Goal: Task Accomplishment & Management: Manage account settings

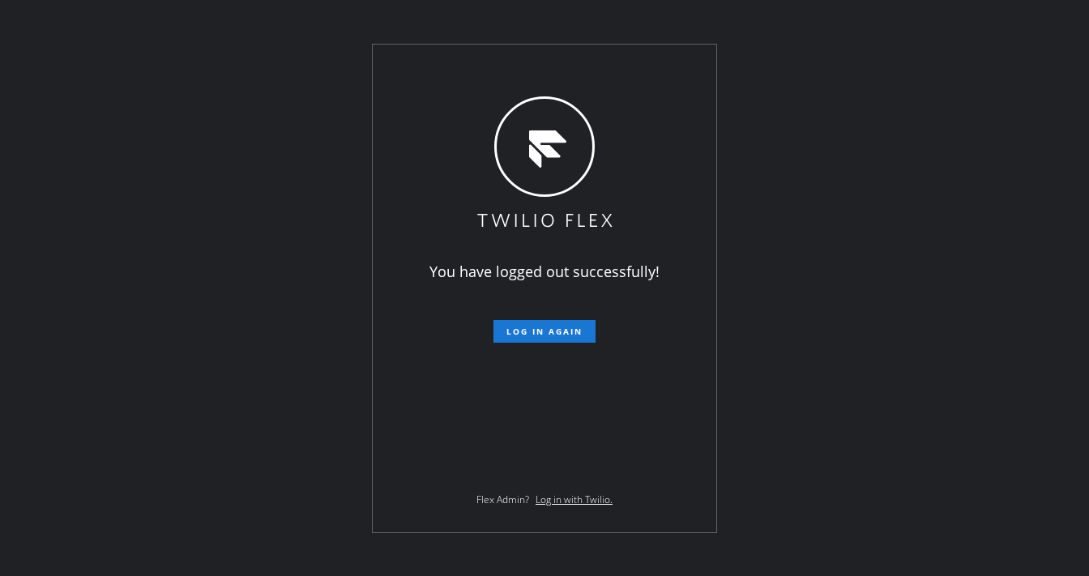
click at [214, 53] on div "You have logged out successfully! Log in again Flex Admin? Log in with Twilio." at bounding box center [544, 288] width 1089 height 576
click at [554, 349] on div "You have logged out successfully! Log in again Flex Admin? Log in with Twilio." at bounding box center [545, 289] width 344 height 488
click at [554, 335] on span "Log in again" at bounding box center [545, 331] width 76 height 11
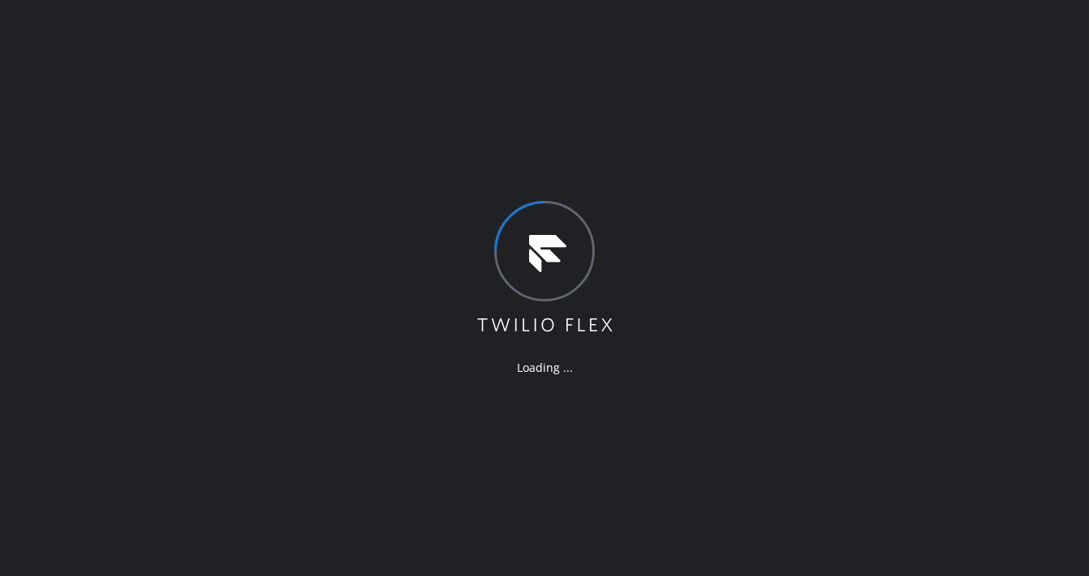
click at [69, 182] on div "Loading ..." at bounding box center [544, 288] width 1089 height 576
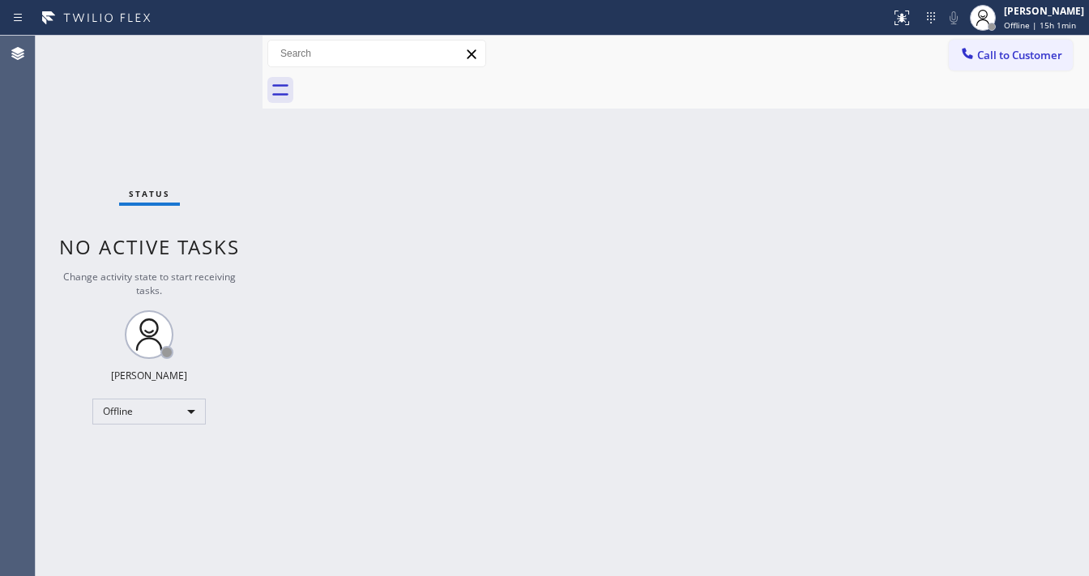
click at [486, 68] on div "Call to Customer Outbound call Location Search location Your caller id phone nu…" at bounding box center [676, 54] width 827 height 36
click at [169, 406] on div "Offline" at bounding box center [148, 412] width 113 height 26
click at [143, 449] on li "Available" at bounding box center [148, 452] width 110 height 19
click at [421, 363] on div "Back to Dashboard Change Sender ID Customers Technicians Select a contact Outbo…" at bounding box center [676, 306] width 827 height 541
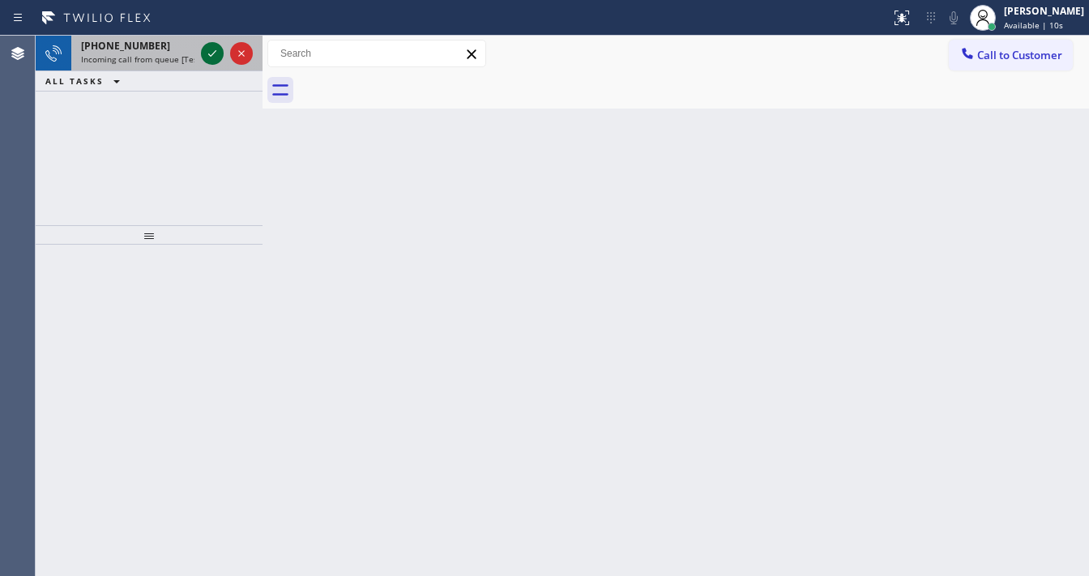
click at [201, 51] on div at bounding box center [212, 53] width 23 height 19
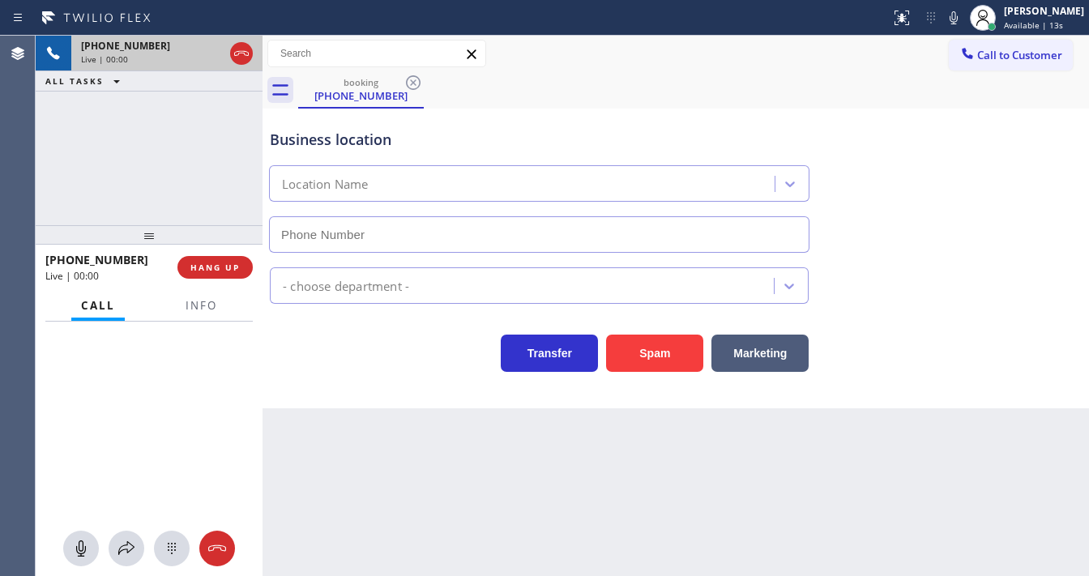
type input "[PHONE_NUMBER]"
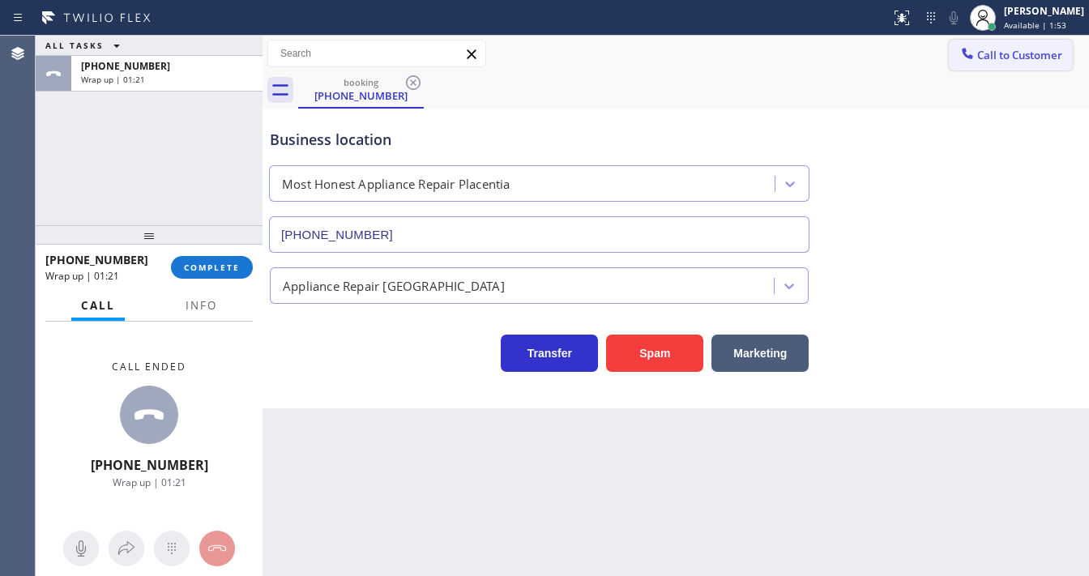
click at [986, 55] on span "Call to Customer" at bounding box center [1020, 55] width 85 height 15
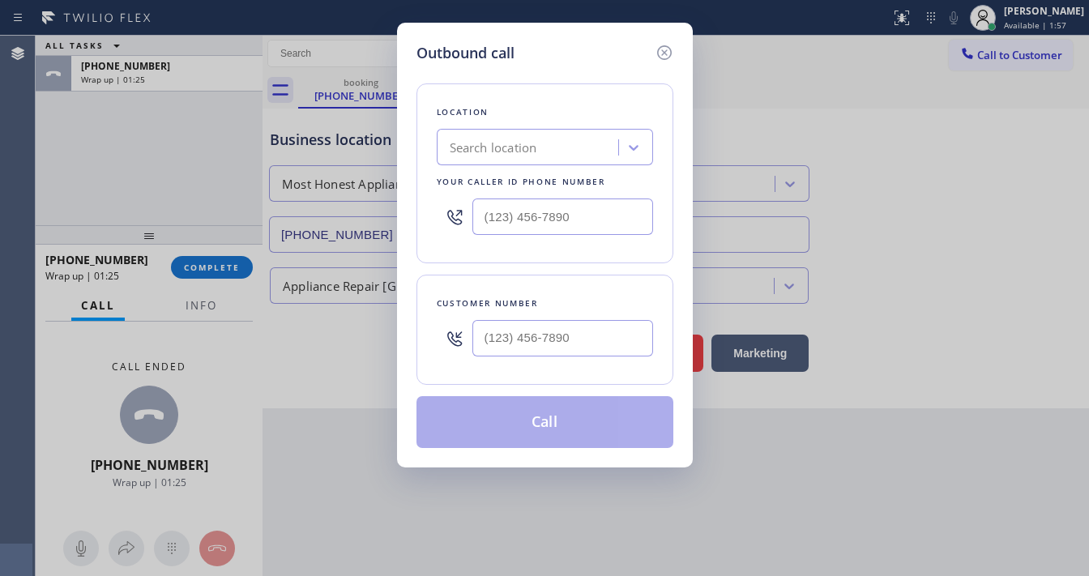
drag, startPoint x: 542, startPoint y: 314, endPoint x: 541, endPoint y: 327, distance: 13.8
click at [541, 314] on div at bounding box center [563, 338] width 181 height 53
click at [541, 327] on input "(___) ___-____" at bounding box center [563, 338] width 181 height 36
click at [541, 335] on input "(___) ___-____" at bounding box center [563, 338] width 181 height 36
paste input "4083"
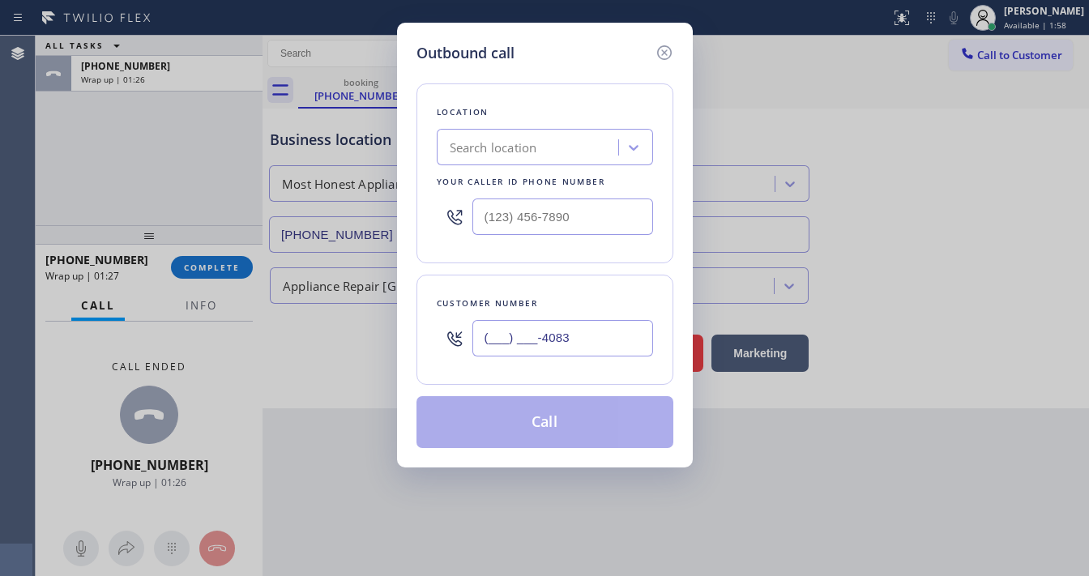
type input "(___) ___-4083"
type input "(___) ___-____"
click at [563, 211] on input "(___) ___-____" at bounding box center [563, 217] width 181 height 36
paste input "949) 523-3220"
type input "[PHONE_NUMBER]"
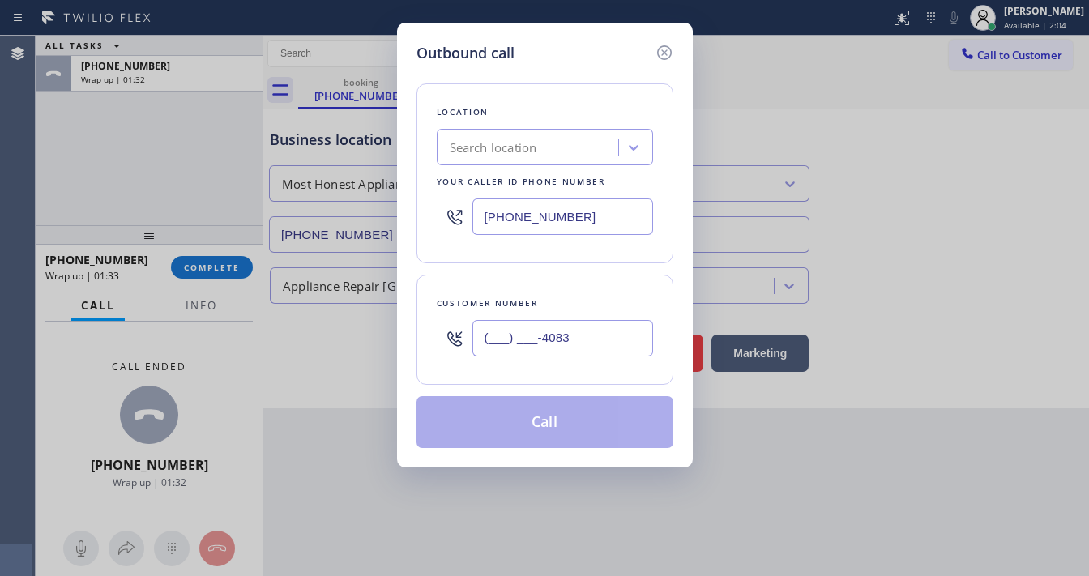
click at [507, 259] on div "Location Search location Your caller id phone number [PHONE_NUMBER]" at bounding box center [545, 173] width 257 height 180
click at [503, 336] on input "(___) ___-4083" at bounding box center [563, 338] width 181 height 36
paste input "408) 391-6646"
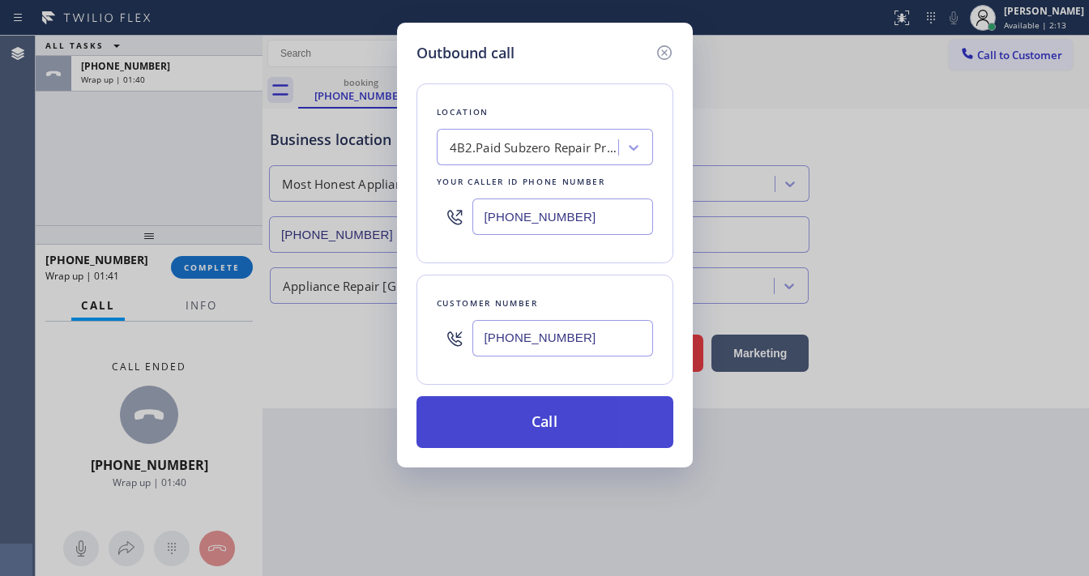
type input "[PHONE_NUMBER]"
click at [545, 414] on button "Call" at bounding box center [545, 422] width 257 height 52
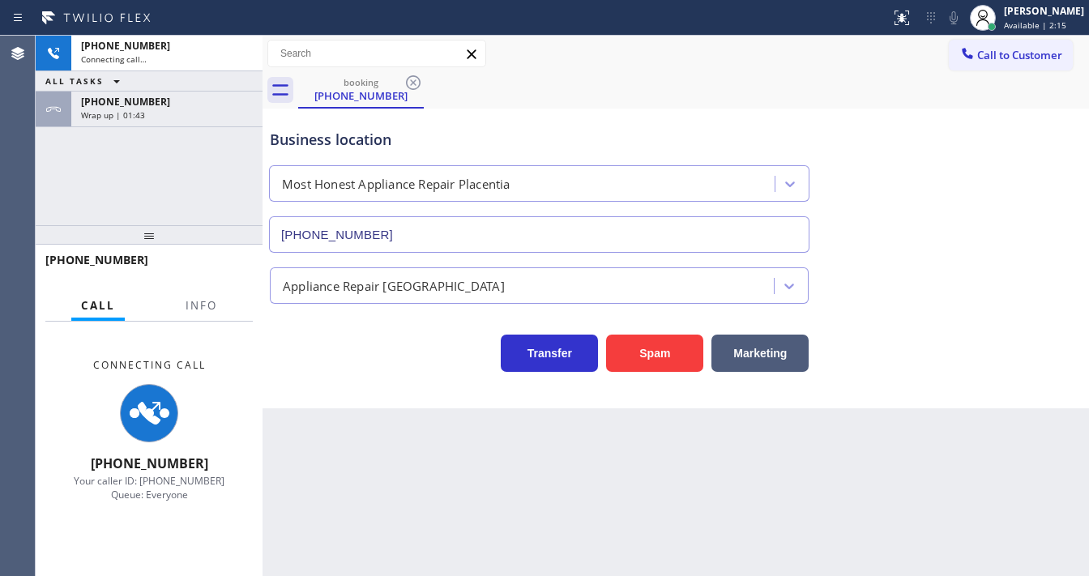
click at [165, 195] on div "[PHONE_NUMBER] Connecting call… ALL TASKS ALL TASKS ACTIVE TASKS TASKS IN WRAP …" at bounding box center [149, 131] width 227 height 190
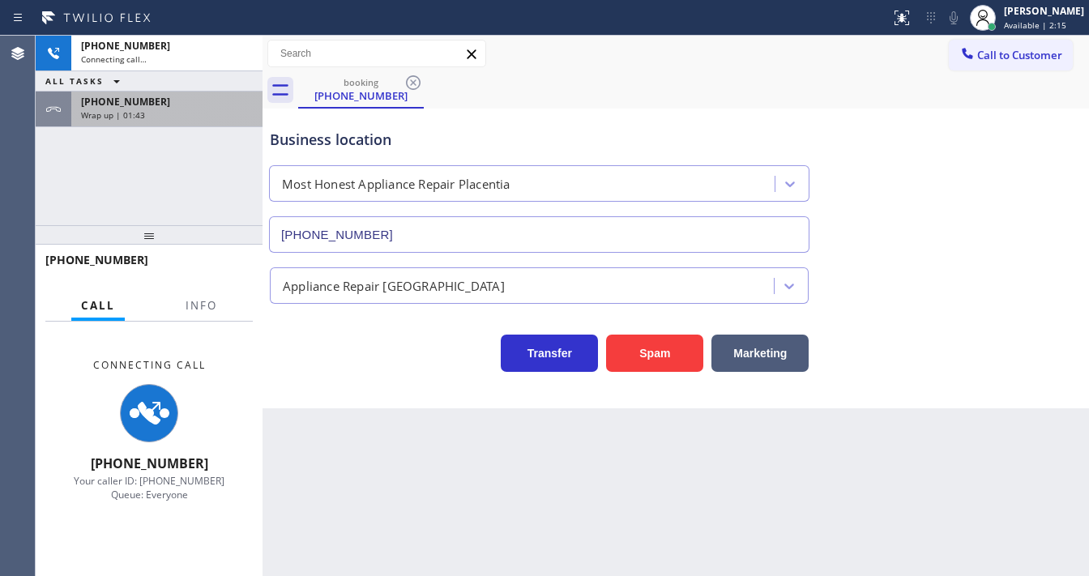
click at [190, 122] on div "[PHONE_NUMBER] Wrap up | 01:43" at bounding box center [163, 110] width 185 height 36
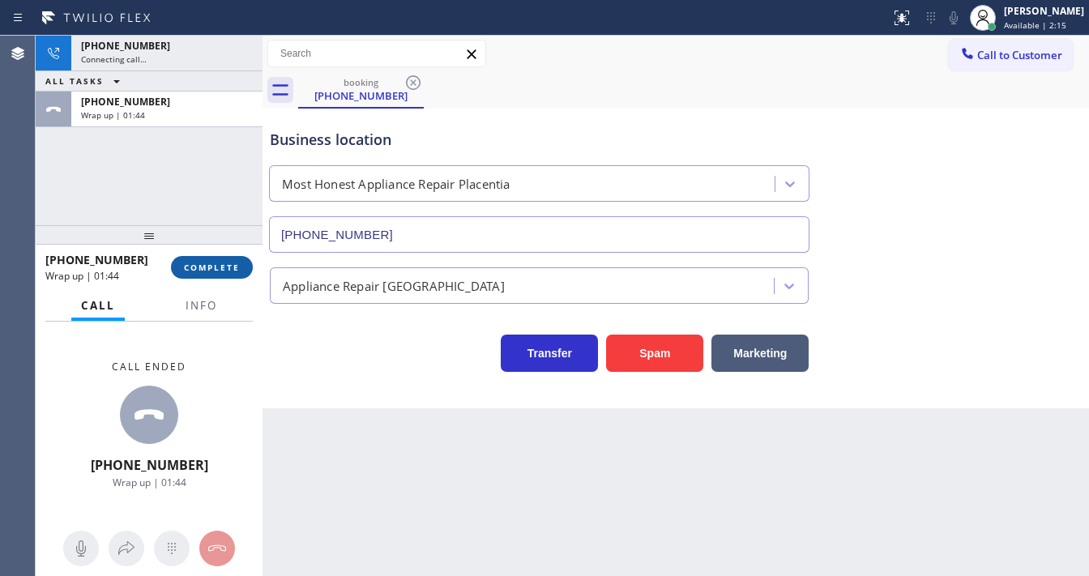
click at [223, 268] on span "COMPLETE" at bounding box center [212, 267] width 56 height 11
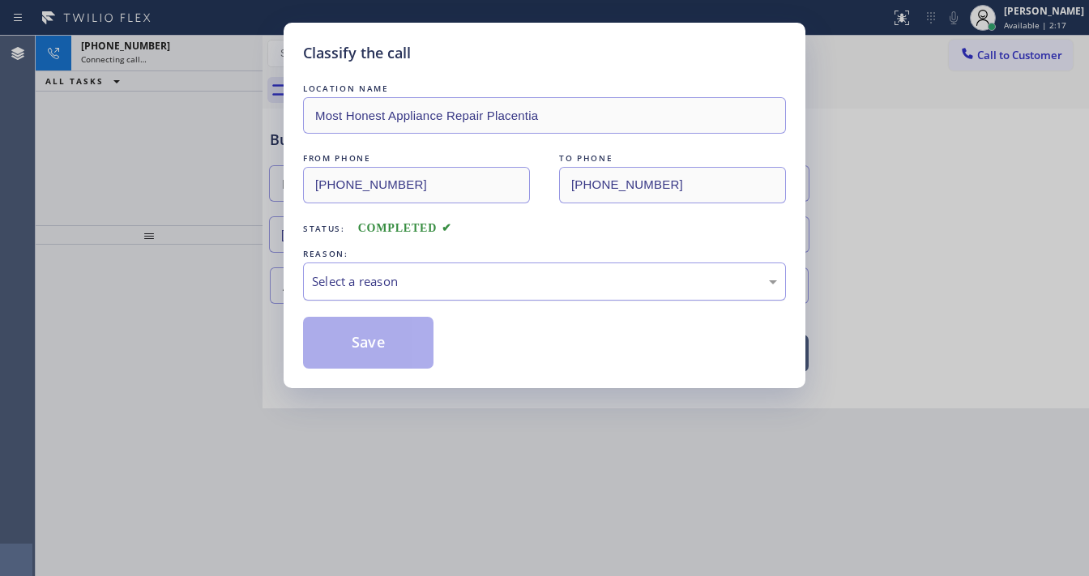
click at [383, 274] on div "Select a reason" at bounding box center [544, 281] width 465 height 19
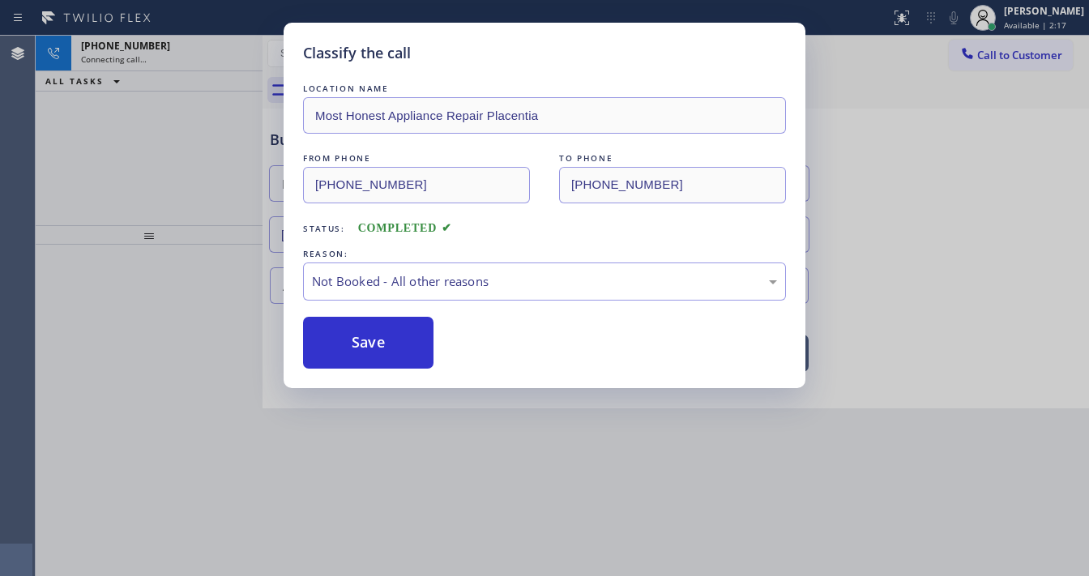
click at [378, 346] on button "Save" at bounding box center [368, 343] width 131 height 52
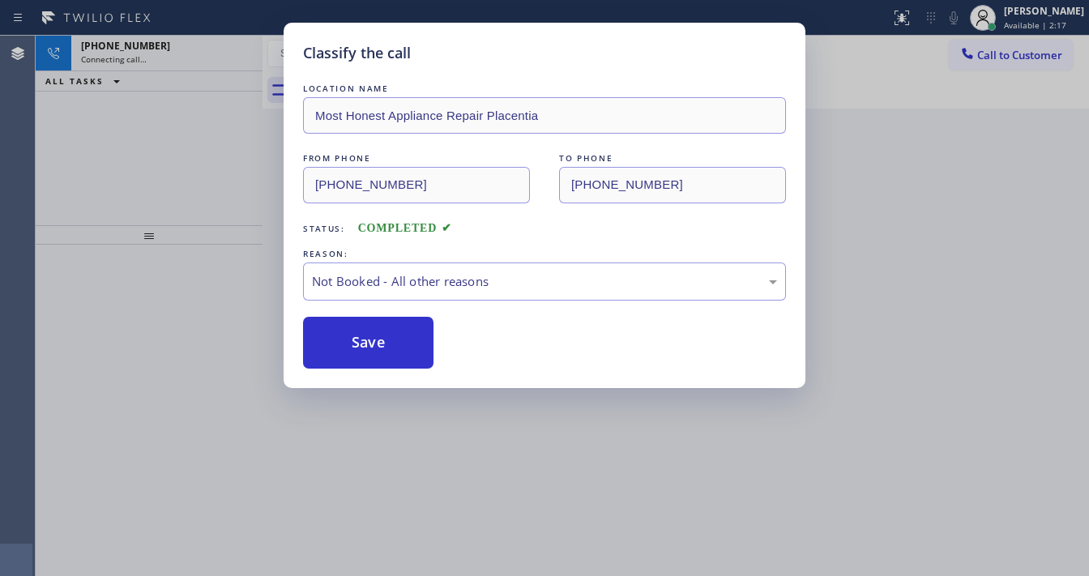
click at [378, 346] on button "Save" at bounding box center [368, 343] width 131 height 52
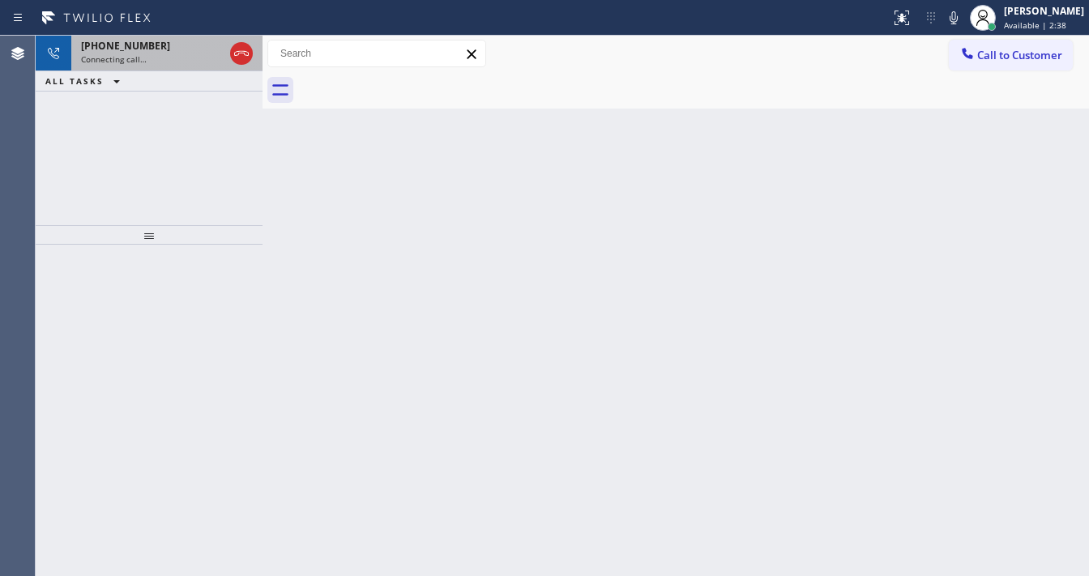
click at [182, 50] on div "[PHONE_NUMBER]" at bounding box center [152, 46] width 143 height 14
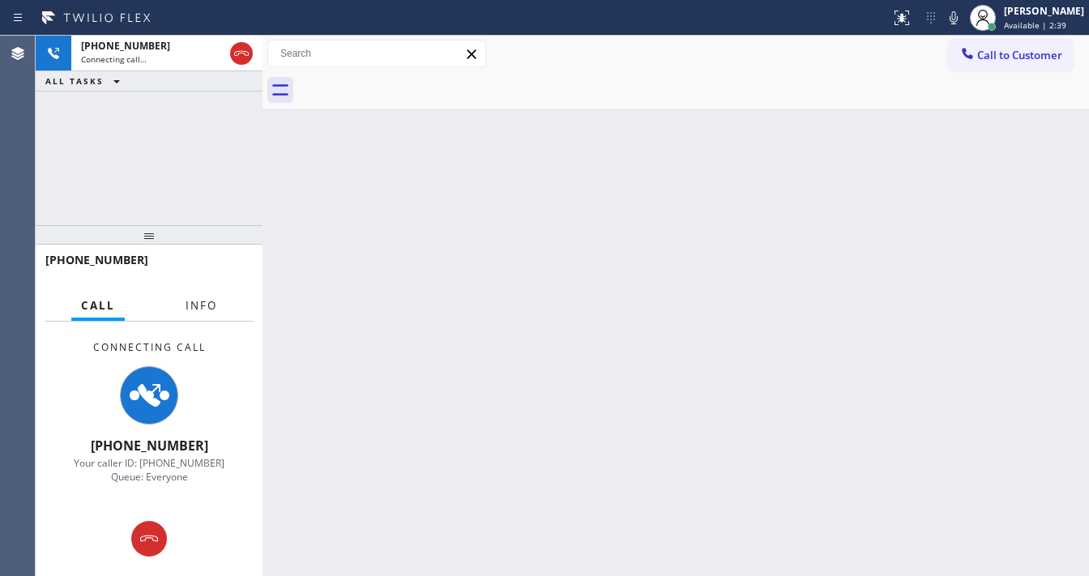
click at [198, 298] on span "Info" at bounding box center [202, 305] width 32 height 15
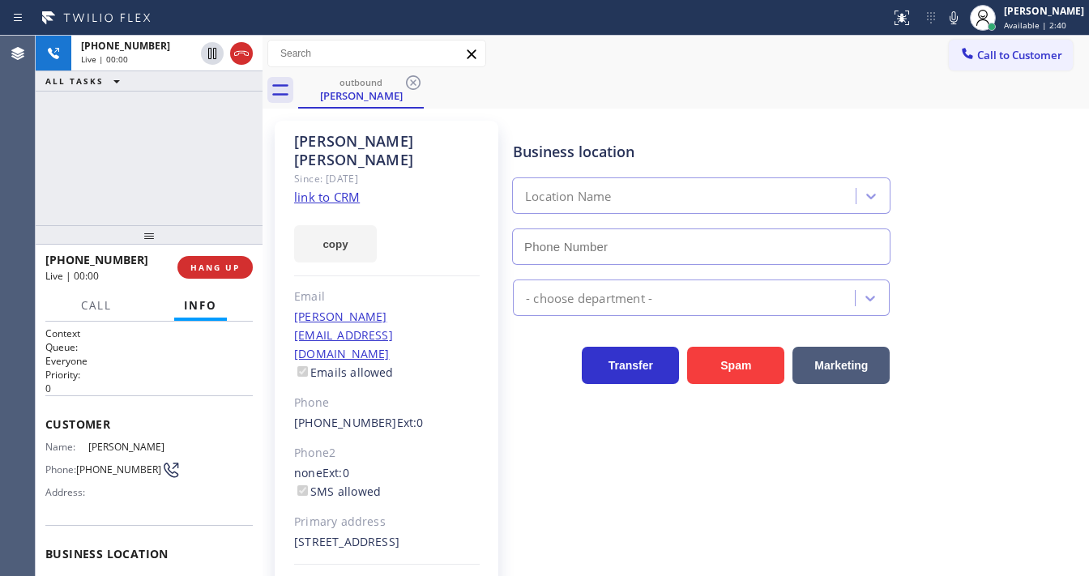
type input "[PHONE_NUMBER]"
click at [238, 173] on div "[PHONE_NUMBER] Live | 00:04 ALL TASKS ALL TASKS ACTIVE TASKS TASKS IN WRAP UP" at bounding box center [149, 131] width 227 height 190
click at [168, 144] on div "[PHONE_NUMBER] Live | 00:50 ALL TASKS ALL TASKS ACTIVE TASKS TASKS IN WRAP UP" at bounding box center [149, 131] width 227 height 190
click at [185, 165] on div "[PHONE_NUMBER] Live | 01:04 ALL TASKS ALL TASKS ACTIVE TASKS TASKS IN WRAP UP" at bounding box center [149, 131] width 227 height 190
click at [55, 162] on div "[PHONE_NUMBER] Live | 01:14 ALL TASKS ALL TASKS ACTIVE TASKS TASKS IN WRAP UP" at bounding box center [149, 131] width 227 height 190
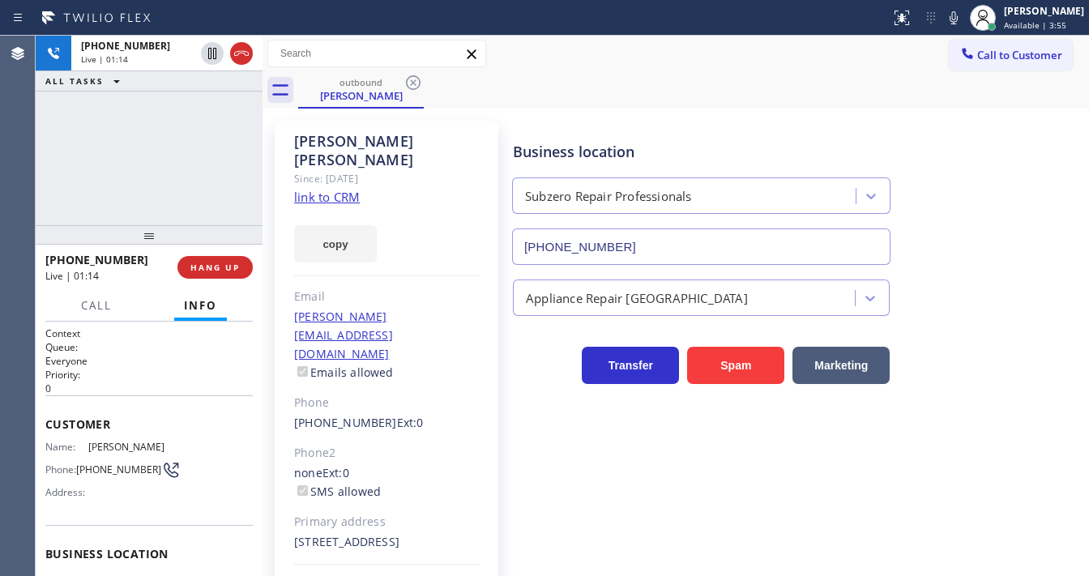
click at [138, 161] on div "[PHONE_NUMBER] Live | 01:14 ALL TASKS ALL TASKS ACTIVE TASKS TASKS IN WRAP UP" at bounding box center [149, 131] width 227 height 190
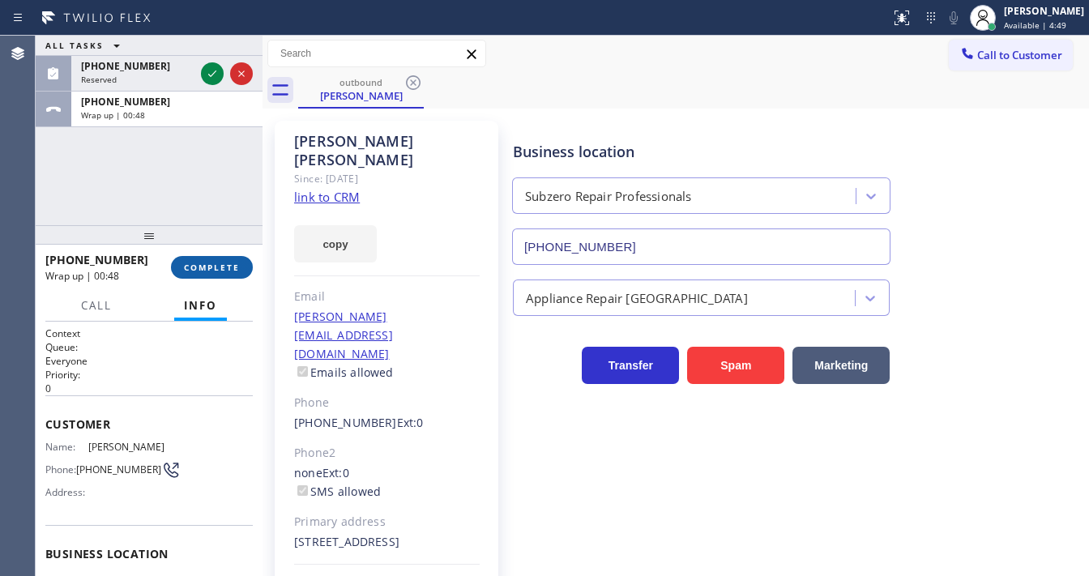
click at [230, 269] on span "COMPLETE" at bounding box center [212, 267] width 56 height 11
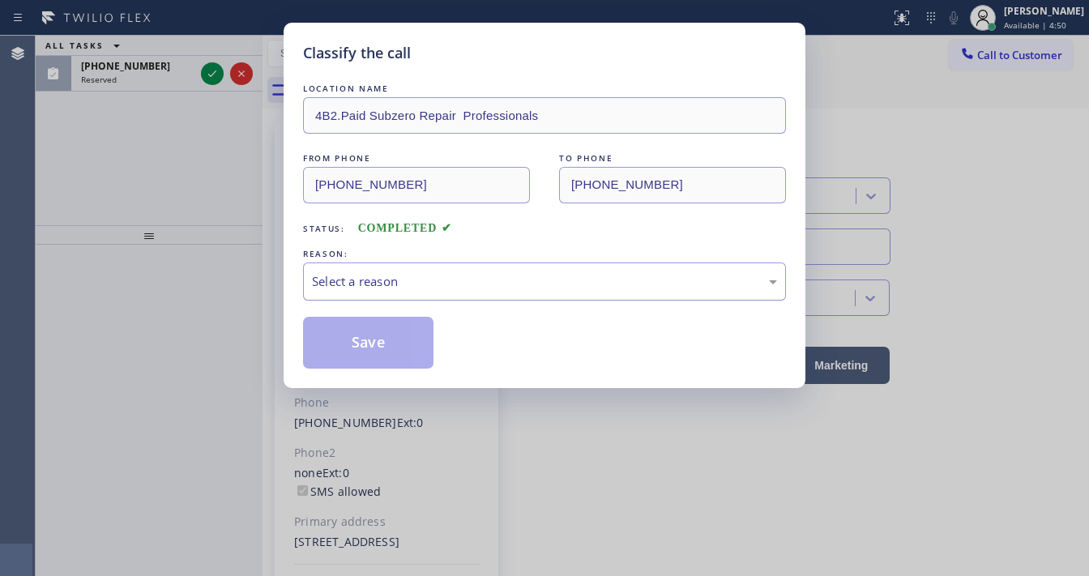
click at [390, 275] on div "Select a reason" at bounding box center [544, 281] width 465 height 19
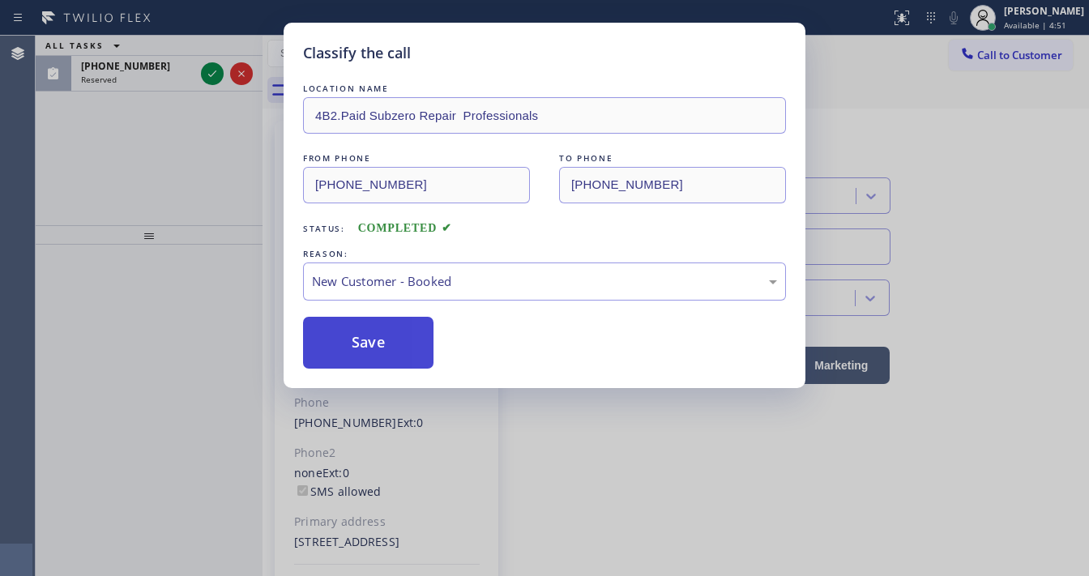
click at [383, 336] on button "Save" at bounding box center [368, 343] width 131 height 52
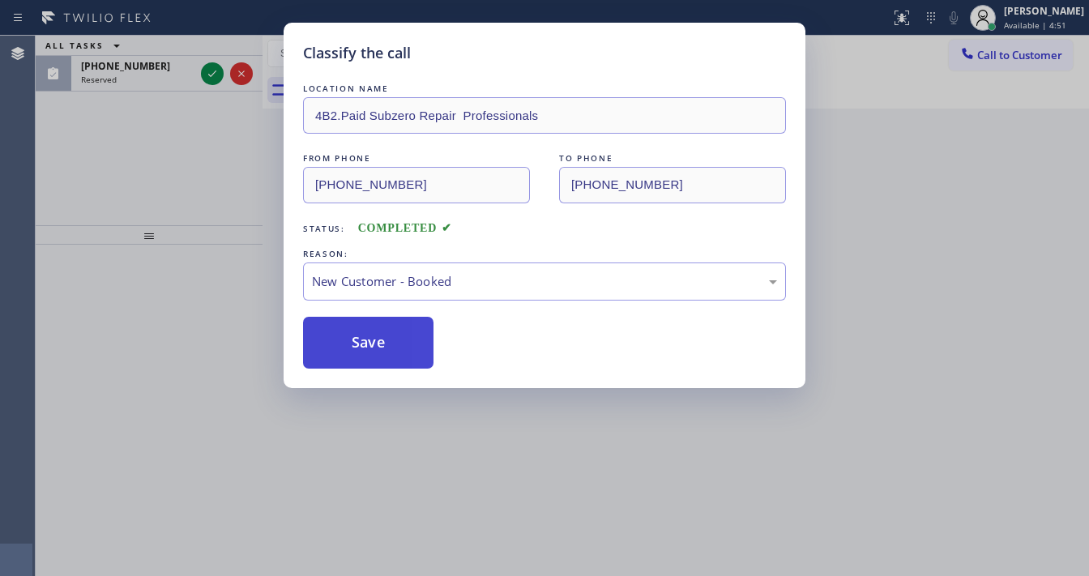
click at [383, 336] on button "Save" at bounding box center [368, 343] width 131 height 52
drag, startPoint x: 165, startPoint y: 190, endPoint x: 186, endPoint y: 122, distance: 72.0
click at [165, 189] on div "Classify the call LOCATION NAME 4B2.Paid Subzero Repair Professionals FROM PHON…" at bounding box center [544, 288] width 1089 height 576
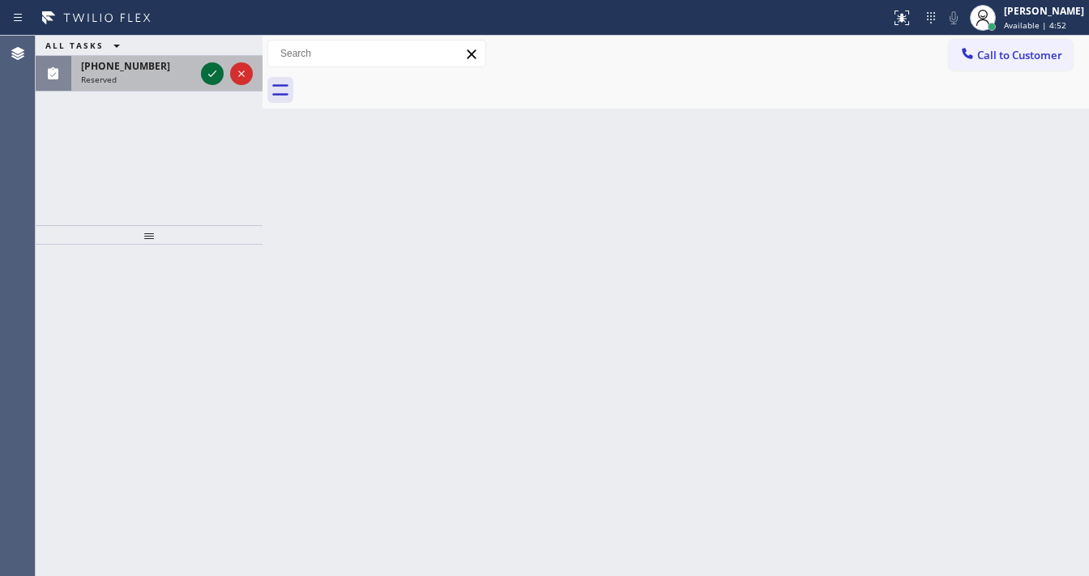
click at [204, 73] on icon at bounding box center [212, 73] width 19 height 19
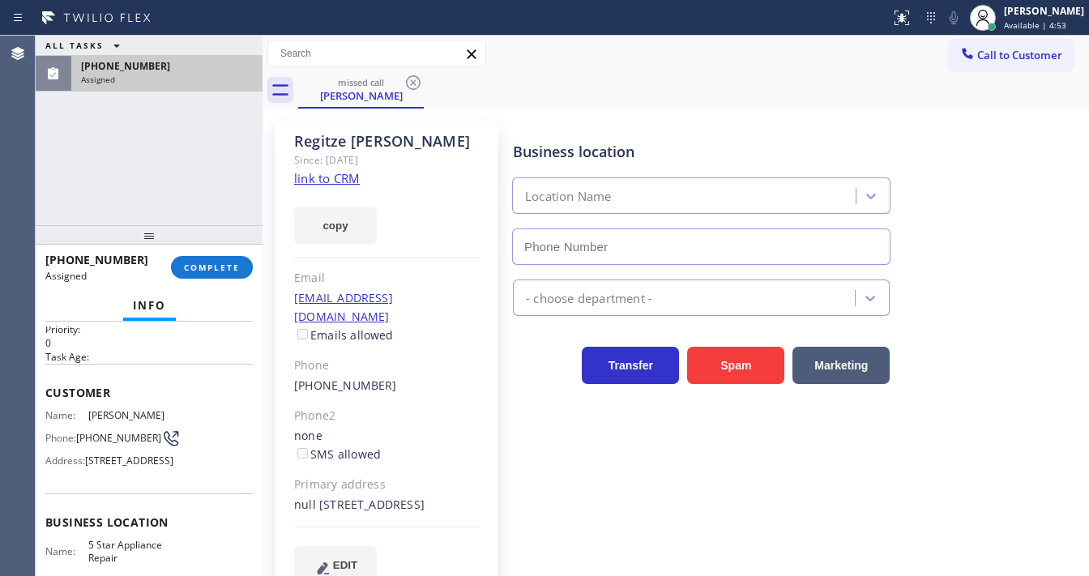
scroll to position [130, 0]
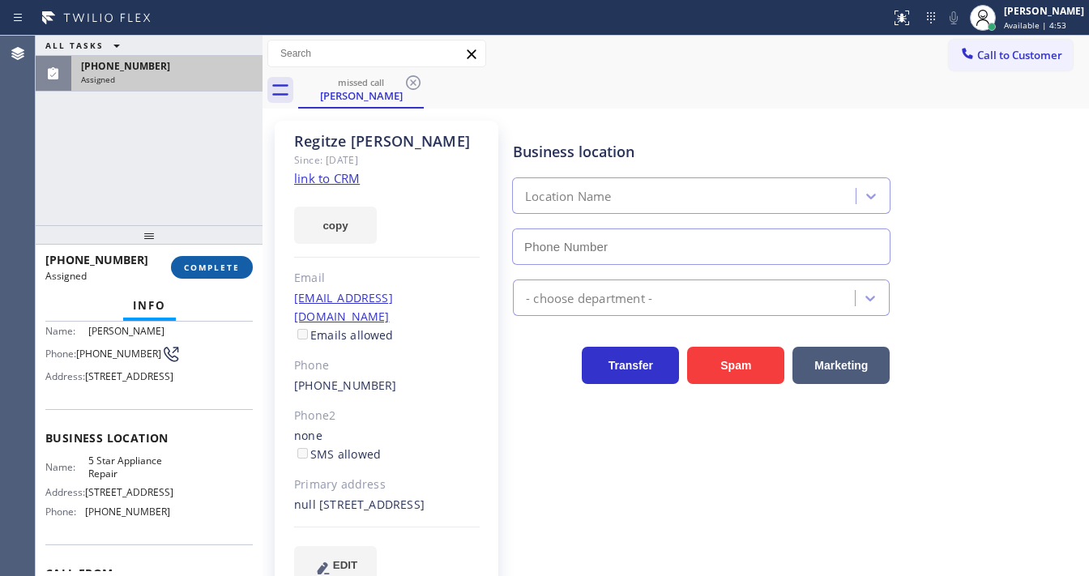
type input "[PHONE_NUMBER]"
click at [321, 181] on link "link to CRM" at bounding box center [327, 178] width 66 height 16
click at [991, 62] on span "Call to Customer" at bounding box center [1020, 55] width 85 height 15
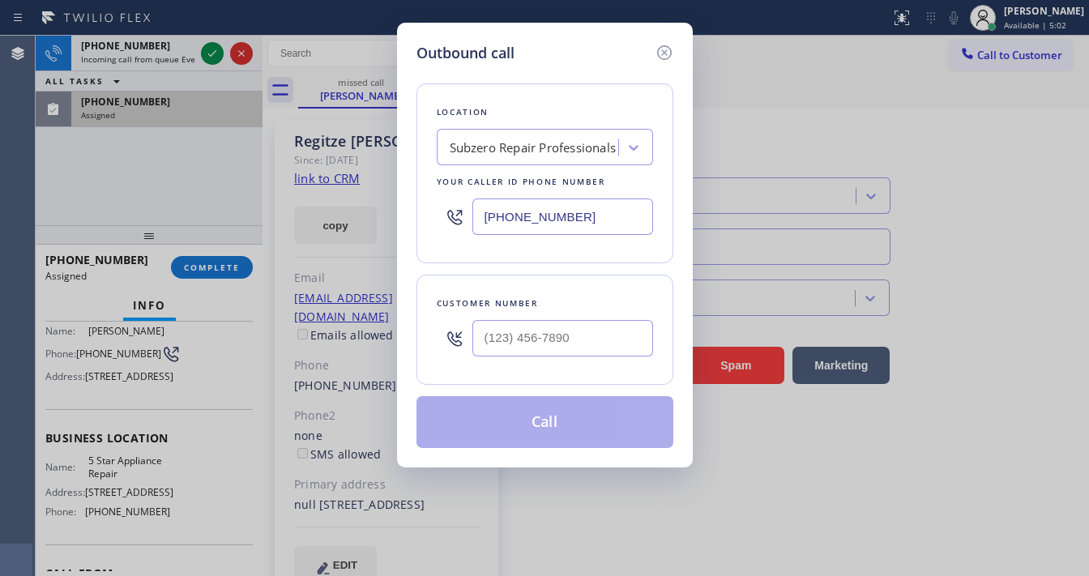
click at [653, 52] on div "Outbound call" at bounding box center [545, 53] width 257 height 22
click at [668, 52] on icon at bounding box center [664, 52] width 19 height 19
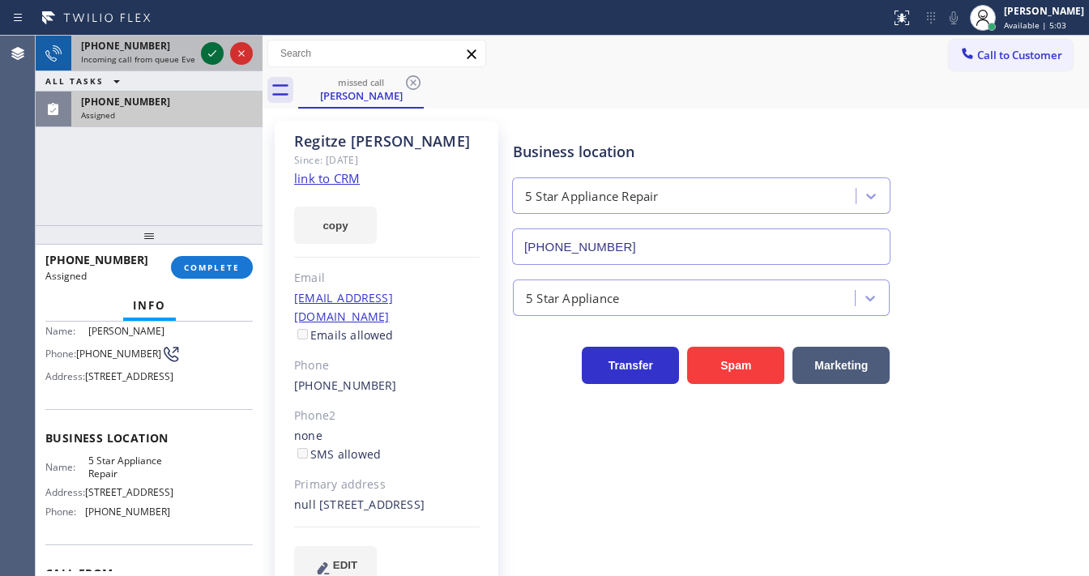
click at [204, 53] on icon at bounding box center [212, 53] width 19 height 19
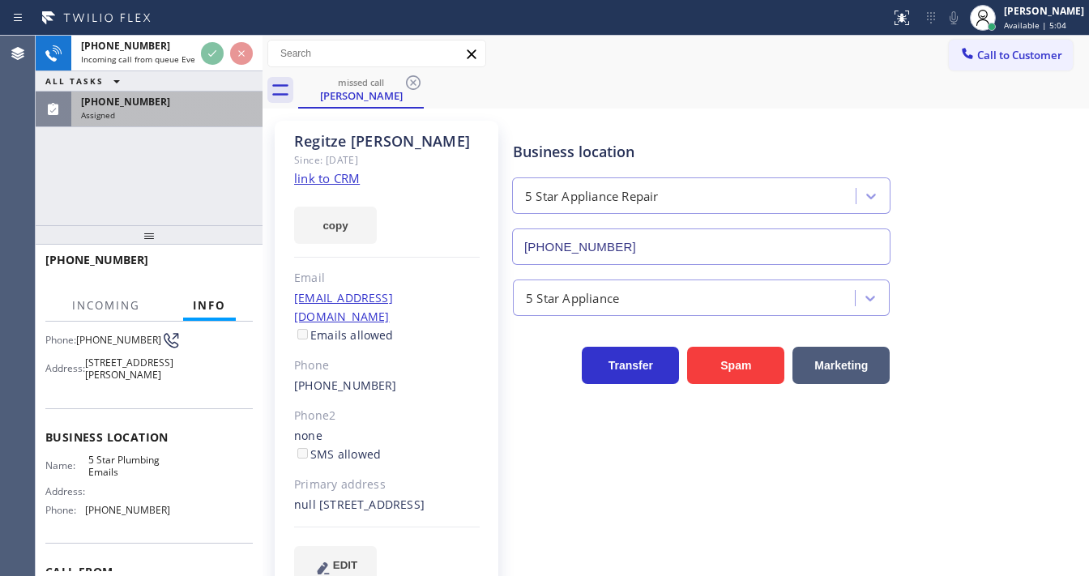
scroll to position [117, 0]
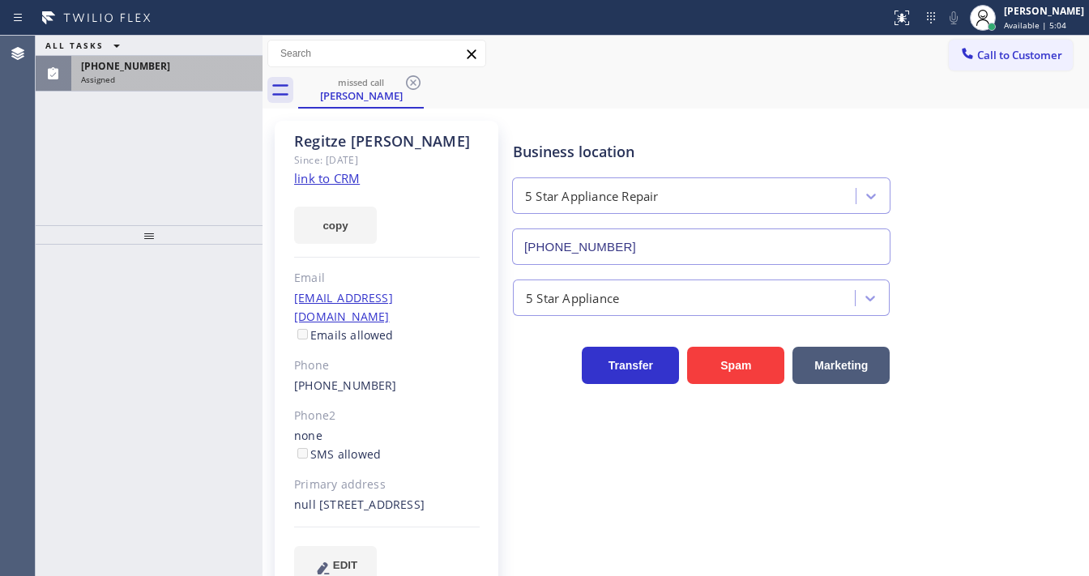
click at [209, 53] on div "ALL TASKS ALL TASKS ACTIVE TASKS TASKS IN WRAP UP [PHONE_NUMBER] Assigned" at bounding box center [149, 64] width 227 height 56
click at [209, 53] on div "ALL TASKS ALL TASKS ACTIVE TASKS TASKS IN WRAP UP" at bounding box center [149, 46] width 227 height 20
click at [162, 76] on div "Assigned" at bounding box center [167, 79] width 172 height 11
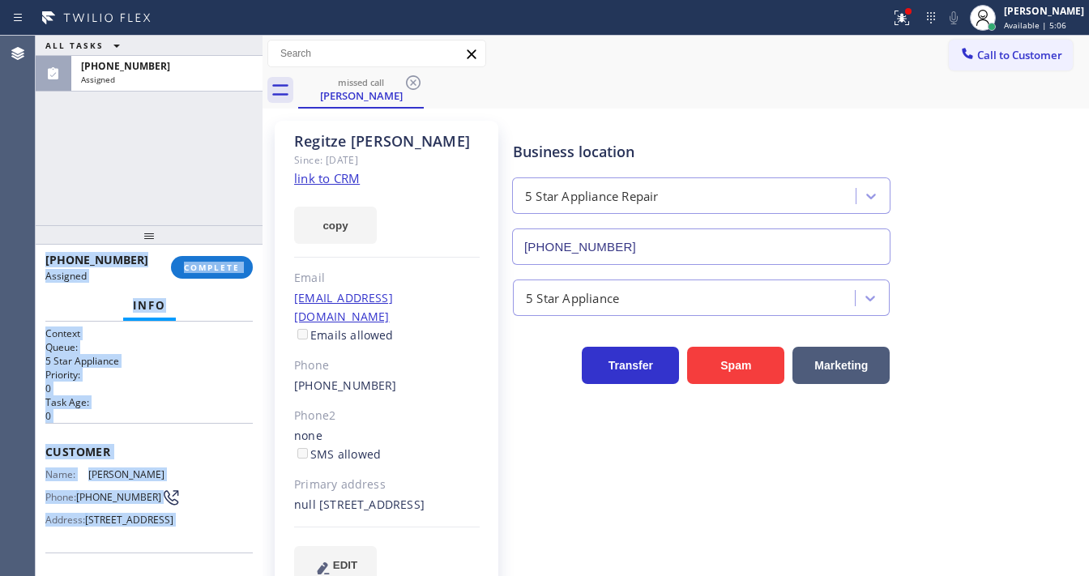
click at [101, 400] on h2 "Task Age:" at bounding box center [149, 403] width 208 height 14
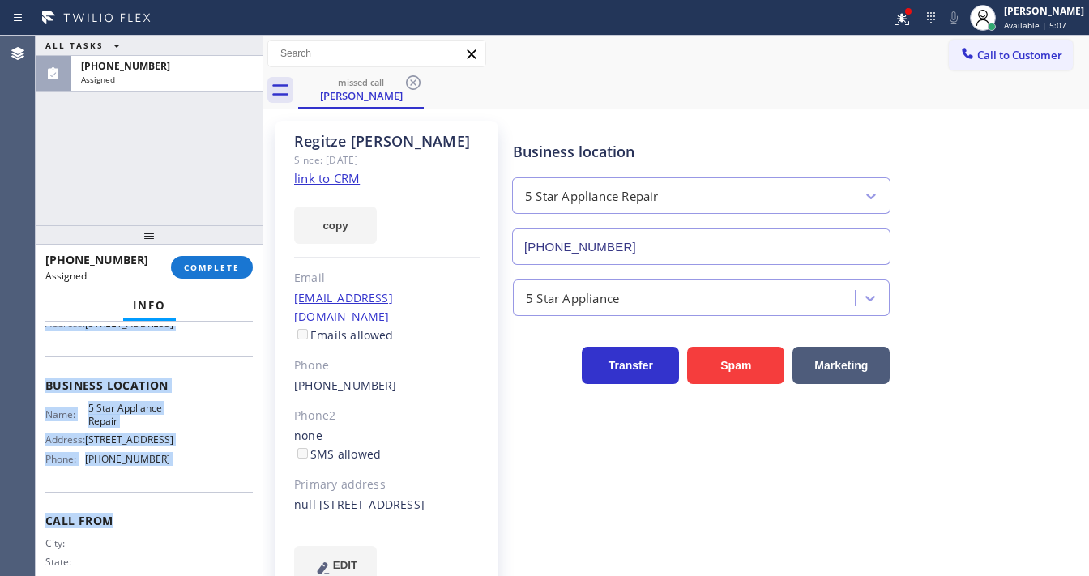
scroll to position [250, 0]
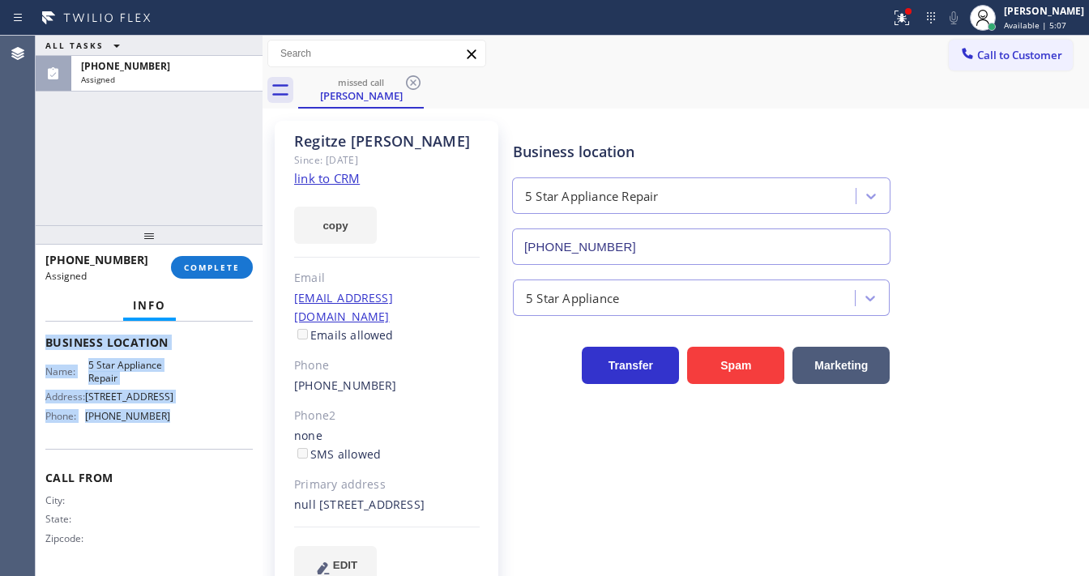
drag, startPoint x: 60, startPoint y: 432, endPoint x: 182, endPoint y: 421, distance: 122.1
click at [182, 421] on div "Context Queue: 5 Star Appliance Priority: 0 Task Age: Customer Name: [PERSON_NA…" at bounding box center [149, 336] width 208 height 470
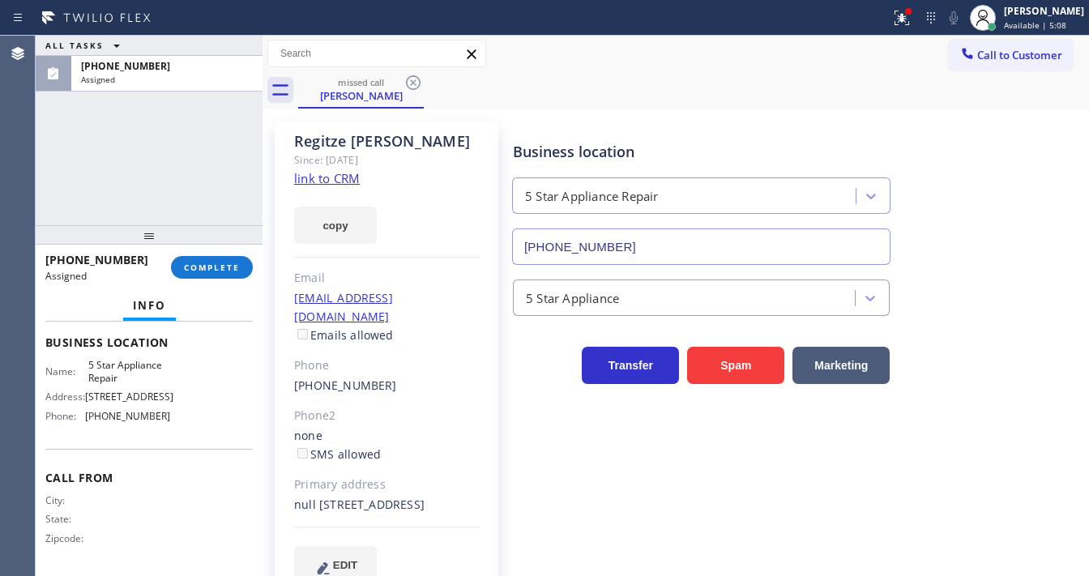
click at [149, 155] on div "ALL TASKS ALL TASKS ACTIVE TASKS TASKS IN WRAP UP [PHONE_NUMBER] Assigned" at bounding box center [149, 131] width 227 height 190
click at [98, 185] on div "ALL TASKS ALL TASKS ACTIVE TASKS TASKS IN WRAP UP [PHONE_NUMBER] Assigned" at bounding box center [149, 131] width 227 height 190
click at [226, 272] on button "COMPLETE" at bounding box center [212, 267] width 82 height 23
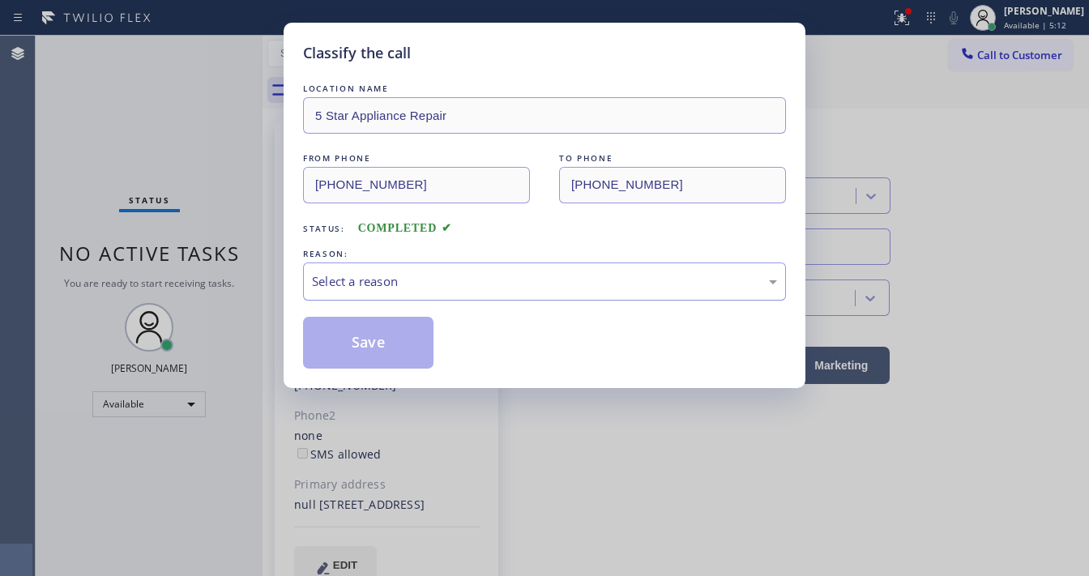
click at [396, 282] on div "Select a reason" at bounding box center [544, 281] width 465 height 19
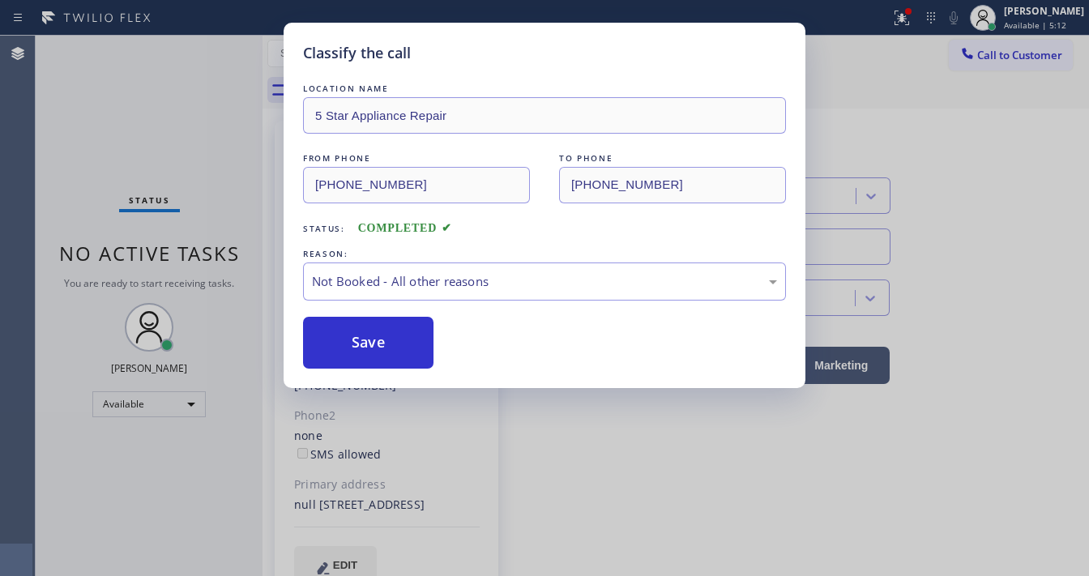
click at [359, 340] on button "Save" at bounding box center [368, 343] width 131 height 52
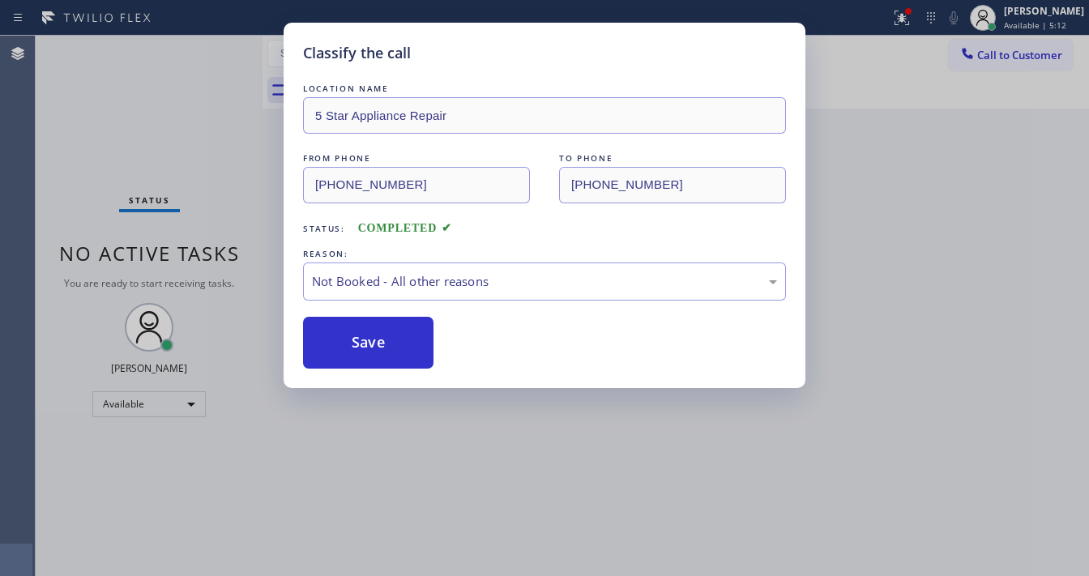
click at [359, 340] on button "Save" at bounding box center [368, 343] width 131 height 52
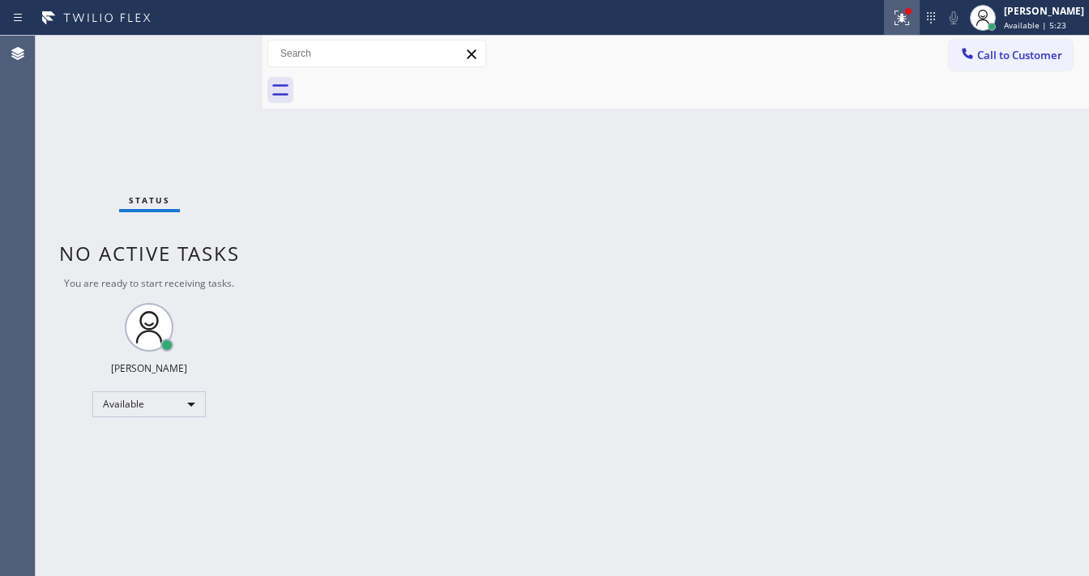
click at [904, 29] on button at bounding box center [902, 18] width 36 height 36
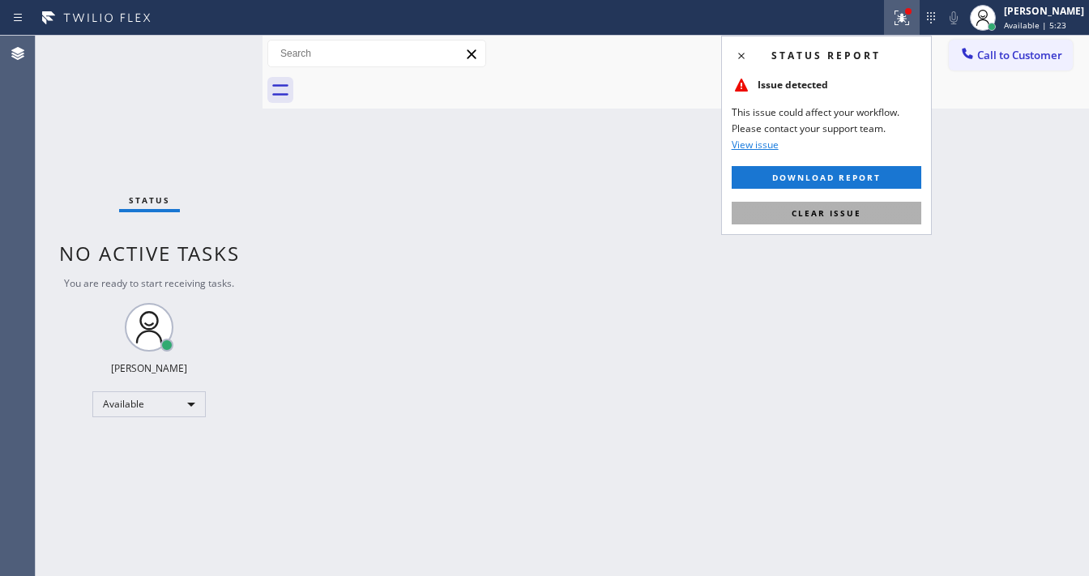
click at [814, 212] on span "Clear issue" at bounding box center [827, 213] width 70 height 11
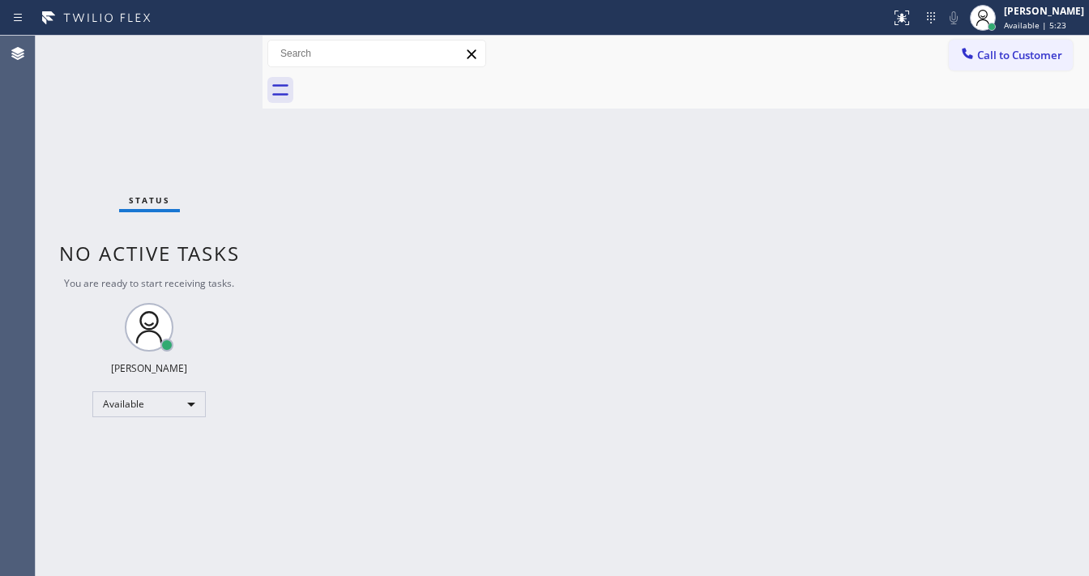
click at [846, 320] on div "Back to Dashboard Change Sender ID Customers Technicians Select a contact Outbo…" at bounding box center [676, 306] width 827 height 541
click at [632, 456] on div "Back to Dashboard Change Sender ID Customers Technicians Select a contact Outbo…" at bounding box center [676, 306] width 827 height 541
click at [214, 58] on div "Status No active tasks You are ready to start receiving tasks. [PERSON_NAME]" at bounding box center [149, 306] width 227 height 541
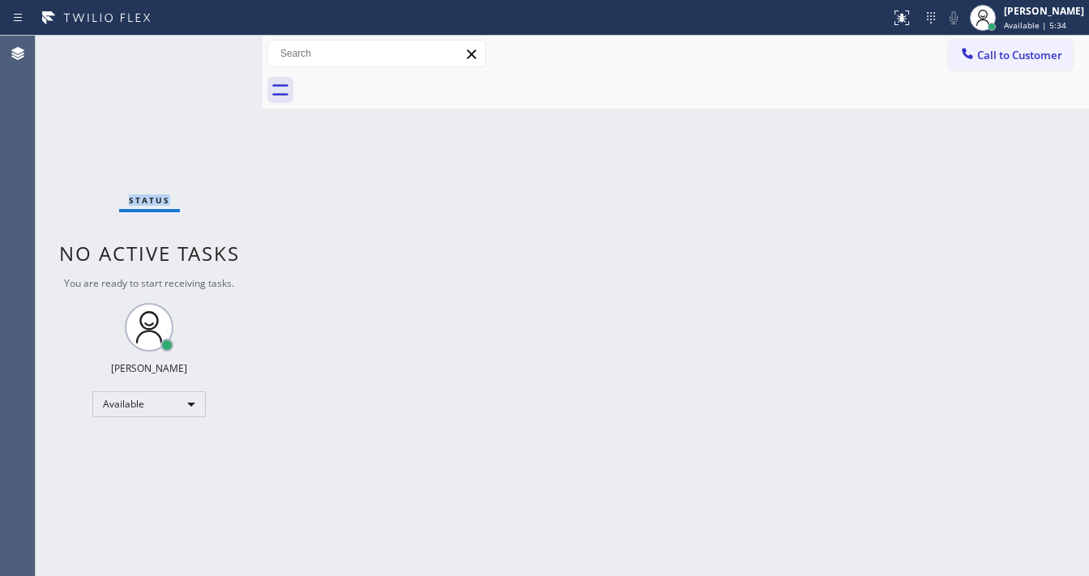
click at [214, 58] on div "Status No active tasks You are ready to start receiving tasks. [PERSON_NAME]" at bounding box center [149, 306] width 227 height 541
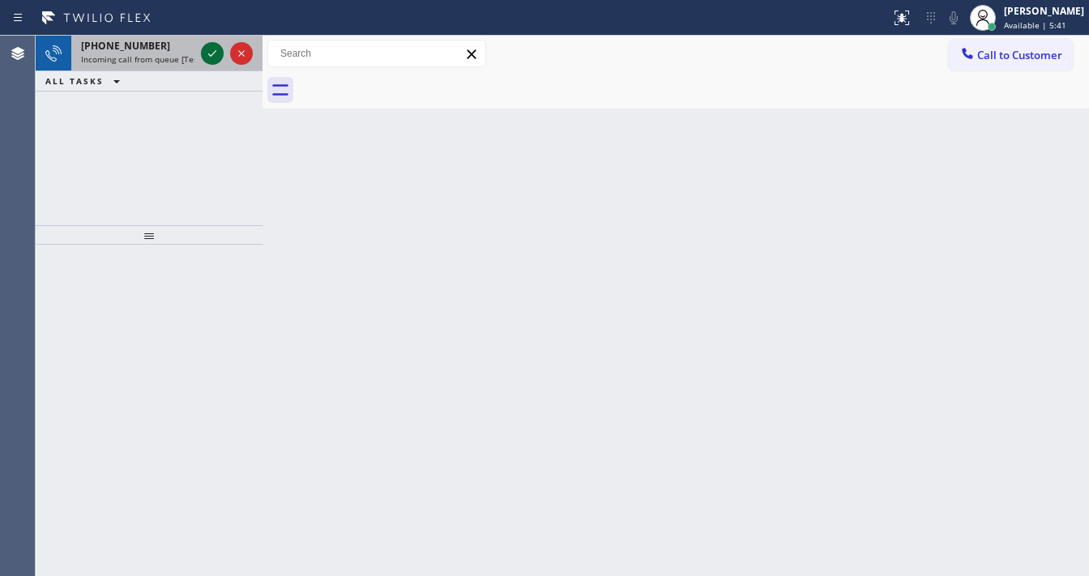
click at [212, 57] on icon at bounding box center [212, 53] width 19 height 19
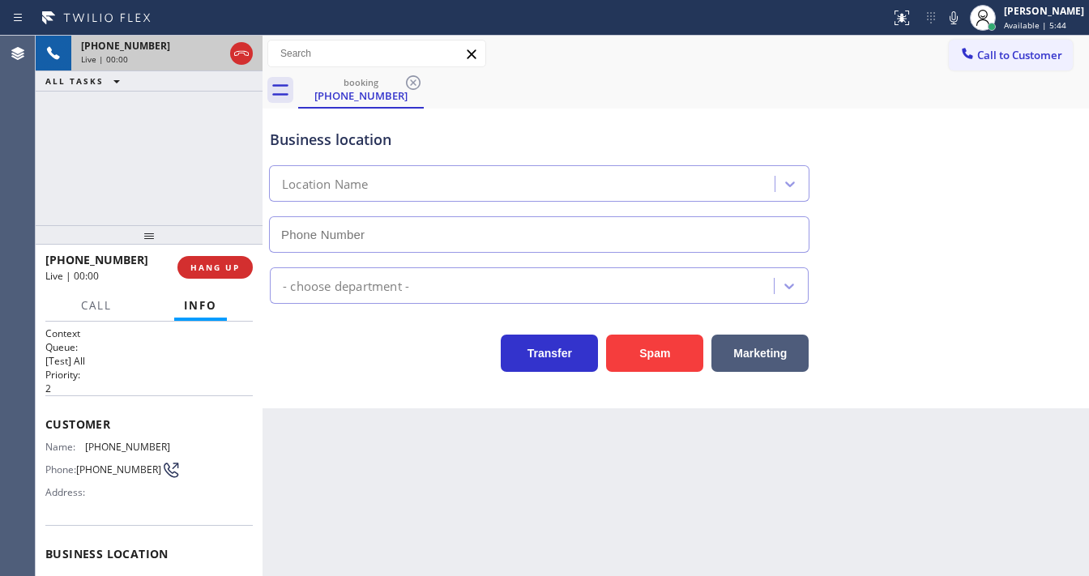
type input "[PHONE_NUMBER]"
click at [83, 155] on div "[PHONE_NUMBER] Live | 00:06 ALL TASKS ALL TASKS ACTIVE TASKS TASKS IN WRAP UP" at bounding box center [149, 131] width 227 height 190
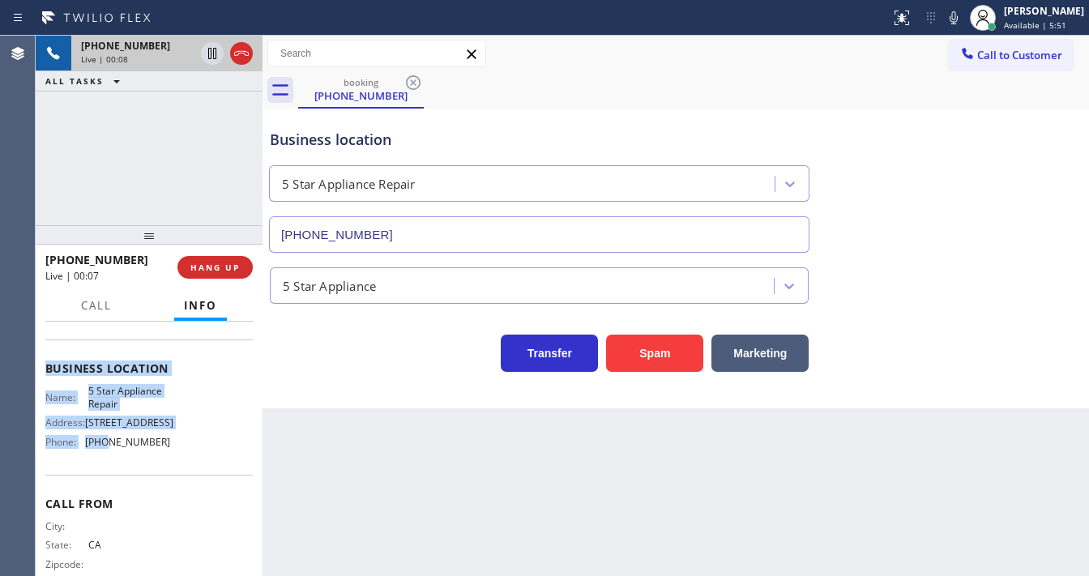
scroll to position [213, 0]
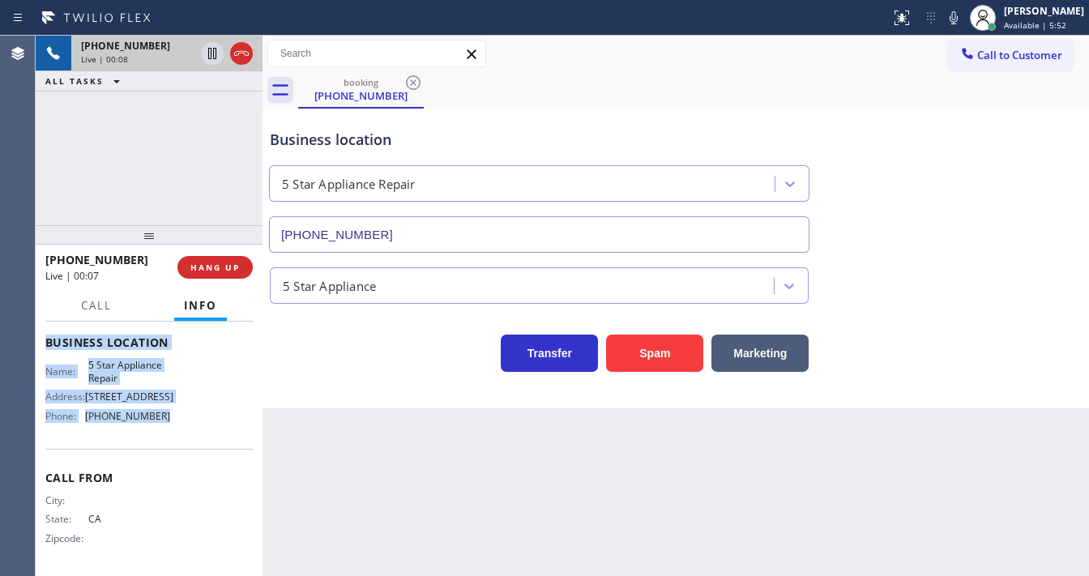
drag, startPoint x: 46, startPoint y: 417, endPoint x: 169, endPoint y: 380, distance: 127.7
click at [175, 421] on div "Context Queue: [Test] All Priority: 2 Customer Name: [PHONE_NUMBER] Phone: [PHO…" at bounding box center [149, 343] width 208 height 456
copy div "Customer Name: [PHONE_NUMBER] Phone: [PHONE_NUMBER] Address: Business location …"
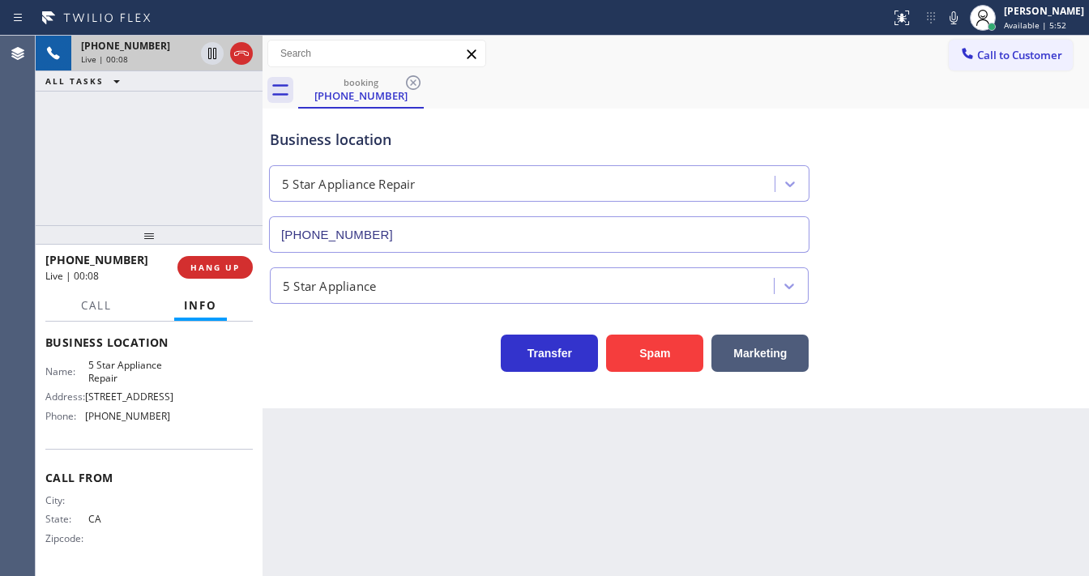
click at [135, 172] on div "[PHONE_NUMBER] Live | 00:08 ALL TASKS ALL TASKS ACTIVE TASKS TASKS IN WRAP UP" at bounding box center [149, 131] width 227 height 190
click at [23, 165] on div "Agent Desktop" at bounding box center [17, 306] width 35 height 541
click at [208, 146] on div "[PHONE_NUMBER] Live | 01:09 ALL TASKS ALL TASKS ACTIVE TASKS TASKS IN WRAP UP" at bounding box center [149, 131] width 227 height 190
click at [208, 57] on icon at bounding box center [212, 53] width 8 height 11
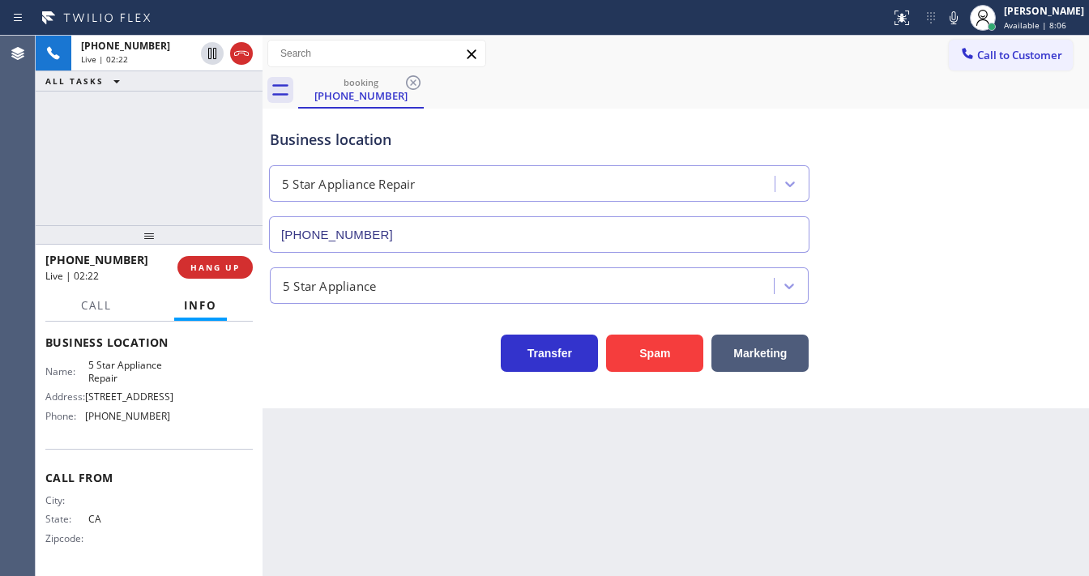
drag, startPoint x: 964, startPoint y: 17, endPoint x: 960, endPoint y: 36, distance: 19.9
click at [958, 20] on icon at bounding box center [954, 17] width 8 height 13
drag, startPoint x: 883, startPoint y: 93, endPoint x: 834, endPoint y: 100, distance: 49.1
click at [875, 99] on div "booking [PHONE_NUMBER]" at bounding box center [693, 90] width 791 height 36
drag, startPoint x: 961, startPoint y: 285, endPoint x: 713, endPoint y: 532, distance: 349.1
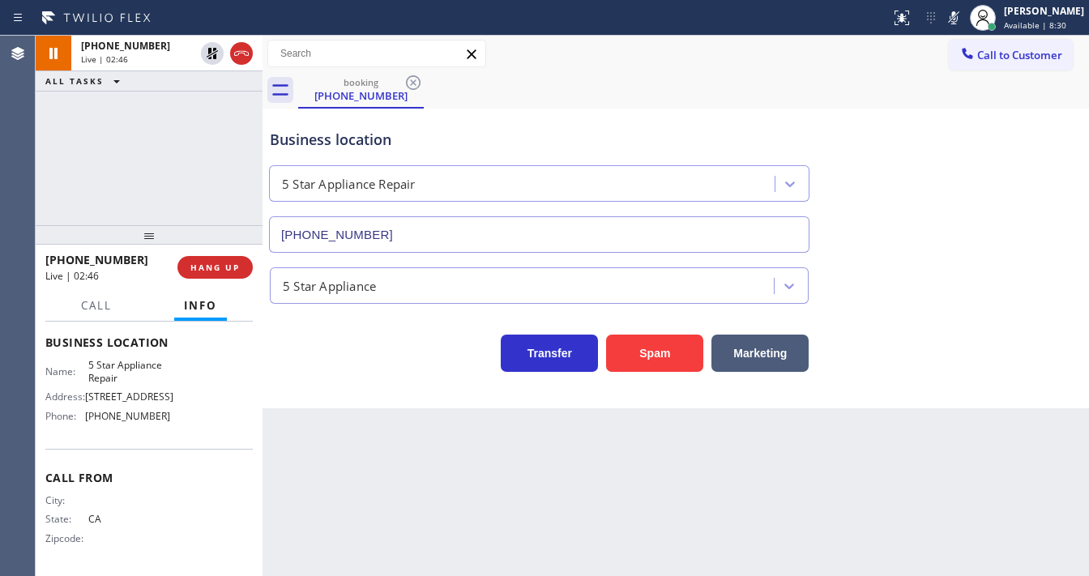
click at [961, 285] on div "5 Star Appliance" at bounding box center [676, 282] width 819 height 43
click at [955, 21] on div at bounding box center [954, 17] width 23 height 19
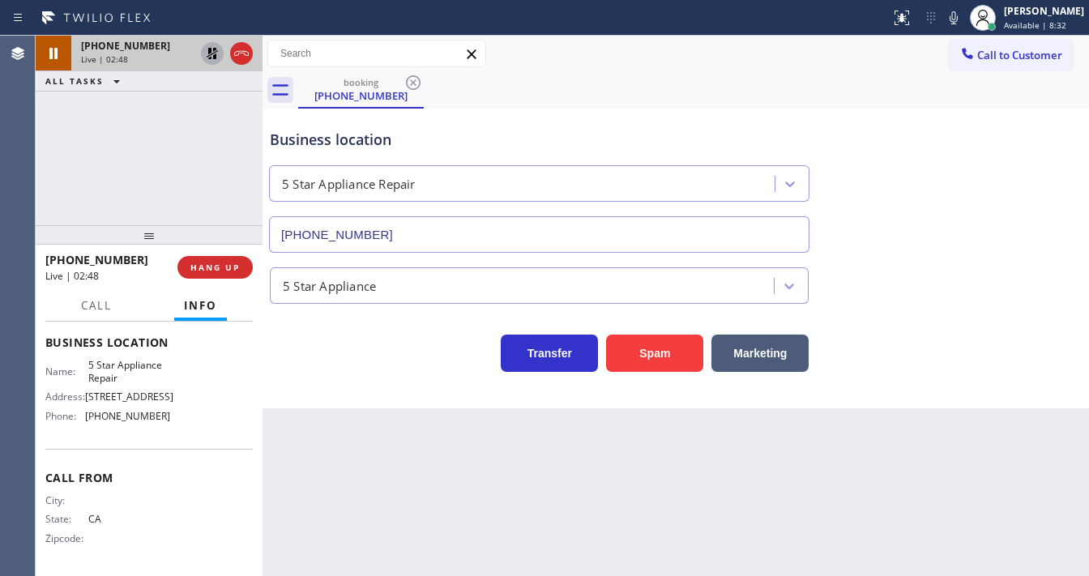
click at [211, 57] on icon at bounding box center [212, 53] width 11 height 11
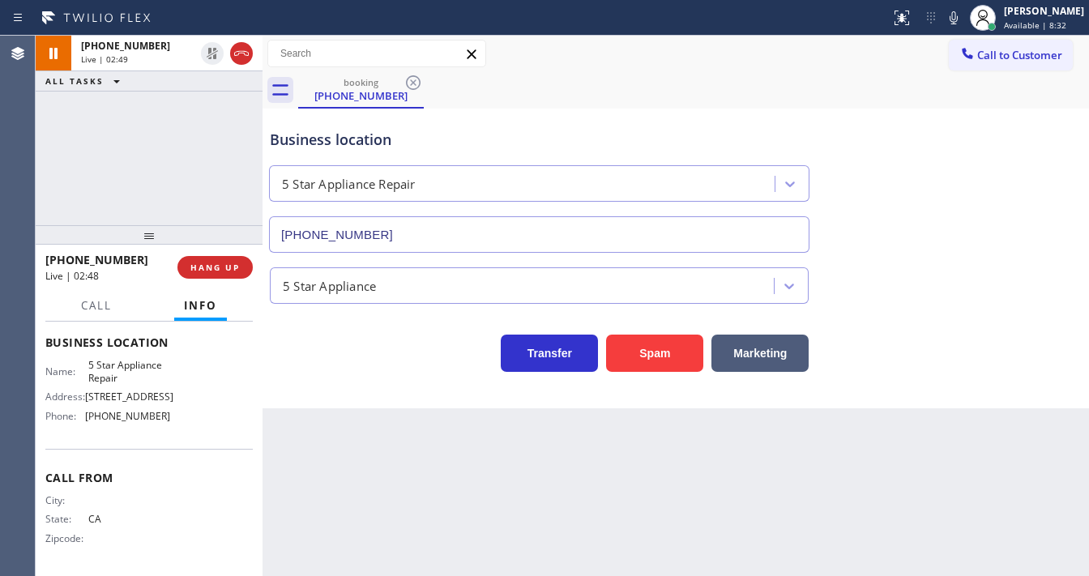
click at [211, 143] on div "[PHONE_NUMBER] Live | 02:49 ALL TASKS ALL TASKS ACTIVE TASKS TASKS IN WRAP UP" at bounding box center [149, 131] width 227 height 190
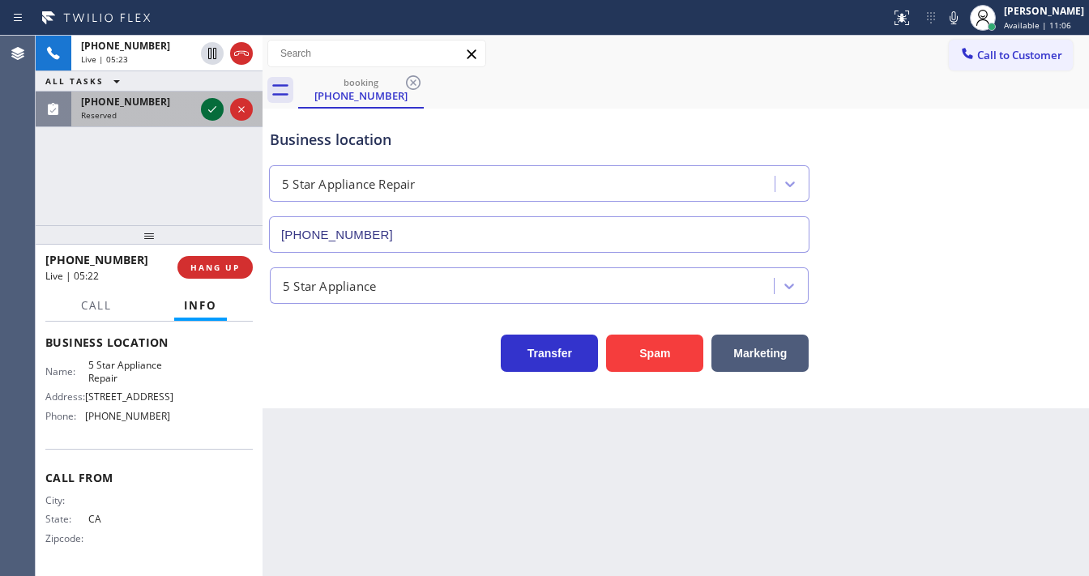
click at [207, 108] on icon at bounding box center [212, 109] width 19 height 19
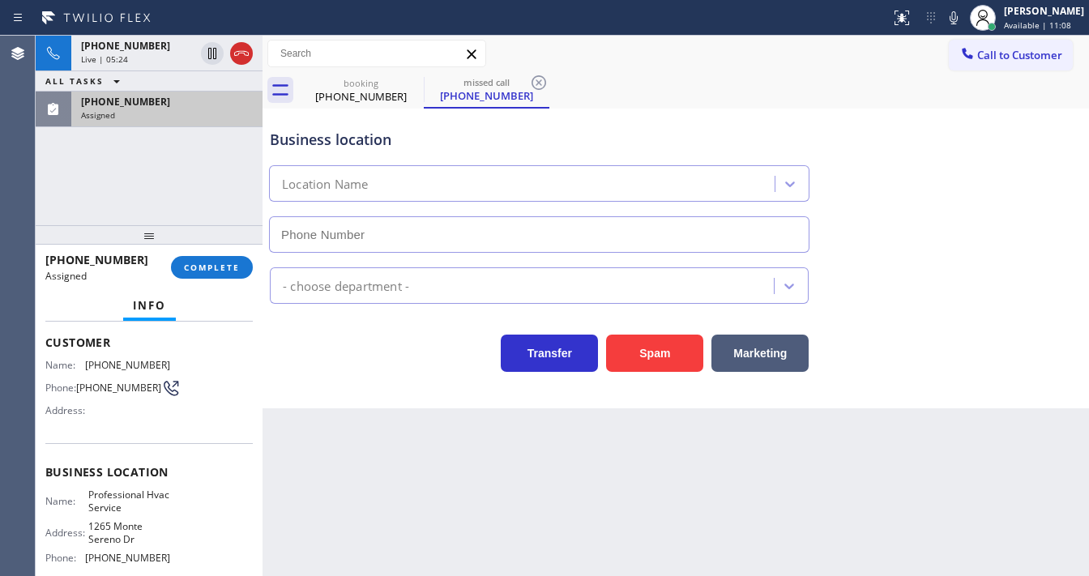
type input "[PHONE_NUMBER]"
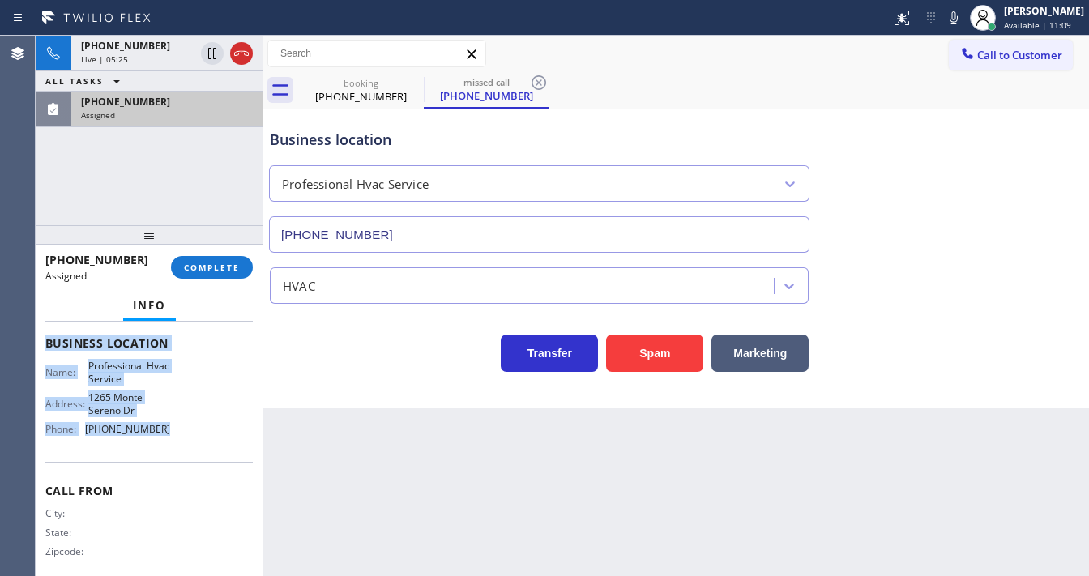
scroll to position [239, 0]
drag, startPoint x: 43, startPoint y: 336, endPoint x: 199, endPoint y: 430, distance: 182.5
click at [199, 430] on div "Context Queue: HVAC Priority: 0 Task Age: [DEMOGRAPHIC_DATA] minute(s) Customer…" at bounding box center [149, 449] width 227 height 255
copy div "Customer Name: [PHONE_NUMBER] Phone: [PHONE_NUMBER] Address: Business location …"
click at [213, 268] on span "COMPLETE" at bounding box center [212, 267] width 56 height 11
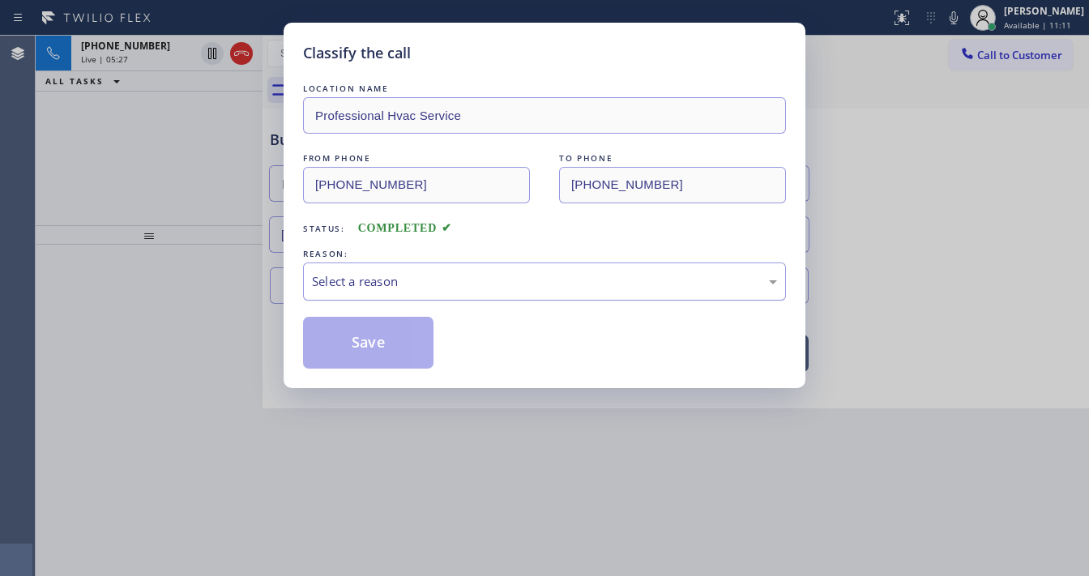
click at [387, 289] on div "Select a reason" at bounding box center [544, 281] width 465 height 19
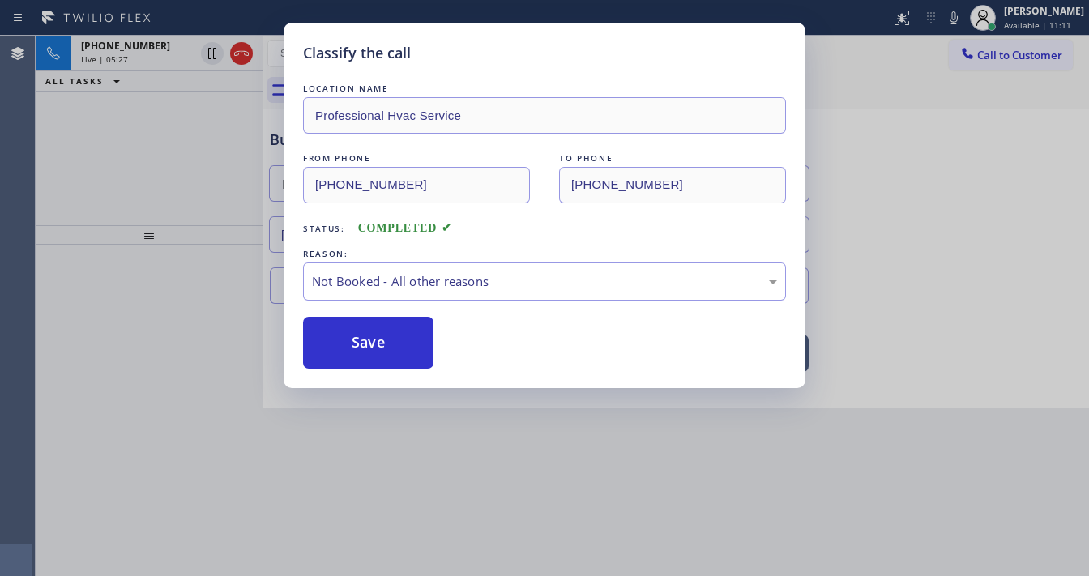
click at [368, 344] on button "Save" at bounding box center [368, 343] width 131 height 52
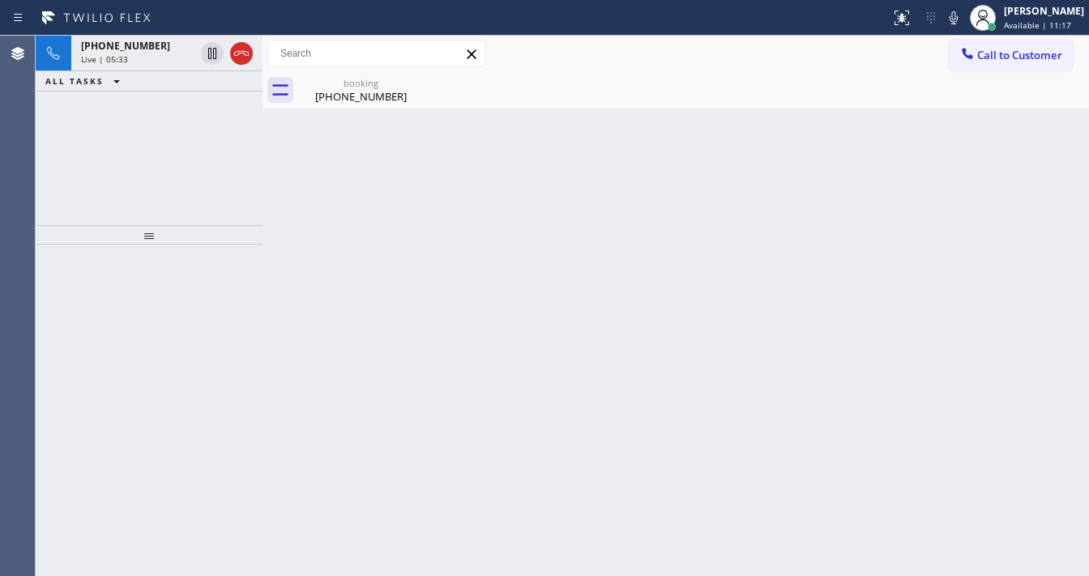
click at [178, 210] on div "[PHONE_NUMBER] Live | 05:33 ALL TASKS ALL TASKS ACTIVE TASKS TASKS IN WRAP UP" at bounding box center [149, 131] width 227 height 190
click at [162, 56] on div "Live | 05:34" at bounding box center [137, 58] width 113 height 11
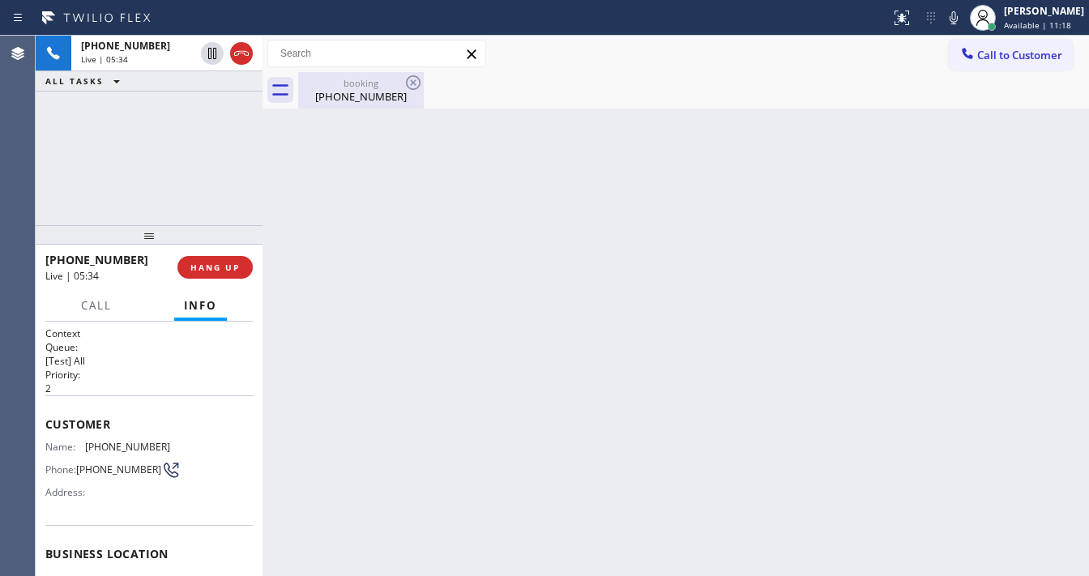
click at [370, 98] on div "[PHONE_NUMBER]" at bounding box center [361, 96] width 122 height 15
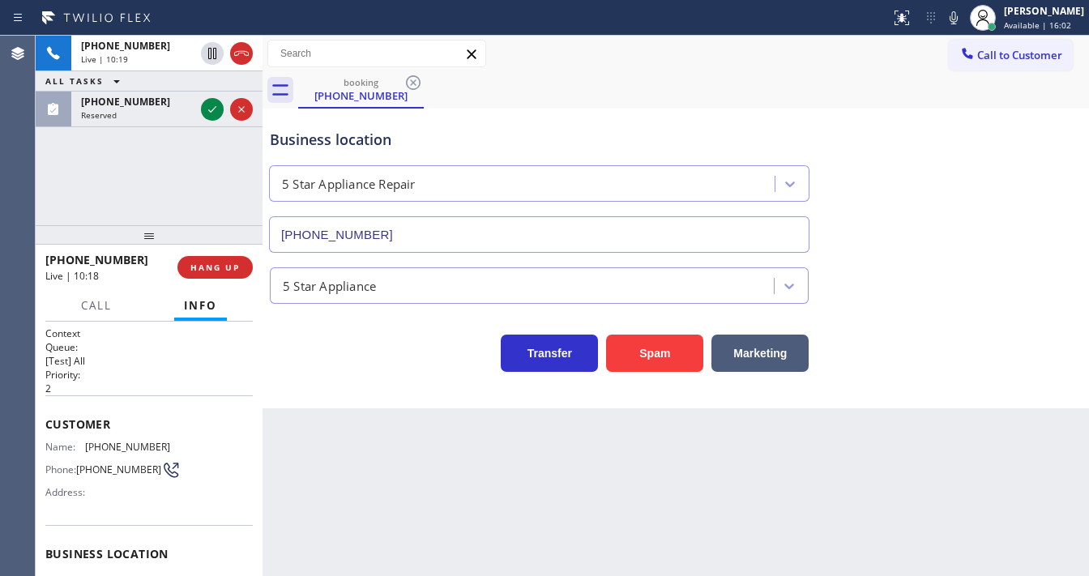
click at [205, 182] on div "[PHONE_NUMBER] Live | 10:19 ALL TASKS ALL TASKS ACTIVE TASKS TASKS IN WRAP UP […" at bounding box center [149, 131] width 227 height 190
click at [205, 182] on div "[PHONE_NUMBER] Live | 10:20 ALL TASKS ALL TASKS ACTIVE TASKS TASKS IN WRAP UP […" at bounding box center [149, 131] width 227 height 190
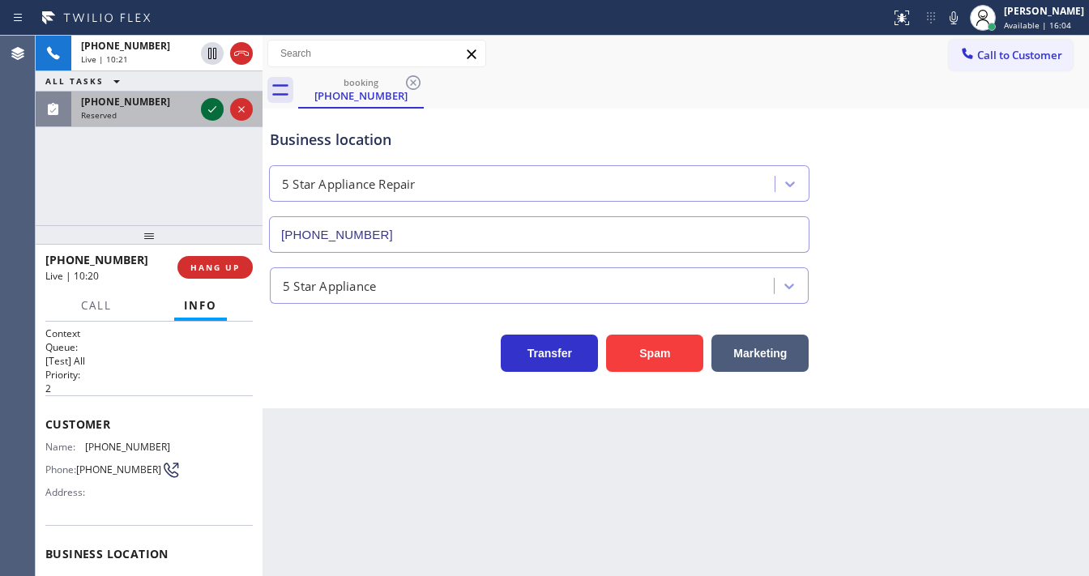
click at [216, 108] on icon at bounding box center [212, 109] width 19 height 19
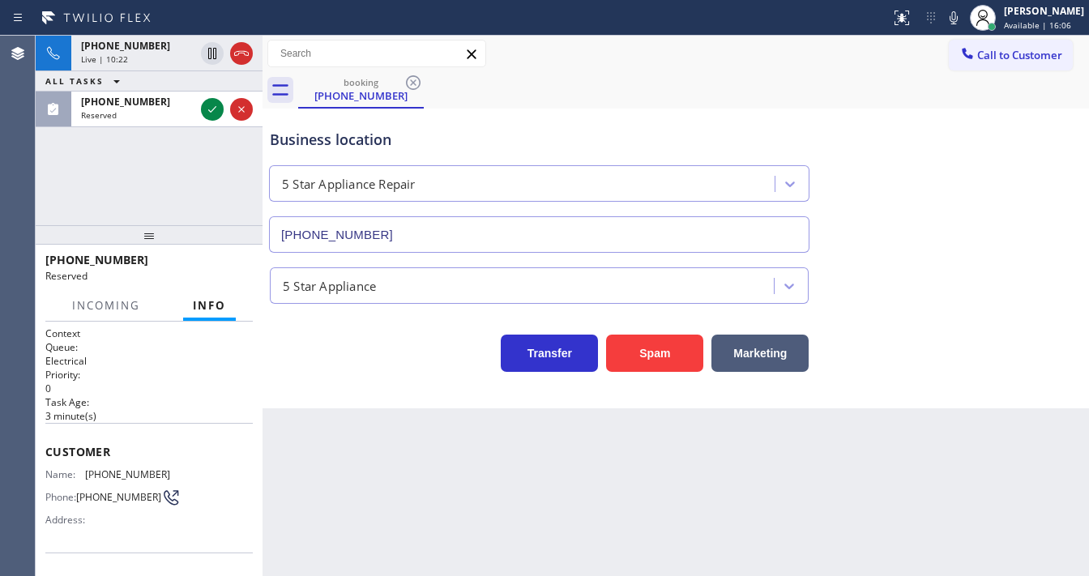
scroll to position [65, 0]
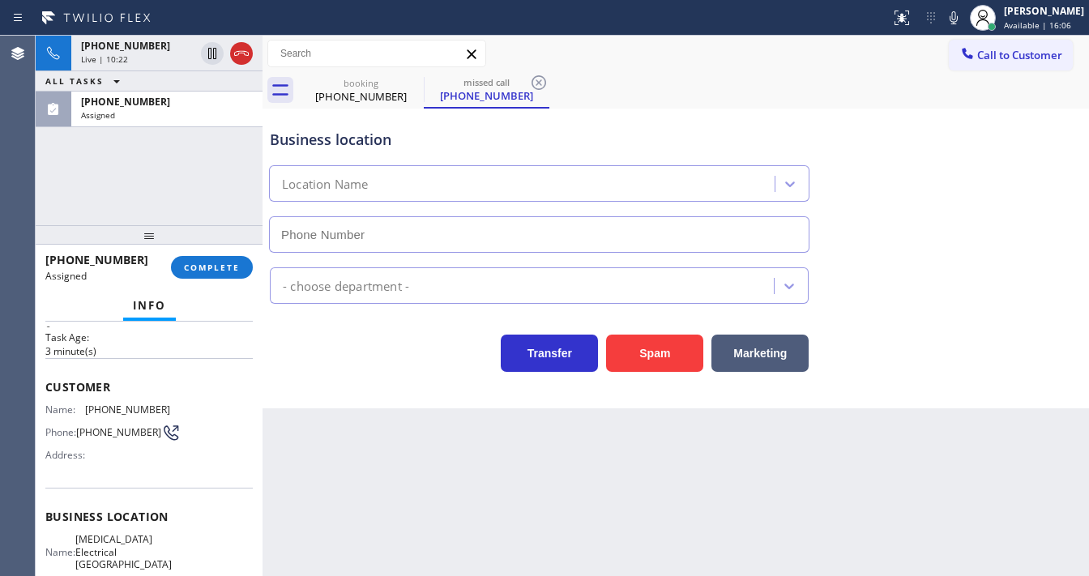
type input "[PHONE_NUMBER]"
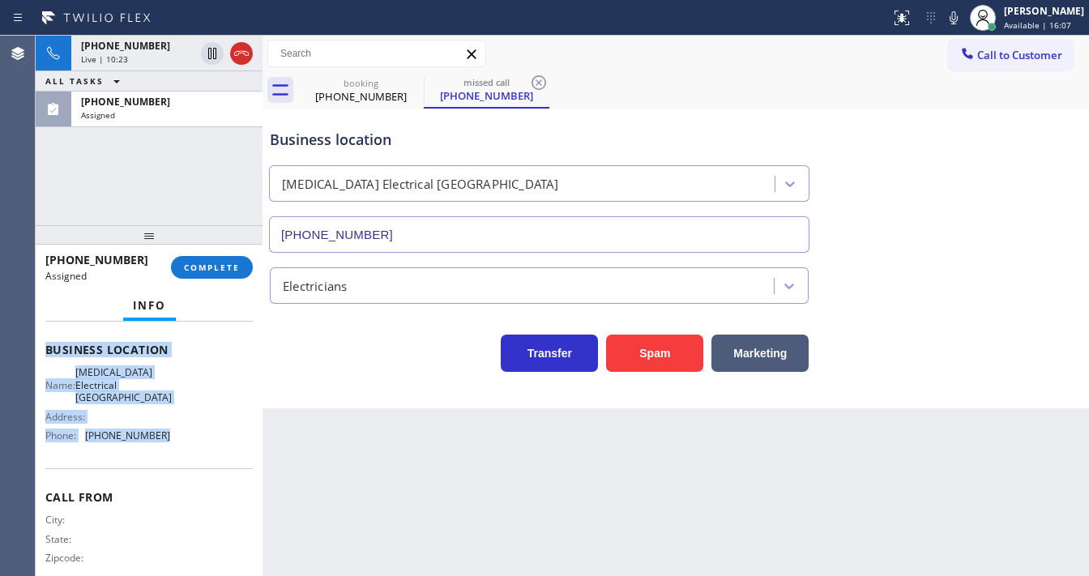
scroll to position [251, 0]
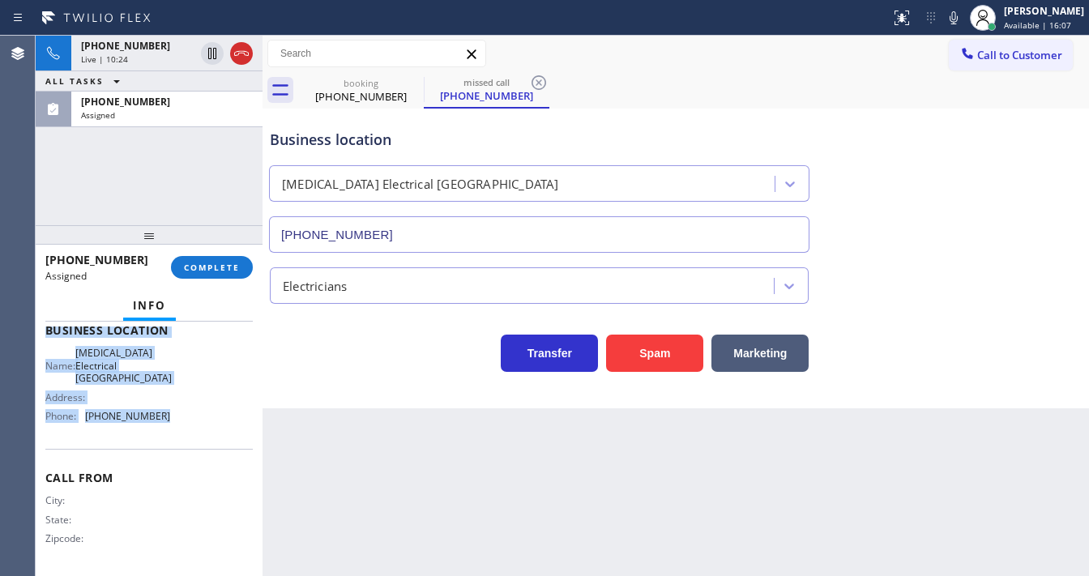
drag, startPoint x: 44, startPoint y: 379, endPoint x: 169, endPoint y: 412, distance: 129.8
click at [169, 426] on div "Context Queue: Electrical Priority: 0 Task Age: [DEMOGRAPHIC_DATA] minute(s) Cu…" at bounding box center [149, 449] width 227 height 255
copy div "Customer Name: [PHONE_NUMBER] Phone: [PHONE_NUMBER] Address: Business location …"
click at [215, 264] on span "COMPLETE" at bounding box center [212, 267] width 56 height 11
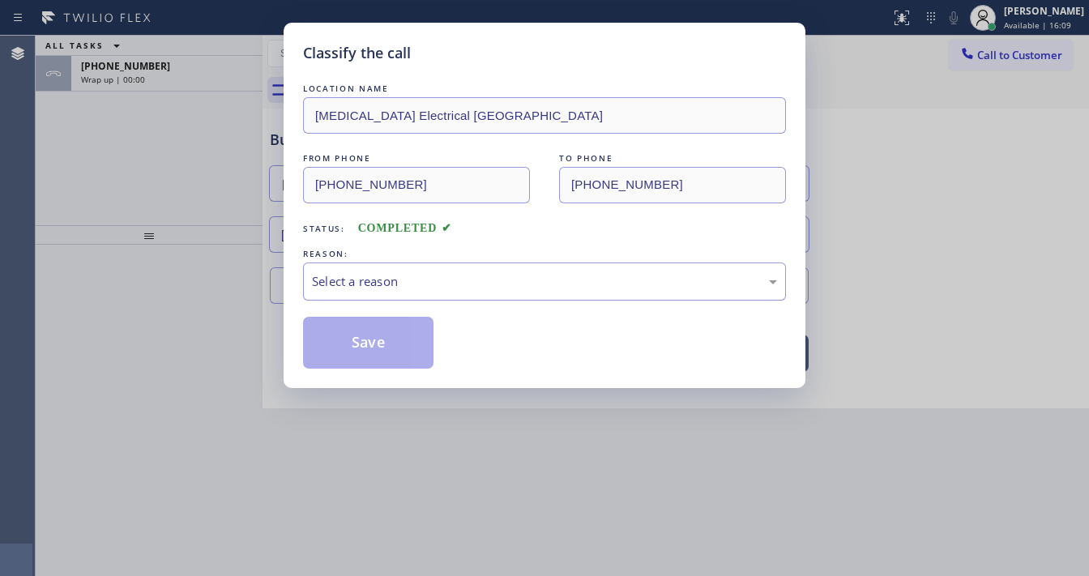
click at [357, 286] on div "Select a reason" at bounding box center [544, 281] width 465 height 19
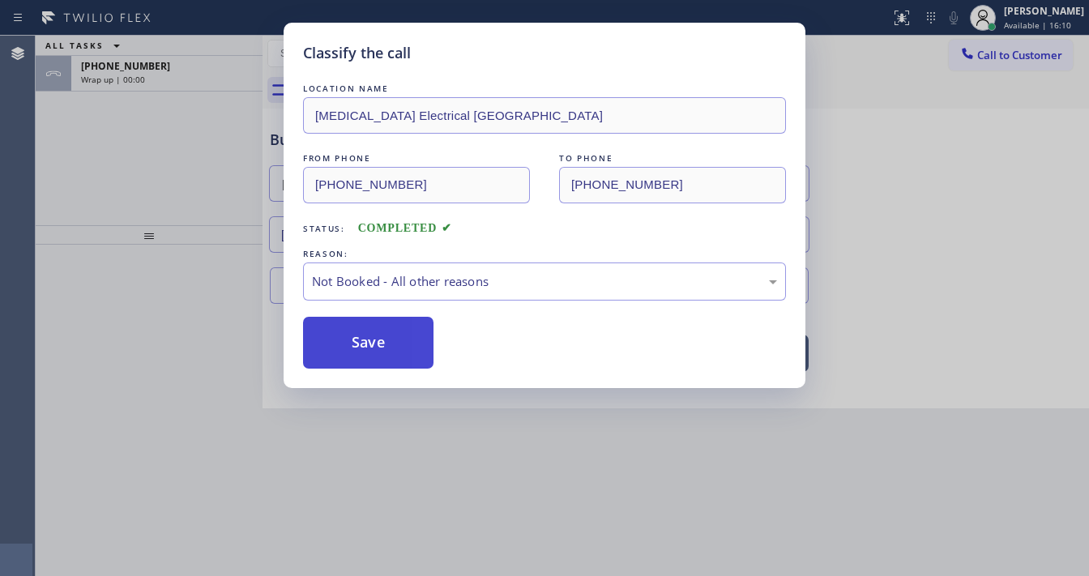
click at [366, 332] on button "Save" at bounding box center [368, 343] width 131 height 52
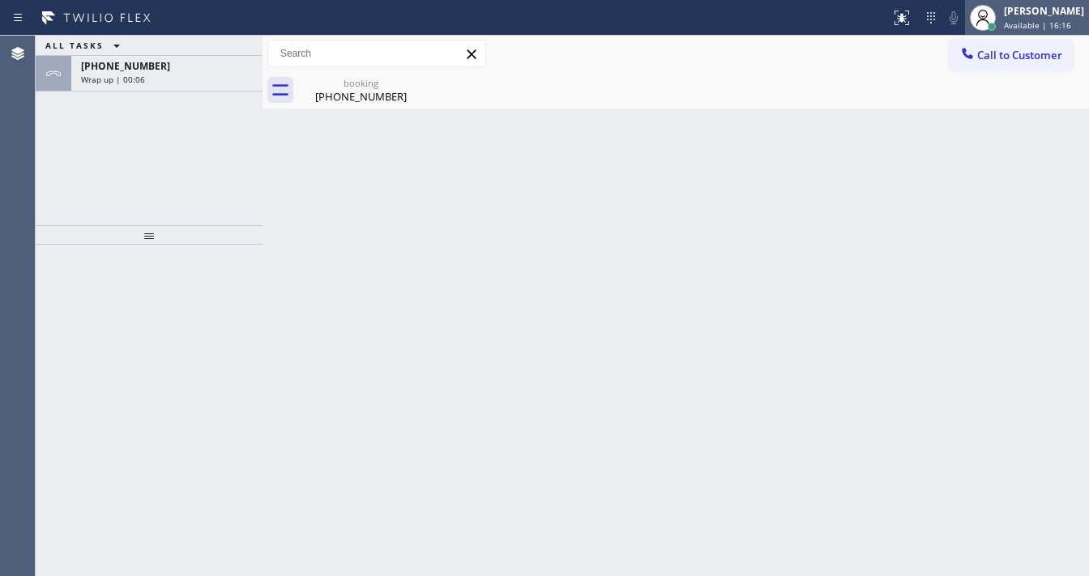
click at [1031, 22] on span "Available | 16:16" at bounding box center [1037, 24] width 67 height 11
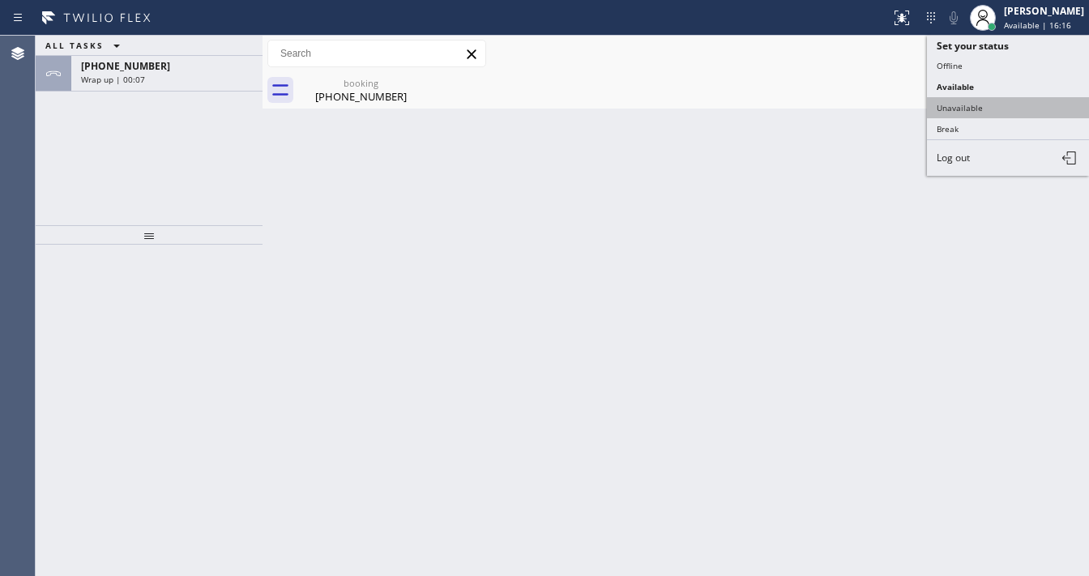
click at [968, 108] on button "Unavailable" at bounding box center [1008, 107] width 162 height 21
click at [772, 156] on div "Back to Dashboard Change Sender ID Customers Technicians Select a contact Outbo…" at bounding box center [676, 306] width 827 height 541
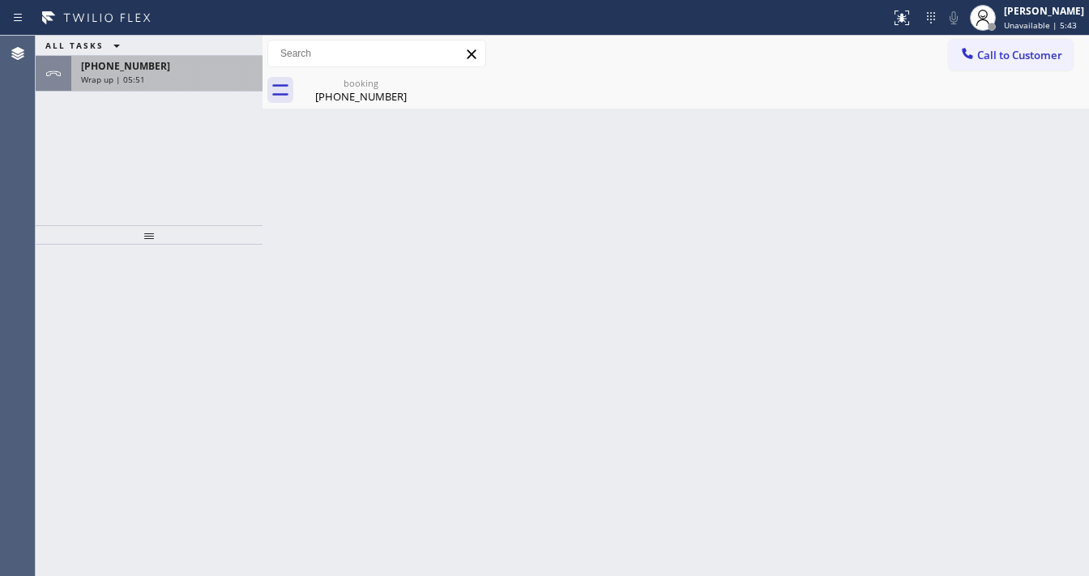
click at [156, 65] on div "[PHONE_NUMBER]" at bounding box center [167, 66] width 172 height 14
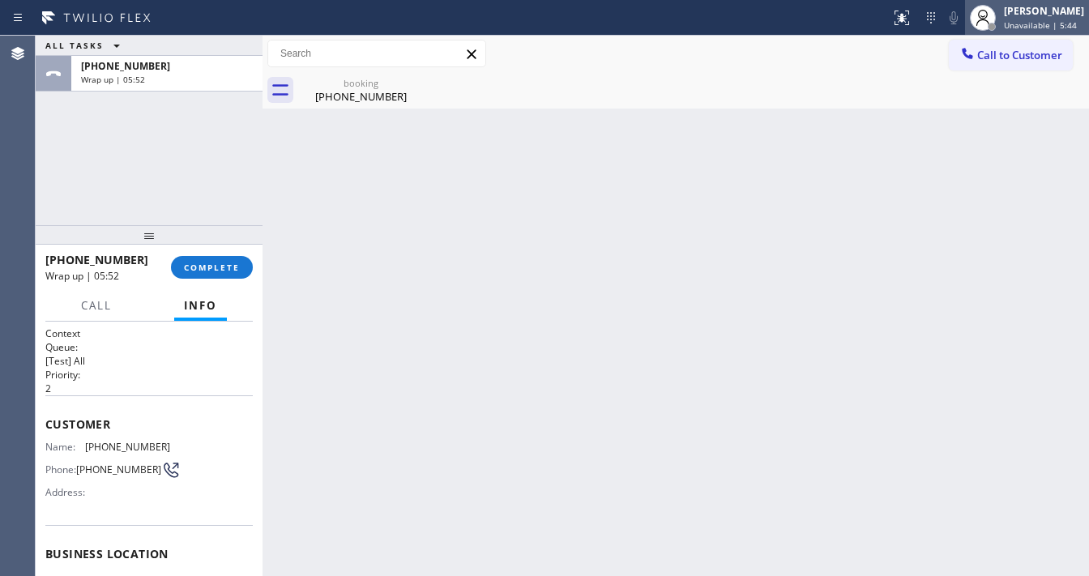
click at [1018, 23] on span "Unavailable | 5:44" at bounding box center [1040, 24] width 73 height 11
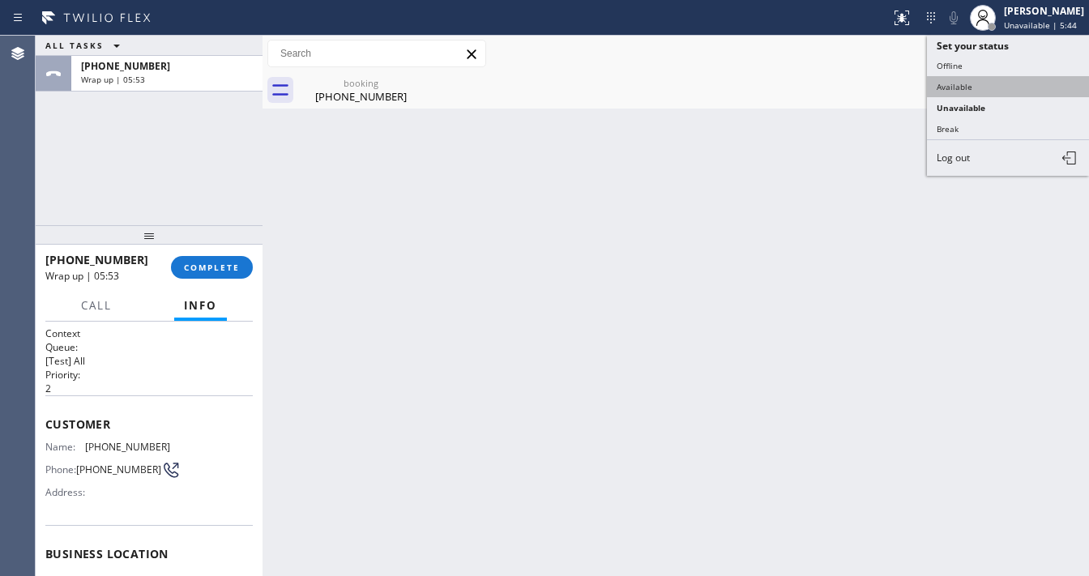
drag, startPoint x: 976, startPoint y: 79, endPoint x: 332, endPoint y: 188, distance: 653.5
click at [966, 79] on button "Available" at bounding box center [1008, 86] width 162 height 21
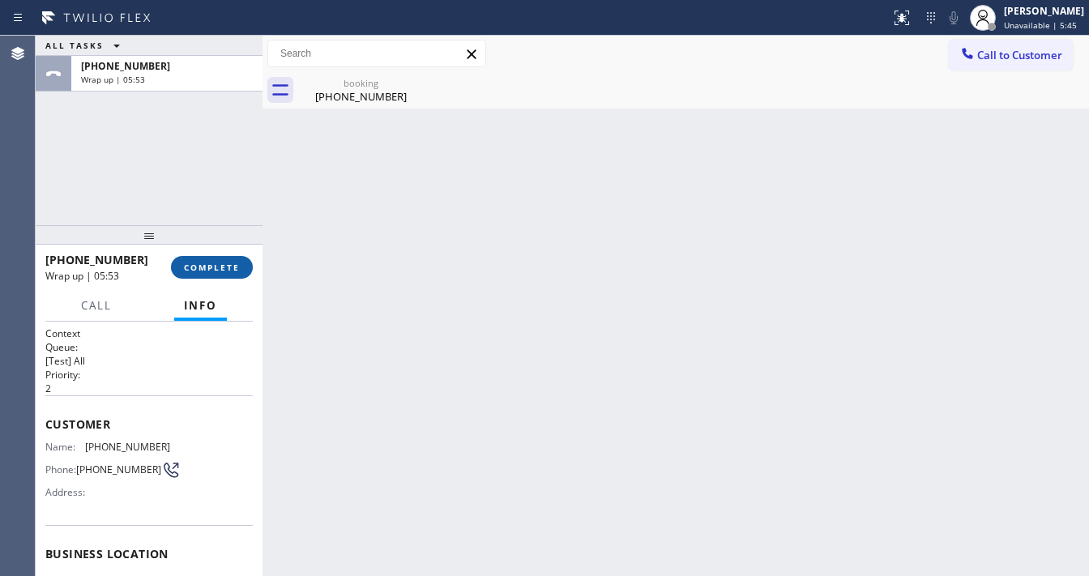
click at [233, 262] on span "COMPLETE" at bounding box center [212, 267] width 56 height 11
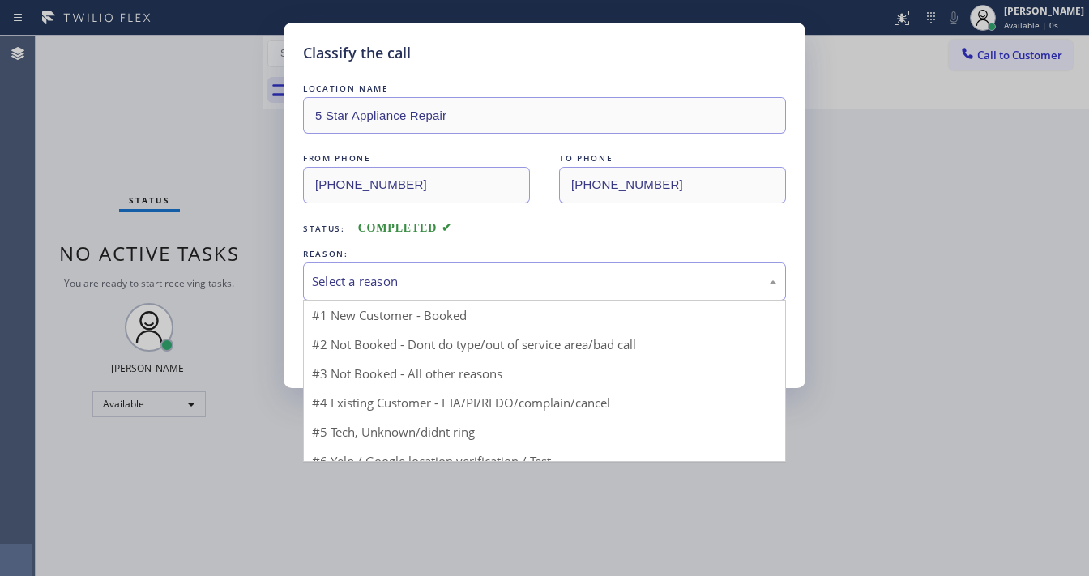
click at [336, 285] on div "Select a reason" at bounding box center [544, 281] width 465 height 19
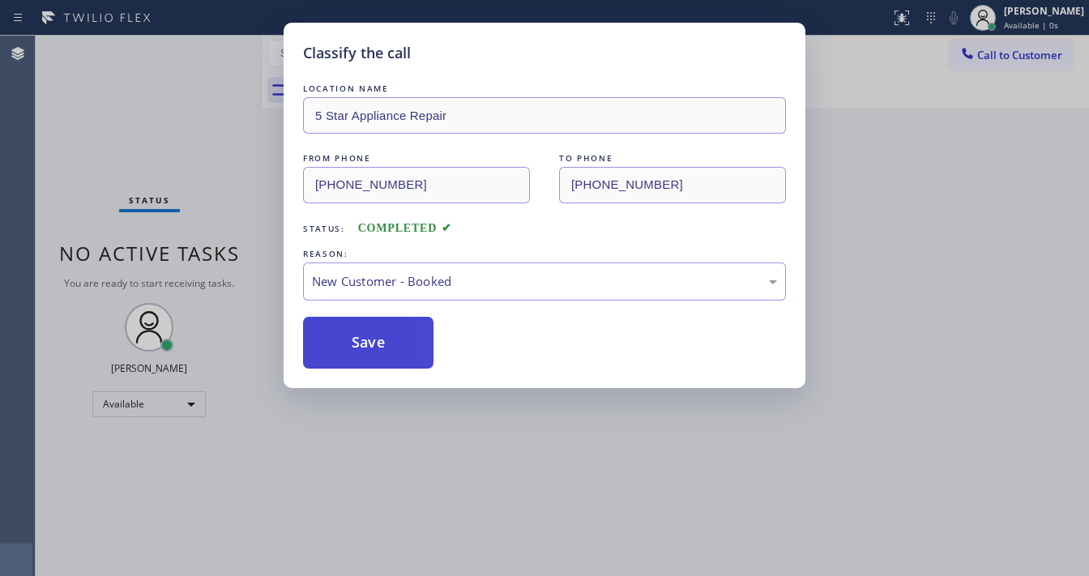
click at [344, 340] on button "Save" at bounding box center [368, 343] width 131 height 52
click at [344, 342] on button "Save" at bounding box center [368, 343] width 131 height 52
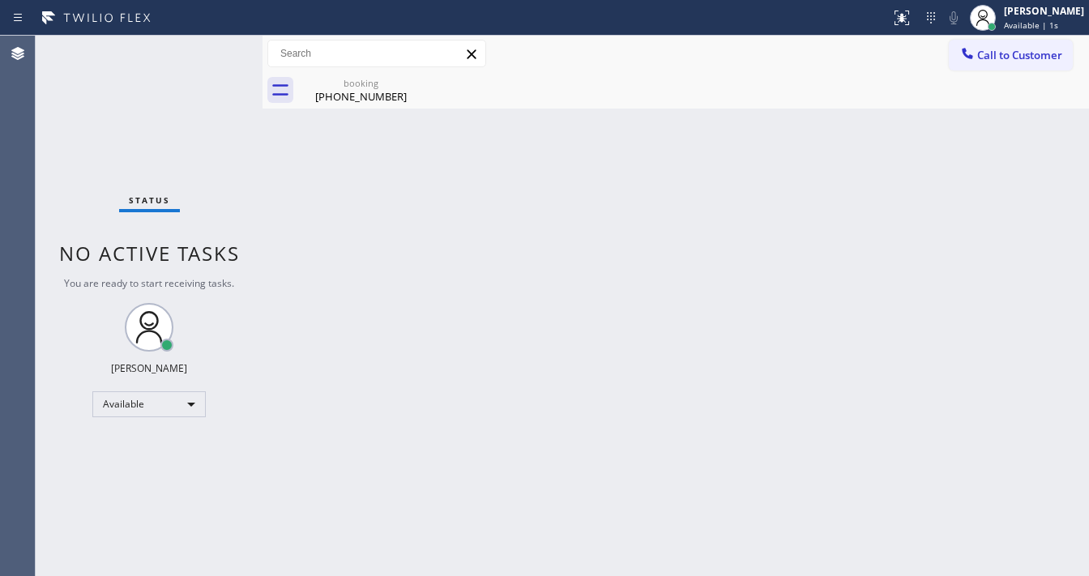
click at [882, 247] on div "Back to Dashboard Change Sender ID Customers Technicians Select a contact Outbo…" at bounding box center [676, 306] width 827 height 541
click at [995, 52] on span "Call to Customer" at bounding box center [1020, 55] width 85 height 15
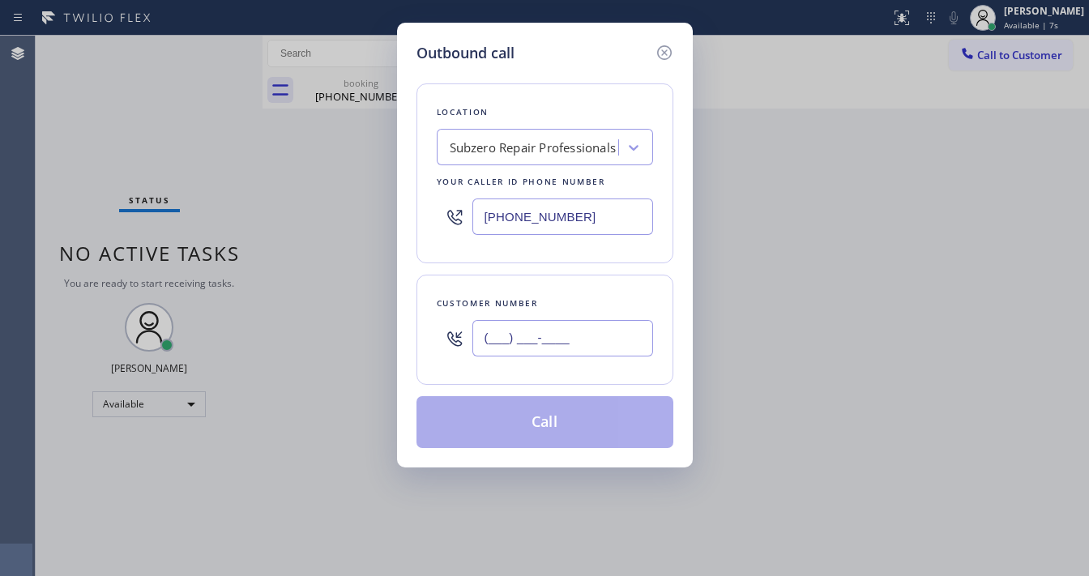
click at [562, 329] on input "(___) ___-____" at bounding box center [563, 338] width 181 height 36
paste input "714) 492-7117"
type input "[PHONE_NUMBER]"
click at [590, 224] on input "[PHONE_NUMBER]" at bounding box center [563, 217] width 181 height 36
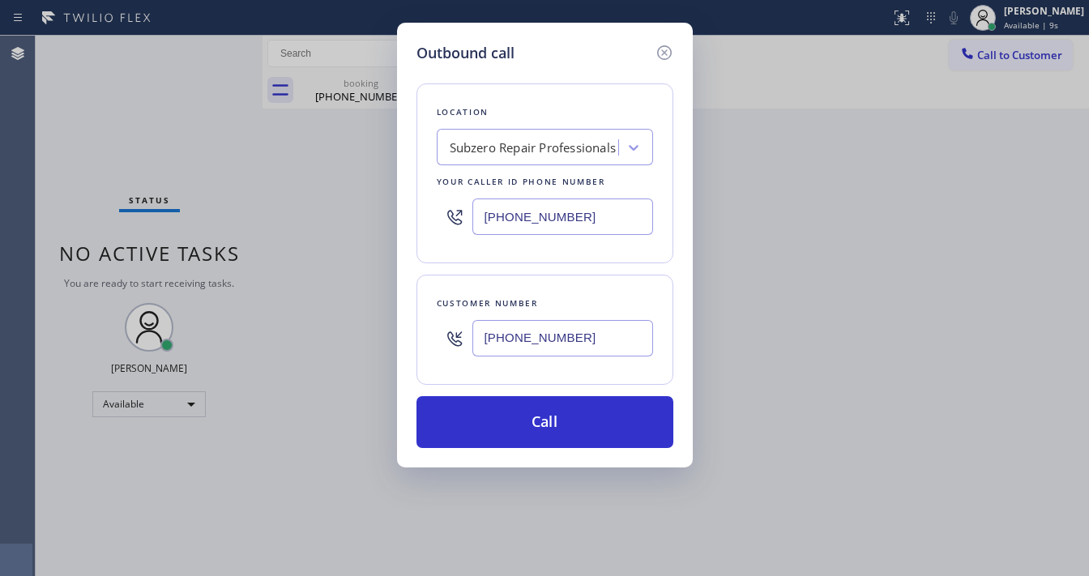
paste input "714) 583-6151"
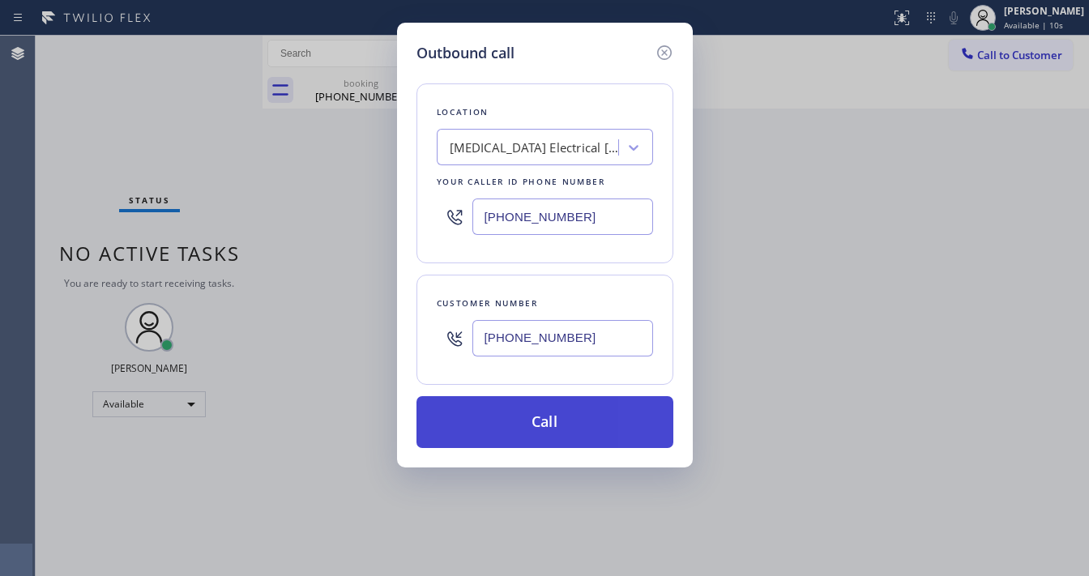
type input "[PHONE_NUMBER]"
click at [551, 429] on button "Call" at bounding box center [545, 422] width 257 height 52
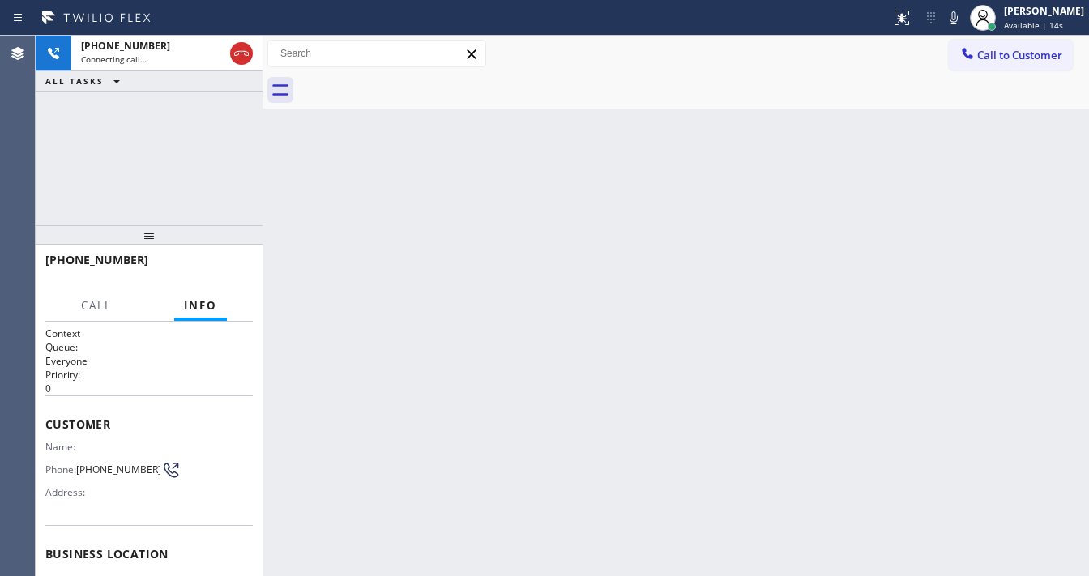
click at [178, 185] on div "[PHONE_NUMBER] Connecting call… ALL TASKS ALL TASKS ACTIVE TASKS TASKS IN WRAP …" at bounding box center [149, 131] width 227 height 190
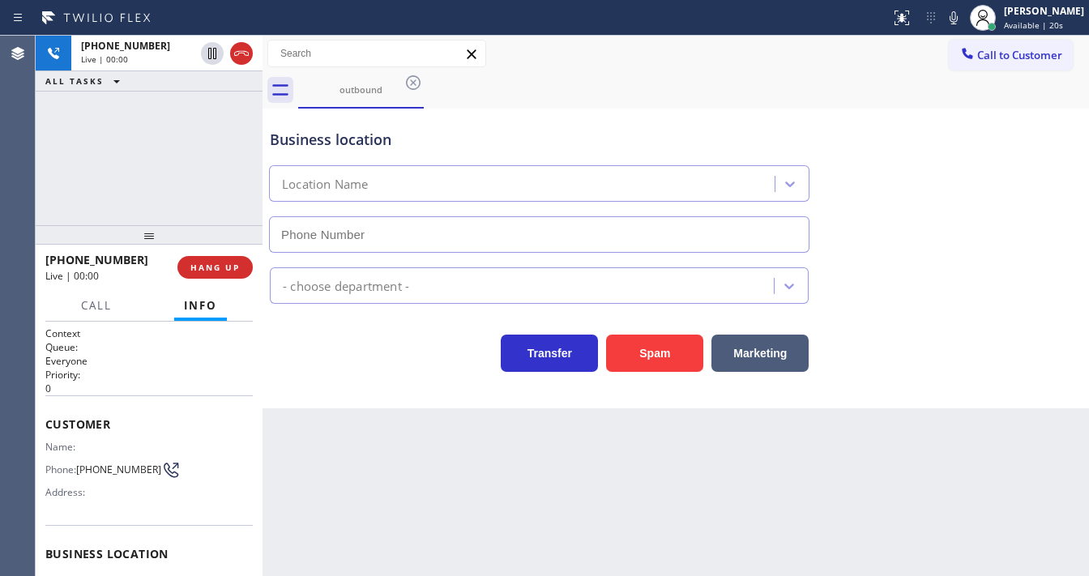
type input "[PHONE_NUMBER]"
click at [36, 178] on div "[PHONE_NUMBER] Live | 00:03 ALL TASKS ALL TASKS ACTIVE TASKS TASKS IN WRAP UP" at bounding box center [149, 131] width 227 height 190
click at [39, 202] on div "[PHONE_NUMBER] Live | 00:06 ALL TASKS ALL TASKS ACTIVE TASKS TASKS IN WRAP UP" at bounding box center [149, 131] width 227 height 190
click at [208, 267] on span "HANG UP" at bounding box center [214, 267] width 49 height 11
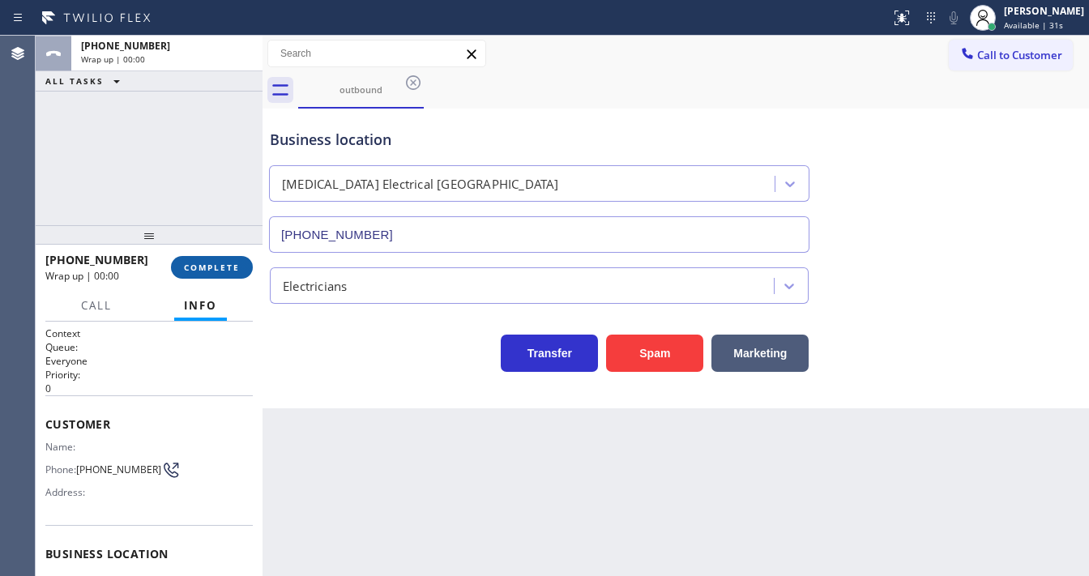
click at [217, 265] on span "COMPLETE" at bounding box center [212, 267] width 56 height 11
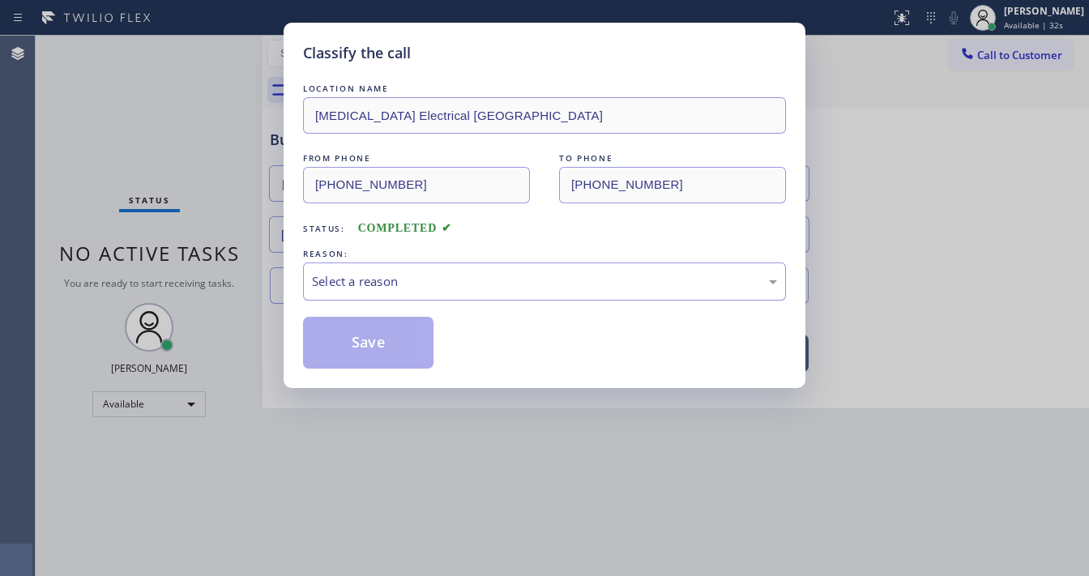
click at [389, 285] on div "Select a reason" at bounding box center [544, 281] width 465 height 19
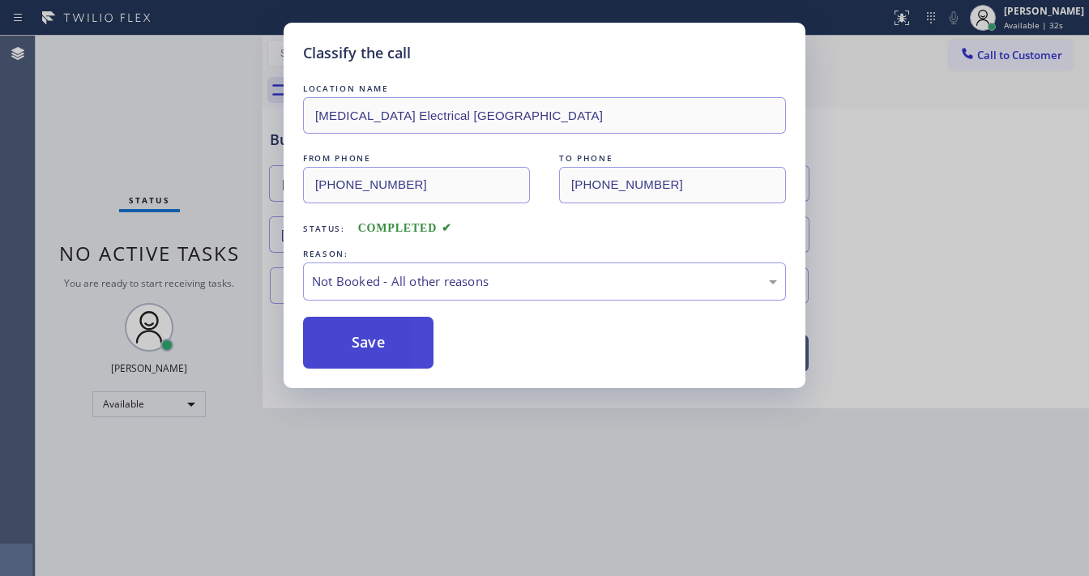
click at [362, 347] on button "Save" at bounding box center [368, 343] width 131 height 52
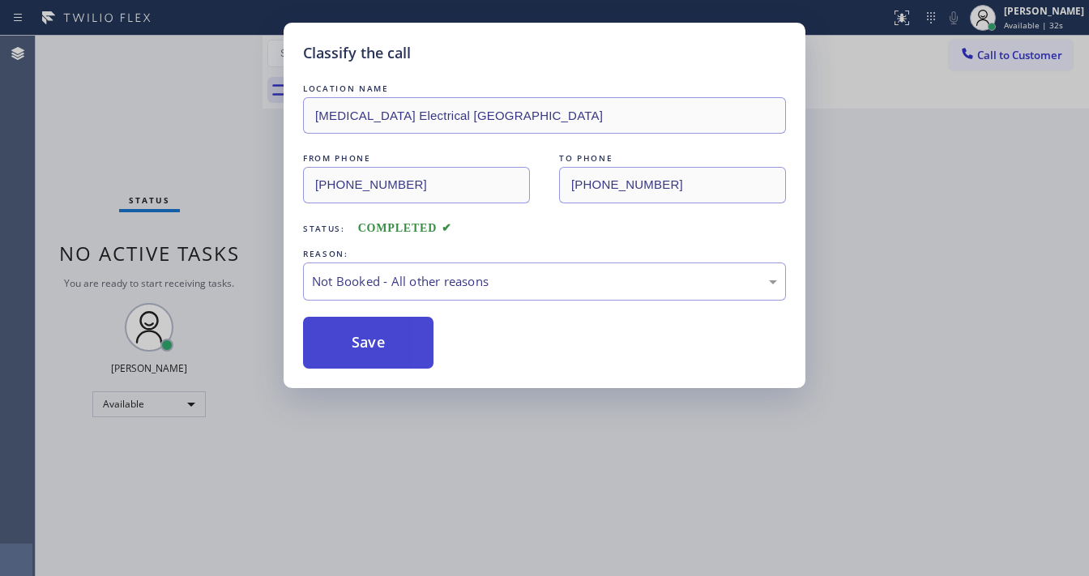
click at [361, 346] on button "Save" at bounding box center [368, 343] width 131 height 52
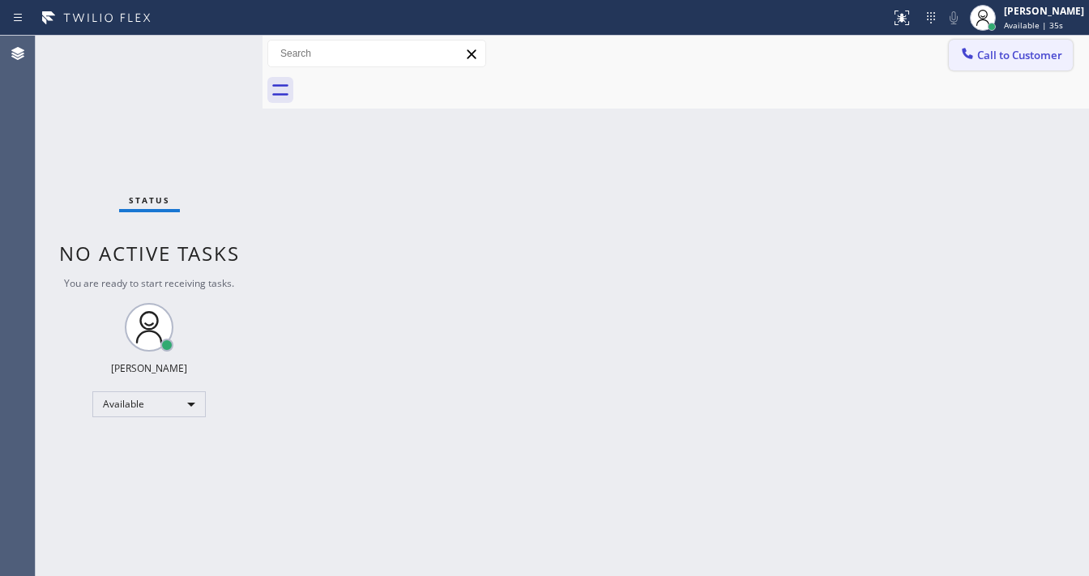
click at [1002, 52] on span "Call to Customer" at bounding box center [1020, 55] width 85 height 15
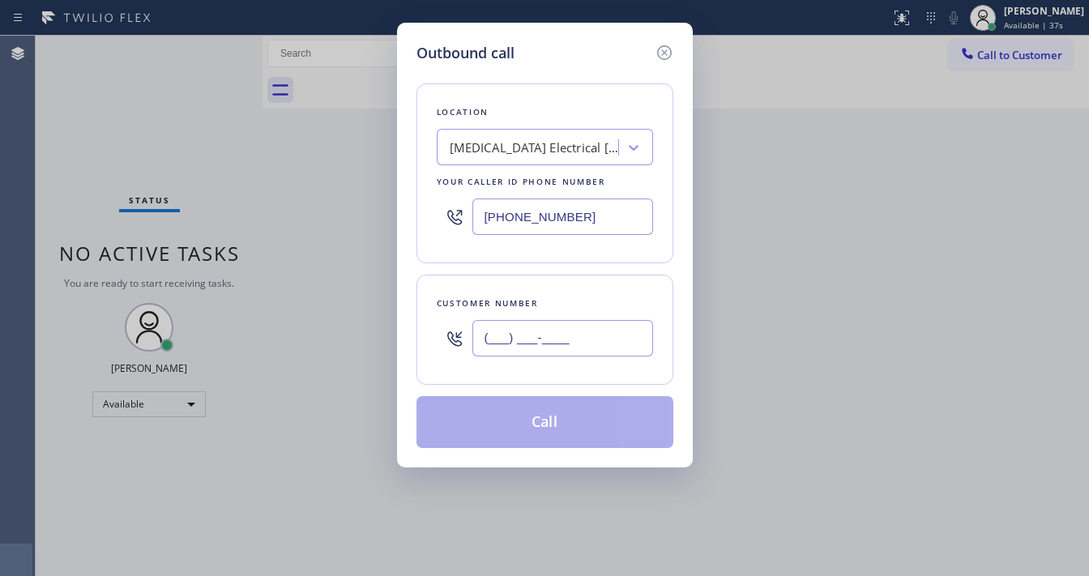
click at [541, 340] on input "(___) ___-____" at bounding box center [563, 338] width 181 height 36
paste input "626) 481-6036"
type input "[PHONE_NUMBER]"
drag, startPoint x: 587, startPoint y: 220, endPoint x: 509, endPoint y: 253, distance: 84.6
click at [586, 219] on input "[PHONE_NUMBER]" at bounding box center [563, 217] width 181 height 36
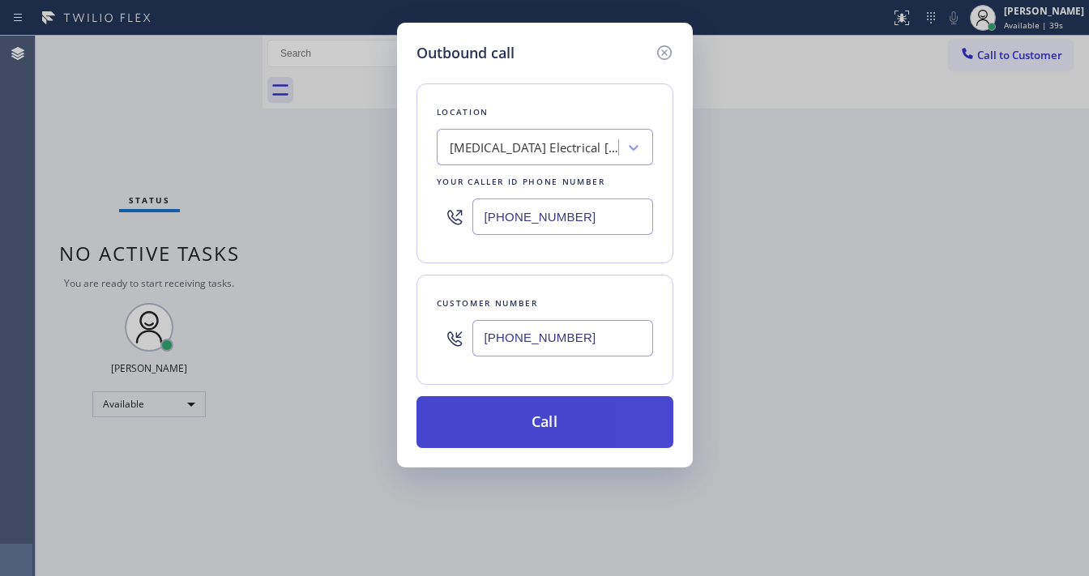
paste input "626) 408-8609"
type input "[PHONE_NUMBER]"
click at [522, 428] on button "Call" at bounding box center [545, 422] width 257 height 52
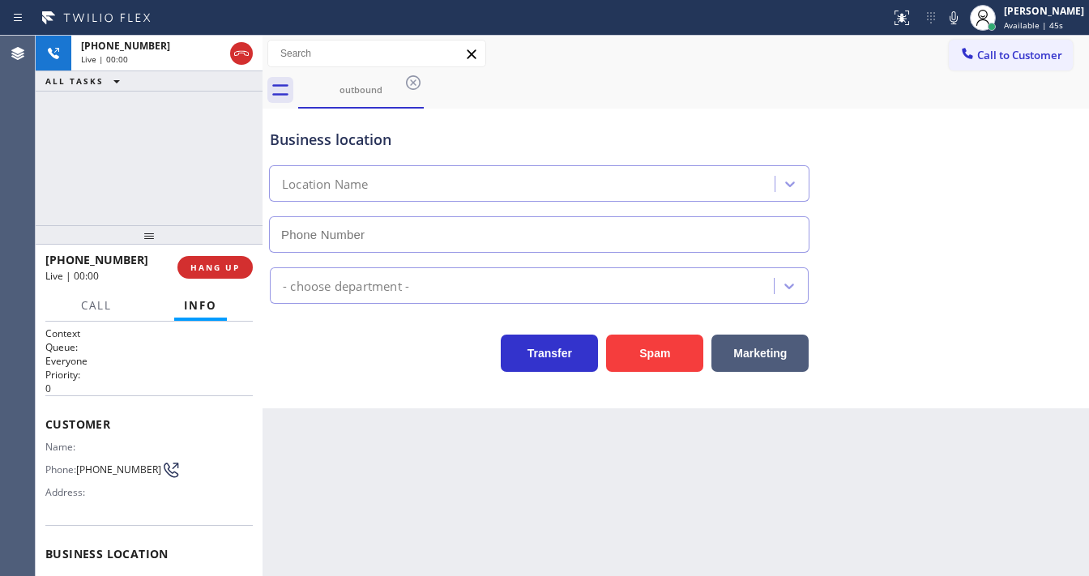
type input "[PHONE_NUMBER]"
click at [28, 195] on div "Agent Desktop" at bounding box center [17, 306] width 35 height 541
click at [227, 266] on span "HANG UP" at bounding box center [214, 267] width 49 height 11
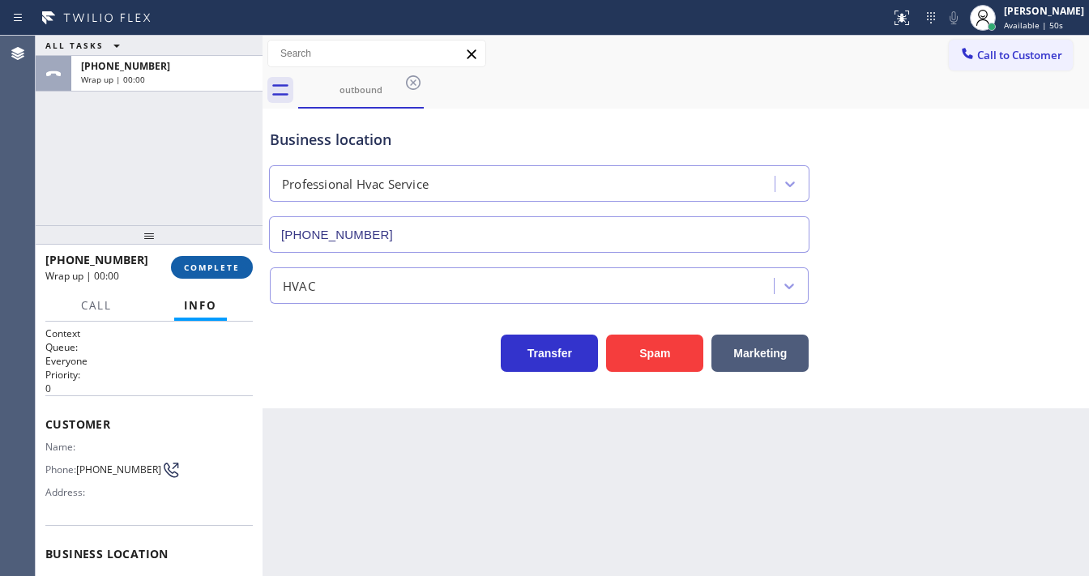
click at [224, 266] on span "COMPLETE" at bounding box center [212, 267] width 56 height 11
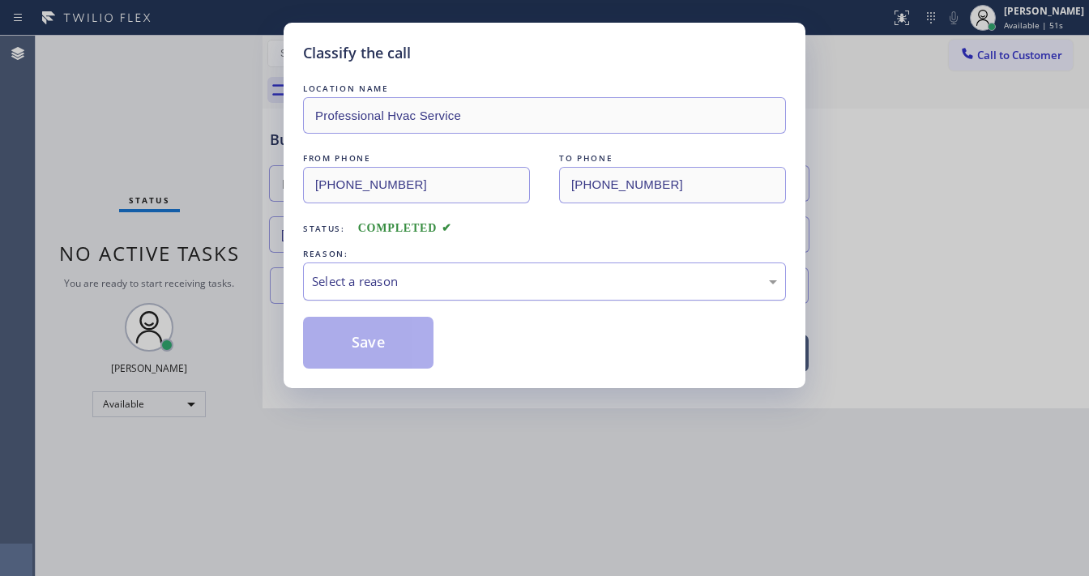
click at [413, 290] on div "Select a reason" at bounding box center [544, 282] width 483 height 38
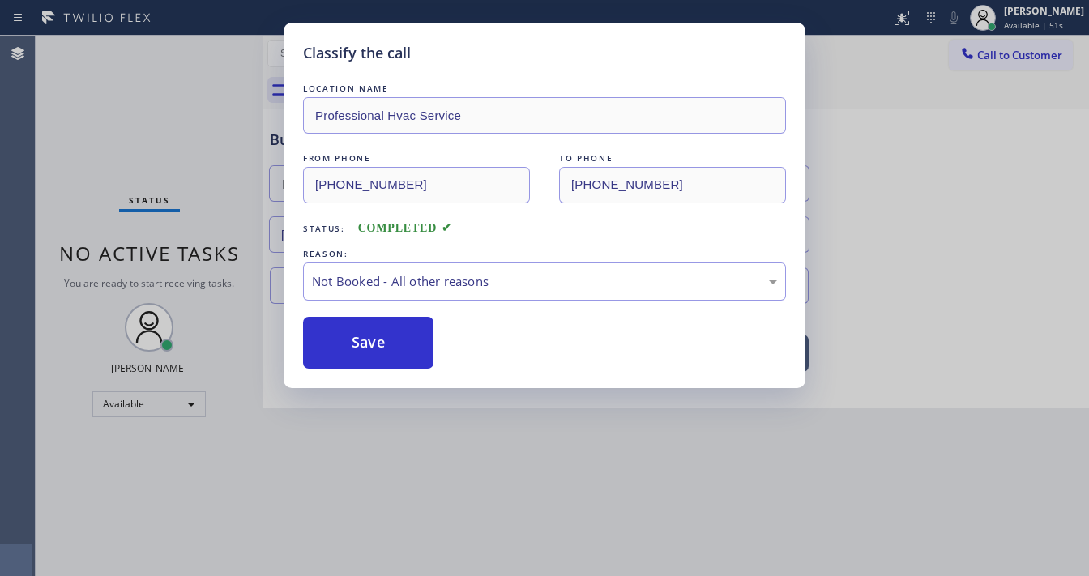
click at [382, 342] on button "Save" at bounding box center [368, 343] width 131 height 52
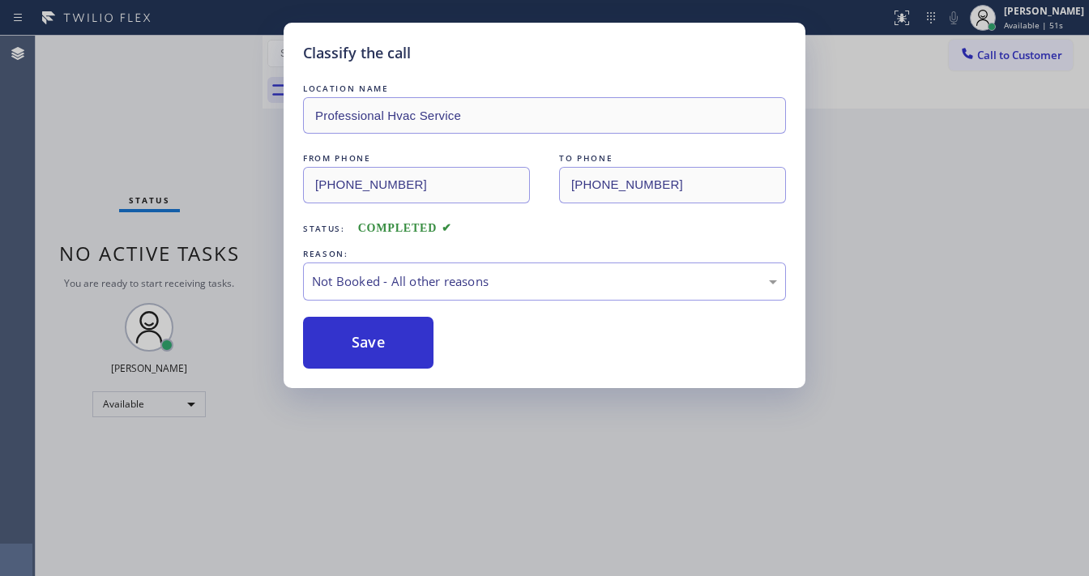
click at [382, 342] on button "Save" at bounding box center [368, 343] width 131 height 52
click at [166, 233] on div "Classify the call LOCATION NAME Professional Hvac Service FROM PHONE [PHONE_NUM…" at bounding box center [544, 288] width 1089 height 576
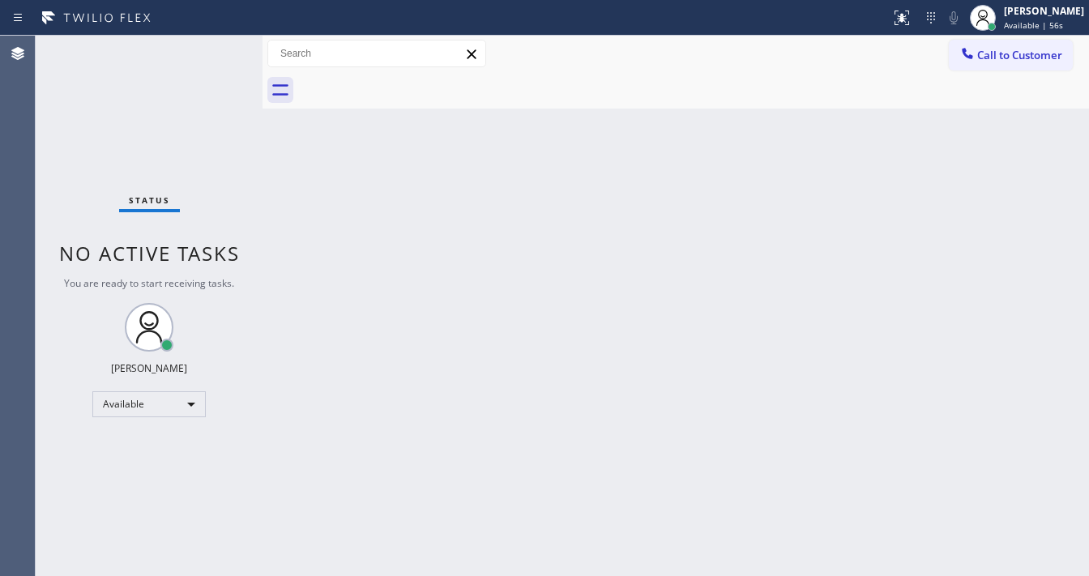
click at [140, 207] on div "Status" at bounding box center [149, 204] width 61 height 18
click at [165, 182] on div "Status No active tasks You are ready to start receiving tasks. [PERSON_NAME]" at bounding box center [149, 306] width 227 height 541
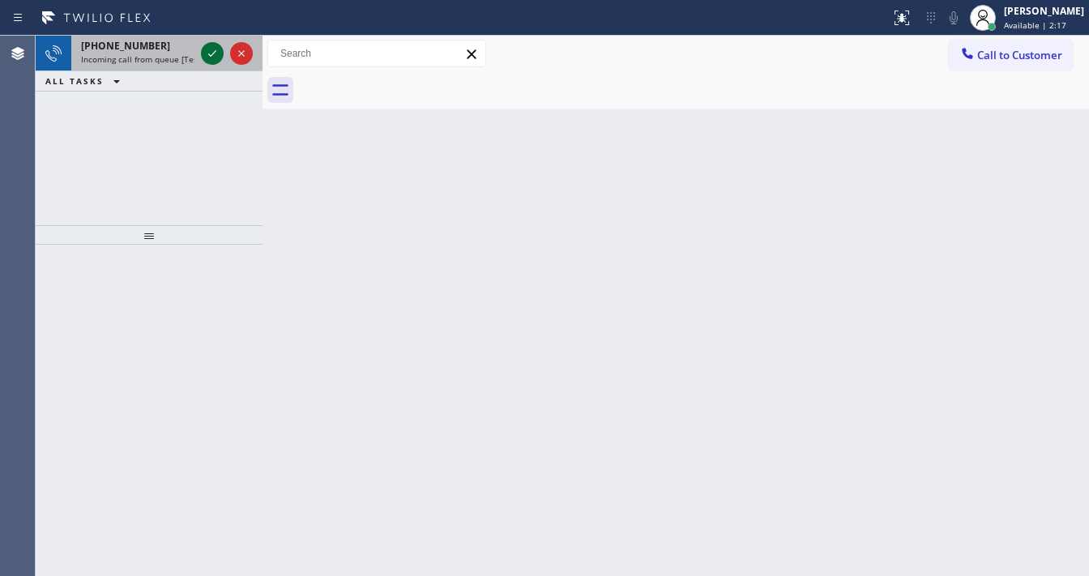
click at [207, 49] on div at bounding box center [212, 53] width 23 height 19
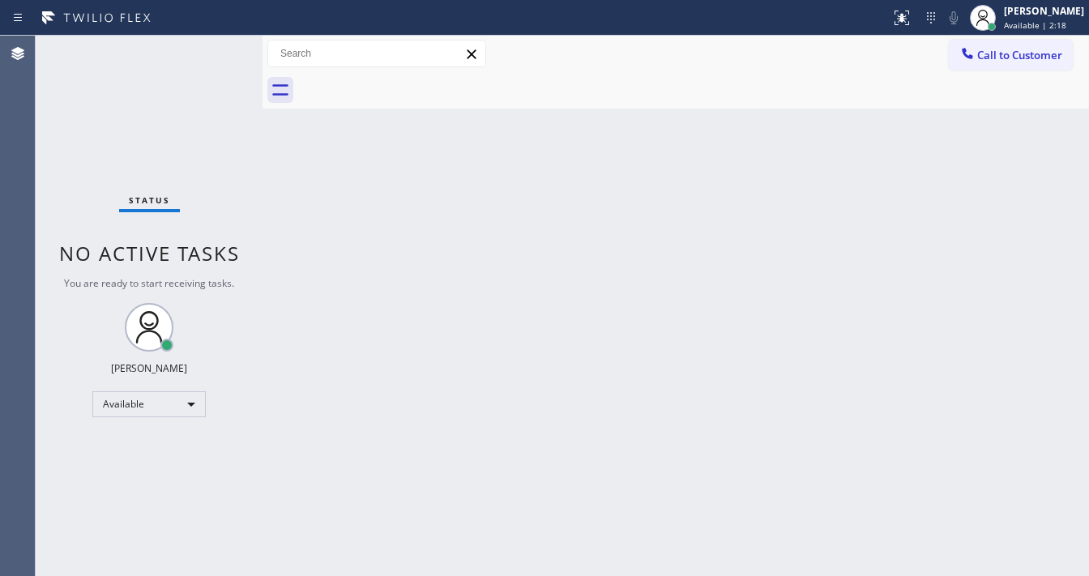
click at [209, 49] on div "Status No active tasks You are ready to start receiving tasks. [PERSON_NAME]" at bounding box center [149, 306] width 227 height 541
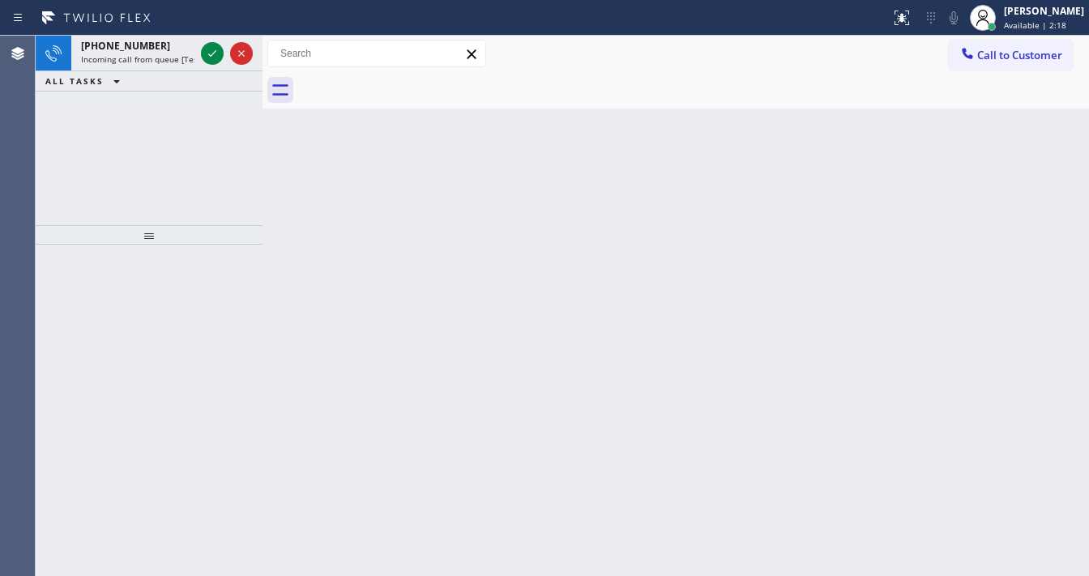
click at [209, 49] on icon at bounding box center [212, 53] width 19 height 19
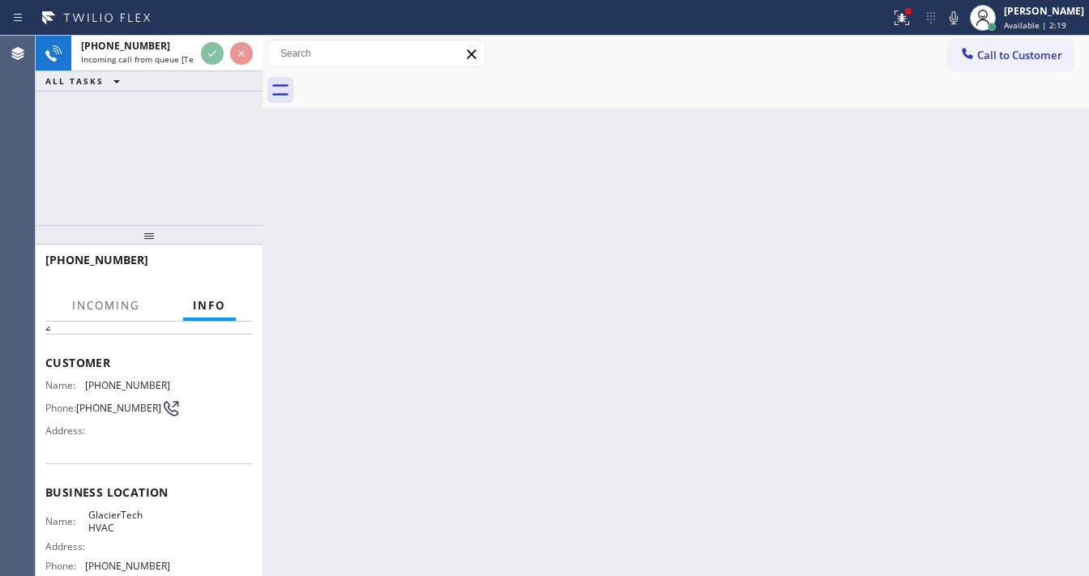
scroll to position [130, 0]
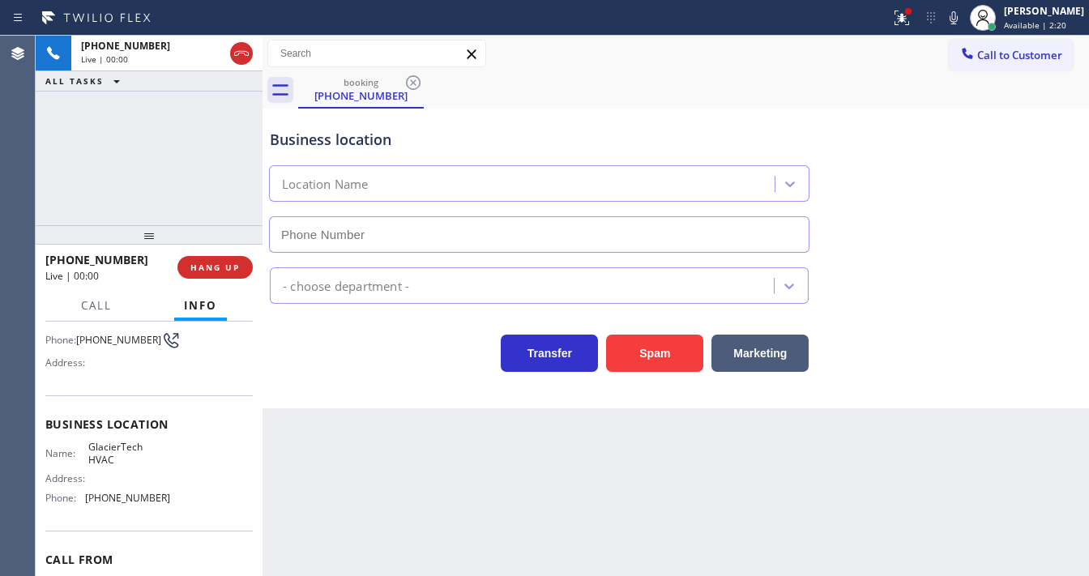
type input "[PHONE_NUMBER]"
click at [665, 353] on button "Spam" at bounding box center [654, 353] width 97 height 37
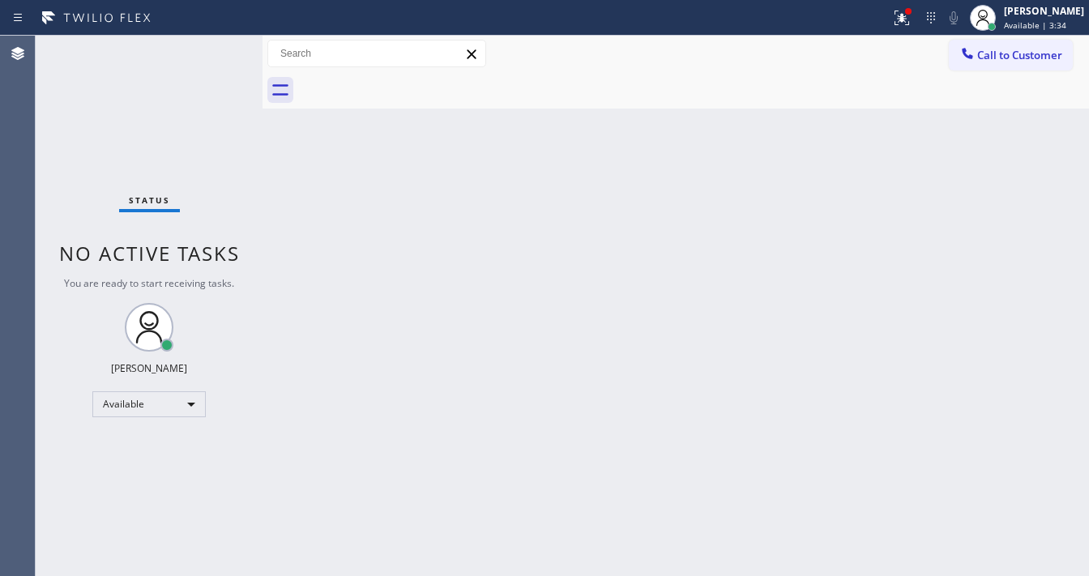
drag, startPoint x: 270, startPoint y: 285, endPoint x: 359, endPoint y: 437, distance: 176.6
click at [271, 287] on div "Back to Dashboard Change Sender ID Customers Technicians Select a contact Outbo…" at bounding box center [676, 306] width 827 height 541
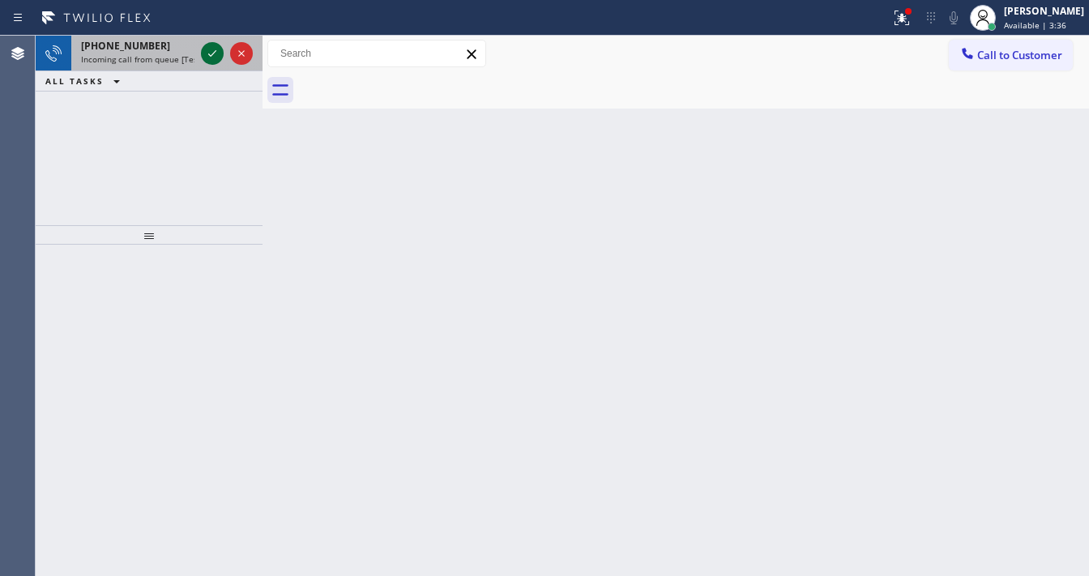
click at [200, 53] on div at bounding box center [227, 54] width 58 height 36
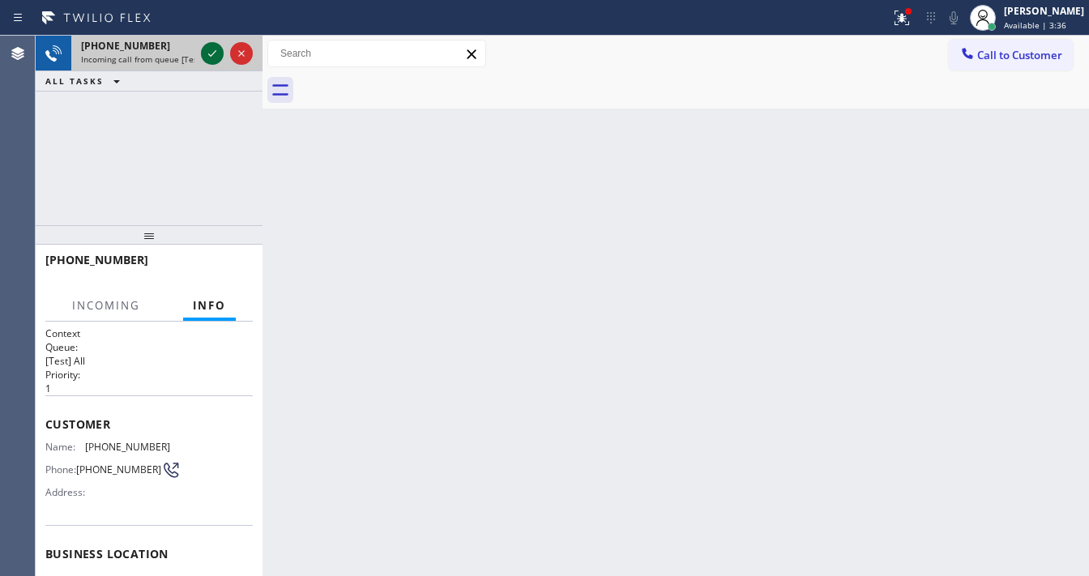
click at [204, 53] on icon at bounding box center [212, 53] width 19 height 19
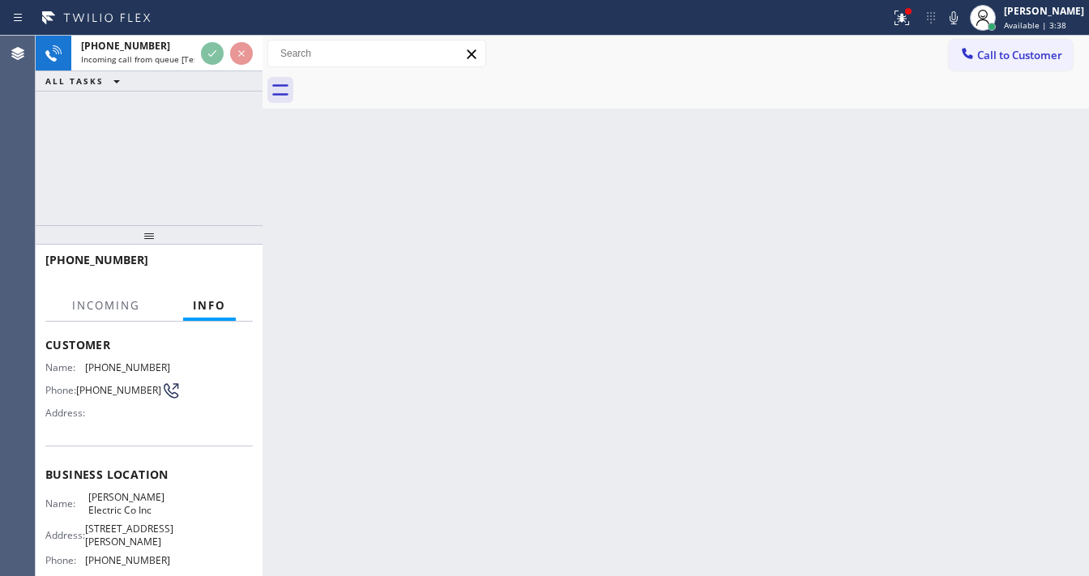
scroll to position [130, 0]
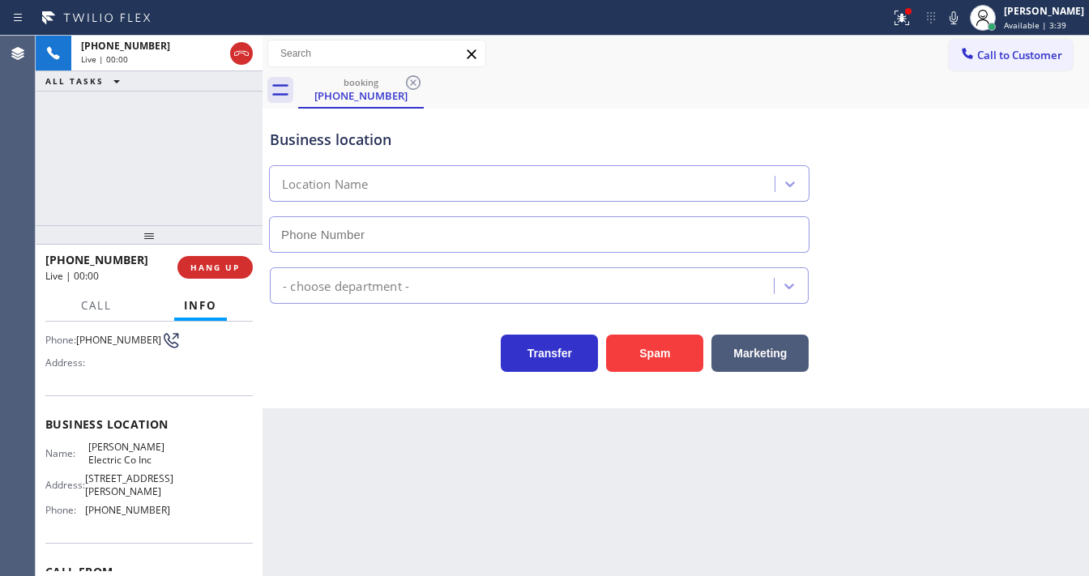
type input "[PHONE_NUMBER]"
click at [631, 343] on button "Spam" at bounding box center [654, 353] width 97 height 37
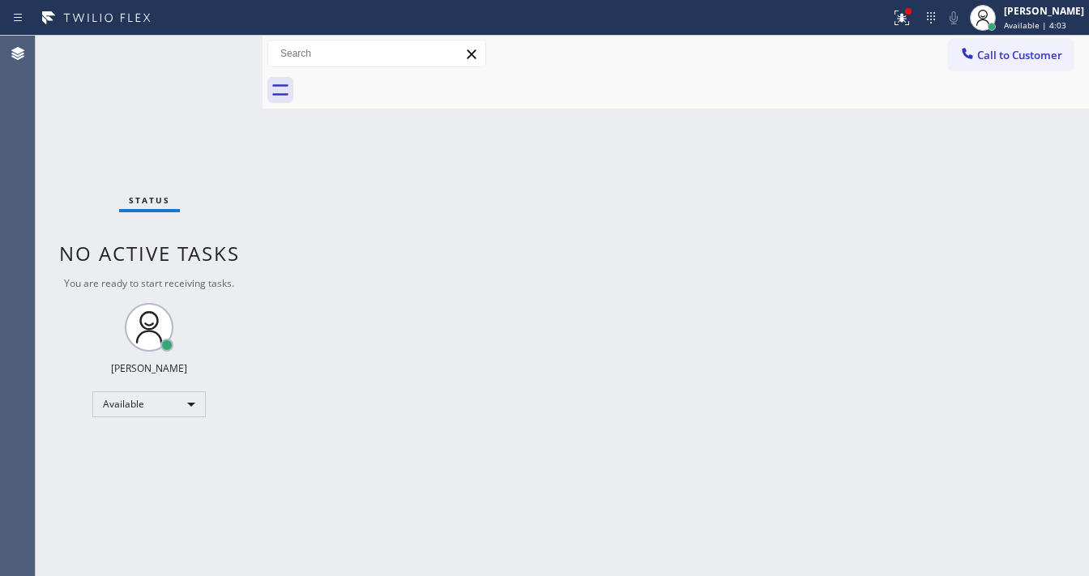
click at [76, 126] on div "Status No active tasks You are ready to start receiving tasks. [PERSON_NAME]" at bounding box center [149, 306] width 227 height 541
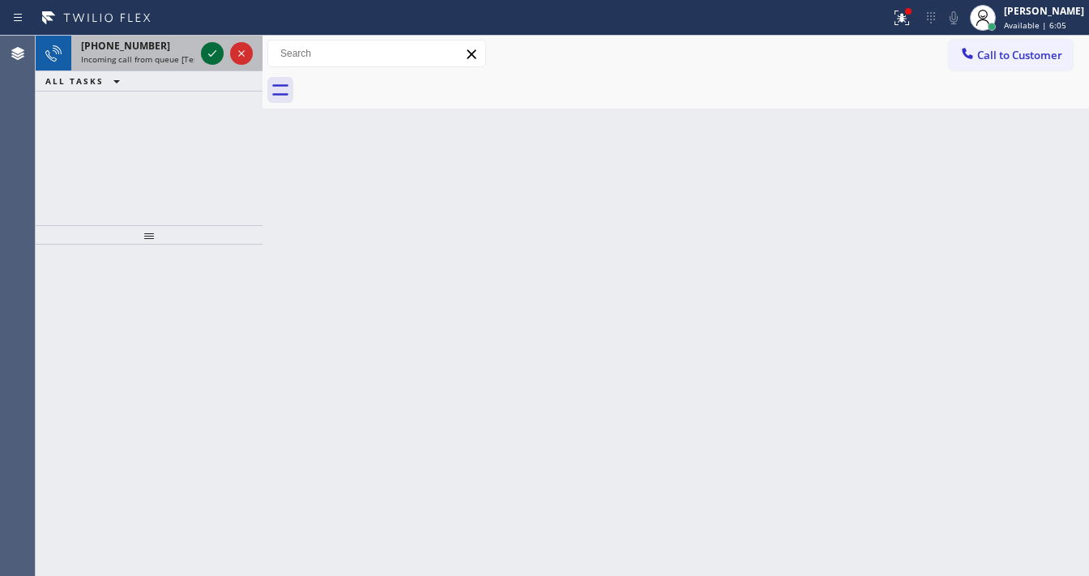
click at [218, 55] on icon at bounding box center [212, 53] width 19 height 19
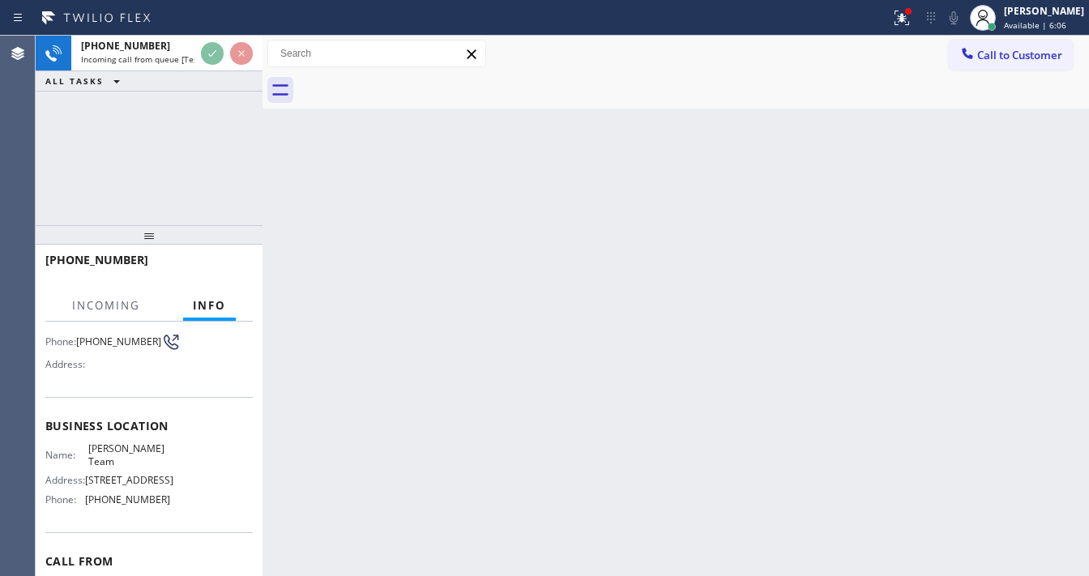
scroll to position [130, 0]
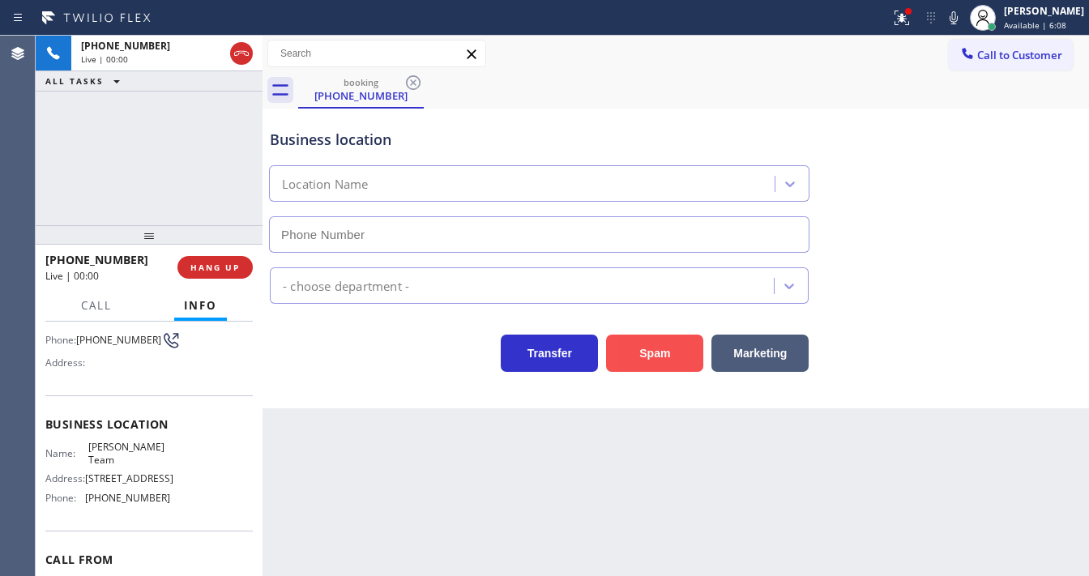
type input "[PHONE_NUMBER]"
click at [648, 366] on button "Spam" at bounding box center [654, 353] width 97 height 37
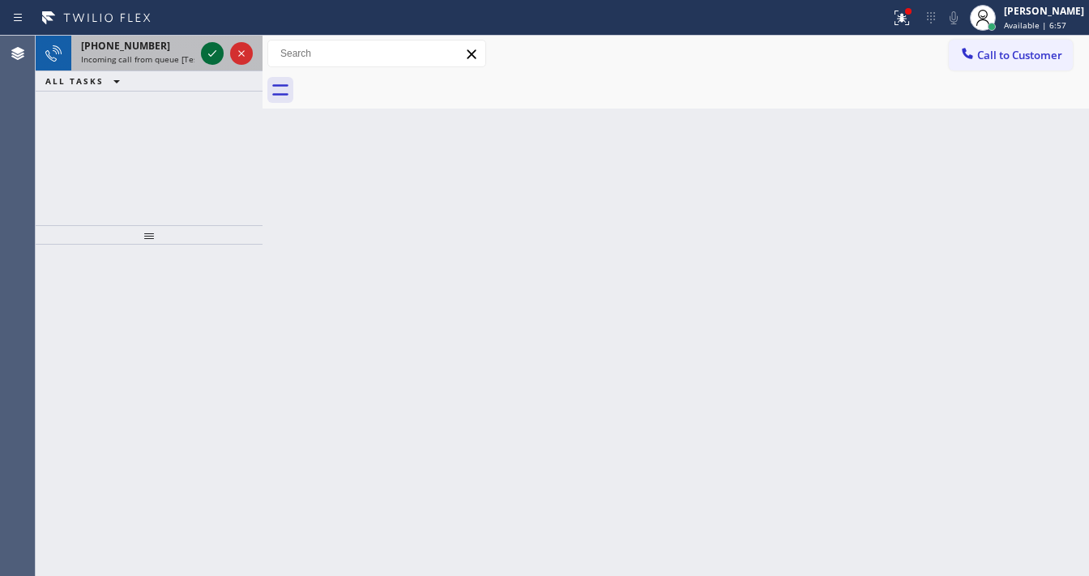
click at [211, 53] on icon at bounding box center [212, 53] width 19 height 19
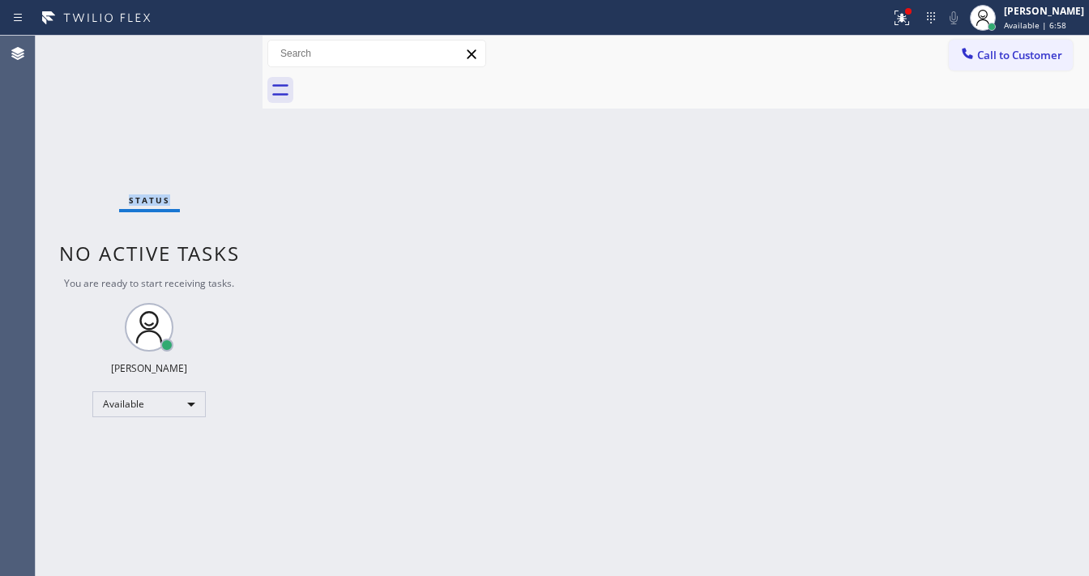
click at [211, 53] on div "Status No active tasks You are ready to start receiving tasks. [PERSON_NAME]" at bounding box center [149, 306] width 227 height 541
click at [908, 16] on icon at bounding box center [901, 17] width 19 height 19
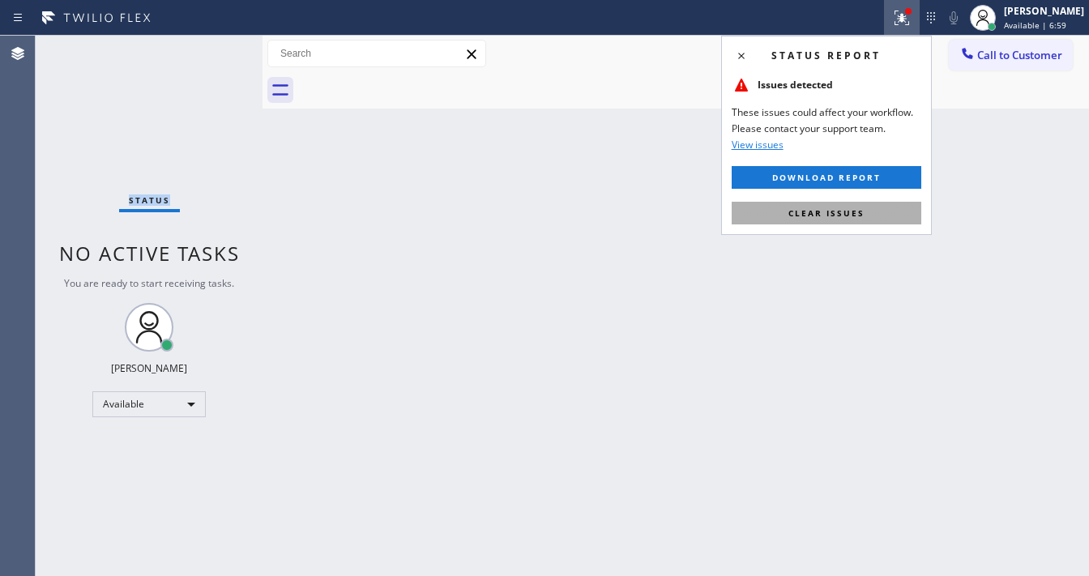
click at [837, 219] on button "Clear issues" at bounding box center [827, 213] width 190 height 23
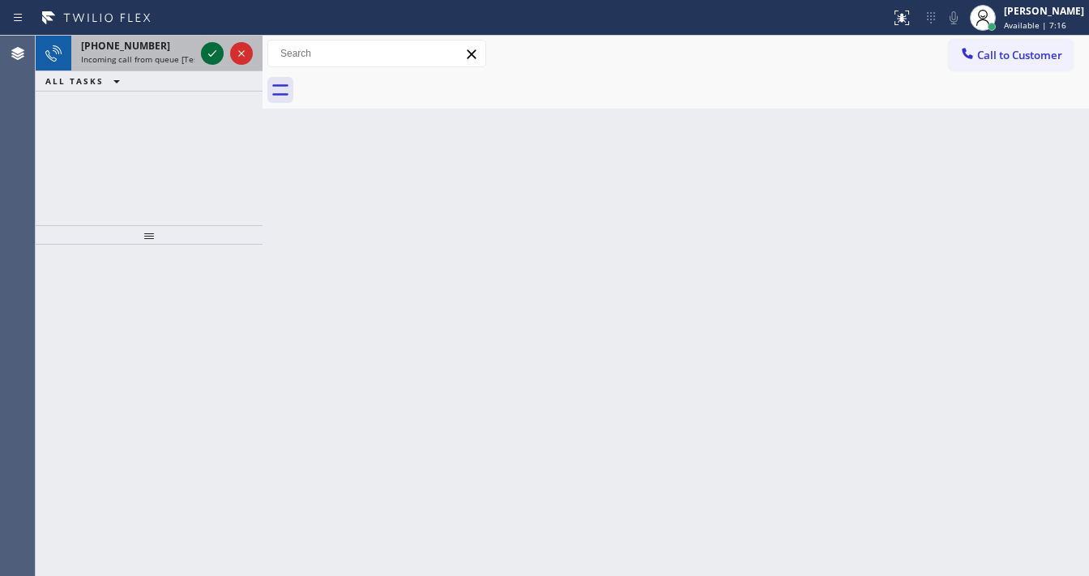
click at [199, 45] on div "[PHONE_NUMBER] Incoming call from queue [Test] All" at bounding box center [149, 54] width 227 height 36
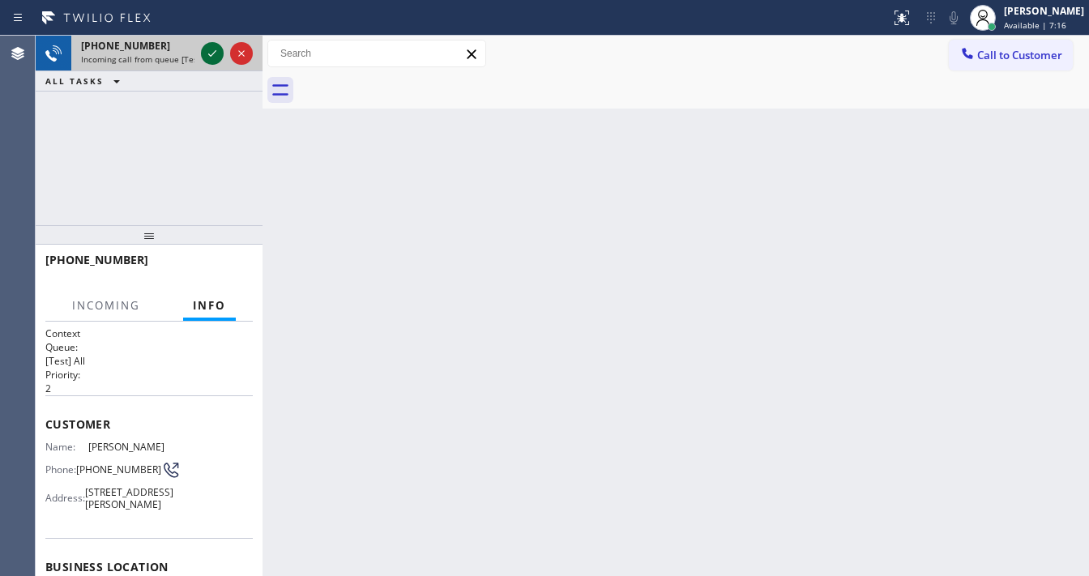
click at [204, 47] on icon at bounding box center [212, 53] width 19 height 19
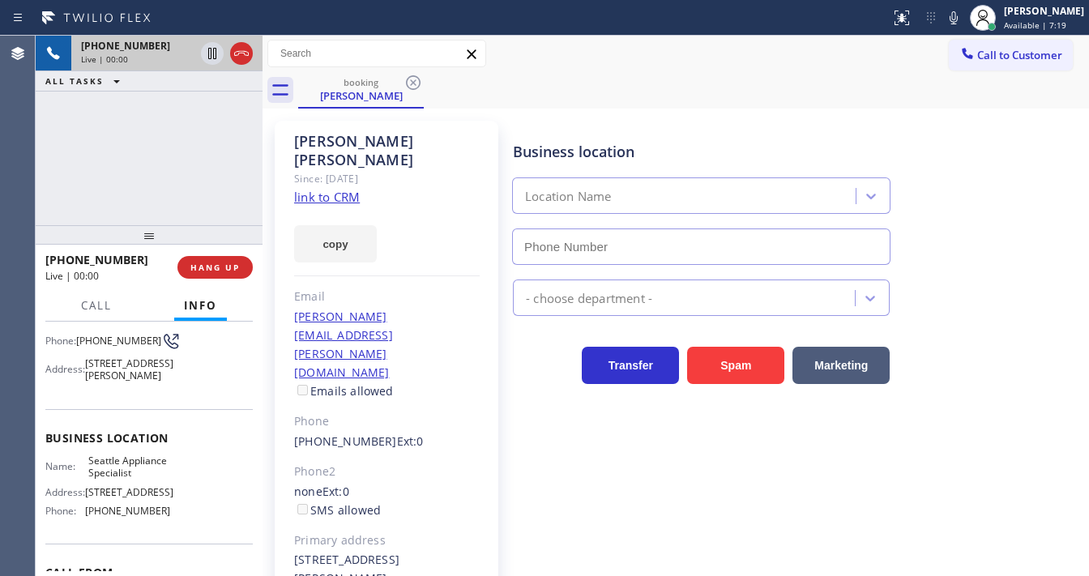
scroll to position [130, 0]
type input "[PHONE_NUMBER]"
click at [337, 189] on link "link to CRM" at bounding box center [327, 197] width 66 height 16
click at [159, 164] on div "[PHONE_NUMBER] Live | 00:18 ALL TASKS ALL TASKS ACTIVE TASKS TASKS IN WRAP UP" at bounding box center [149, 131] width 227 height 190
click at [98, 300] on span "Call" at bounding box center [96, 305] width 31 height 15
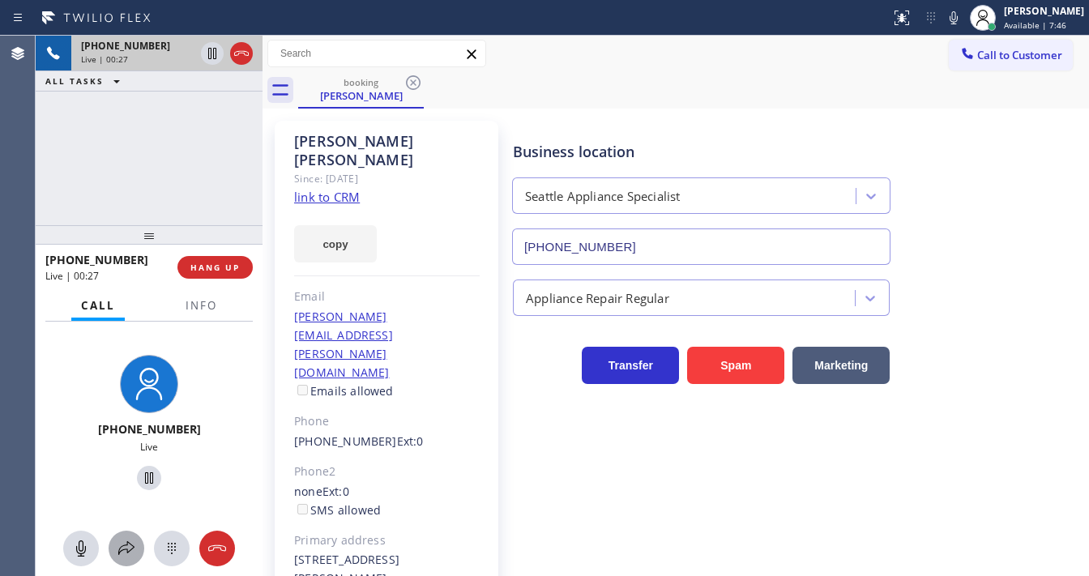
click at [123, 541] on icon at bounding box center [126, 548] width 19 height 19
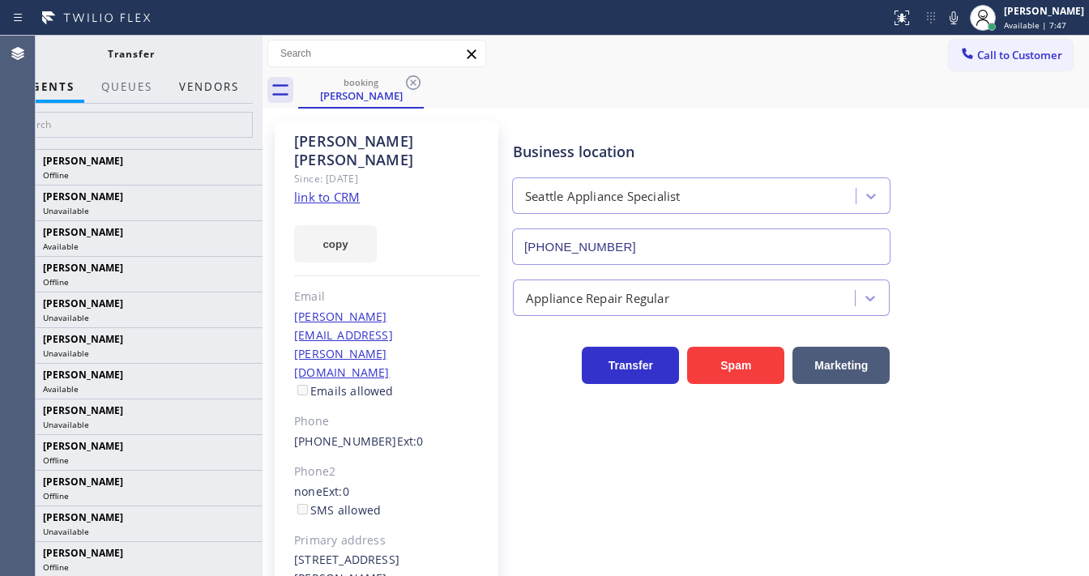
click at [198, 81] on button "Vendors" at bounding box center [208, 87] width 79 height 32
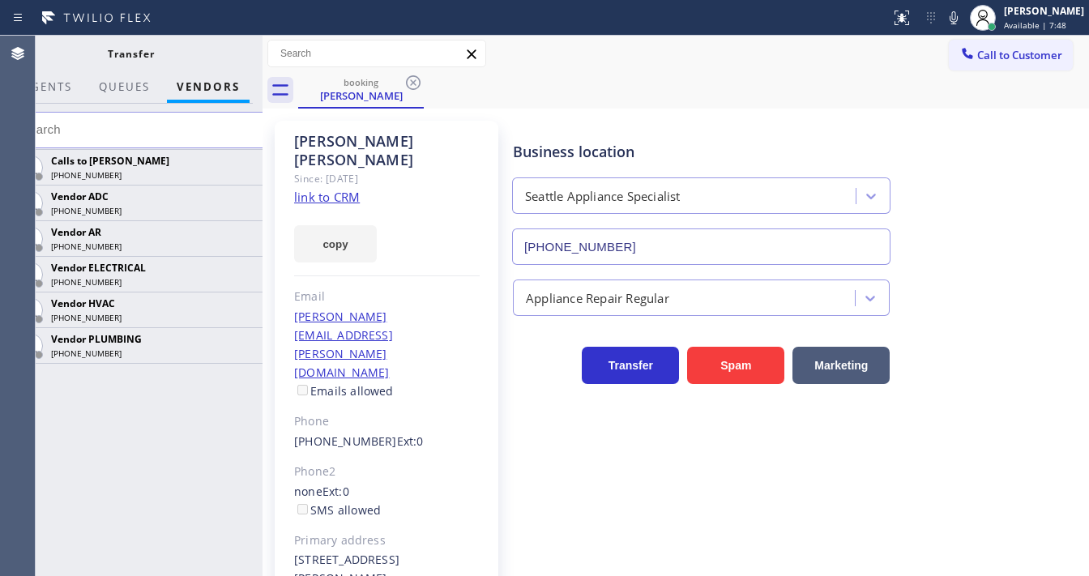
drag, startPoint x: 235, startPoint y: 233, endPoint x: 380, endPoint y: 185, distance: 153.0
click at [0, 0] on icon at bounding box center [0, 0] width 0 height 0
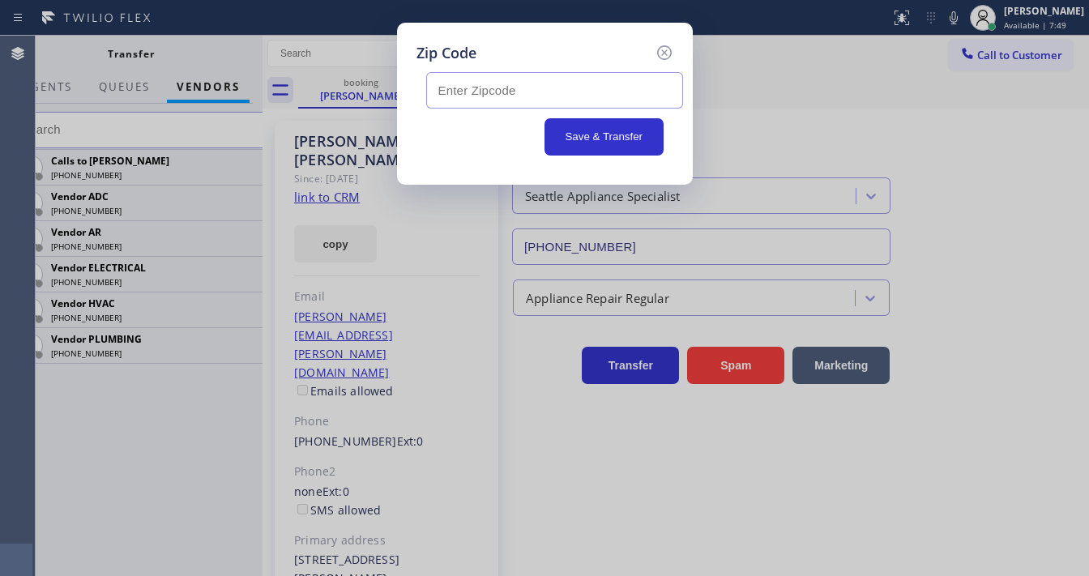
click at [464, 90] on input "text" at bounding box center [554, 90] width 257 height 36
type input "98103"
click at [614, 133] on button "Save & Transfer" at bounding box center [604, 136] width 119 height 37
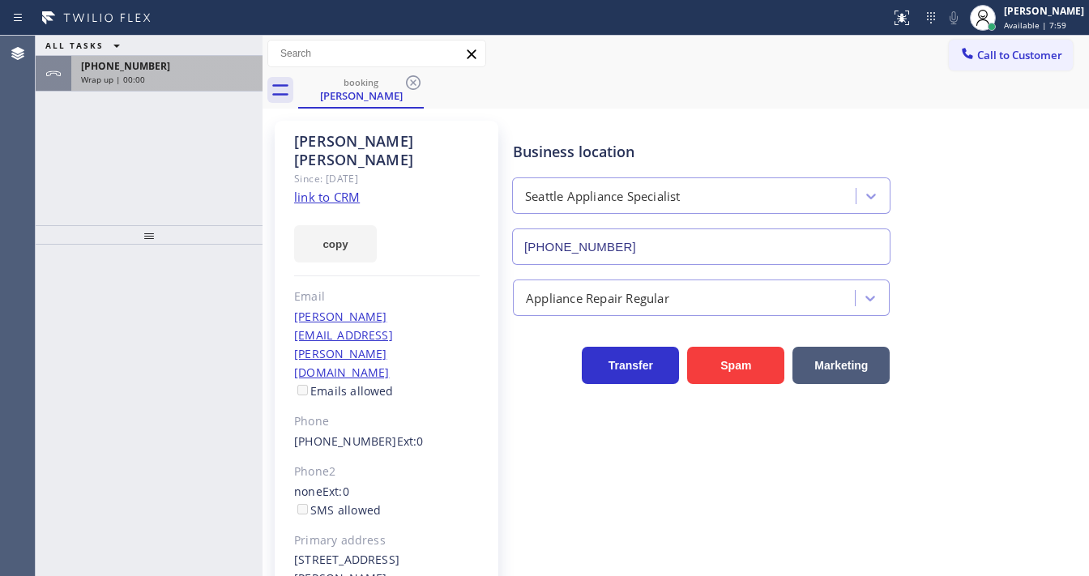
click at [232, 83] on div "Wrap up | 00:00" at bounding box center [167, 79] width 172 height 11
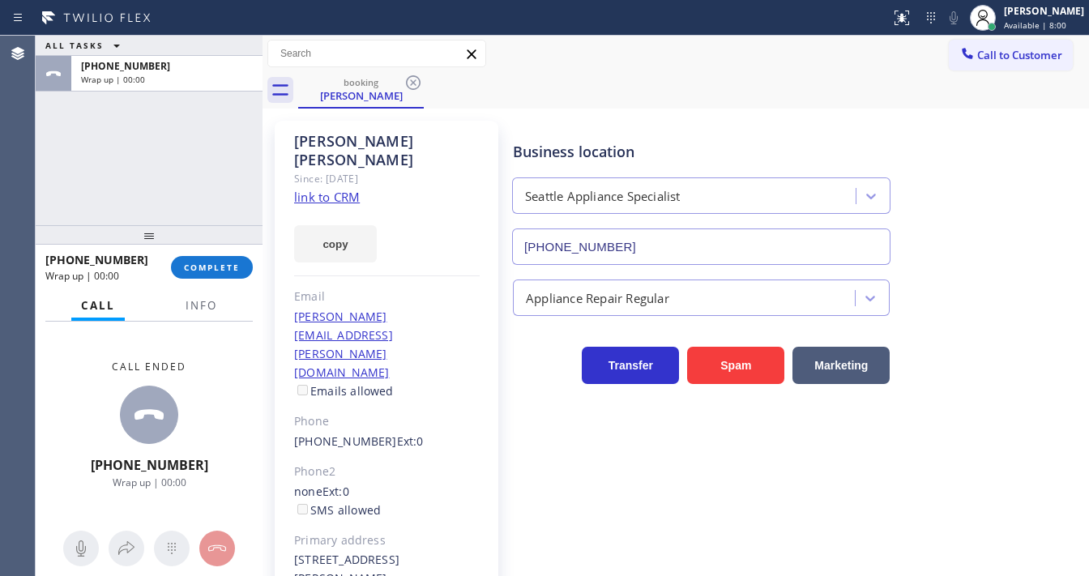
click at [212, 253] on div "[PHONE_NUMBER] Wrap up | 00:00 COMPLETE" at bounding box center [149, 267] width 208 height 42
click at [221, 271] on span "COMPLETE" at bounding box center [212, 267] width 56 height 11
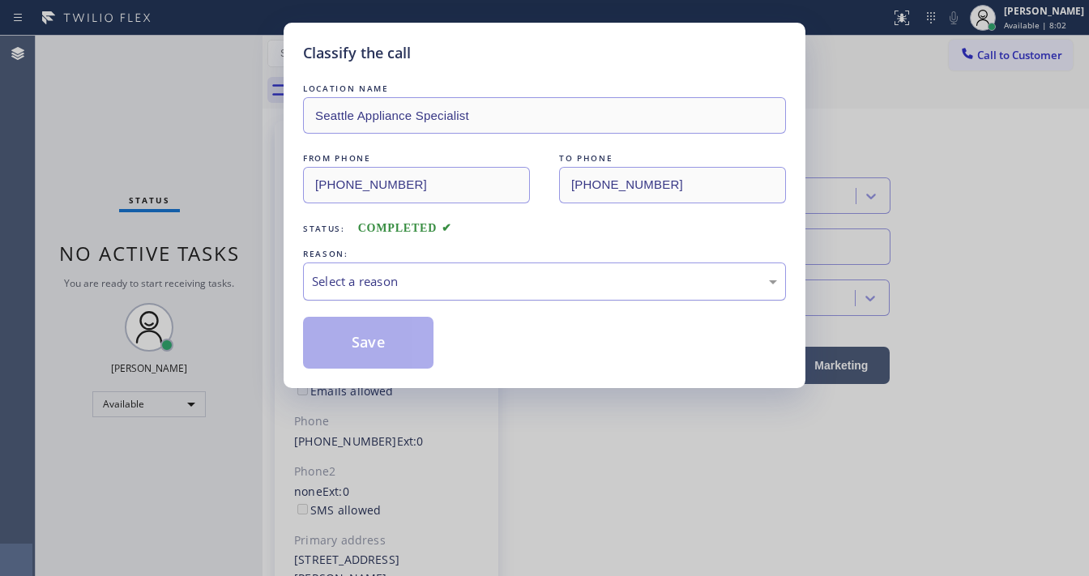
click at [370, 280] on div "Select a reason" at bounding box center [544, 281] width 465 height 19
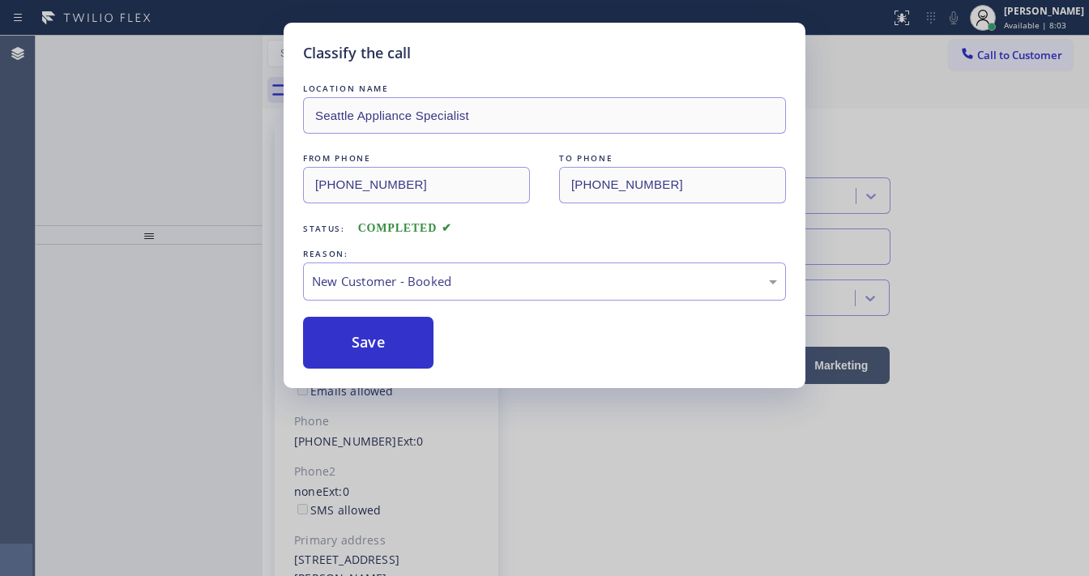
drag, startPoint x: 349, startPoint y: 327, endPoint x: 354, endPoint y: 314, distance: 13.9
click at [357, 267] on div "New Customer - Booked" at bounding box center [544, 282] width 483 height 38
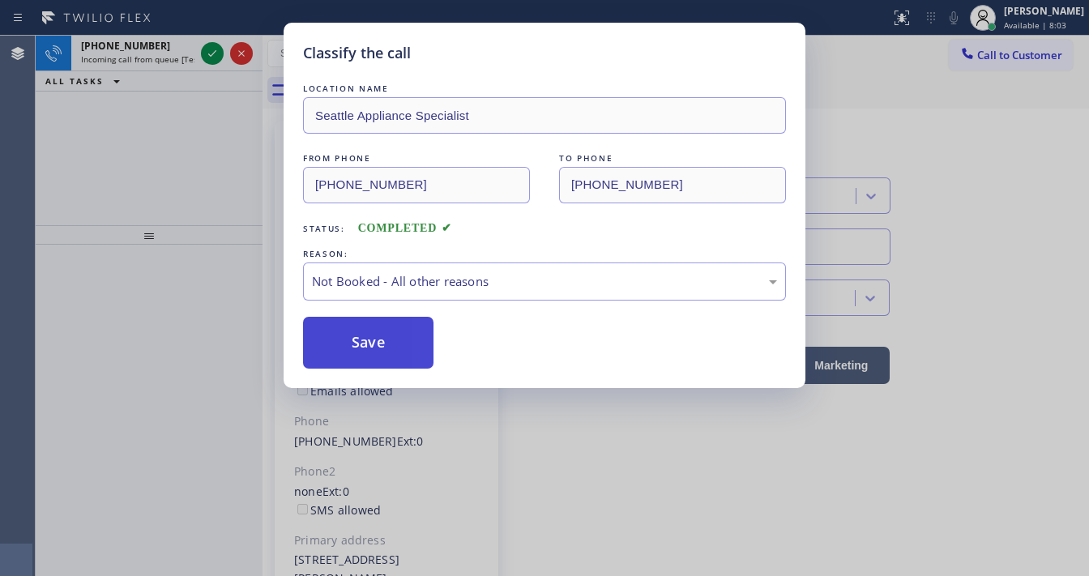
click at [358, 340] on button "Save" at bounding box center [368, 343] width 131 height 52
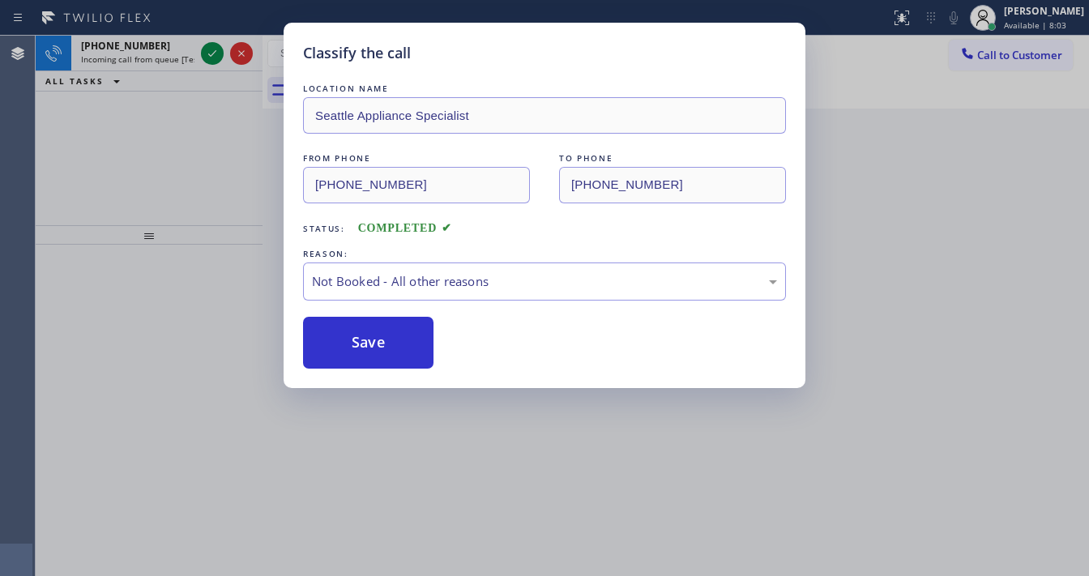
drag, startPoint x: 358, startPoint y: 340, endPoint x: 209, endPoint y: 66, distance: 311.9
click at [357, 334] on button "Save" at bounding box center [368, 343] width 131 height 52
click at [211, 59] on div "Classify the call LOCATION NAME Seattle Appliance Specialist FROM PHONE [PHONE_…" at bounding box center [544, 288] width 1089 height 576
click at [211, 58] on div "Classify the call LOCATION NAME Seattle Appliance Specialist FROM PHONE [PHONE_…" at bounding box center [544, 288] width 1089 height 576
click at [211, 58] on div "Classify the call LOCATION NAME Most Honest Appliance Repair Placentia FROM PHO…" at bounding box center [563, 306] width 1054 height 541
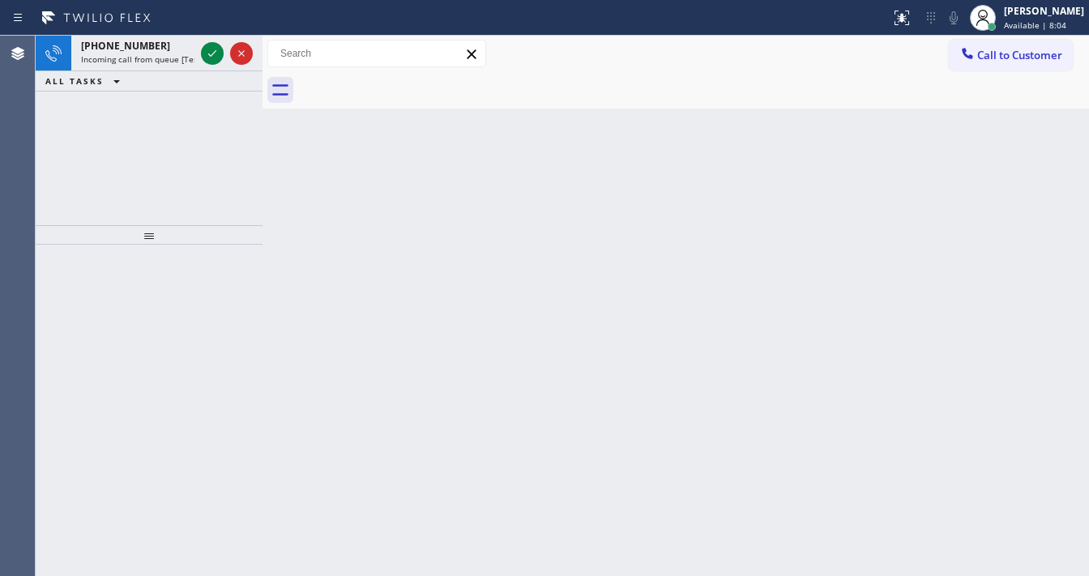
click at [211, 58] on icon at bounding box center [212, 53] width 19 height 19
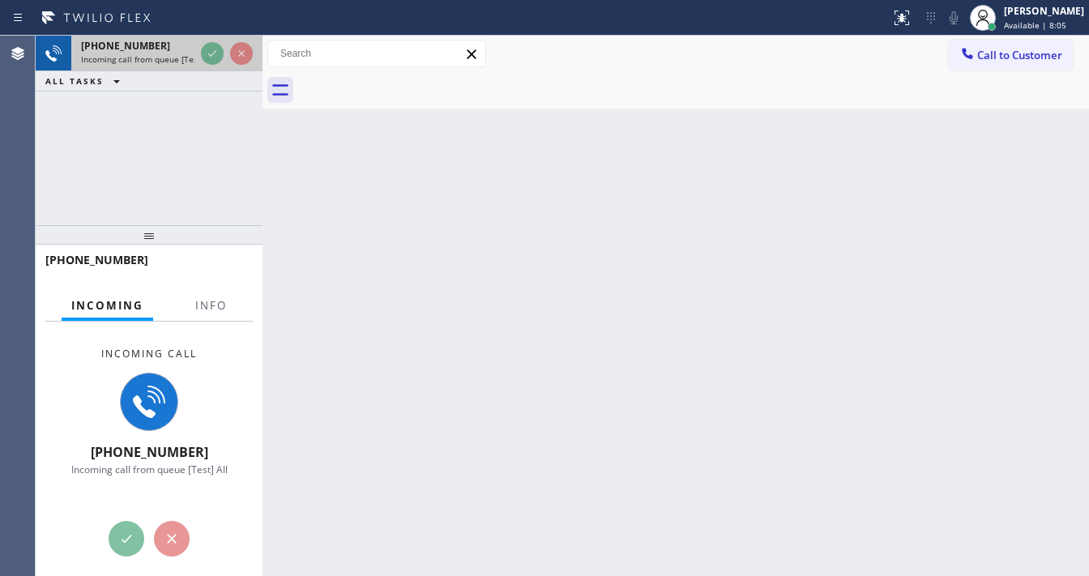
click at [151, 53] on span "Incoming call from queue [Test] All" at bounding box center [148, 58] width 135 height 11
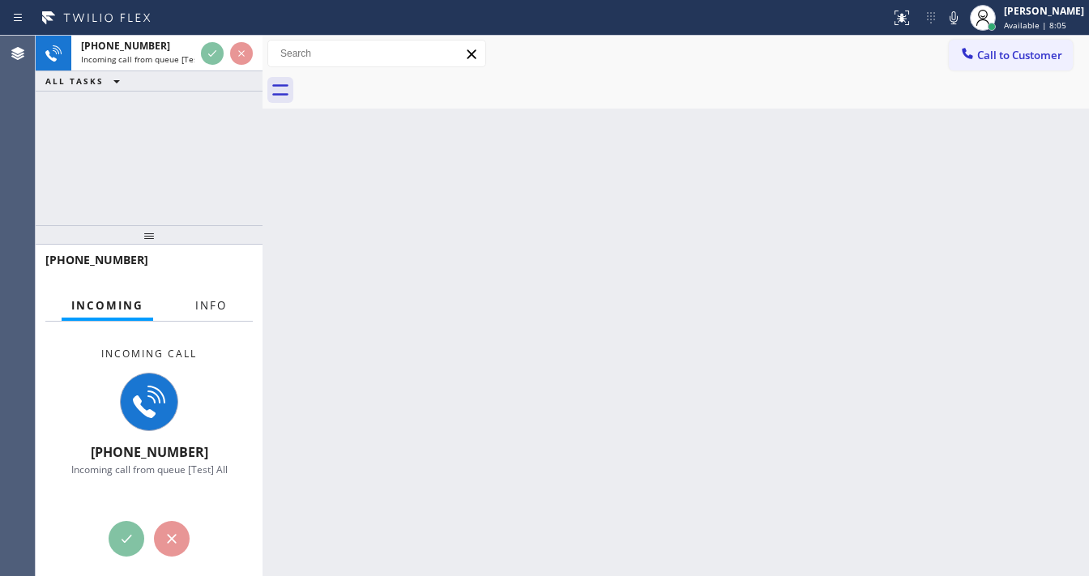
click at [194, 305] on button "Info" at bounding box center [211, 306] width 51 height 32
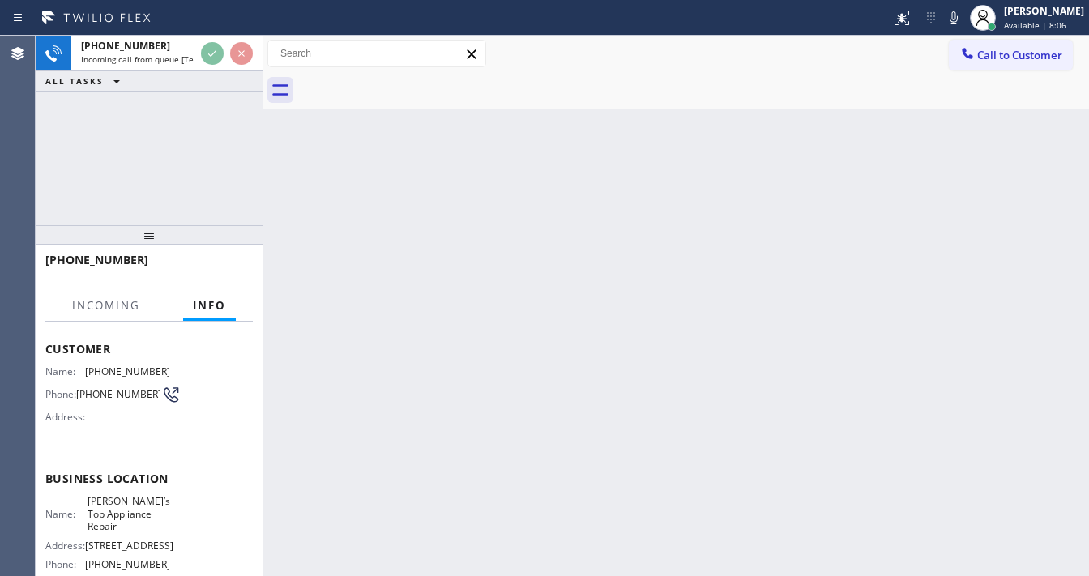
scroll to position [195, 0]
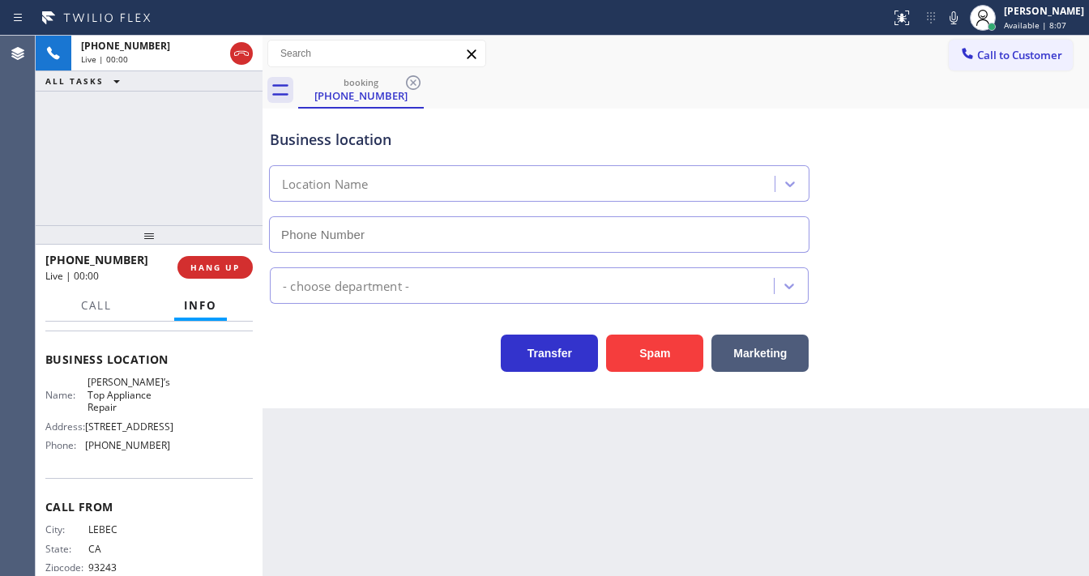
type input "[PHONE_NUMBER]"
click at [216, 165] on div "[PHONE_NUMBER] Live | 00:02 ALL TASKS ALL TASKS ACTIVE TASKS TASKS IN WRAP UP" at bounding box center [149, 131] width 227 height 190
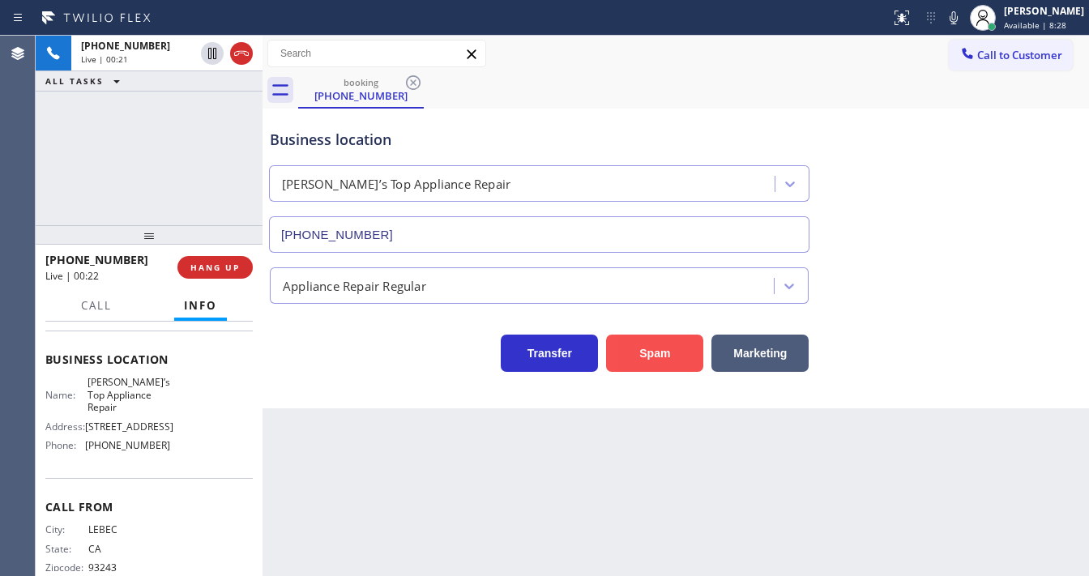
click at [635, 344] on button "Spam" at bounding box center [654, 353] width 97 height 37
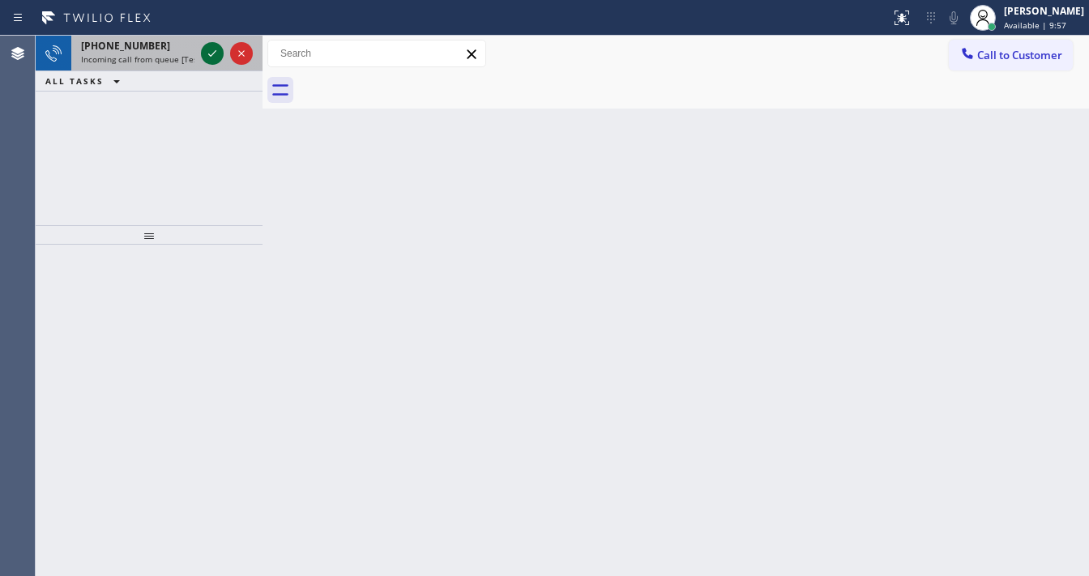
click at [204, 58] on icon at bounding box center [212, 53] width 19 height 19
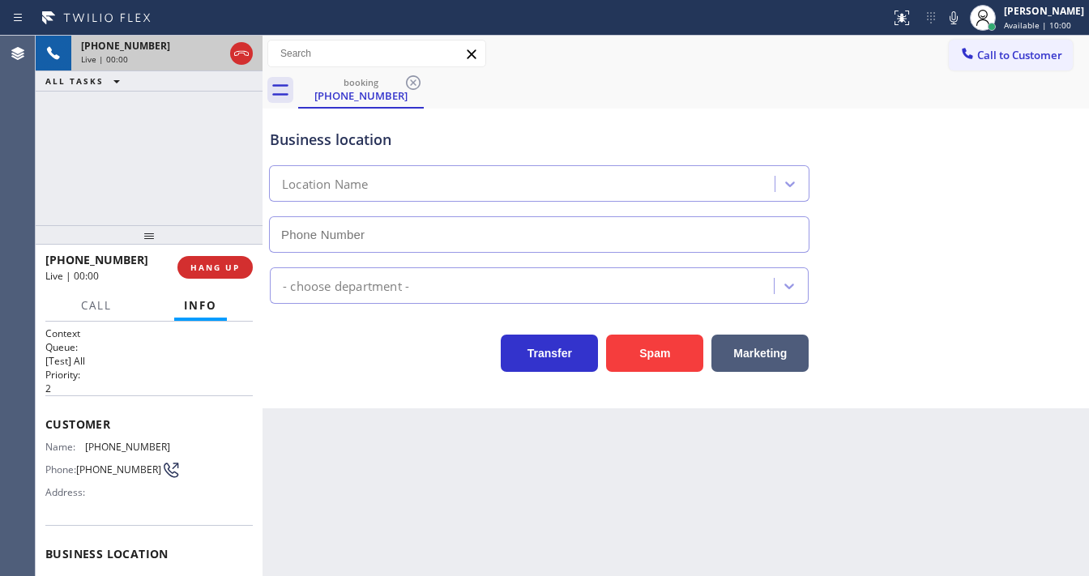
type input "[PHONE_NUMBER]"
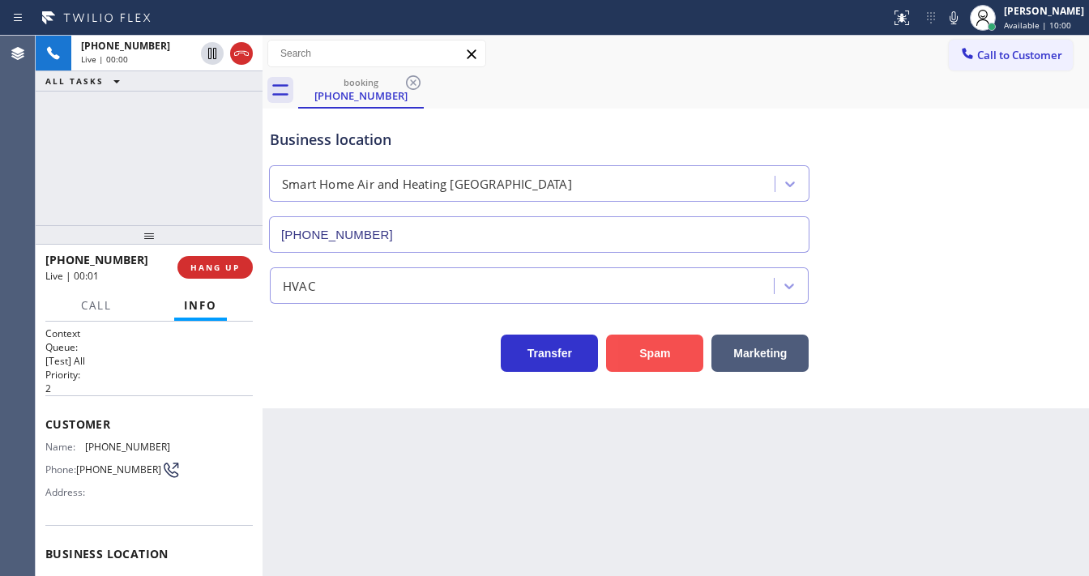
click at [654, 350] on button "Spam" at bounding box center [654, 353] width 97 height 37
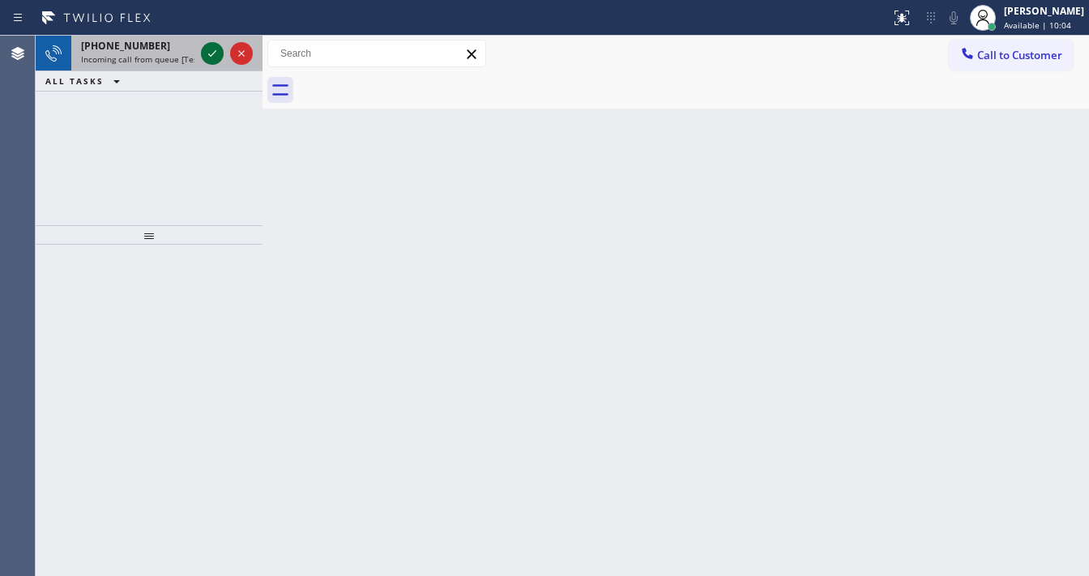
click at [207, 53] on icon at bounding box center [212, 53] width 19 height 19
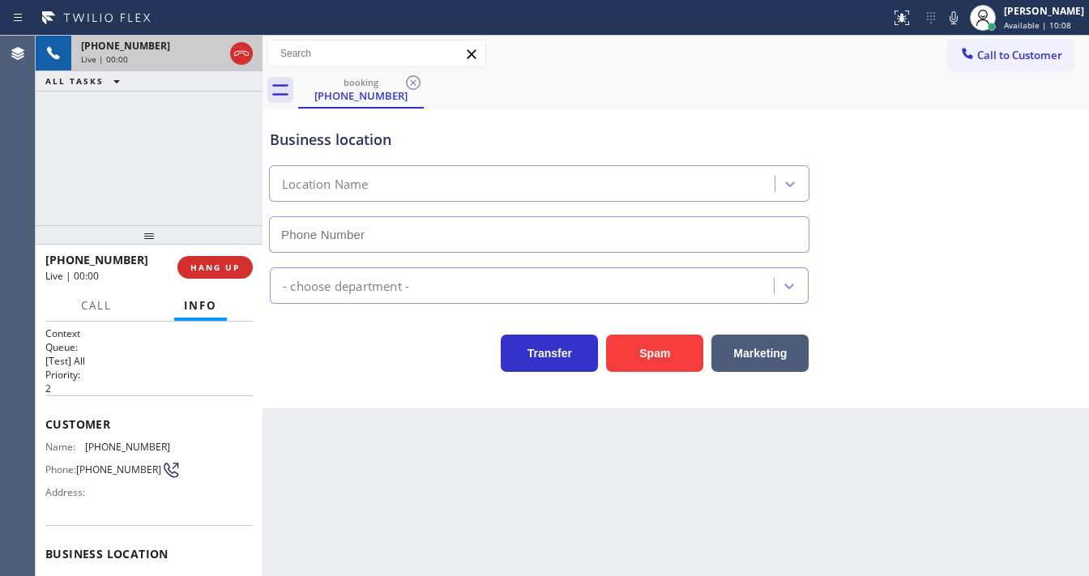
type input "[PHONE_NUMBER]"
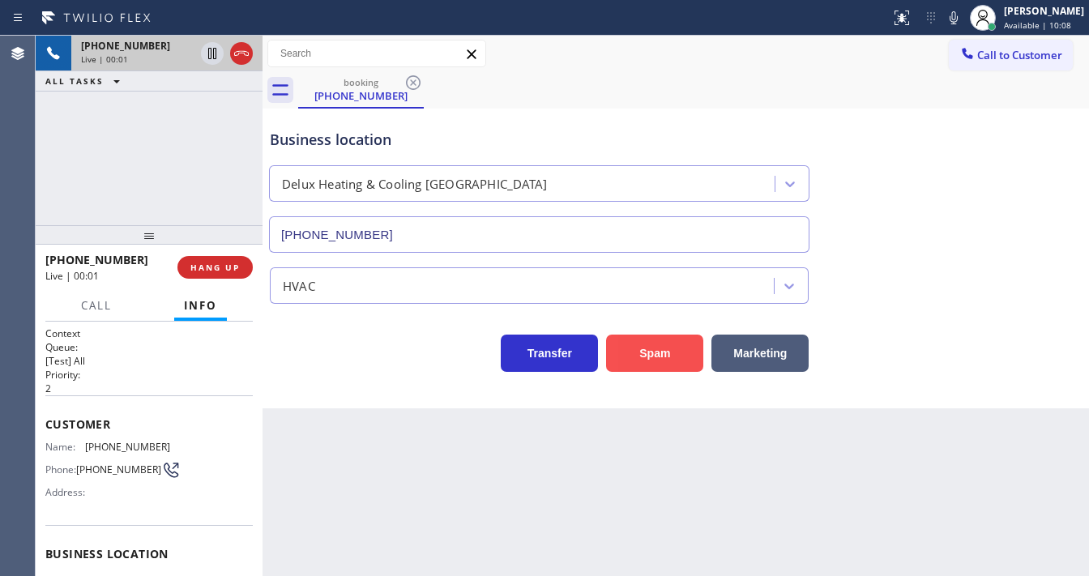
click at [662, 350] on button "Spam" at bounding box center [654, 353] width 97 height 37
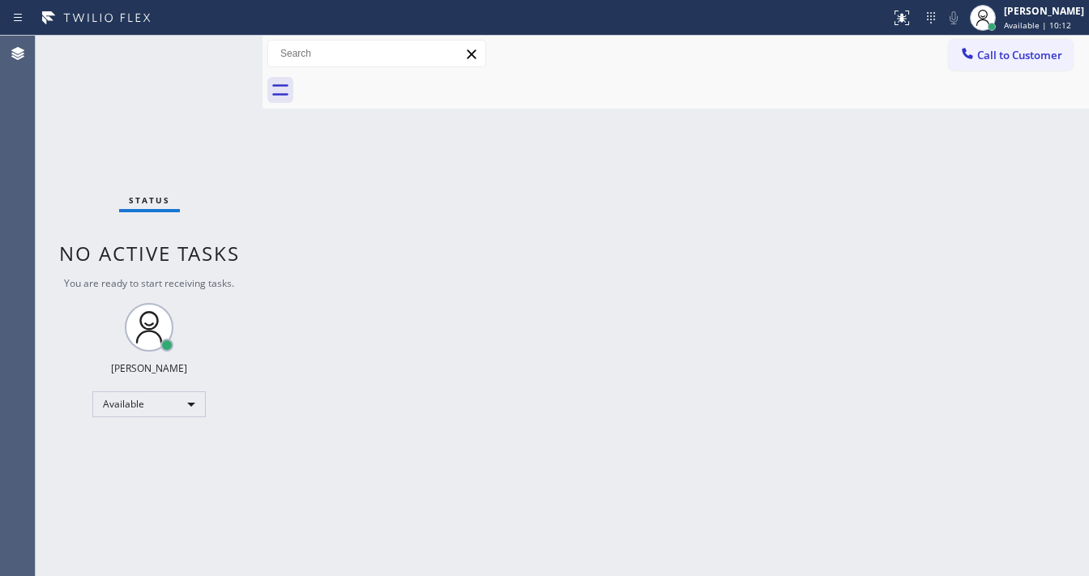
click at [481, 395] on div "Back to Dashboard Change Sender ID Customers Technicians Select a contact Outbo…" at bounding box center [676, 306] width 827 height 541
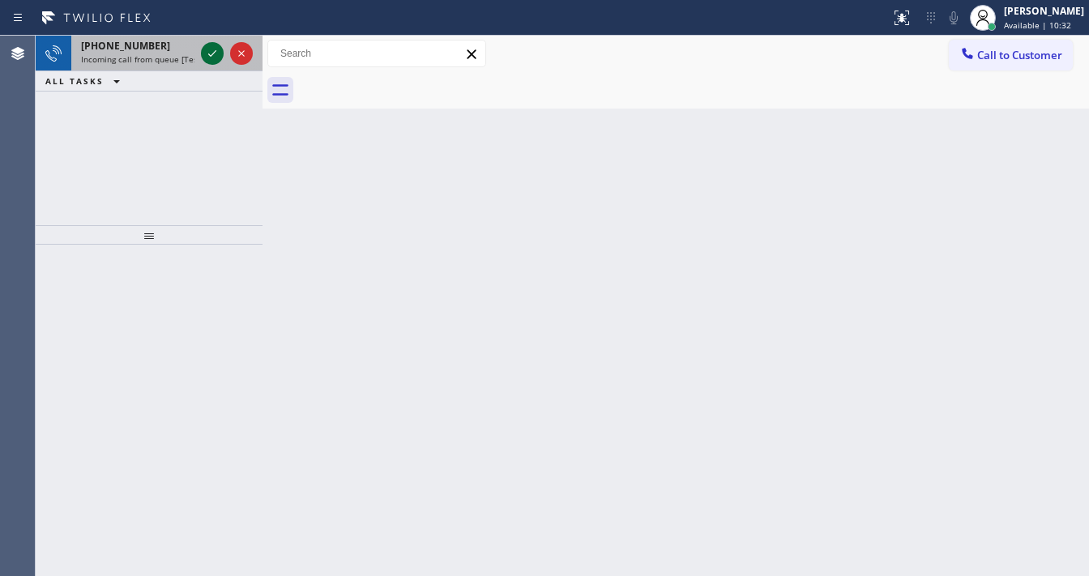
click at [217, 53] on icon at bounding box center [212, 53] width 19 height 19
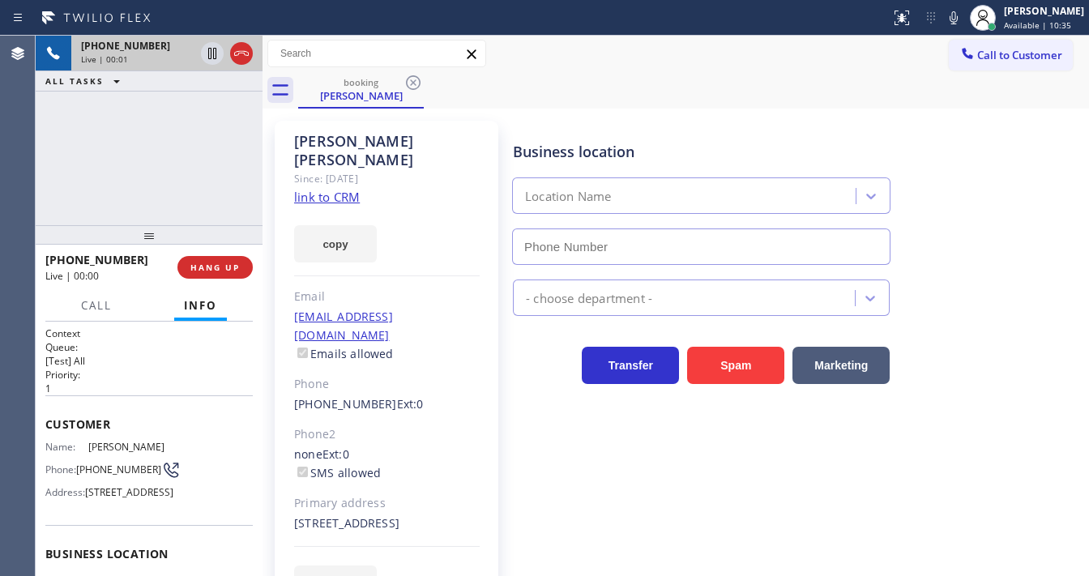
type input "[PHONE_NUMBER]"
click at [334, 189] on link "link to CRM" at bounding box center [327, 197] width 66 height 16
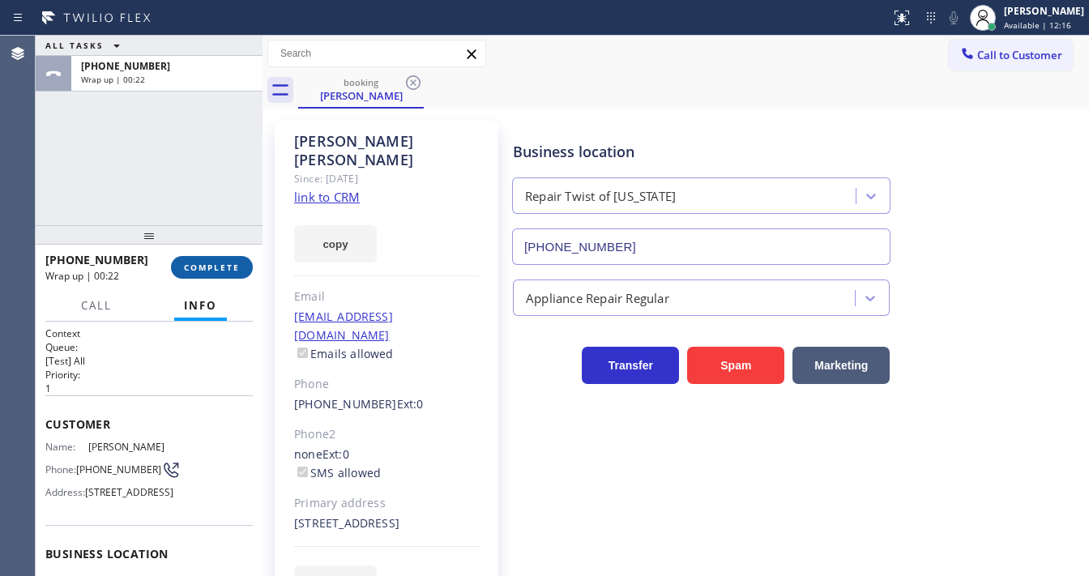
click at [233, 275] on button "COMPLETE" at bounding box center [212, 267] width 82 height 23
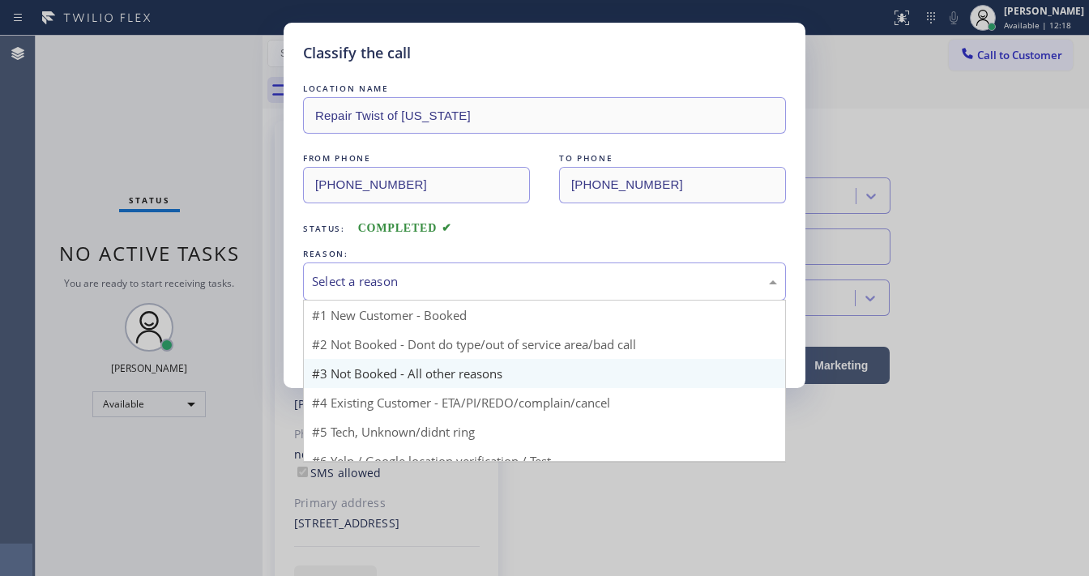
drag, startPoint x: 369, startPoint y: 285, endPoint x: 409, endPoint y: 333, distance: 62.2
click at [379, 292] on div "Select a reason" at bounding box center [544, 282] width 483 height 38
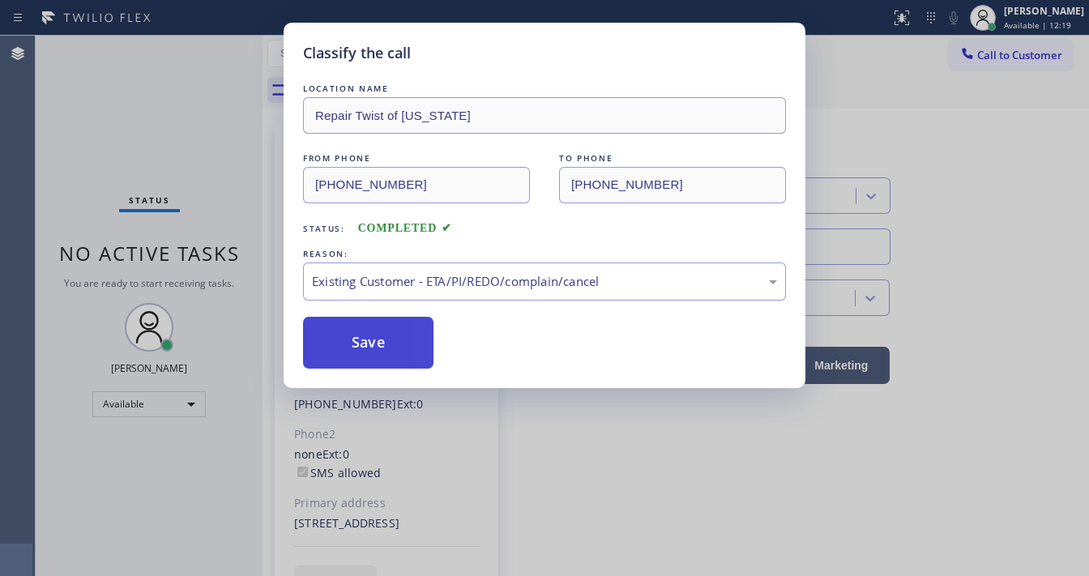
click at [380, 339] on button "Save" at bounding box center [368, 343] width 131 height 52
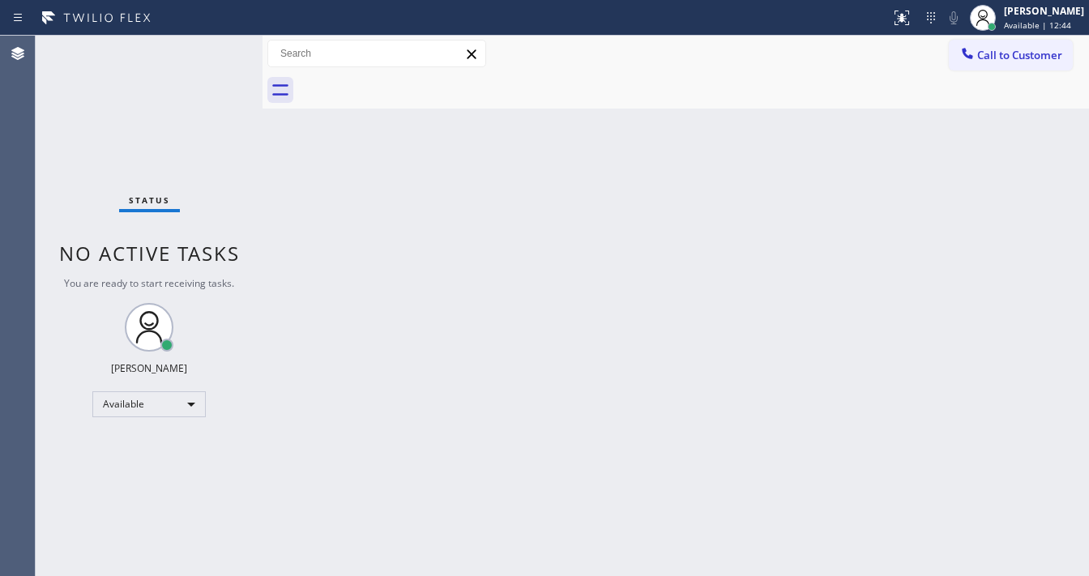
click at [690, 53] on div "Call to Customer Outbound call Location Professional Hvac Service Your caller i…" at bounding box center [676, 54] width 827 height 28
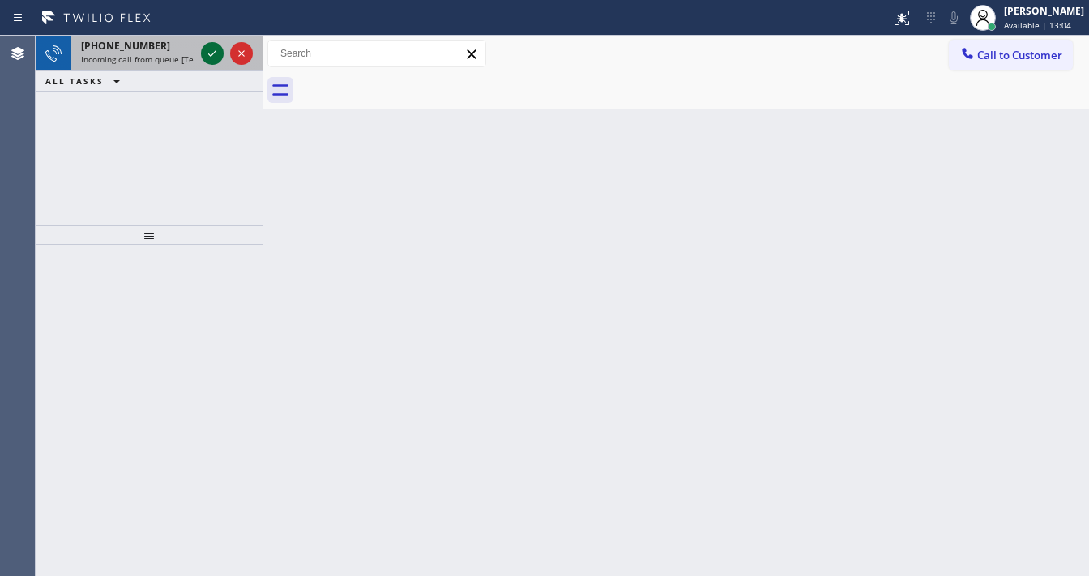
click at [215, 53] on icon at bounding box center [212, 53] width 19 height 19
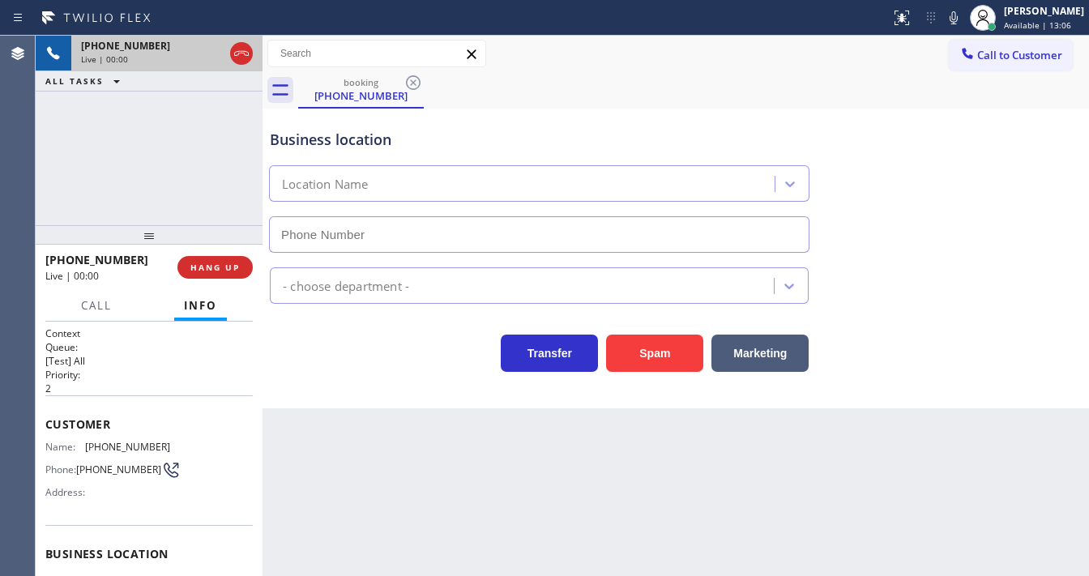
type input "[PHONE_NUMBER]"
click at [633, 349] on button "Spam" at bounding box center [654, 353] width 97 height 37
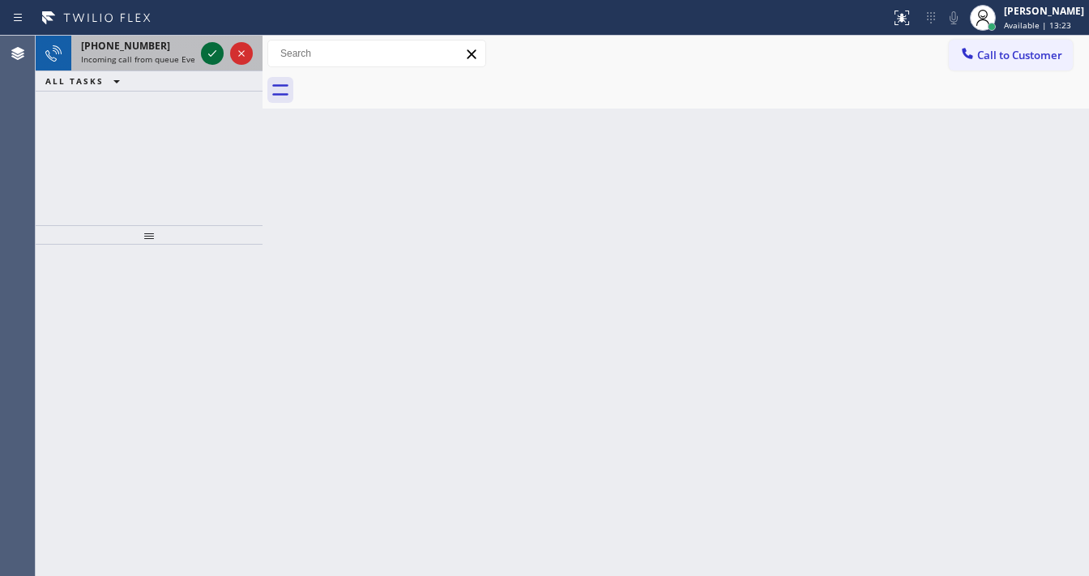
click at [210, 58] on icon at bounding box center [212, 53] width 19 height 19
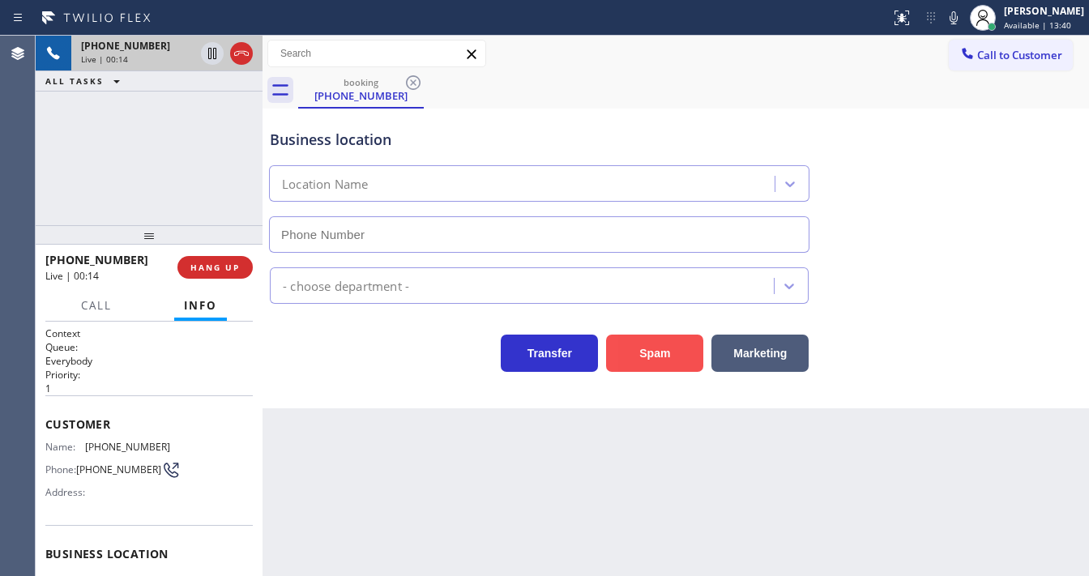
click at [657, 366] on button "Spam" at bounding box center [654, 353] width 97 height 37
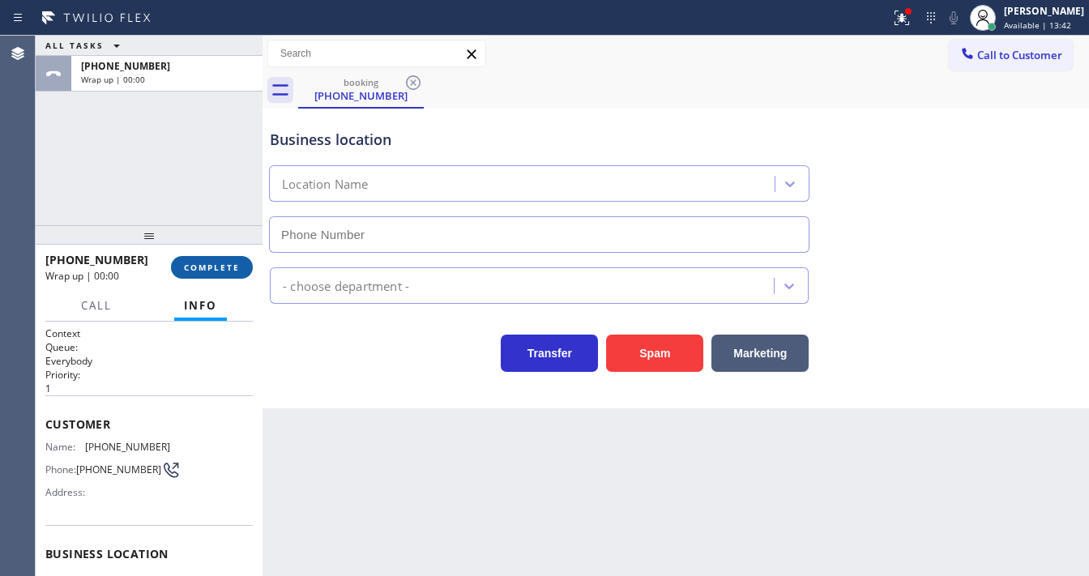
click at [219, 269] on span "COMPLETE" at bounding box center [212, 267] width 56 height 11
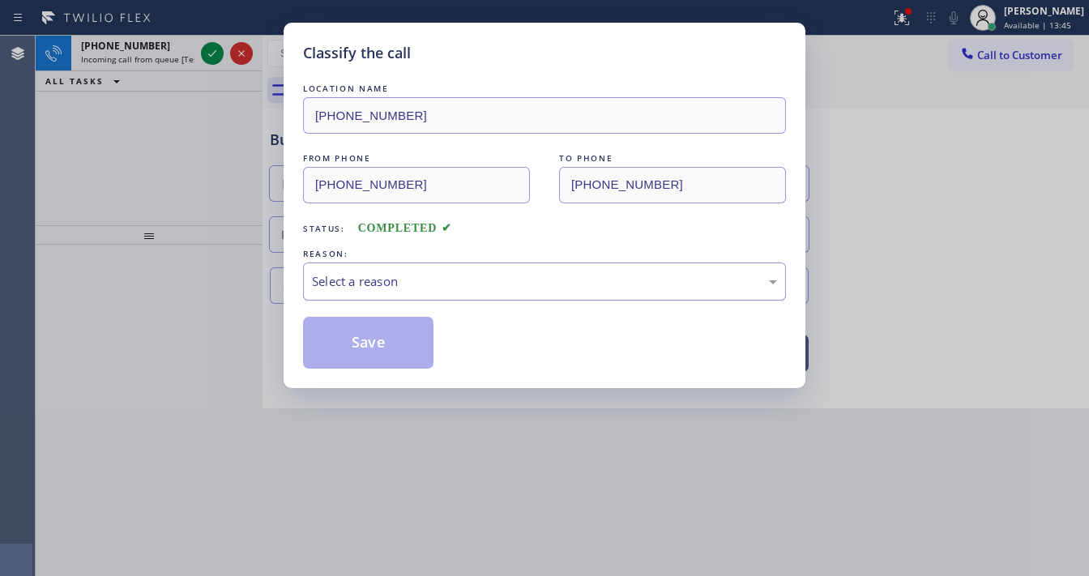
click at [371, 262] on div "REASON: Select a reason" at bounding box center [544, 273] width 483 height 55
click at [366, 277] on div "Select a reason" at bounding box center [544, 281] width 465 height 19
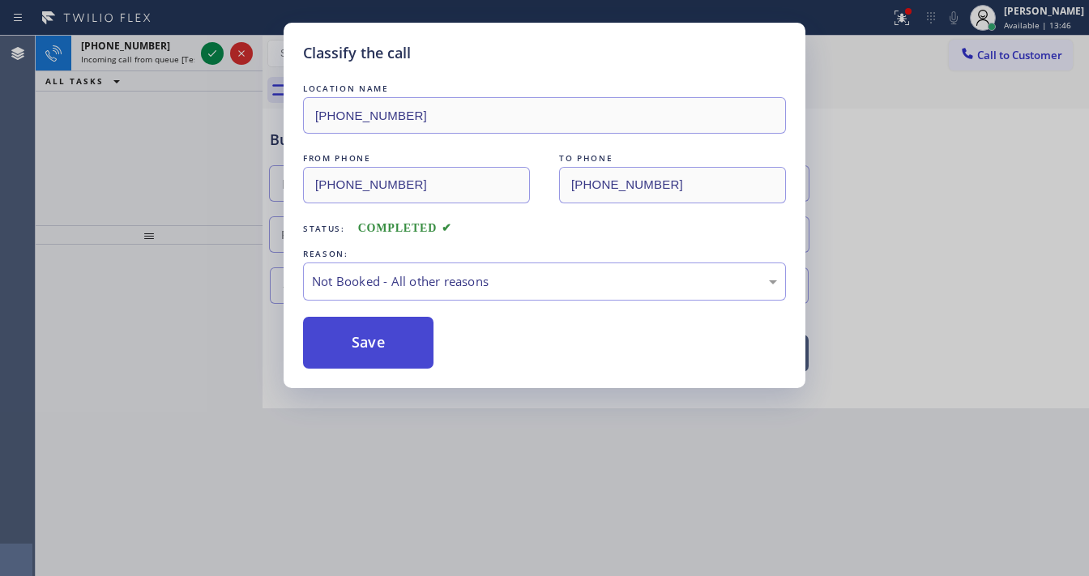
click at [369, 339] on button "Save" at bounding box center [368, 343] width 131 height 52
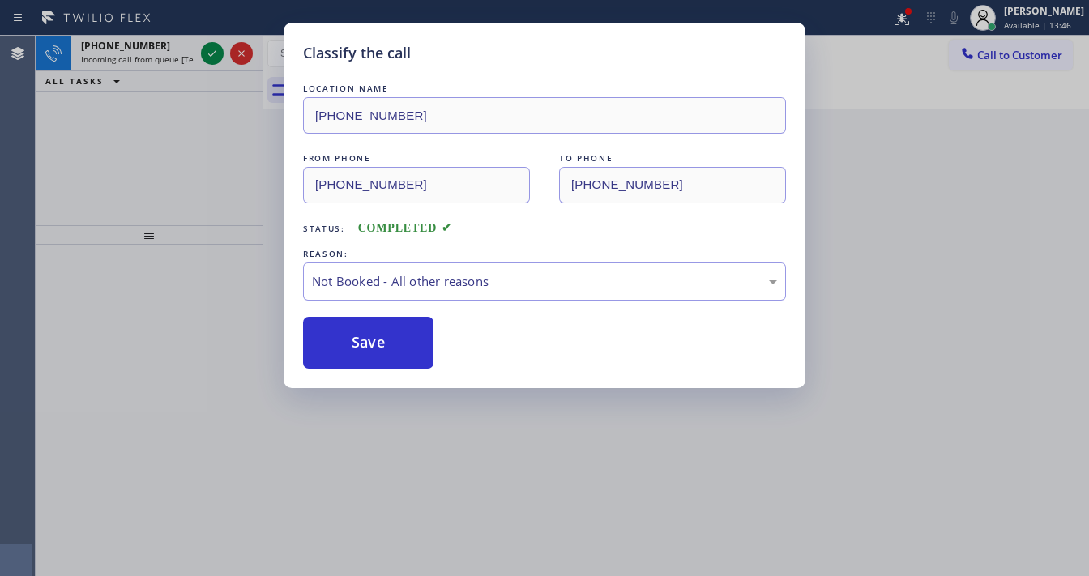
drag, startPoint x: 369, startPoint y: 339, endPoint x: 217, endPoint y: 107, distance: 277.0
click at [369, 328] on button "Save" at bounding box center [368, 343] width 131 height 52
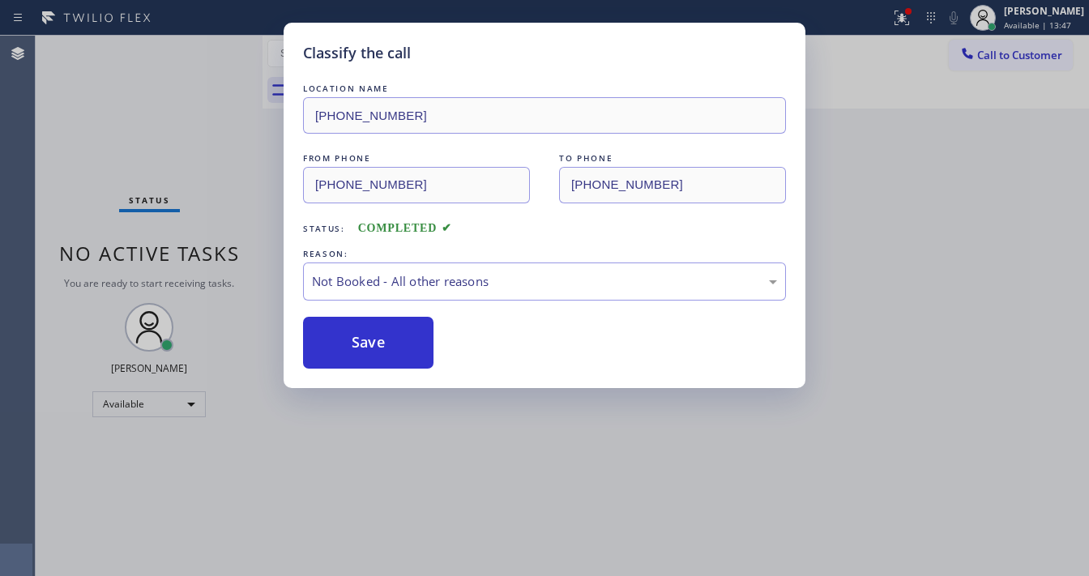
click at [214, 69] on div "Classify the call LOCATION NAME [PHONE_NUMBER] FROM PHONE [PHONE_NUMBER] TO PHO…" at bounding box center [544, 288] width 1089 height 576
click at [212, 60] on div "Classify the call LOCATION NAME [PHONE_NUMBER] FROM PHONE [PHONE_NUMBER] TO PHO…" at bounding box center [544, 288] width 1089 height 576
click at [211, 55] on div "Status No active tasks You are ready to start receiving tasks. [PERSON_NAME]" at bounding box center [149, 306] width 227 height 541
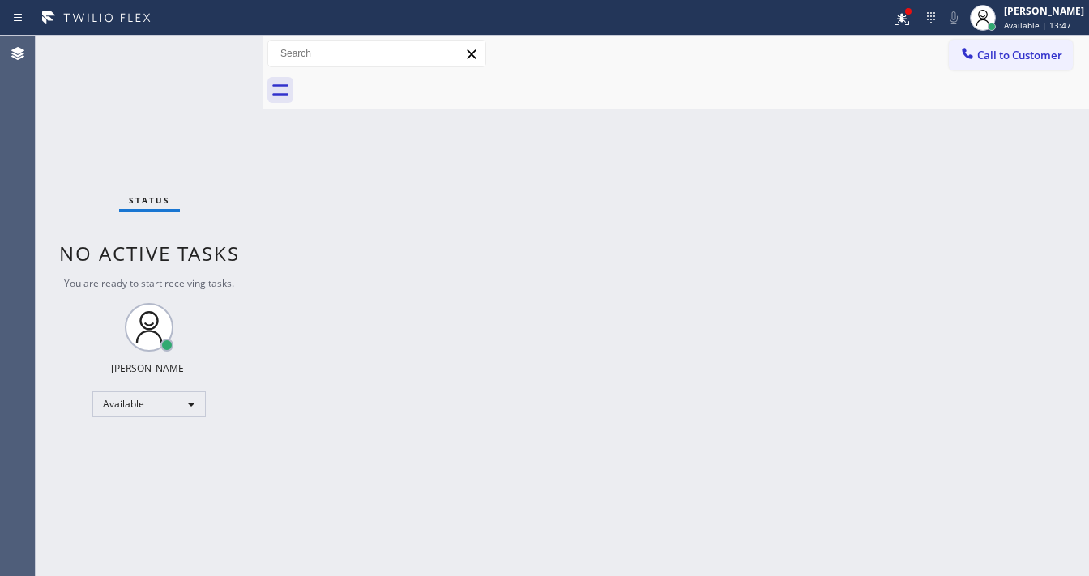
click at [210, 55] on div "Status No active tasks You are ready to start receiving tasks. [PERSON_NAME]" at bounding box center [149, 306] width 227 height 541
click at [901, 24] on div at bounding box center [902, 17] width 36 height 19
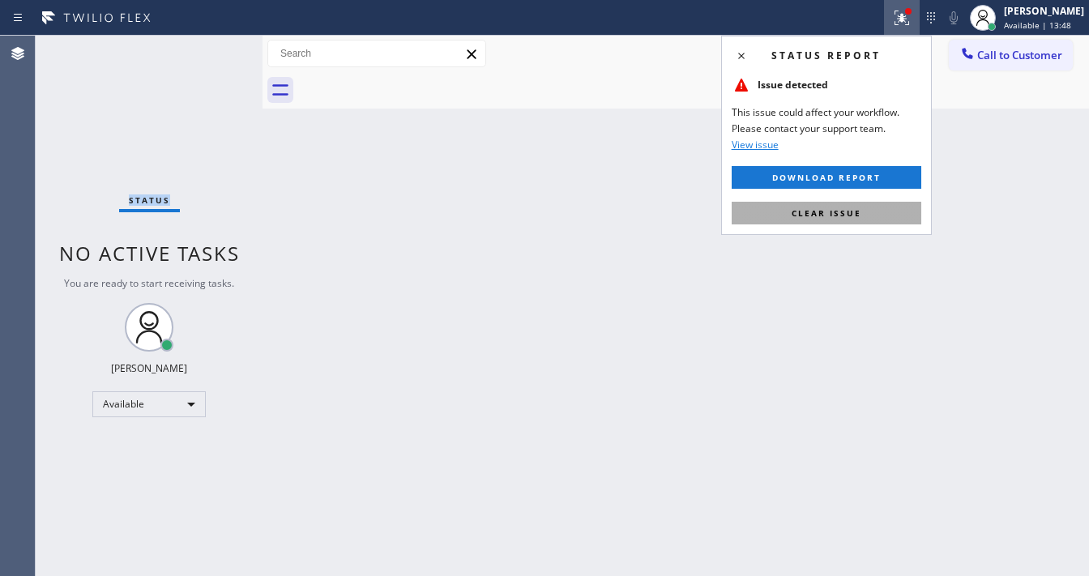
click at [856, 211] on span "Clear issue" at bounding box center [827, 213] width 70 height 11
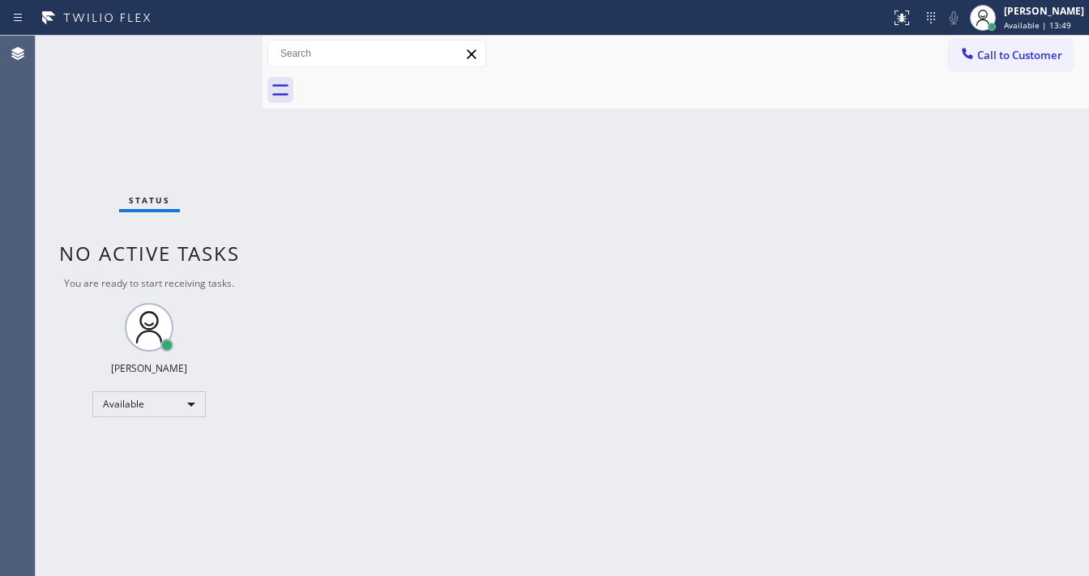
drag, startPoint x: 678, startPoint y: 310, endPoint x: 641, endPoint y: 361, distance: 62.1
click at [675, 313] on div "Back to Dashboard Change Sender ID Customers Technicians Select a contact Outbo…" at bounding box center [676, 306] width 827 height 541
click at [469, 574] on div "Back to Dashboard Change Sender ID Customers Technicians Select a contact Outbo…" at bounding box center [676, 306] width 827 height 541
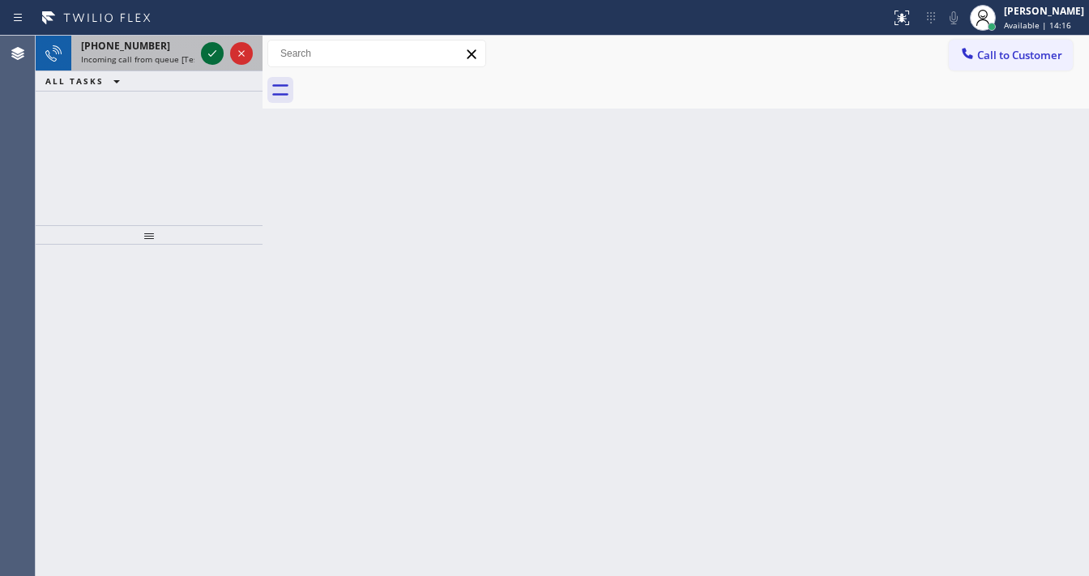
click at [210, 43] on div at bounding box center [227, 54] width 58 height 36
click at [211, 49] on icon at bounding box center [212, 53] width 19 height 19
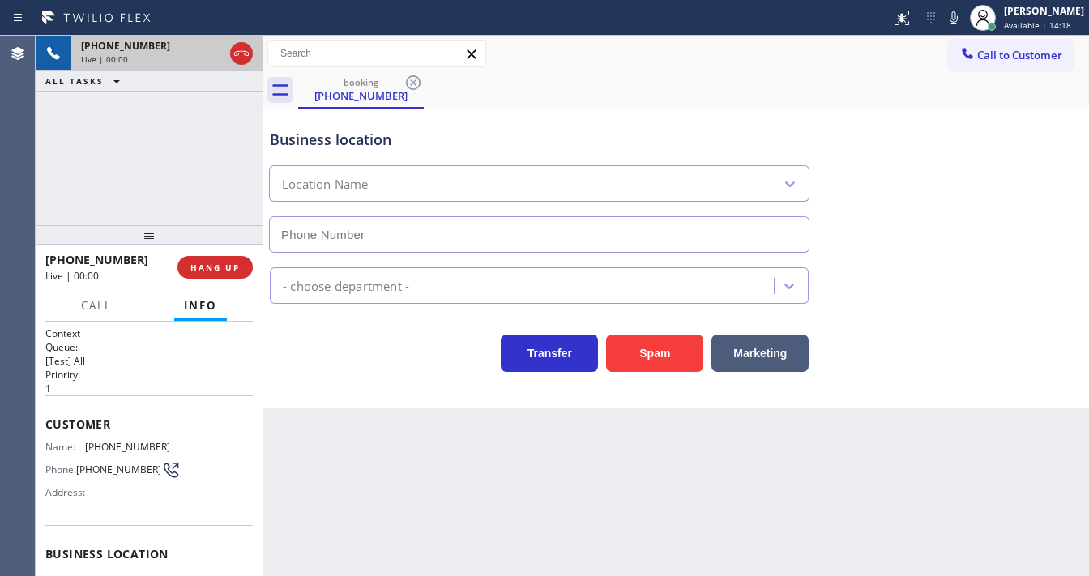
type input "[PHONE_NUMBER]"
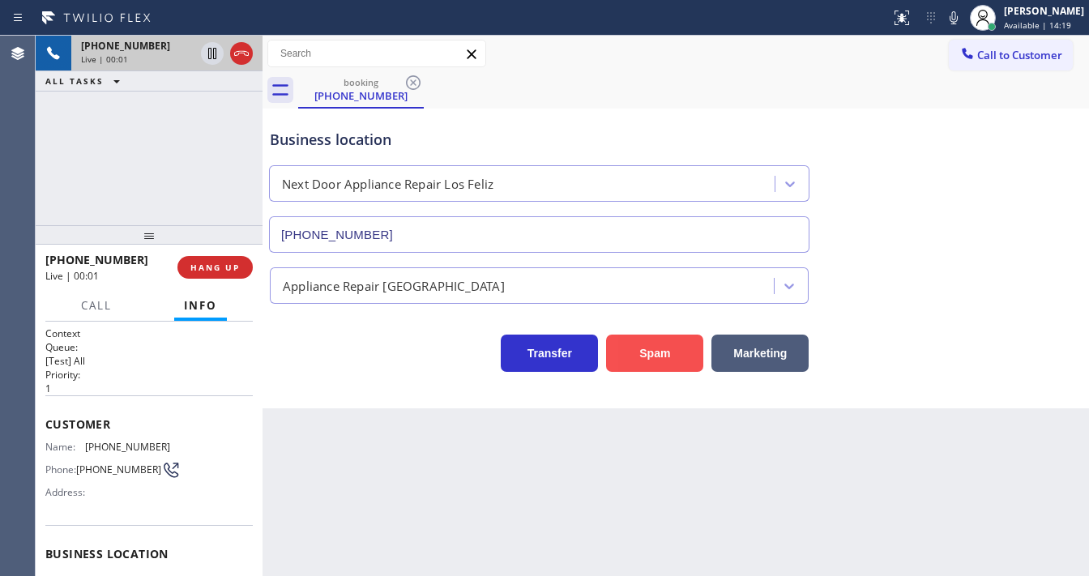
click at [661, 357] on button "Spam" at bounding box center [654, 353] width 97 height 37
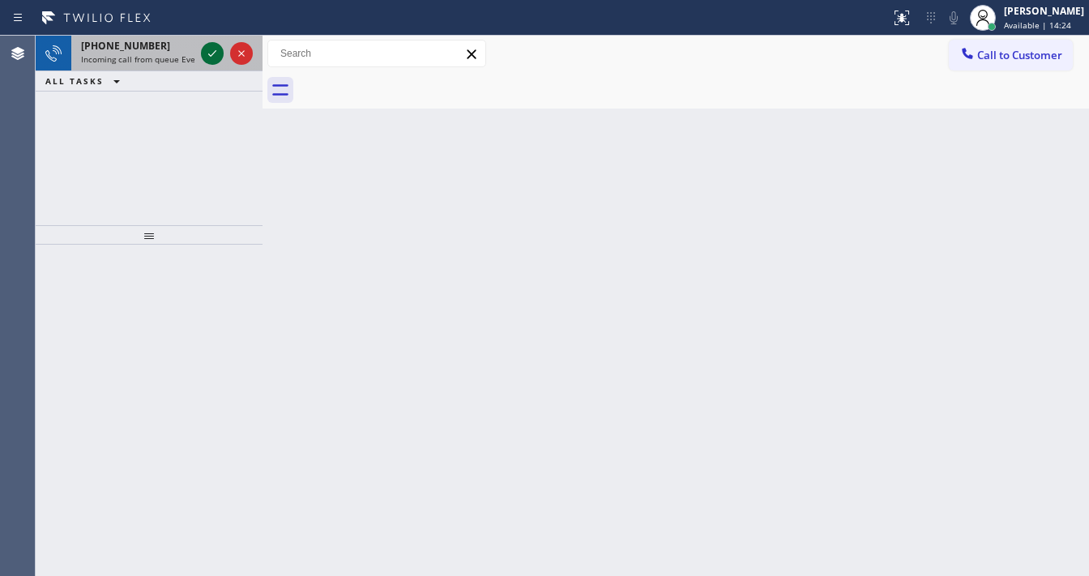
click at [211, 53] on icon at bounding box center [212, 53] width 19 height 19
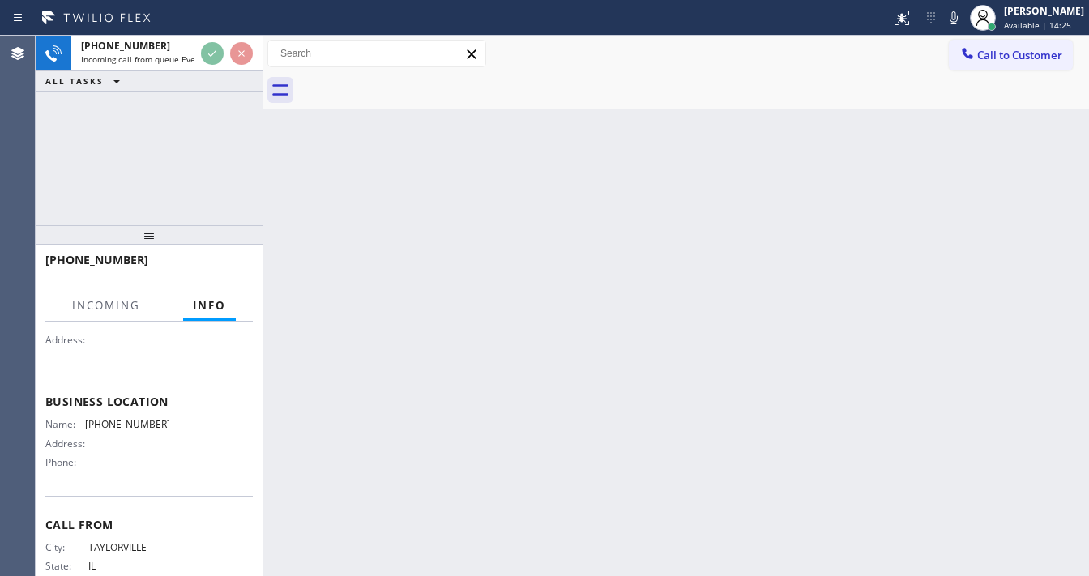
scroll to position [195, 0]
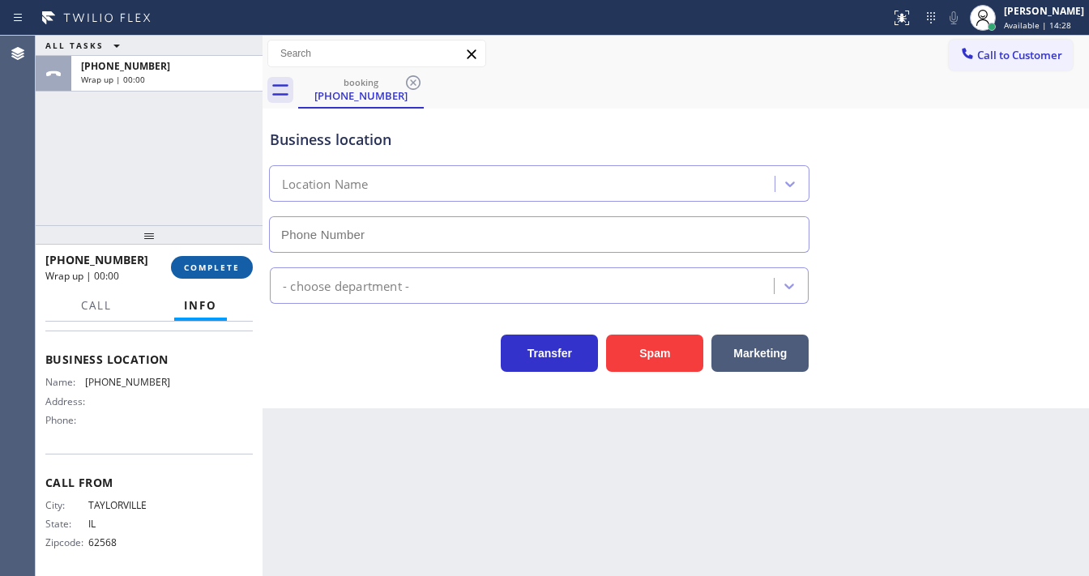
click at [218, 265] on span "COMPLETE" at bounding box center [212, 267] width 56 height 11
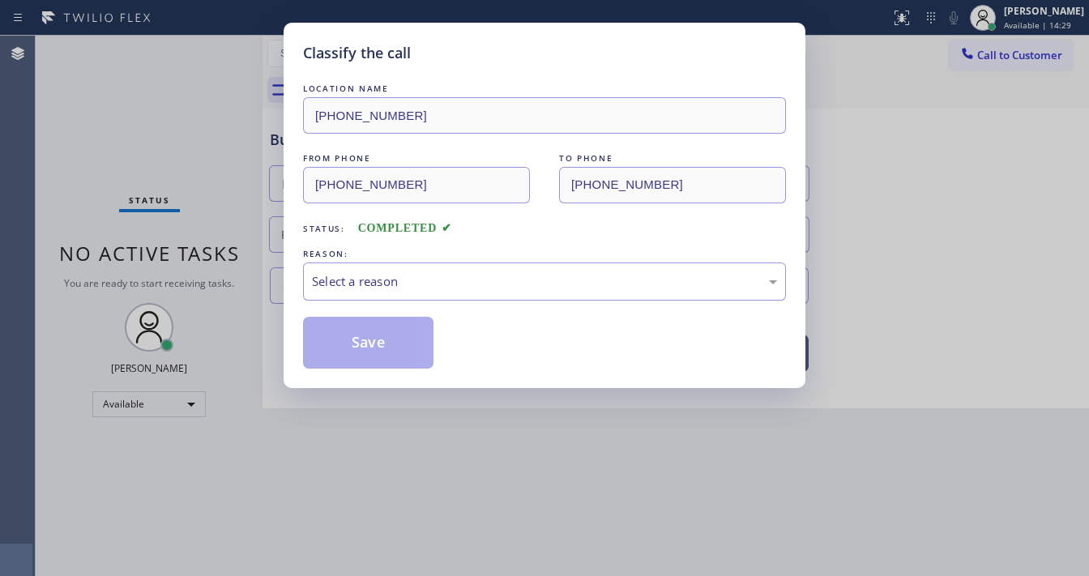
click at [391, 294] on div "Select a reason" at bounding box center [544, 282] width 483 height 38
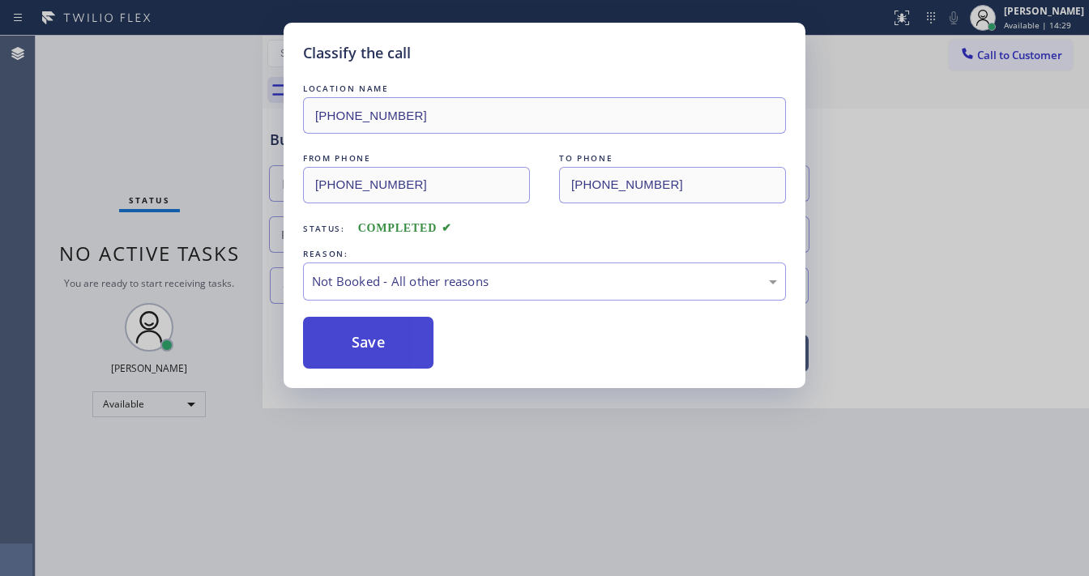
click at [374, 343] on button "Save" at bounding box center [368, 343] width 131 height 52
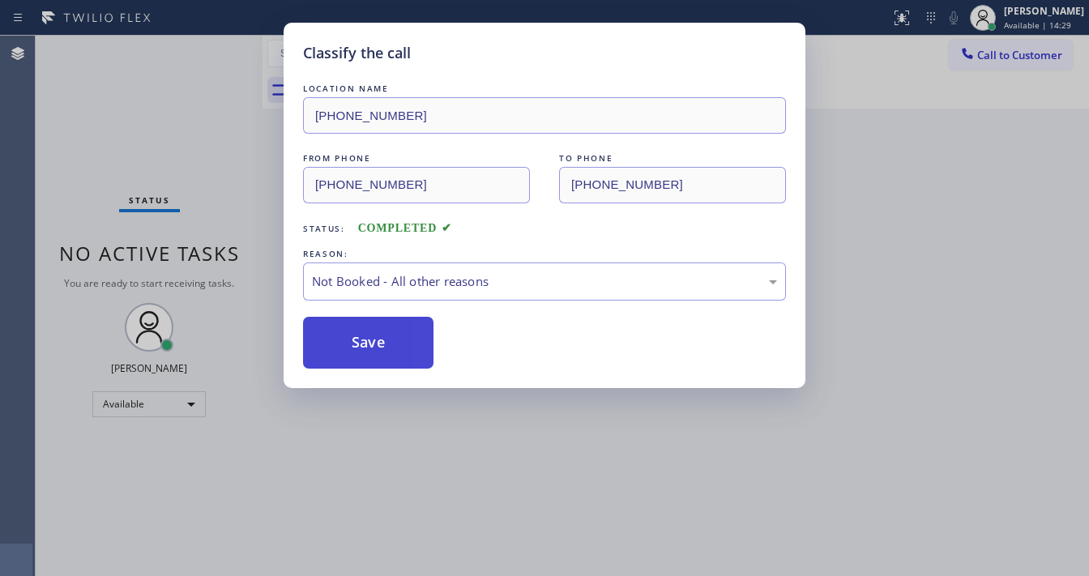
click at [374, 343] on button "Save" at bounding box center [368, 343] width 131 height 52
drag, startPoint x: 374, startPoint y: 343, endPoint x: 366, endPoint y: 350, distance: 10.9
click at [366, 349] on button "Save" at bounding box center [368, 343] width 131 height 52
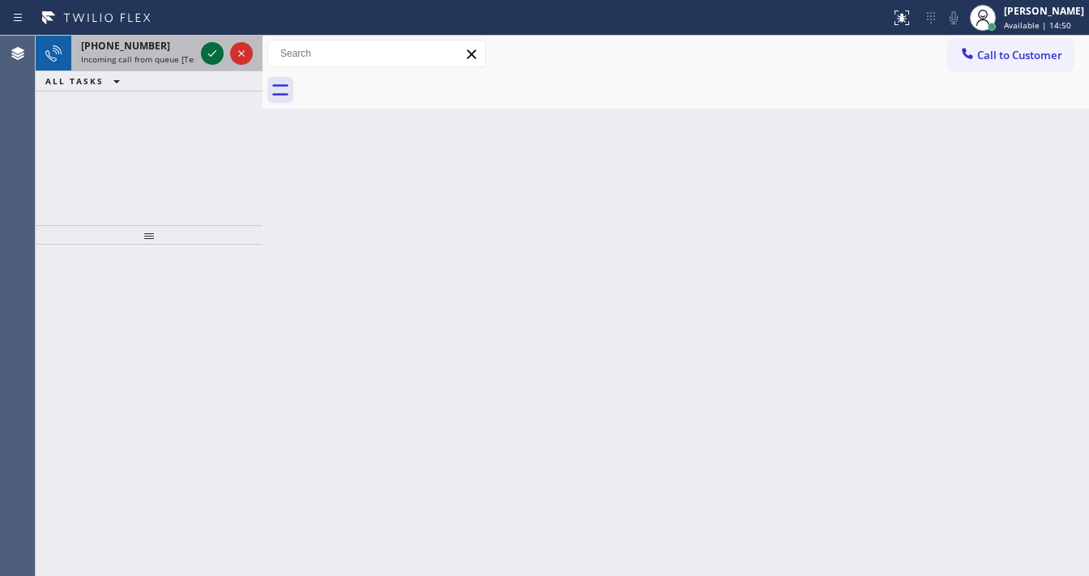
click at [210, 45] on icon at bounding box center [212, 53] width 19 height 19
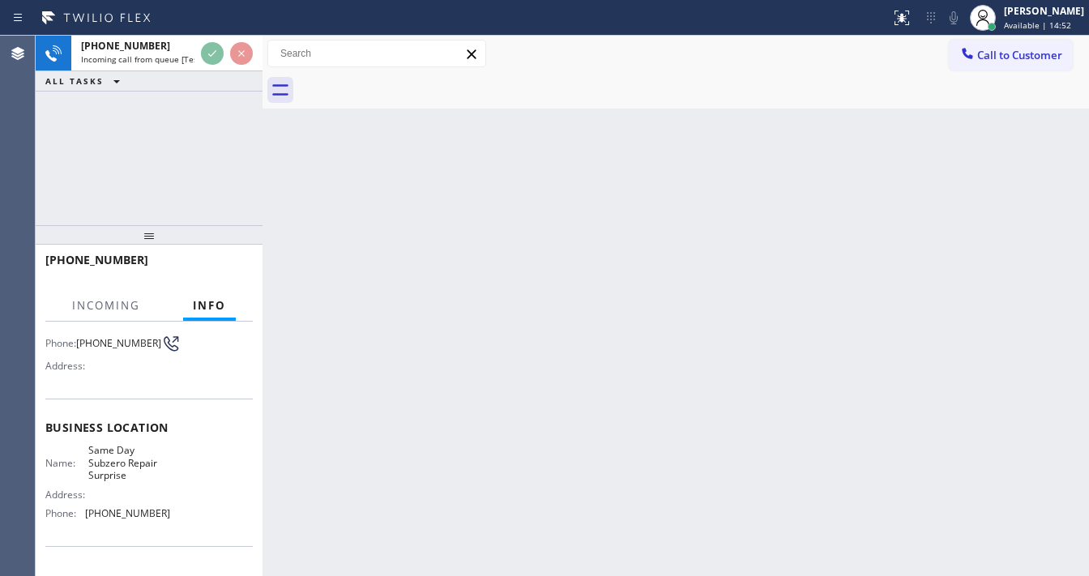
scroll to position [130, 0]
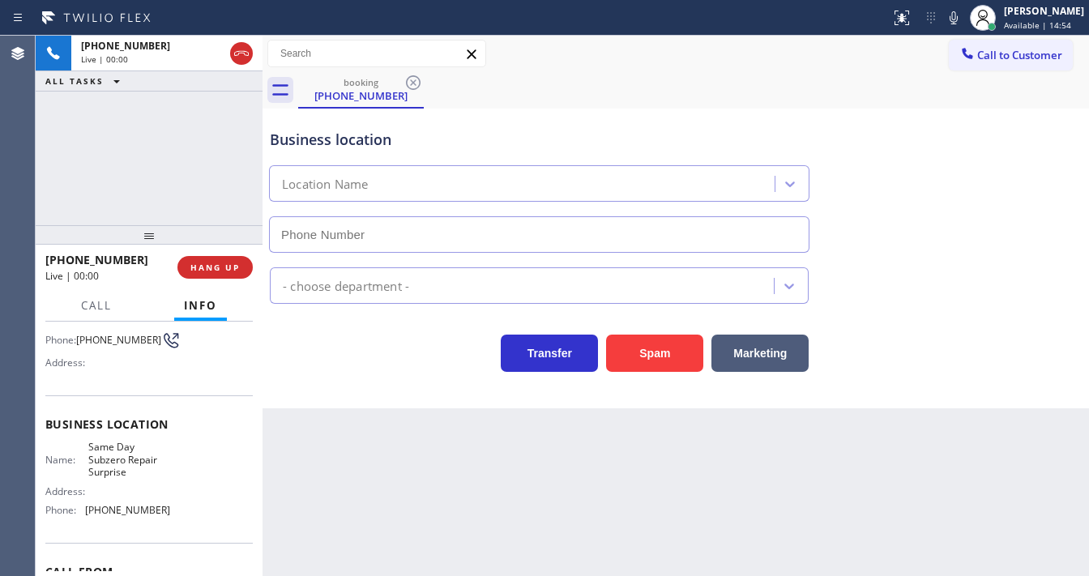
type input "[PHONE_NUMBER]"
click at [441, 574] on div "Back to Dashboard Change Sender ID Customers Technicians Select a contact Outbo…" at bounding box center [676, 306] width 827 height 541
click at [61, 196] on div "[PHONE_NUMBER] Live | 00:16 ALL TASKS ALL TASKS ACTIVE TASKS TASKS IN WRAP UP" at bounding box center [149, 131] width 227 height 190
click at [163, 194] on div "[PHONE_NUMBER] Live | 00:25 ALL TASKS ALL TASKS ACTIVE TASKS TASKS IN WRAP UP" at bounding box center [149, 131] width 227 height 190
click at [205, 259] on button "HANG UP" at bounding box center [215, 267] width 75 height 23
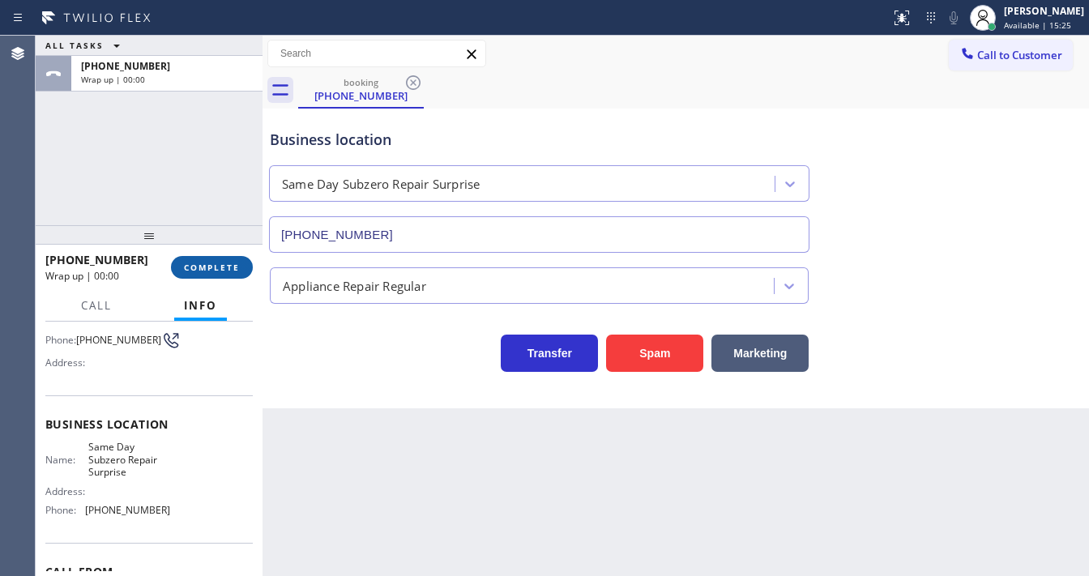
click at [204, 263] on span "COMPLETE" at bounding box center [212, 267] width 56 height 11
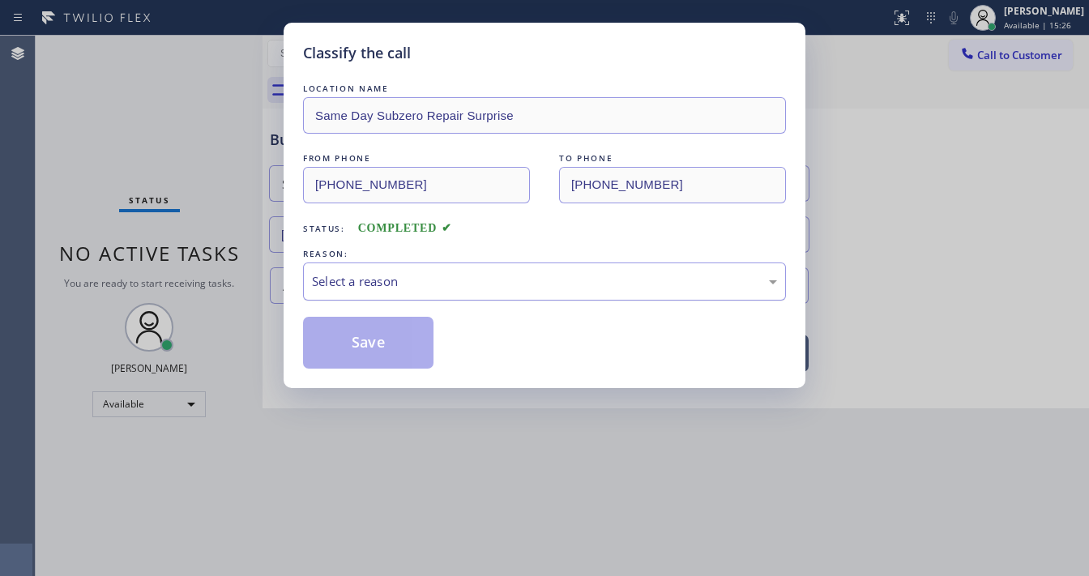
click at [389, 297] on div "Select a reason" at bounding box center [544, 282] width 483 height 38
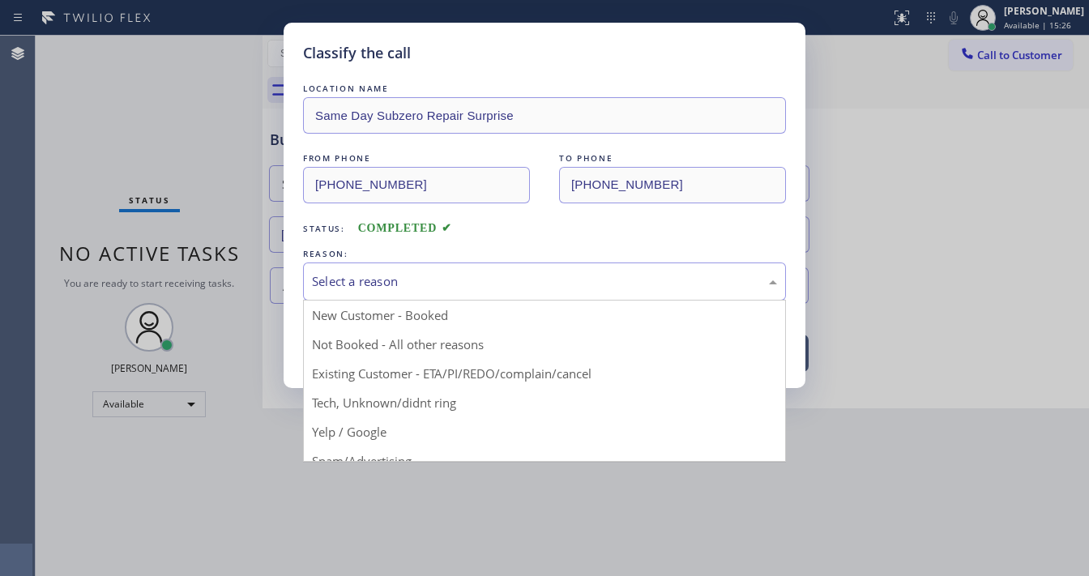
drag, startPoint x: 368, startPoint y: 402, endPoint x: 366, endPoint y: 392, distance: 10.7
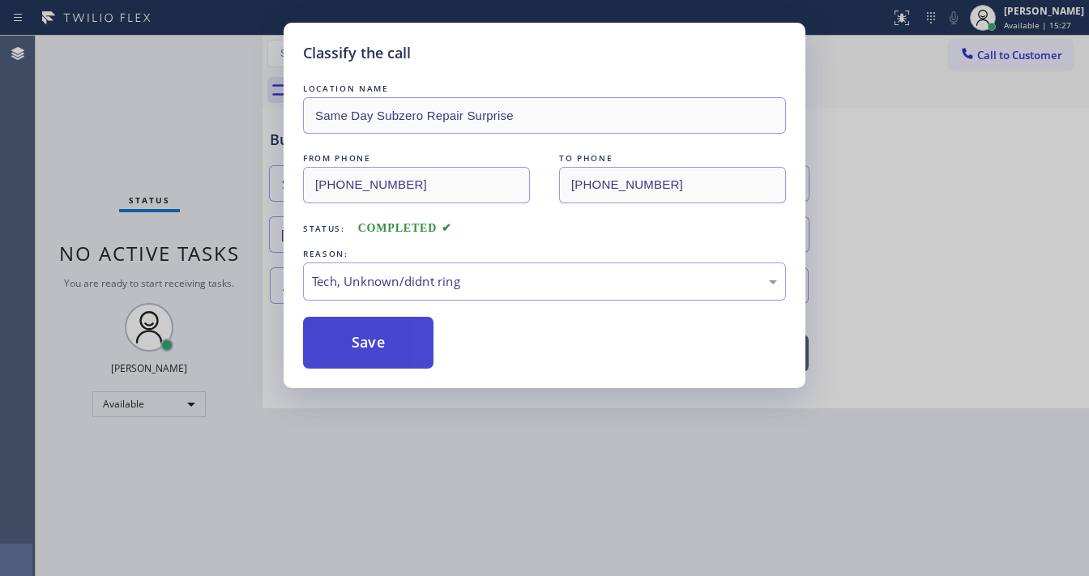
click at [370, 348] on button "Save" at bounding box center [368, 343] width 131 height 52
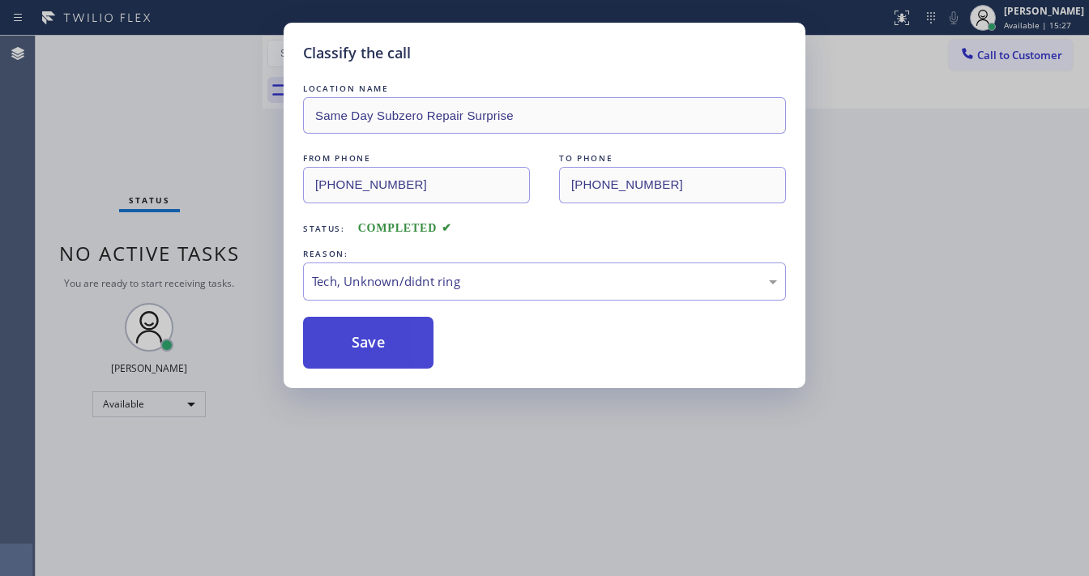
drag, startPoint x: 370, startPoint y: 348, endPoint x: 431, endPoint y: 560, distance: 221.1
click at [370, 348] on button "Save" at bounding box center [368, 343] width 131 height 52
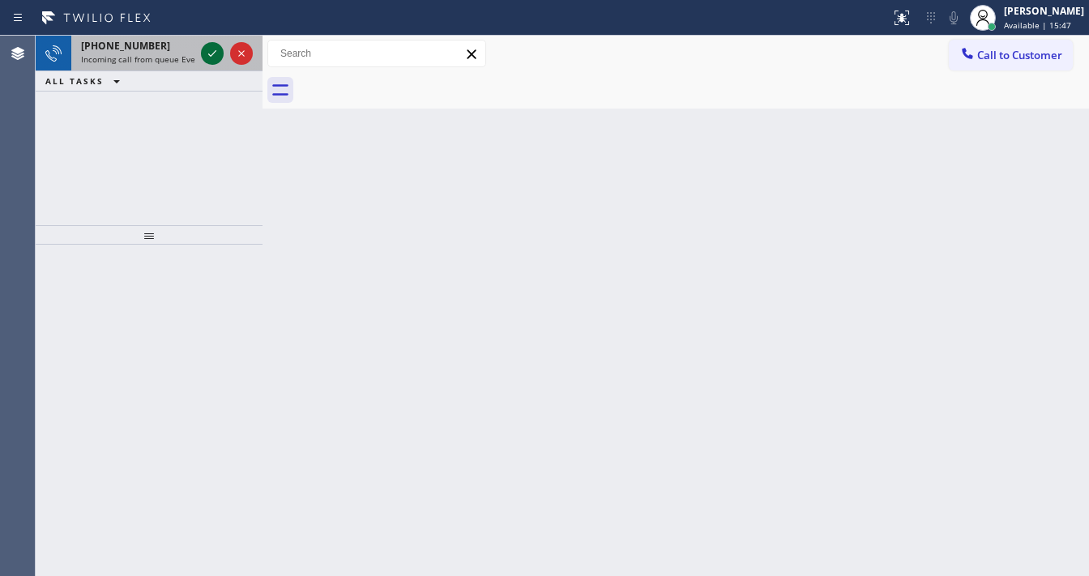
click at [212, 54] on icon at bounding box center [212, 53] width 19 height 19
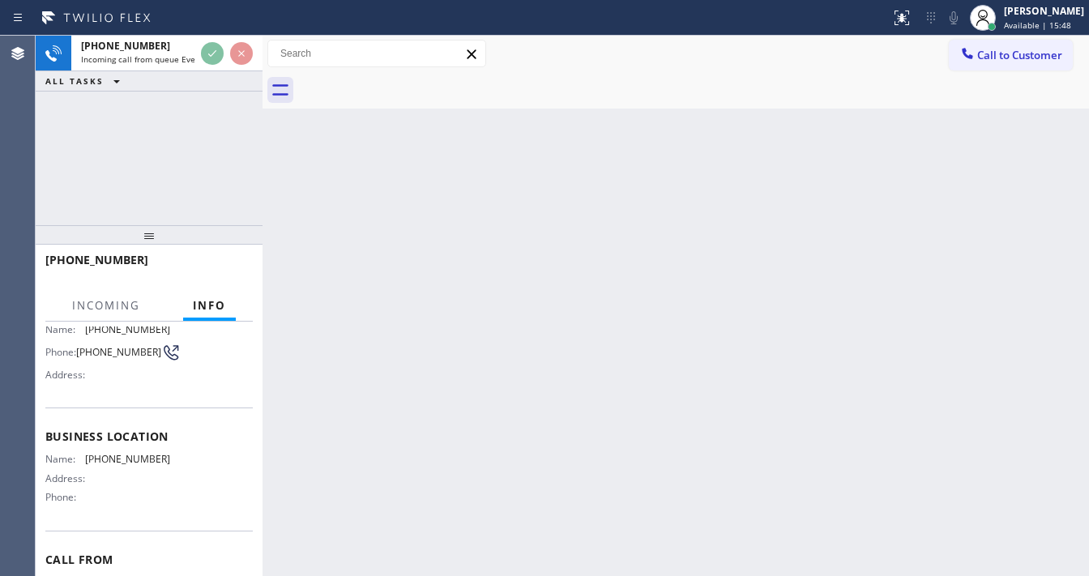
scroll to position [130, 0]
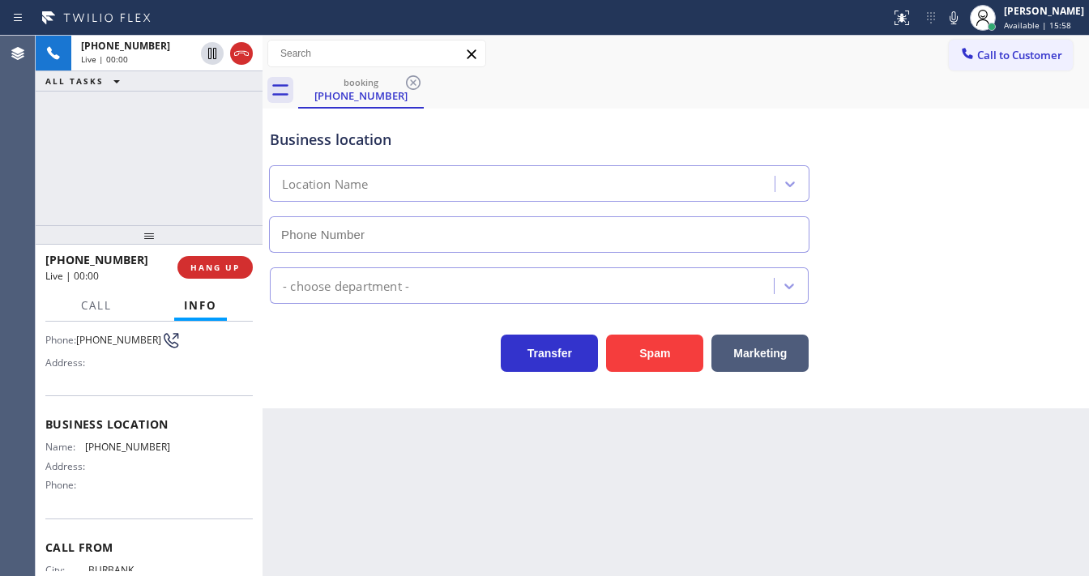
click at [62, 194] on div "[PHONE_NUMBER] Live | 00:00 ALL TASKS ALL TASKS ACTIVE TASKS TASKS IN WRAP UP" at bounding box center [149, 131] width 227 height 190
click at [25, 186] on div "Agent Desktop" at bounding box center [17, 306] width 35 height 541
click at [33, 173] on div "Agent Desktop" at bounding box center [17, 306] width 35 height 541
click at [60, 177] on div "[PHONE_NUMBER] Live | 00:31 ALL TASKS ALL TASKS ACTIVE TASKS TASKS IN WRAP UP" at bounding box center [149, 131] width 227 height 190
click at [133, 187] on div "[PHONE_NUMBER] Live | 00:35 ALL TASKS ALL TASKS ACTIVE TASKS TASKS IN WRAP UP" at bounding box center [149, 131] width 227 height 190
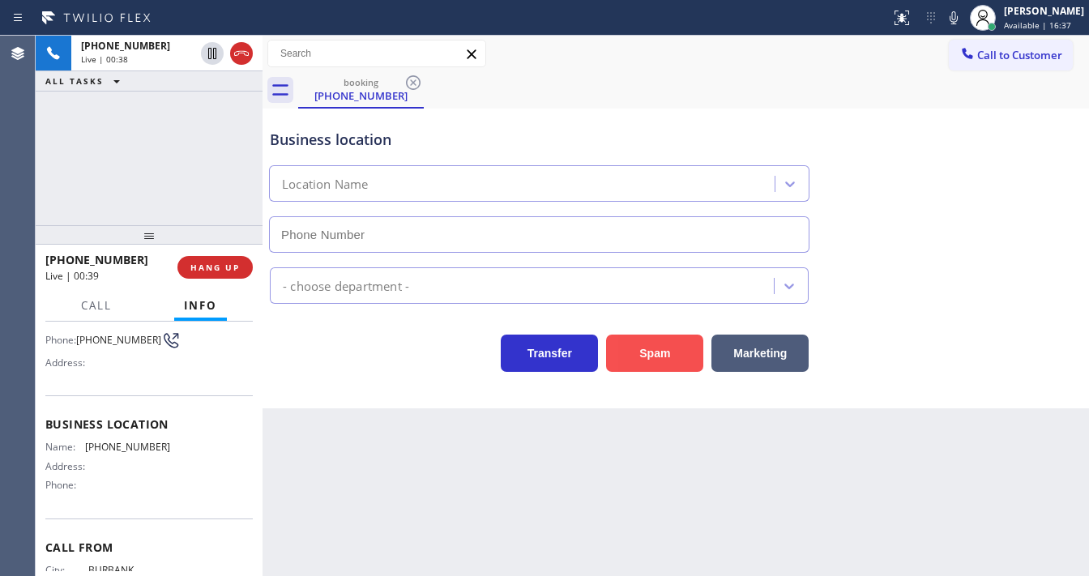
click at [652, 339] on button "Spam" at bounding box center [654, 353] width 97 height 37
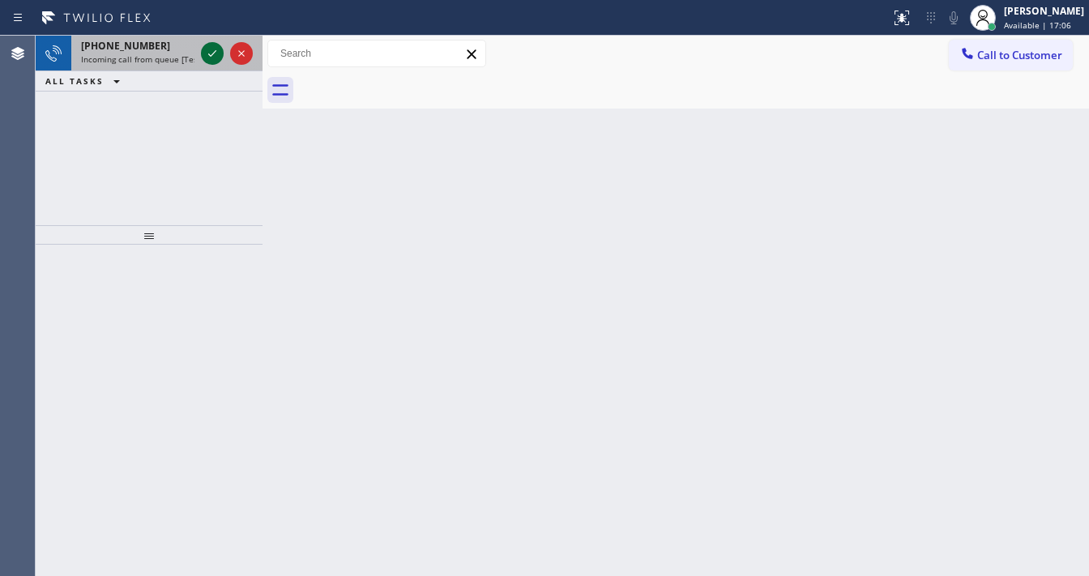
click at [201, 53] on div at bounding box center [212, 53] width 23 height 19
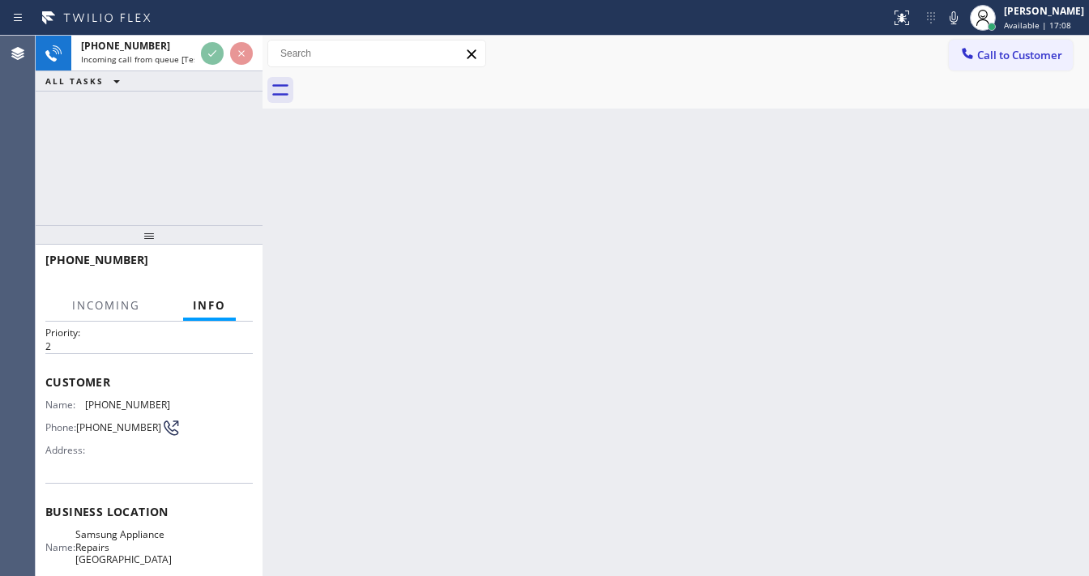
scroll to position [65, 0]
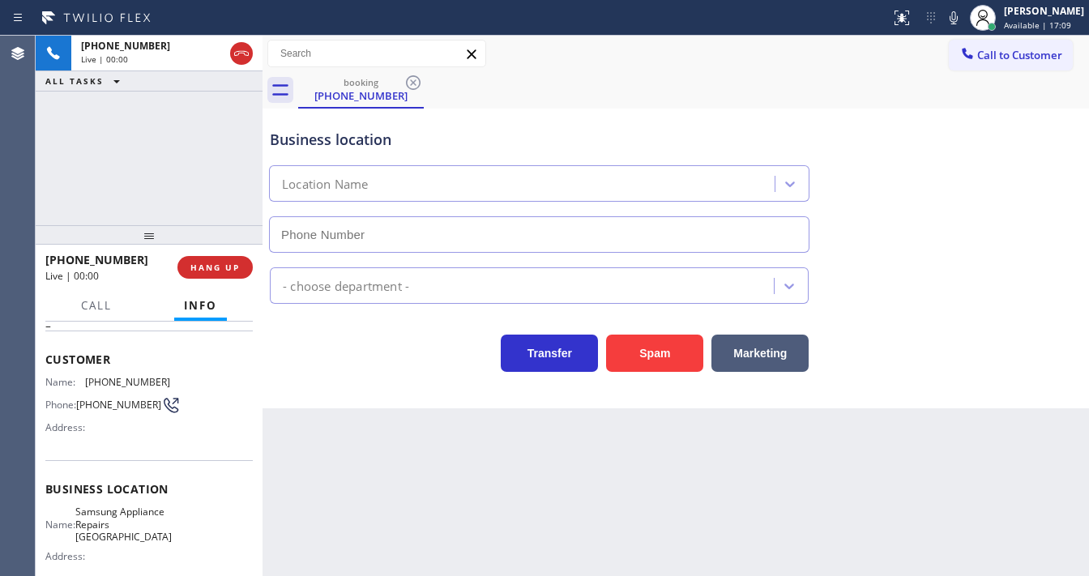
type input "[PHONE_NUMBER]"
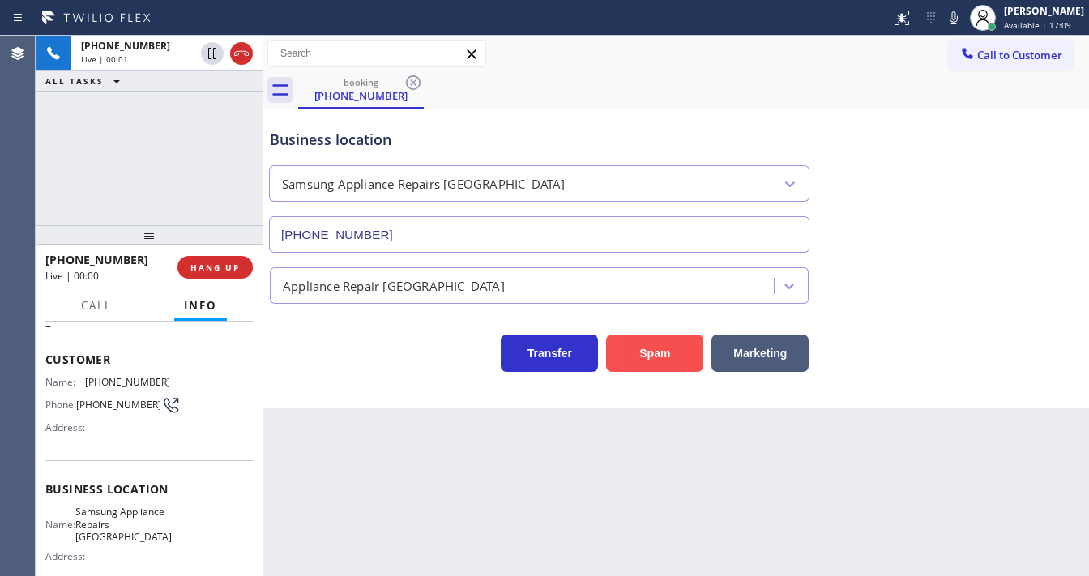
click at [643, 353] on button "Spam" at bounding box center [654, 353] width 97 height 37
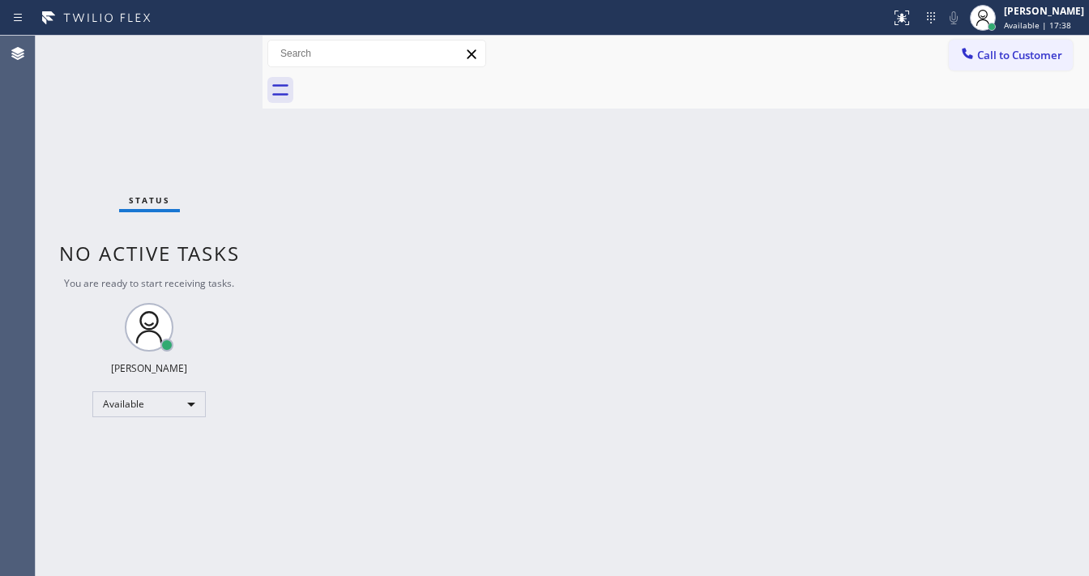
click at [214, 53] on div "Status No active tasks You are ready to start receiving tasks. [PERSON_NAME]" at bounding box center [149, 306] width 227 height 541
click at [212, 45] on div "Status No active tasks You are ready to start receiving tasks. [PERSON_NAME]" at bounding box center [149, 306] width 227 height 541
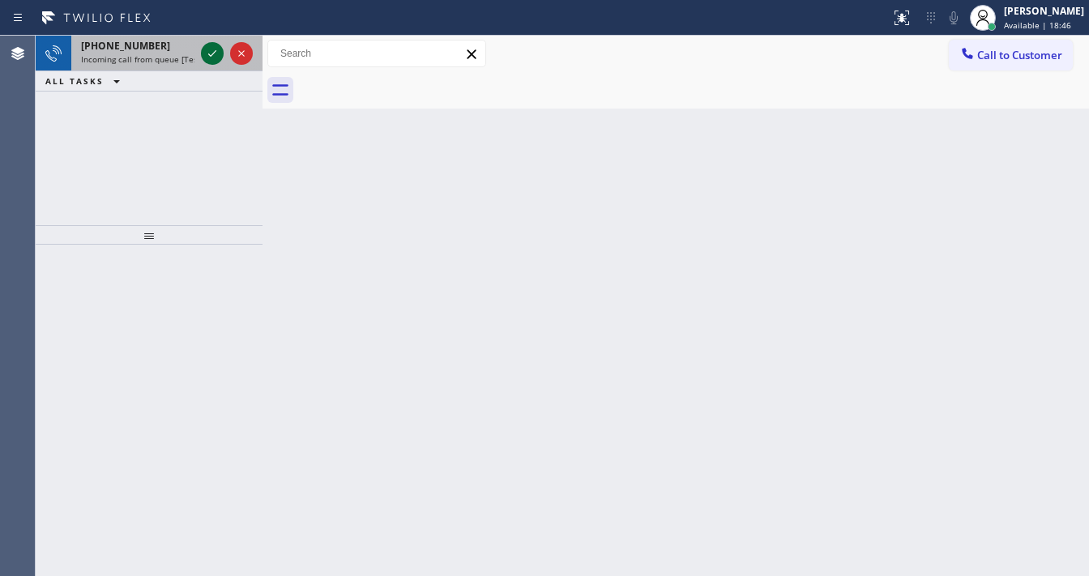
click at [212, 44] on icon at bounding box center [212, 53] width 19 height 19
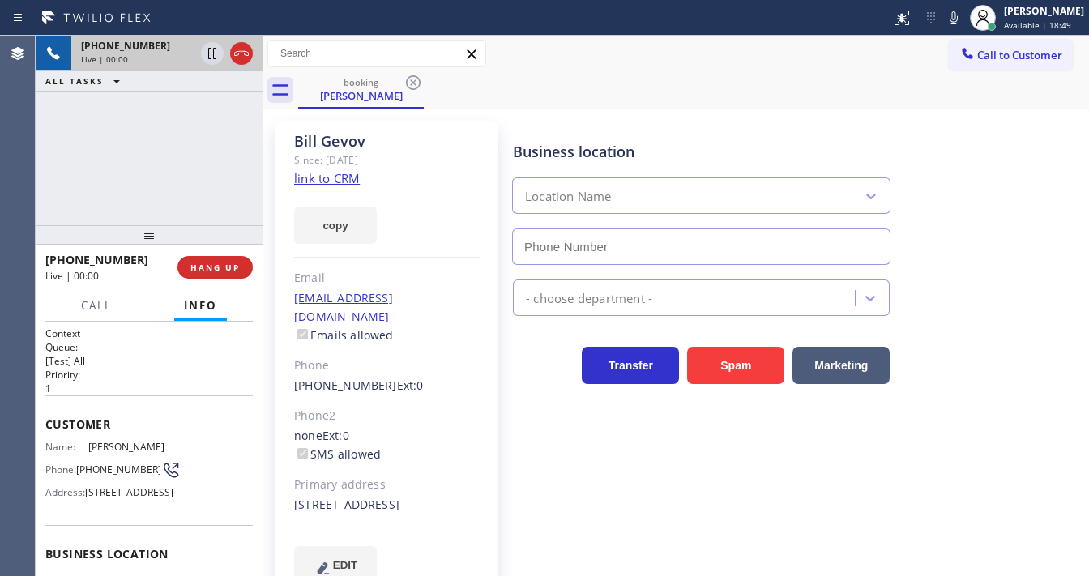
type input "[PHONE_NUMBER]"
click at [209, 58] on icon at bounding box center [212, 53] width 19 height 19
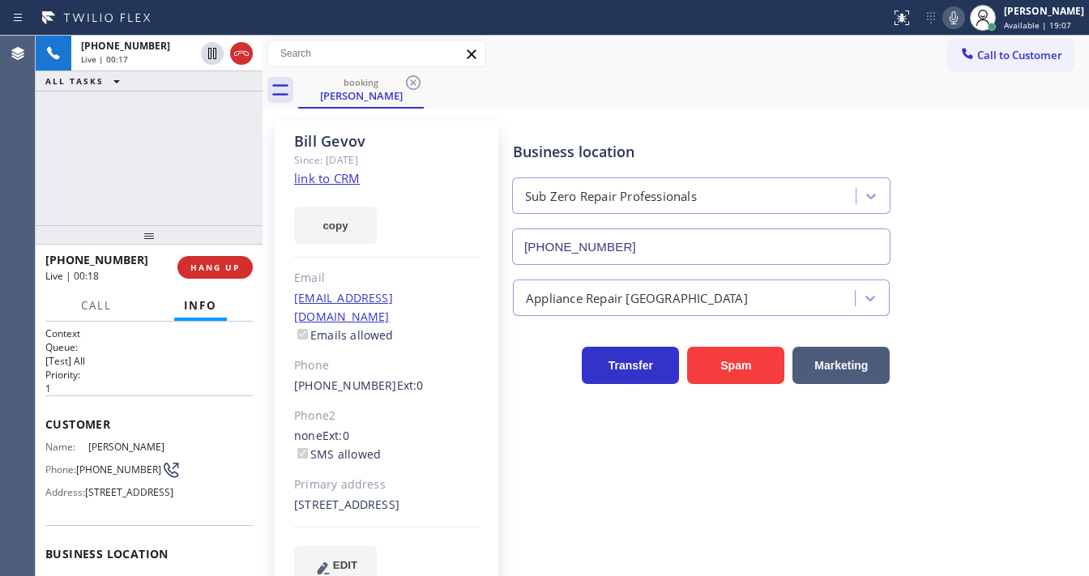
drag, startPoint x: 976, startPoint y: 18, endPoint x: 955, endPoint y: 19, distance: 21.1
click at [965, 18] on div at bounding box center [954, 17] width 23 height 19
click at [72, 212] on div "[PHONE_NUMBER] Live | 00:24 ALL TASKS ALL TASKS ACTIVE TASKS TASKS IN WRAP UP" at bounding box center [149, 131] width 227 height 190
click at [328, 178] on link "link to CRM" at bounding box center [327, 178] width 66 height 16
click at [52, 162] on div "[PHONE_NUMBER] Live | 02:06 ALL TASKS ALL TASKS ACTIVE TASKS TASKS IN WRAP UP" at bounding box center [149, 131] width 227 height 190
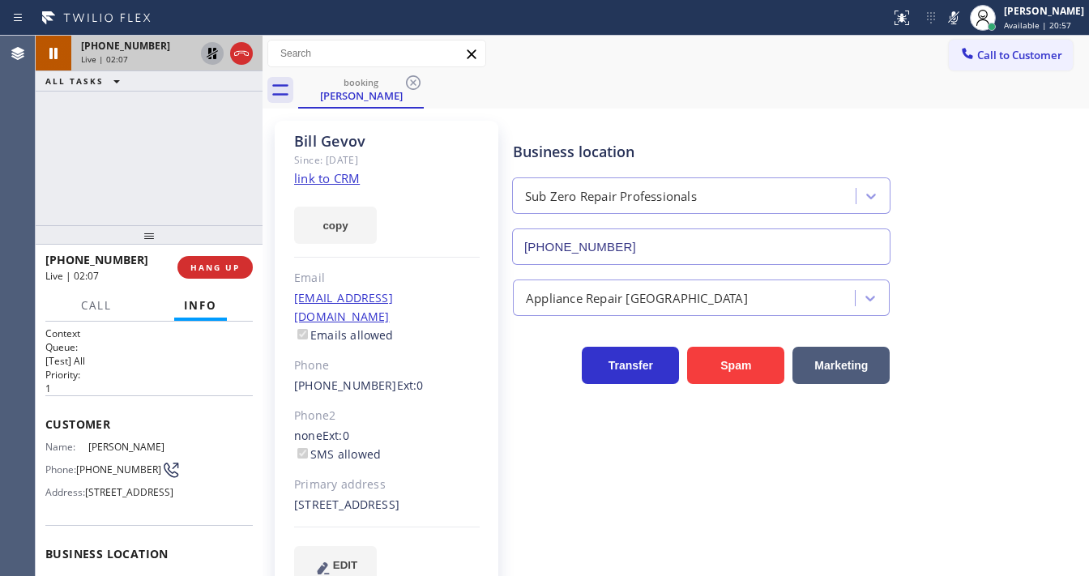
click at [213, 53] on icon at bounding box center [212, 53] width 11 height 11
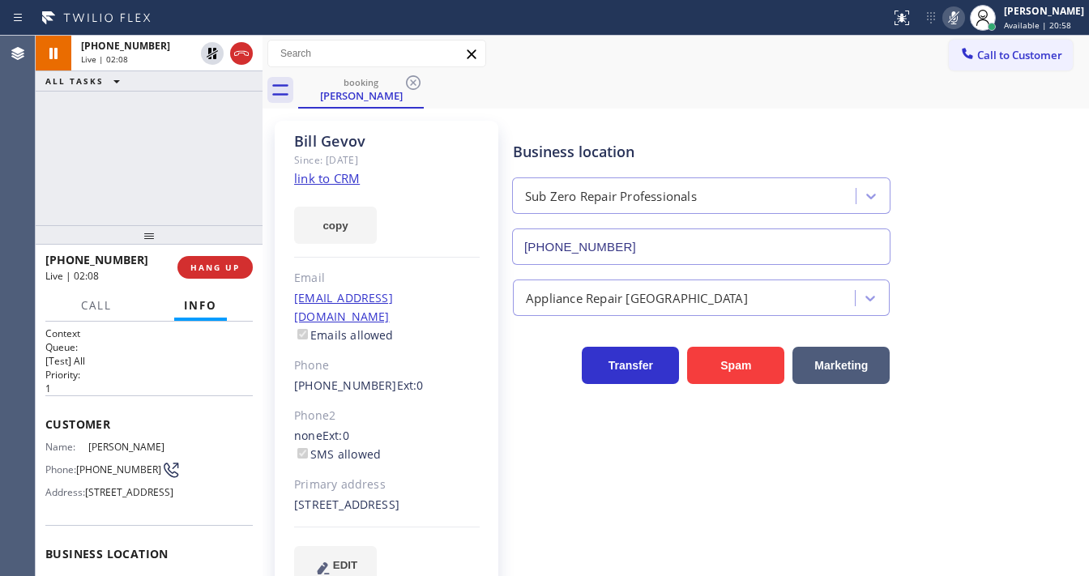
click at [956, 23] on icon at bounding box center [953, 17] width 19 height 19
click at [146, 177] on div "[PHONE_NUMBER] Live | 02:09 ALL TASKS ALL TASKS ACTIVE TASKS TASKS IN WRAP UP" at bounding box center [149, 131] width 227 height 190
click at [105, 314] on button "Call" at bounding box center [96, 306] width 50 height 32
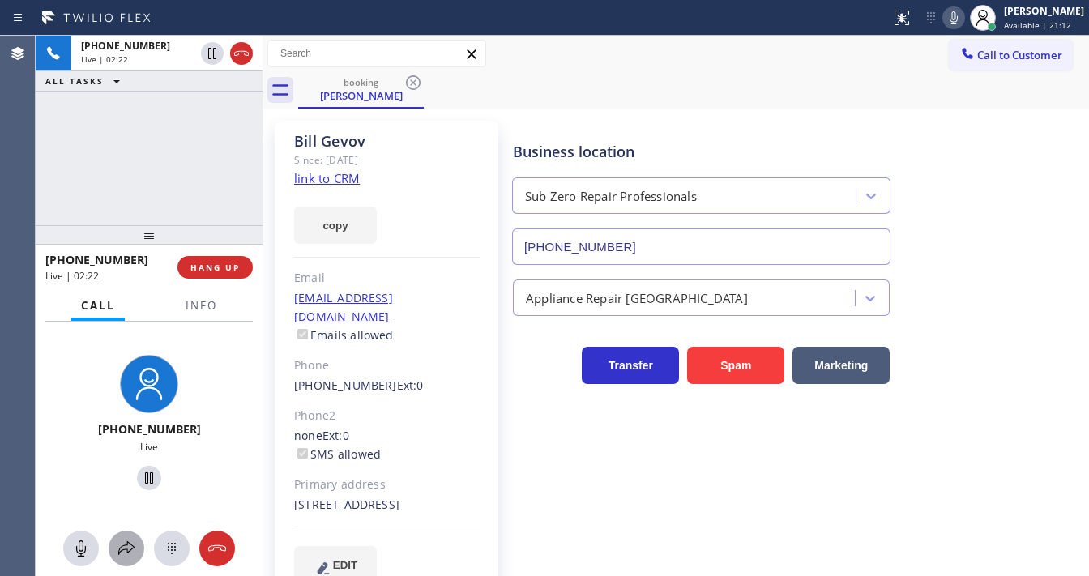
click at [127, 550] on icon at bounding box center [126, 548] width 16 height 14
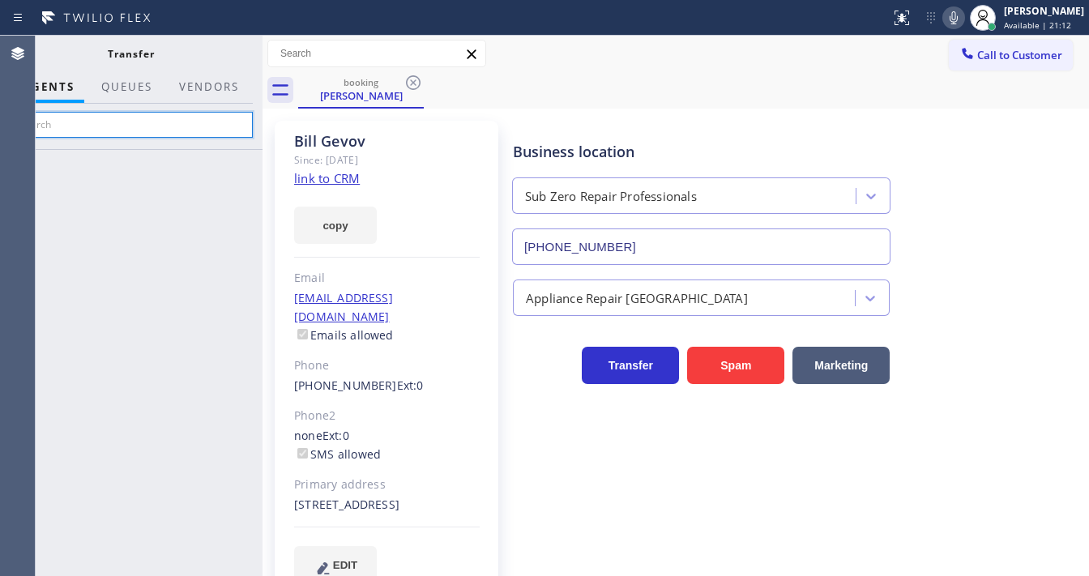
click at [133, 117] on input "text" at bounding box center [131, 125] width 244 height 26
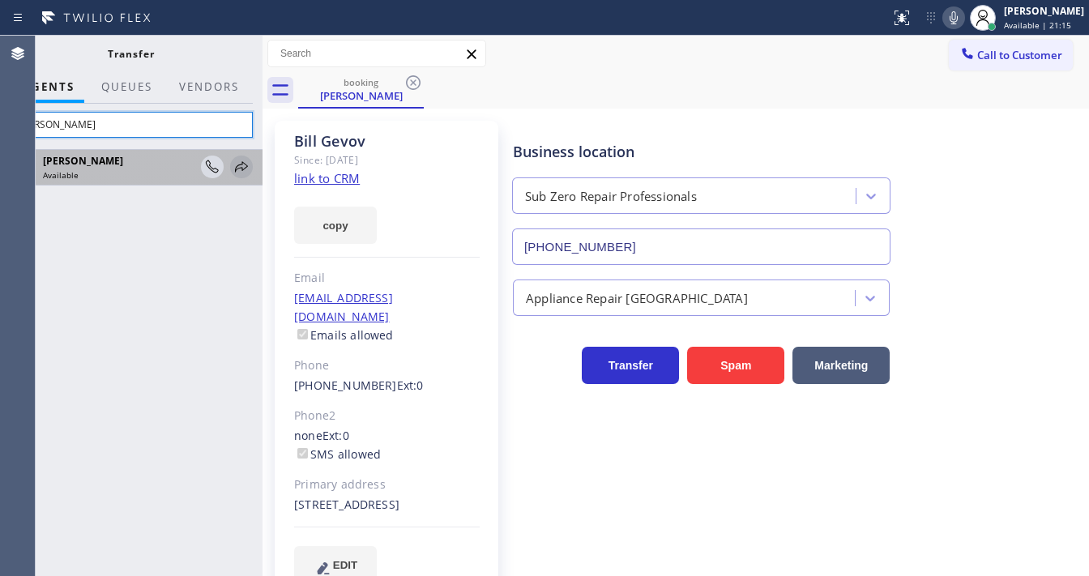
type input "[PERSON_NAME]"
click at [243, 172] on icon at bounding box center [241, 166] width 19 height 19
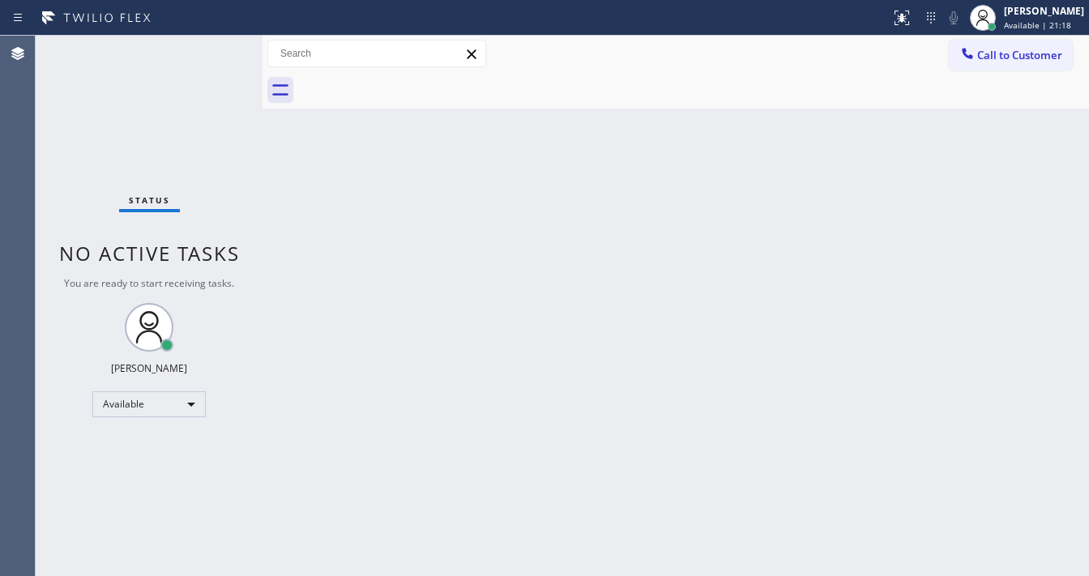
click at [53, 167] on div "Status No active tasks You are ready to start receiving tasks. [PERSON_NAME]" at bounding box center [149, 306] width 227 height 541
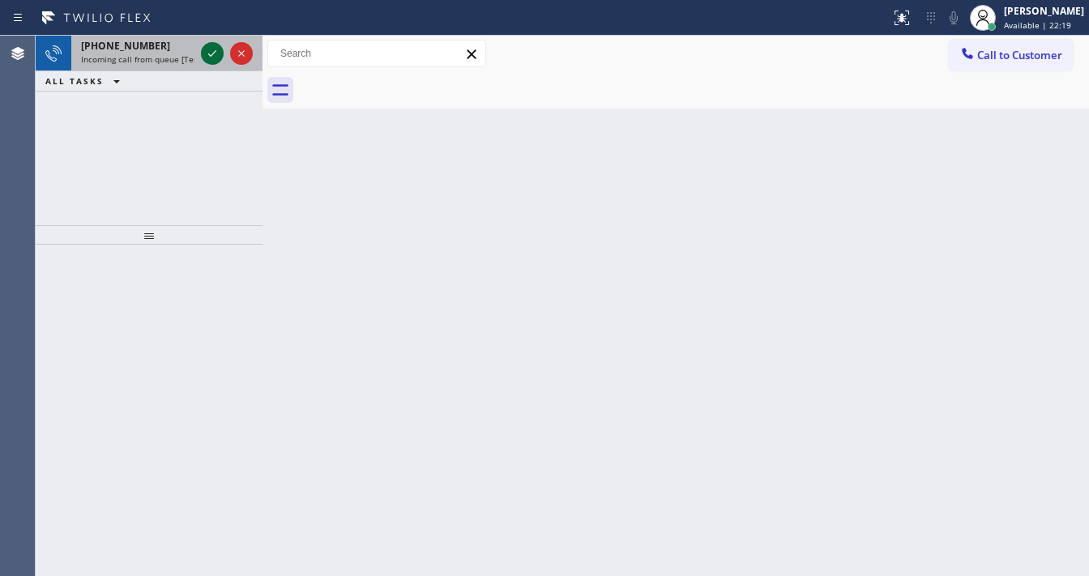
click at [205, 51] on icon at bounding box center [212, 53] width 19 height 19
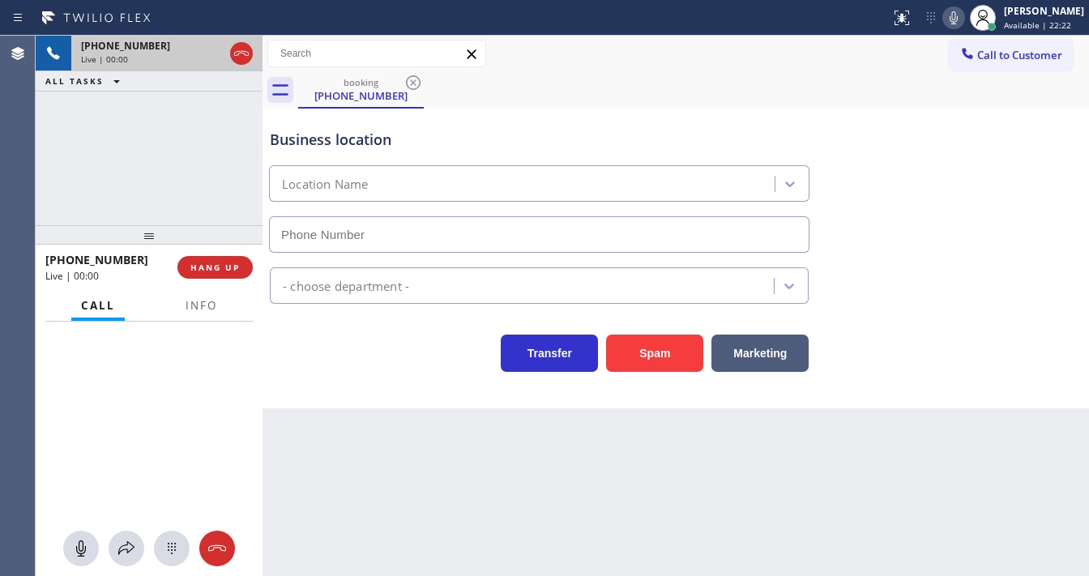
type input "[PHONE_NUMBER]"
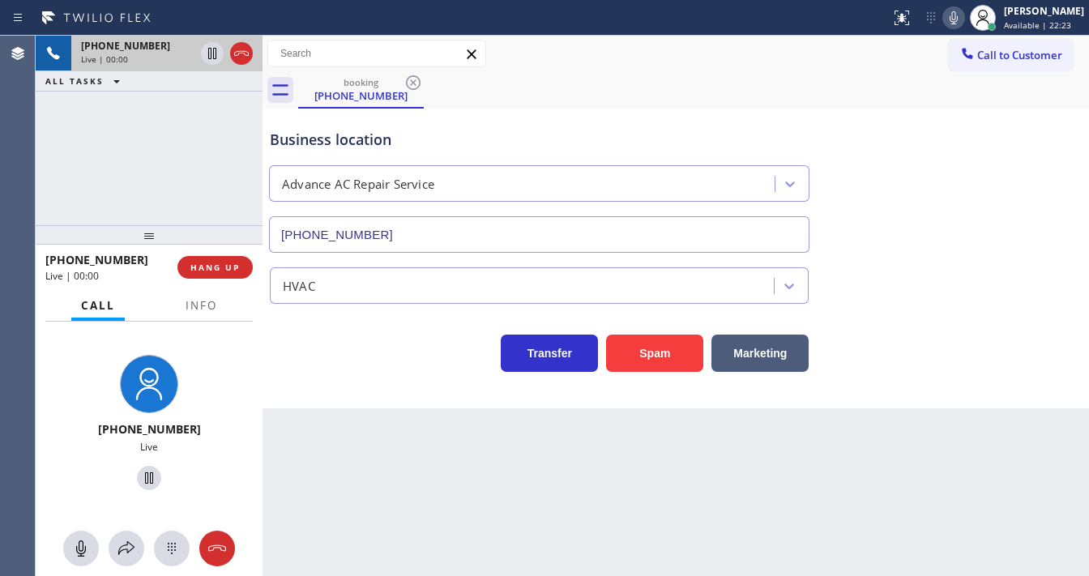
click at [196, 180] on div "[PHONE_NUMBER] Live | 00:00 ALL TASKS ALL TASKS ACTIVE TASKS TASKS IN WRAP UP" at bounding box center [149, 131] width 227 height 190
click at [208, 307] on span "Info" at bounding box center [202, 305] width 32 height 15
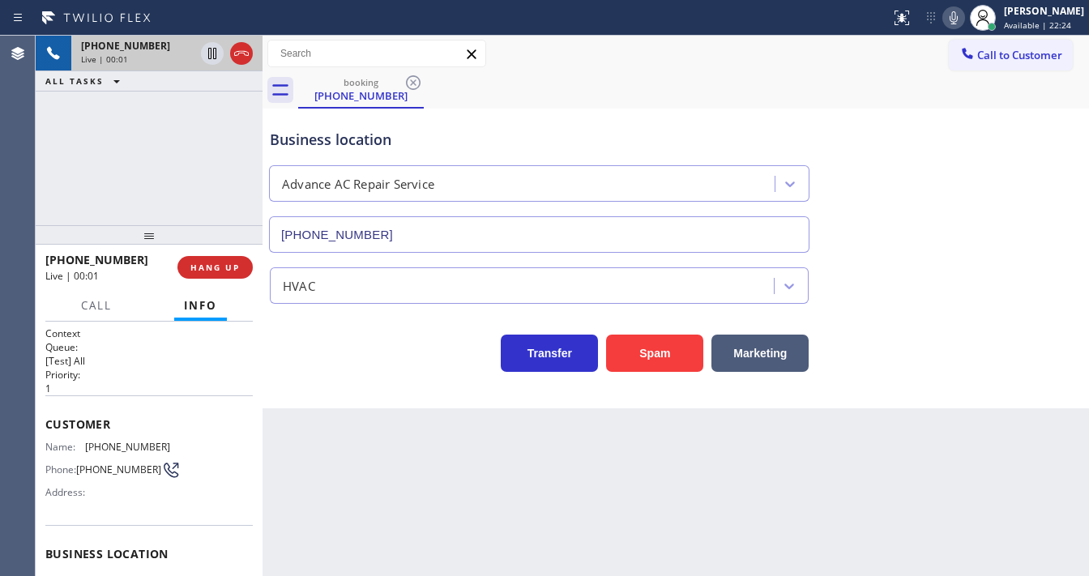
click at [139, 190] on div "[PHONE_NUMBER] Live | 00:01 ALL TASKS ALL TASKS ACTIVE TASKS TASKS IN WRAP UP" at bounding box center [149, 131] width 227 height 190
drag, startPoint x: 48, startPoint y: 145, endPoint x: 195, endPoint y: 8, distance: 200.7
click at [47, 144] on div "[PHONE_NUMBER] Live | 00:44 ALL TASKS ALL TASKS ACTIVE TASKS TASKS IN WRAP UP" at bounding box center [149, 131] width 227 height 190
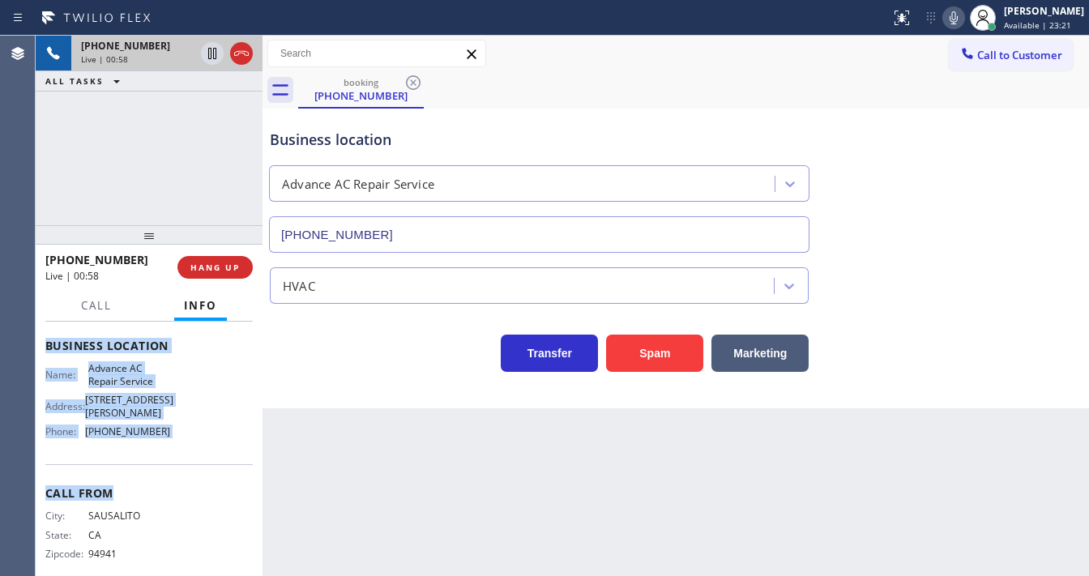
scroll to position [213, 0]
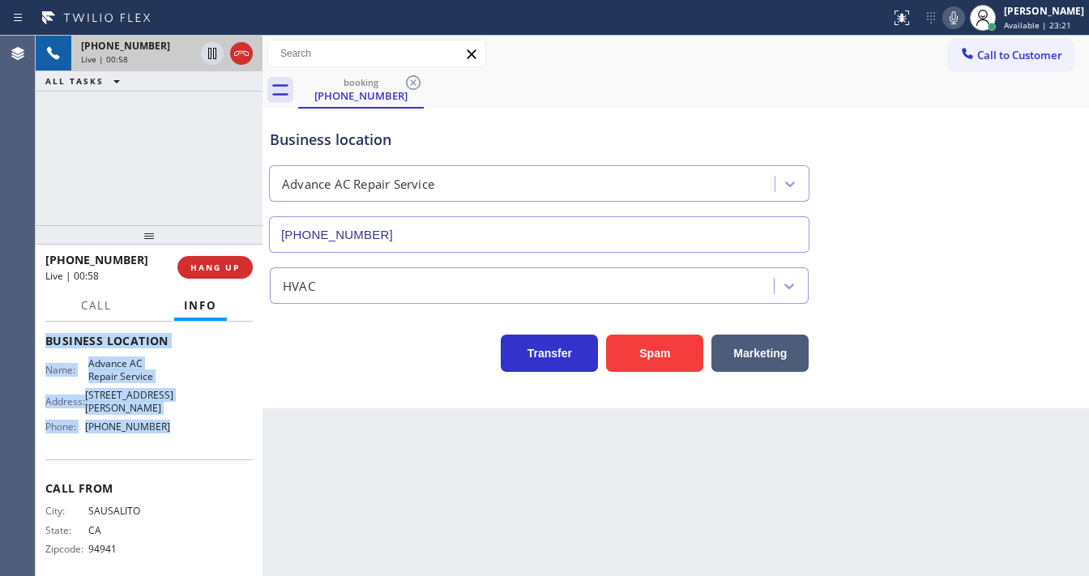
drag, startPoint x: 49, startPoint y: 418, endPoint x: 208, endPoint y: 410, distance: 159.1
click at [216, 427] on div "Context Queue: [Test] All Priority: 1 Customer Name: [PHONE_NUMBER] Phone: [PHO…" at bounding box center [149, 449] width 227 height 255
copy div "Customer Name: [PHONE_NUMBER] Phone: [PHONE_NUMBER] Address: Business location …"
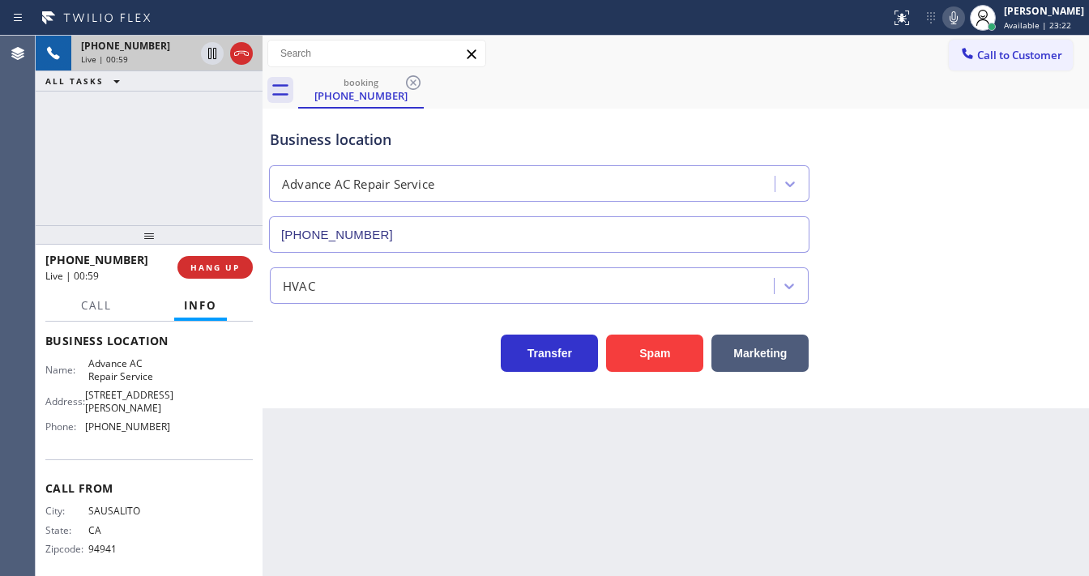
click at [151, 199] on div "[PHONE_NUMBER] Live | 00:59 ALL TASKS ALL TASKS ACTIVE TASKS TASKS IN WRAP UP" at bounding box center [149, 131] width 227 height 190
drag, startPoint x: 75, startPoint y: 147, endPoint x: 123, endPoint y: 107, distance: 62.8
click at [75, 147] on div "[PHONE_NUMBER] Live | 01:01 ALL TASKS ALL TASKS ACTIVE TASKS TASKS IN WRAP UP" at bounding box center [149, 131] width 227 height 190
click at [216, 55] on icon at bounding box center [212, 53] width 8 height 11
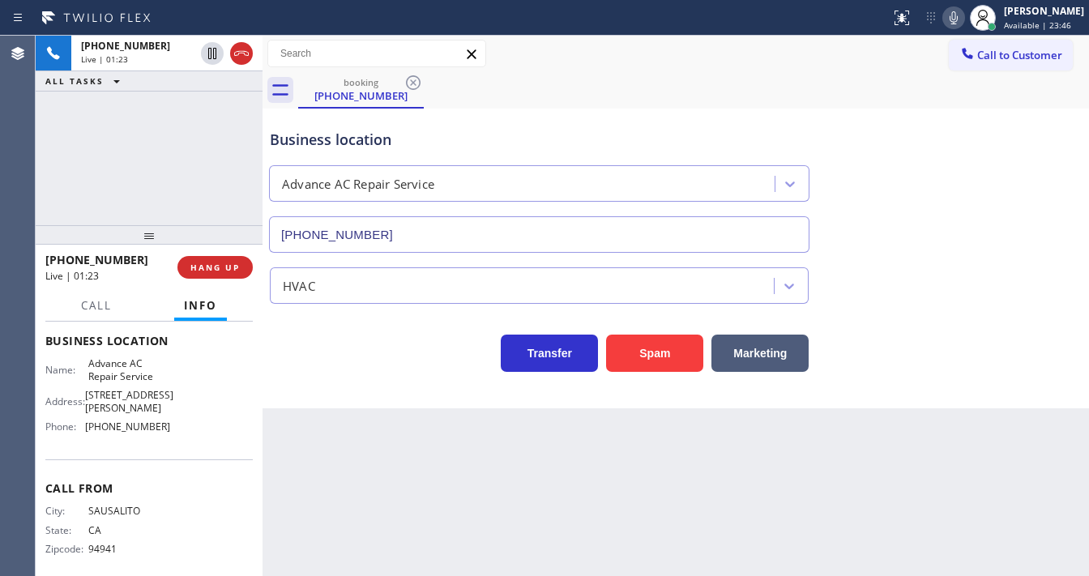
click at [962, 19] on icon at bounding box center [953, 17] width 19 height 19
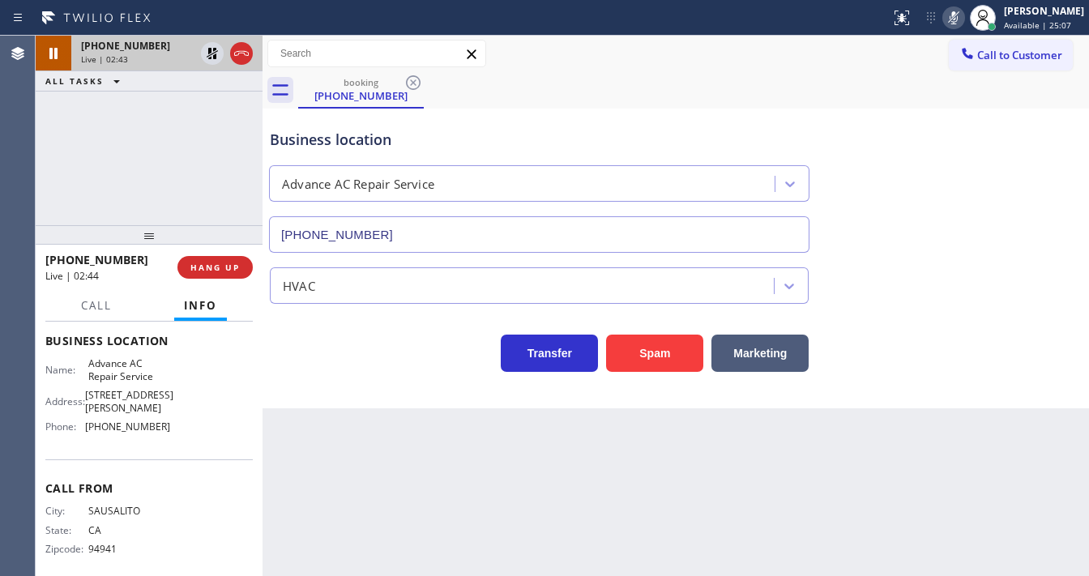
drag, startPoint x: 159, startPoint y: 106, endPoint x: 195, endPoint y: 68, distance: 52.7
click at [165, 99] on div "[PHONE_NUMBER] Live | 02:43 ALL TASKS ALL TASKS ACTIVE TASKS TASKS IN WRAP UP" at bounding box center [149, 131] width 227 height 190
click at [212, 52] on icon at bounding box center [212, 53] width 19 height 19
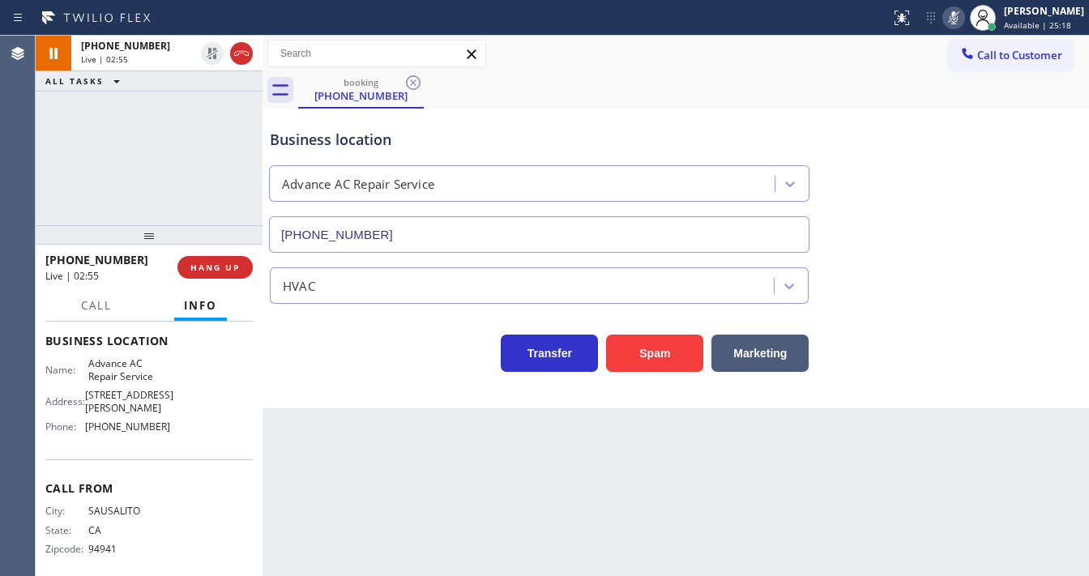
click at [963, 19] on icon at bounding box center [953, 17] width 19 height 19
click at [170, 126] on div "[PHONE_NUMBER] Live | 02:56 ALL TASKS ALL TASKS ACTIVE TASKS TASKS IN WRAP UP" at bounding box center [149, 131] width 227 height 190
click at [159, 179] on div "[PHONE_NUMBER] Live | 03:11 ALL TASKS ALL TASKS ACTIVE TASKS TASKS IN WRAP UP" at bounding box center [149, 131] width 227 height 190
click at [101, 305] on span "Call" at bounding box center [96, 305] width 31 height 15
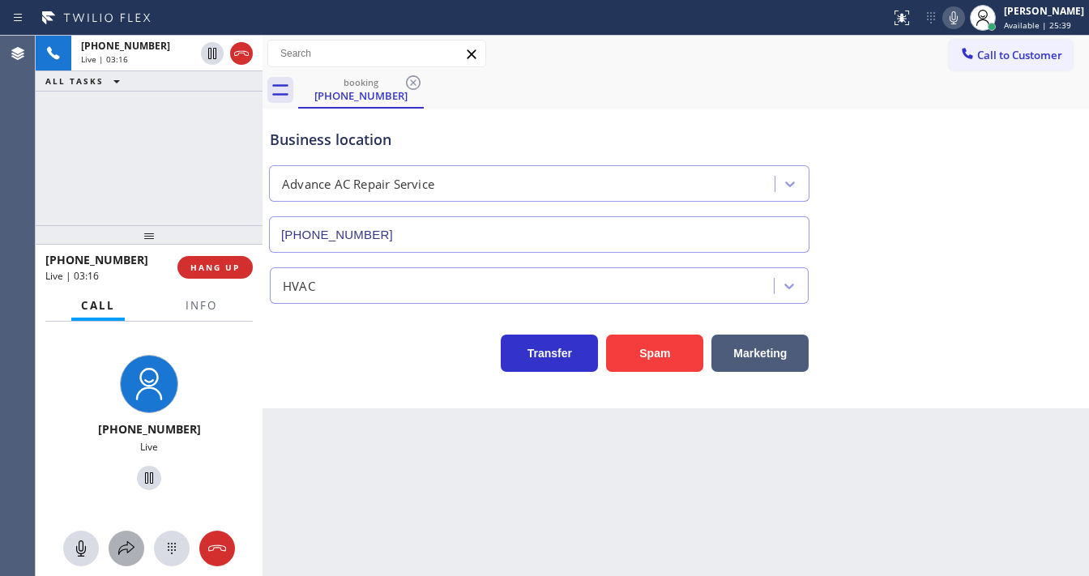
click at [131, 545] on icon at bounding box center [126, 548] width 19 height 19
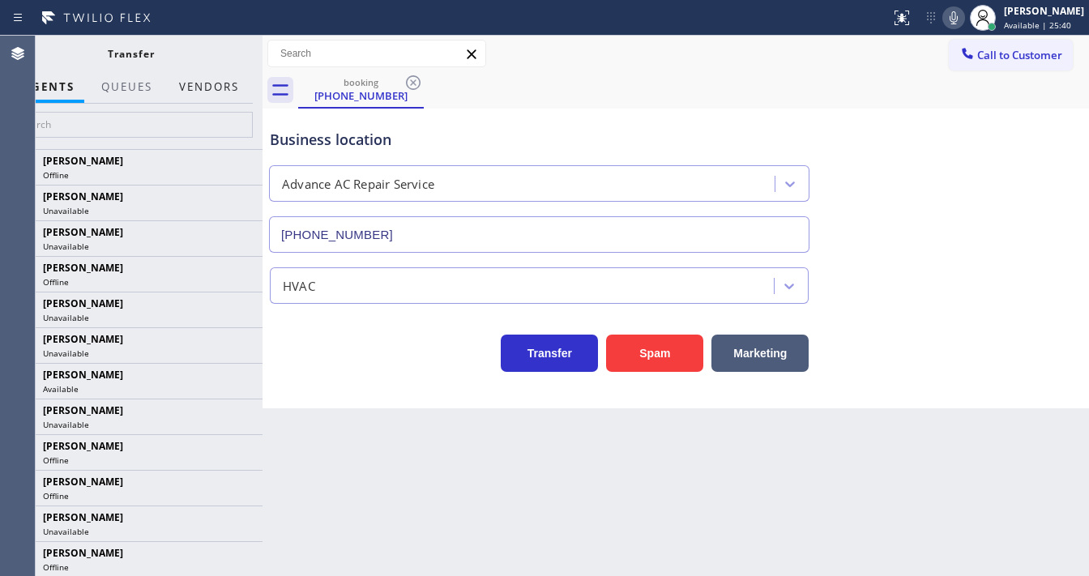
click at [214, 89] on button "Vendors" at bounding box center [208, 87] width 79 height 32
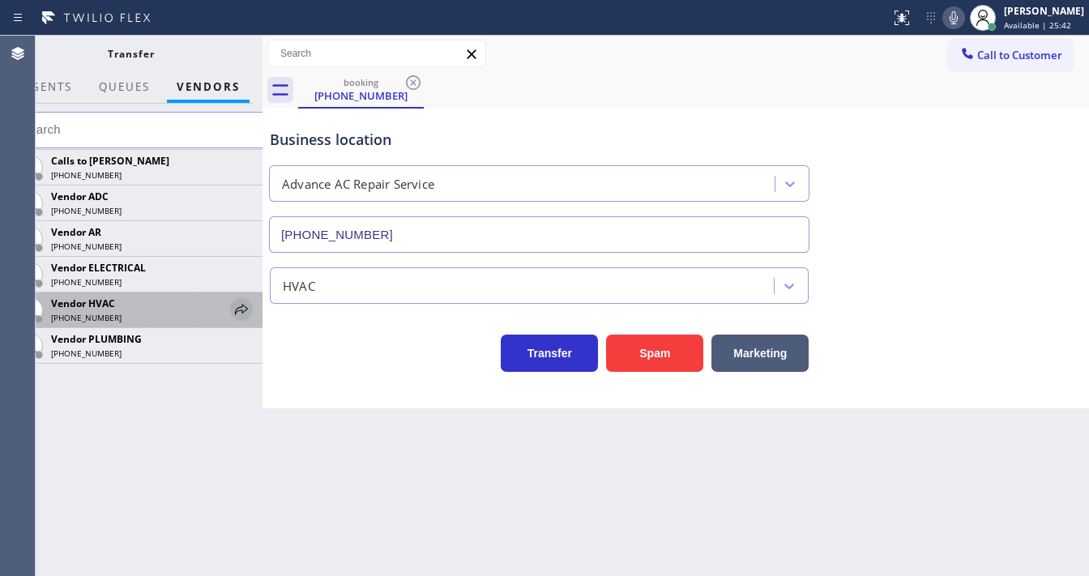
click at [237, 310] on icon at bounding box center [241, 309] width 19 height 19
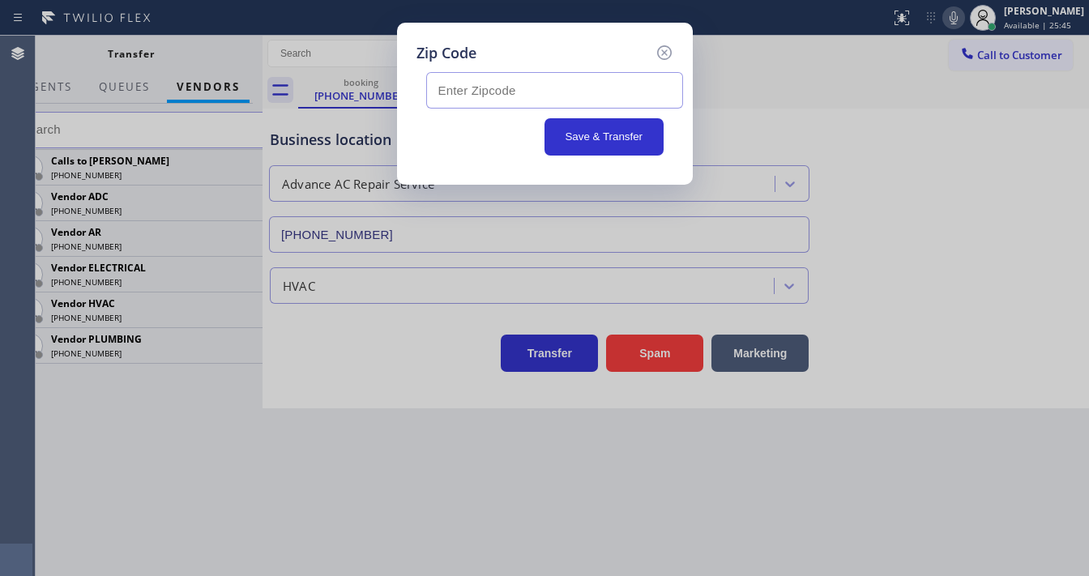
click at [503, 80] on input "text" at bounding box center [554, 90] width 257 height 36
paste input "94591"
type input "94591"
click at [567, 133] on button "Save & Transfer" at bounding box center [604, 136] width 119 height 37
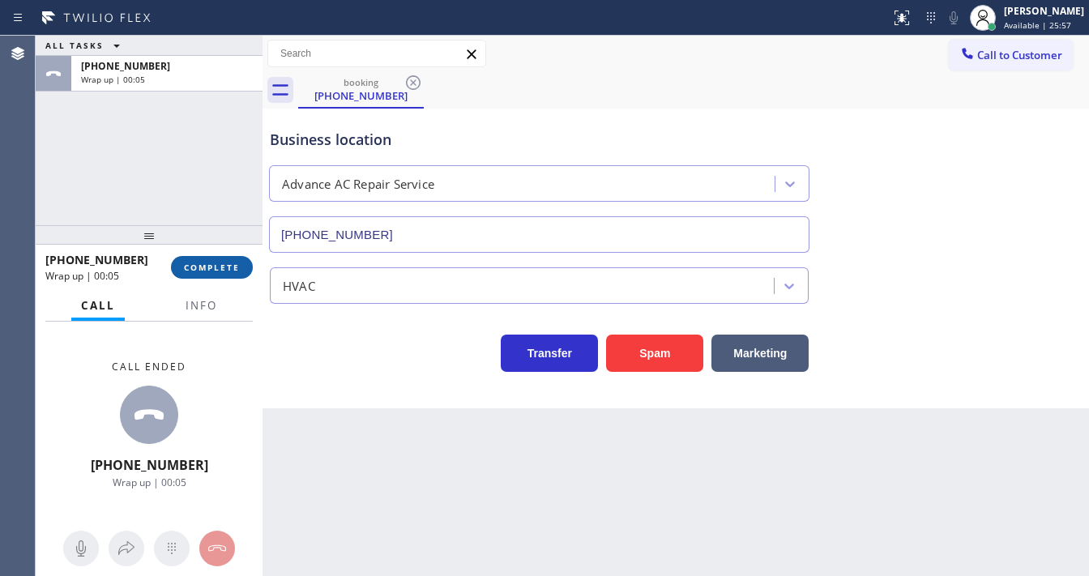
click at [214, 263] on span "COMPLETE" at bounding box center [212, 267] width 56 height 11
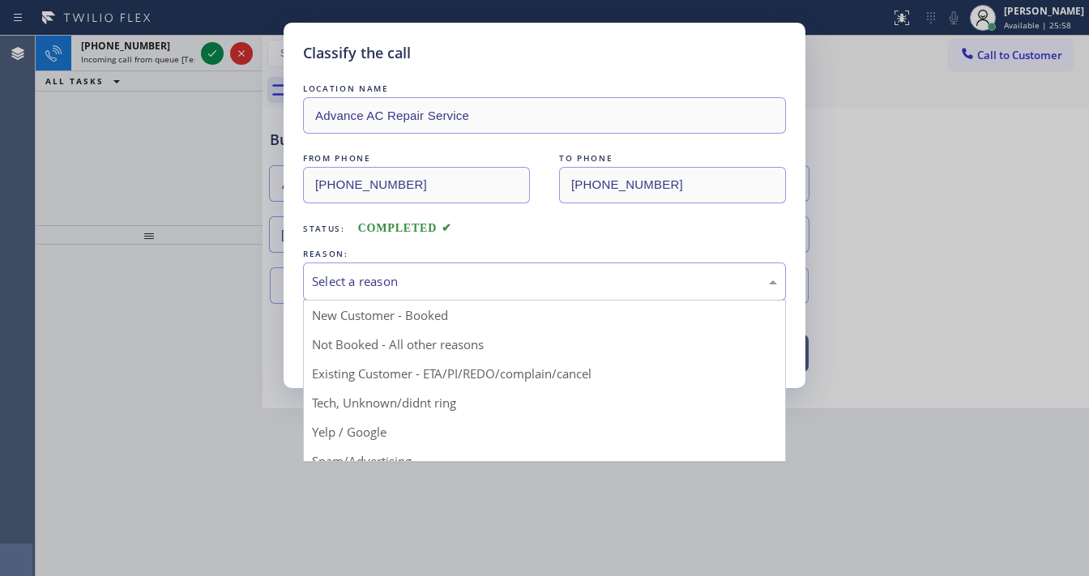
click at [357, 269] on div "Select a reason" at bounding box center [544, 282] width 483 height 38
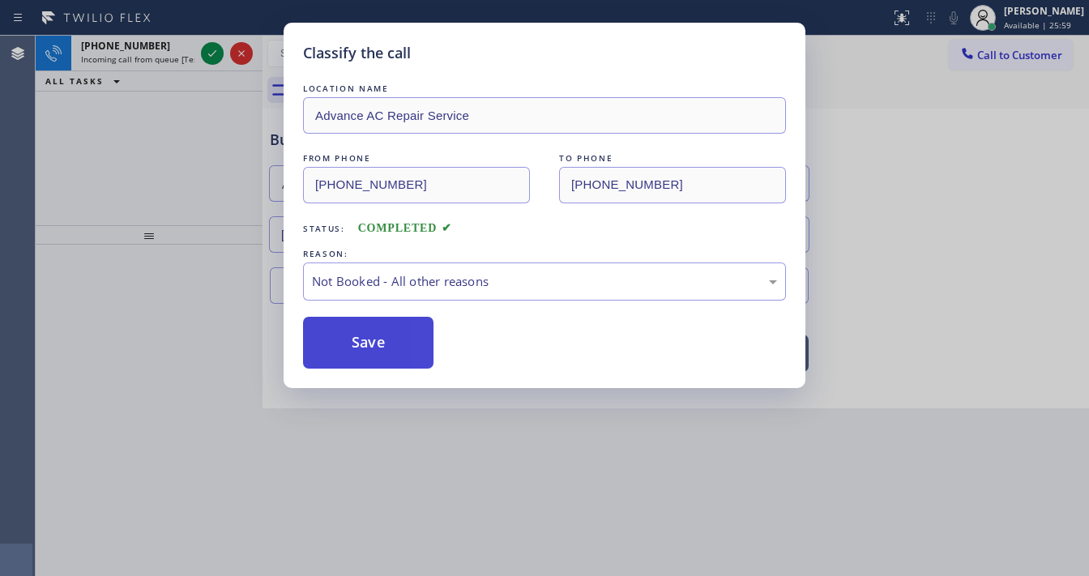
click at [347, 332] on button "Save" at bounding box center [368, 343] width 131 height 52
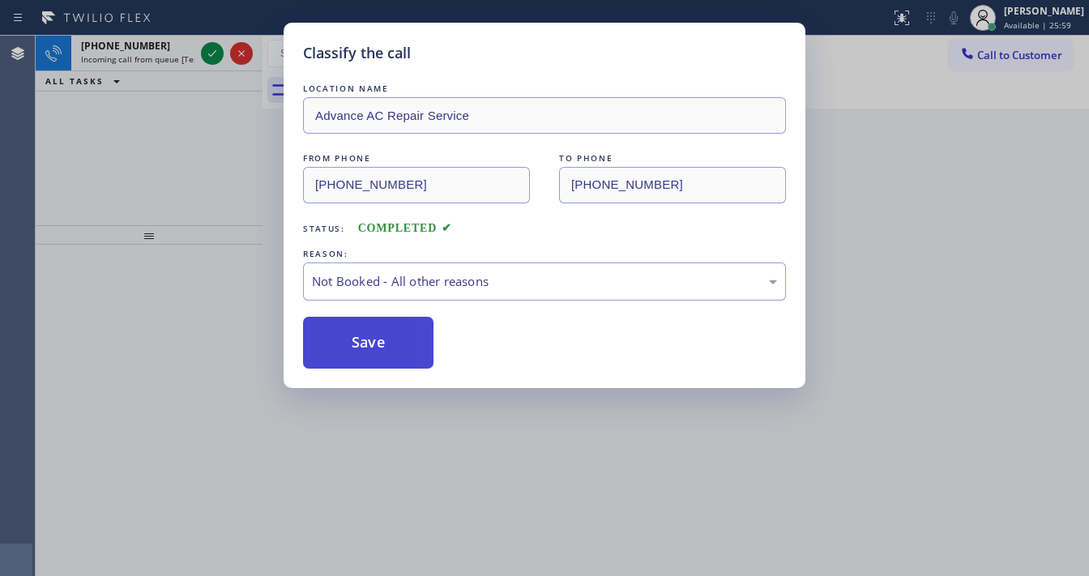
click at [347, 332] on button "Save" at bounding box center [368, 343] width 131 height 52
click at [210, 53] on div "Classify the call LOCATION NAME Advance AC Repair Service FROM PHONE [PHONE_NUM…" at bounding box center [544, 288] width 1089 height 576
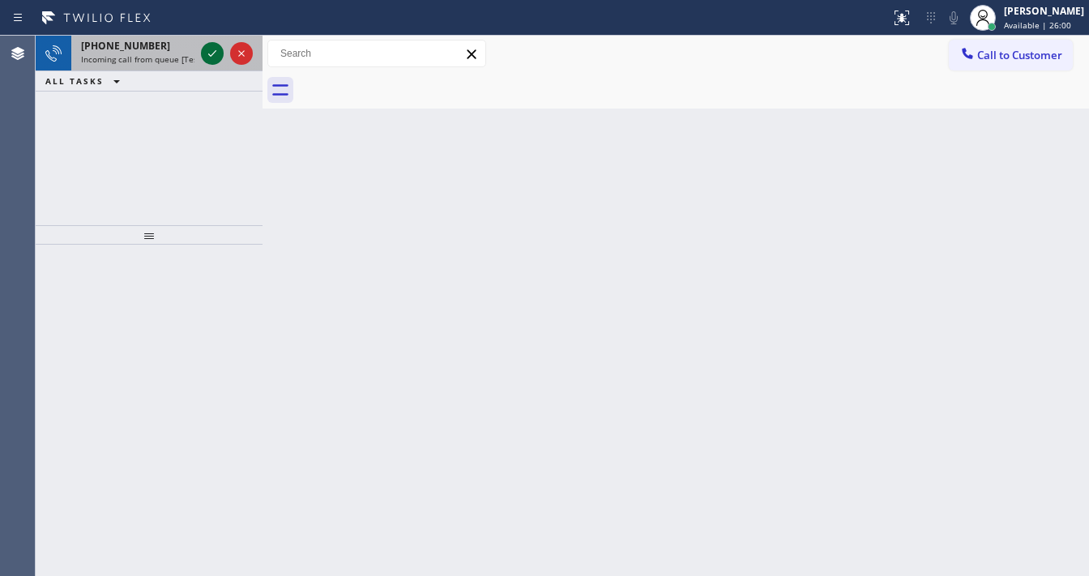
click at [208, 53] on icon at bounding box center [212, 53] width 19 height 19
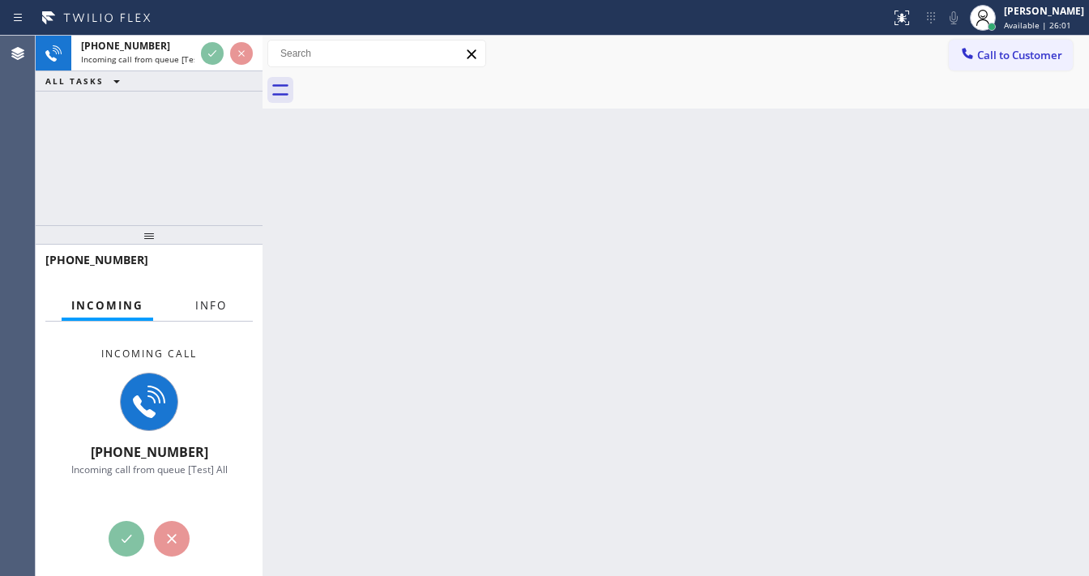
drag, startPoint x: 208, startPoint y: 305, endPoint x: 126, endPoint y: 139, distance: 184.2
click at [208, 305] on span "Info" at bounding box center [211, 305] width 32 height 15
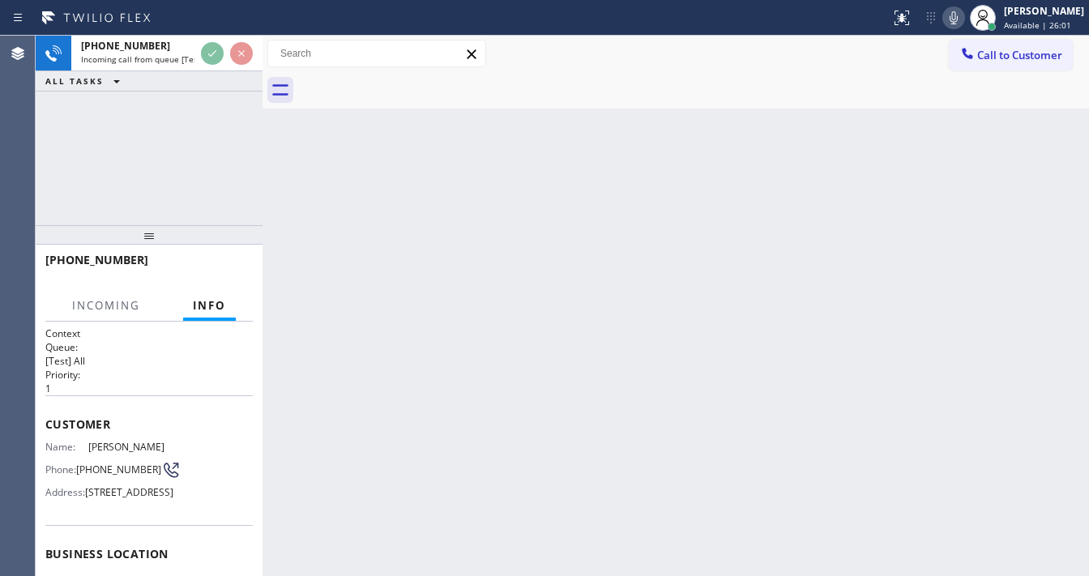
click at [126, 139] on div "[PHONE_NUMBER] Incoming call from queue [Test] All ALL TASKS ALL TASKS ACTIVE T…" at bounding box center [149, 131] width 227 height 190
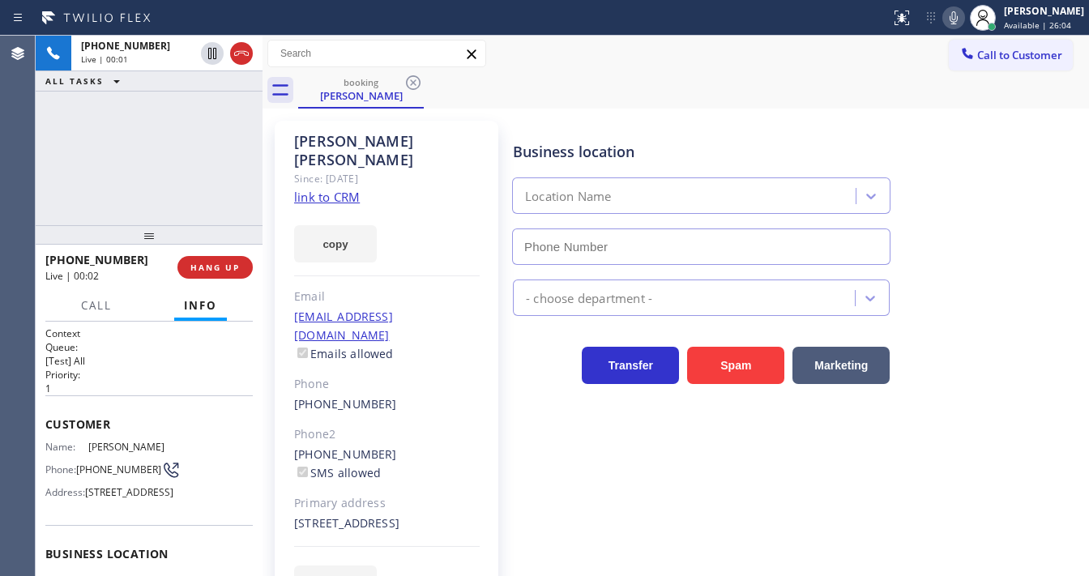
type input "[PHONE_NUMBER]"
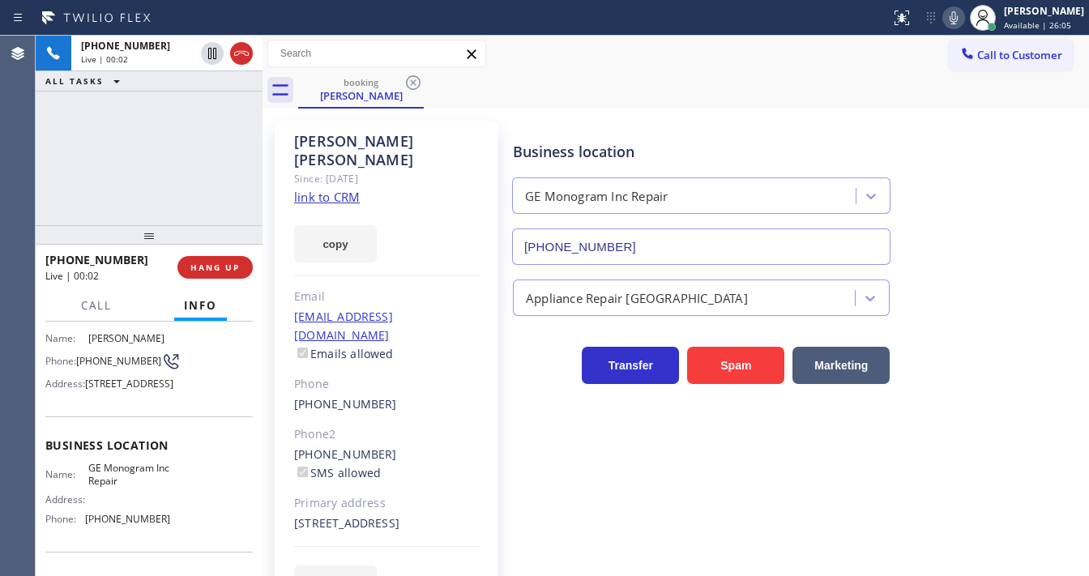
scroll to position [130, 0]
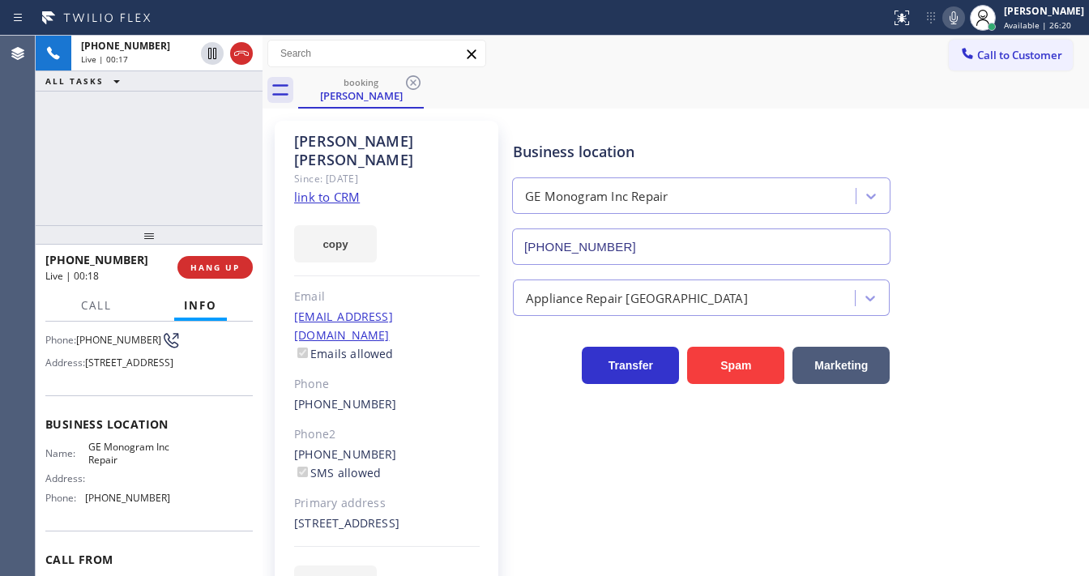
click at [329, 189] on link "link to CRM" at bounding box center [327, 197] width 66 height 16
click at [216, 156] on div "[PHONE_NUMBER] Live | 00:43 ALL TASKS ALL TASKS ACTIVE TASKS TASKS IN WRAP UP" at bounding box center [149, 131] width 227 height 190
click at [964, 19] on icon at bounding box center [953, 17] width 19 height 19
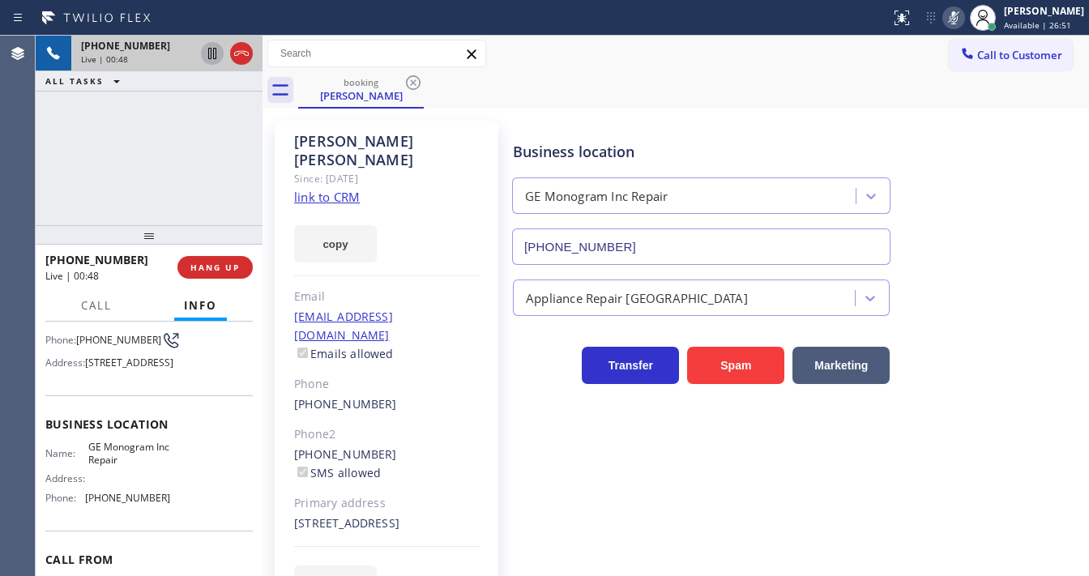
click at [210, 54] on icon at bounding box center [212, 53] width 19 height 19
click at [201, 69] on div at bounding box center [227, 54] width 58 height 36
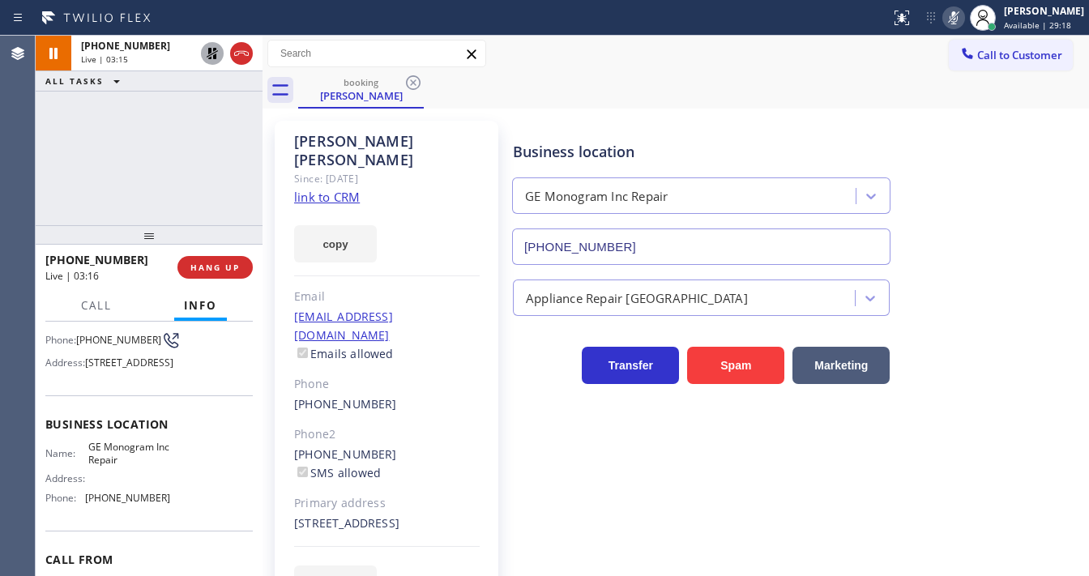
click at [208, 60] on icon at bounding box center [212, 53] width 19 height 19
click at [963, 21] on icon at bounding box center [953, 17] width 19 height 19
click at [92, 154] on div "[PHONE_NUMBER] Live | 03:17 ALL TASKS ALL TASKS ACTIVE TASKS TASKS IN WRAP UP" at bounding box center [149, 131] width 227 height 190
click at [168, 143] on div "[PHONE_NUMBER] Live | 03:19 ALL TASKS ALL TASKS ACTIVE TASKS TASKS IN WRAP UP" at bounding box center [149, 131] width 227 height 190
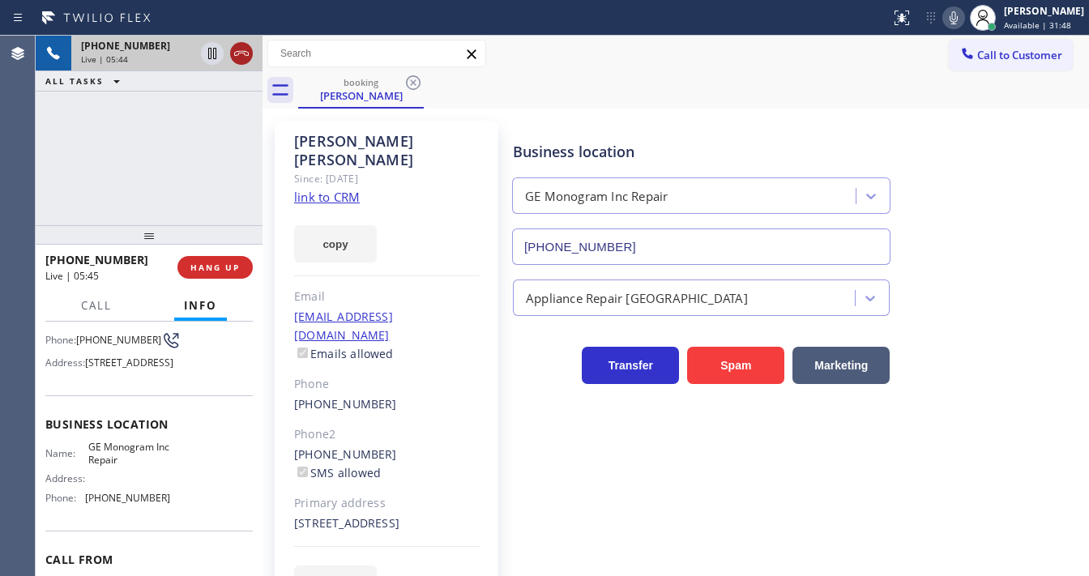
click at [241, 58] on icon at bounding box center [241, 53] width 19 height 19
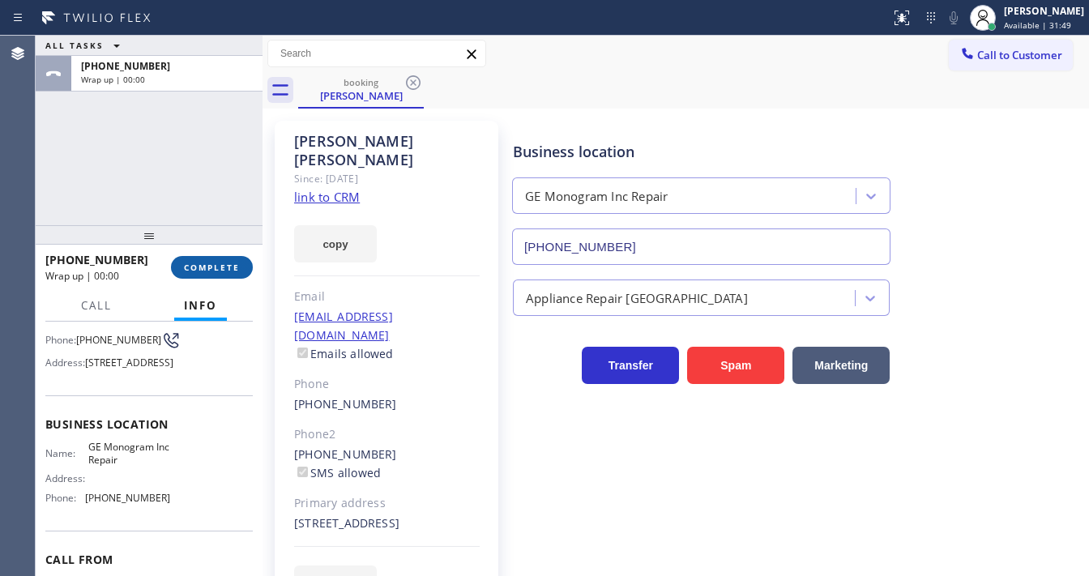
click at [235, 259] on button "COMPLETE" at bounding box center [212, 267] width 82 height 23
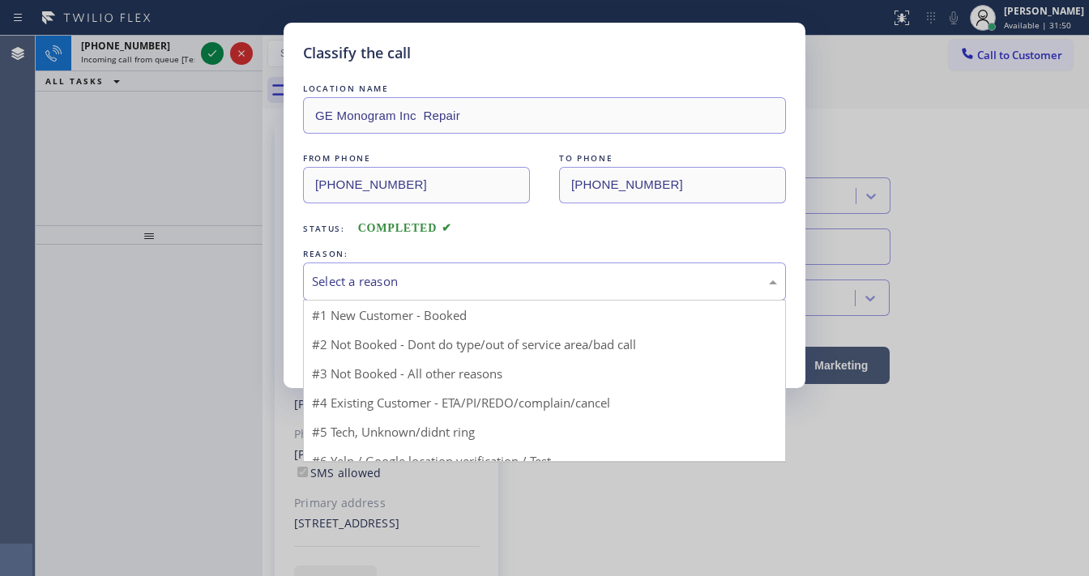
drag, startPoint x: 388, startPoint y: 282, endPoint x: 383, endPoint y: 336, distance: 53.7
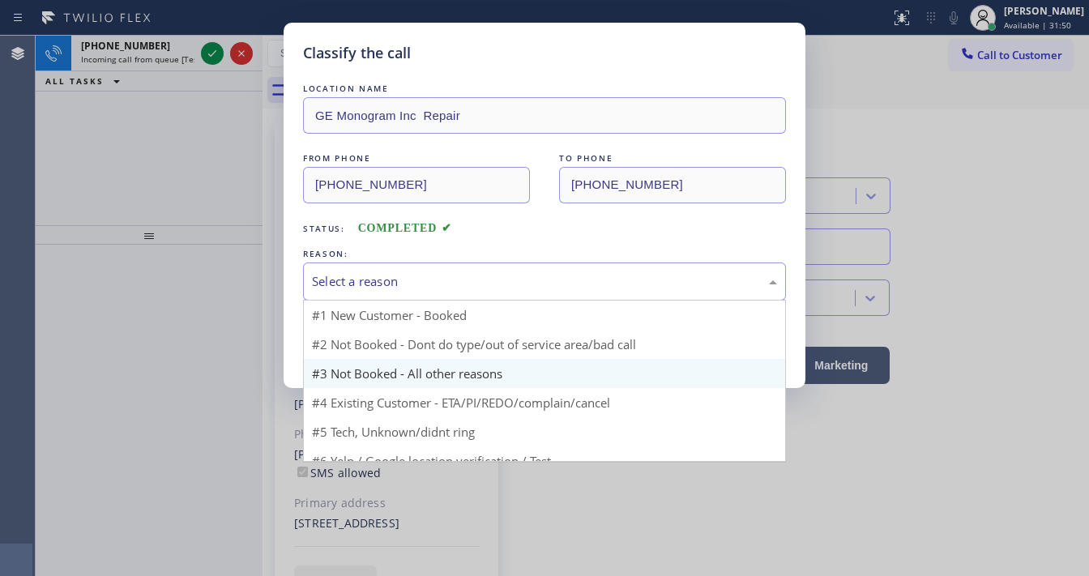
click at [386, 282] on div "Select a reason" at bounding box center [544, 281] width 465 height 19
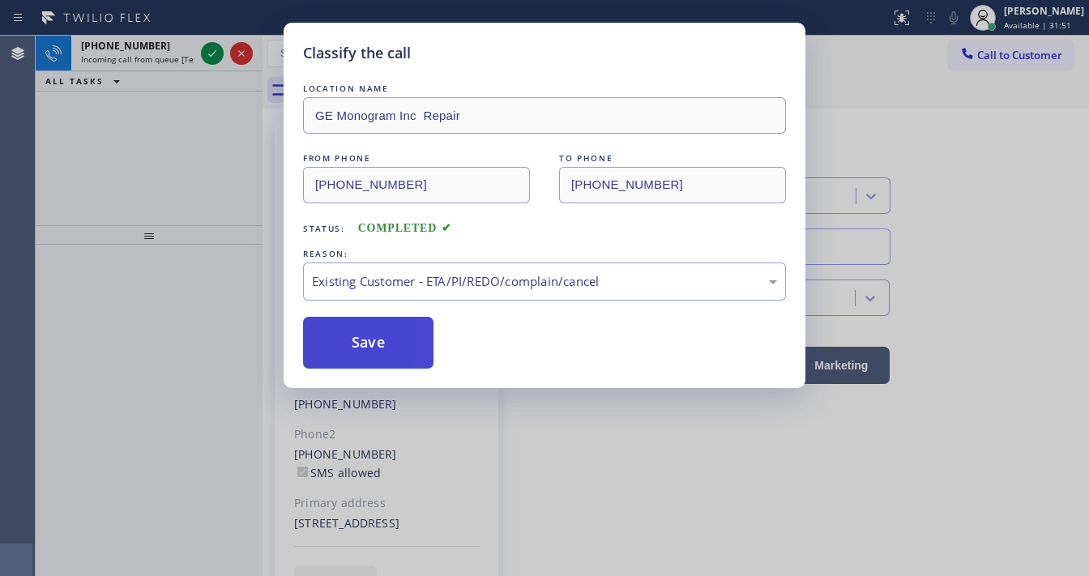
click at [382, 349] on button "Save" at bounding box center [368, 343] width 131 height 52
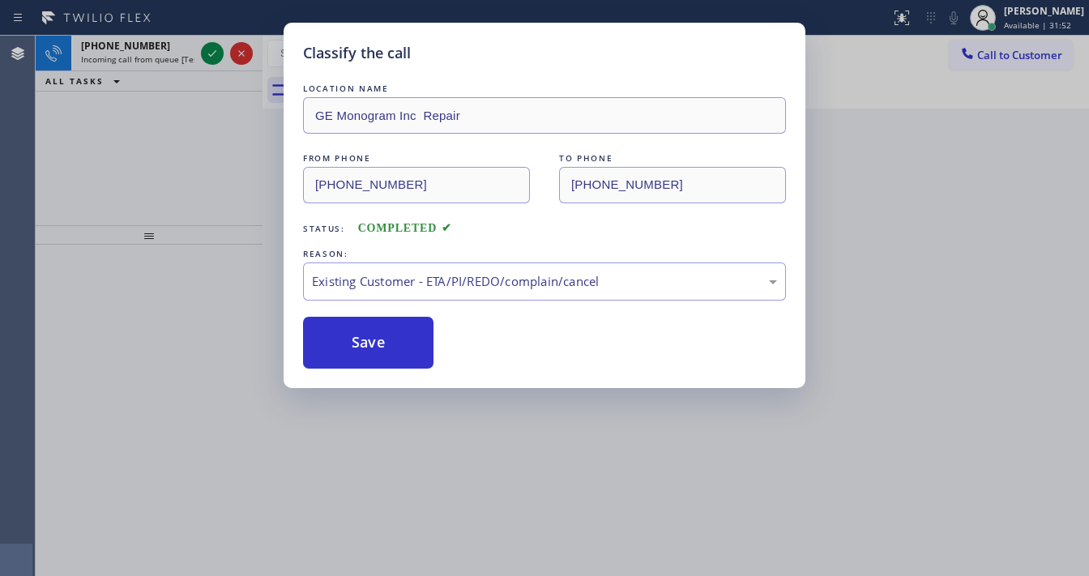
click at [212, 48] on div "Classify the call LOCATION NAME GE Monogram Inc Repair FROM PHONE [PHONE_NUMBER…" at bounding box center [544, 288] width 1089 height 576
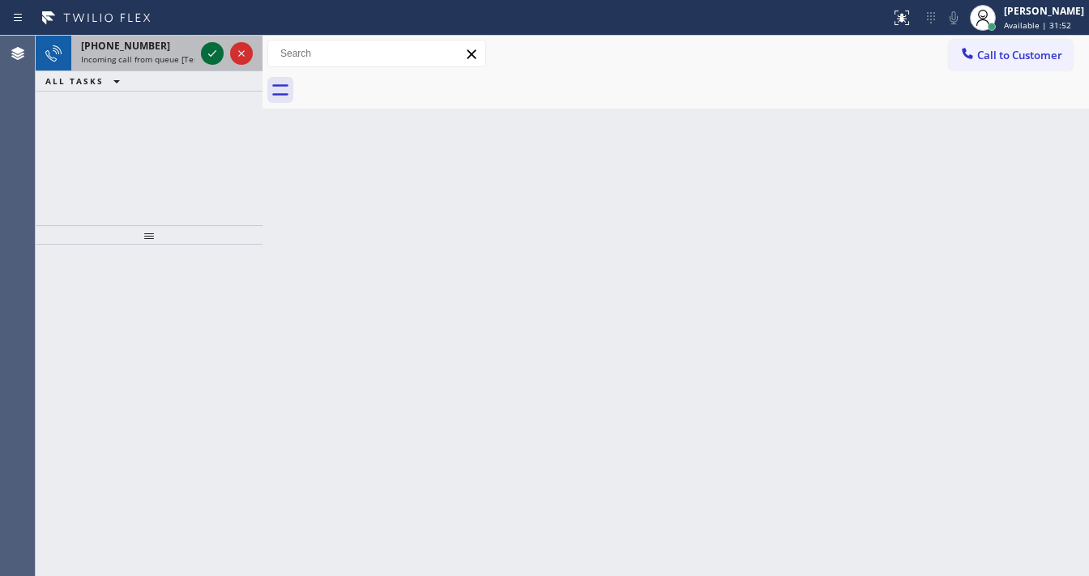
click at [212, 48] on icon at bounding box center [212, 53] width 19 height 19
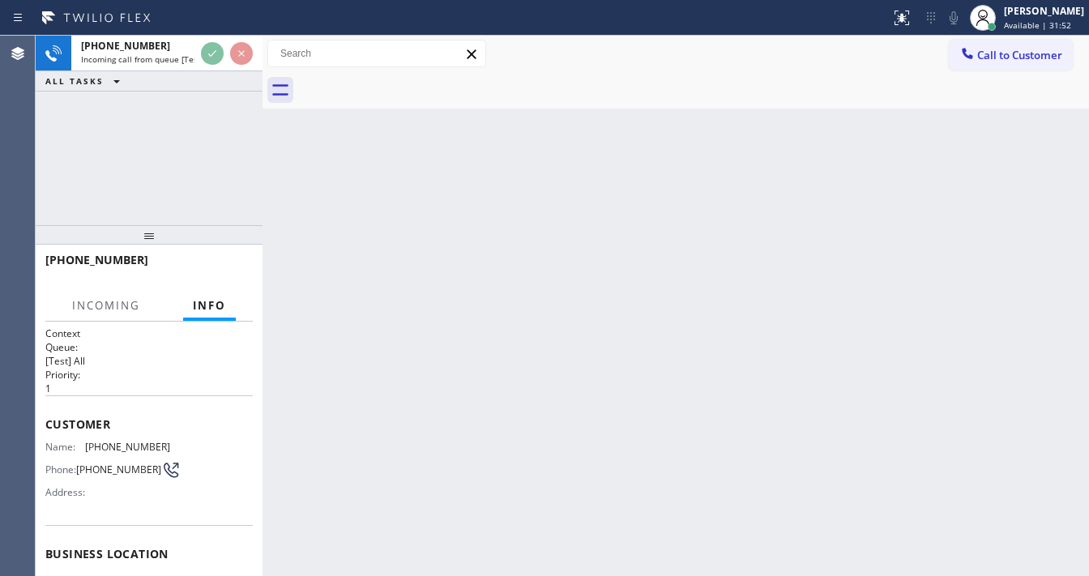
click at [193, 66] on div "[PHONE_NUMBER] Incoming call from queue [Test] All" at bounding box center [149, 54] width 227 height 36
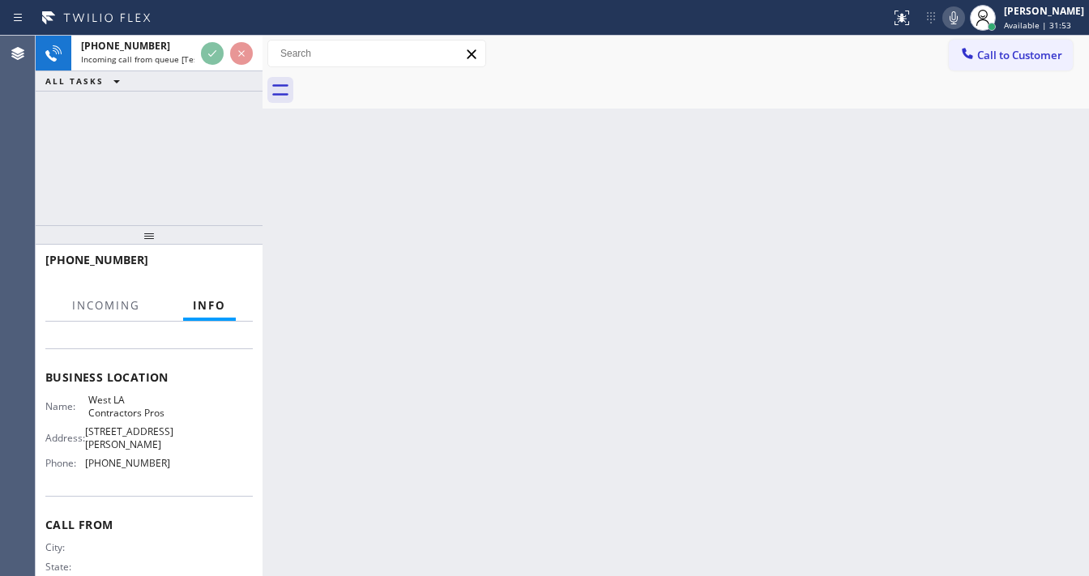
scroll to position [195, 0]
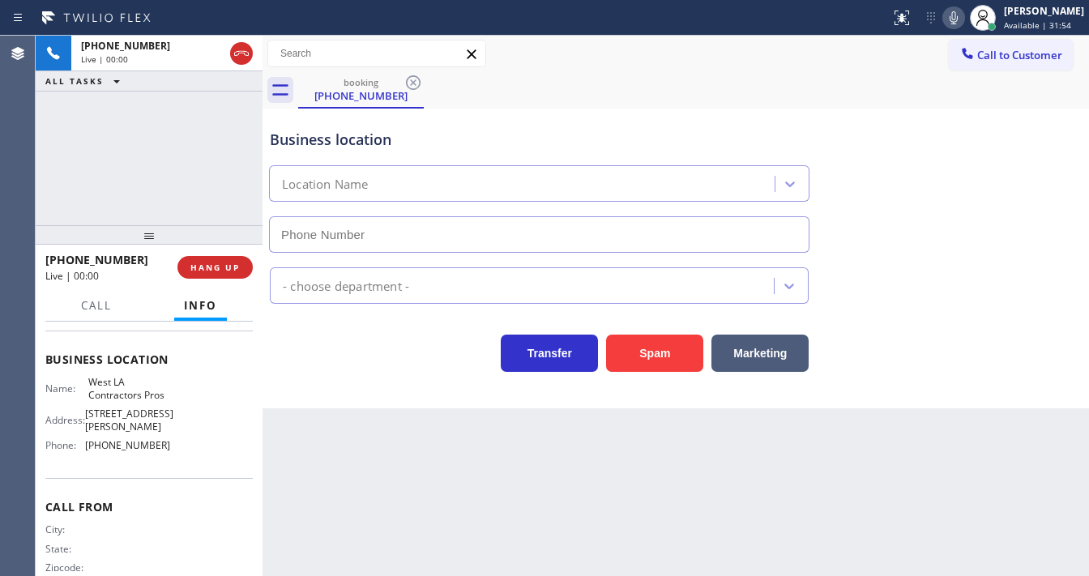
type input "[PHONE_NUMBER]"
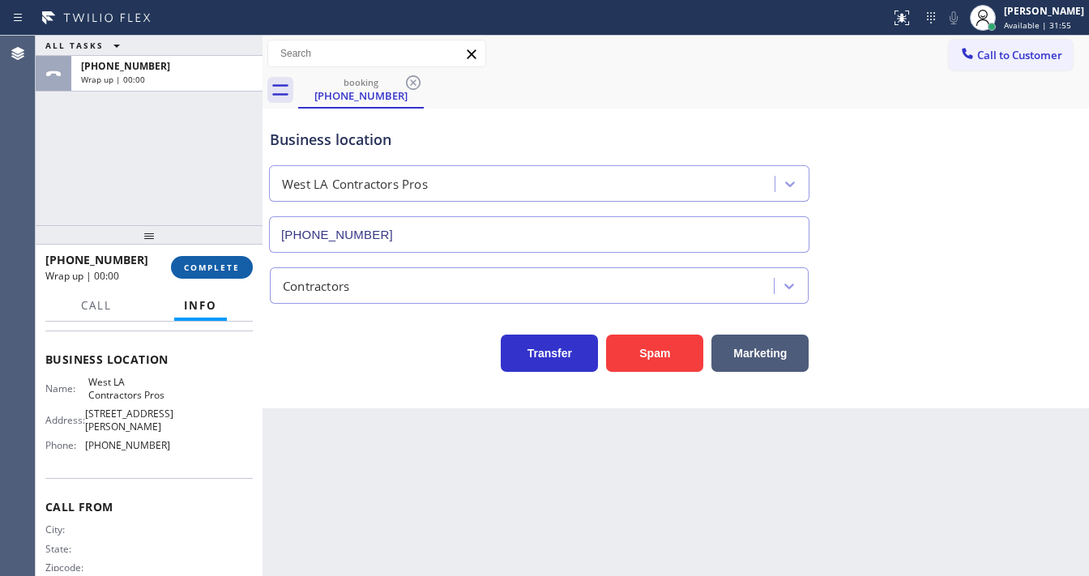
click at [214, 265] on span "COMPLETE" at bounding box center [212, 267] width 56 height 11
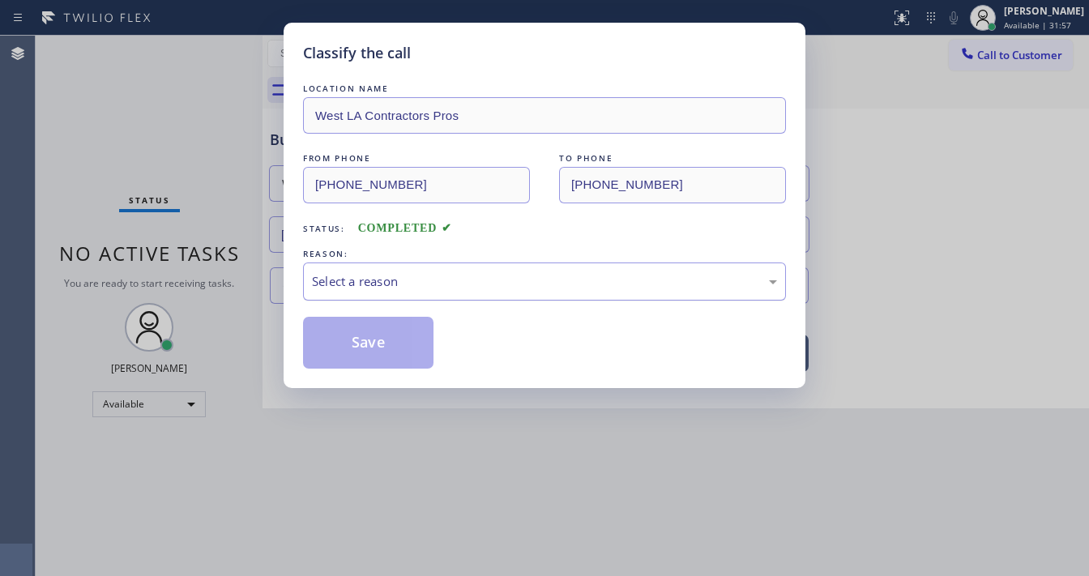
click at [374, 279] on div "Select a reason" at bounding box center [544, 281] width 465 height 19
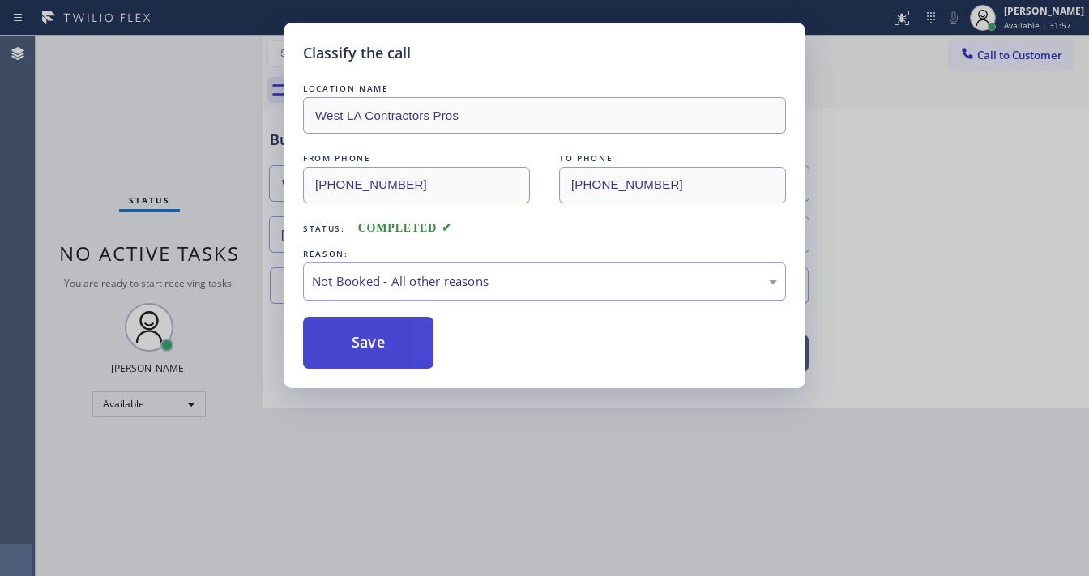
click at [355, 350] on button "Save" at bounding box center [368, 343] width 131 height 52
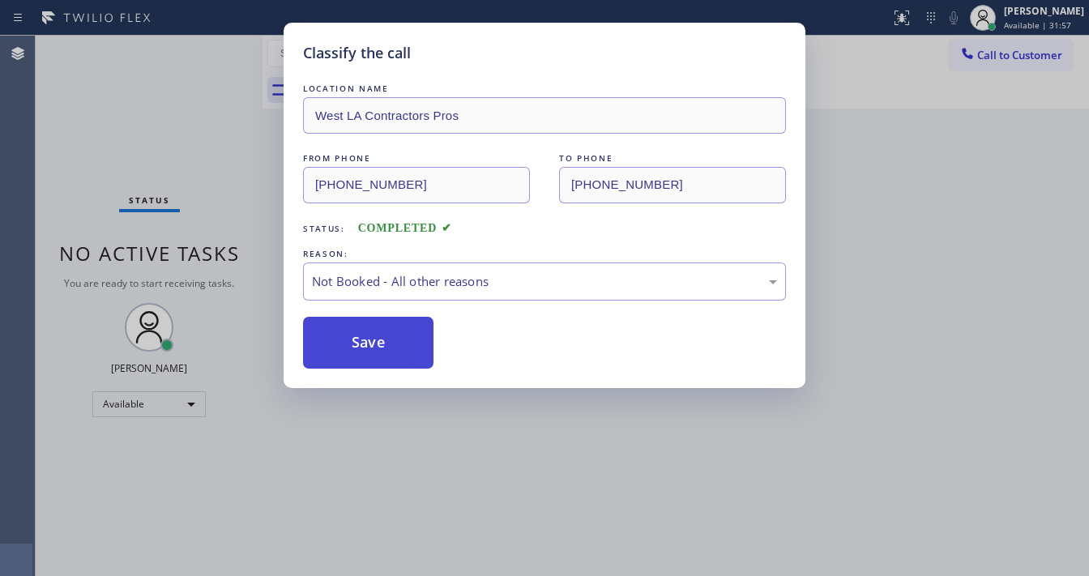
click at [355, 350] on button "Save" at bounding box center [368, 343] width 131 height 52
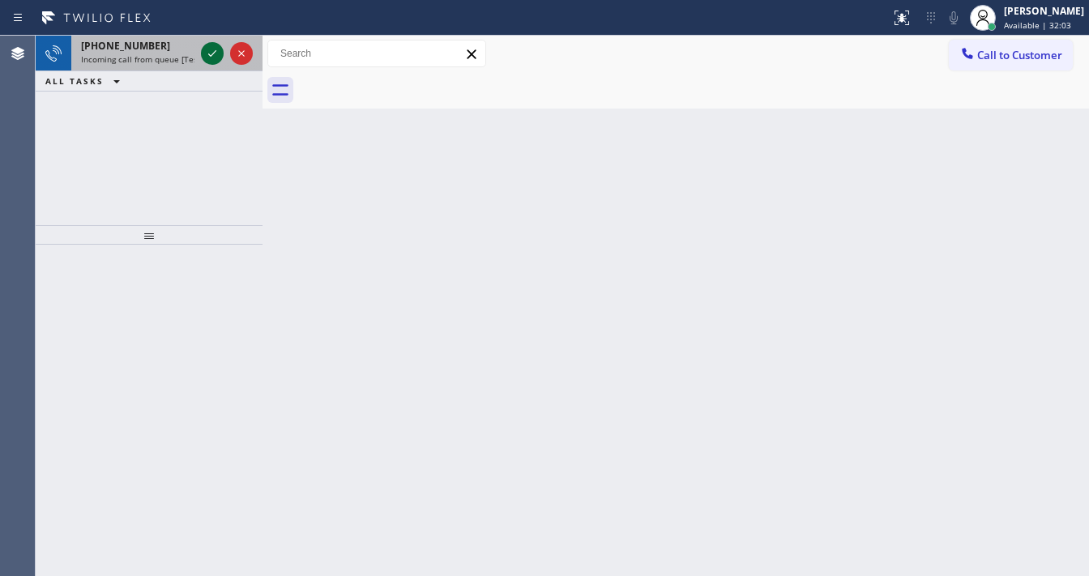
click at [214, 45] on icon at bounding box center [212, 53] width 19 height 19
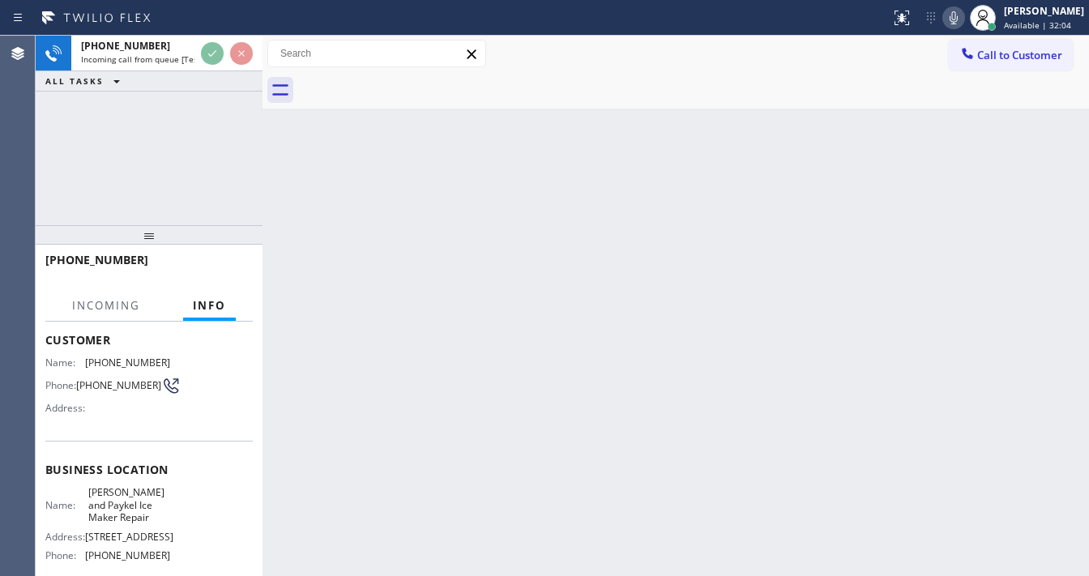
scroll to position [225, 0]
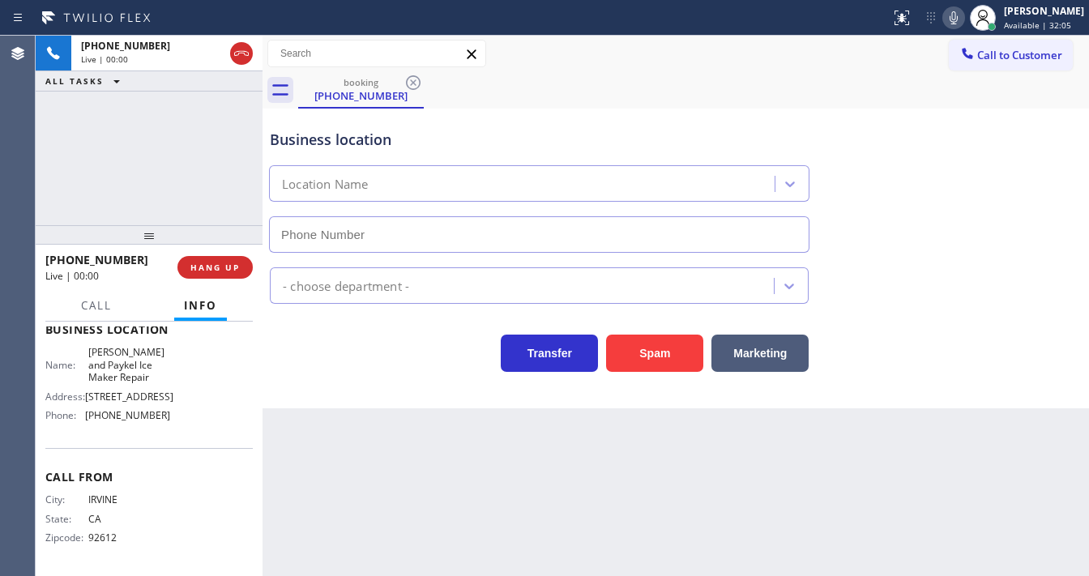
type input "[PHONE_NUMBER]"
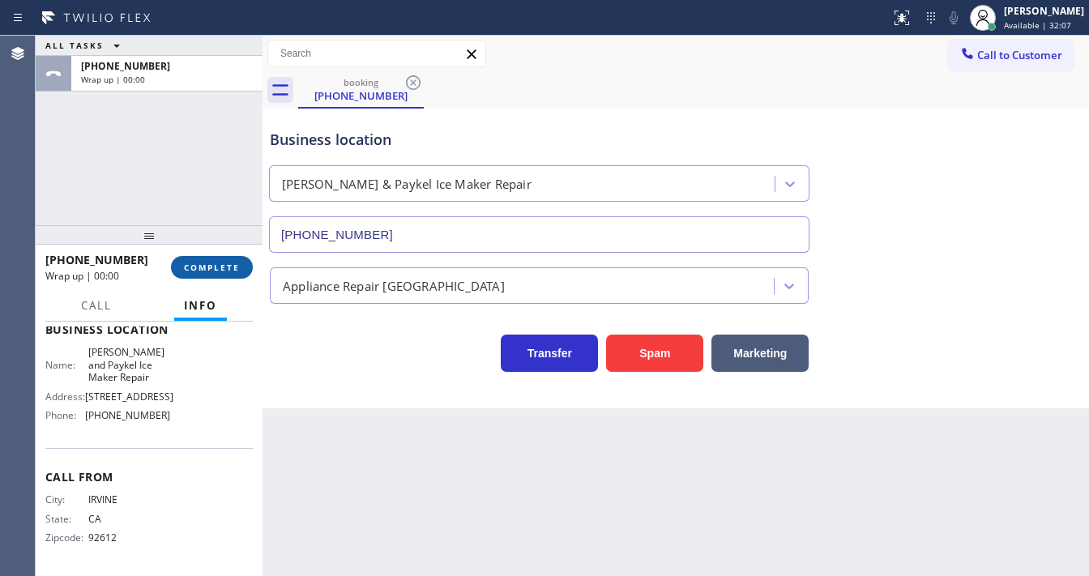
click at [240, 272] on button "COMPLETE" at bounding box center [212, 267] width 82 height 23
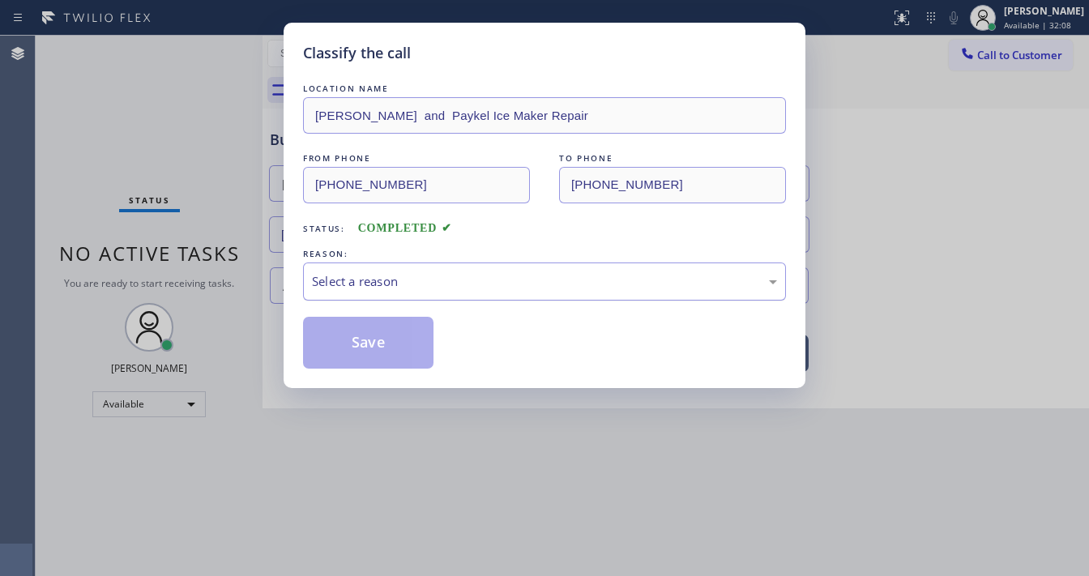
click at [385, 275] on div "Select a reason" at bounding box center [544, 281] width 465 height 19
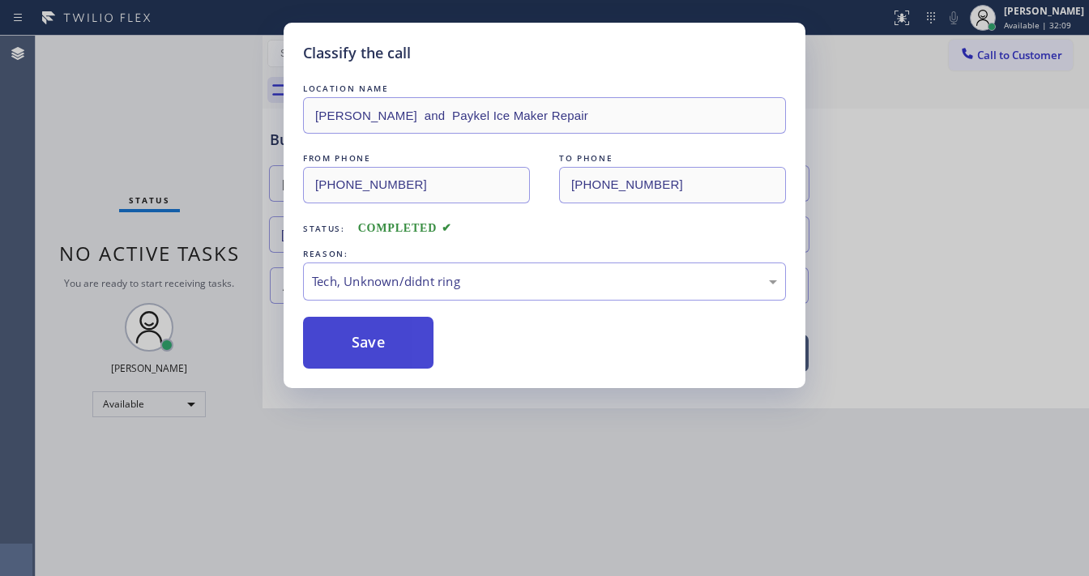
drag, startPoint x: 347, startPoint y: 399, endPoint x: 363, endPoint y: 349, distance: 52.0
drag, startPoint x: 363, startPoint y: 349, endPoint x: 453, endPoint y: 555, distance: 224.7
click at [364, 349] on button "Save" at bounding box center [368, 343] width 131 height 52
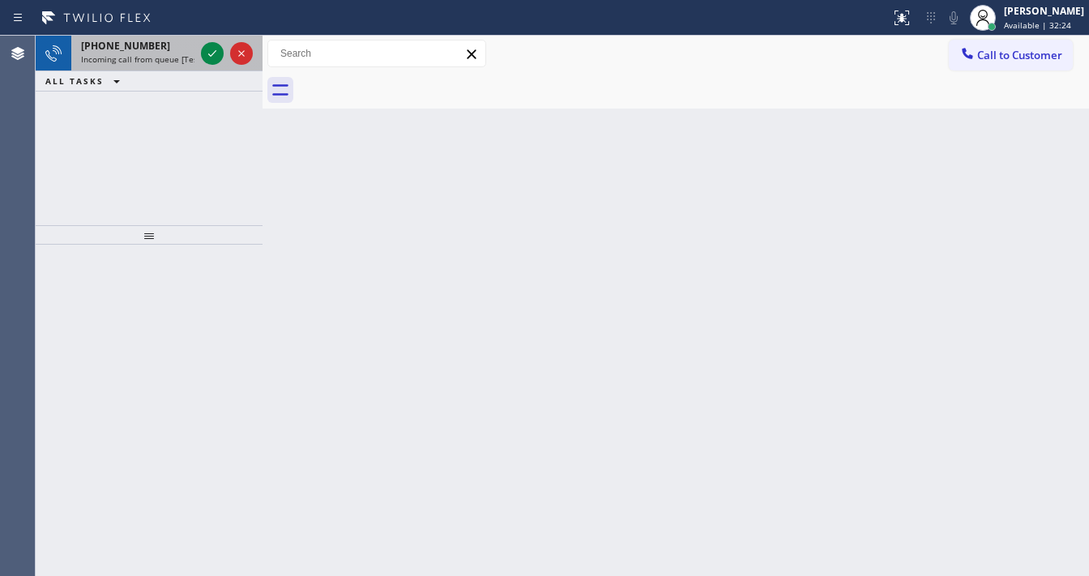
click at [202, 39] on div at bounding box center [227, 54] width 58 height 36
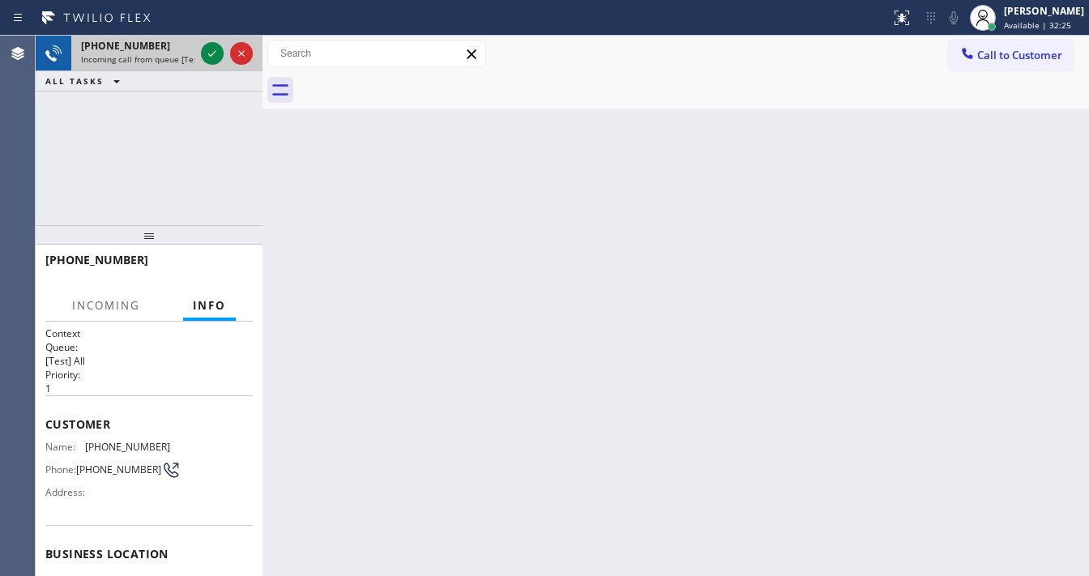
click at [202, 42] on div at bounding box center [227, 54] width 58 height 36
click at [204, 48] on icon at bounding box center [212, 53] width 19 height 19
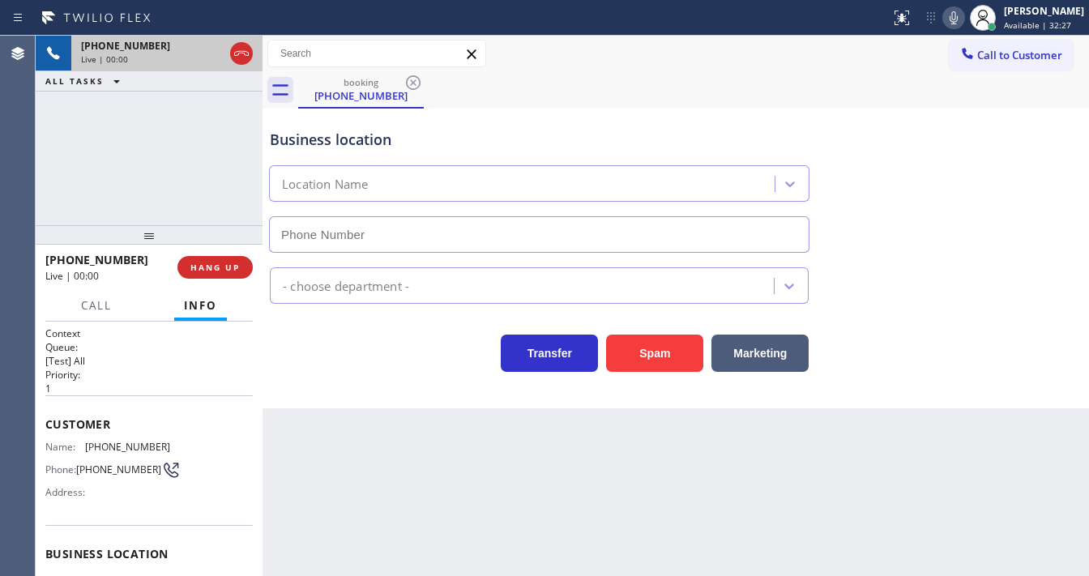
type input "[PHONE_NUMBER]"
click at [41, 186] on div "[PHONE_NUMBER] Live | 00:01 ALL TASKS ALL TASKS ACTIVE TASKS TASKS IN WRAP UP" at bounding box center [149, 131] width 227 height 190
click at [964, 19] on icon at bounding box center [953, 17] width 19 height 19
click at [658, 366] on button "Spam" at bounding box center [654, 353] width 97 height 37
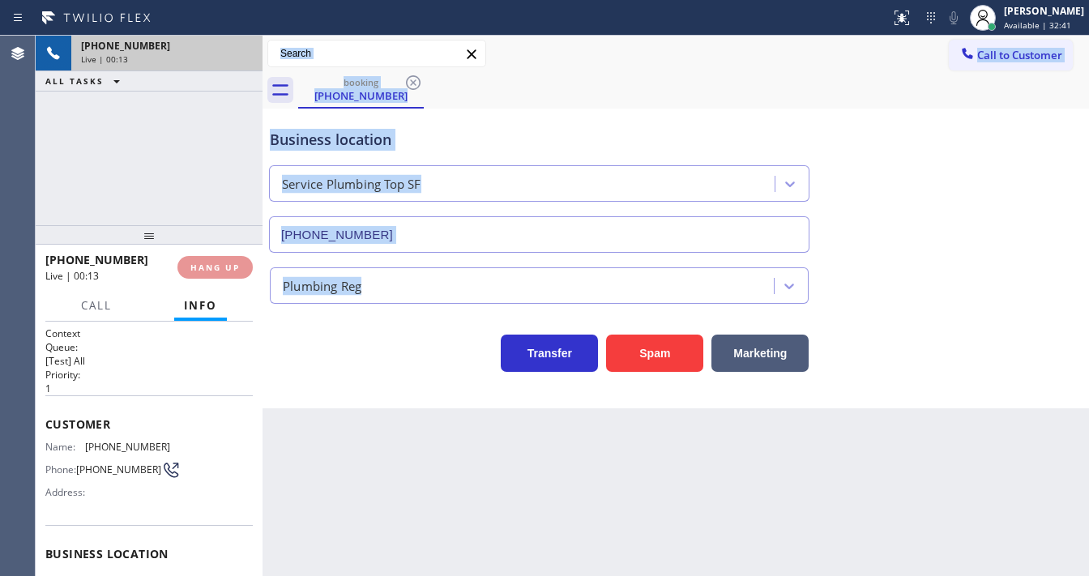
scroll to position [202, 0]
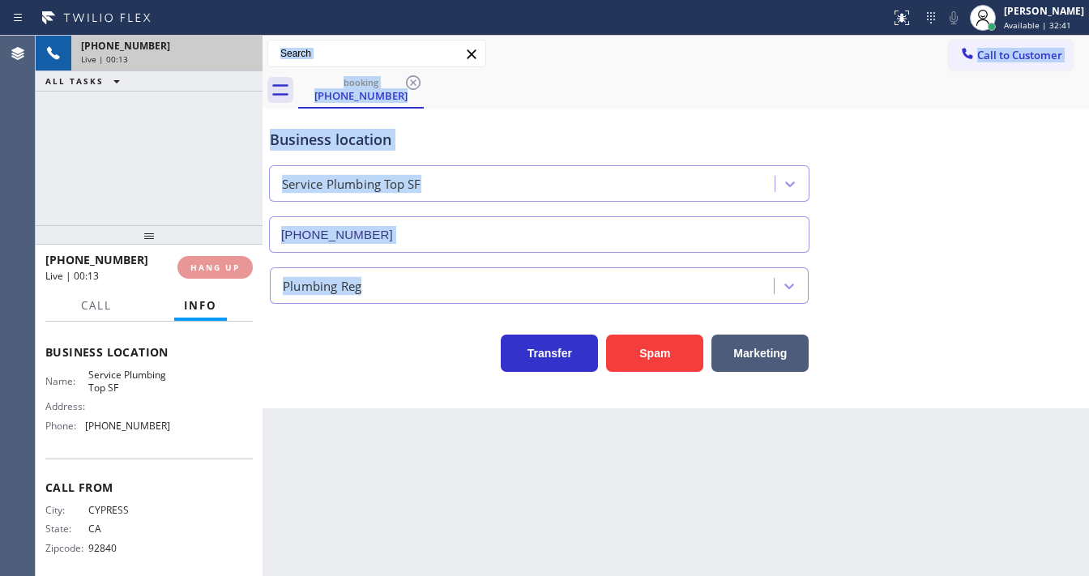
drag, startPoint x: 351, startPoint y: 369, endPoint x: 133, endPoint y: 601, distance: 318.8
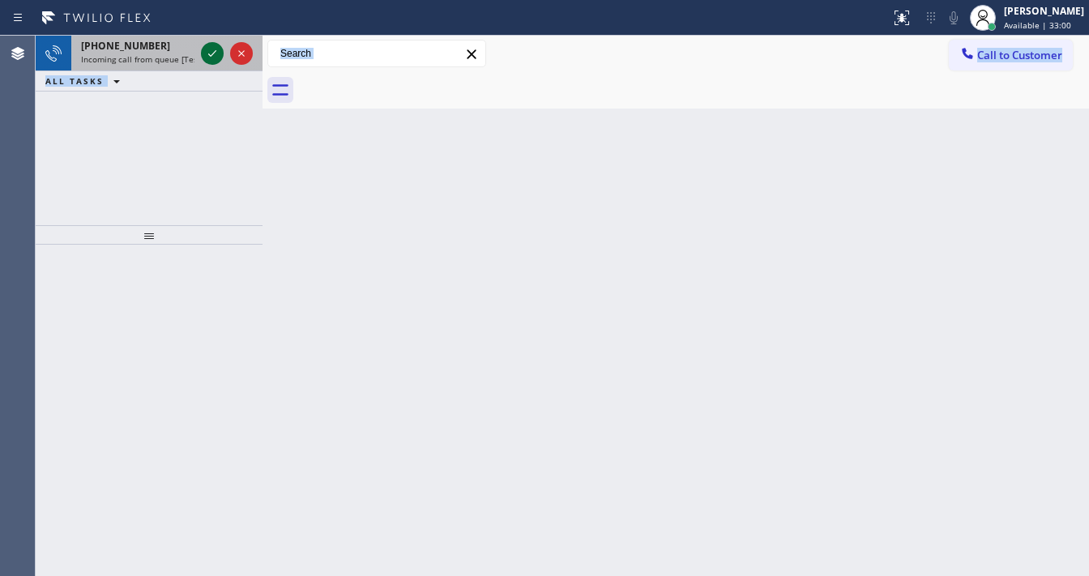
click at [214, 49] on icon at bounding box center [212, 53] width 19 height 19
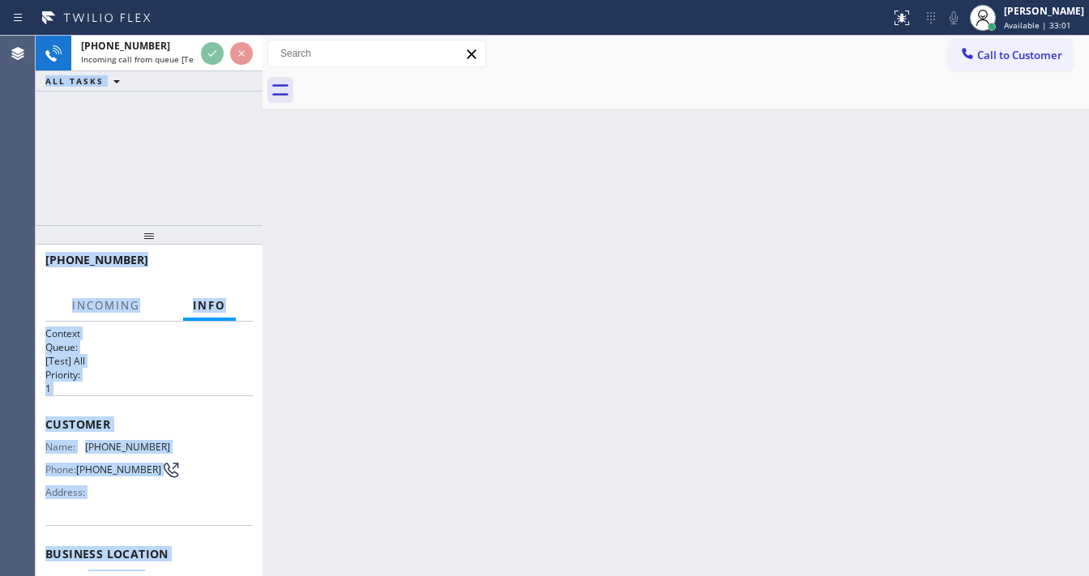
click at [166, 337] on h1 "Context" at bounding box center [149, 334] width 208 height 14
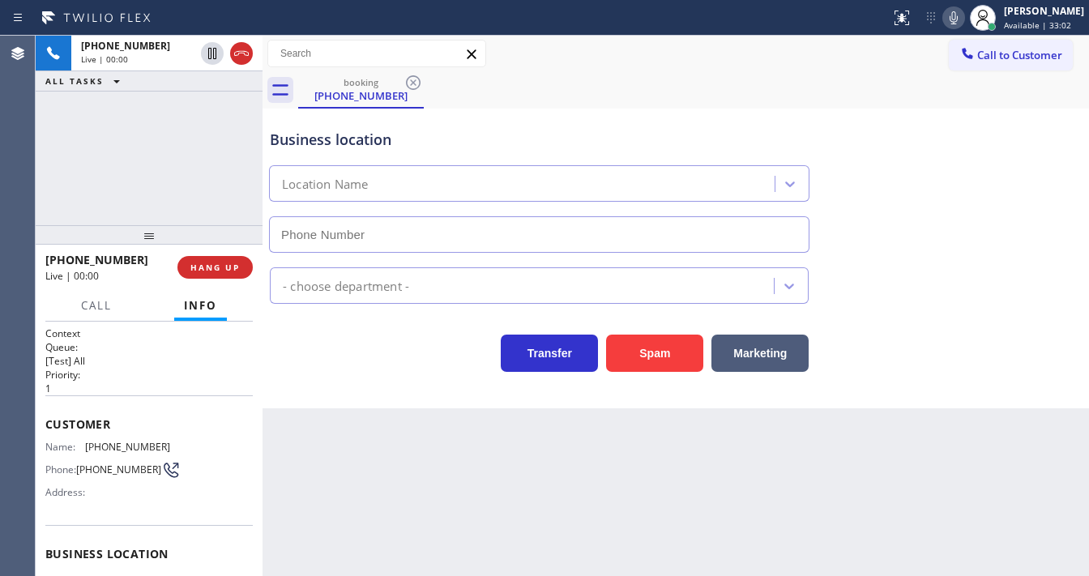
type input "[PHONE_NUMBER]"
click at [145, 194] on div "[PHONE_NUMBER] Live | 00:02 ALL TASKS ALL TASKS ACTIVE TASKS TASKS IN WRAP UP" at bounding box center [149, 131] width 227 height 190
click at [56, 165] on div "[PHONE_NUMBER] Live | 00:19 ALL TASKS ALL TASKS ACTIVE TASKS TASKS IN WRAP UP" at bounding box center [149, 131] width 227 height 190
drag, startPoint x: 165, startPoint y: 179, endPoint x: 165, endPoint y: 199, distance: 20.3
click at [165, 181] on div "[PHONE_NUMBER] Live | 00:22 ALL TASKS ALL TASKS ACTIVE TASKS TASKS IN WRAP UP" at bounding box center [149, 131] width 227 height 190
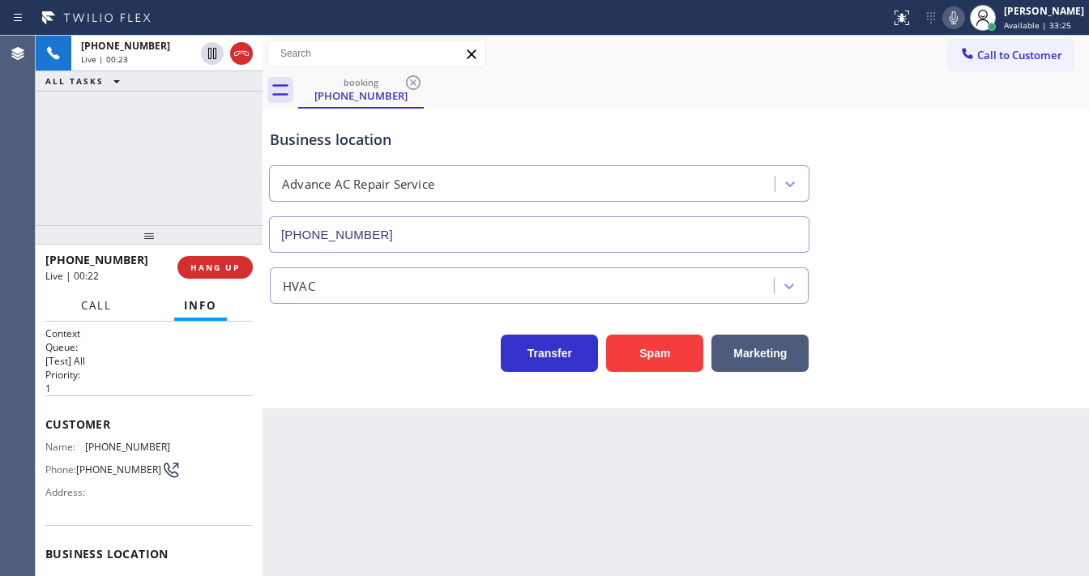
click at [83, 313] on button "Call" at bounding box center [96, 306] width 50 height 32
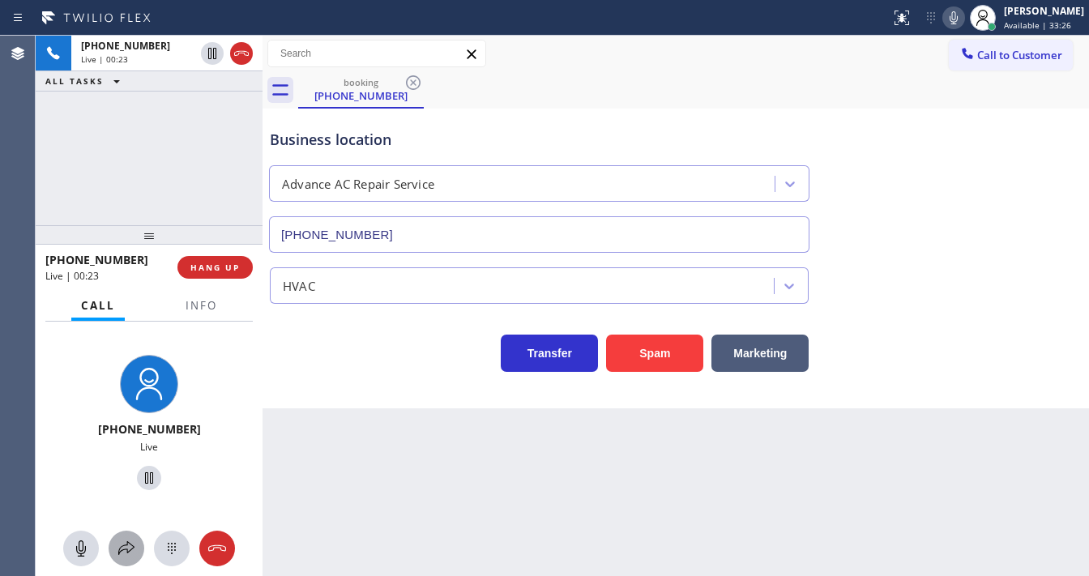
click at [130, 543] on icon at bounding box center [126, 548] width 19 height 19
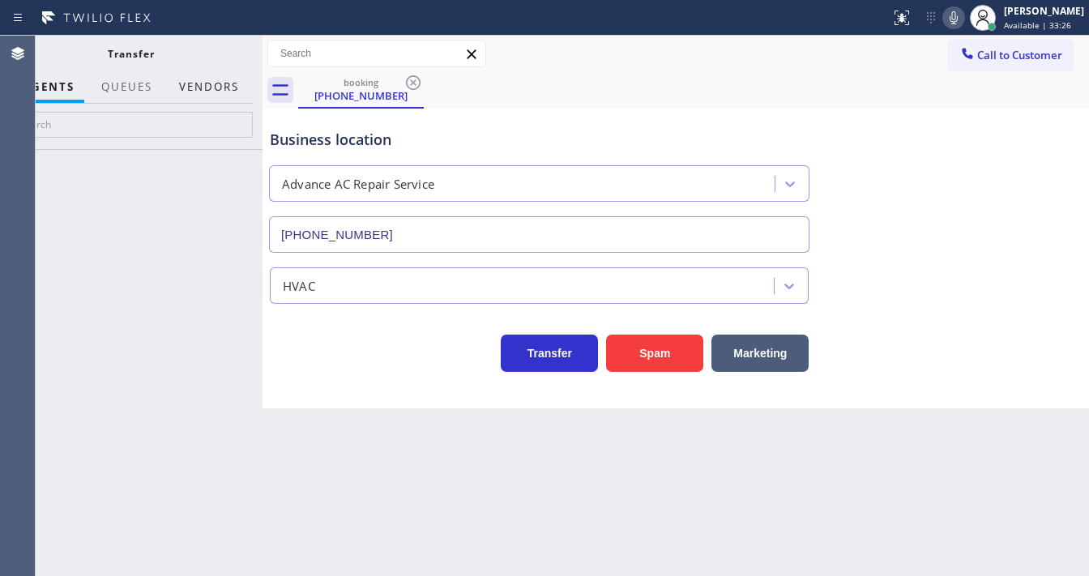
click at [226, 91] on button "Vendors" at bounding box center [208, 87] width 79 height 32
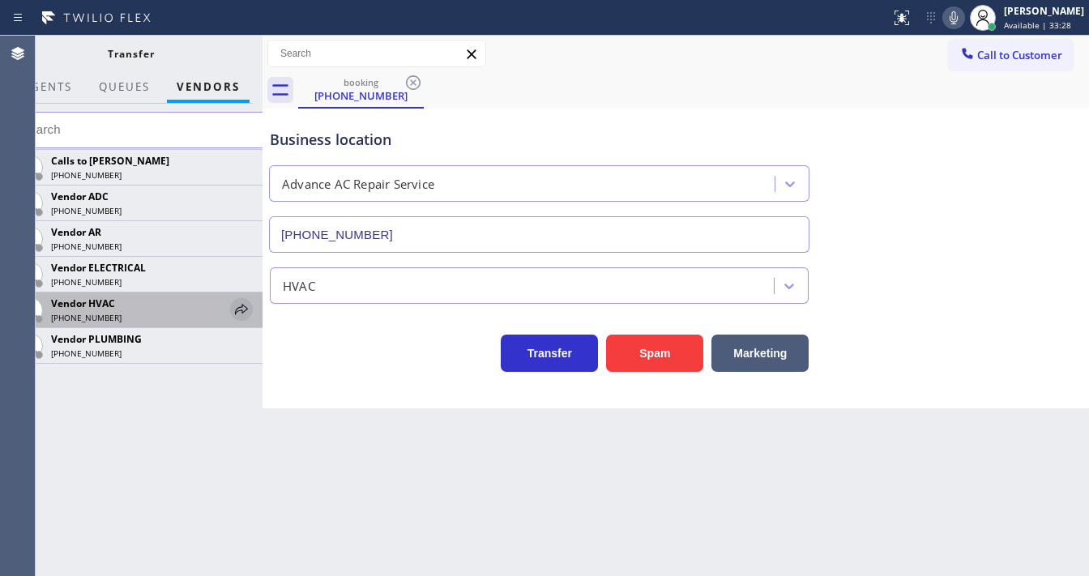
click at [237, 305] on icon at bounding box center [241, 309] width 19 height 19
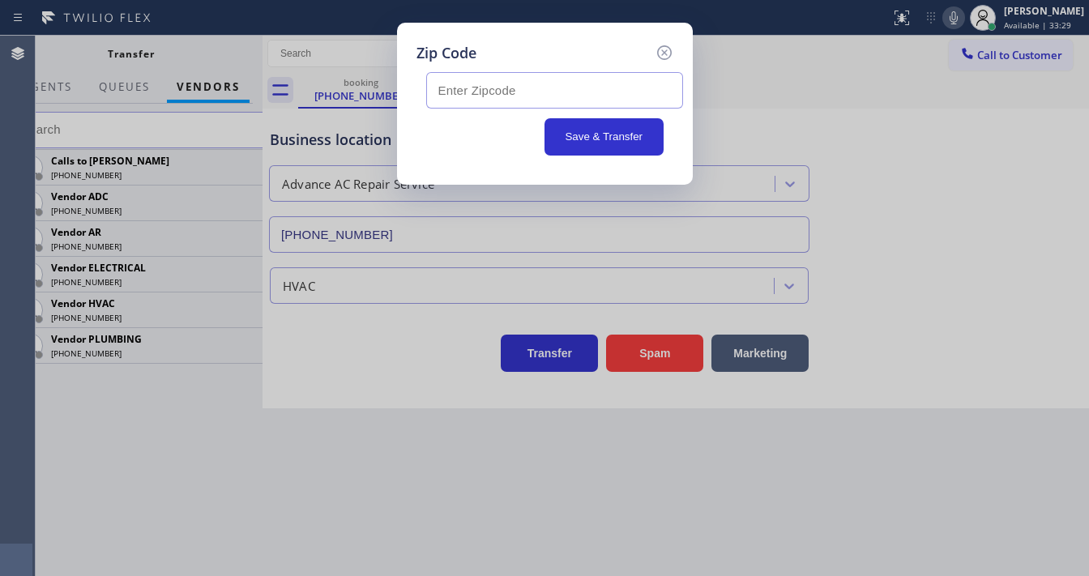
click at [507, 76] on input "text" at bounding box center [554, 90] width 257 height 36
drag, startPoint x: 514, startPoint y: 37, endPoint x: 512, endPoint y: 113, distance: 76.2
click at [513, 37] on div "Zip Code Save & Transfer" at bounding box center [545, 104] width 296 height 162
click at [511, 92] on input "text" at bounding box center [554, 90] width 257 height 36
paste input "94591"
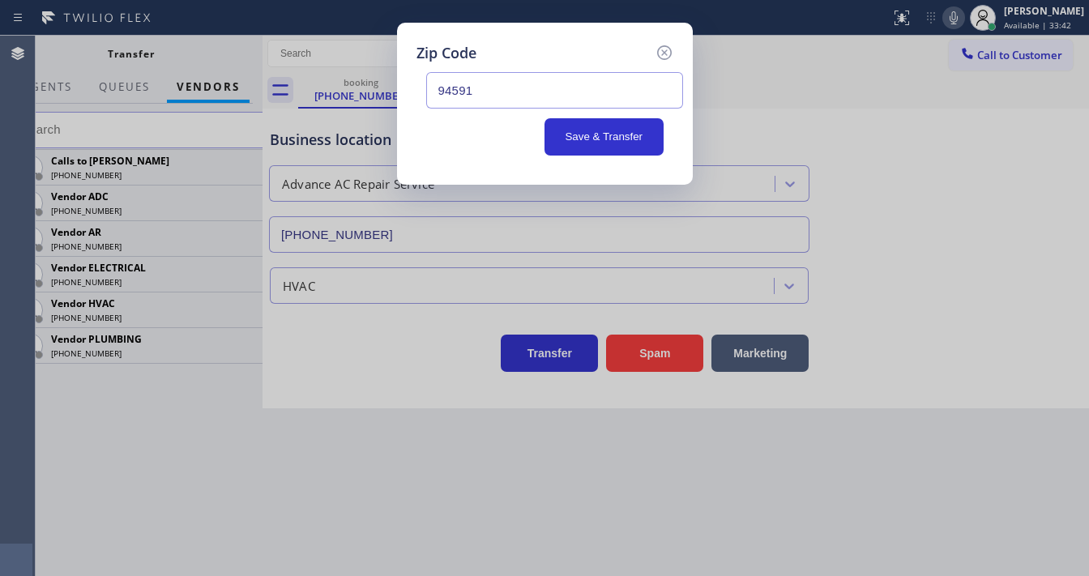
type input "94591"
click at [629, 126] on button "Save & Transfer" at bounding box center [604, 136] width 119 height 37
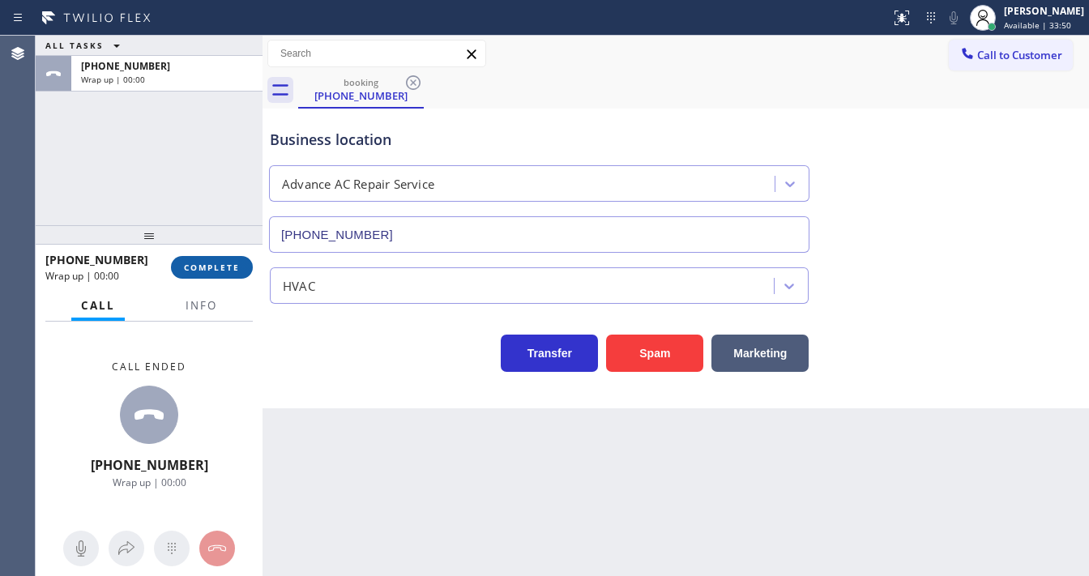
click at [220, 272] on span "COMPLETE" at bounding box center [212, 267] width 56 height 11
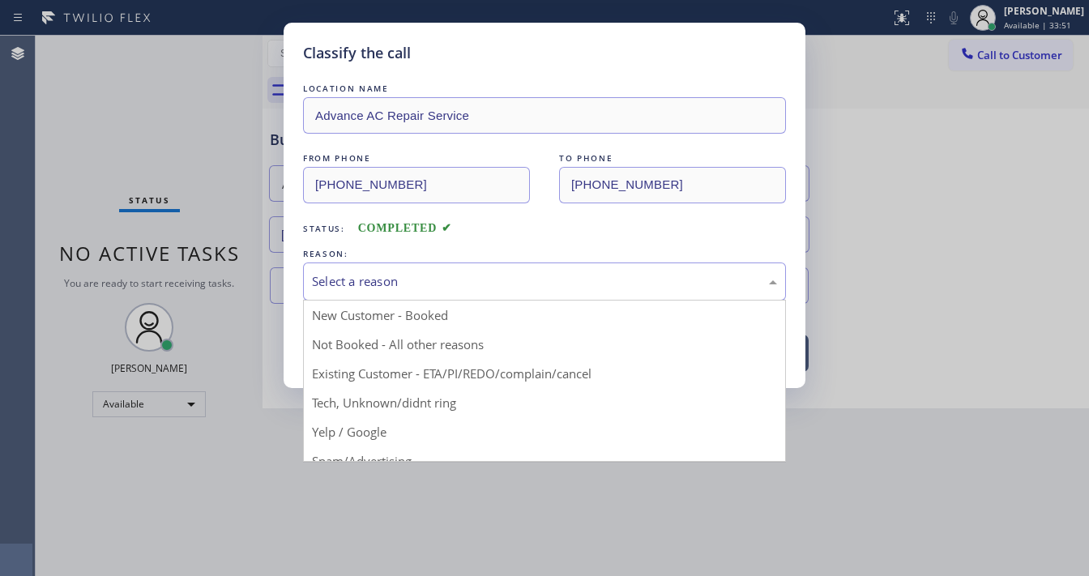
drag, startPoint x: 366, startPoint y: 282, endPoint x: 368, endPoint y: 302, distance: 19.6
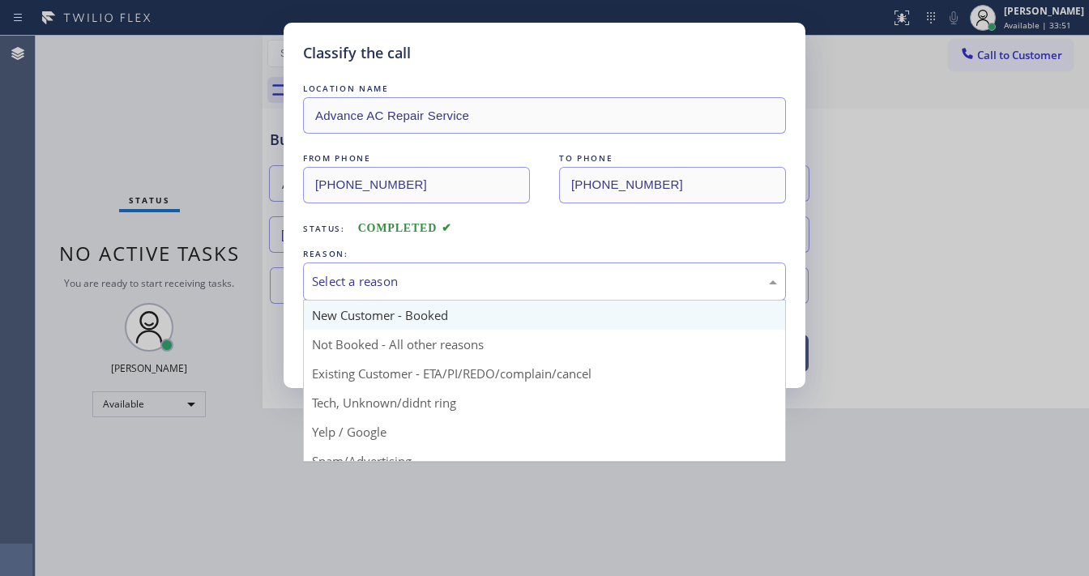
click at [366, 282] on div "Select a reason" at bounding box center [544, 281] width 465 height 19
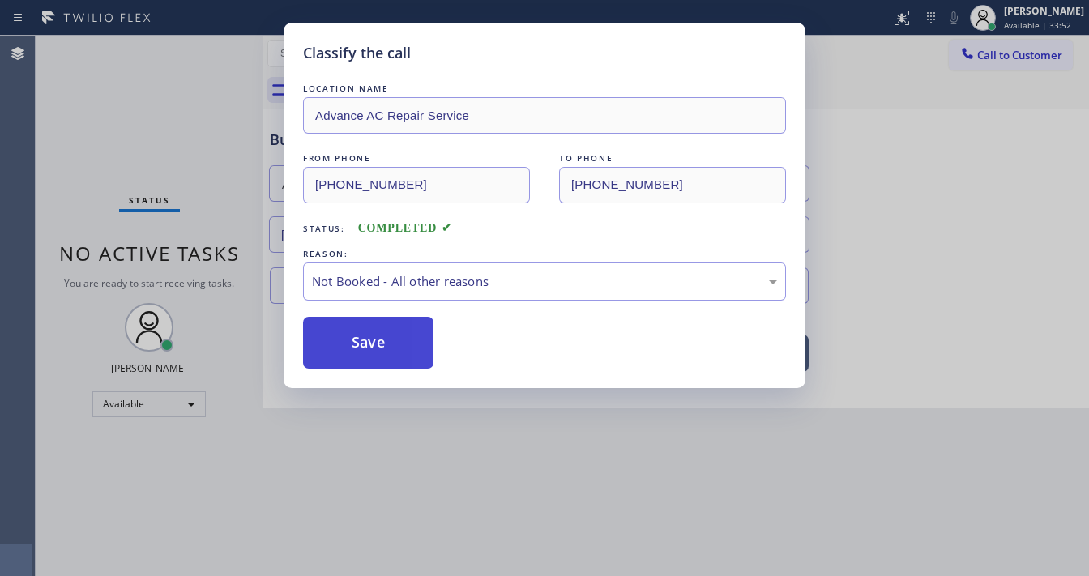
click at [364, 340] on button "Save" at bounding box center [368, 343] width 131 height 52
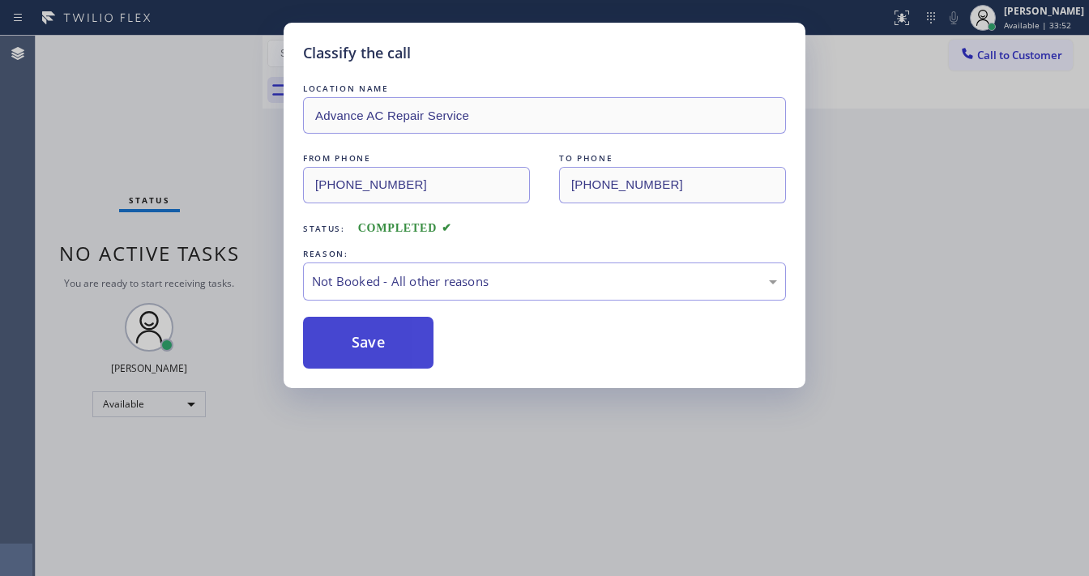
click at [364, 340] on button "Save" at bounding box center [368, 343] width 131 height 52
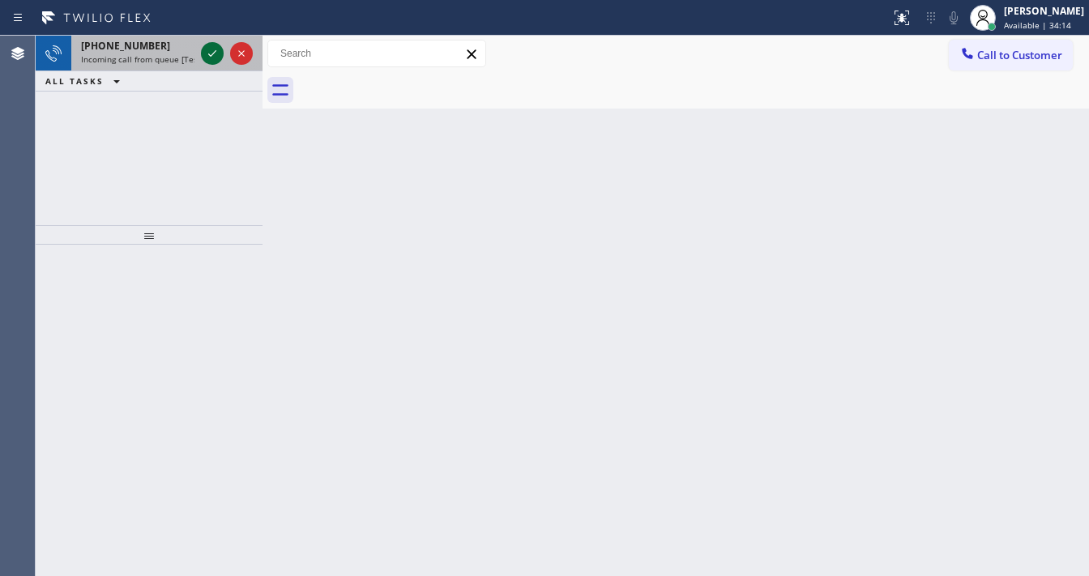
click at [203, 53] on div at bounding box center [227, 54] width 58 height 36
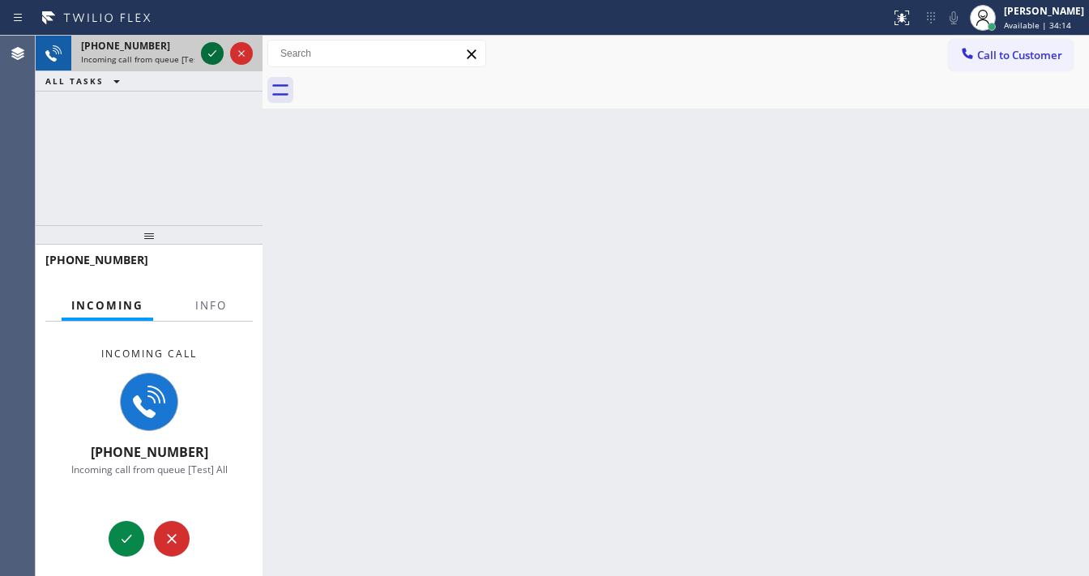
click at [205, 54] on icon at bounding box center [212, 53] width 19 height 19
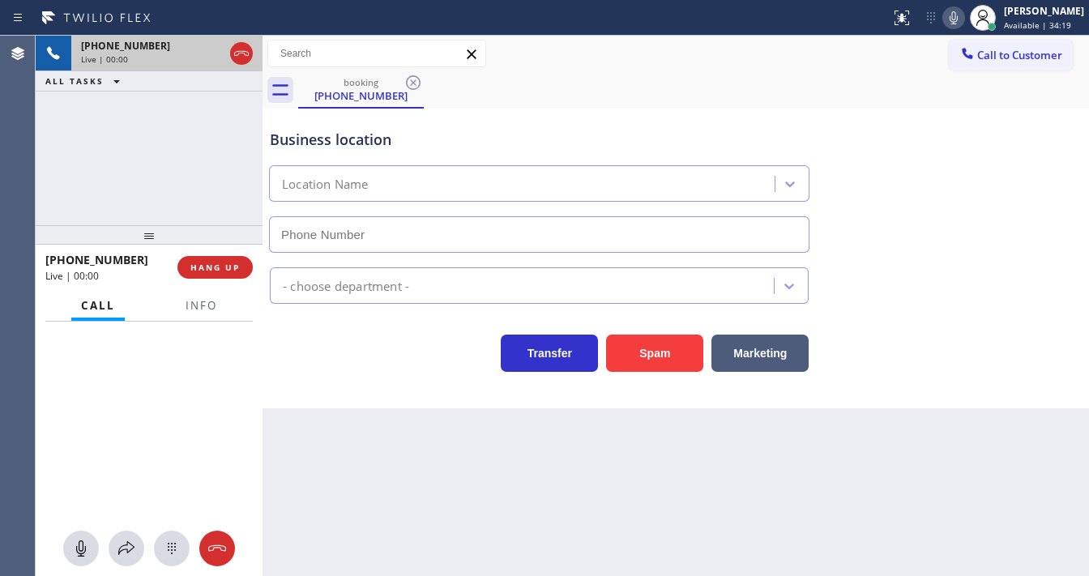
type input "[PHONE_NUMBER]"
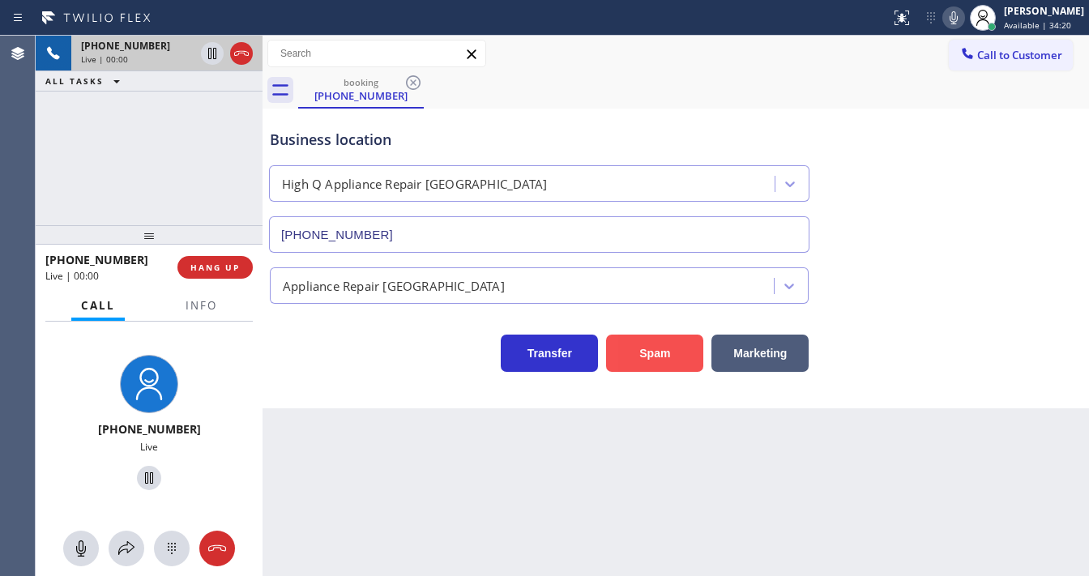
click at [665, 356] on button "Spam" at bounding box center [654, 353] width 97 height 37
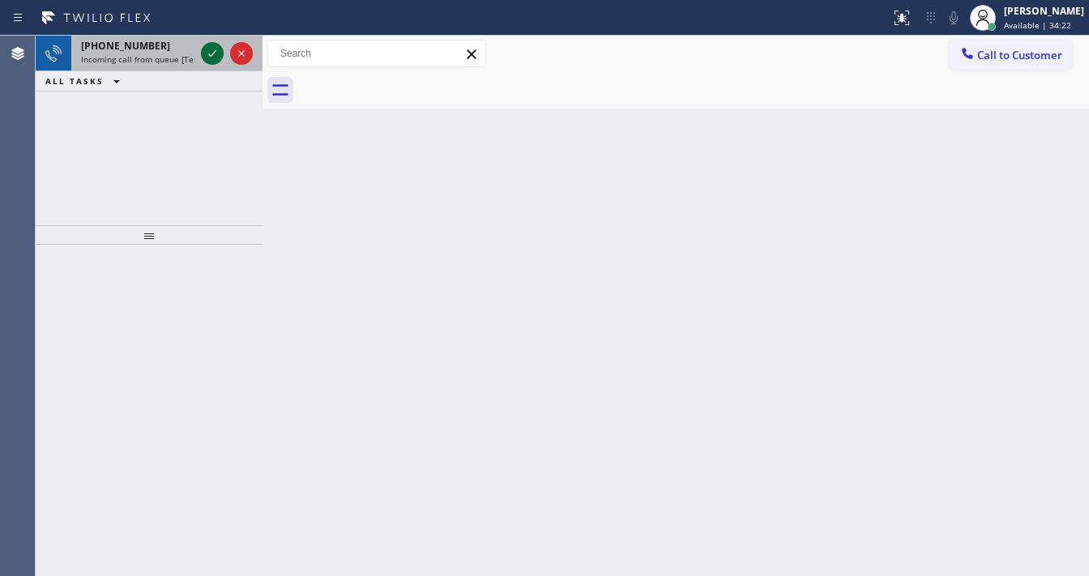
click at [219, 59] on icon at bounding box center [212, 53] width 19 height 19
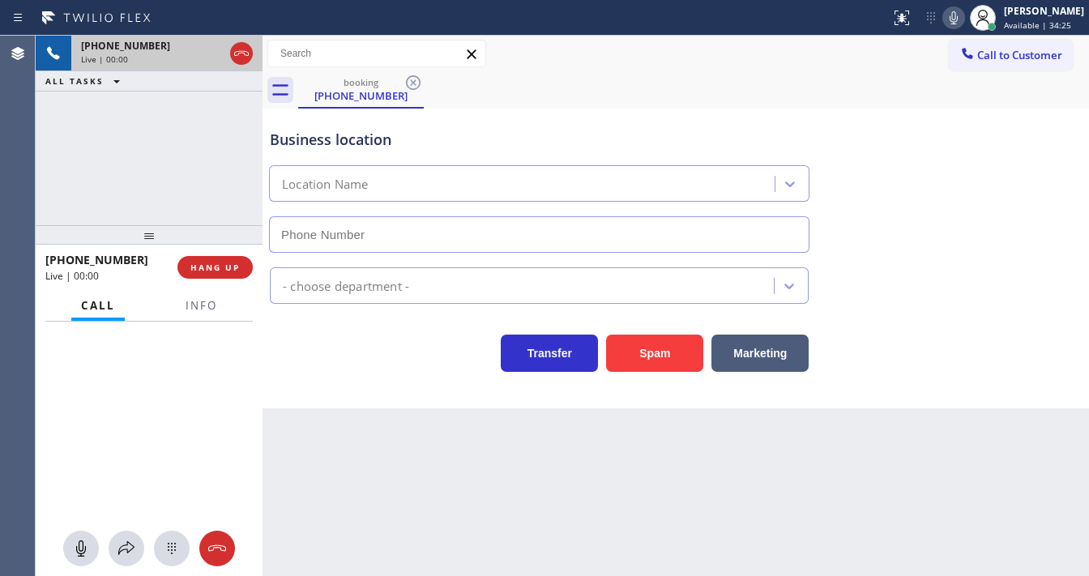
type input "[PHONE_NUMBER]"
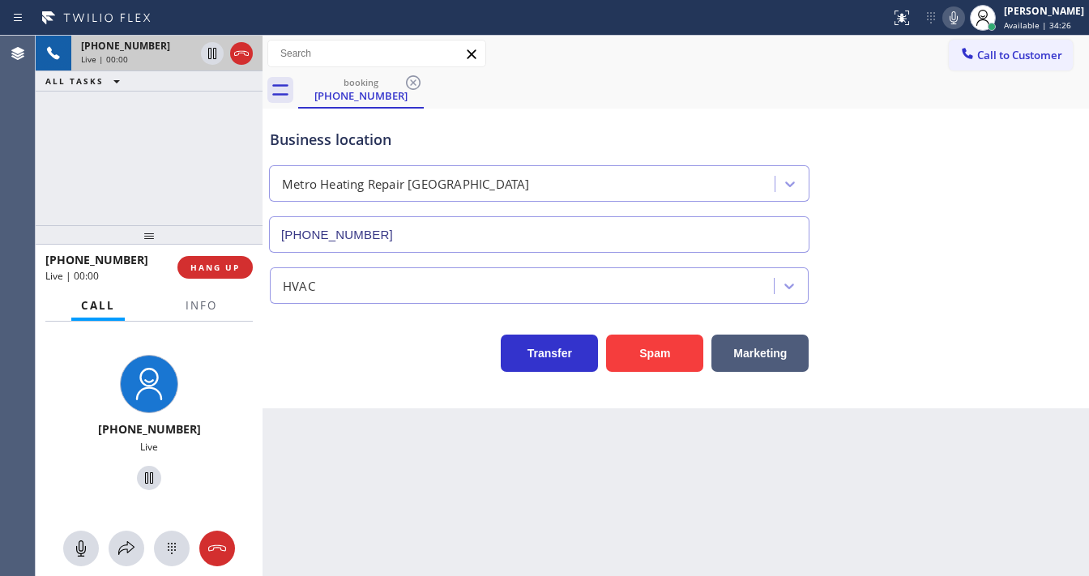
drag, startPoint x: 658, startPoint y: 355, endPoint x: 519, endPoint y: 493, distance: 196.0
click at [657, 356] on button "Spam" at bounding box center [654, 353] width 97 height 37
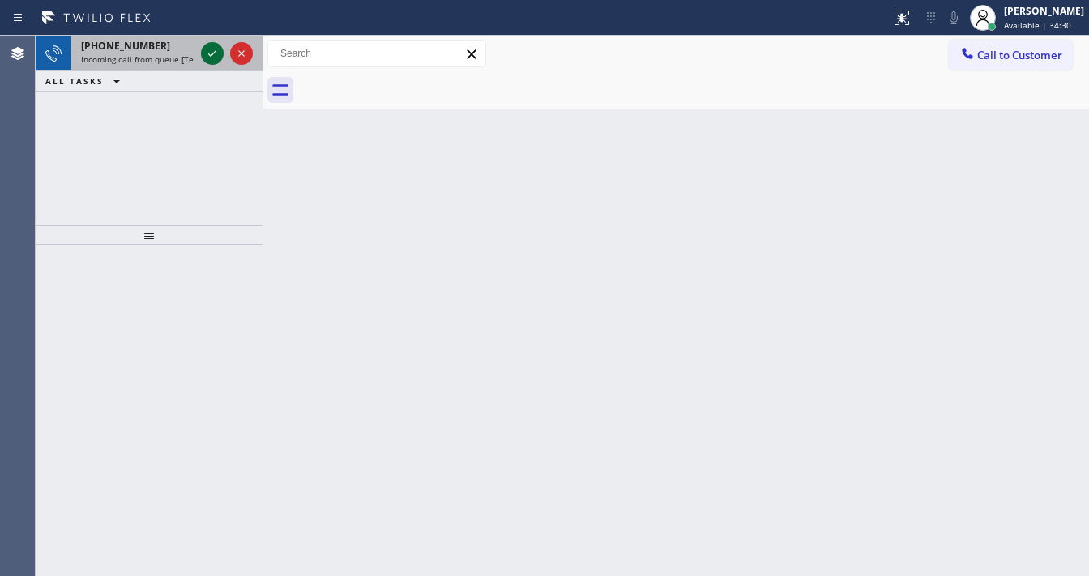
click at [219, 55] on icon at bounding box center [212, 53] width 19 height 19
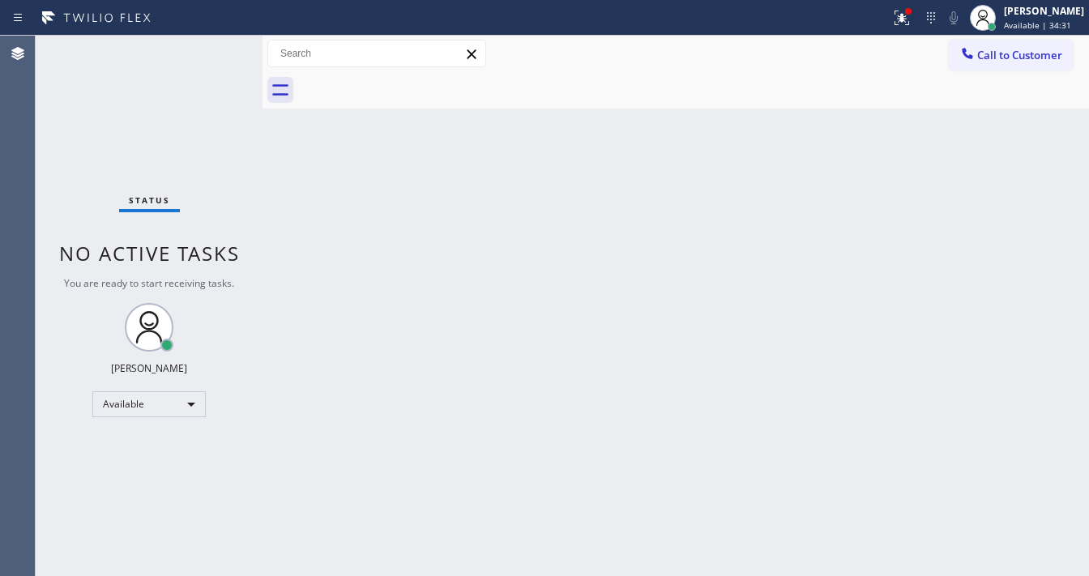
drag, startPoint x: 218, startPoint y: 54, endPoint x: 426, endPoint y: 450, distance: 446.7
click at [214, 54] on div "Status No active tasks You are ready to start receiving tasks. [PERSON_NAME]" at bounding box center [149, 306] width 227 height 541
click at [897, 14] on div at bounding box center [902, 17] width 36 height 19
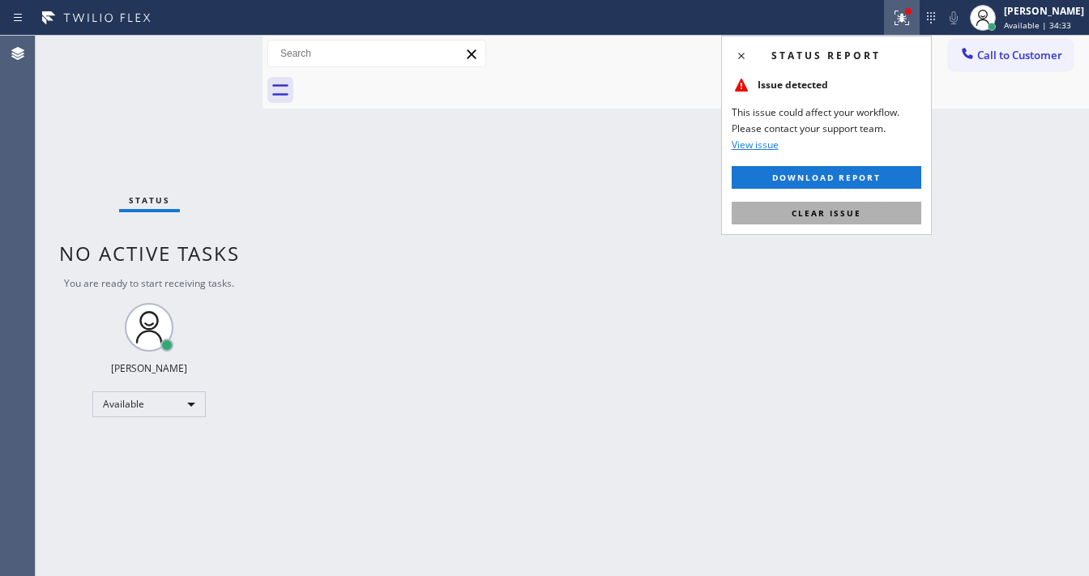
click at [822, 220] on button "Clear issue" at bounding box center [827, 213] width 190 height 23
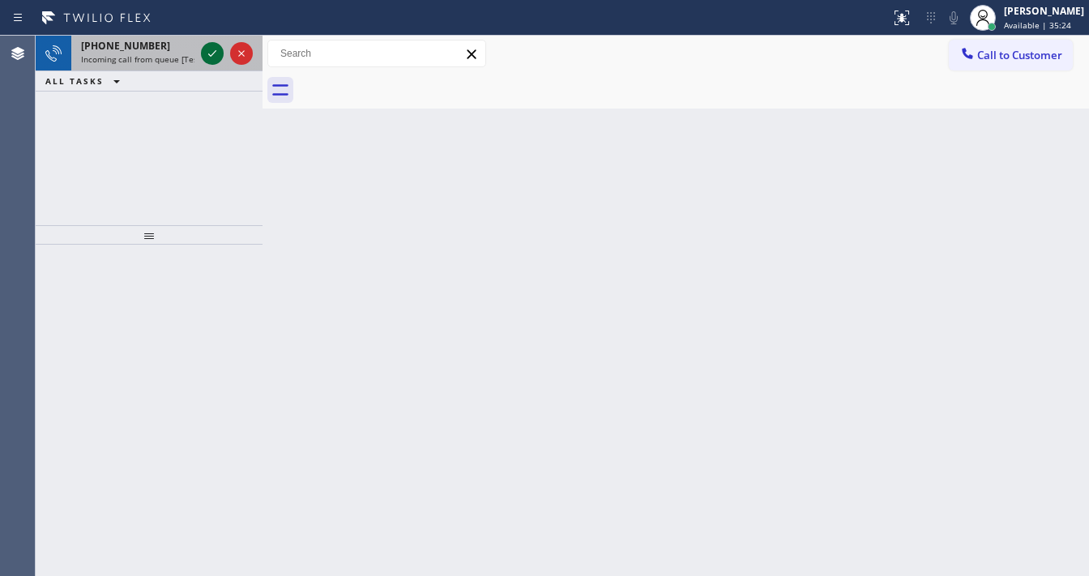
click at [214, 52] on icon at bounding box center [212, 53] width 19 height 19
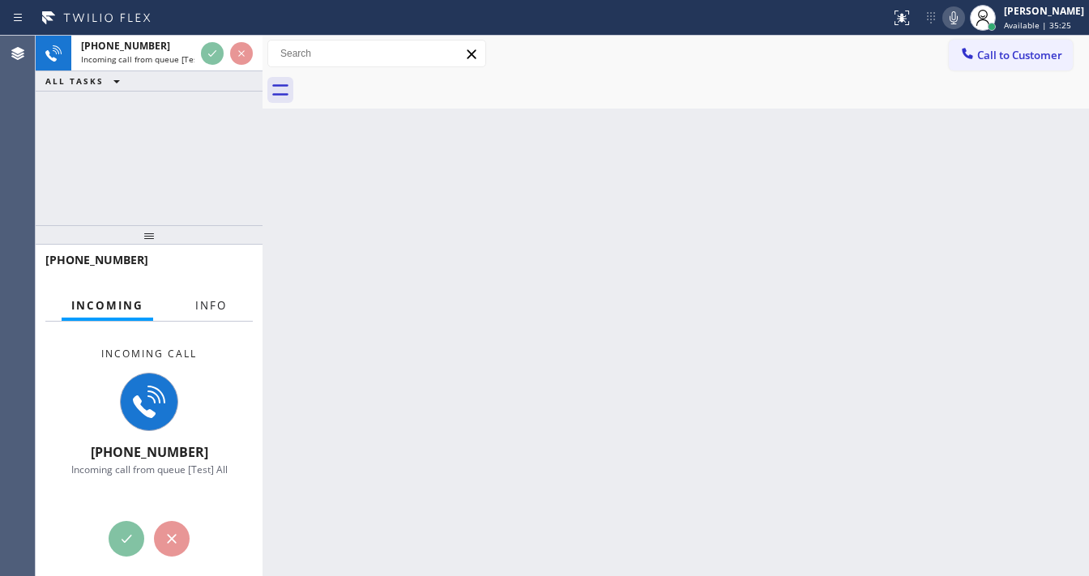
click at [210, 302] on span "Info" at bounding box center [211, 305] width 32 height 15
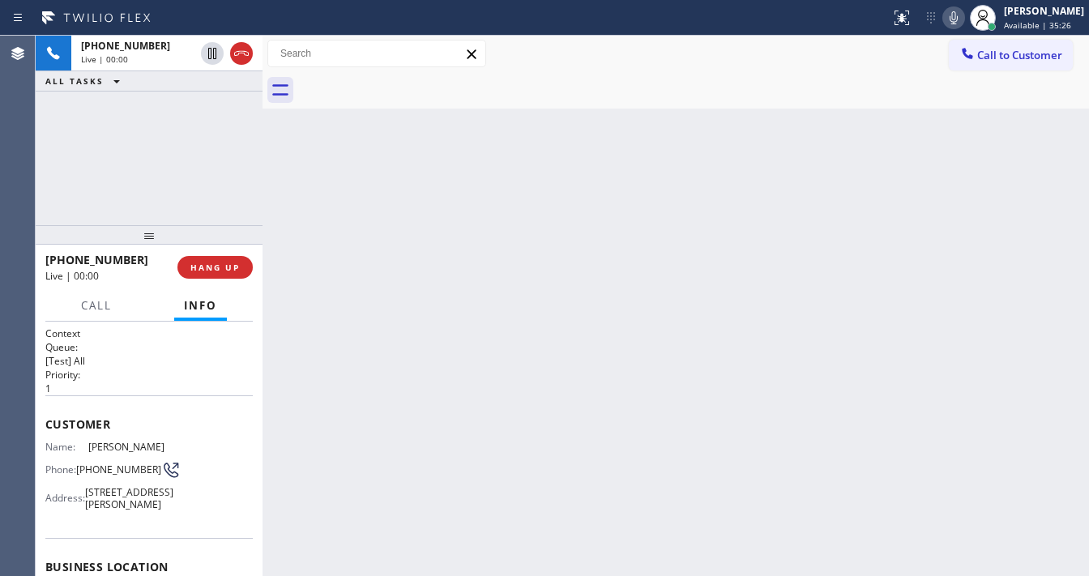
click at [151, 208] on div "[PHONE_NUMBER] Live | 00:00 ALL TASKS ALL TASKS ACTIVE TASKS TASKS IN WRAP UP" at bounding box center [149, 131] width 227 height 190
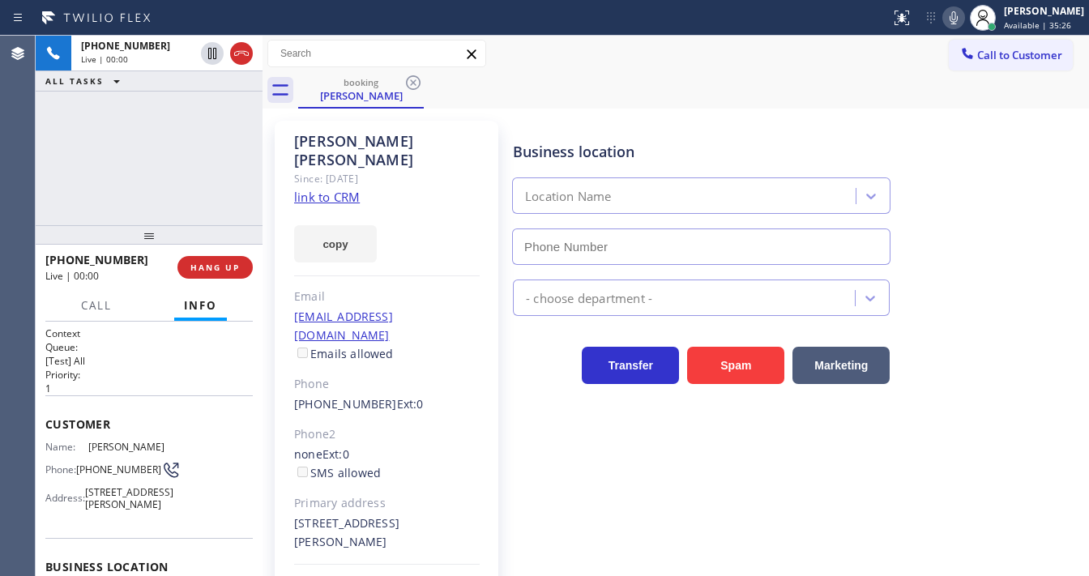
type input "[PHONE_NUMBER]"
click at [314, 189] on link "link to CRM" at bounding box center [327, 197] width 66 height 16
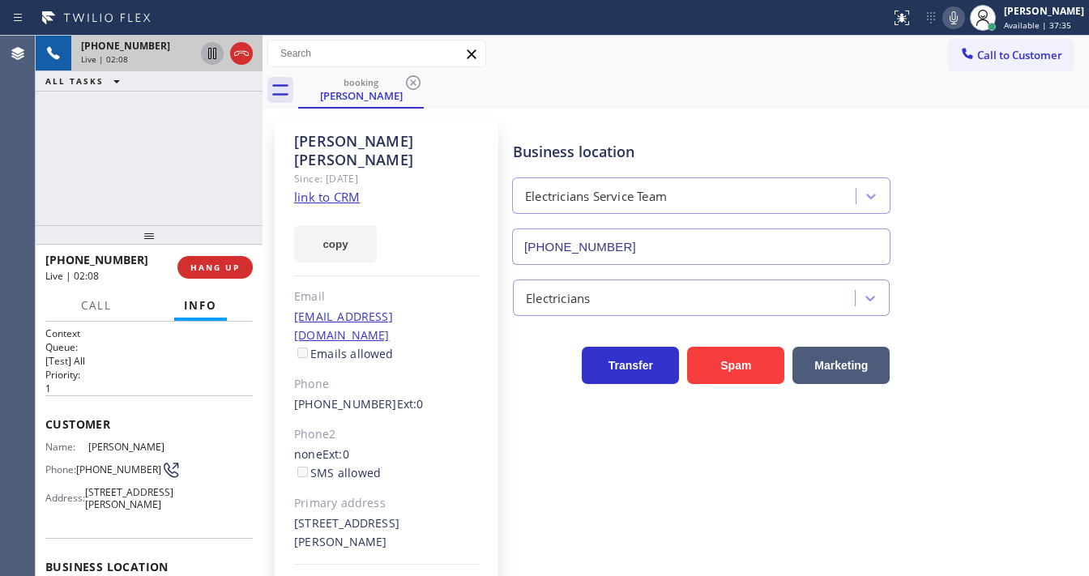
click at [211, 55] on icon at bounding box center [212, 53] width 8 height 11
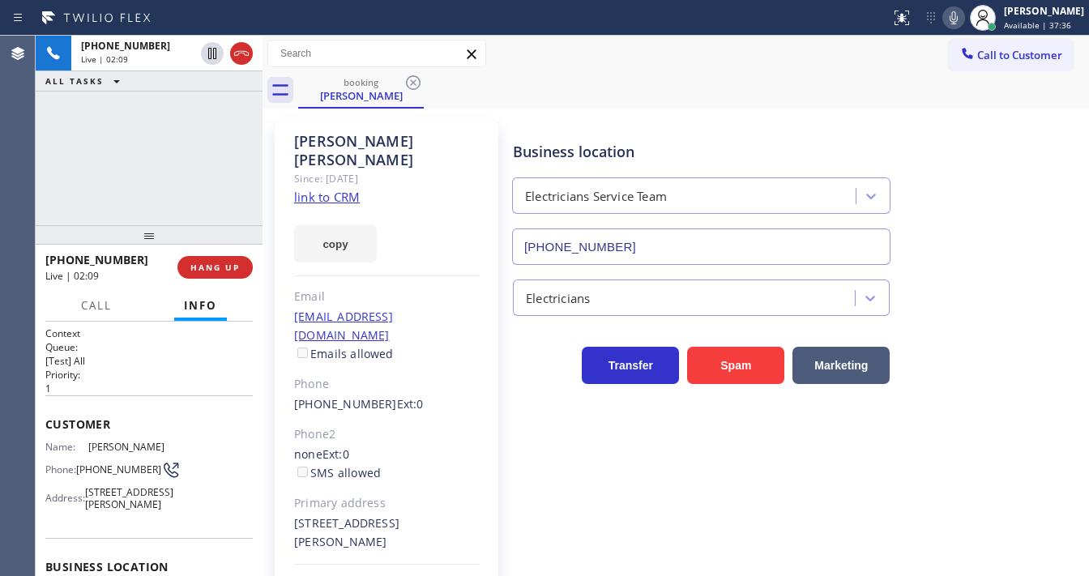
click at [964, 14] on icon at bounding box center [953, 17] width 19 height 19
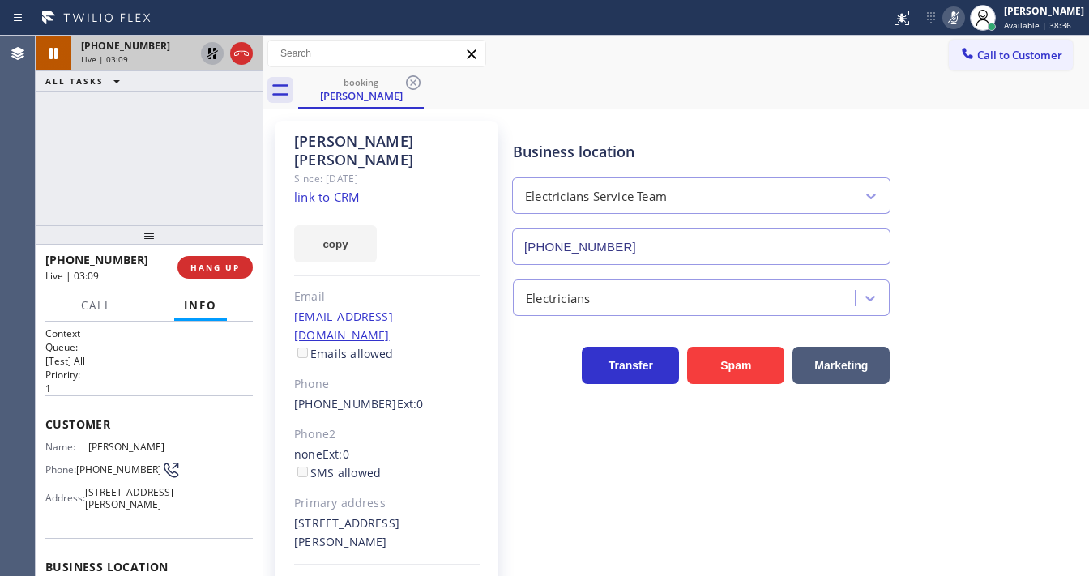
click at [210, 57] on icon at bounding box center [212, 53] width 19 height 19
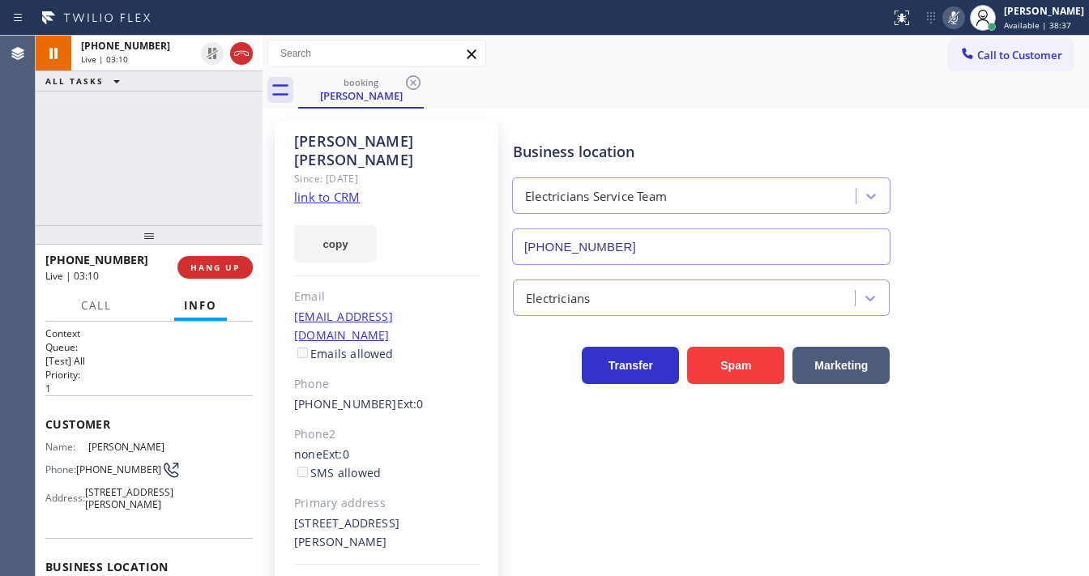
click at [959, 26] on icon at bounding box center [953, 17] width 19 height 19
click at [107, 143] on div "[PHONE_NUMBER] Live | 03:11 ALL TASKS ALL TASKS ACTIVE TASKS TASKS IN WRAP UP" at bounding box center [149, 131] width 227 height 190
drag, startPoint x: 111, startPoint y: 473, endPoint x: 75, endPoint y: 459, distance: 38.5
click at [75, 460] on div "Phone: [PHONE_NUMBER]" at bounding box center [107, 469] width 125 height 19
copy div "[PHONE_NUMBER]"
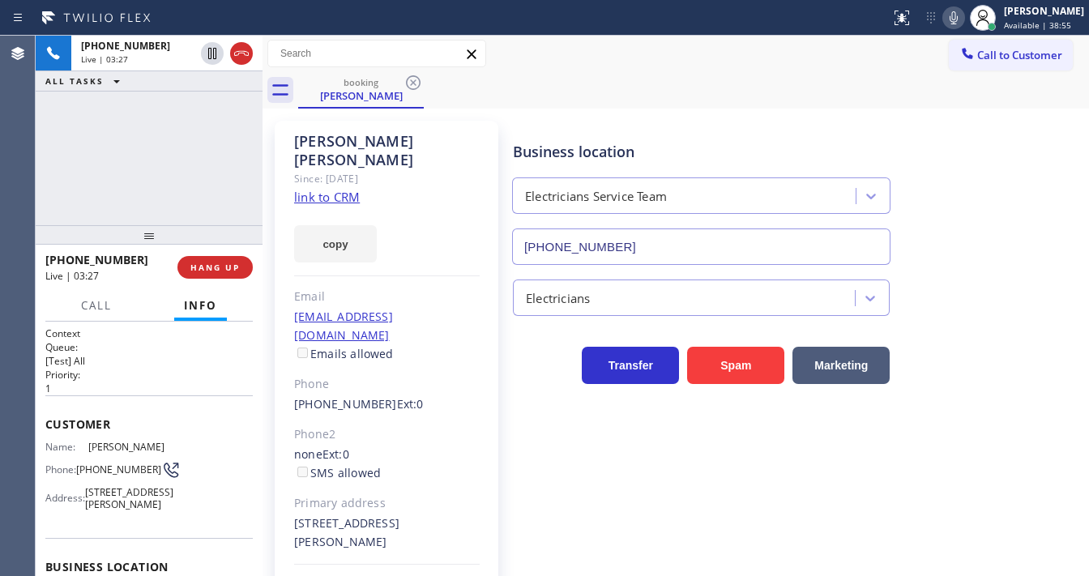
click at [162, 126] on div "[PHONE_NUMBER] Live | 03:27 ALL TASKS ALL TASKS ACTIVE TASKS TASKS IN WRAP UP" at bounding box center [149, 131] width 227 height 190
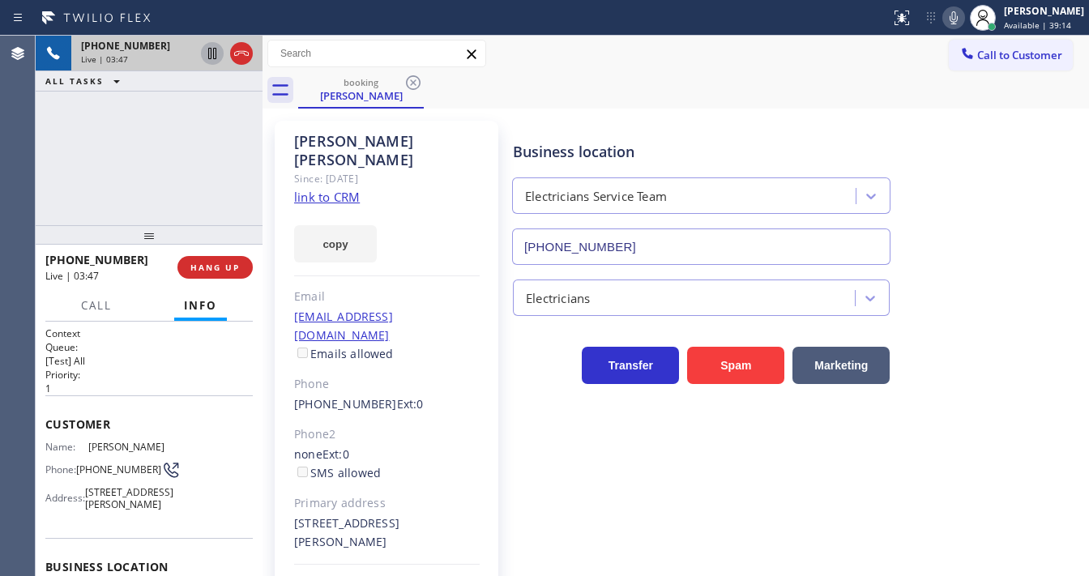
click at [209, 58] on icon at bounding box center [212, 53] width 8 height 11
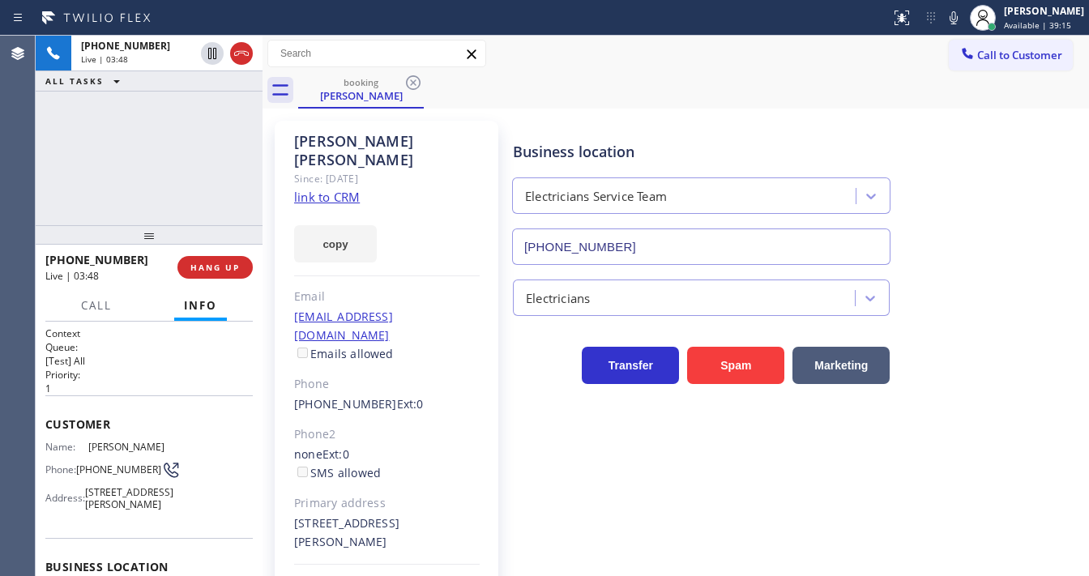
drag, startPoint x: 963, startPoint y: 13, endPoint x: 887, endPoint y: 24, distance: 77.0
click at [961, 14] on icon at bounding box center [953, 17] width 19 height 19
click at [105, 146] on div "[PHONE_NUMBER] Live | 03:49 ALL TASKS ALL TASKS ACTIVE TASKS TASKS IN WRAP UP" at bounding box center [149, 131] width 227 height 190
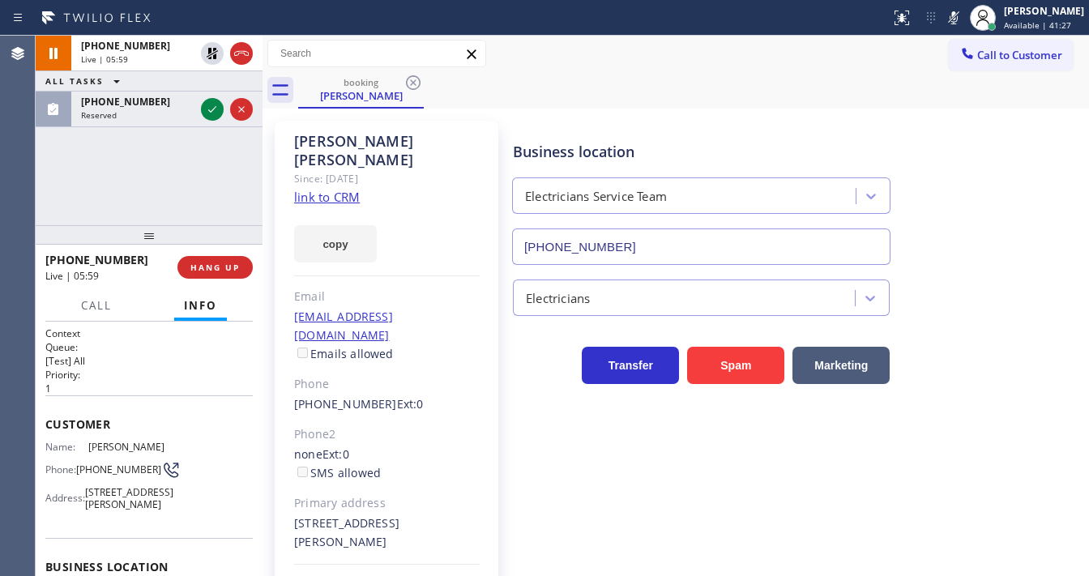
drag, startPoint x: 14, startPoint y: 184, endPoint x: 182, endPoint y: 122, distance: 179.8
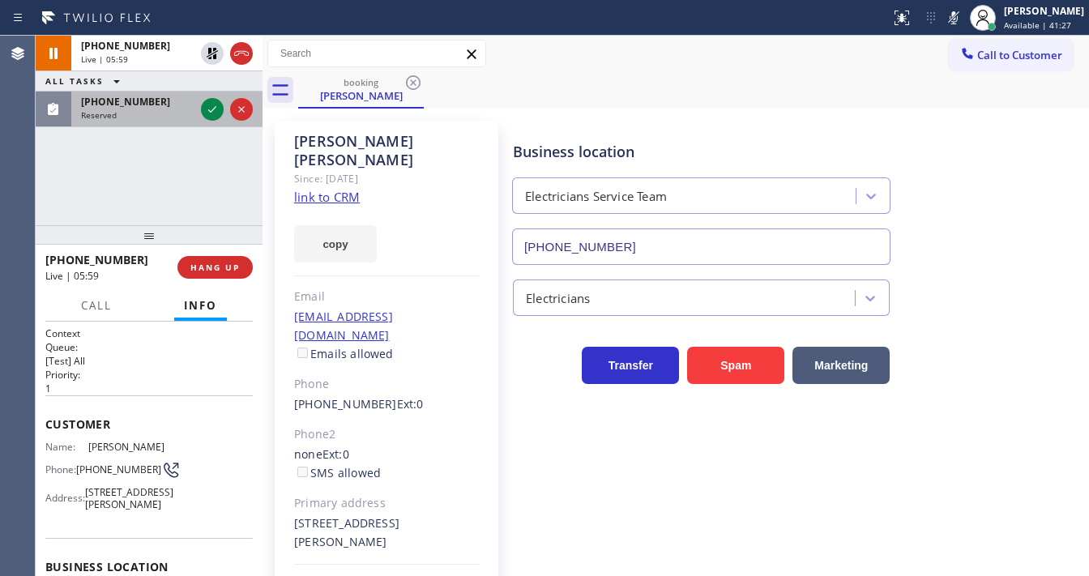
click at [23, 183] on div "Agent Desktop" at bounding box center [17, 306] width 35 height 541
click at [208, 112] on icon at bounding box center [212, 109] width 19 height 19
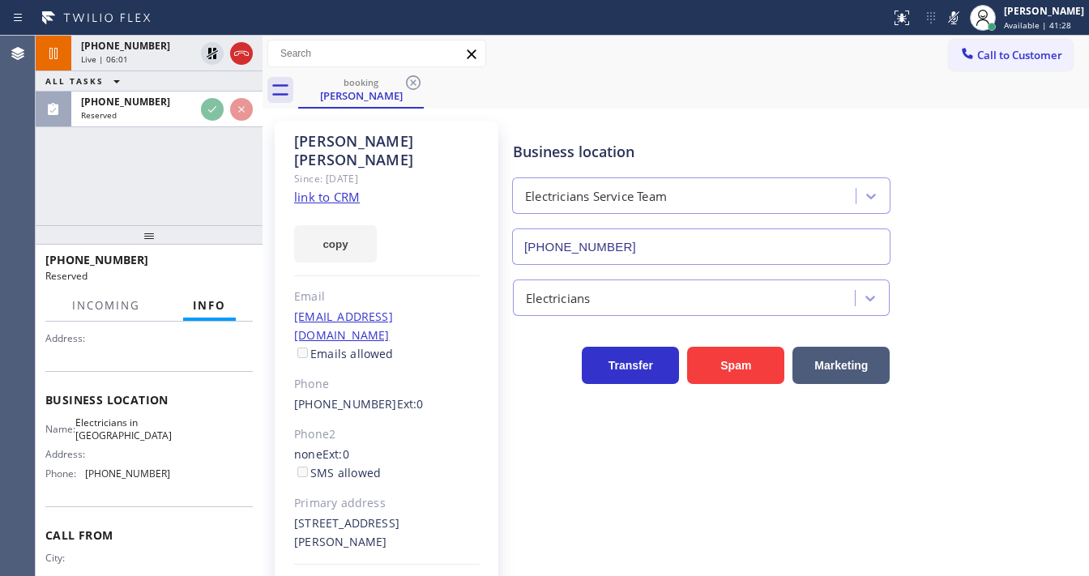
scroll to position [195, 0]
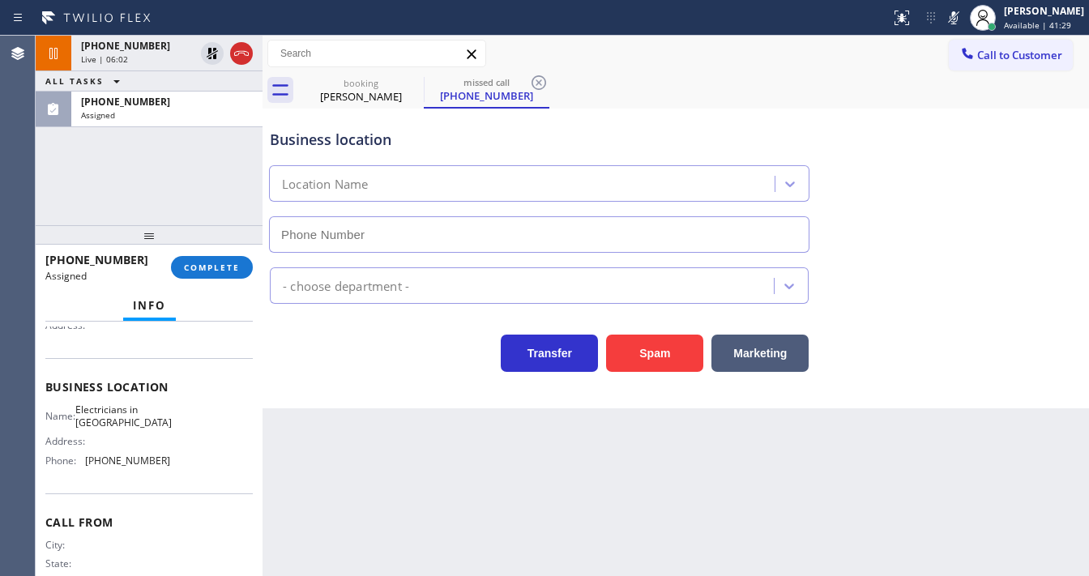
type input "[PHONE_NUMBER]"
click at [154, 212] on div "[PHONE_NUMBER] Live | 06:02 ALL TASKS ALL TASKS ACTIVE TASKS TASKS IN WRAP UP […" at bounding box center [149, 131] width 227 height 190
click at [36, 201] on div "Agent Desktop Classify the call LOCATION NAME Most Honest Appliance Repair Plac…" at bounding box center [544, 306] width 1089 height 541
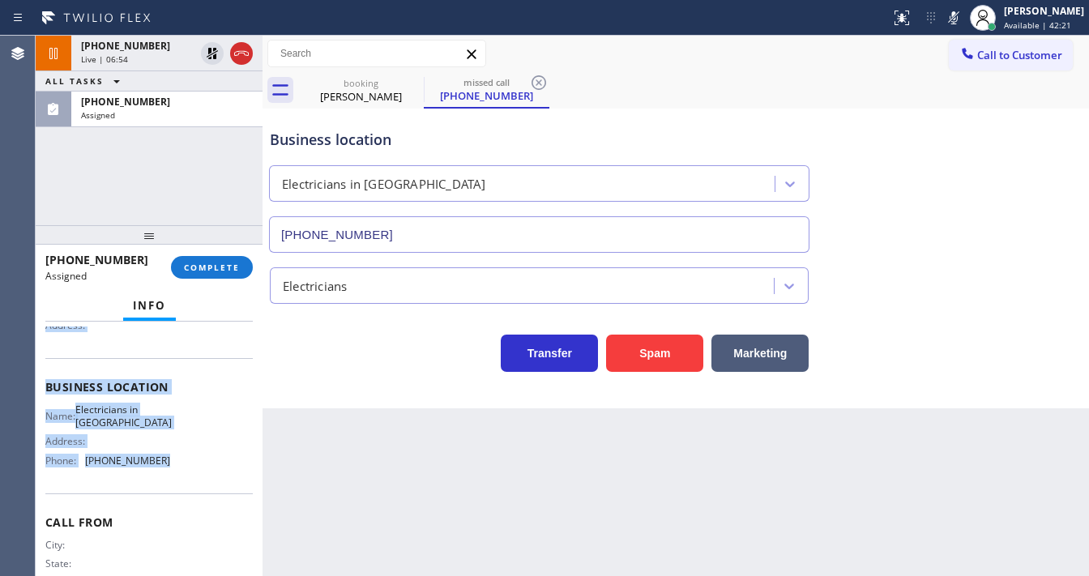
drag, startPoint x: 45, startPoint y: 444, endPoint x: 172, endPoint y: 460, distance: 128.3
click at [172, 460] on div "Context Queue: Electrical Priority: 0 Task Age: [DEMOGRAPHIC_DATA] minute(s) Cu…" at bounding box center [149, 449] width 227 height 255
copy div "Customer Name: [PHONE_NUMBER] Phone: [PHONE_NUMBER] Address: Business location …"
click at [204, 276] on button "COMPLETE" at bounding box center [212, 267] width 82 height 23
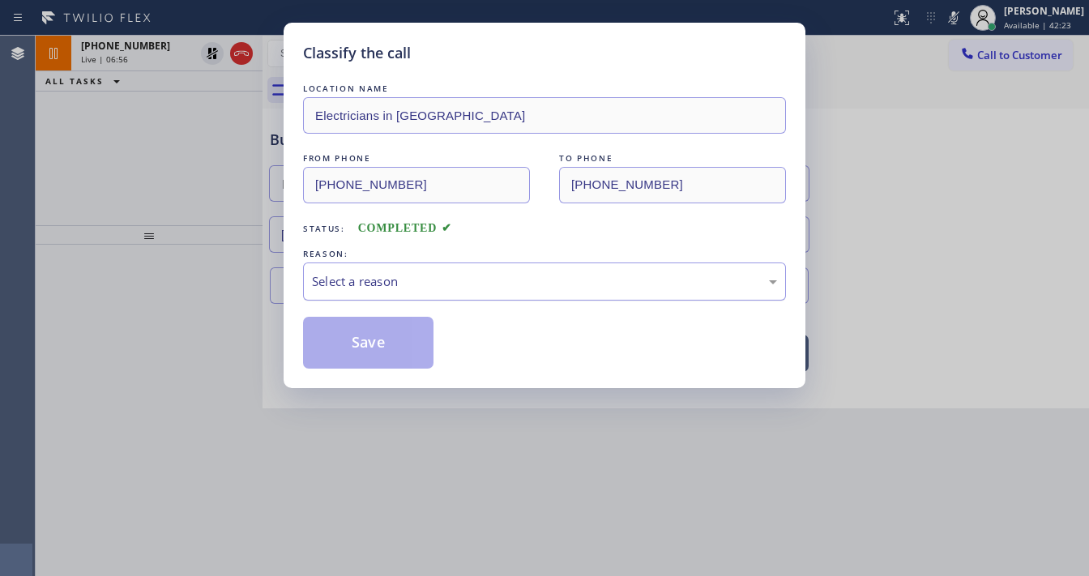
click at [383, 293] on div "Select a reason" at bounding box center [544, 282] width 483 height 38
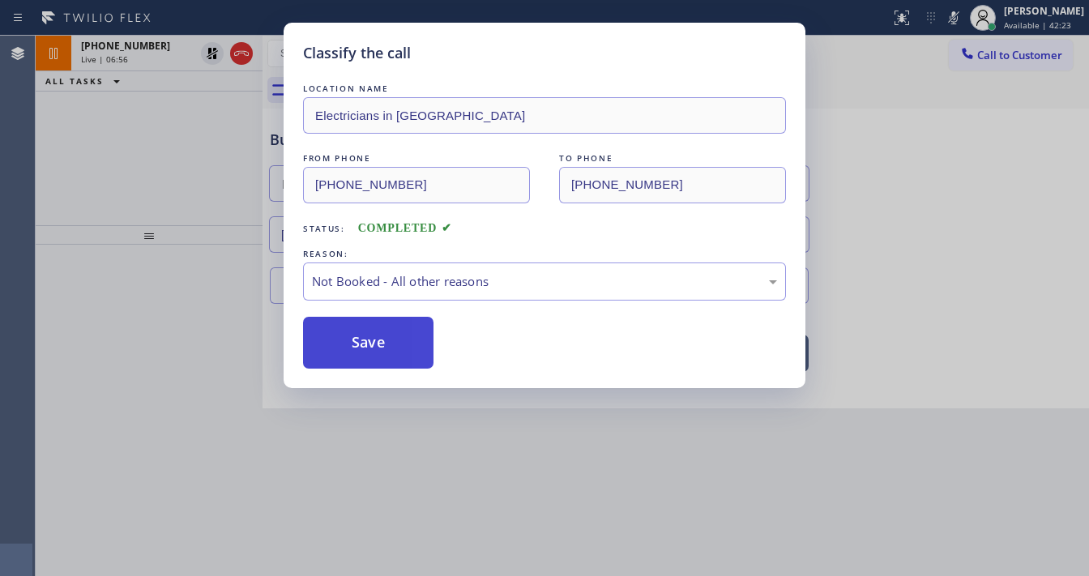
click at [367, 342] on button "Save" at bounding box center [368, 343] width 131 height 52
type input "[PHONE_NUMBER]"
click at [367, 342] on button "Save" at bounding box center [368, 343] width 131 height 52
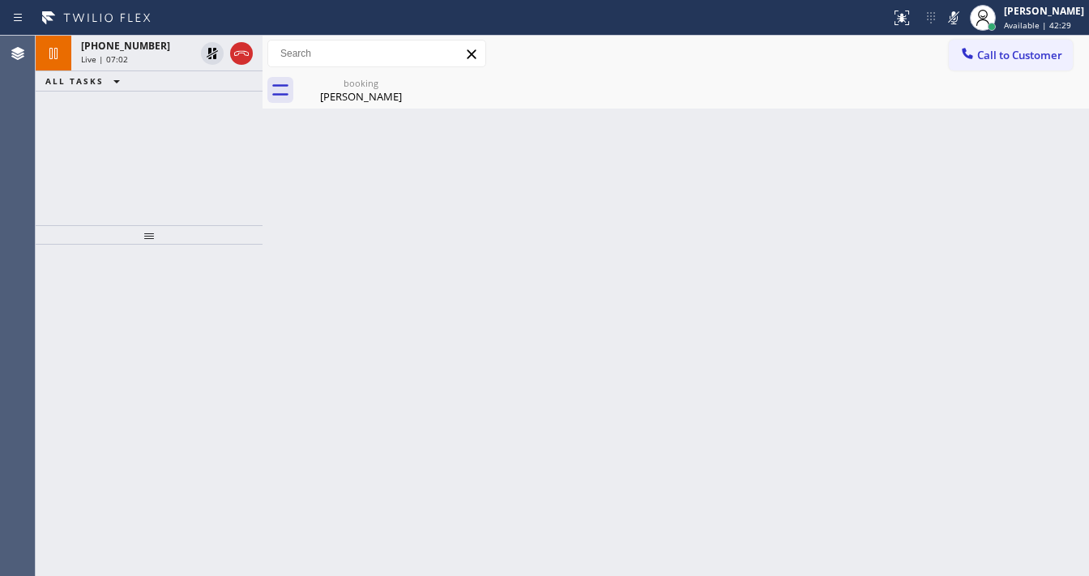
click at [182, 156] on div "[PHONE_NUMBER] Live | 07:02 ALL TASKS ALL TASKS ACTIVE TASKS TASKS IN WRAP UP" at bounding box center [149, 131] width 227 height 190
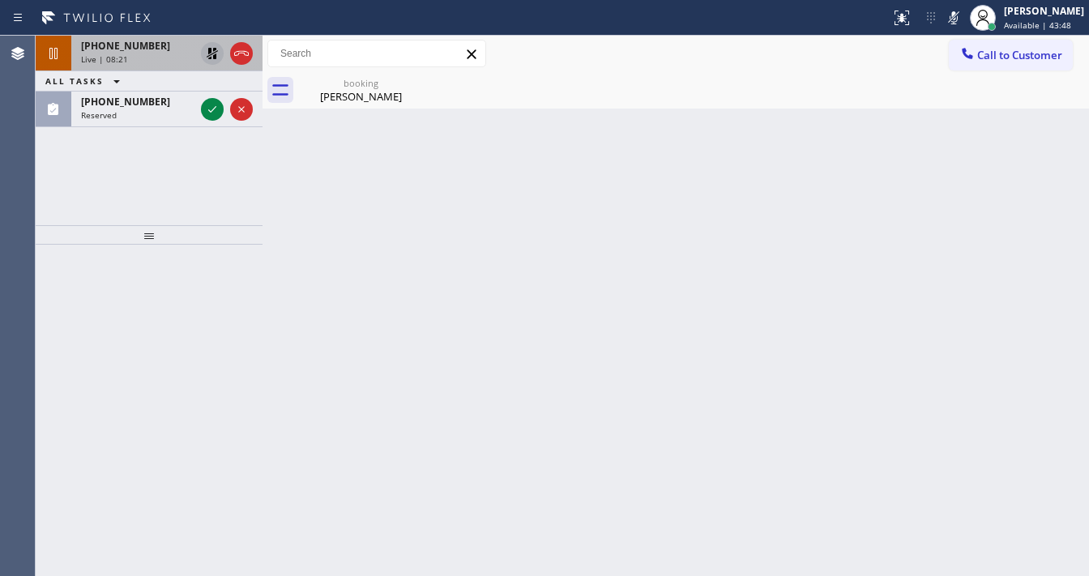
click at [211, 53] on icon at bounding box center [212, 53] width 19 height 19
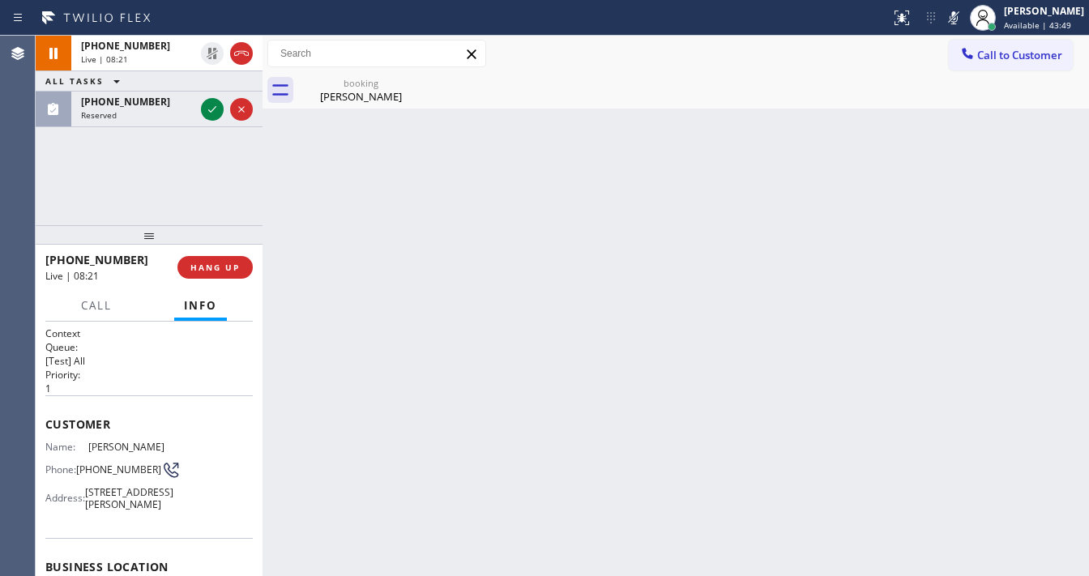
click at [959, 11] on icon at bounding box center [953, 17] width 19 height 19
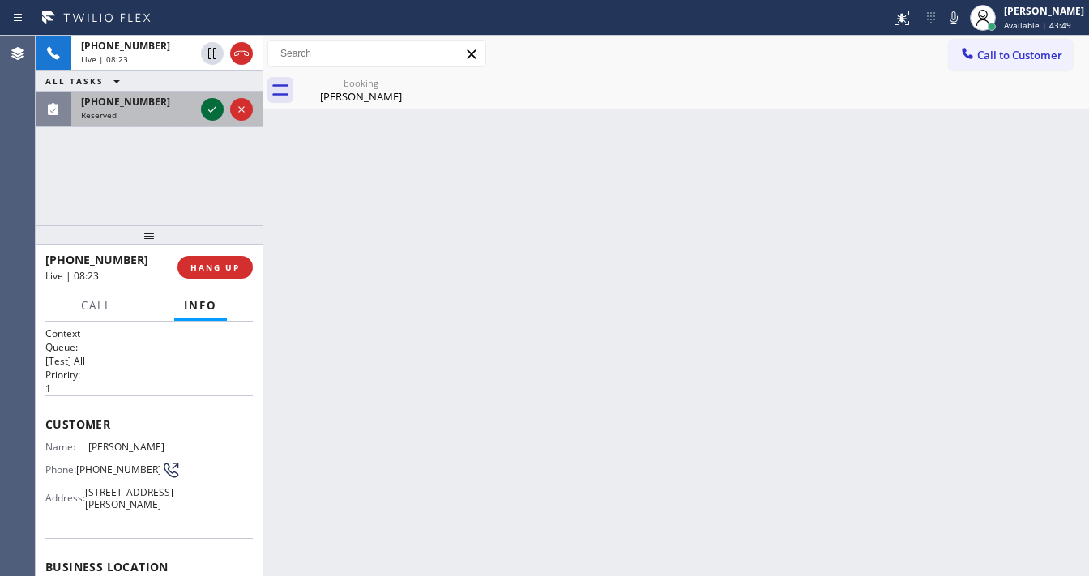
drag, startPoint x: 153, startPoint y: 135, endPoint x: 223, endPoint y: 117, distance: 72.0
click at [162, 134] on div "[PHONE_NUMBER] Live | 08:23 ALL TASKS ALL TASKS ACTIVE TASKS TASKS IN WRAP UP […" at bounding box center [149, 131] width 227 height 190
click at [211, 113] on icon at bounding box center [212, 109] width 19 height 19
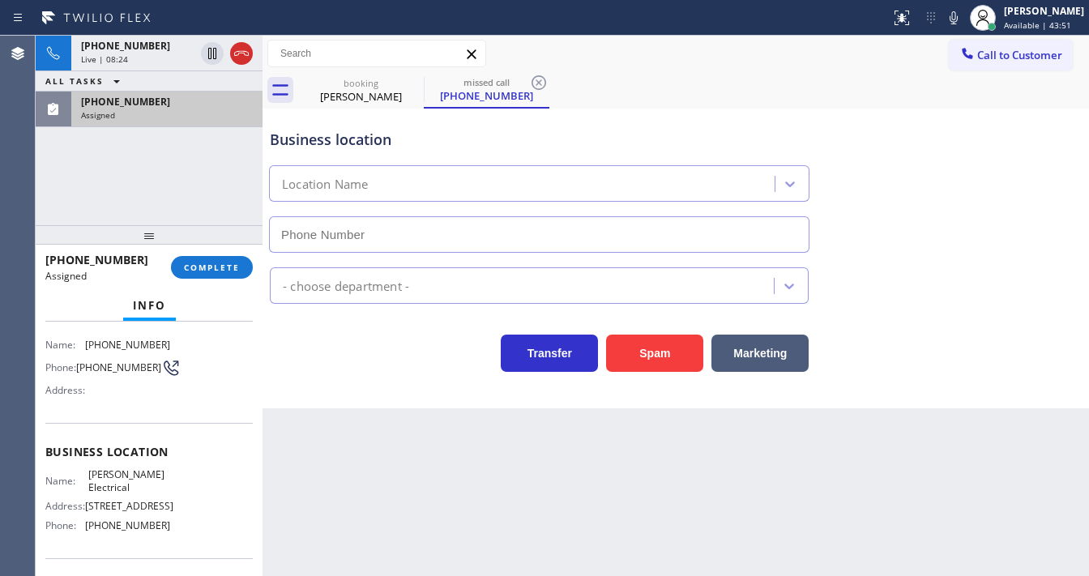
type input "[PHONE_NUMBER]"
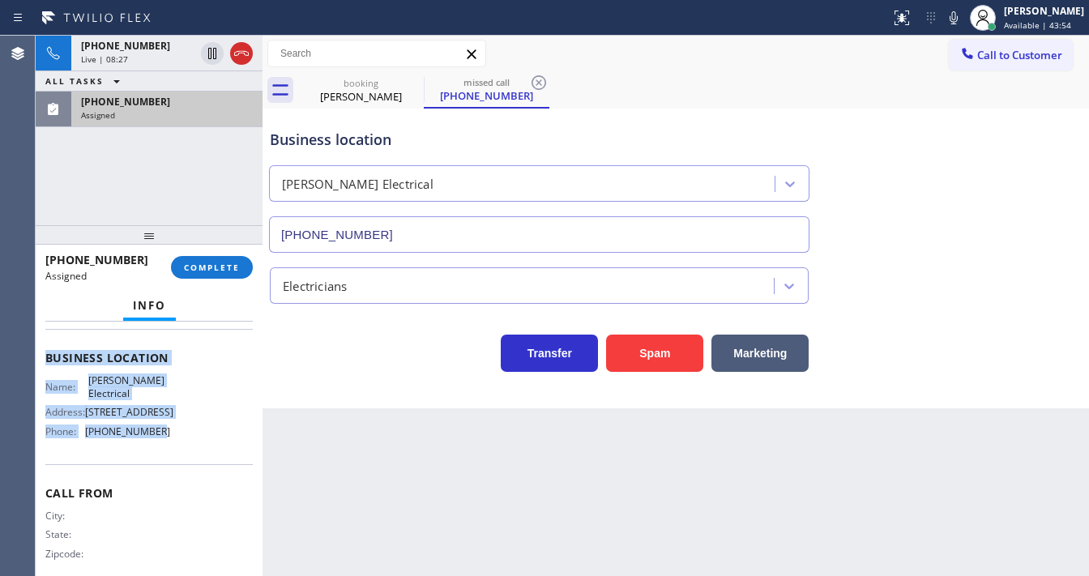
scroll to position [259, 0]
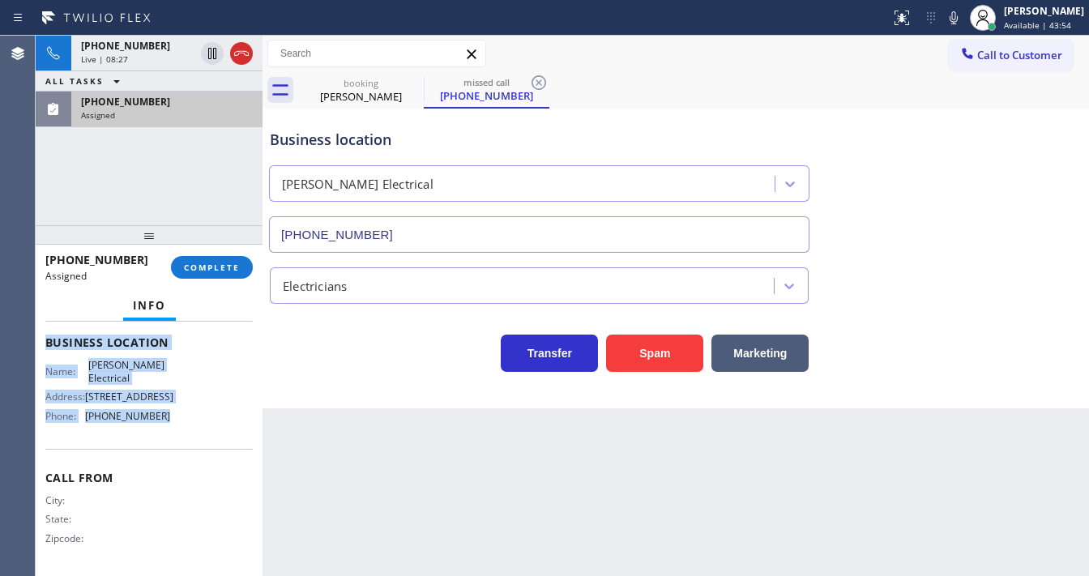
drag, startPoint x: 88, startPoint y: 405, endPoint x: 167, endPoint y: 431, distance: 82.8
click at [167, 431] on div "Context Queue: Electrical Priority: 0 Task Age: [DEMOGRAPHIC_DATA] minute(s) Cu…" at bounding box center [149, 449] width 227 height 255
click at [209, 268] on span "COMPLETE" at bounding box center [212, 267] width 56 height 11
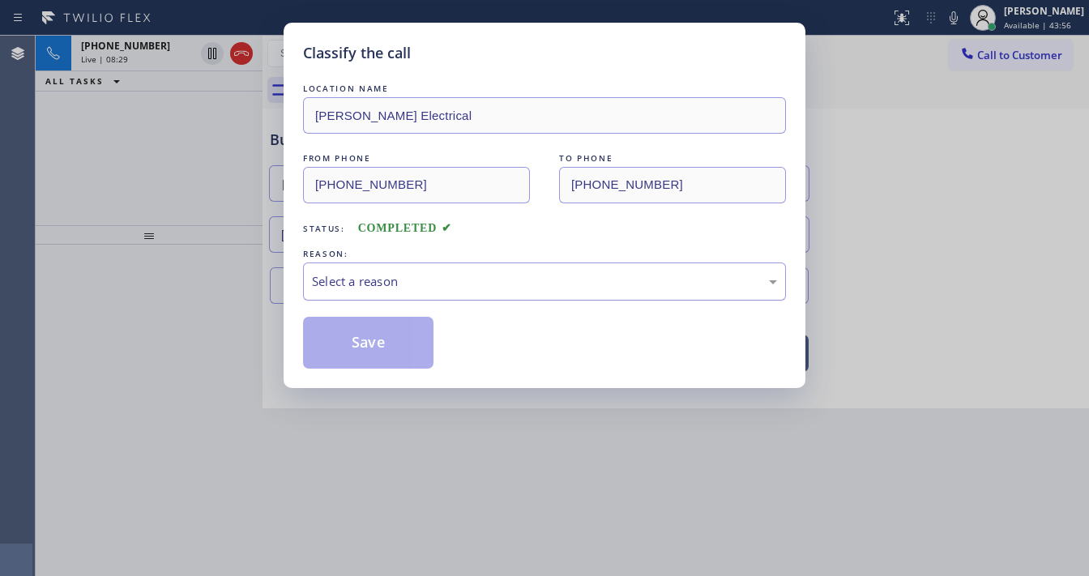
click at [389, 280] on div "Select a reason" at bounding box center [544, 281] width 465 height 19
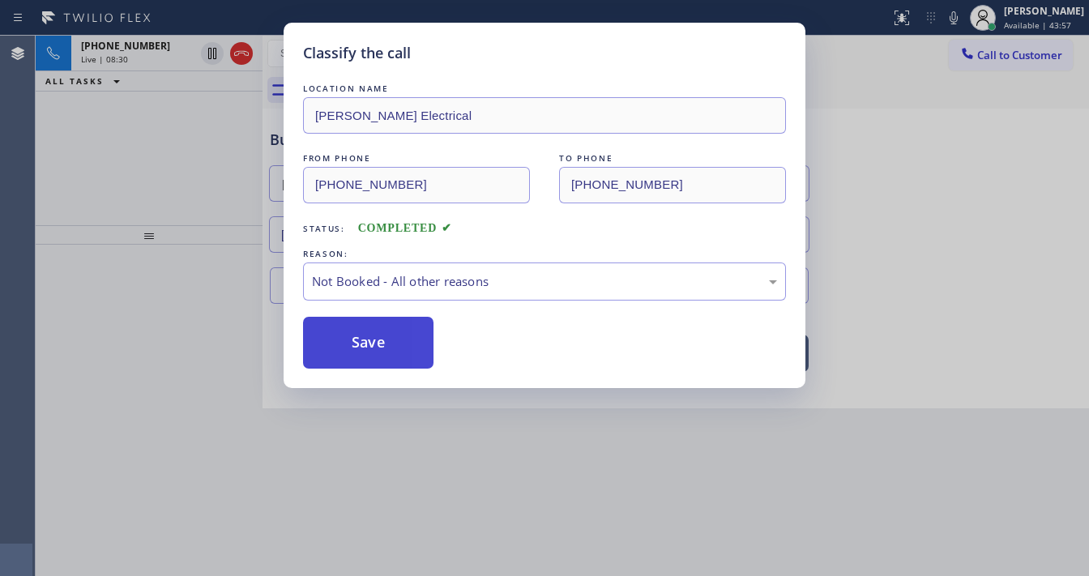
click at [365, 346] on button "Save" at bounding box center [368, 343] width 131 height 52
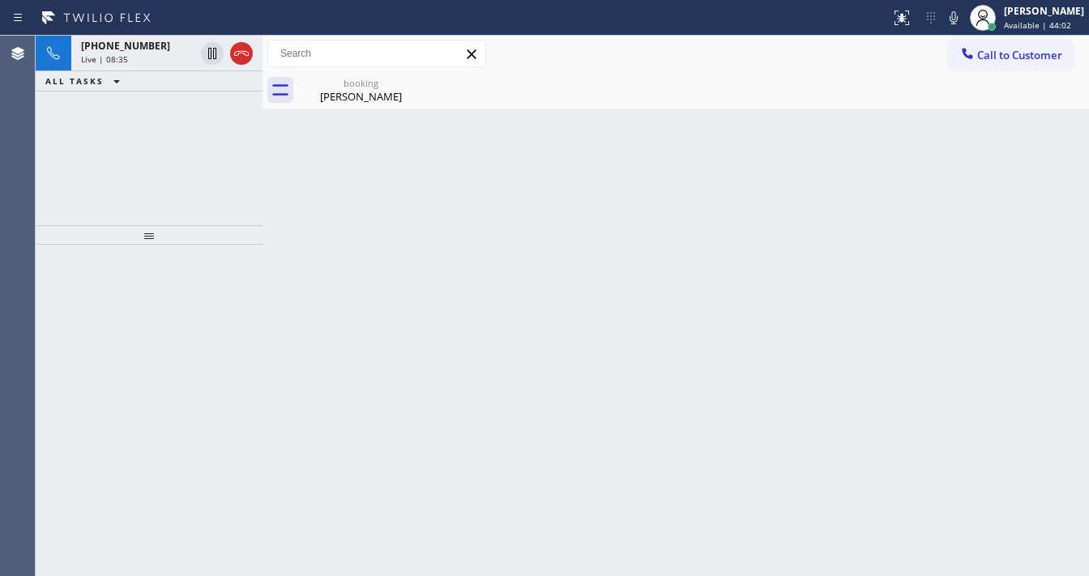
click at [152, 169] on div "[PHONE_NUMBER] Live | 08:35 ALL TASKS ALL TASKS ACTIVE TASKS TASKS IN WRAP UP" at bounding box center [149, 131] width 227 height 190
click at [48, 149] on div "[PHONE_NUMBER] Live | 08:42 ALL TASKS ALL TASKS ACTIVE TASKS TASKS IN WRAP UP" at bounding box center [149, 131] width 227 height 190
drag, startPoint x: 131, startPoint y: 48, endPoint x: 399, endPoint y: 118, distance: 276.4
click at [131, 47] on span "[PHONE_NUMBER]" at bounding box center [125, 46] width 89 height 14
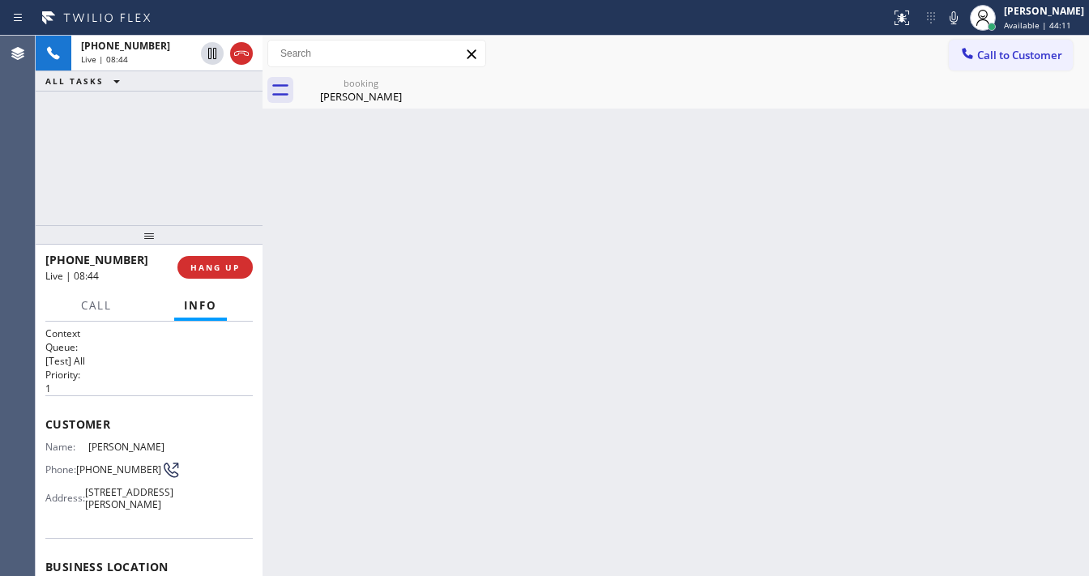
click at [366, 97] on div "[PERSON_NAME]" at bounding box center [361, 96] width 122 height 15
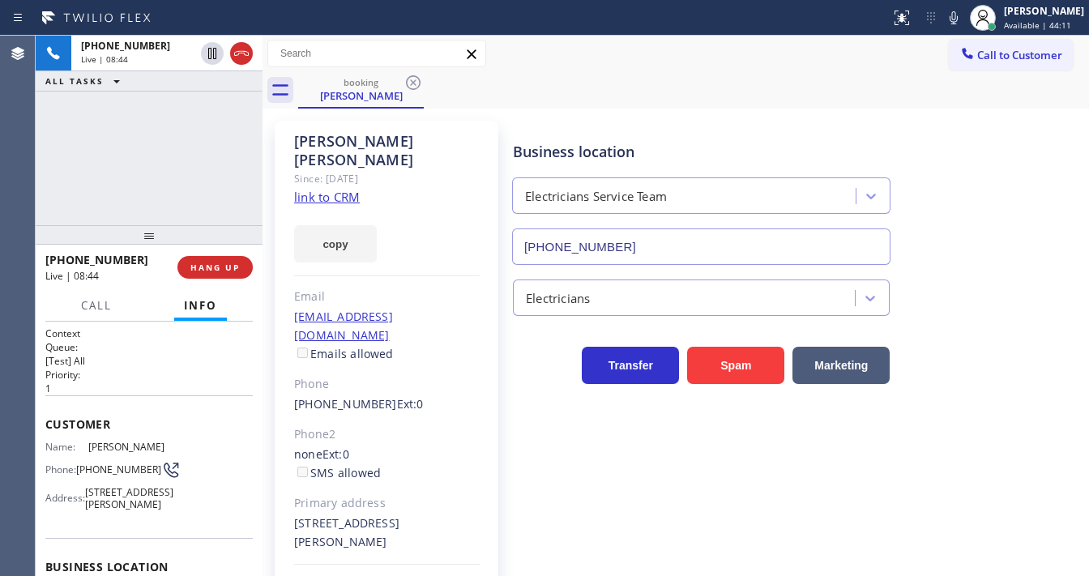
click at [189, 146] on div "[PHONE_NUMBER] Live | 08:44 ALL TASKS ALL TASKS ACTIVE TASKS TASKS IN WRAP UP" at bounding box center [149, 131] width 227 height 190
drag, startPoint x: 131, startPoint y: 259, endPoint x: 61, endPoint y: 264, distance: 69.9
click at [61, 264] on div "[PHONE_NUMBER]" at bounding box center [105, 259] width 121 height 15
copy span "3109943569"
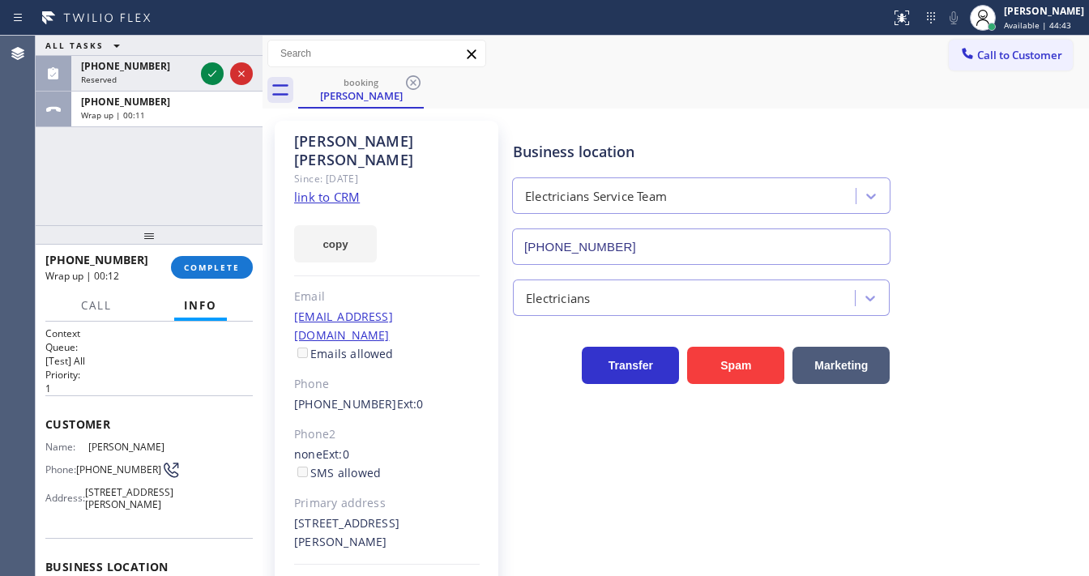
drag, startPoint x: 178, startPoint y: 178, endPoint x: 204, endPoint y: 239, distance: 66.8
click at [178, 178] on div "ALL TASKS ALL TASKS ACTIVE TASKS TASKS IN WRAP UP [PHONE_NUMBER] Reserved [PHON…" at bounding box center [149, 131] width 227 height 190
click at [203, 253] on div "[PHONE_NUMBER] Wrap up | 00:12 COMPLETE" at bounding box center [149, 267] width 208 height 42
click at [207, 259] on button "COMPLETE" at bounding box center [212, 267] width 82 height 23
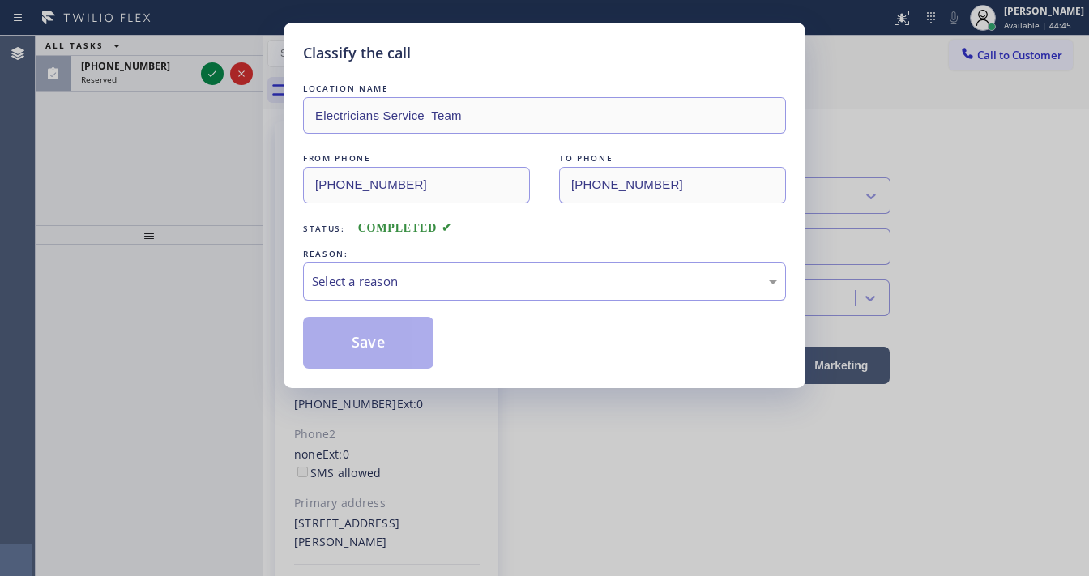
click at [374, 291] on div "Select a reason" at bounding box center [544, 282] width 483 height 38
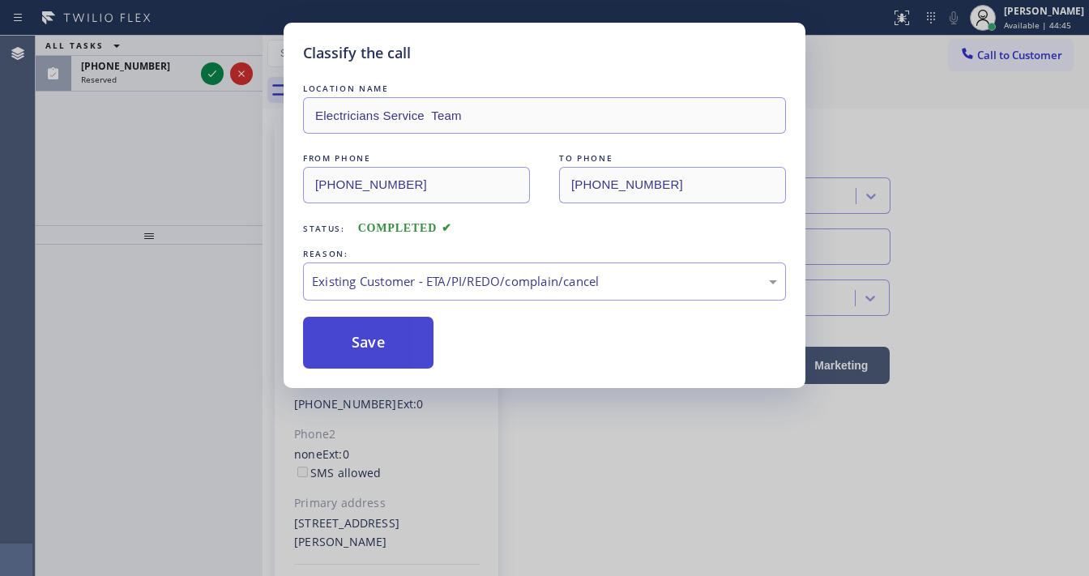
click at [362, 346] on button "Save" at bounding box center [368, 343] width 131 height 52
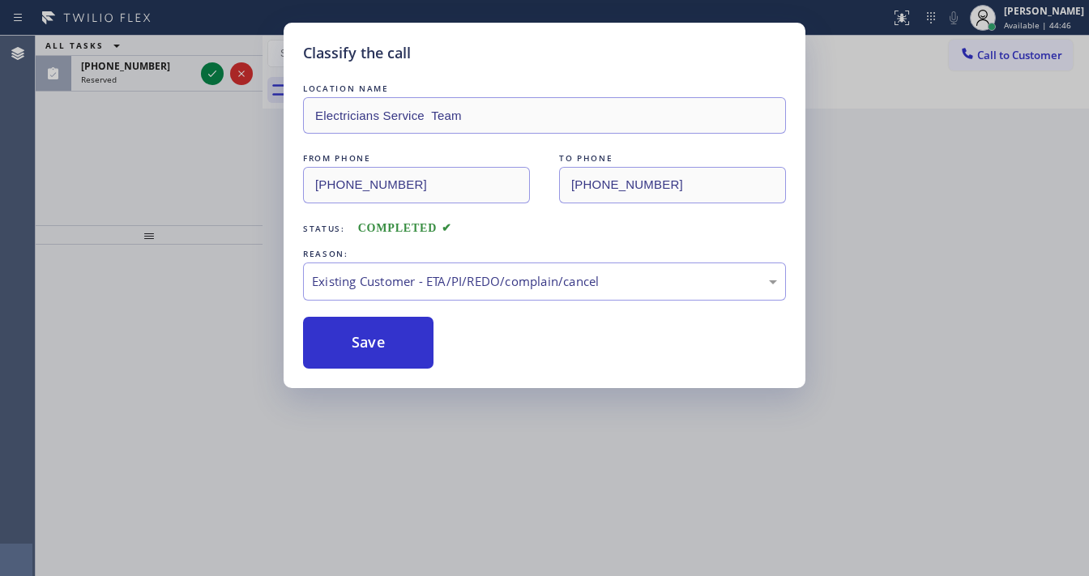
drag, startPoint x: 362, startPoint y: 344, endPoint x: 298, endPoint y: 286, distance: 86.0
click at [362, 344] on button "Save" at bounding box center [368, 343] width 131 height 52
click at [148, 159] on div "Classify the call LOCATION NAME Electricians Service Team FROM PHONE [PHONE_NUM…" at bounding box center [544, 288] width 1089 height 576
click at [206, 75] on div "Classify the call LOCATION NAME Electricians Service Team FROM PHONE [PHONE_NUM…" at bounding box center [544, 288] width 1089 height 576
click at [209, 72] on div "Classify the call LOCATION NAME Most Honest Appliance Repair Placentia FROM PHO…" at bounding box center [563, 306] width 1054 height 541
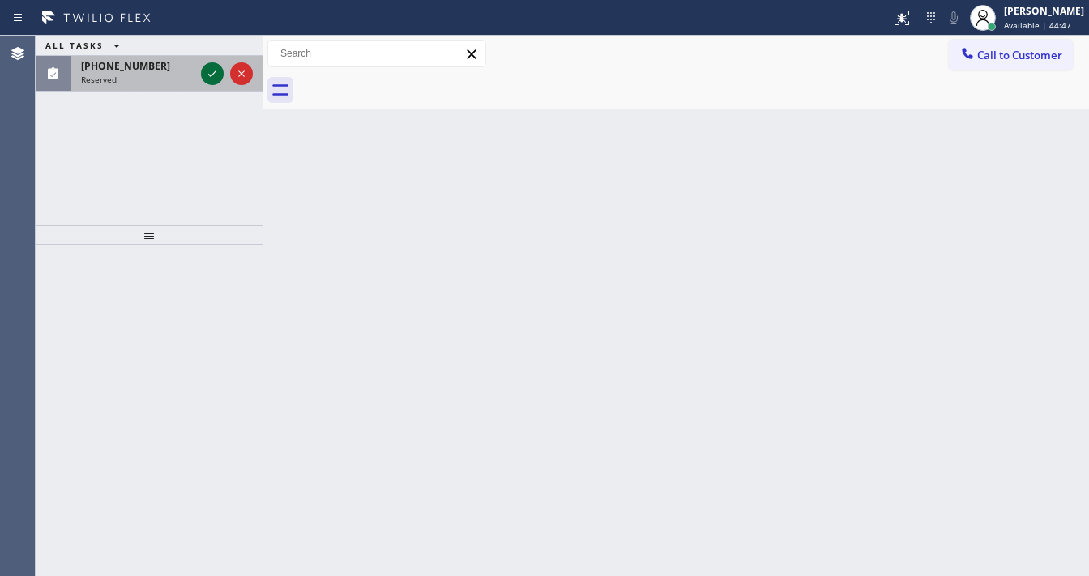
click at [209, 72] on icon at bounding box center [212, 73] width 19 height 19
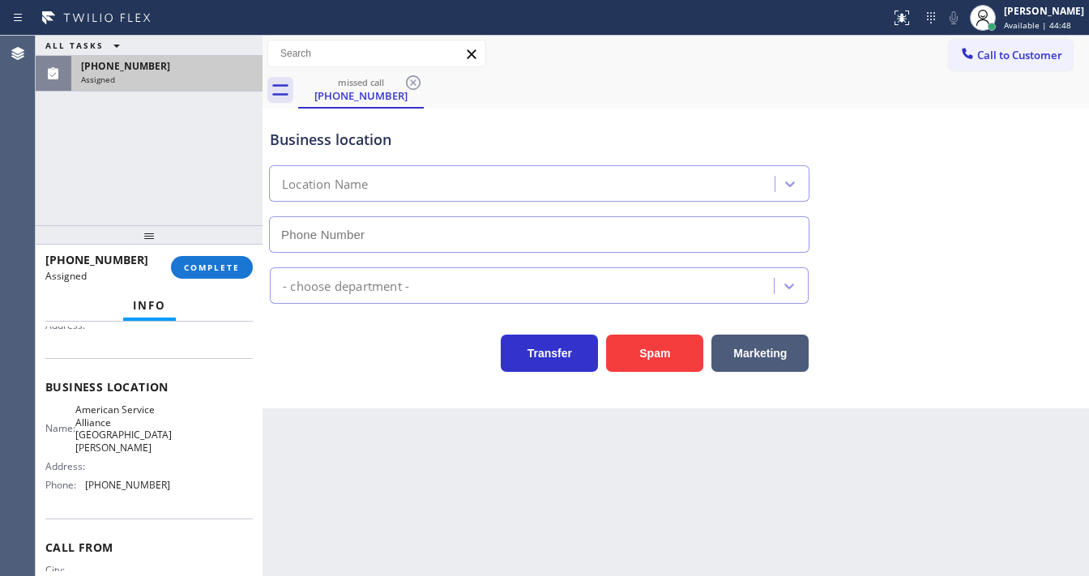
type input "[PHONE_NUMBER]"
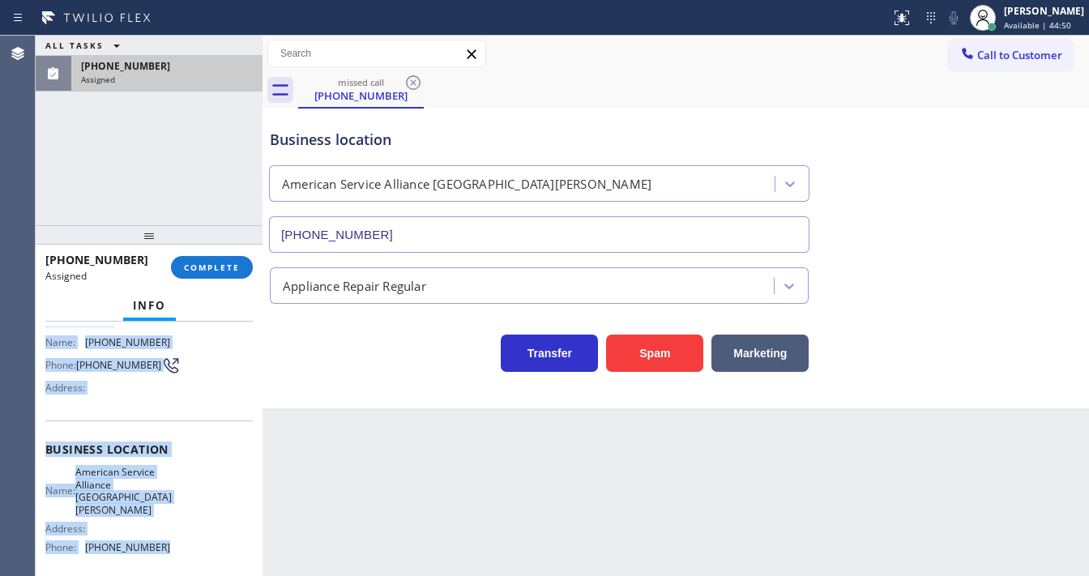
scroll to position [195, 0]
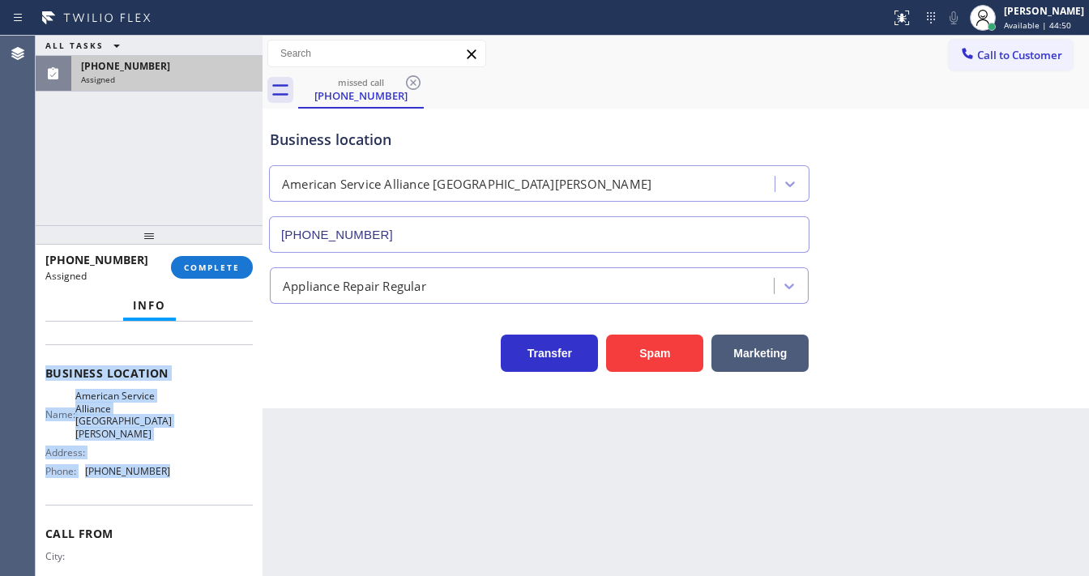
drag, startPoint x: 41, startPoint y: 428, endPoint x: 170, endPoint y: 454, distance: 131.5
click at [170, 454] on div "Context Queue: Appliance Repair Priority: 0 Task Age: Customer Name: [PHONE_NUM…" at bounding box center [149, 449] width 227 height 255
copy div "Customer Name: [PHONE_NUMBER] Phone: [PHONE_NUMBER] Address: Business location …"
click at [229, 272] on span "COMPLETE" at bounding box center [212, 267] width 56 height 11
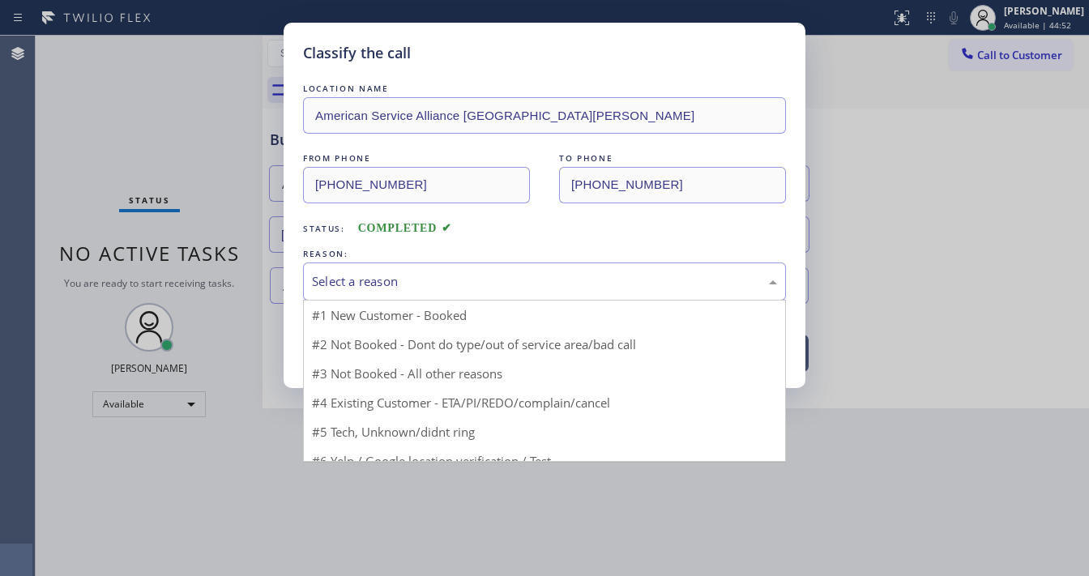
click at [395, 284] on div "Select a reason" at bounding box center [544, 281] width 465 height 19
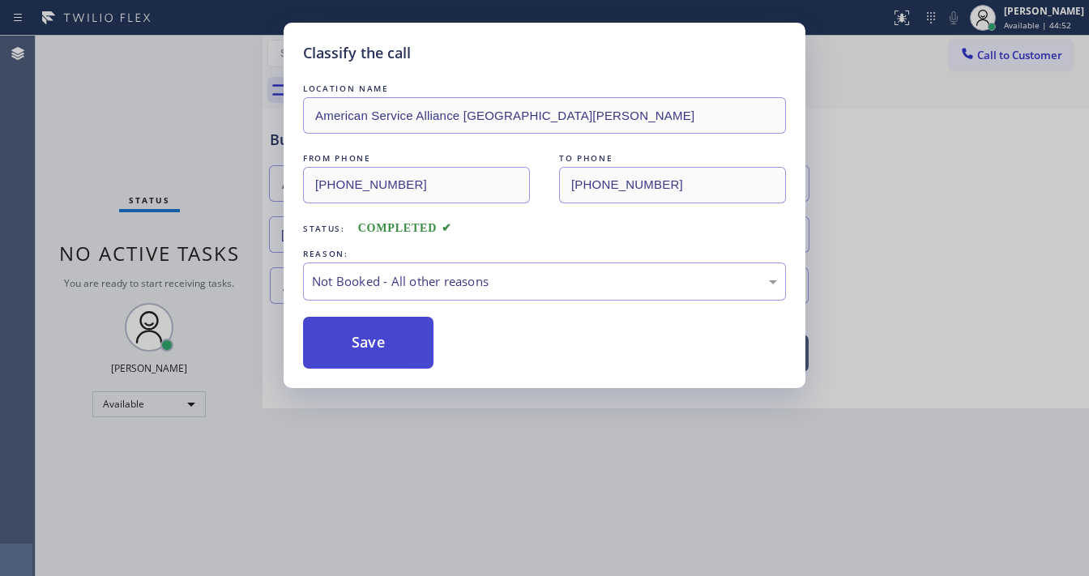
click at [373, 344] on button "Save" at bounding box center [368, 343] width 131 height 52
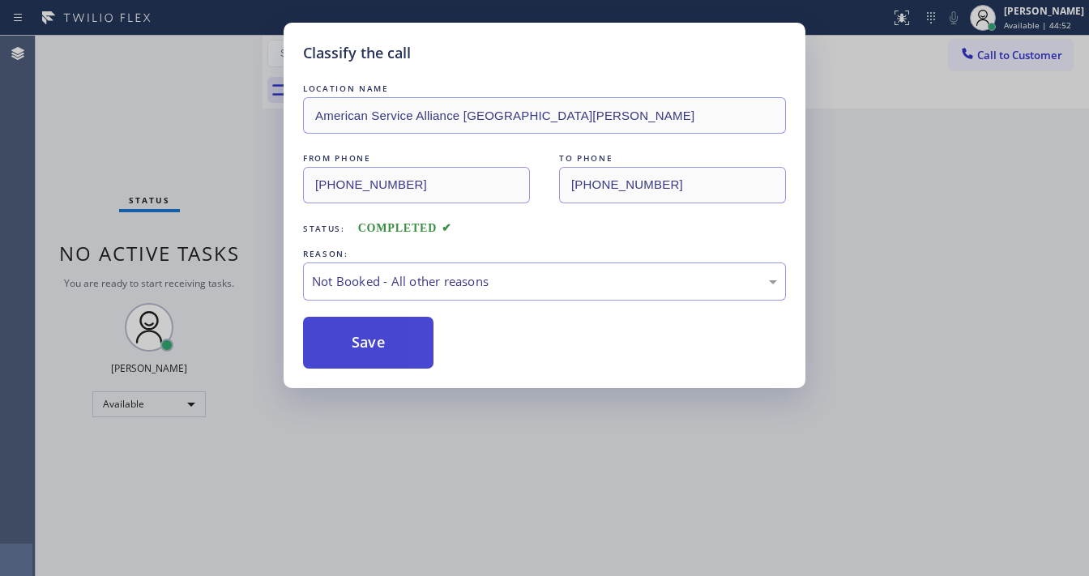
click at [373, 344] on button "Save" at bounding box center [368, 343] width 131 height 52
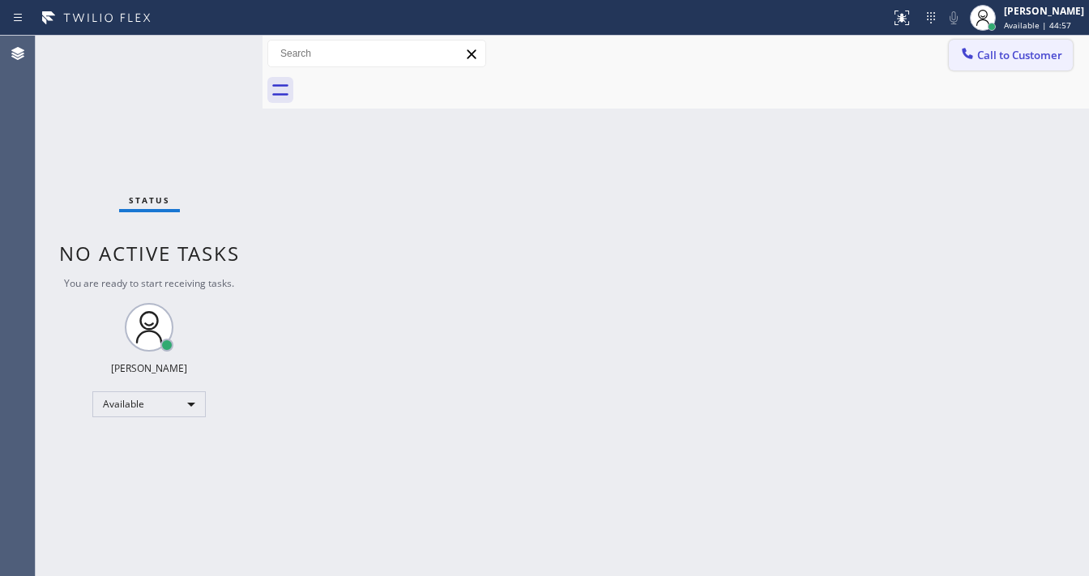
click at [995, 59] on span "Call to Customer" at bounding box center [1020, 55] width 85 height 15
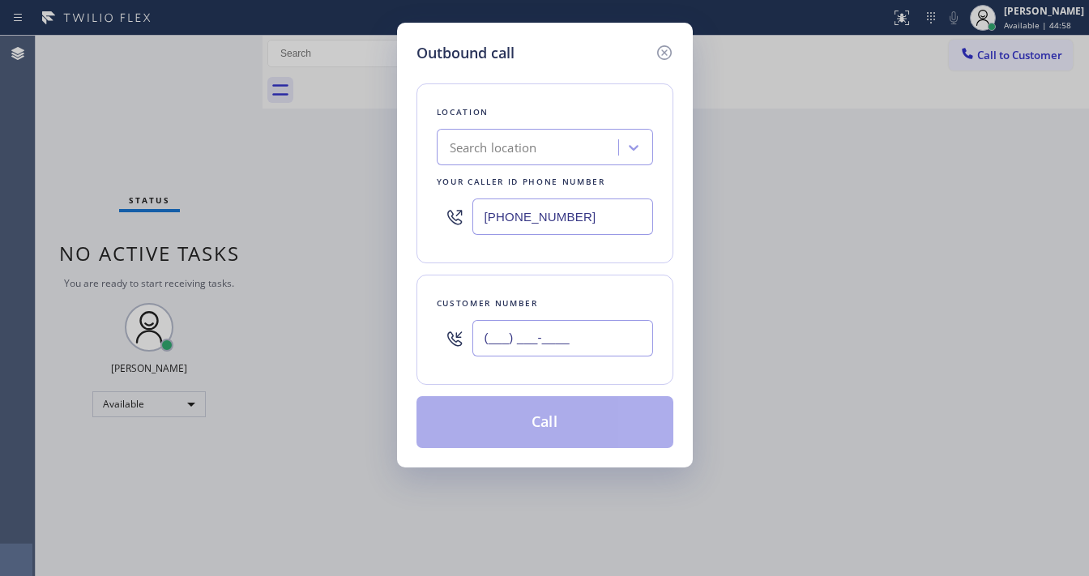
click at [567, 326] on input "(___) ___-____" at bounding box center [563, 338] width 181 height 36
click at [567, 327] on input "(___) ___-____" at bounding box center [563, 338] width 181 height 36
paste input "text"
type input "(___) ___-____"
click at [594, 208] on input "[PHONE_NUMBER]" at bounding box center [563, 217] width 181 height 36
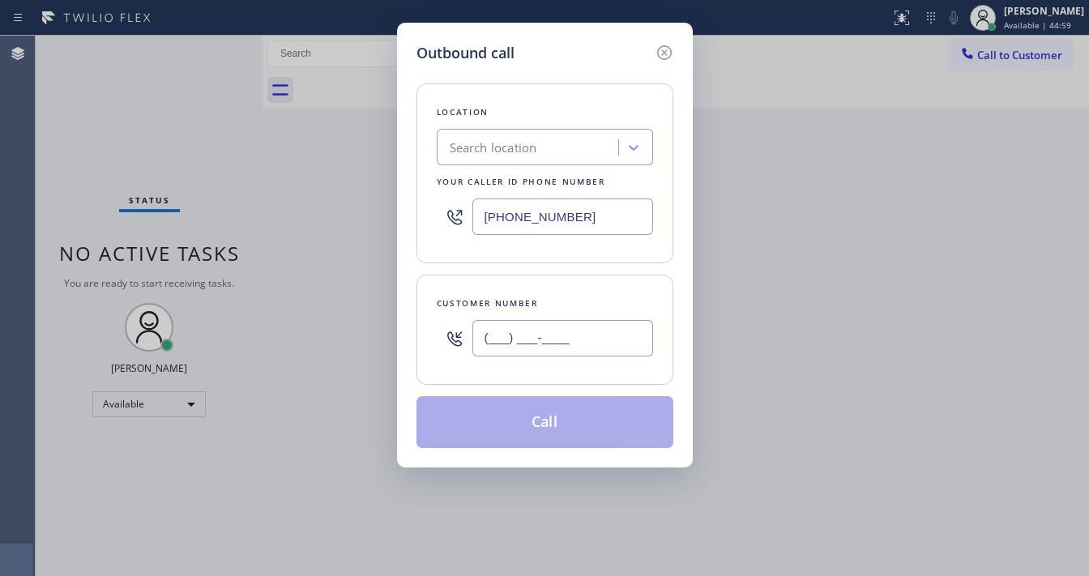
click at [557, 331] on input "(___) ___-____" at bounding box center [563, 338] width 181 height 36
drag, startPoint x: 557, startPoint y: 331, endPoint x: 575, endPoint y: 284, distance: 50.6
click at [557, 327] on input "(___) ___-____" at bounding box center [563, 338] width 181 height 36
paste input "805) 390-7712"
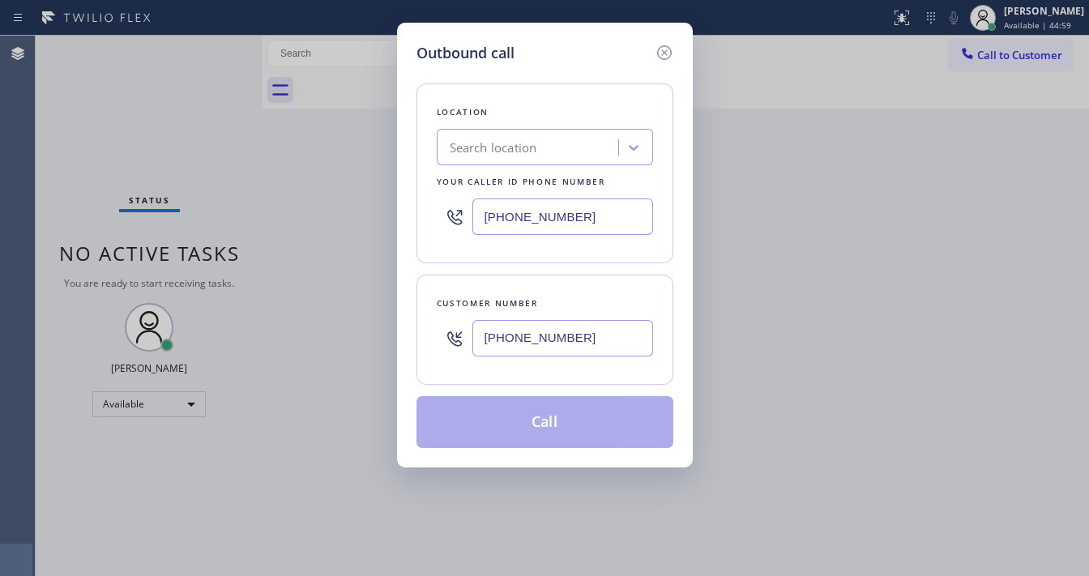
type input "[PHONE_NUMBER]"
click at [590, 211] on input "[PHONE_NUMBER]" at bounding box center [563, 217] width 181 height 36
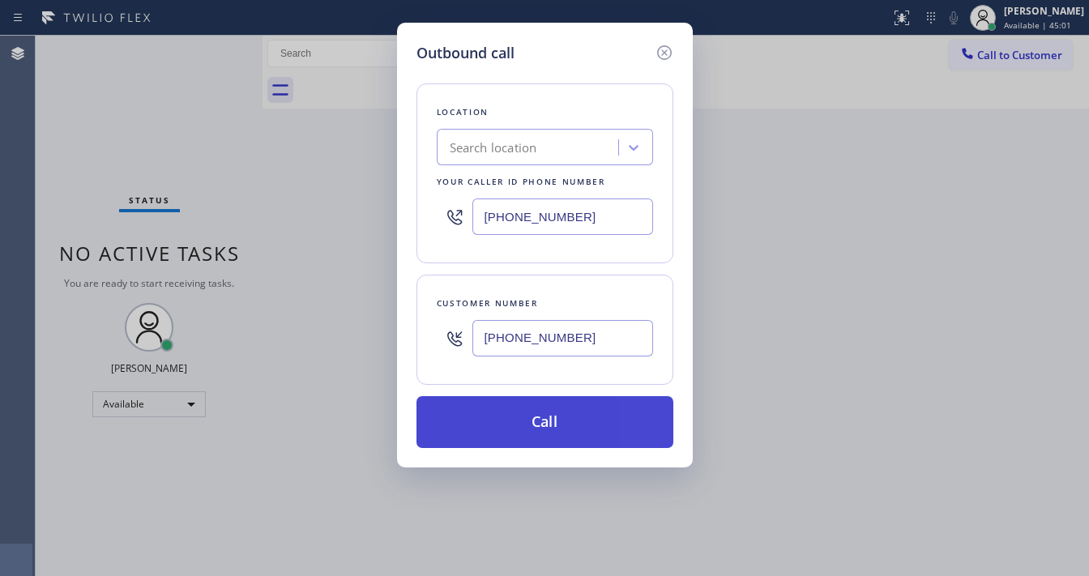
paste input "05) 420-7474"
type input "[PHONE_NUMBER]"
click at [523, 415] on button "Call" at bounding box center [545, 422] width 257 height 52
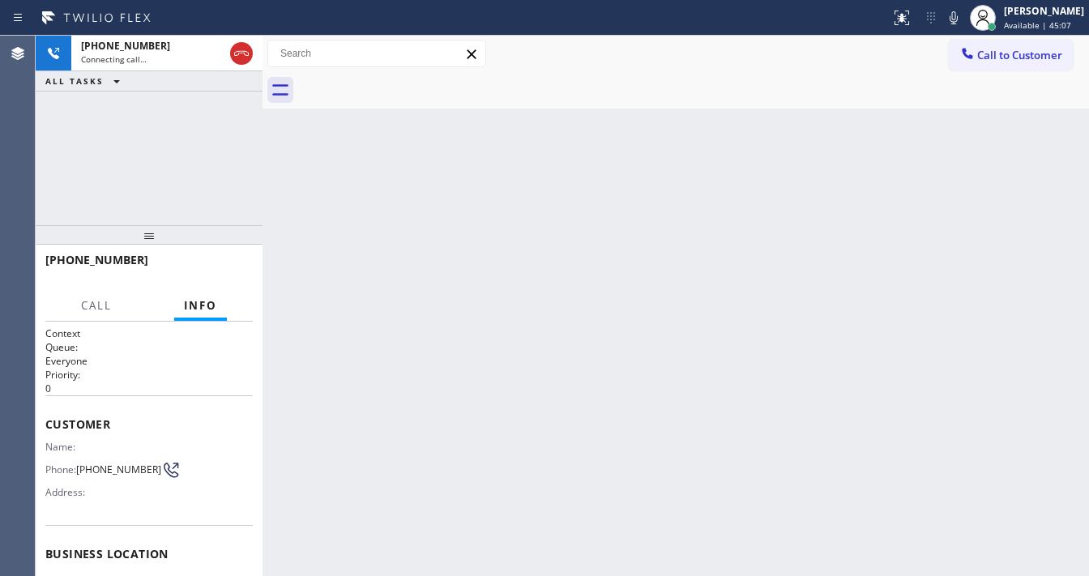
click at [170, 168] on div "[PHONE_NUMBER] Connecting call… ALL TASKS ALL TASKS ACTIVE TASKS TASKS IN WRAP …" at bounding box center [149, 131] width 227 height 190
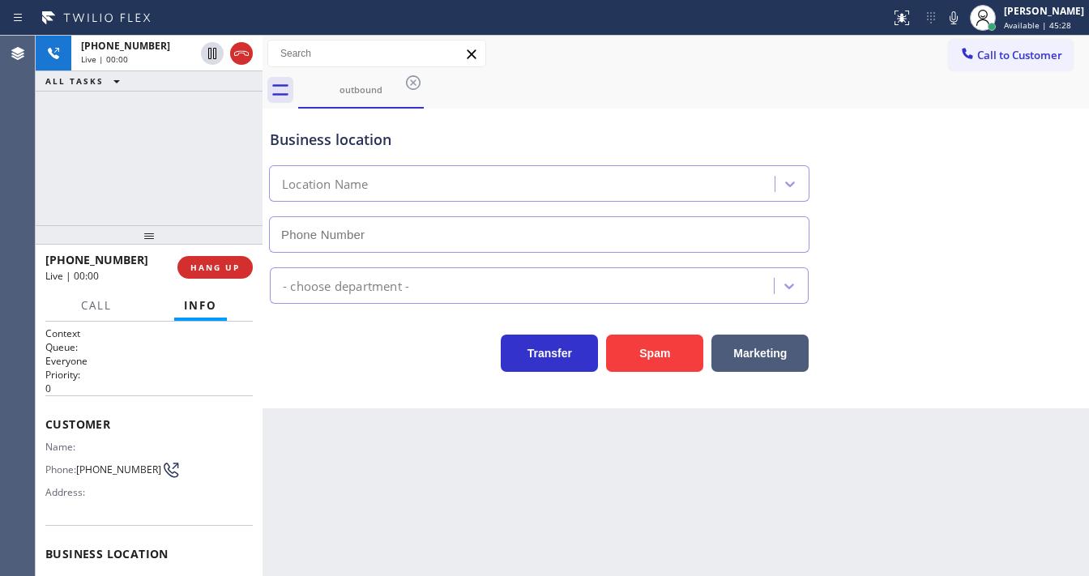
type input "[PHONE_NUMBER]"
click at [57, 174] on div "[PHONE_NUMBER] Live | 00:00 ALL TASKS ALL TASKS ACTIVE TASKS TASKS IN WRAP UP" at bounding box center [149, 131] width 227 height 190
click at [60, 240] on div at bounding box center [149, 234] width 227 height 19
click at [44, 191] on div "[PHONE_NUMBER] Live | 00:24 ALL TASKS ALL TASKS ACTIVE TASKS TASKS IN WRAP UP" at bounding box center [149, 131] width 227 height 190
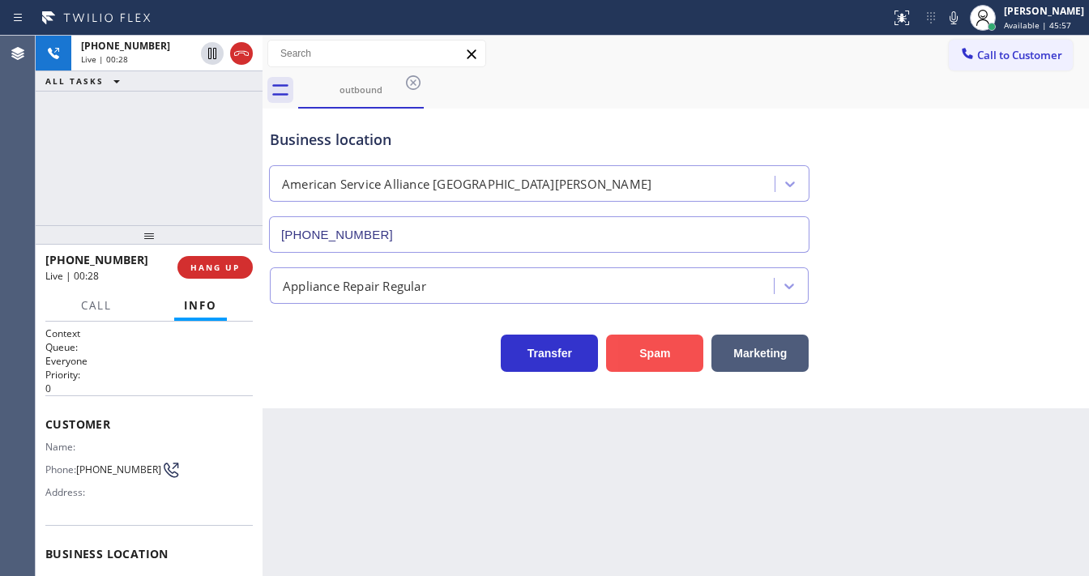
click at [680, 350] on button "Spam" at bounding box center [654, 353] width 97 height 37
click at [681, 350] on button "Spam" at bounding box center [654, 353] width 97 height 37
click at [248, 271] on button "HANG UP" at bounding box center [215, 267] width 75 height 23
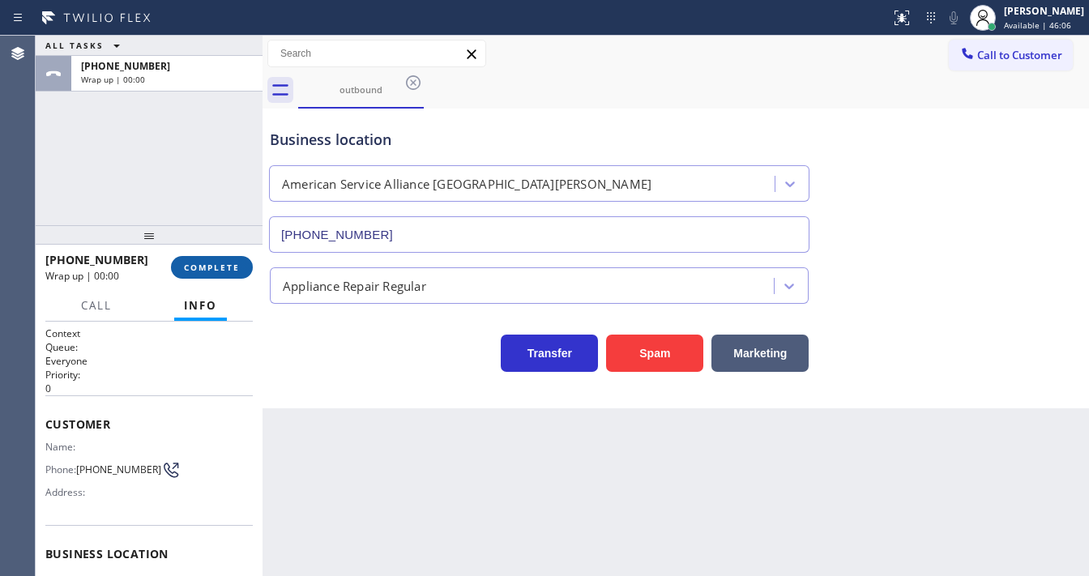
click at [243, 271] on button "COMPLETE" at bounding box center [212, 267] width 82 height 23
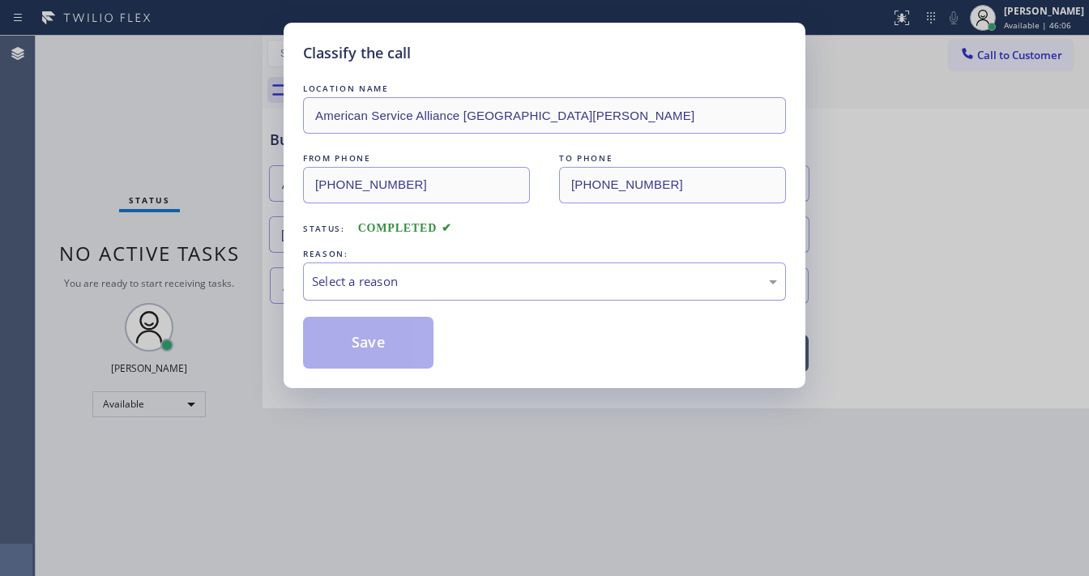
click at [370, 287] on div "Select a reason" at bounding box center [544, 281] width 465 height 19
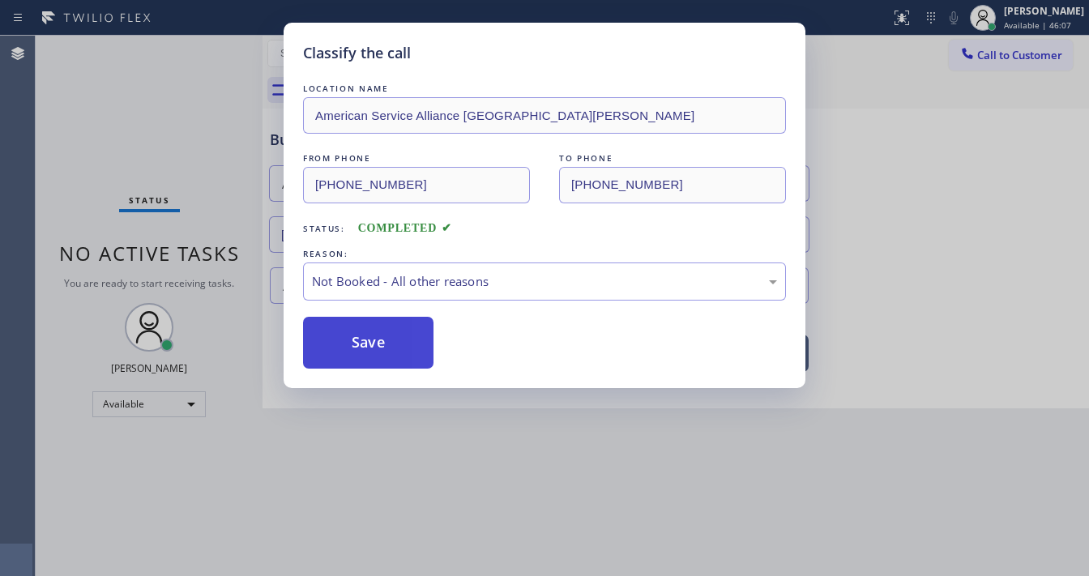
click at [356, 344] on button "Save" at bounding box center [368, 343] width 131 height 52
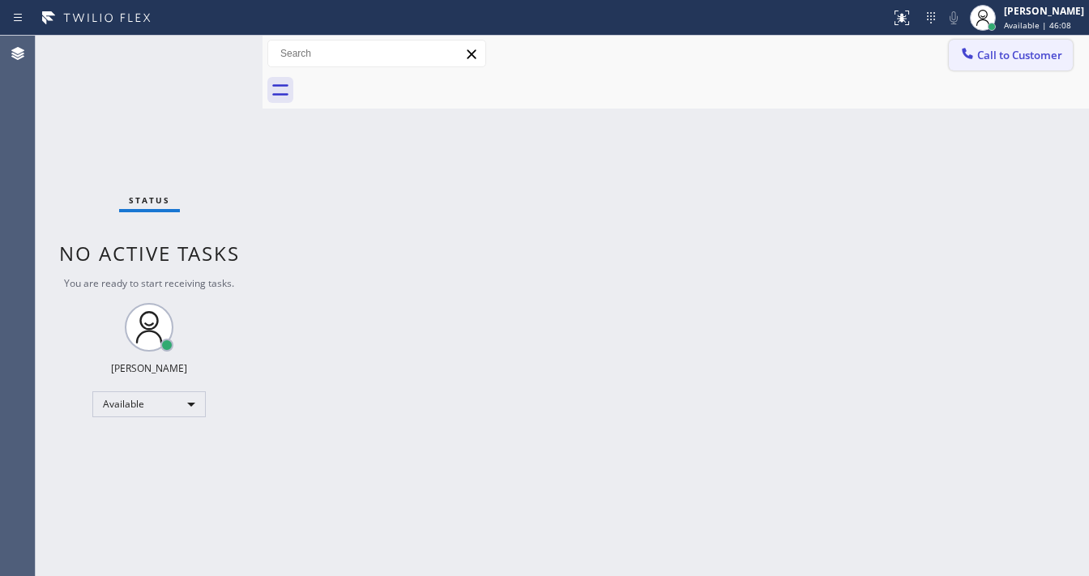
click at [1000, 67] on button "Call to Customer" at bounding box center [1011, 55] width 124 height 31
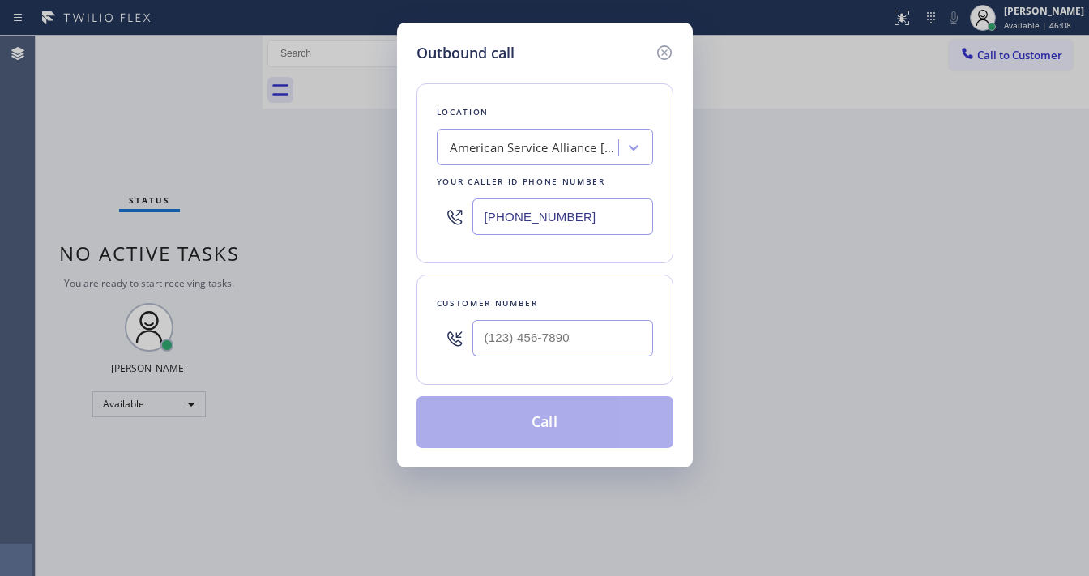
type input "(___) ___-____"
click at [538, 323] on input "(___) ___-____" at bounding box center [563, 338] width 181 height 36
drag, startPoint x: 571, startPoint y: 338, endPoint x: 567, endPoint y: 255, distance: 82.7
click at [570, 337] on input "(___) ___-____" at bounding box center [563, 338] width 181 height 36
paste input "text"
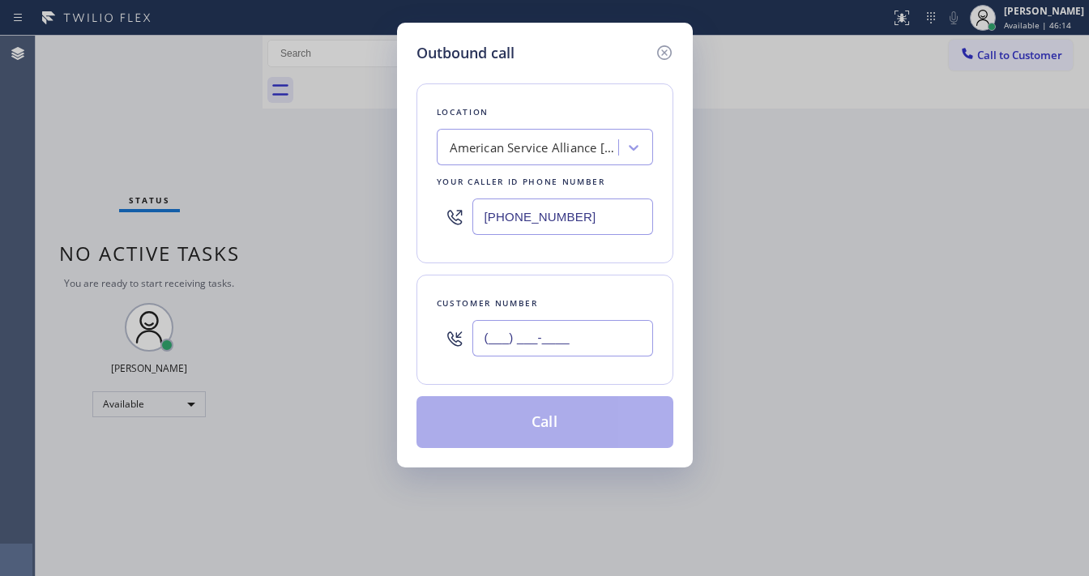
click at [541, 327] on input "(___) ___-____" at bounding box center [563, 338] width 181 height 36
paste input "714) 760-5484"
type input "[PHONE_NUMBER]"
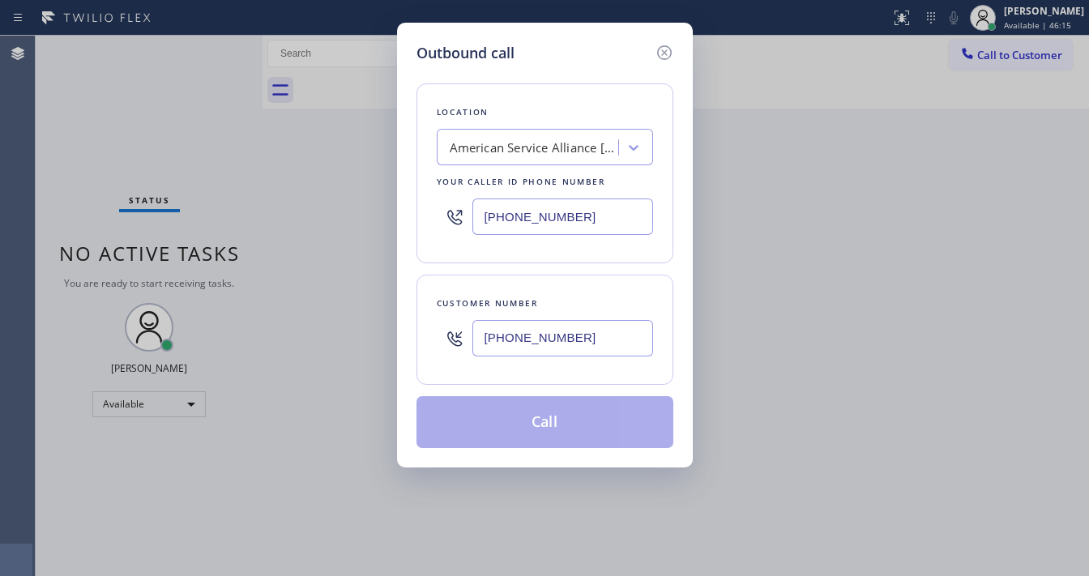
click at [593, 229] on input "[PHONE_NUMBER]" at bounding box center [563, 217] width 181 height 36
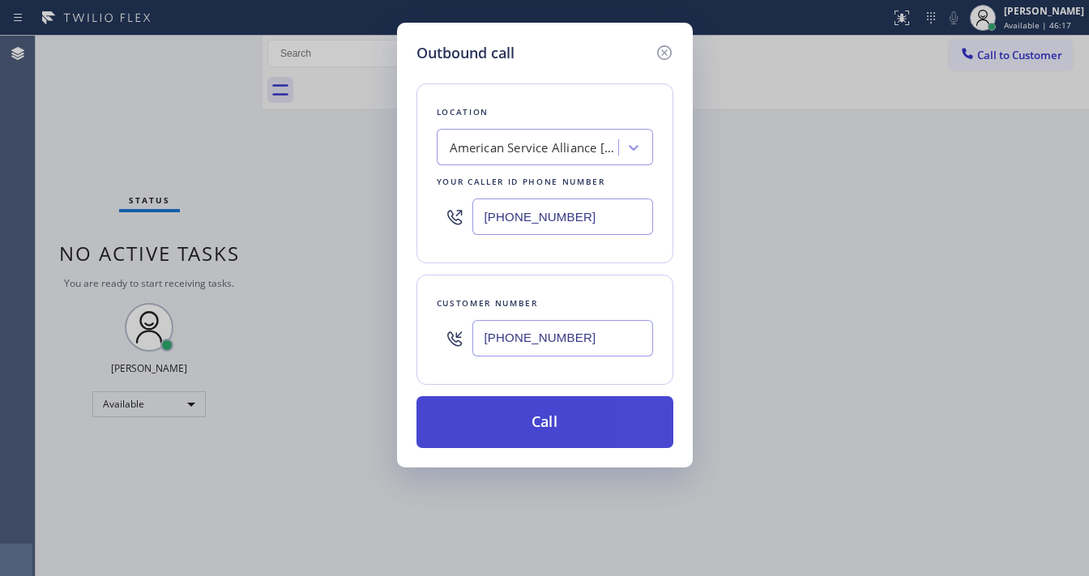
paste input "714) 909-2796"
type input "[PHONE_NUMBER]"
click at [533, 426] on button "Call" at bounding box center [545, 422] width 257 height 52
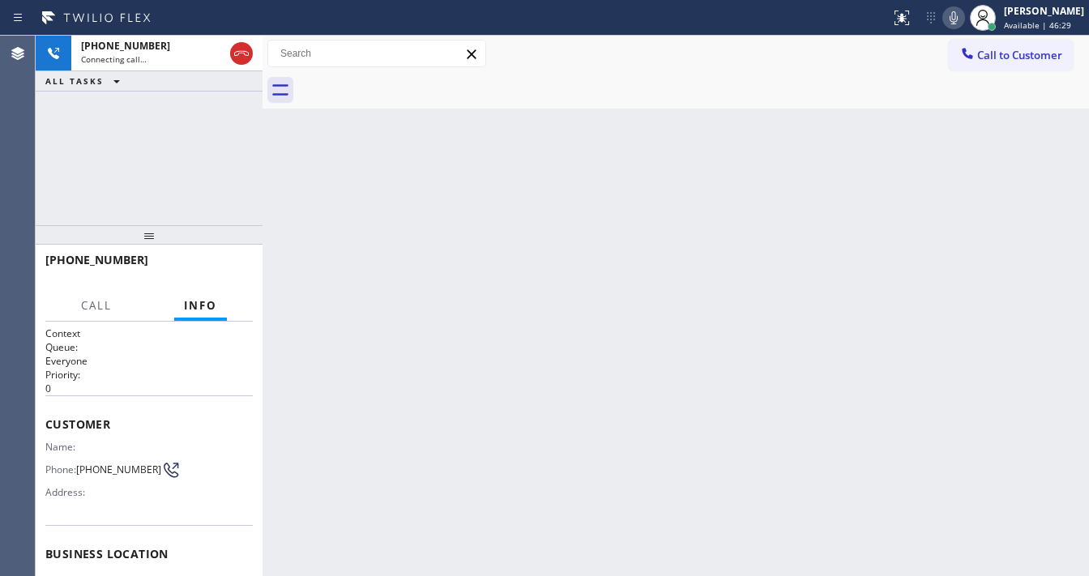
click at [961, 24] on icon at bounding box center [953, 17] width 19 height 19
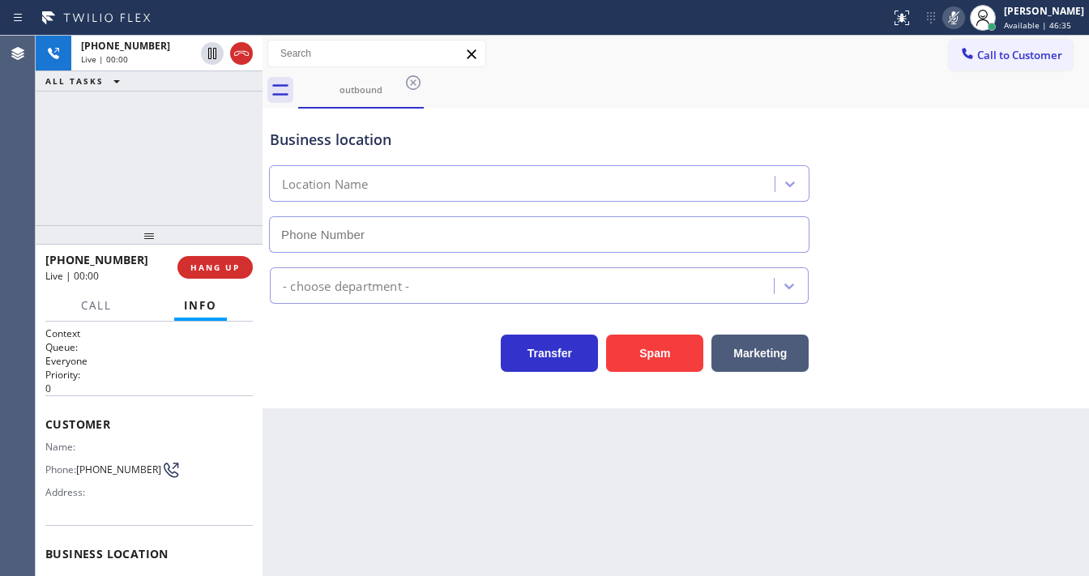
type input "[PHONE_NUMBER]"
click at [962, 25] on icon at bounding box center [953, 17] width 19 height 19
click at [52, 154] on div "[PHONE_NUMBER] Live | 00:13 ALL TASKS ALL TASKS ACTIVE TASKS TASKS IN WRAP UP" at bounding box center [149, 131] width 227 height 190
click at [229, 263] on span "HANG UP" at bounding box center [214, 267] width 49 height 11
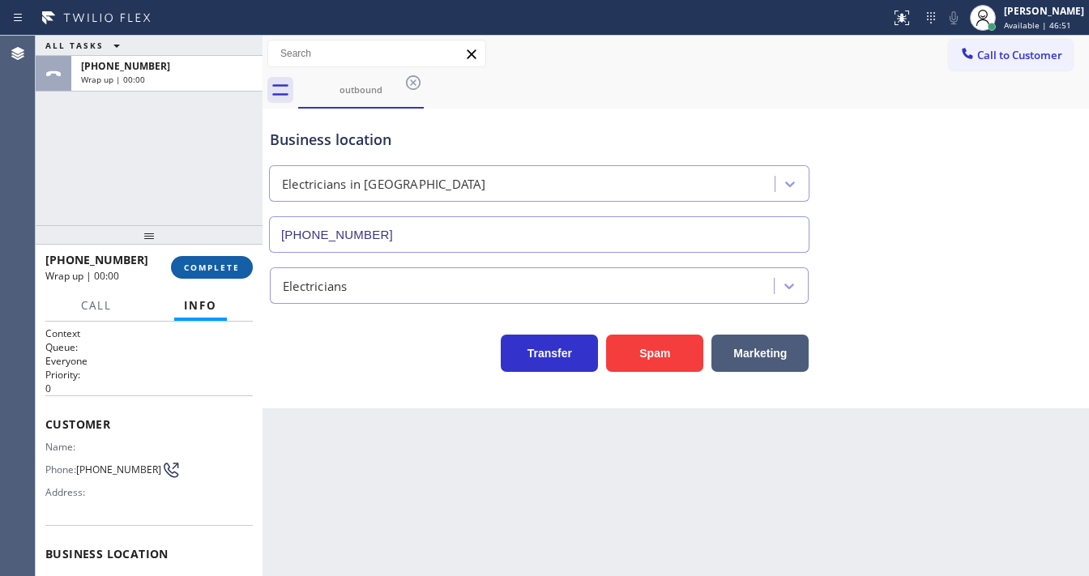
click at [229, 263] on span "COMPLETE" at bounding box center [212, 267] width 56 height 11
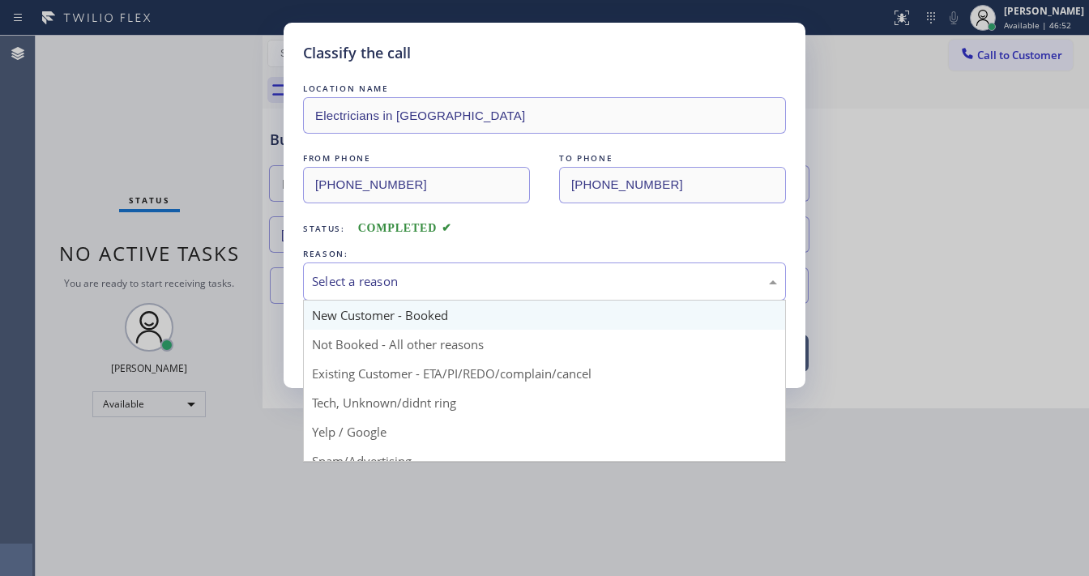
drag, startPoint x: 365, startPoint y: 289, endPoint x: 357, endPoint y: 310, distance: 23.3
click at [366, 289] on div "Select a reason" at bounding box center [544, 281] width 465 height 19
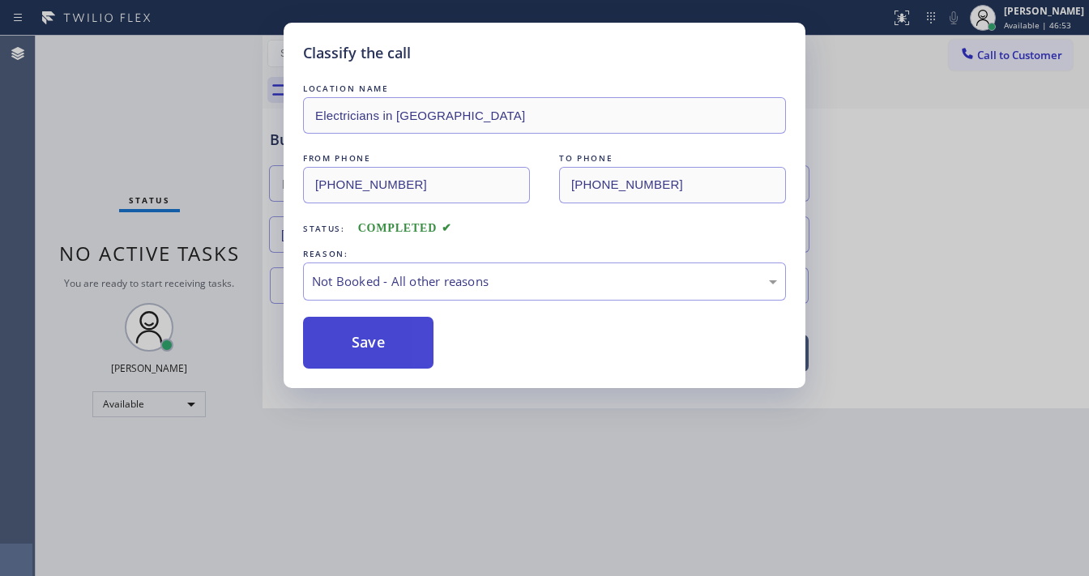
click at [353, 335] on button "Save" at bounding box center [368, 343] width 131 height 52
click at [353, 334] on button "Save" at bounding box center [368, 343] width 131 height 52
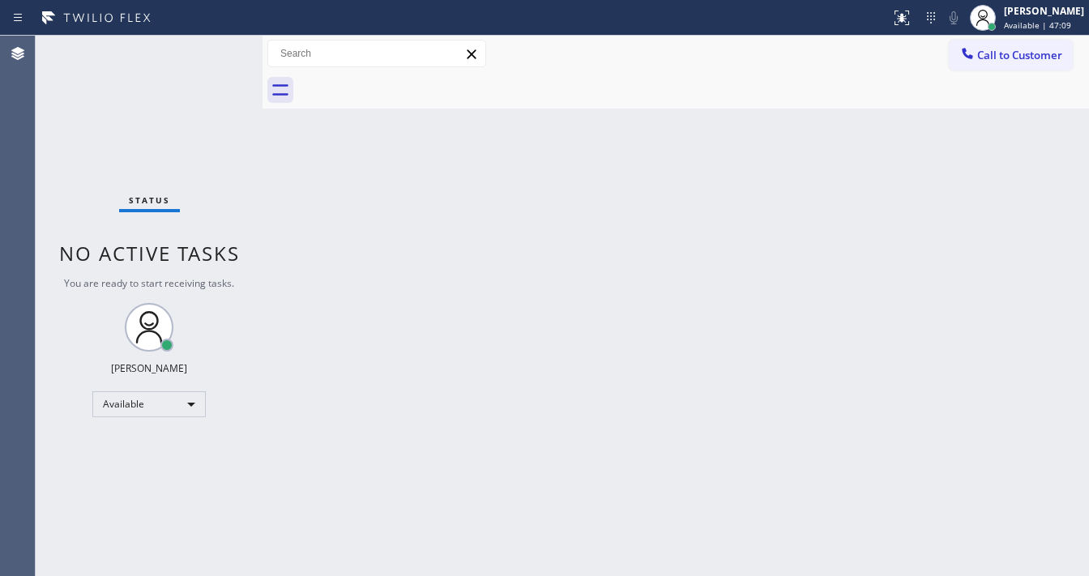
click at [61, 299] on div "Status No active tasks You are ready to start receiving tasks. [PERSON_NAME]" at bounding box center [149, 306] width 227 height 541
drag, startPoint x: 59, startPoint y: 251, endPoint x: 227, endPoint y: 263, distance: 168.2
click at [227, 263] on span "No active tasks" at bounding box center [149, 253] width 181 height 27
click at [213, 53] on div "Status No active tasks You are ready to start receiving tasks. [PERSON_NAME]" at bounding box center [149, 306] width 227 height 541
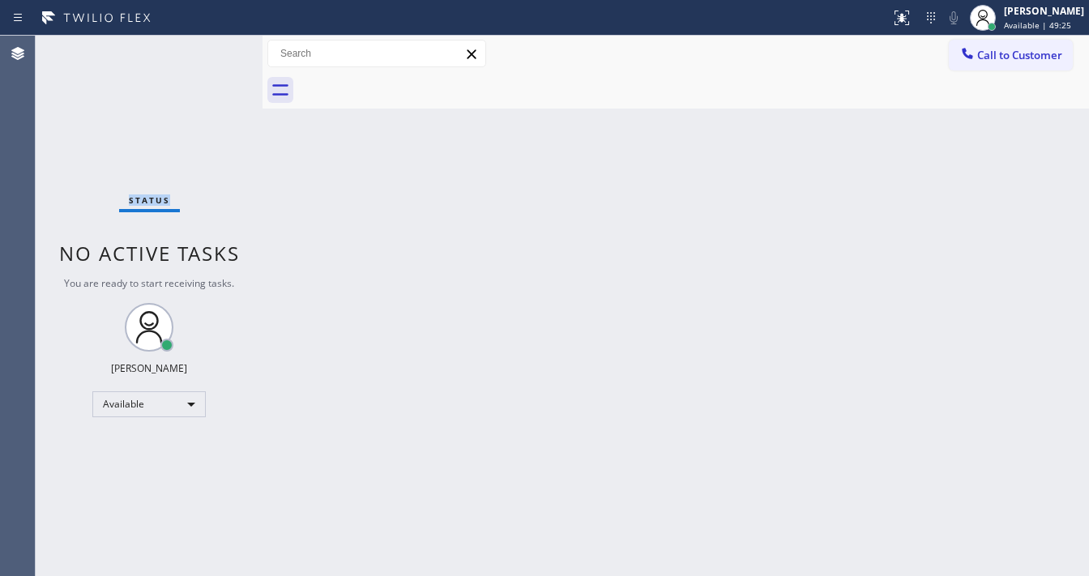
click at [213, 53] on div "Status No active tasks You are ready to start receiving tasks. [PERSON_NAME]" at bounding box center [149, 306] width 227 height 541
click at [213, 54] on div "Status No active tasks You are ready to start receiving tasks. [PERSON_NAME]" at bounding box center [149, 306] width 227 height 541
click at [221, 53] on div "Status No active tasks You are ready to start receiving tasks. [PERSON_NAME]" at bounding box center [149, 306] width 227 height 541
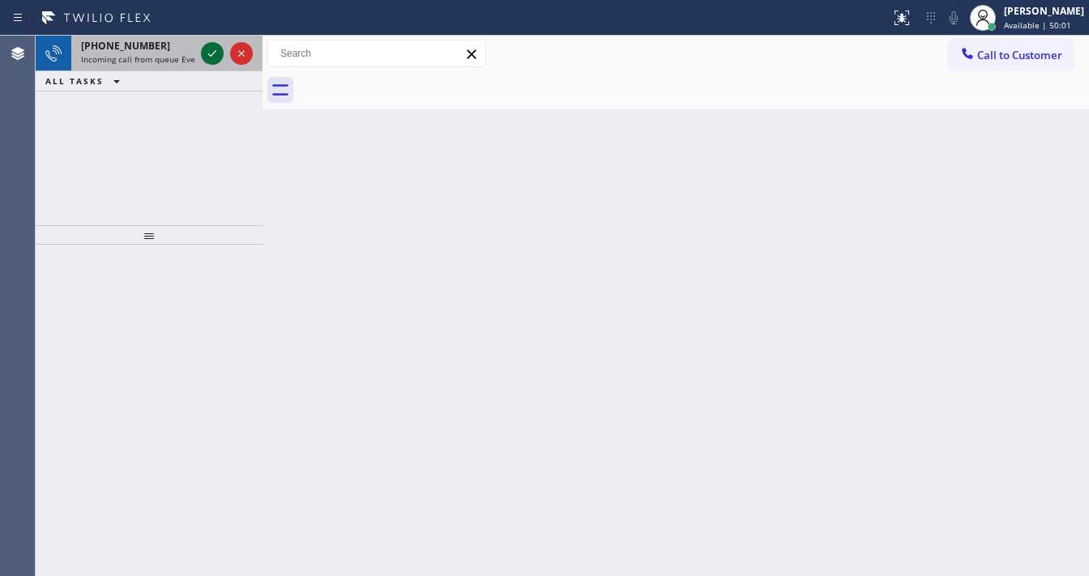
click at [203, 45] on icon at bounding box center [212, 53] width 19 height 19
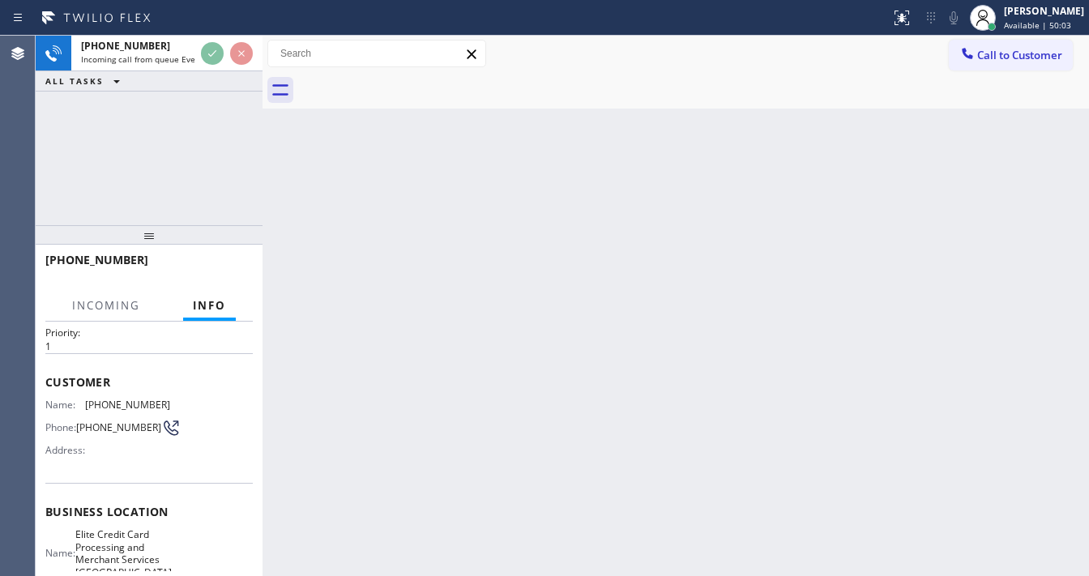
scroll to position [65, 0]
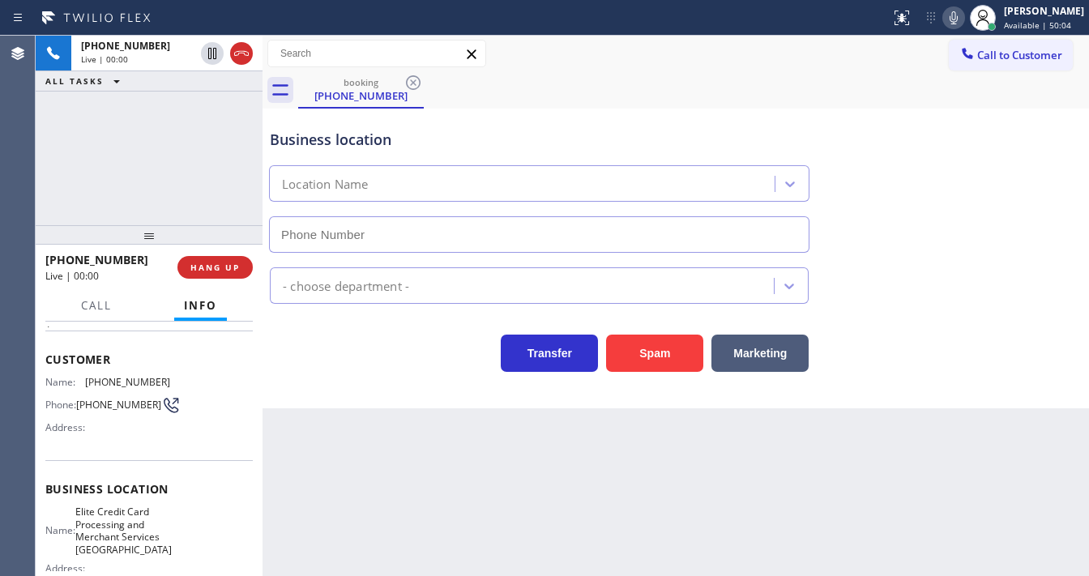
type input "[PHONE_NUMBER]"
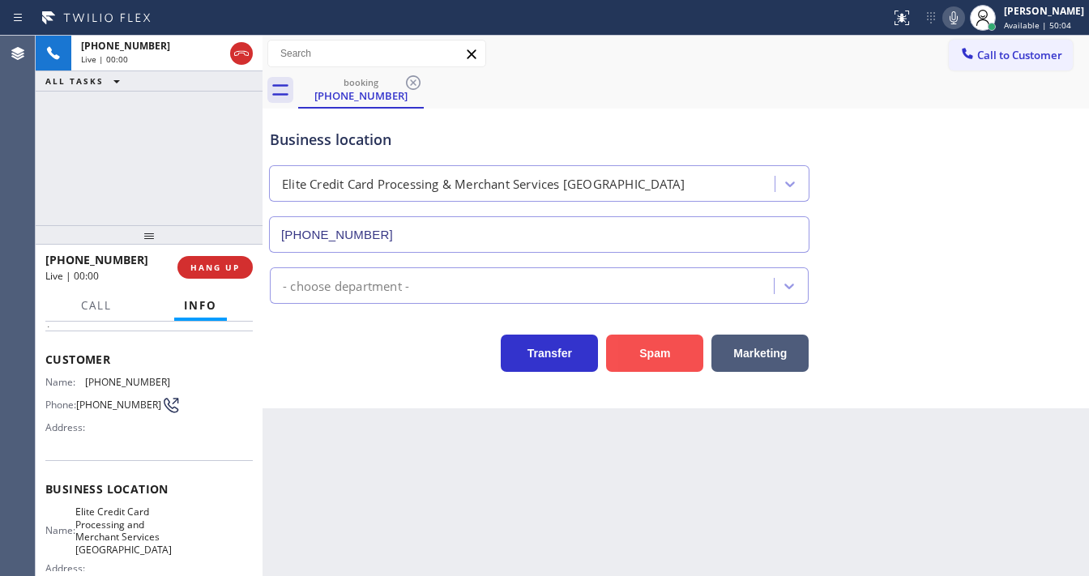
click at [657, 353] on button "Spam" at bounding box center [654, 353] width 97 height 37
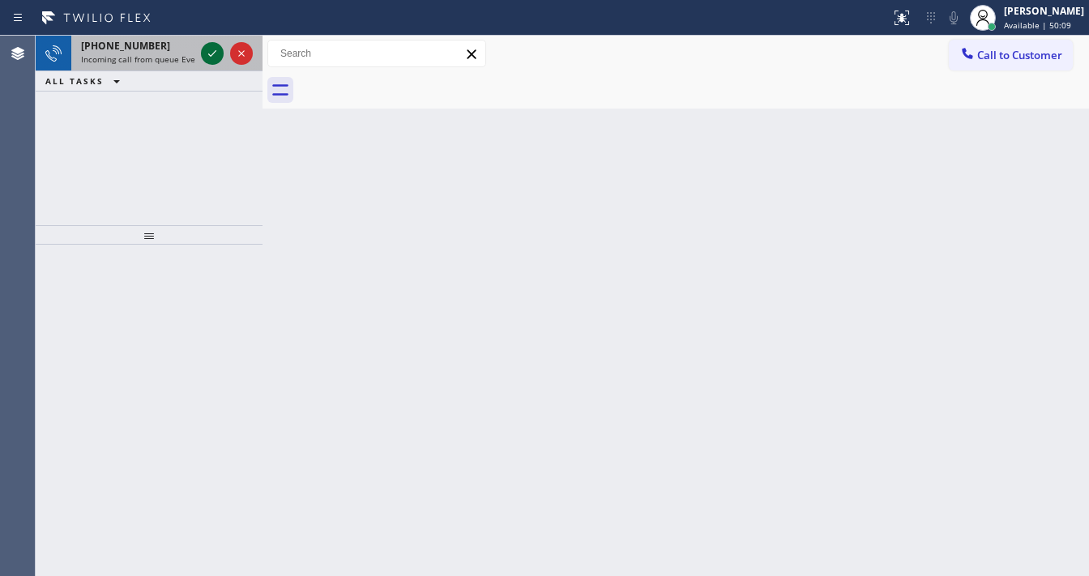
click at [214, 61] on icon at bounding box center [212, 53] width 19 height 19
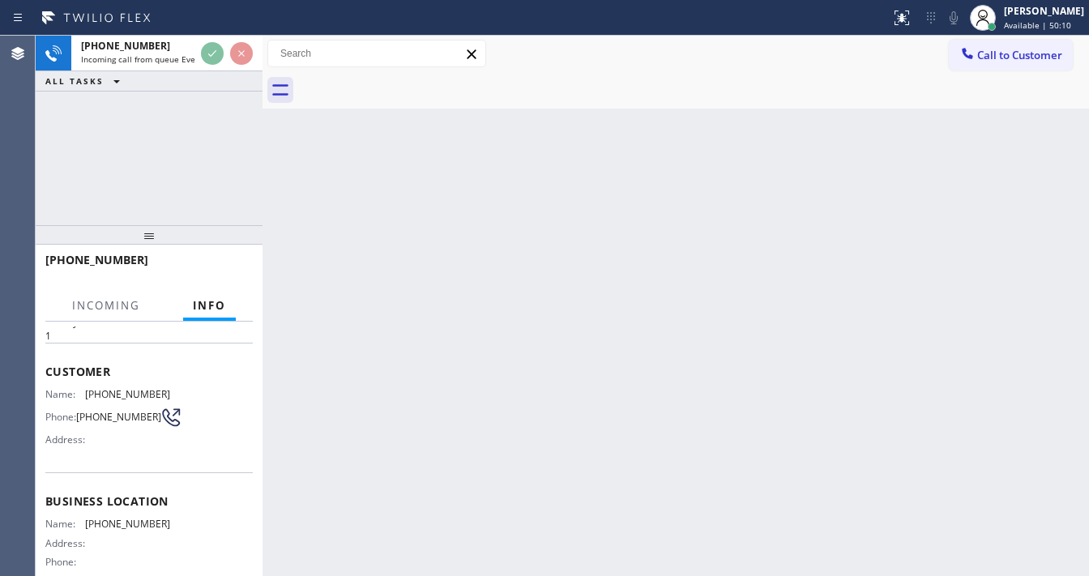
scroll to position [65, 0]
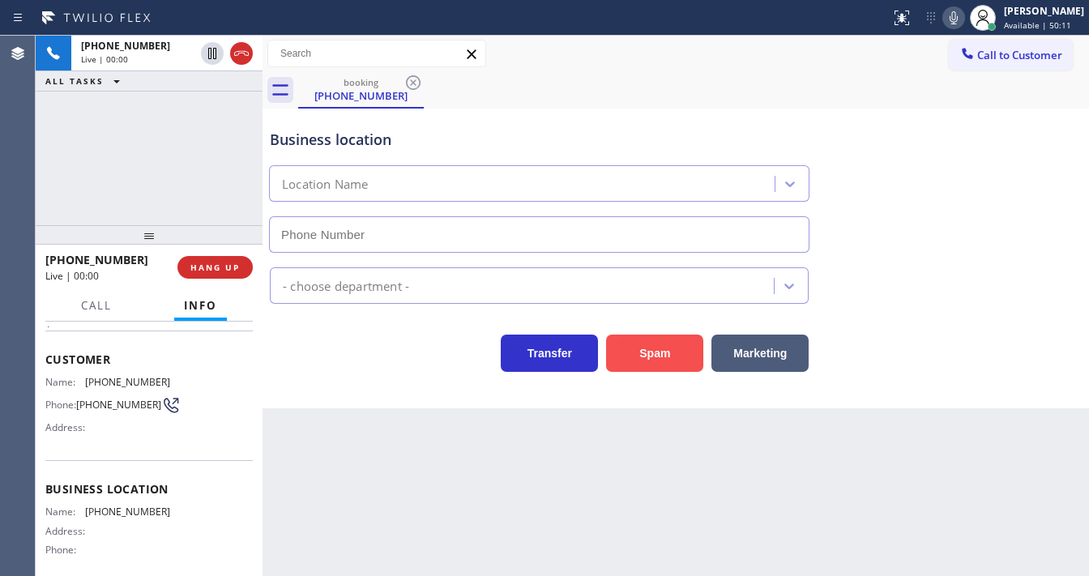
click at [640, 340] on button "Spam" at bounding box center [654, 353] width 97 height 37
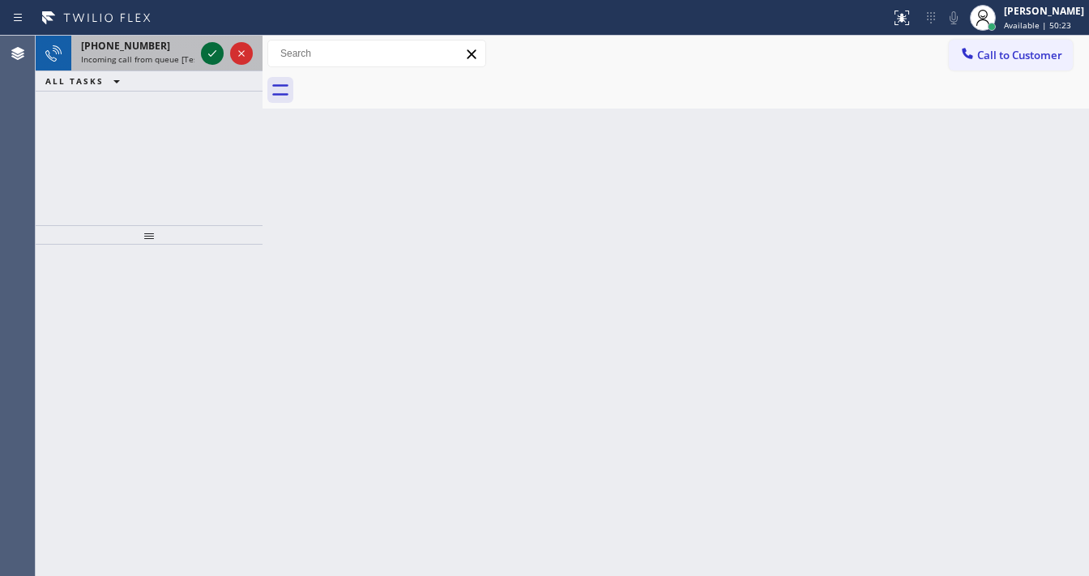
click at [206, 51] on icon at bounding box center [212, 53] width 19 height 19
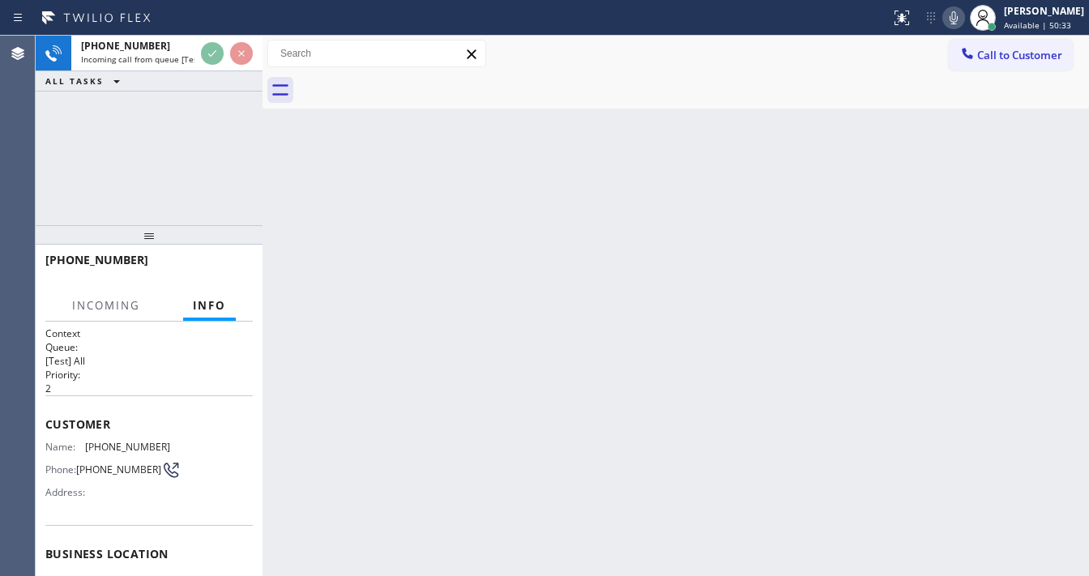
click at [38, 159] on div "[PHONE_NUMBER] Incoming call from queue [Test] All ALL TASKS ALL TASKS ACTIVE T…" at bounding box center [149, 131] width 227 height 190
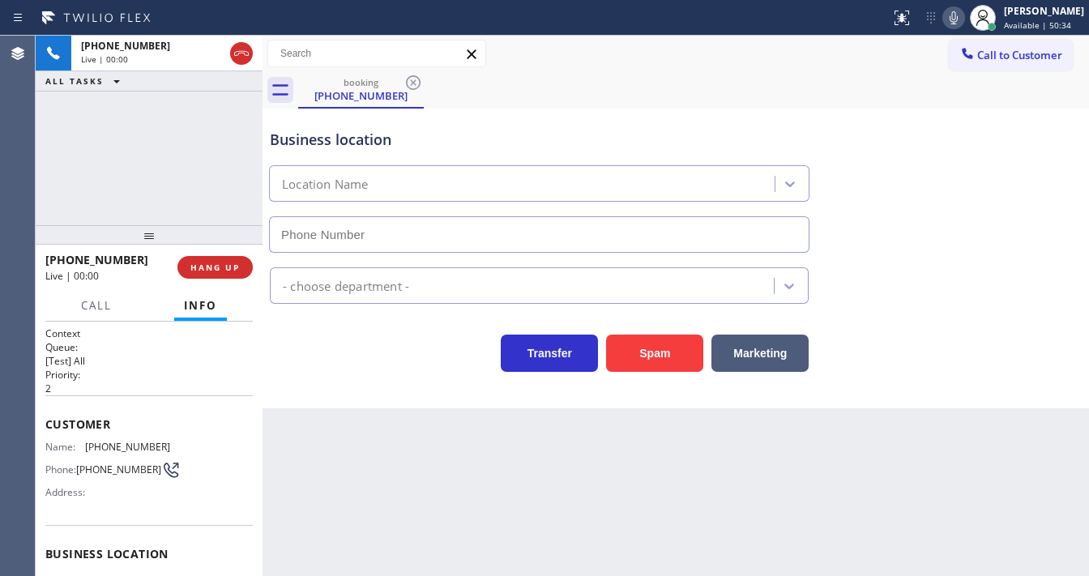
type input "[PHONE_NUMBER]"
click at [452, 571] on div "Back to Dashboard Change Sender ID Customers Technicians Select a contact Outbo…" at bounding box center [676, 306] width 827 height 541
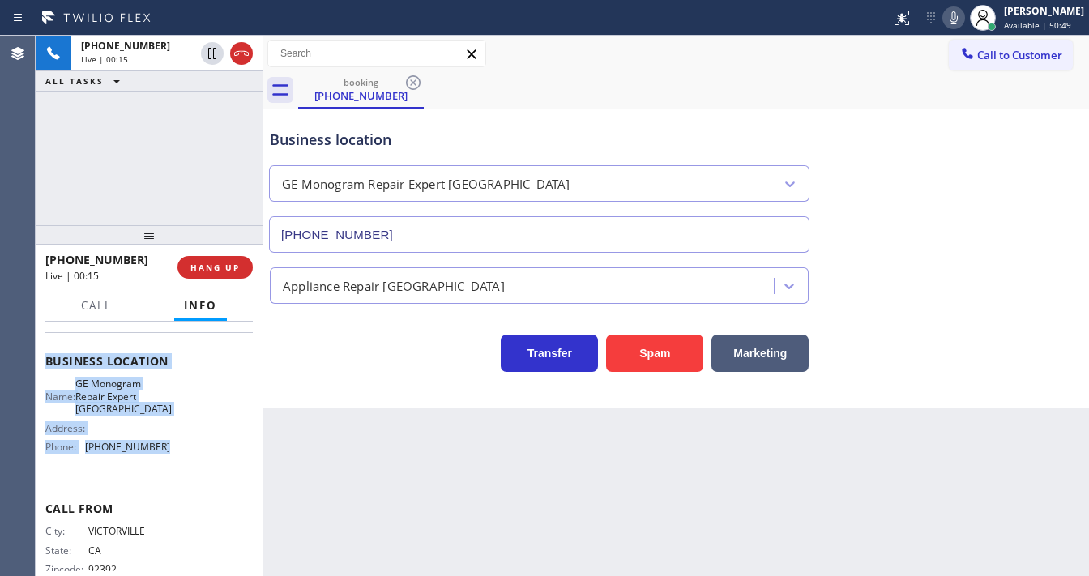
scroll to position [195, 0]
drag, startPoint x: 71, startPoint y: 432, endPoint x: 156, endPoint y: 456, distance: 88.5
click at [156, 456] on div "Context Queue: [Test] All Priority: 2 Customer Name: [PHONE_NUMBER] Phone: [PHO…" at bounding box center [149, 449] width 227 height 255
copy div "Customer Name: [PHONE_NUMBER] Phone: [PHONE_NUMBER] Address: Business location …"
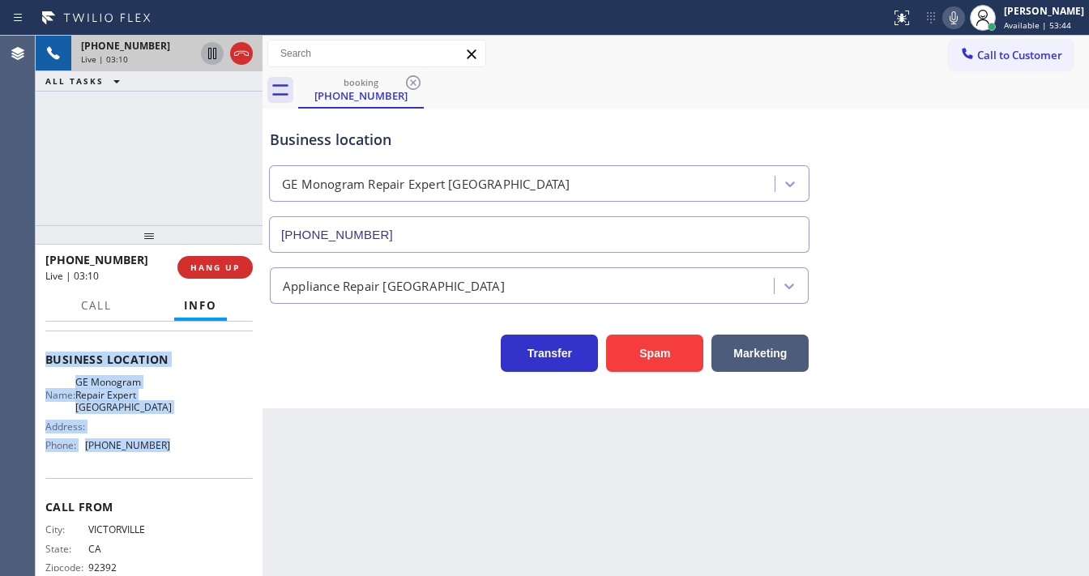
click at [216, 55] on icon at bounding box center [212, 53] width 8 height 11
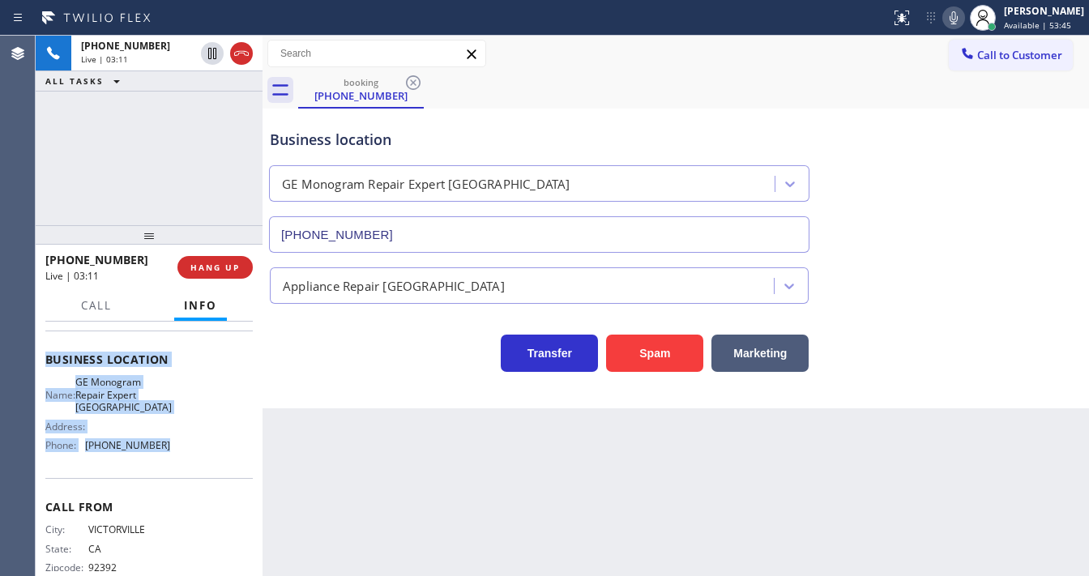
click at [958, 21] on icon at bounding box center [954, 17] width 8 height 13
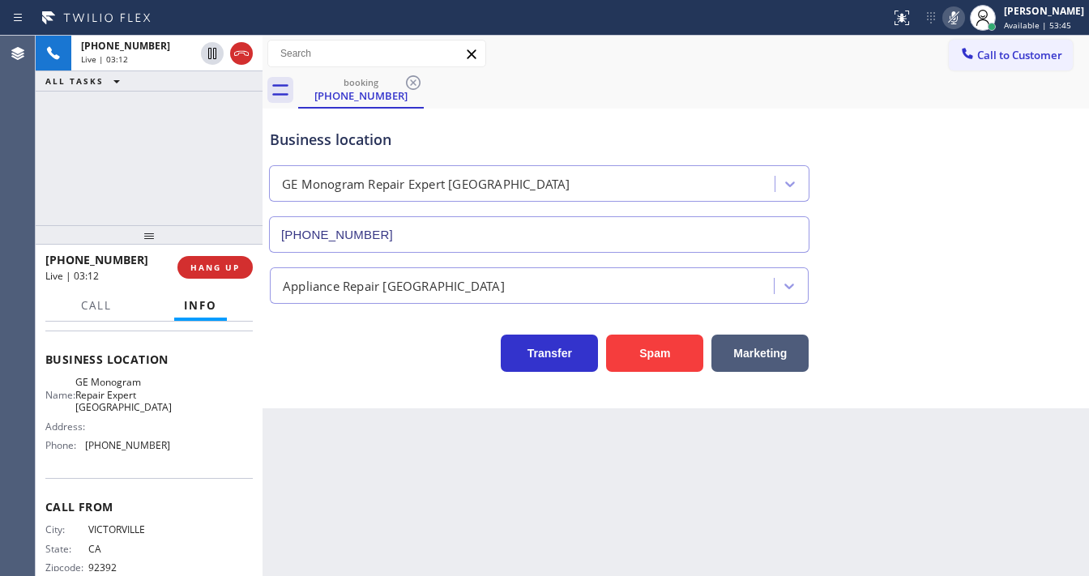
click at [147, 133] on div "[PHONE_NUMBER] Live | 03:12 ALL TASKS ALL TASKS ACTIVE TASKS TASKS IN WRAP UP" at bounding box center [149, 131] width 227 height 190
click at [148, 85] on div "ALL TASKS ALL TASKS ACTIVE TASKS TASKS IN WRAP UP" at bounding box center [149, 81] width 227 height 20
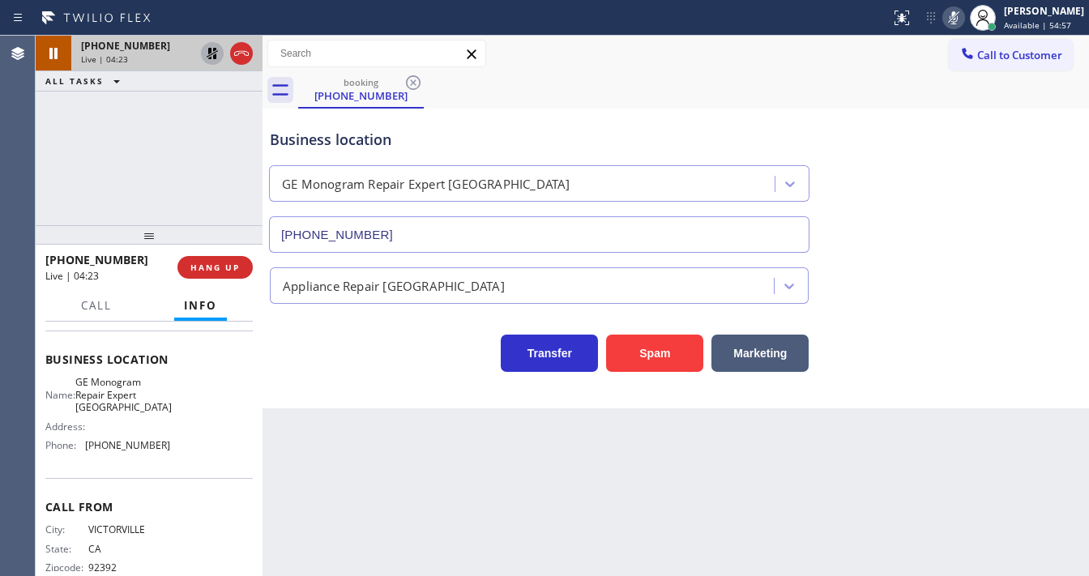
click at [208, 53] on icon at bounding box center [212, 53] width 11 height 11
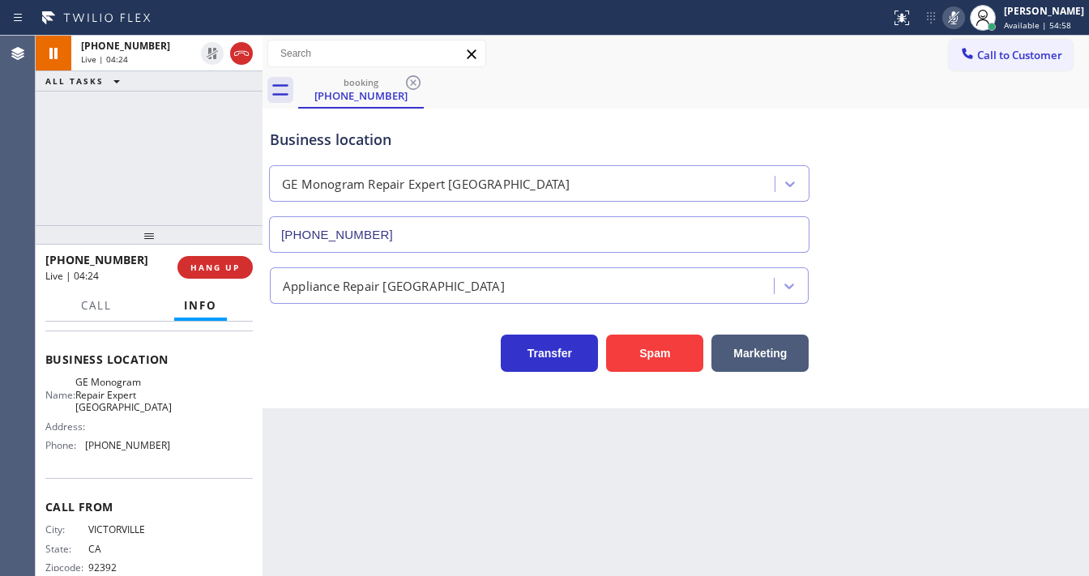
click at [958, 23] on icon at bounding box center [953, 17] width 19 height 19
click at [240, 152] on div "[PHONE_NUMBER] Live | 04:24 ALL TASKS ALL TASKS ACTIVE TASKS TASKS IN WRAP UP" at bounding box center [149, 131] width 227 height 190
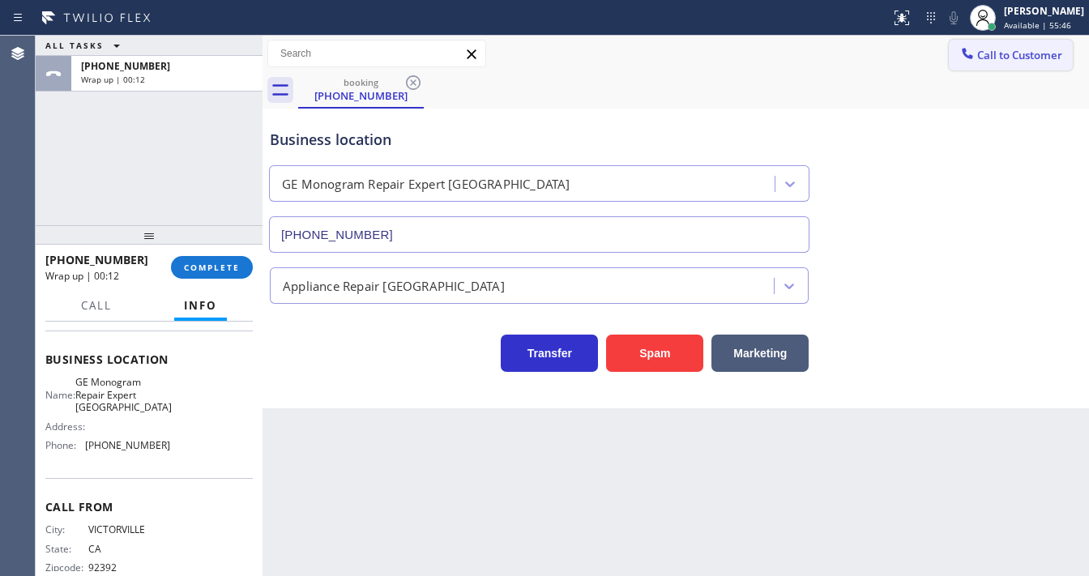
click at [991, 59] on span "Call to Customer" at bounding box center [1020, 55] width 85 height 15
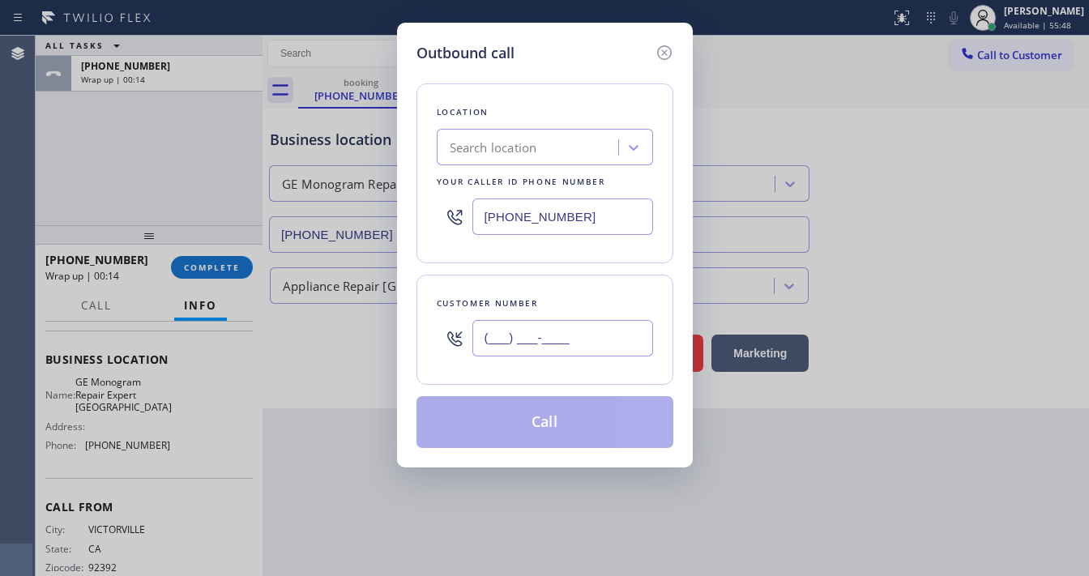
drag, startPoint x: 590, startPoint y: 337, endPoint x: 580, endPoint y: 256, distance: 81.6
click at [590, 335] on input "(___) ___-____" at bounding box center [563, 338] width 181 height 36
paste input "760) 792-8336"
type input "[PHONE_NUMBER]"
click at [588, 237] on div "[PHONE_NUMBER]" at bounding box center [545, 216] width 216 height 53
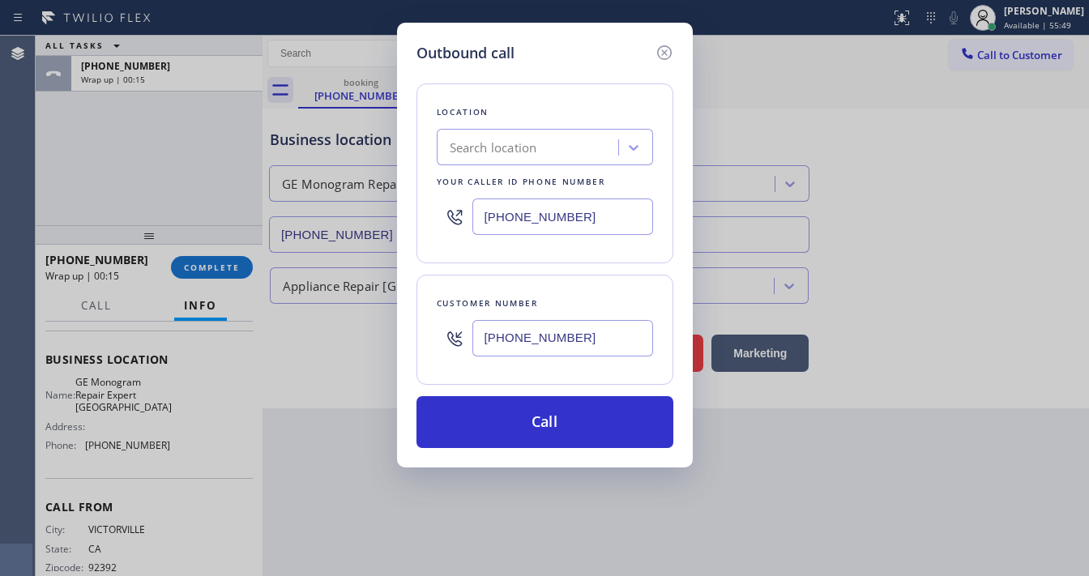
drag, startPoint x: 582, startPoint y: 208, endPoint x: 284, endPoint y: 308, distance: 314.8
click at [581, 208] on input "[PHONE_NUMBER]" at bounding box center [563, 217] width 181 height 36
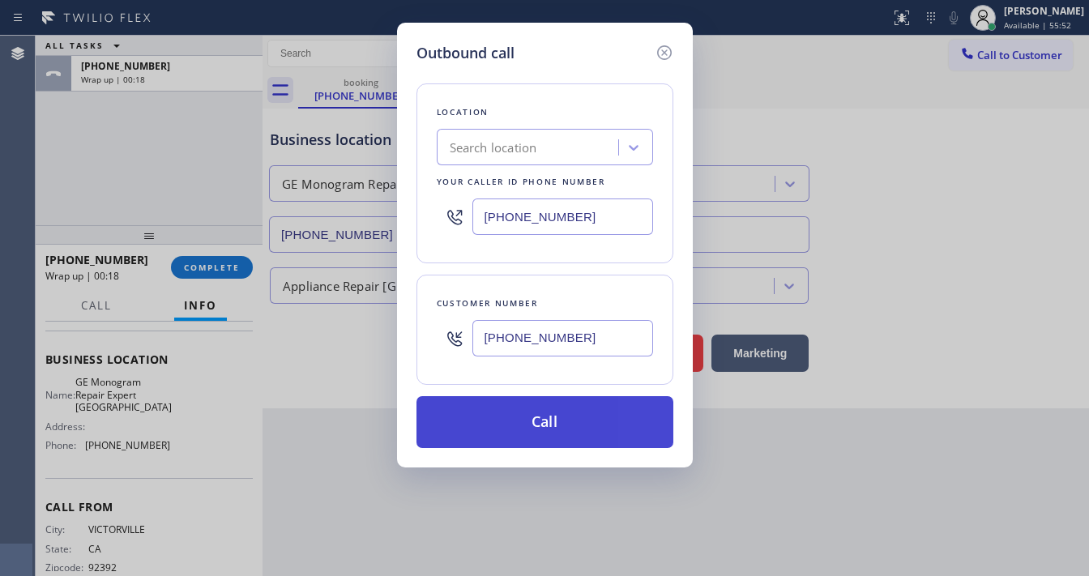
paste input "760) 350-3337"
type input "[PHONE_NUMBER]"
click at [564, 421] on button "Call" at bounding box center [545, 422] width 257 height 52
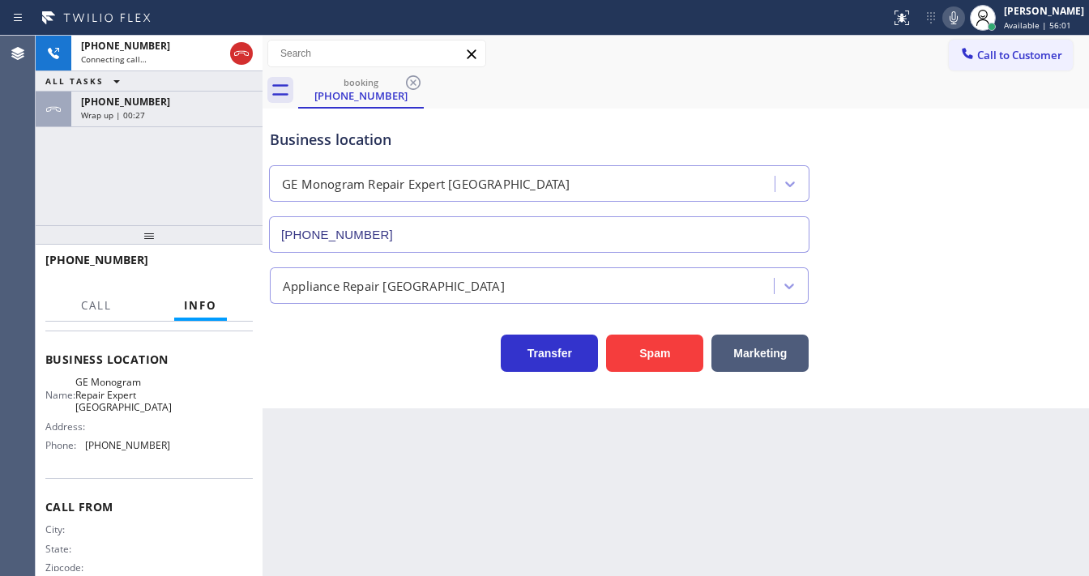
click at [181, 176] on div "[PHONE_NUMBER] Connecting call… ALL TASKS ALL TASKS ACTIVE TASKS TASKS IN WRAP …" at bounding box center [149, 131] width 227 height 190
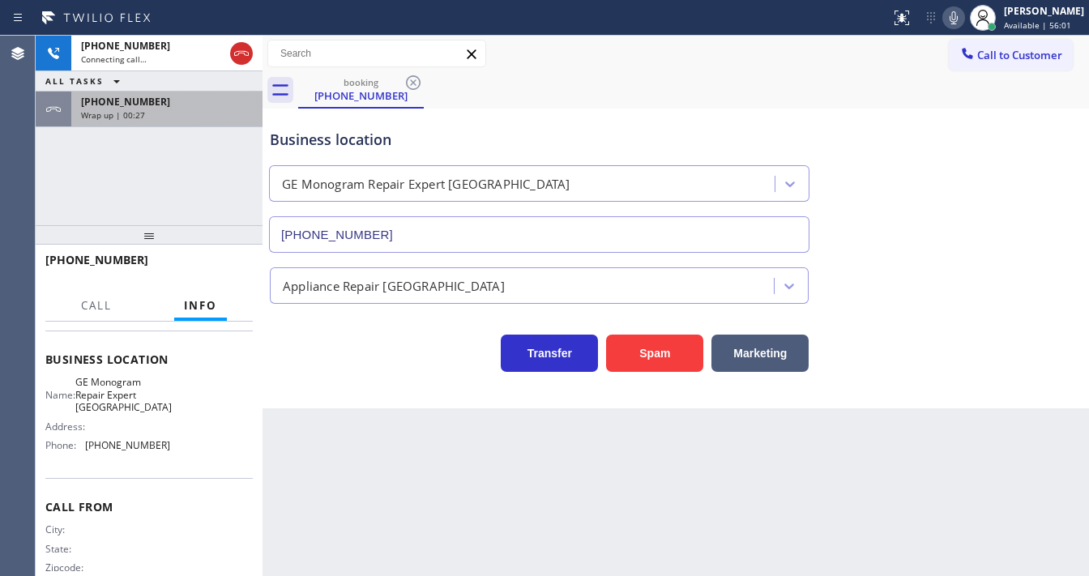
click at [176, 117] on div "Wrap up | 00:27" at bounding box center [167, 114] width 172 height 11
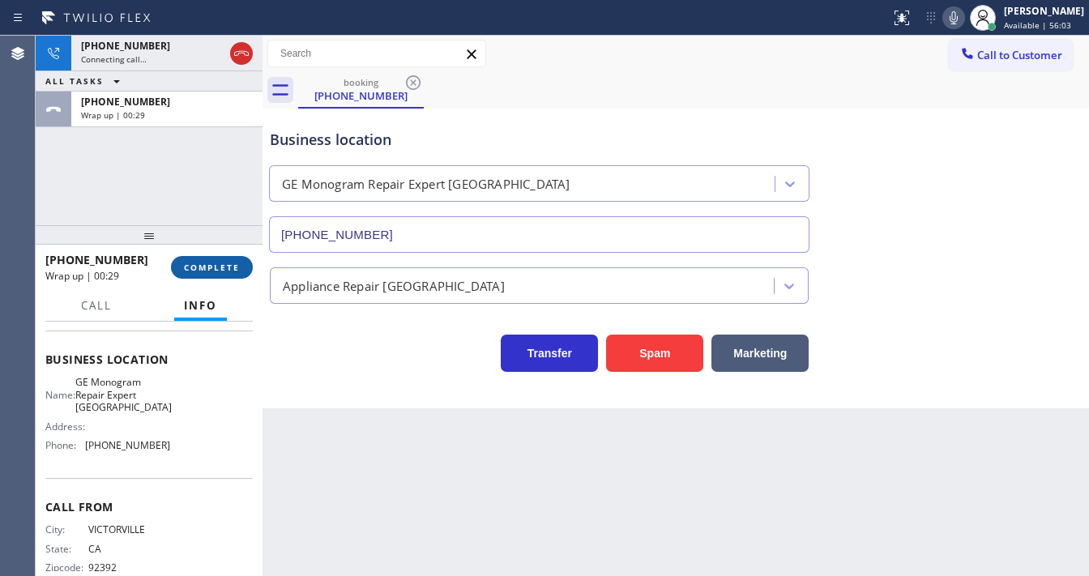
click at [231, 267] on span "COMPLETE" at bounding box center [212, 267] width 56 height 11
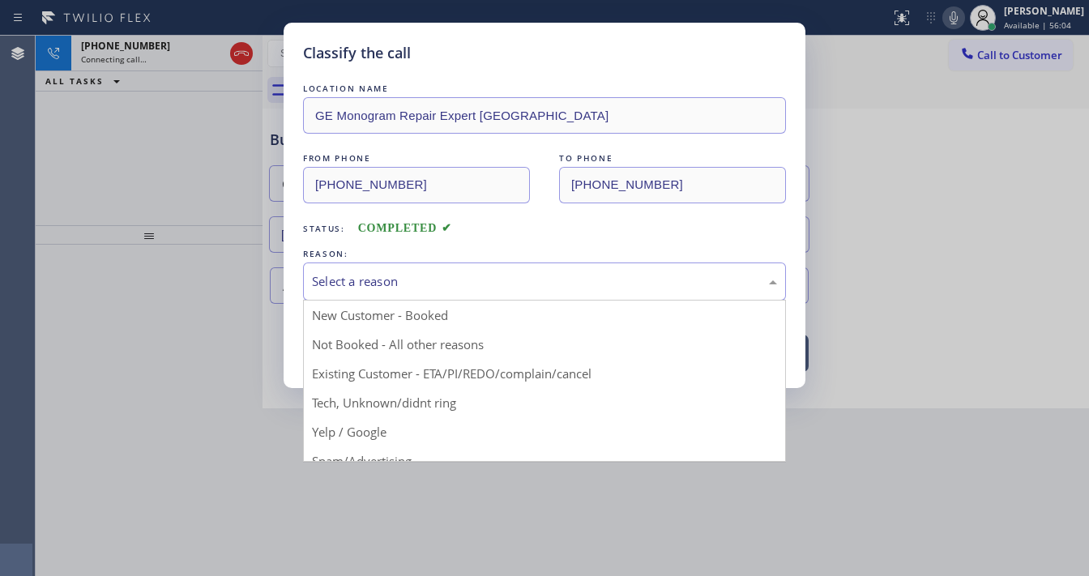
click at [344, 292] on div "Select a reason" at bounding box center [544, 282] width 483 height 38
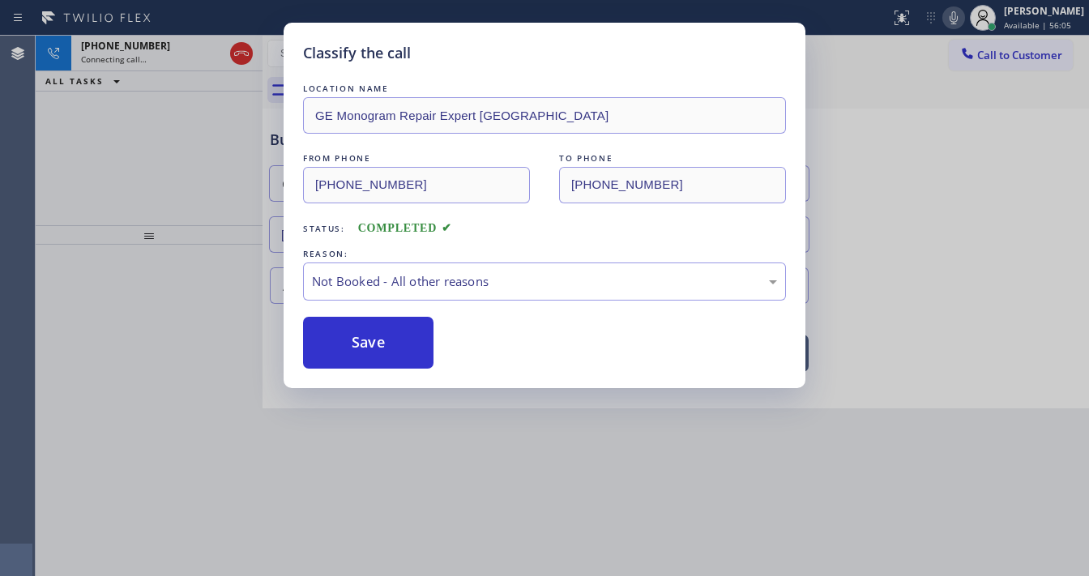
click at [360, 331] on button "Save" at bounding box center [368, 343] width 131 height 52
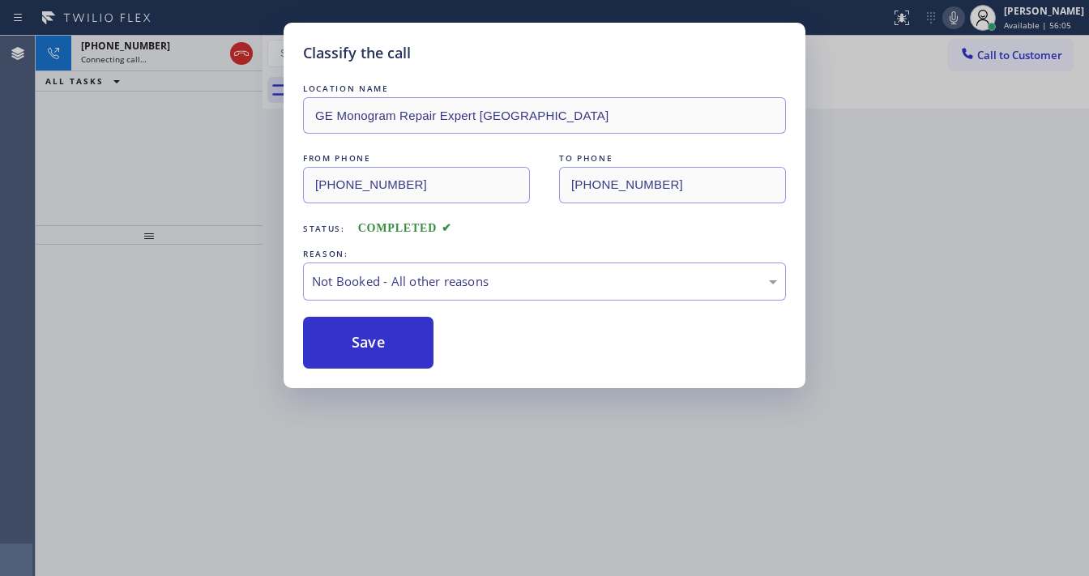
click at [360, 331] on button "Save" at bounding box center [368, 343] width 131 height 52
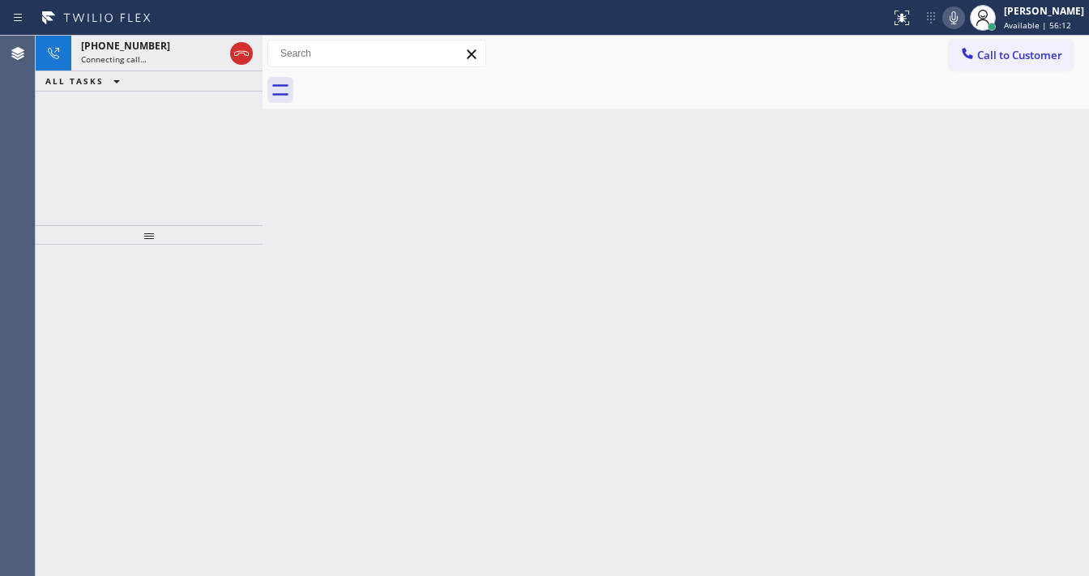
click at [143, 194] on div "[PHONE_NUMBER] Connecting call… ALL TASKS ALL TASKS ACTIVE TASKS TASKS IN WRAP …" at bounding box center [149, 131] width 227 height 190
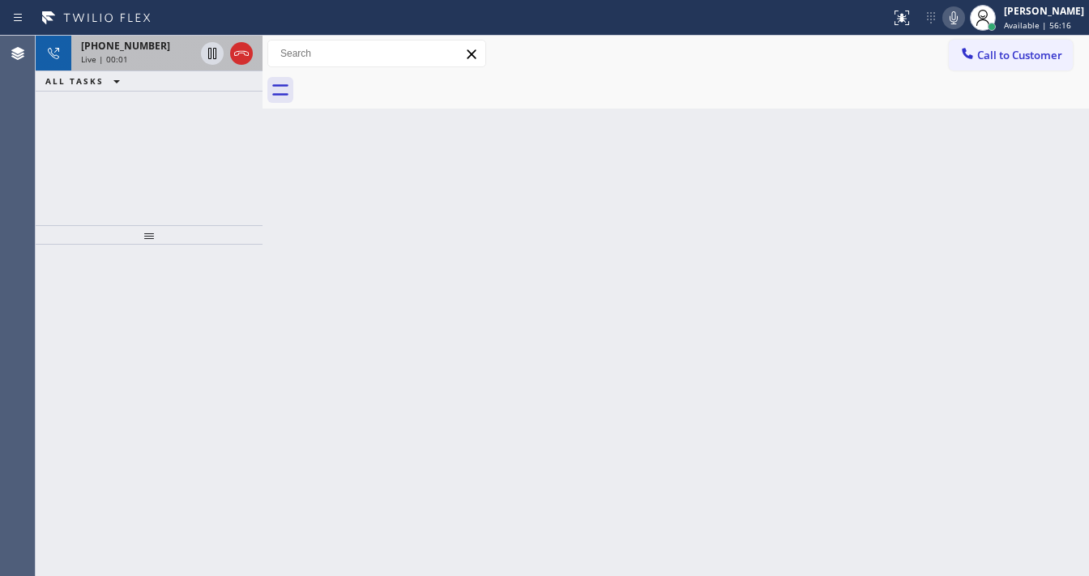
click at [166, 51] on div "[PHONE_NUMBER]" at bounding box center [137, 46] width 113 height 14
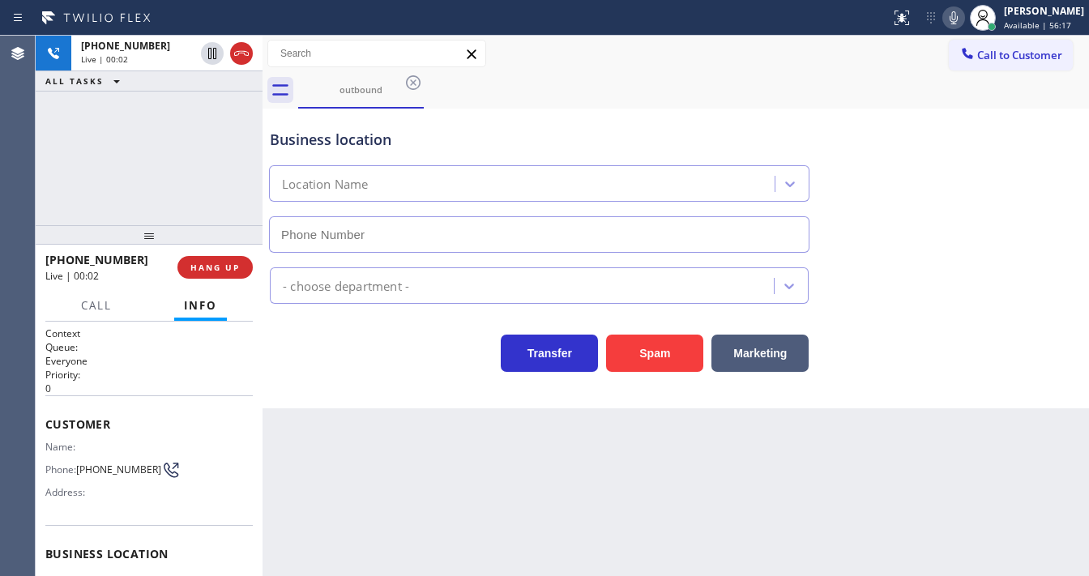
type input "[PHONE_NUMBER]"
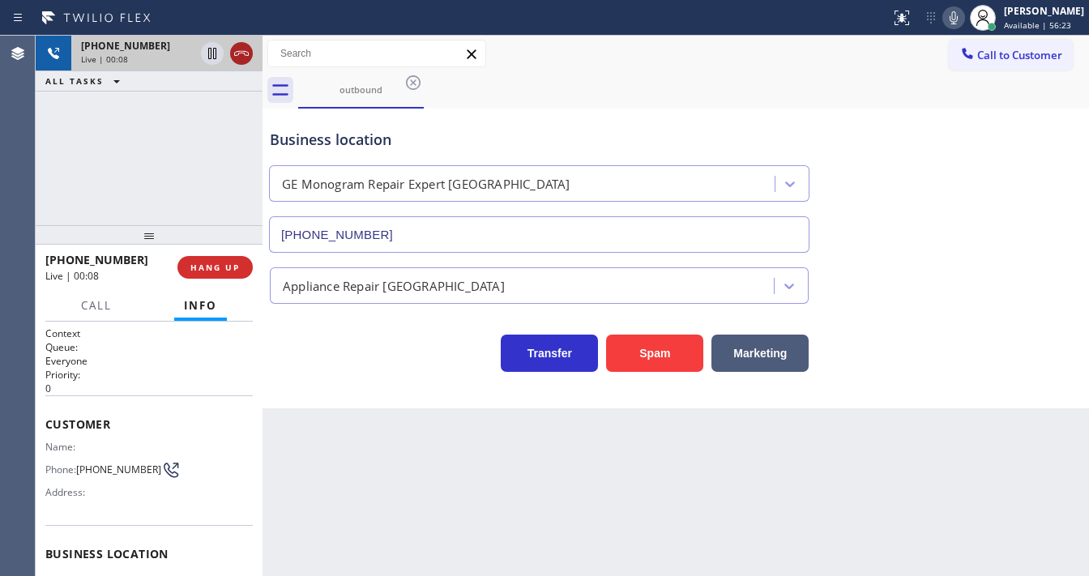
click at [242, 61] on icon at bounding box center [241, 53] width 19 height 19
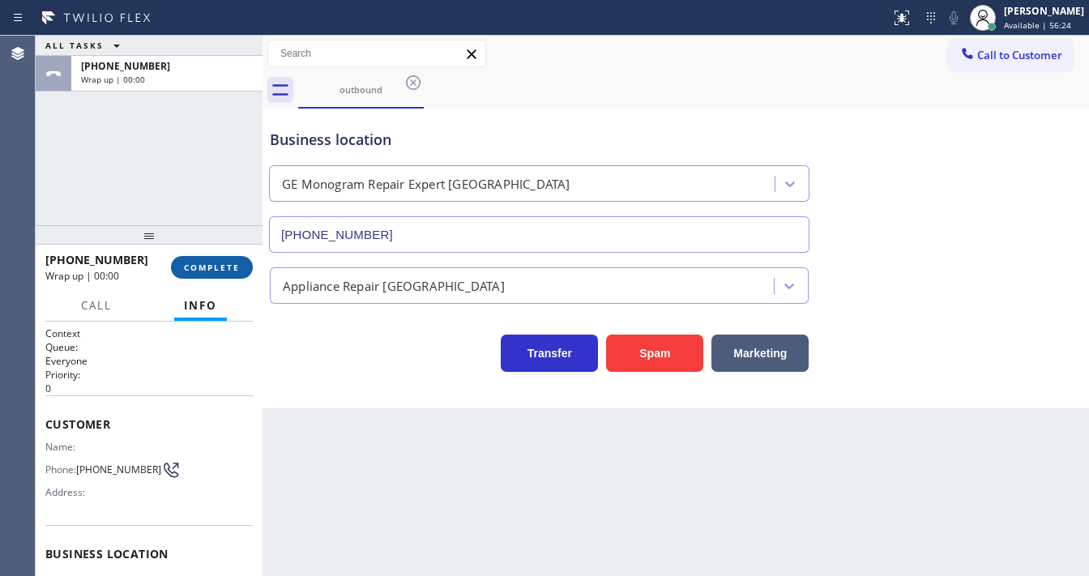
click at [222, 266] on span "COMPLETE" at bounding box center [212, 267] width 56 height 11
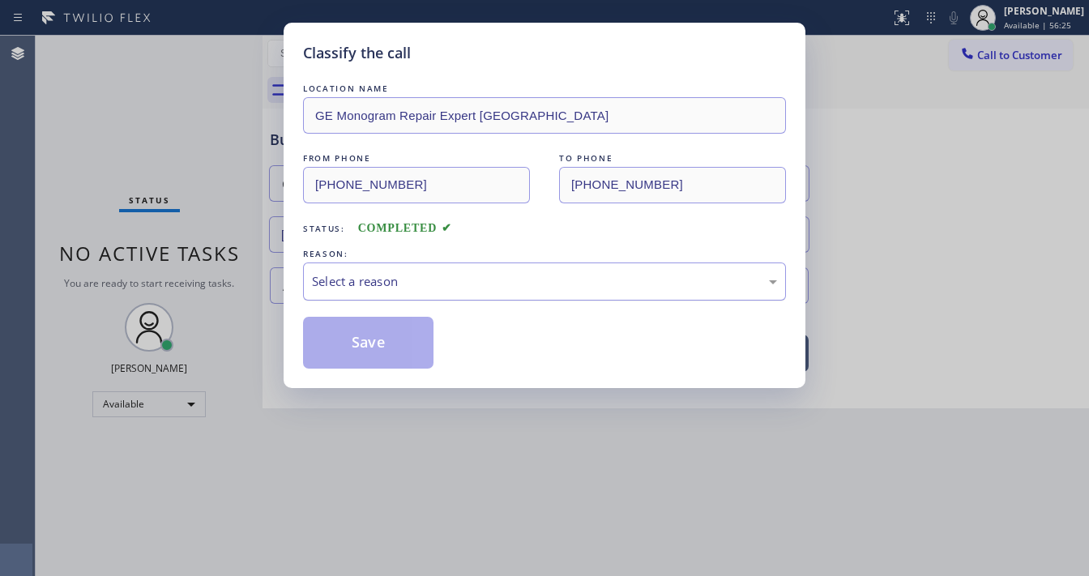
drag, startPoint x: 367, startPoint y: 266, endPoint x: 372, endPoint y: 282, distance: 16.9
click at [355, 269] on div "Select a reason" at bounding box center [544, 282] width 483 height 38
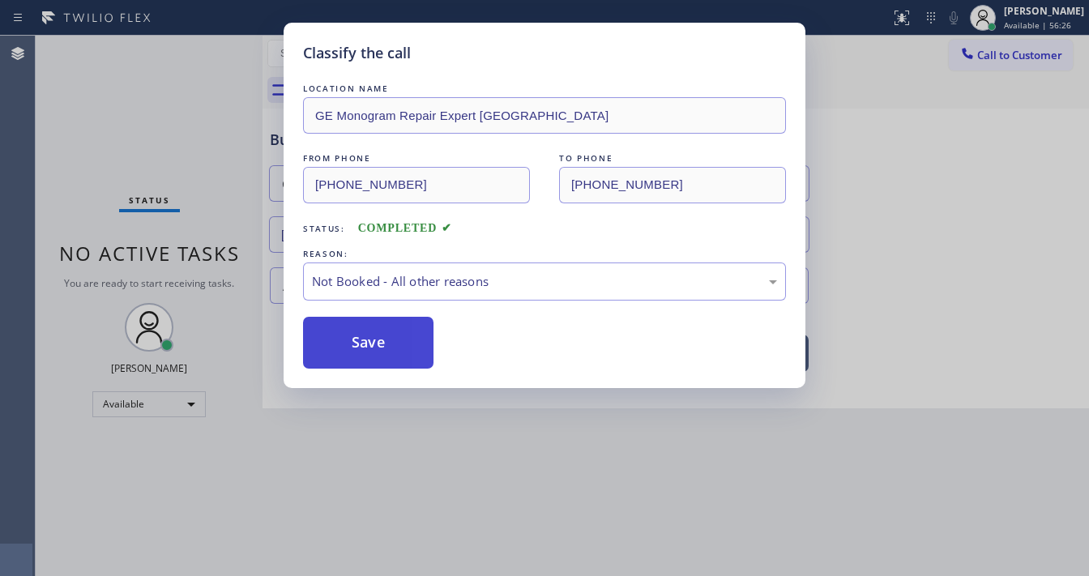
click at [355, 337] on button "Save" at bounding box center [368, 343] width 131 height 52
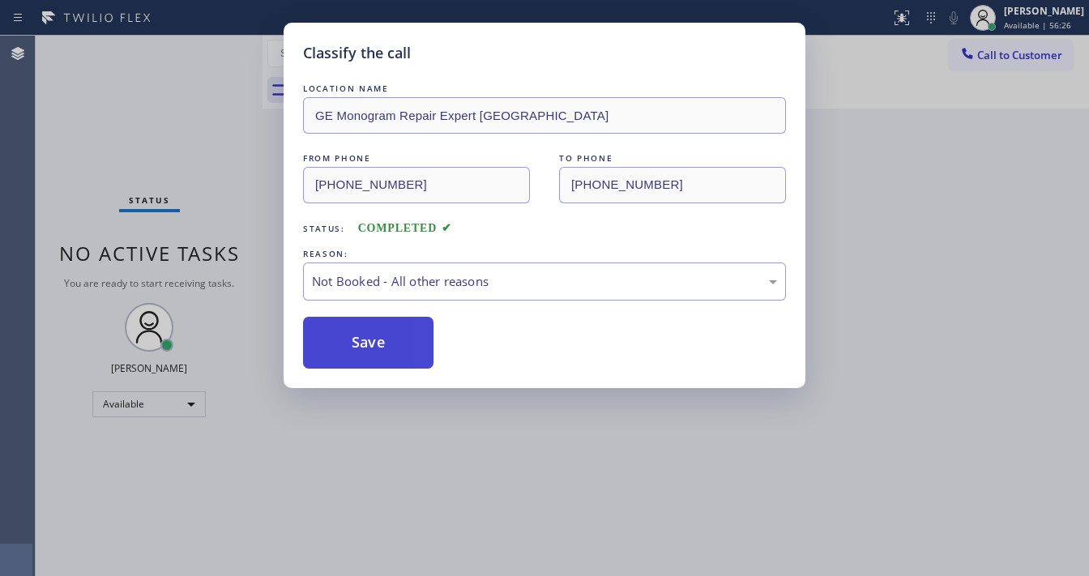
click at [355, 337] on button "Save" at bounding box center [368, 343] width 131 height 52
click at [909, 169] on div "Classify the call LOCATION NAME GE Monogram Repair Expert Cathedral City FROM P…" at bounding box center [544, 288] width 1089 height 576
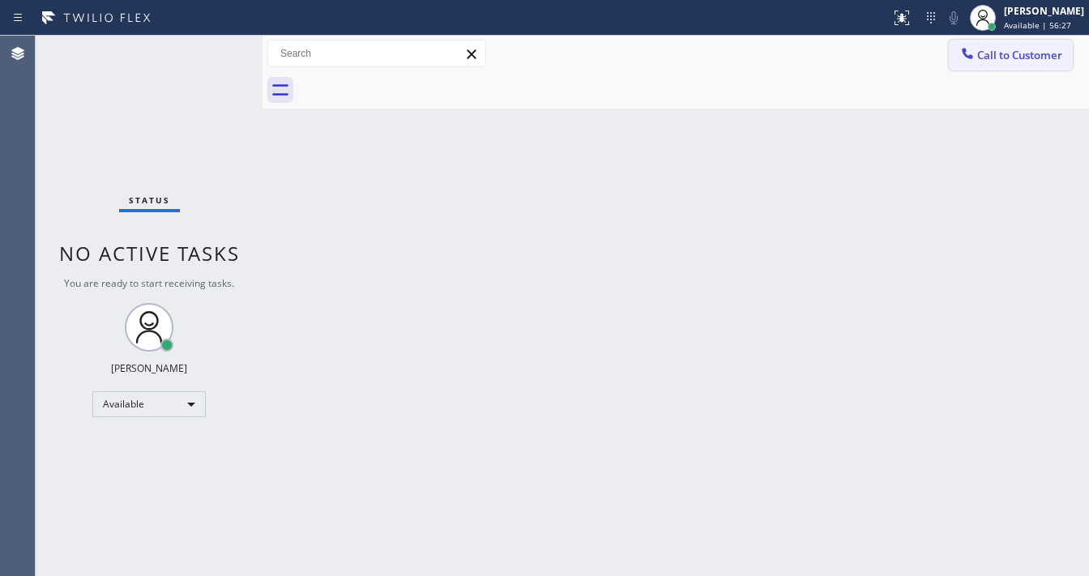
click at [1007, 59] on span "Call to Customer" at bounding box center [1020, 55] width 85 height 15
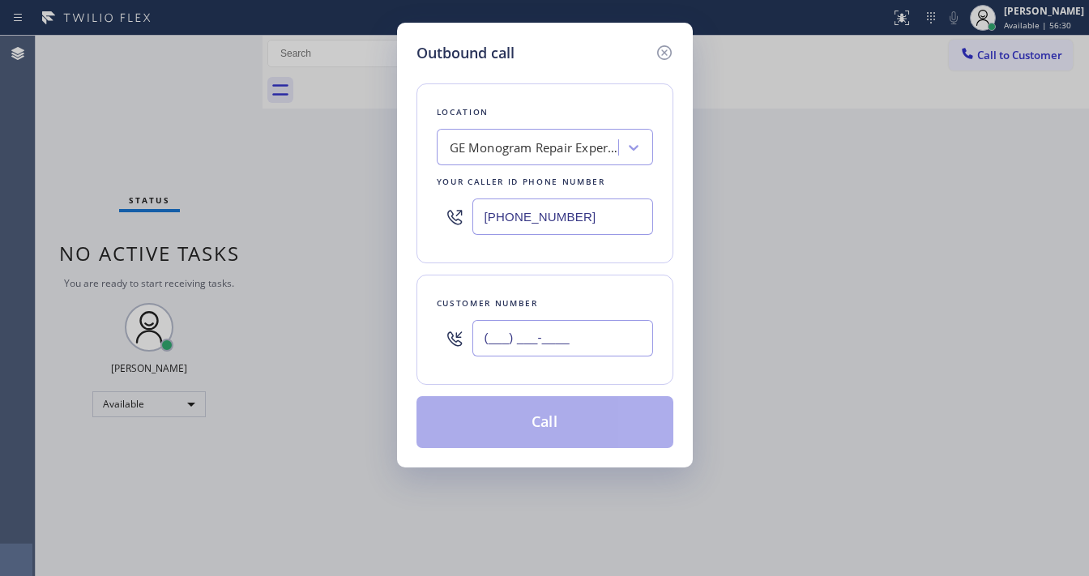
click at [535, 337] on input "(___) ___-____" at bounding box center [563, 338] width 181 height 36
paste input "760) 792-8336"
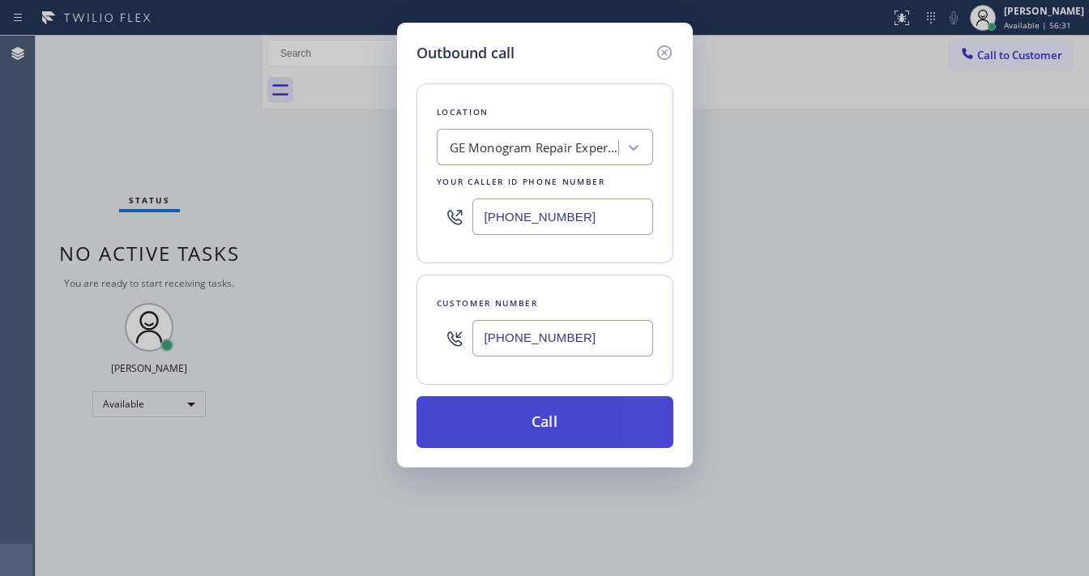
type input "[PHONE_NUMBER]"
click at [549, 415] on button "Call" at bounding box center [545, 422] width 257 height 52
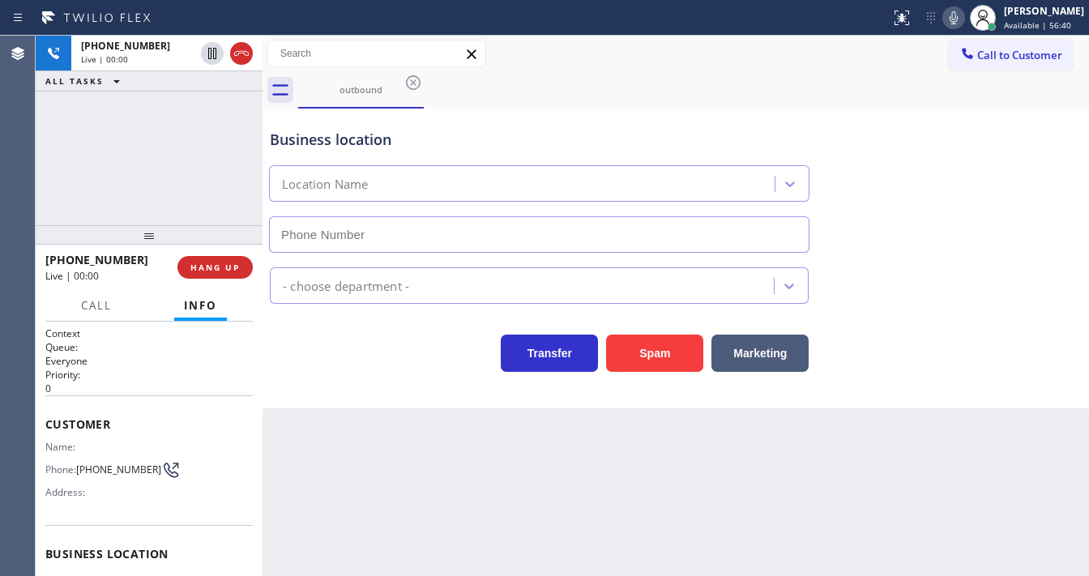
type input "[PHONE_NUMBER]"
click at [163, 160] on div "[PHONE_NUMBER] Live | 00:00 ALL TASKS ALL TASKS ACTIVE TASKS TASKS IN WRAP UP" at bounding box center [149, 131] width 227 height 190
click at [186, 167] on div "[PHONE_NUMBER] Live | 00:02 ALL TASKS ALL TASKS ACTIVE TASKS TASKS IN WRAP UP" at bounding box center [149, 131] width 227 height 190
drag, startPoint x: 236, startPoint y: 266, endPoint x: 330, endPoint y: 363, distance: 135.3
click at [330, 362] on div "[PHONE_NUMBER] Live | 00:15 ALL TASKS ALL TASKS ACTIVE TASKS TASKS IN WRAP UP […" at bounding box center [563, 306] width 1054 height 541
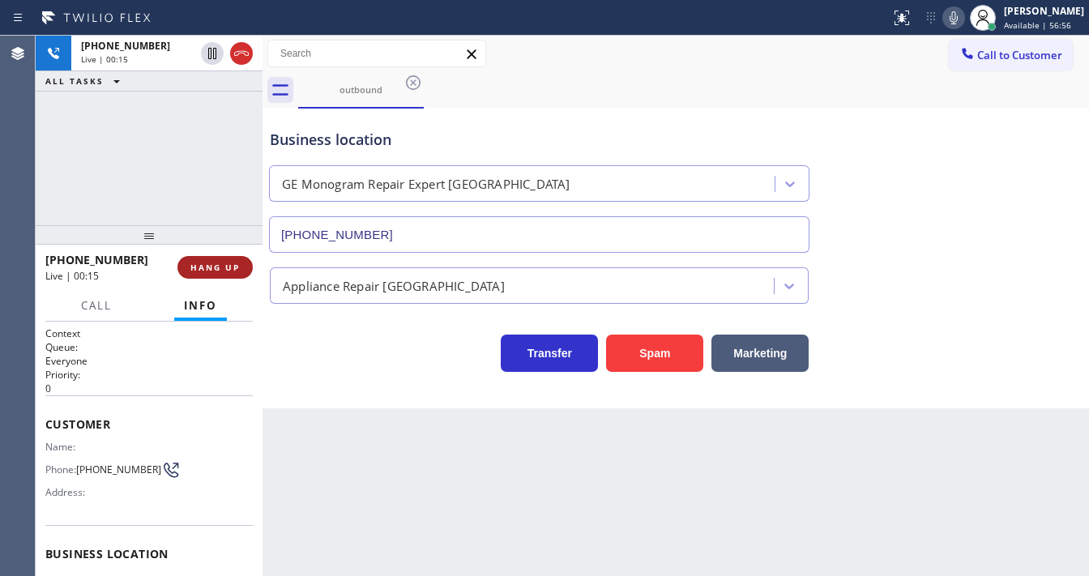
click at [225, 269] on span "HANG UP" at bounding box center [214, 267] width 49 height 11
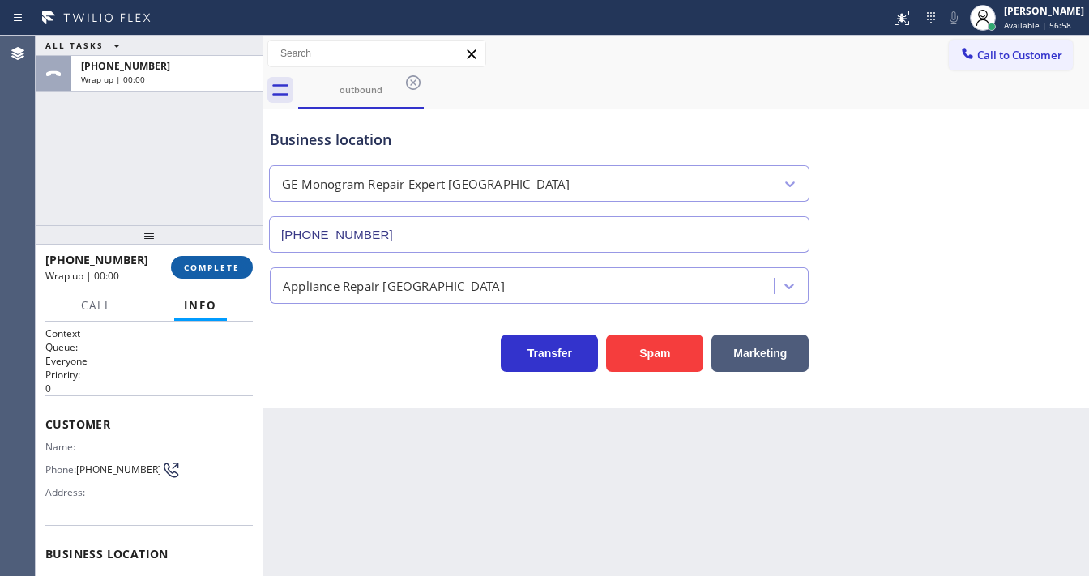
click at [225, 272] on button "COMPLETE" at bounding box center [212, 267] width 82 height 23
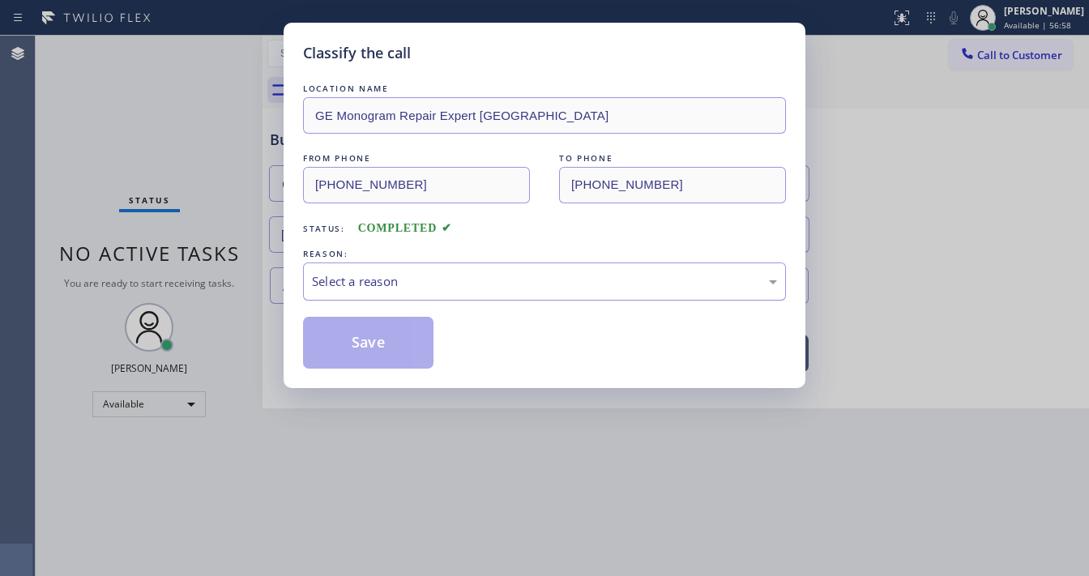
click at [372, 284] on div "Select a reason" at bounding box center [544, 281] width 465 height 19
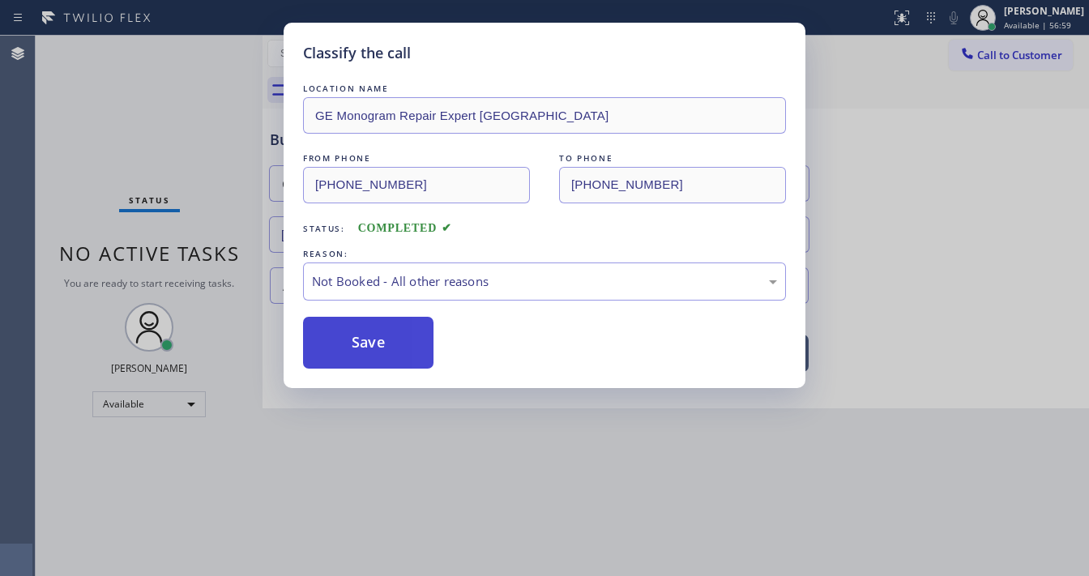
click at [370, 340] on button "Save" at bounding box center [368, 343] width 131 height 52
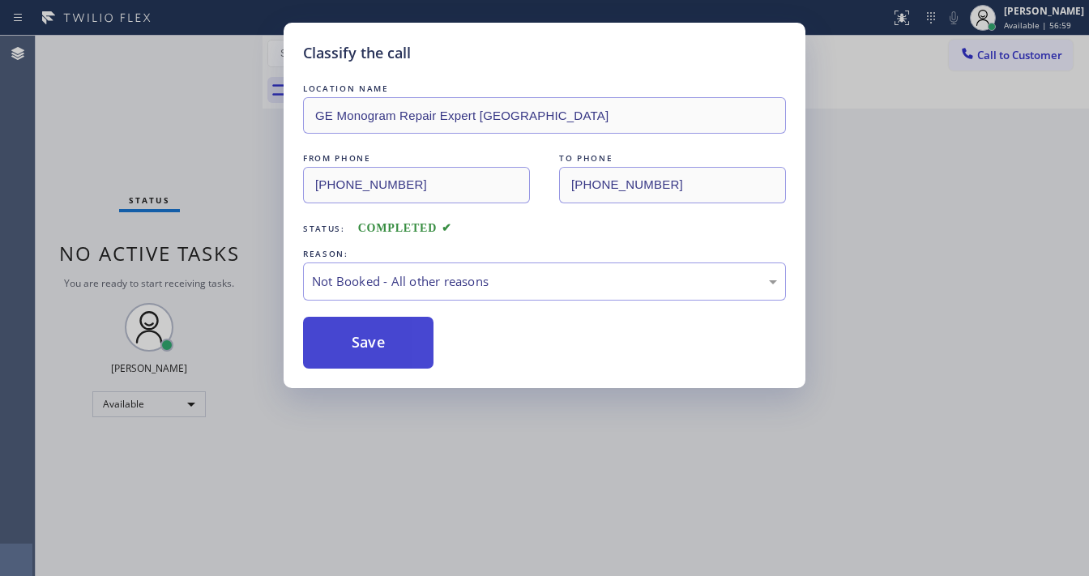
click at [370, 340] on button "Save" at bounding box center [368, 343] width 131 height 52
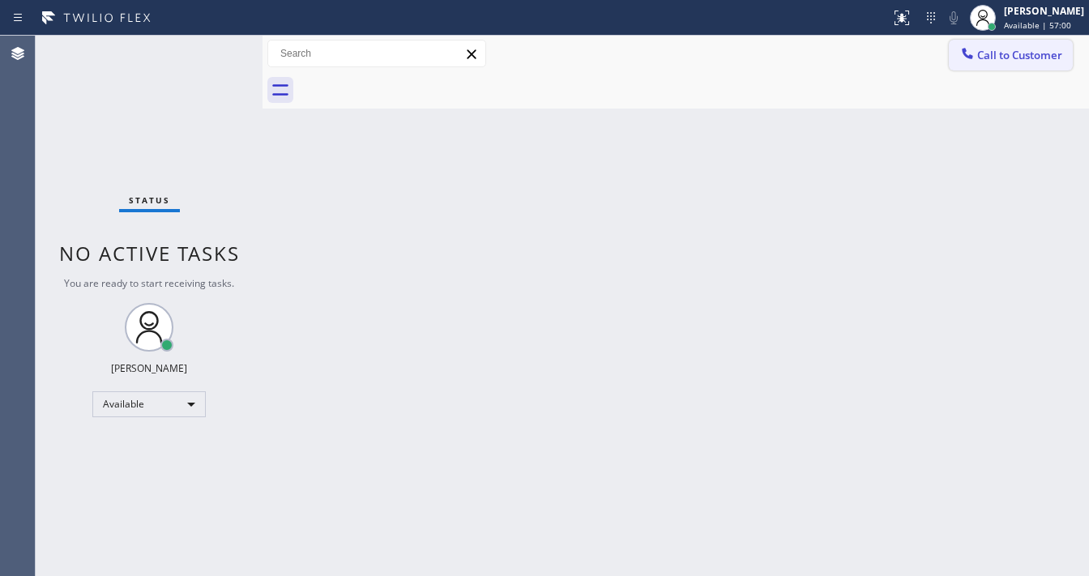
click at [980, 43] on button "Call to Customer" at bounding box center [1011, 55] width 124 height 31
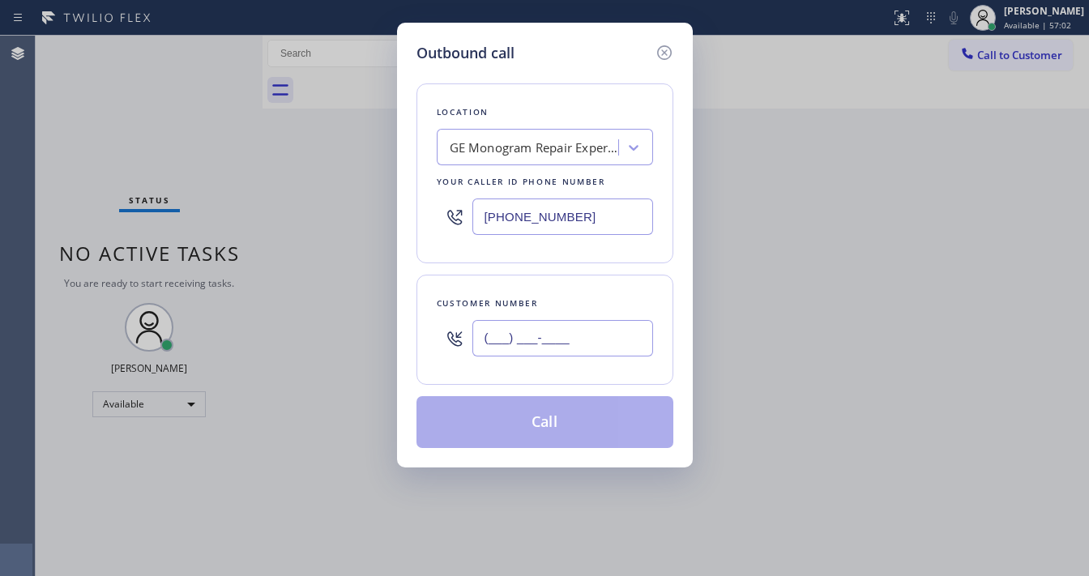
click at [562, 337] on input "(___) ___-____" at bounding box center [563, 338] width 181 height 36
paste input "760) 792-8336"
type input "[PHONE_NUMBER]"
click at [550, 285] on div "Customer number [PHONE_NUMBER]" at bounding box center [545, 330] width 257 height 110
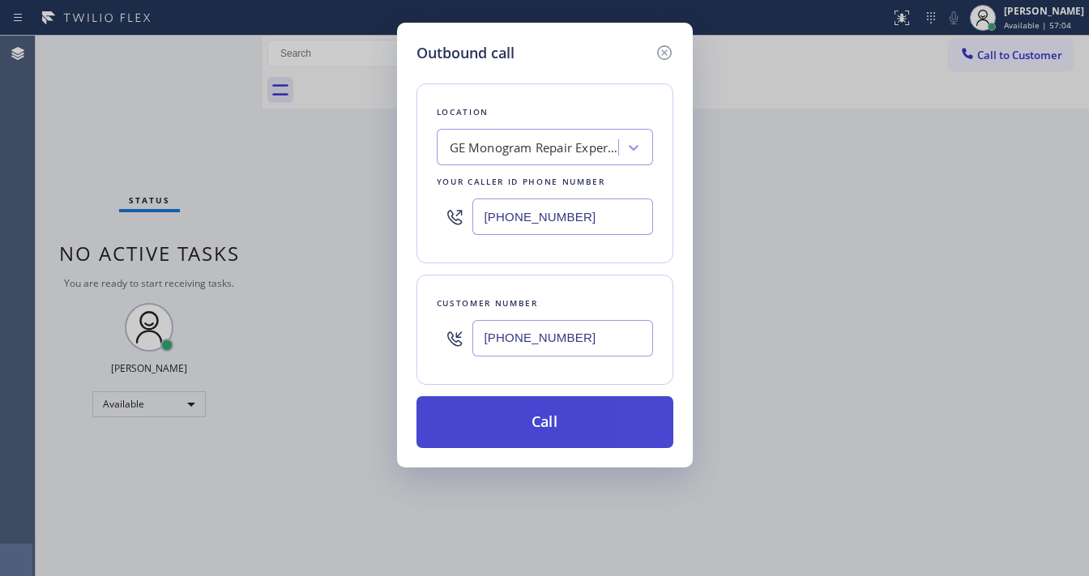
click at [560, 419] on button "Call" at bounding box center [545, 422] width 257 height 52
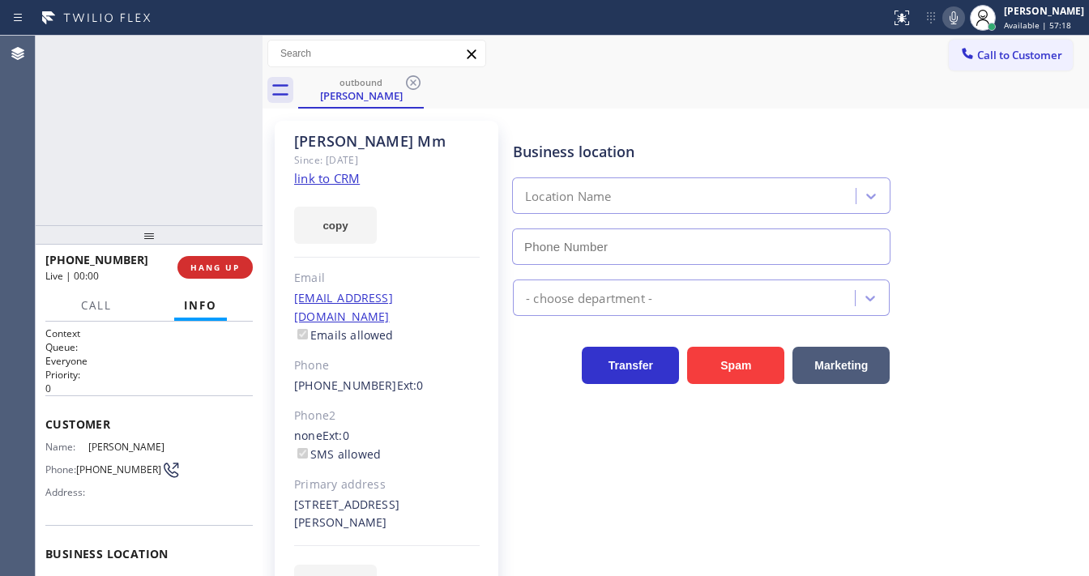
type input "[PHONE_NUMBER]"
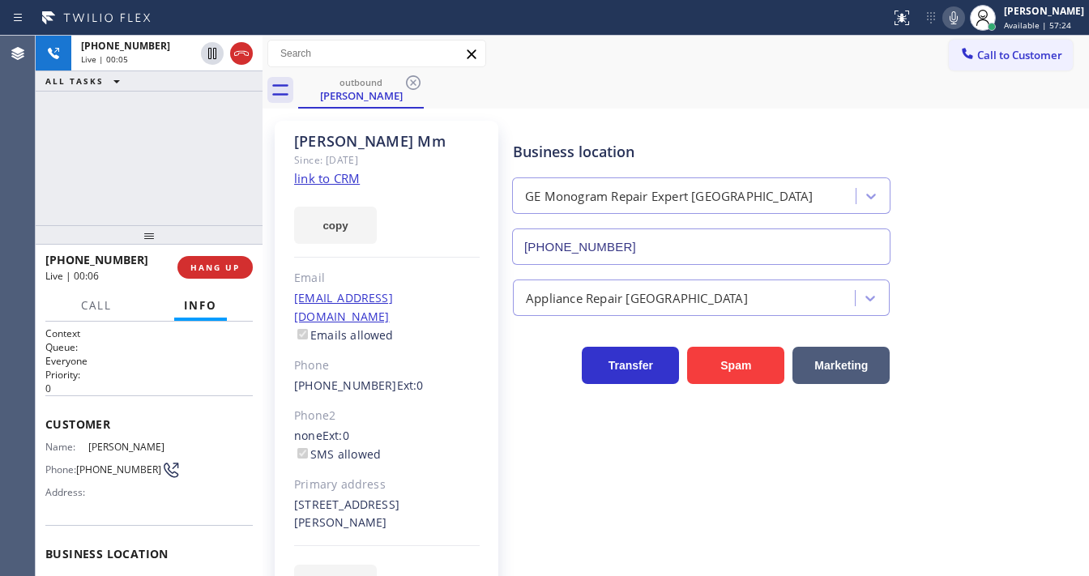
click at [160, 152] on div "[PHONE_NUMBER] Live | 00:05 ALL TASKS ALL TASKS ACTIVE TASKS TASKS IN WRAP UP" at bounding box center [149, 131] width 227 height 190
click at [230, 266] on span "HANG UP" at bounding box center [214, 267] width 49 height 11
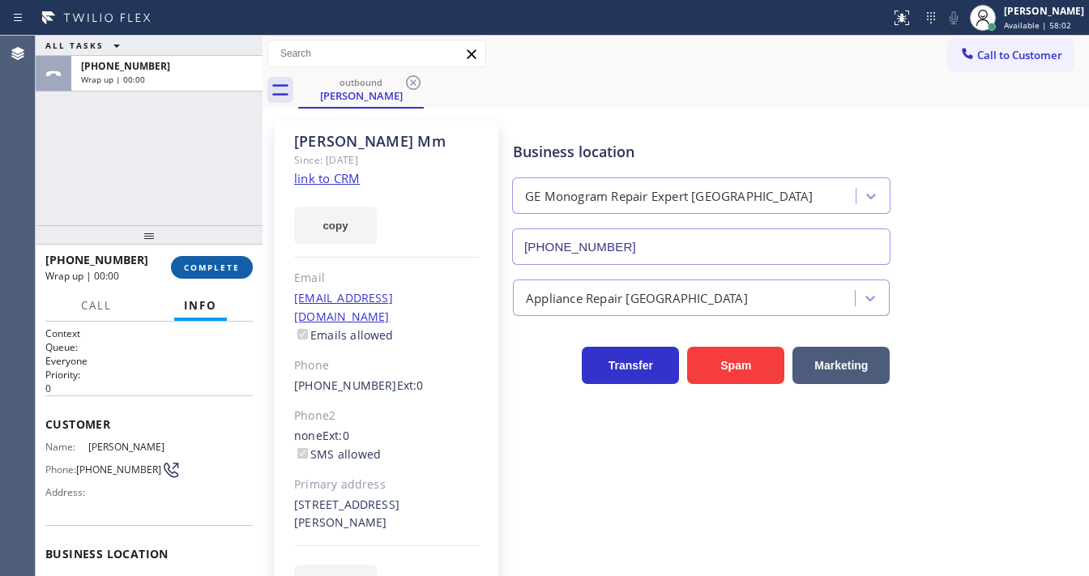
click at [230, 266] on span "COMPLETE" at bounding box center [212, 267] width 56 height 11
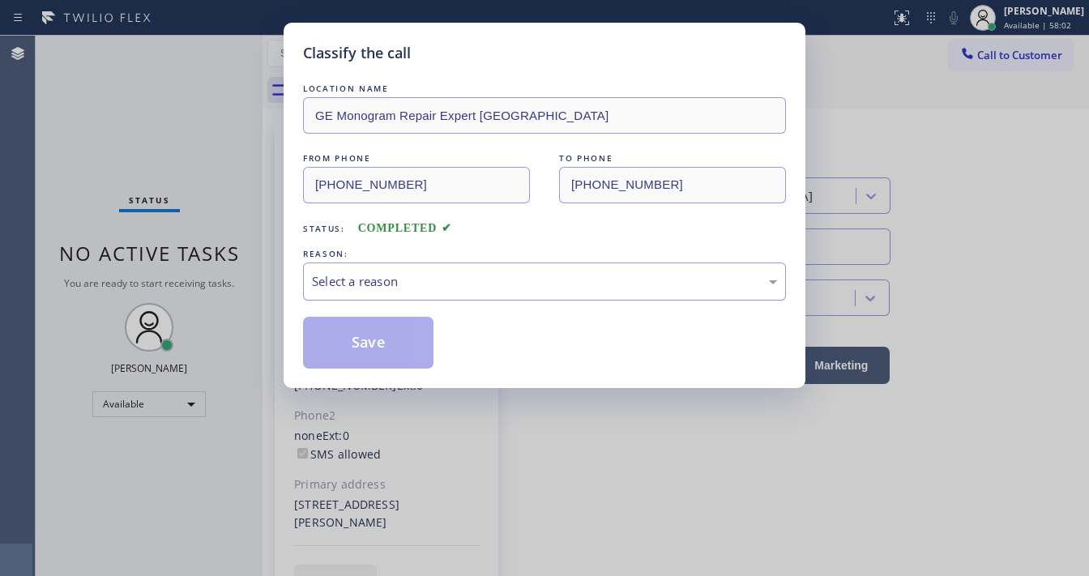
click at [396, 282] on div "Select a reason" at bounding box center [544, 281] width 465 height 19
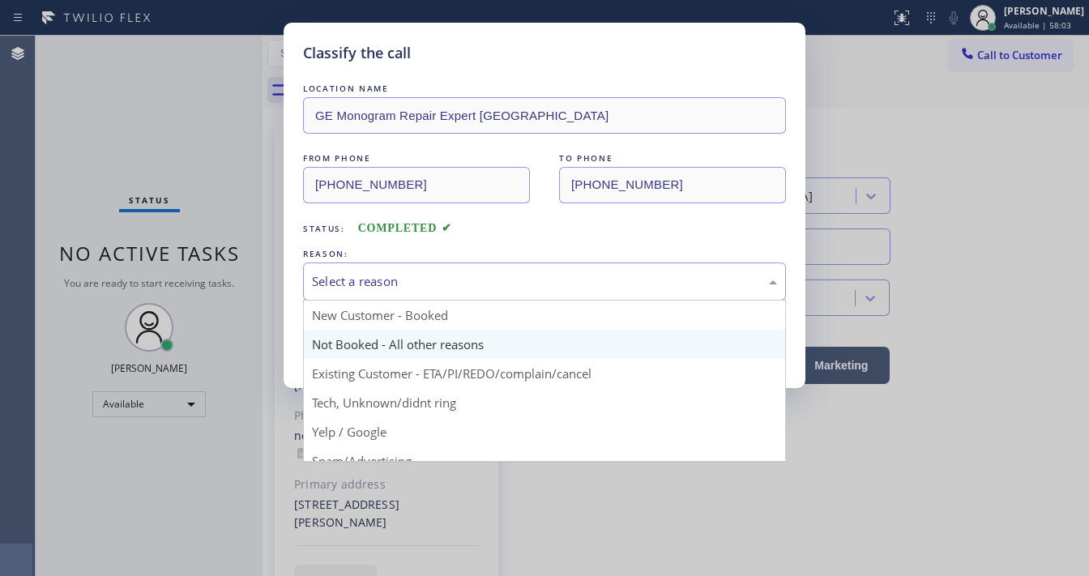
click at [363, 339] on button "Save" at bounding box center [368, 343] width 131 height 52
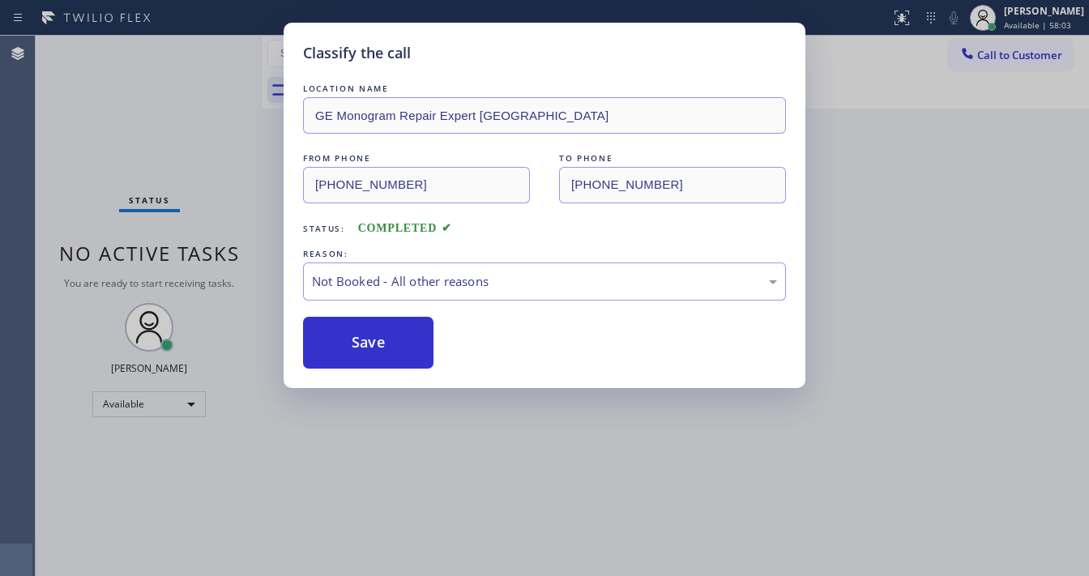
click at [363, 339] on button "Save" at bounding box center [368, 343] width 131 height 52
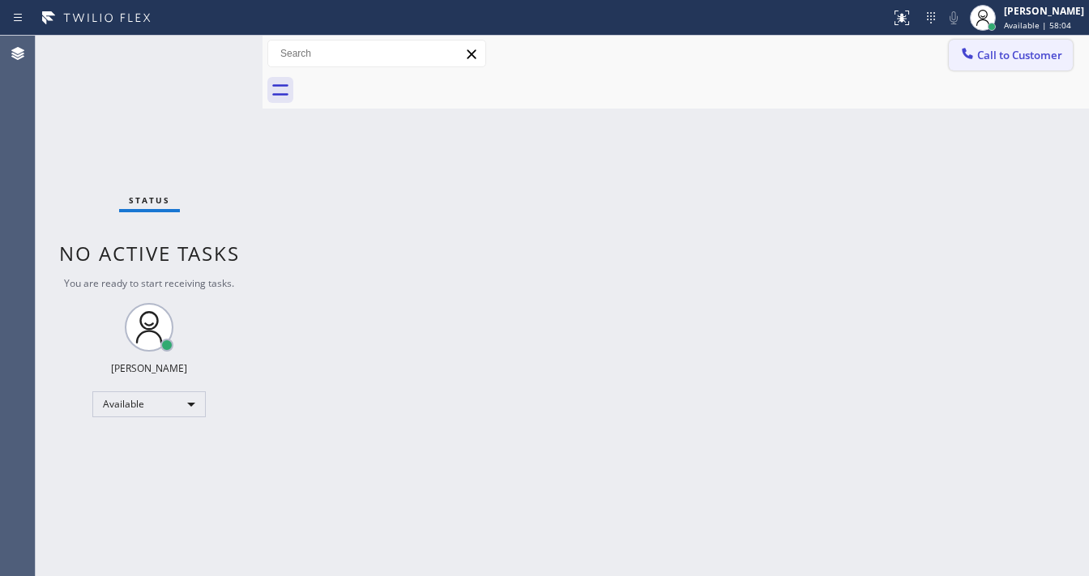
click at [993, 68] on button "Call to Customer" at bounding box center [1011, 55] width 124 height 31
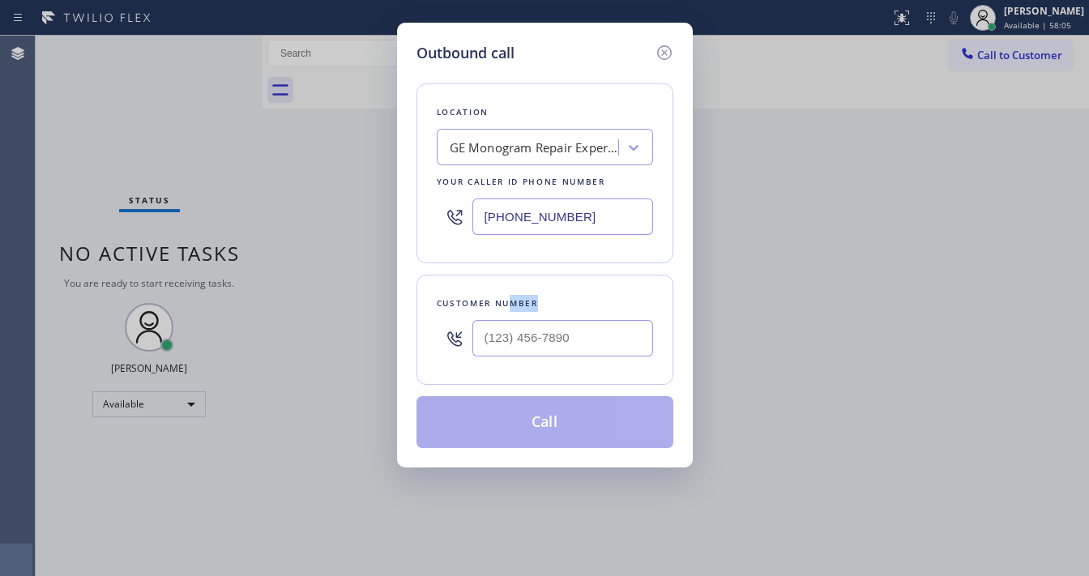
drag, startPoint x: 516, startPoint y: 318, endPoint x: 516, endPoint y: 334, distance: 16.2
click at [516, 334] on div "Customer number" at bounding box center [545, 330] width 257 height 110
type input "(___) ___-____"
click at [516, 334] on input "(___) ___-____" at bounding box center [563, 338] width 181 height 36
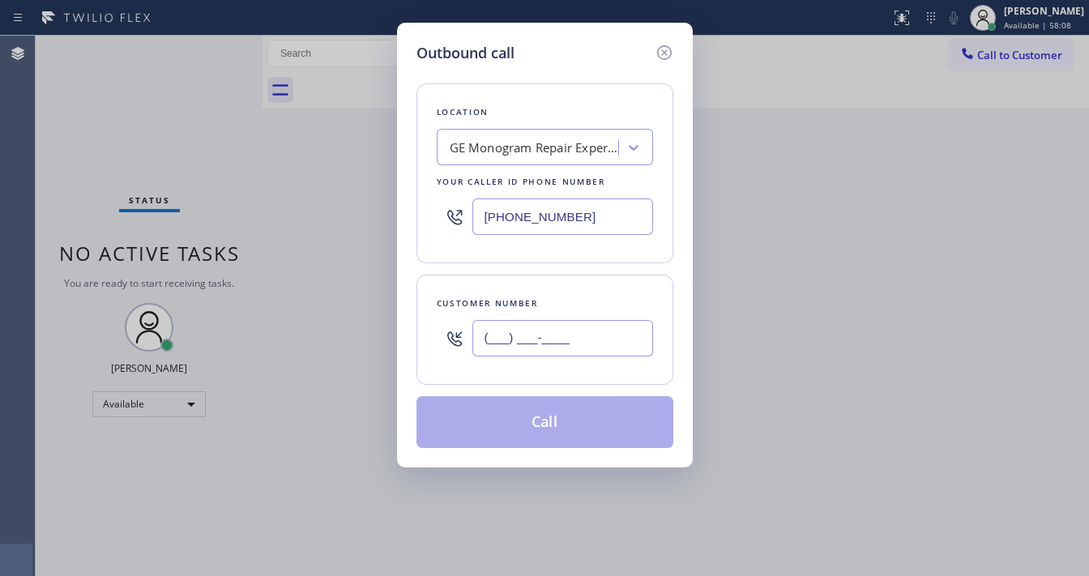
paste input "760) 792-8336"
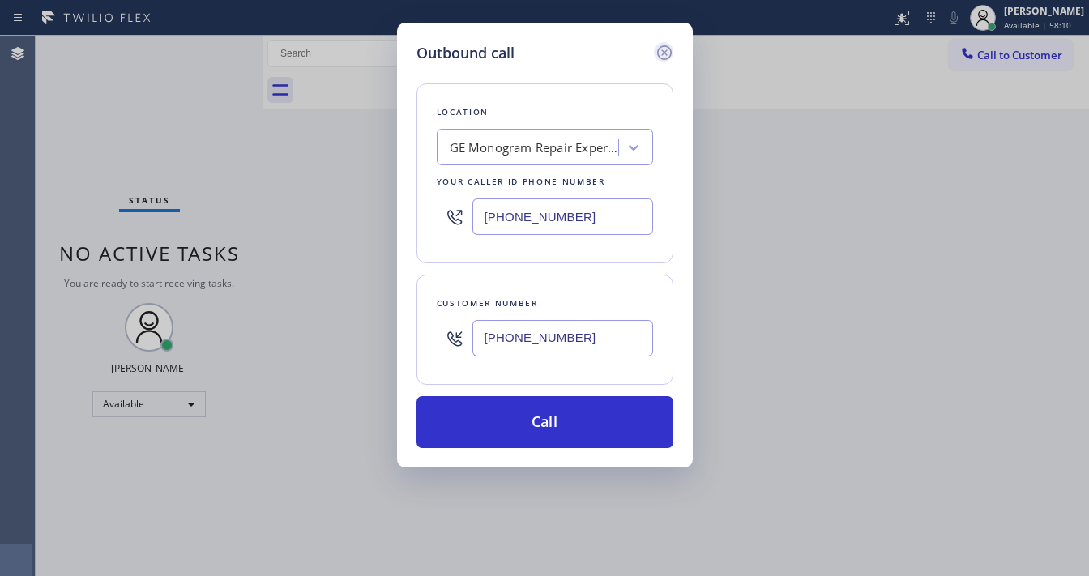
type input "[PHONE_NUMBER]"
click at [666, 49] on icon at bounding box center [664, 52] width 19 height 19
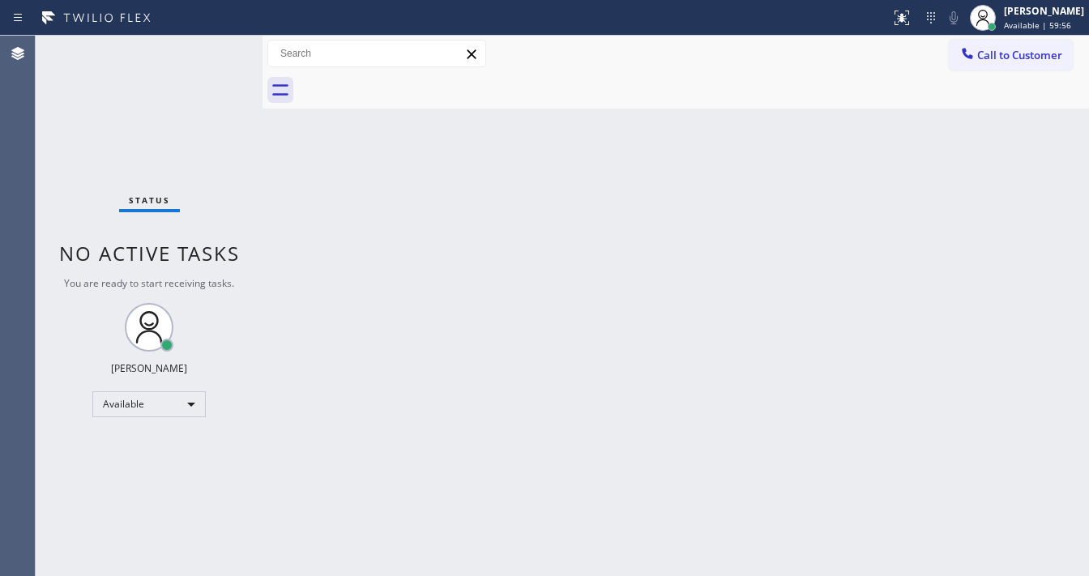
click at [739, 45] on div "Call to Customer Outbound call Location GE Monogram Repair Expert [GEOGRAPHIC_D…" at bounding box center [676, 54] width 827 height 28
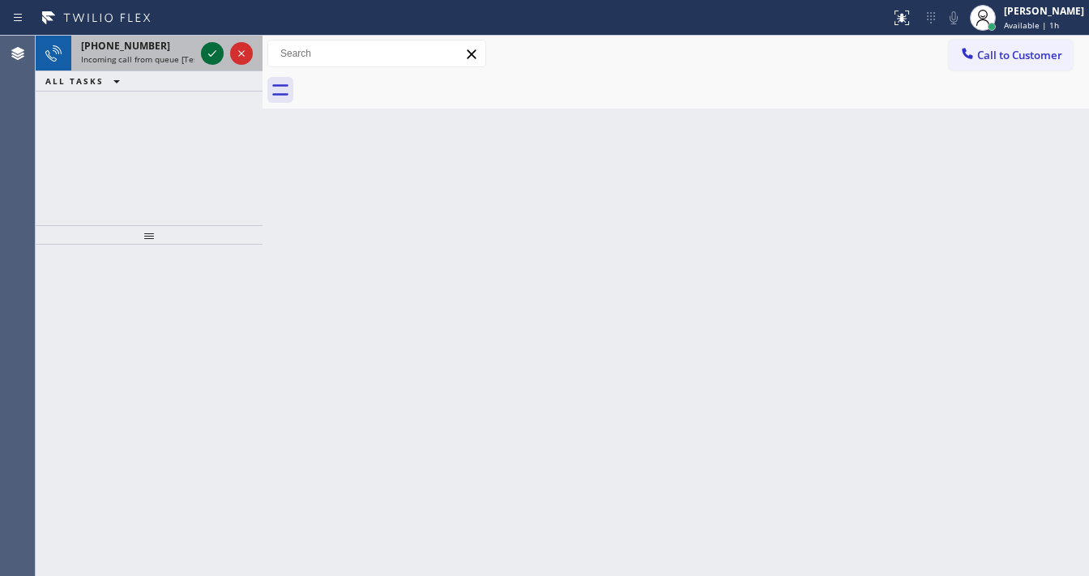
click at [205, 55] on icon at bounding box center [212, 53] width 19 height 19
click at [208, 52] on icon at bounding box center [212, 53] width 19 height 19
click at [207, 53] on icon at bounding box center [212, 53] width 19 height 19
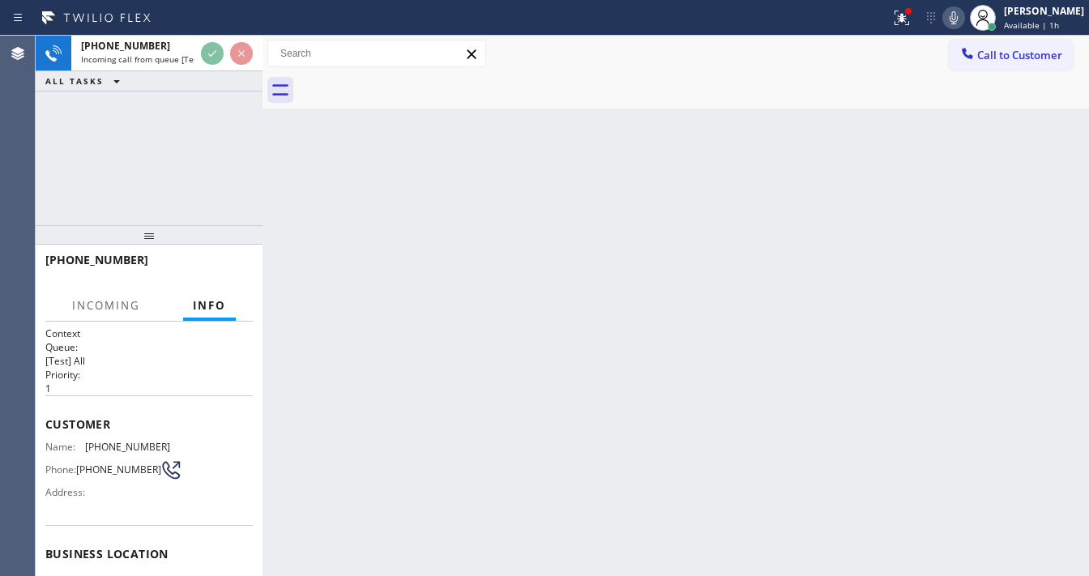
scroll to position [65, 0]
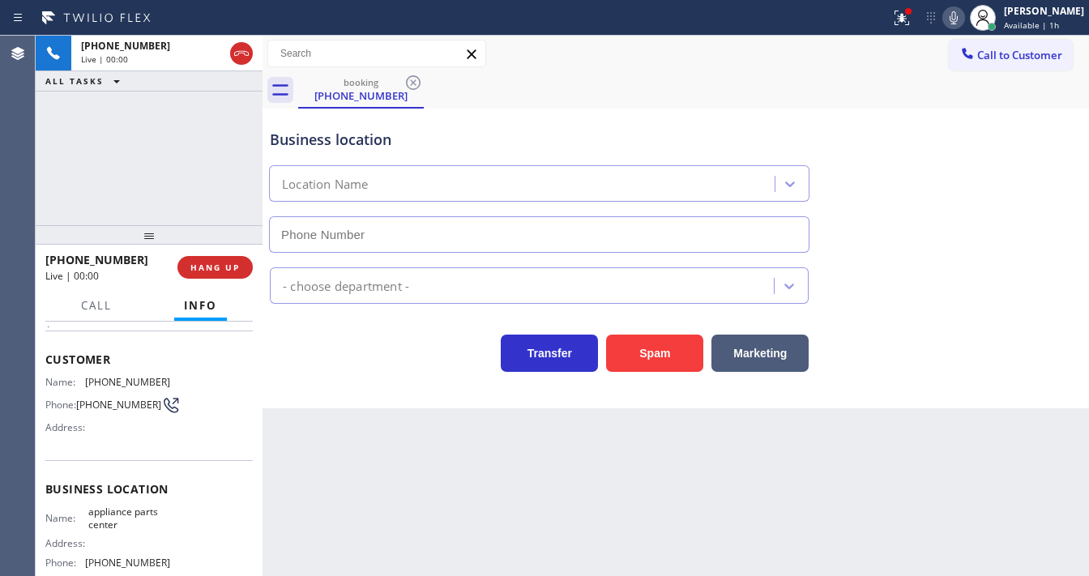
type input "[PHONE_NUMBER]"
click at [652, 363] on button "Spam" at bounding box center [654, 353] width 97 height 37
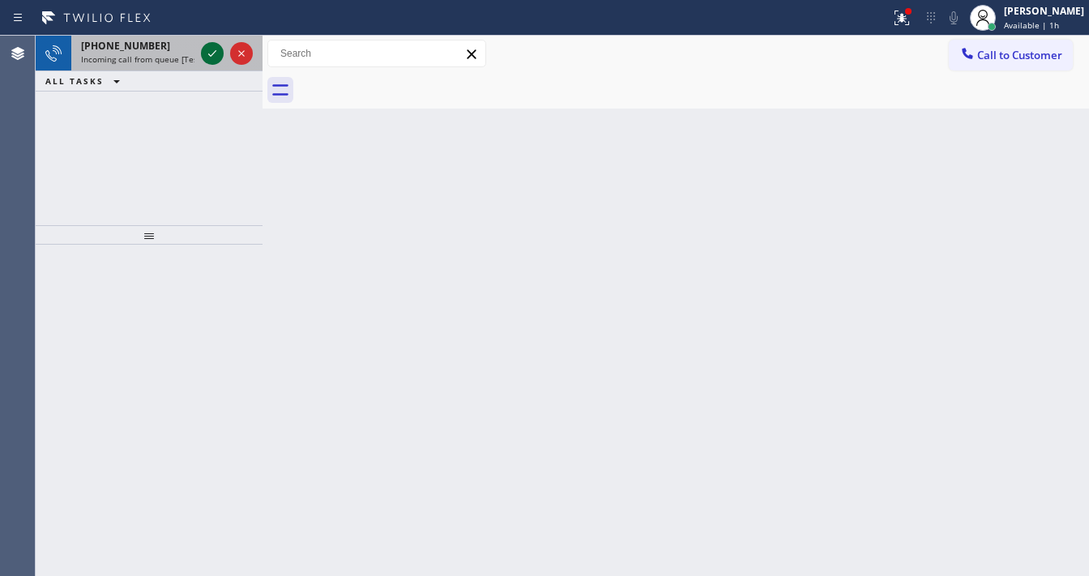
click at [209, 62] on button at bounding box center [212, 53] width 23 height 23
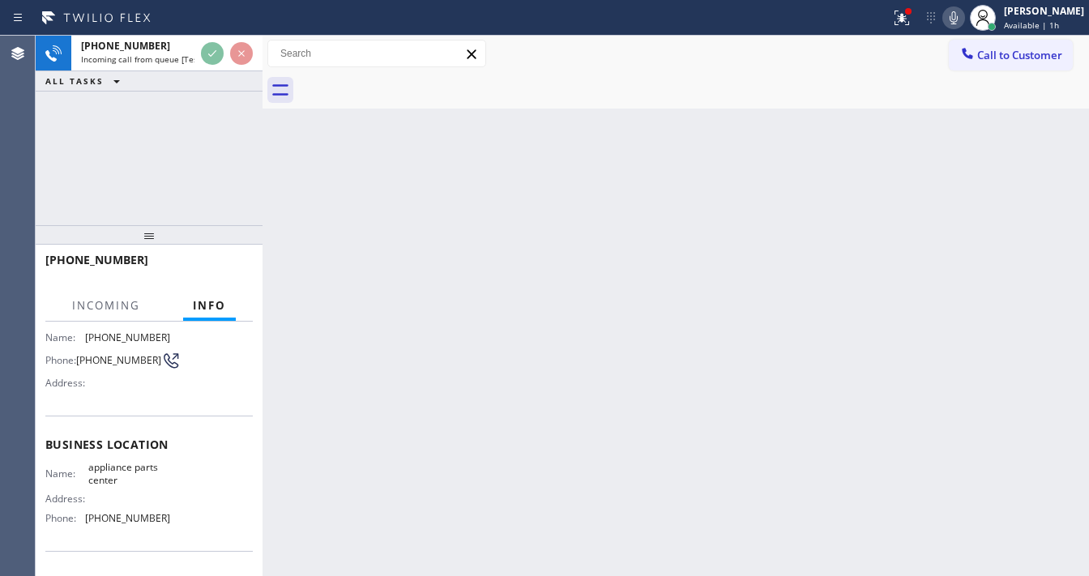
scroll to position [130, 0]
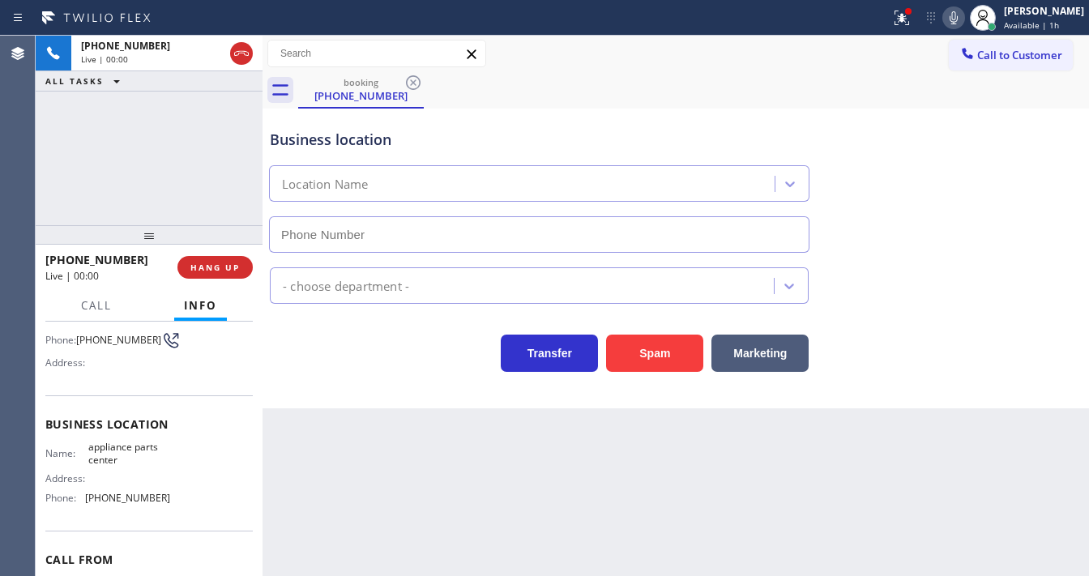
type input "[PHONE_NUMBER]"
click at [641, 353] on button "Spam" at bounding box center [654, 353] width 97 height 37
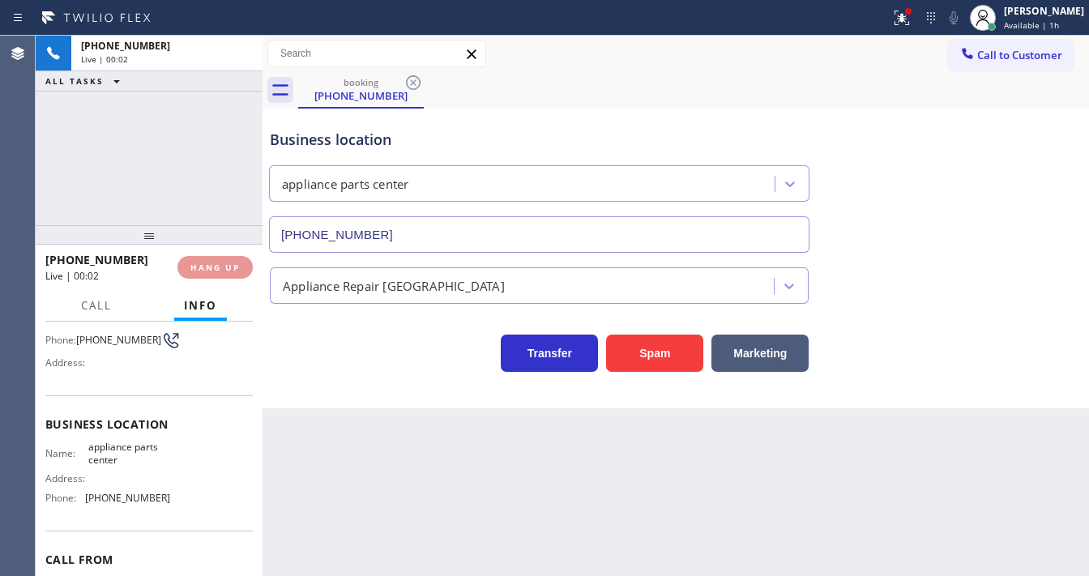
click at [911, 22] on icon at bounding box center [901, 17] width 19 height 19
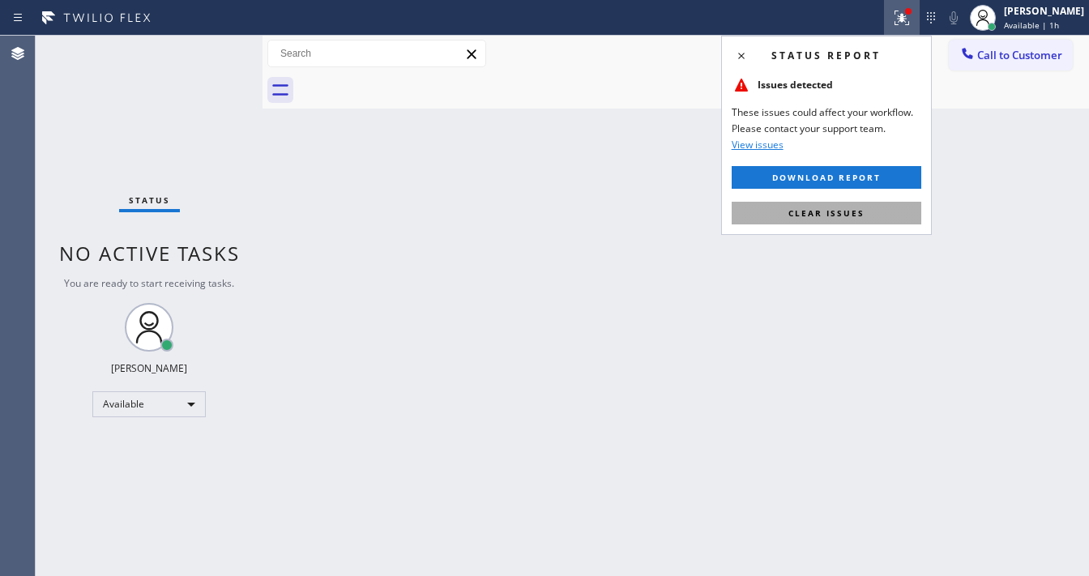
click at [854, 208] on span "Clear issues" at bounding box center [827, 213] width 76 height 11
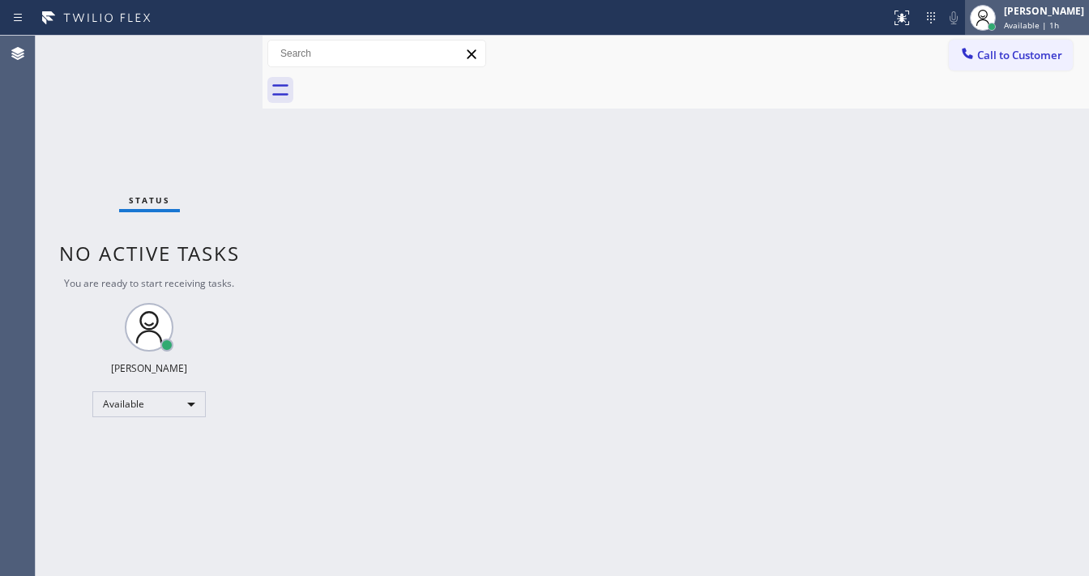
click at [1041, 25] on span "Available | 1h" at bounding box center [1031, 24] width 55 height 11
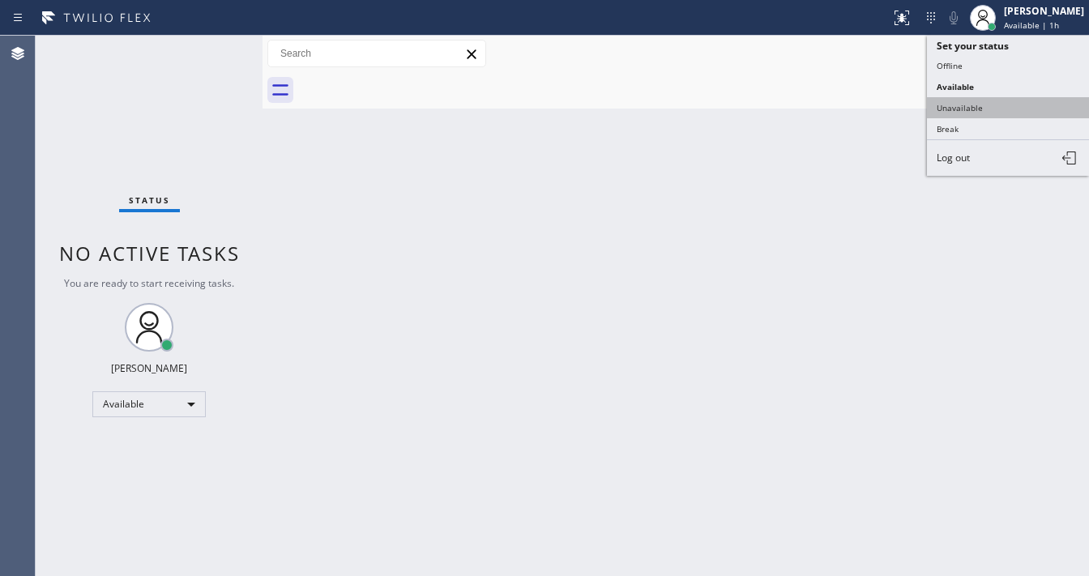
click at [986, 105] on button "Unavailable" at bounding box center [1008, 107] width 162 height 21
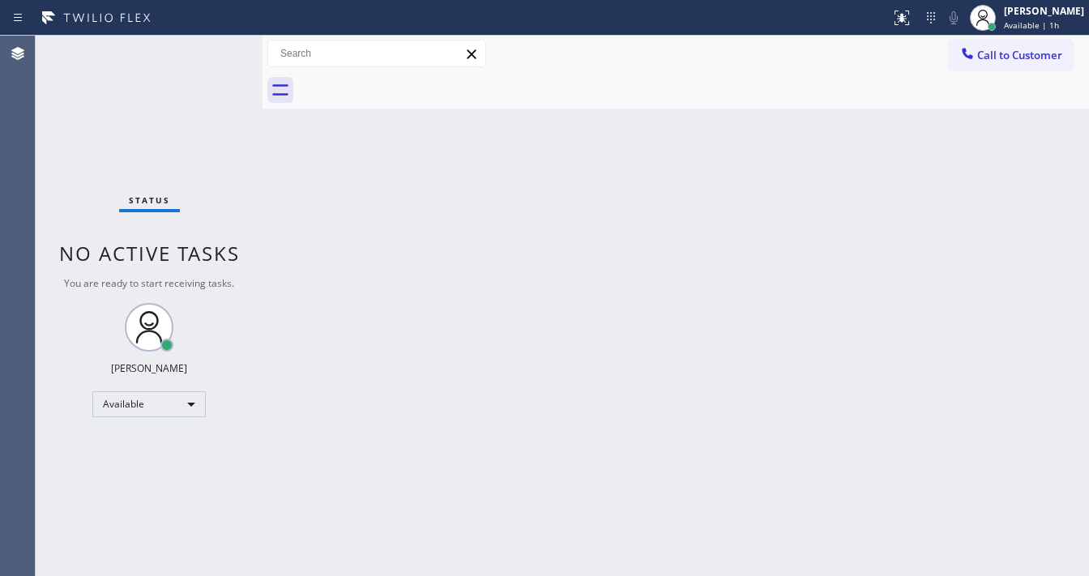
click at [445, 324] on div "Back to Dashboard Change Sender ID Customers Technicians Select a contact Outbo…" at bounding box center [676, 306] width 827 height 541
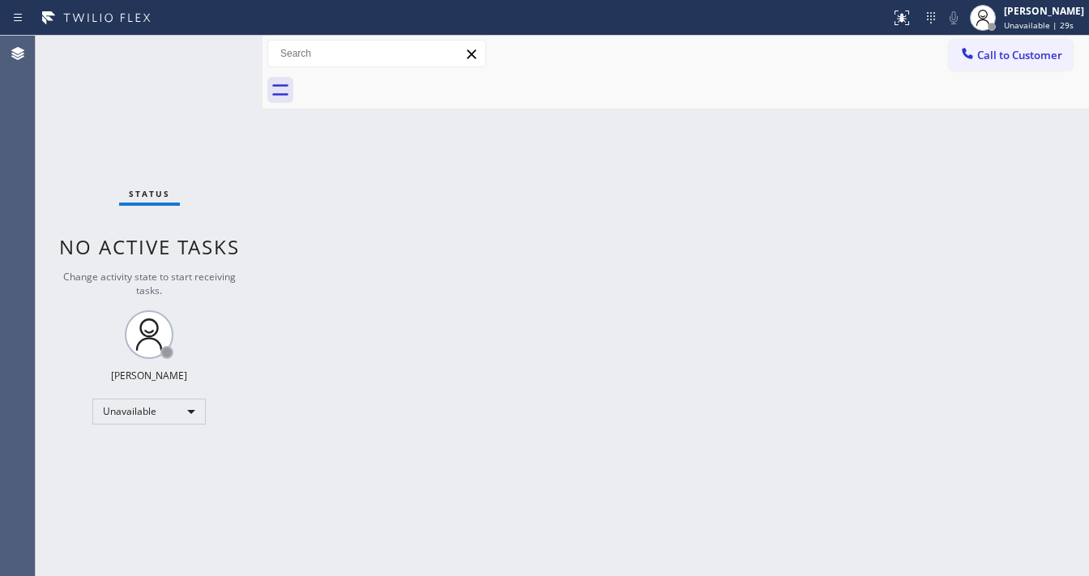
drag, startPoint x: 1025, startPoint y: 130, endPoint x: 1025, endPoint y: 73, distance: 56.7
click at [1027, 126] on div "Back to Dashboard Change Sender ID Customers Technicians Select a contact Outbo…" at bounding box center [676, 306] width 827 height 541
click at [1037, 8] on div "[PERSON_NAME]" at bounding box center [1044, 11] width 80 height 14
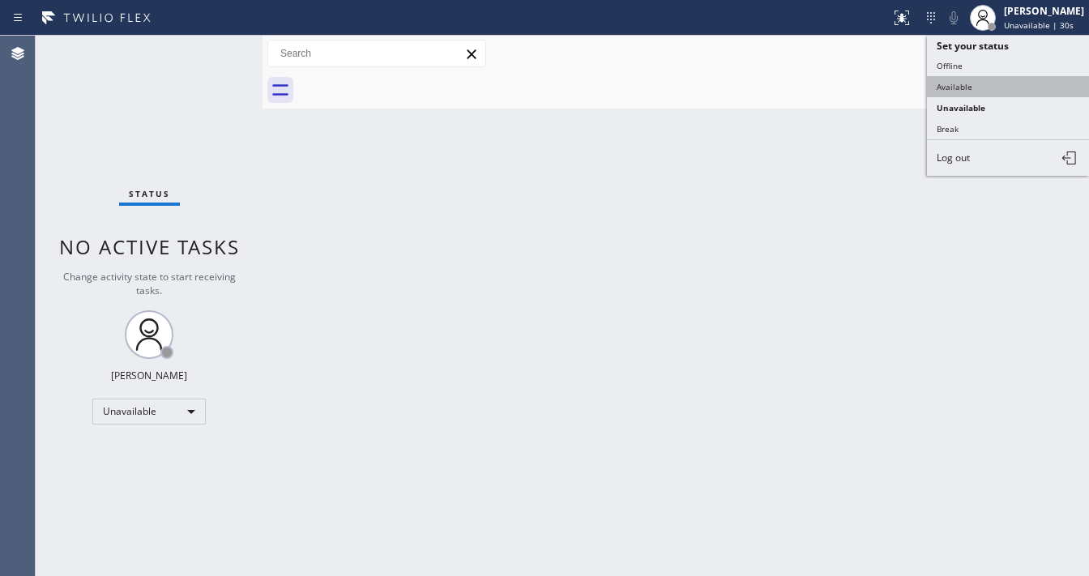
click at [948, 88] on button "Available" at bounding box center [1008, 86] width 162 height 21
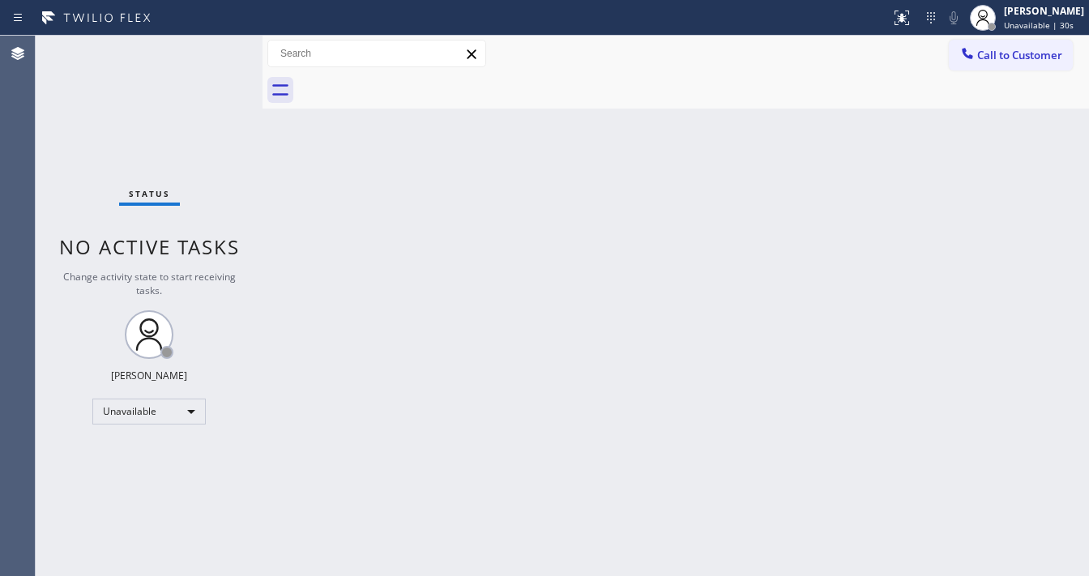
click at [802, 152] on div "Back to Dashboard Change Sender ID Customers Technicians Select a contact Outbo…" at bounding box center [676, 306] width 827 height 541
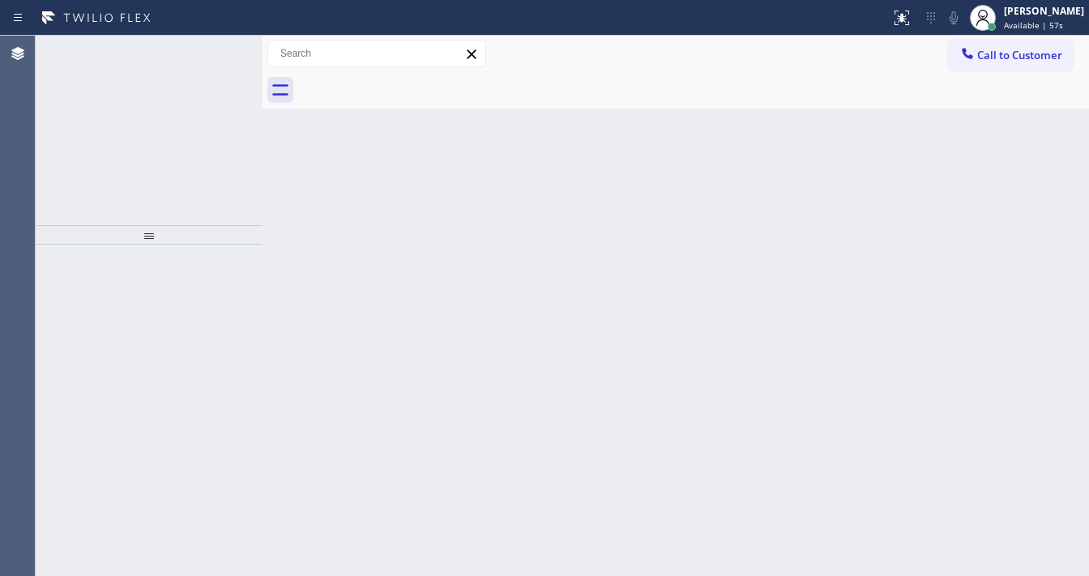
click at [210, 53] on icon at bounding box center [212, 53] width 19 height 19
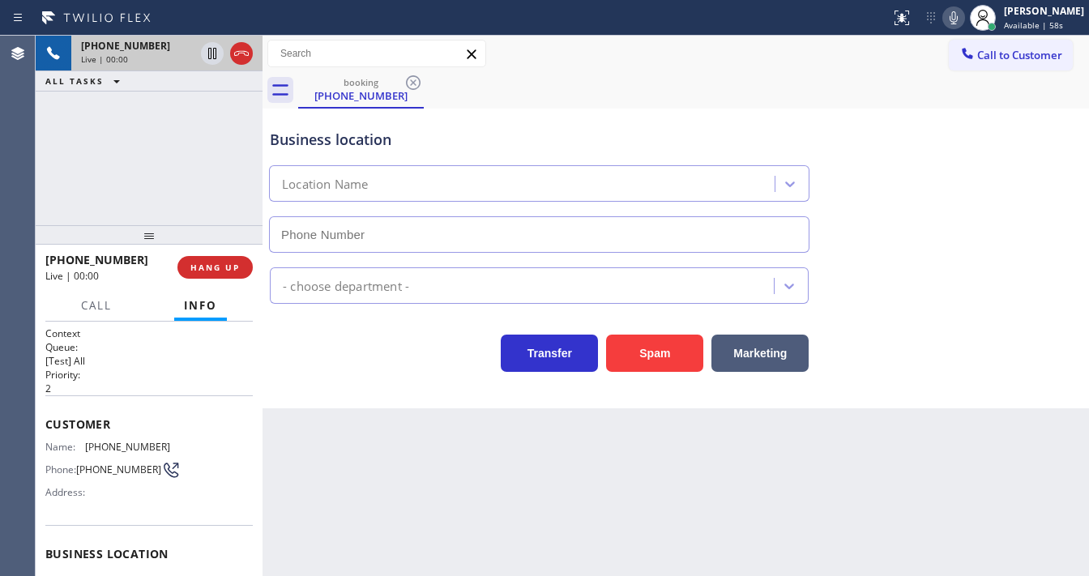
scroll to position [130, 0]
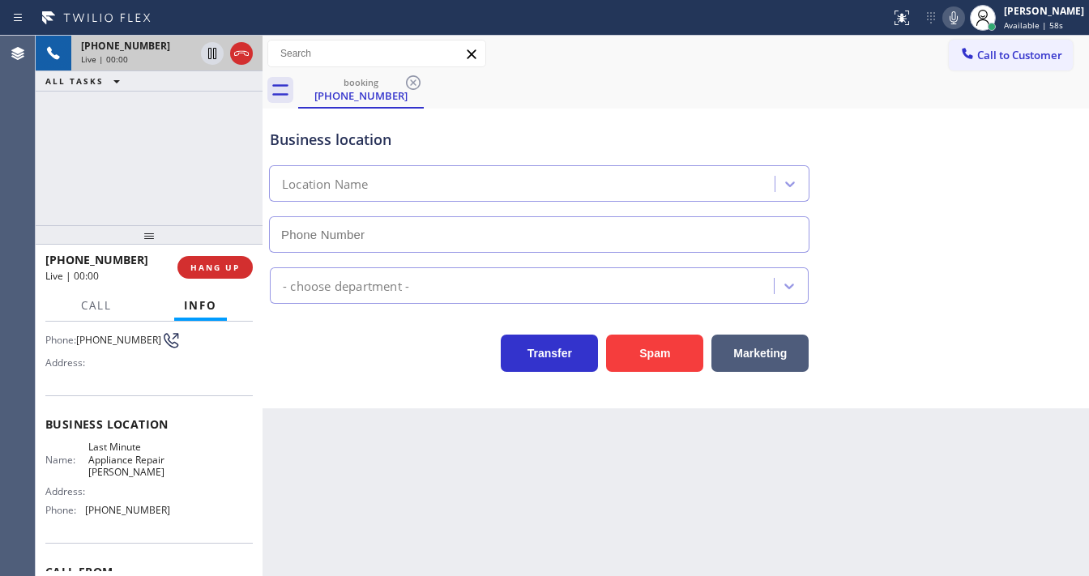
type input "[PHONE_NUMBER]"
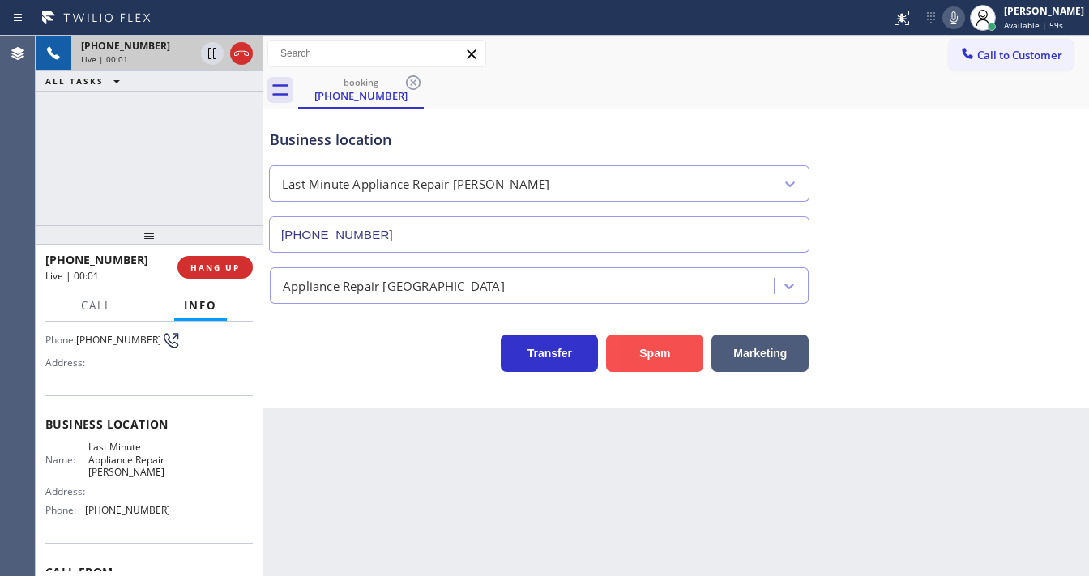
click at [653, 344] on button "Spam" at bounding box center [654, 353] width 97 height 37
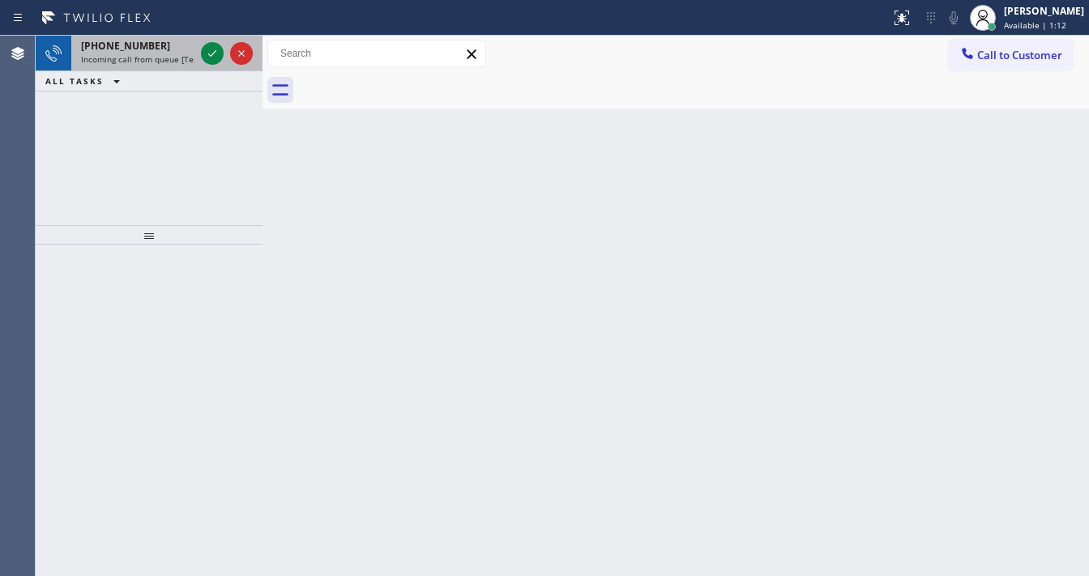
drag, startPoint x: 184, startPoint y: 52, endPoint x: 194, endPoint y: 53, distance: 9.8
click at [185, 52] on div "[PHONE_NUMBER] Incoming call from queue [Test] All" at bounding box center [134, 54] width 126 height 36
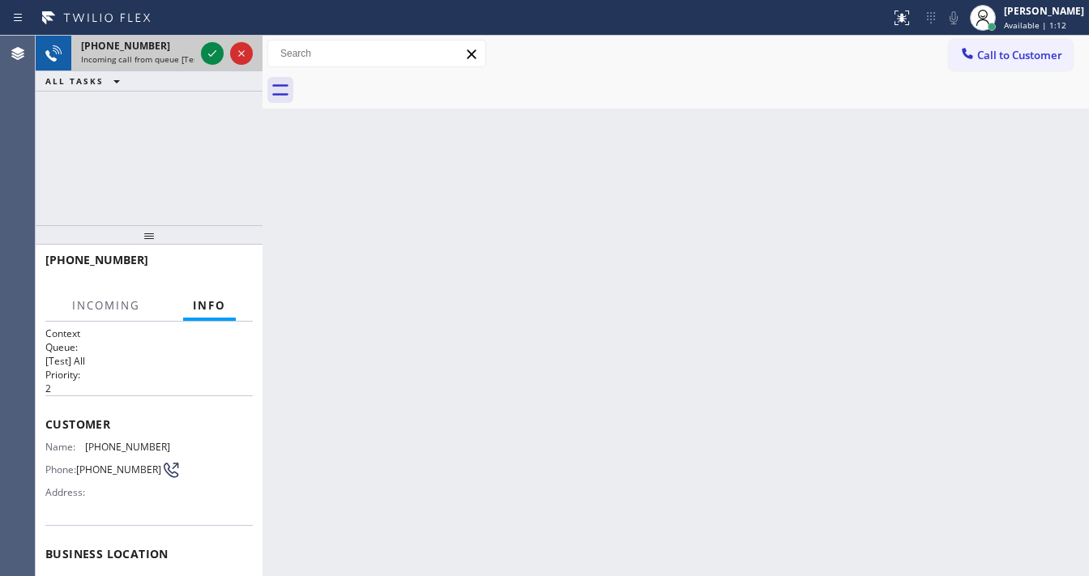
click at [195, 53] on div "[PHONE_NUMBER] Incoming call from queue [Test] All" at bounding box center [134, 54] width 126 height 36
click at [204, 53] on icon at bounding box center [212, 53] width 19 height 19
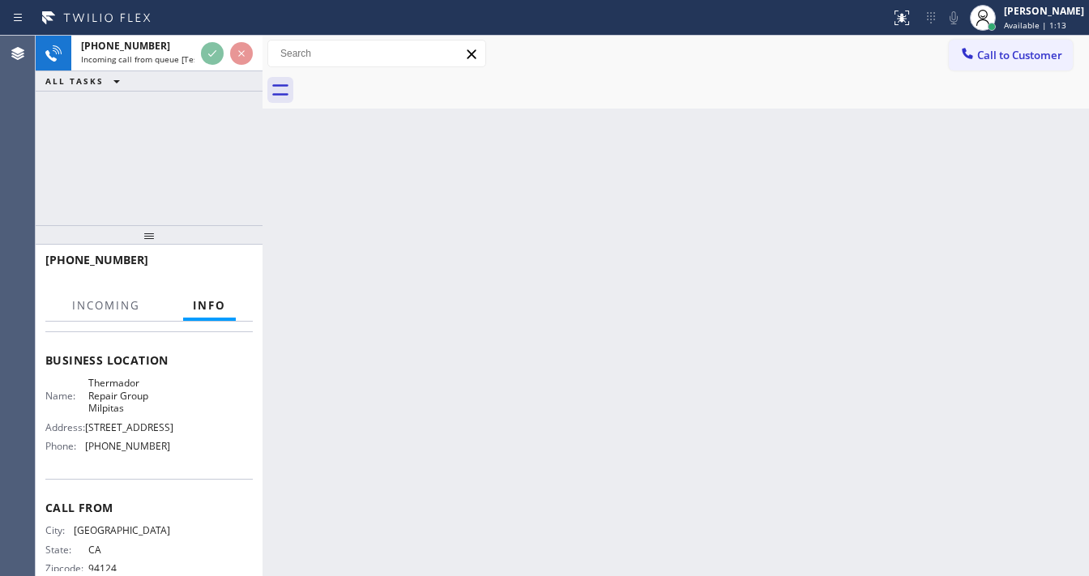
scroll to position [195, 0]
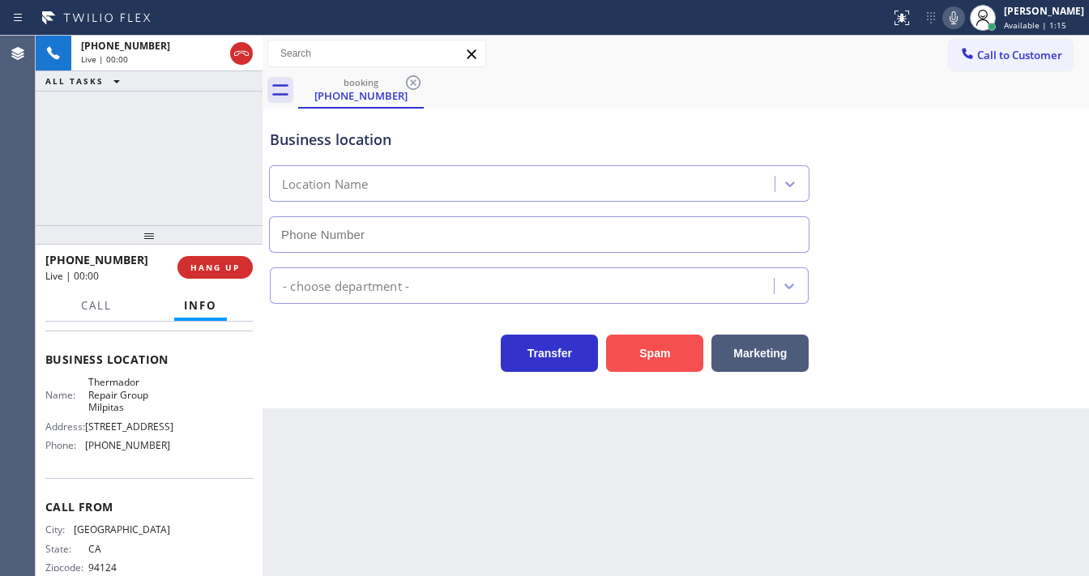
type input "[PHONE_NUMBER]"
click at [675, 340] on button "Spam" at bounding box center [654, 353] width 97 height 37
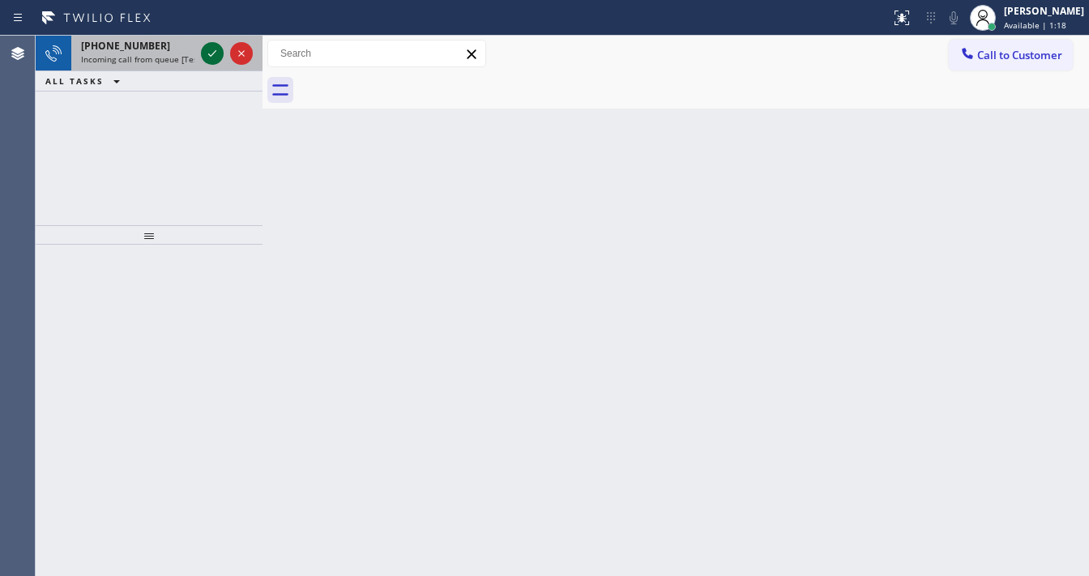
click at [203, 57] on icon at bounding box center [212, 53] width 19 height 19
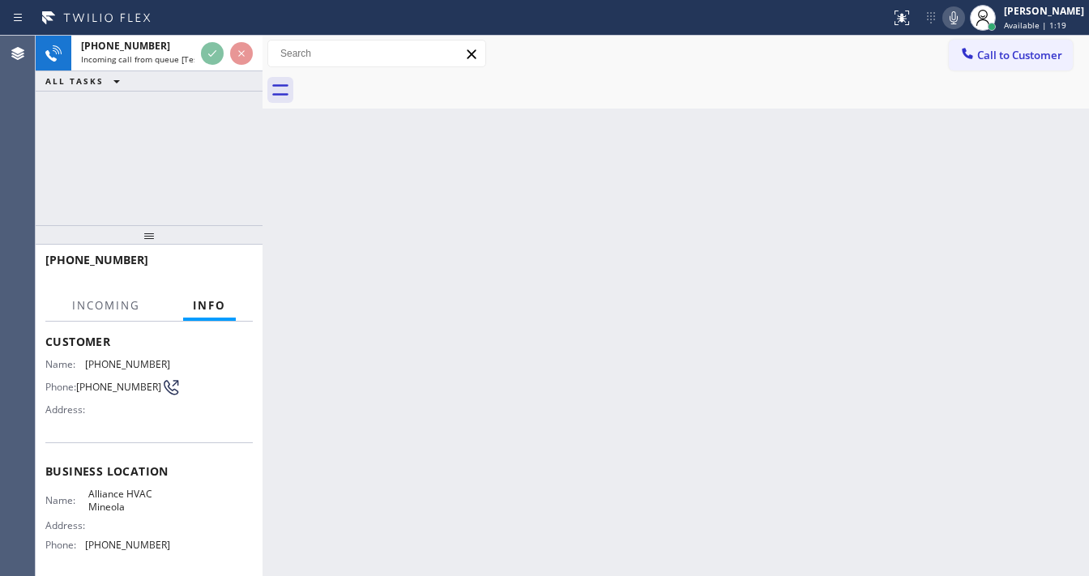
scroll to position [130, 0]
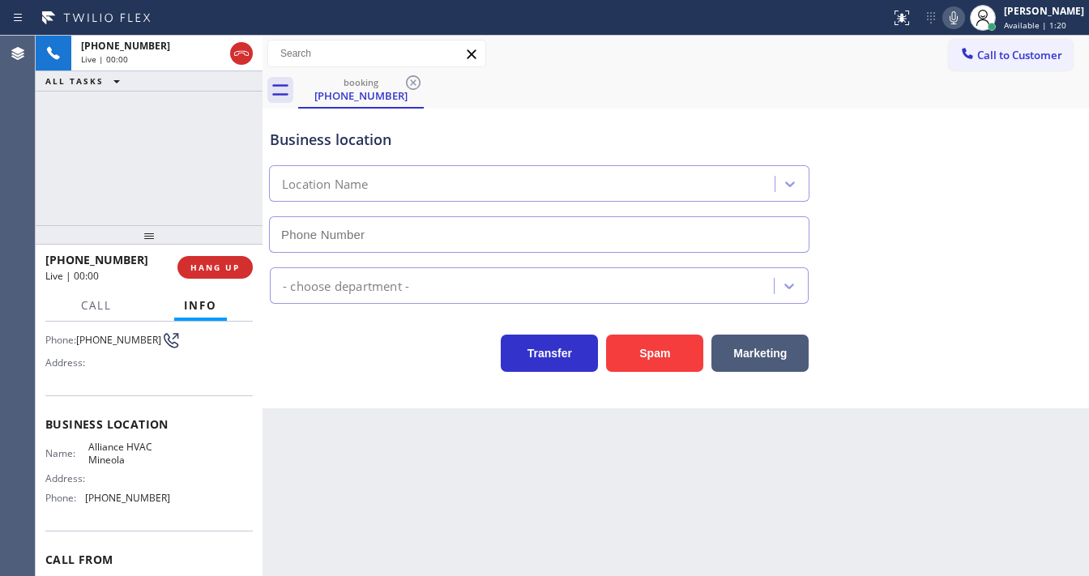
type input "[PHONE_NUMBER]"
click at [655, 362] on button "Spam" at bounding box center [654, 353] width 97 height 37
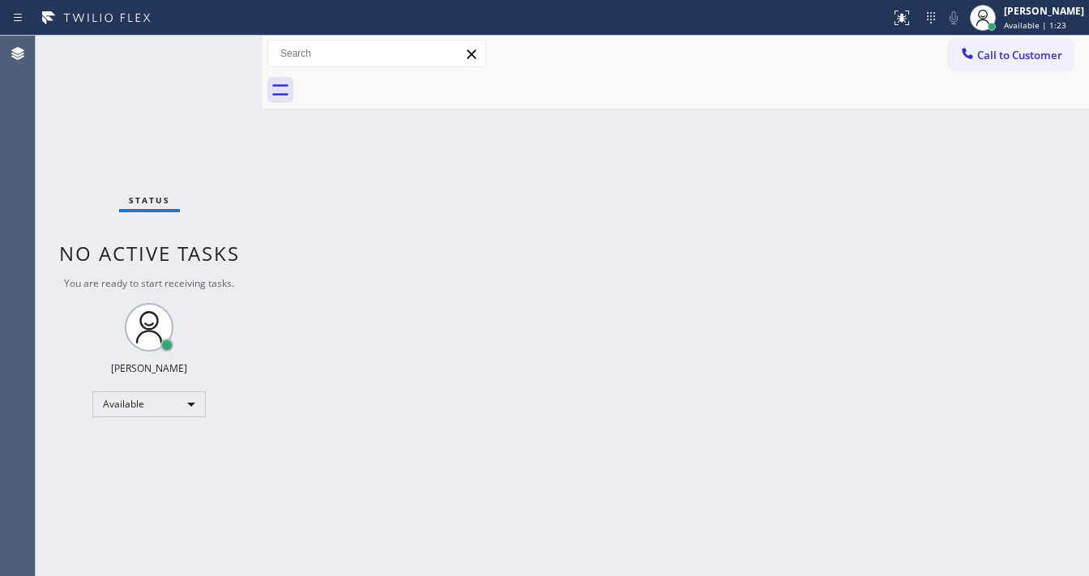
click at [212, 47] on div "Status No active tasks You are ready to start receiving tasks. [PERSON_NAME]" at bounding box center [149, 306] width 227 height 541
click at [217, 48] on div "Status No active tasks You are ready to start receiving tasks. [PERSON_NAME]" at bounding box center [149, 306] width 227 height 541
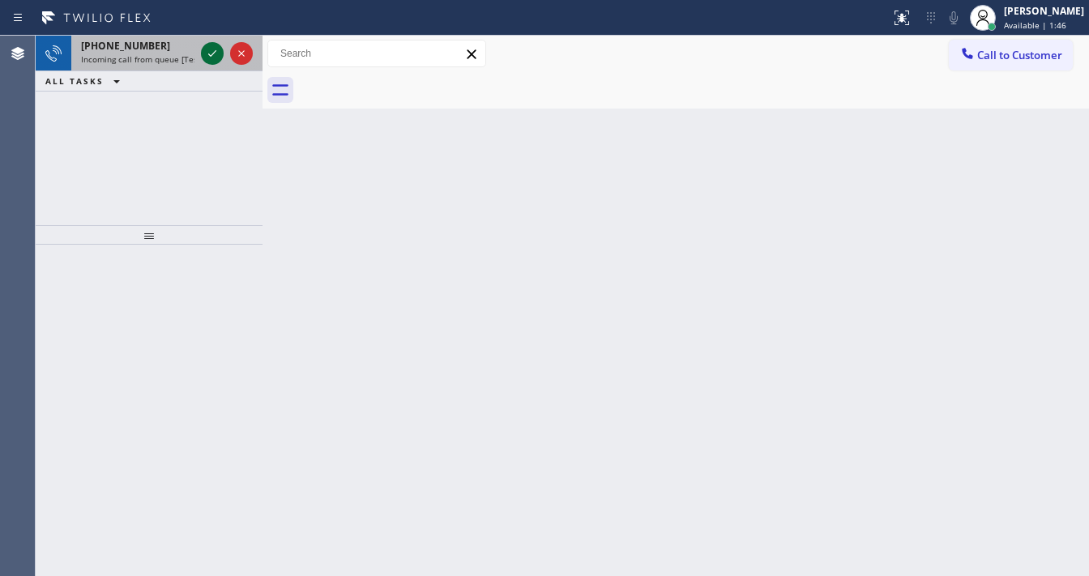
click at [204, 50] on icon at bounding box center [212, 53] width 19 height 19
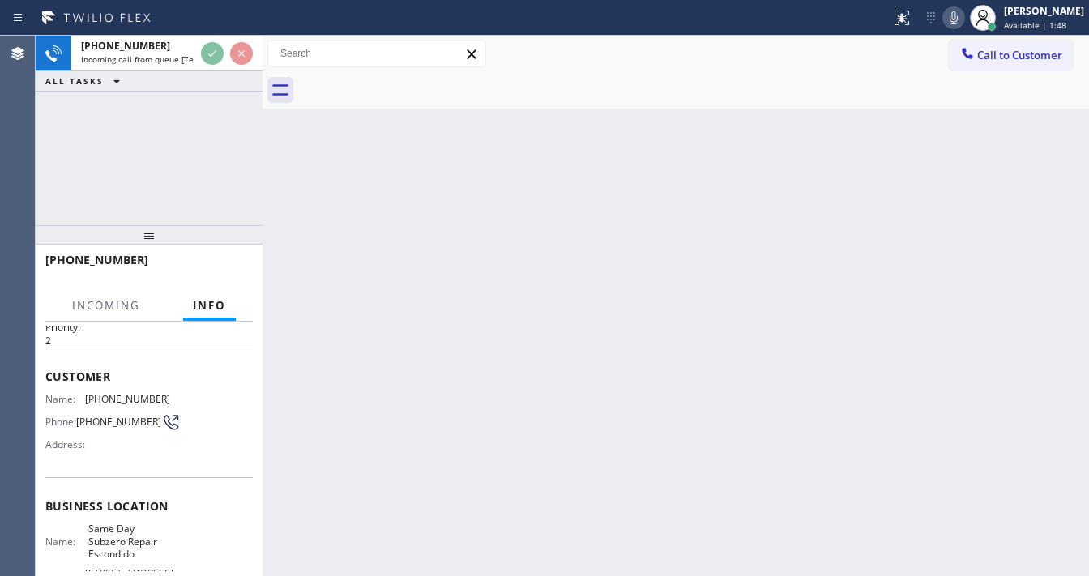
scroll to position [130, 0]
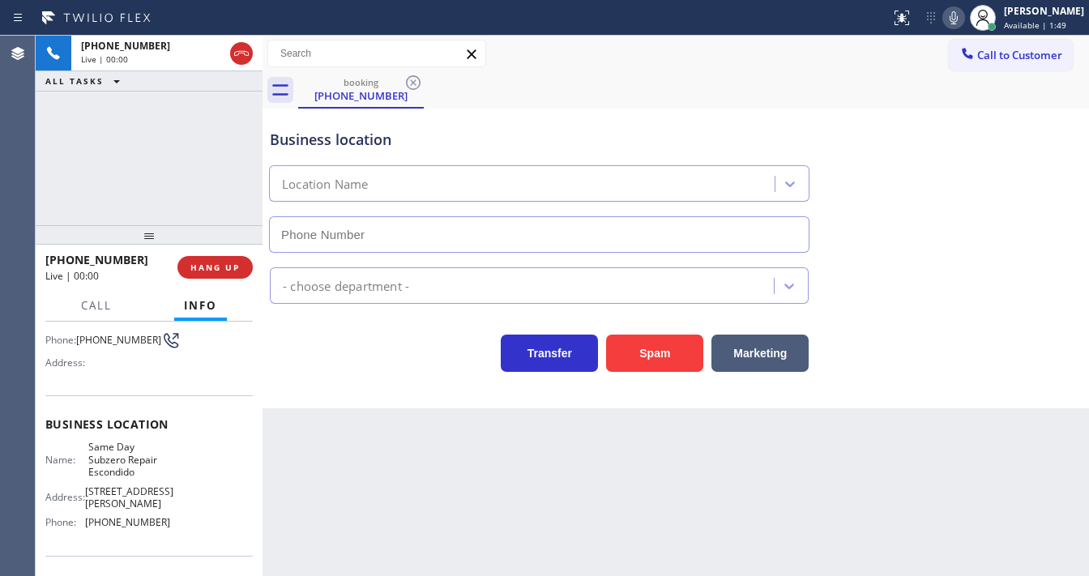
type input "[PHONE_NUMBER]"
click at [688, 354] on button "Spam" at bounding box center [654, 353] width 97 height 37
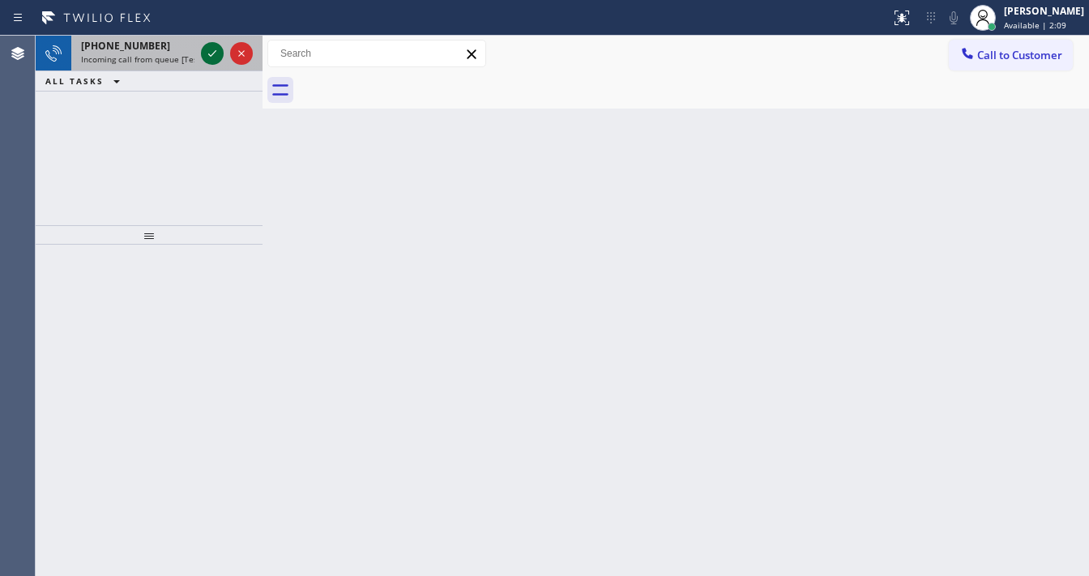
click at [213, 53] on icon at bounding box center [212, 53] width 8 height 6
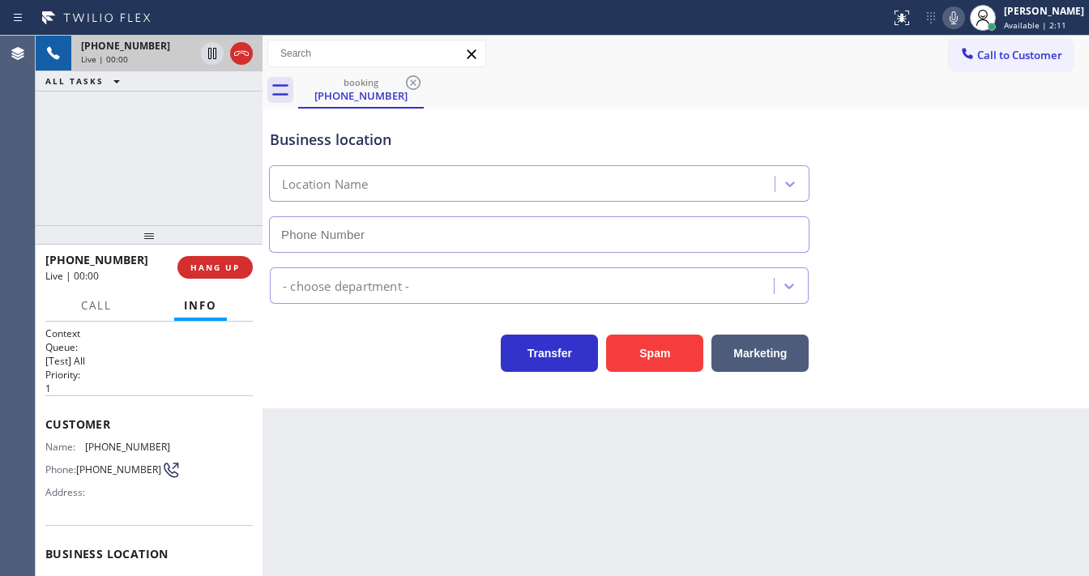
type input "[PHONE_NUMBER]"
click at [206, 79] on div "ALL TASKS ALL TASKS ACTIVE TASKS TASKS IN WRAP UP" at bounding box center [149, 81] width 227 height 20
click at [657, 356] on button "Spam" at bounding box center [654, 353] width 97 height 37
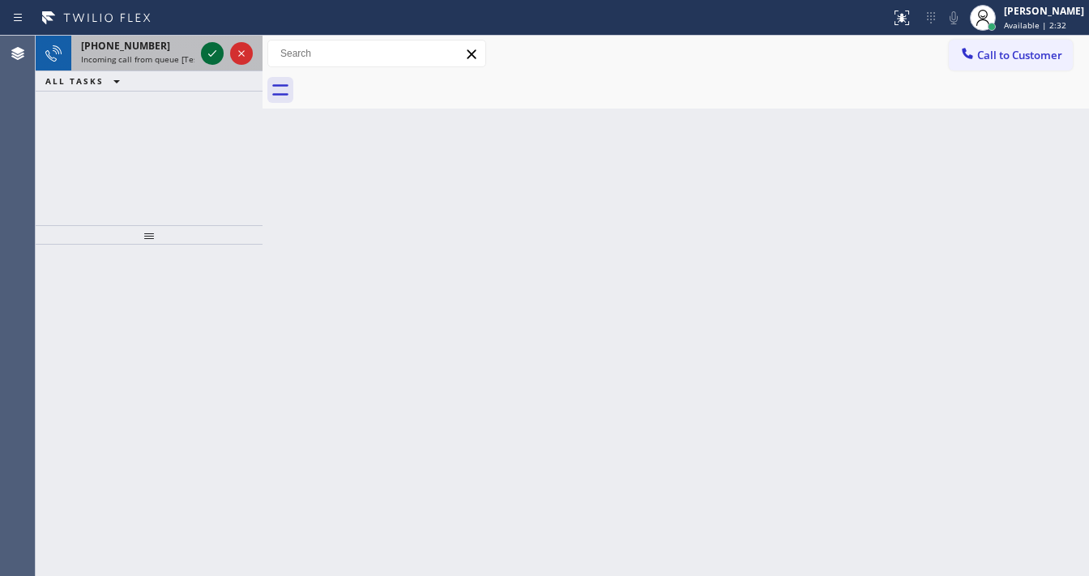
click at [211, 56] on icon at bounding box center [212, 53] width 8 height 6
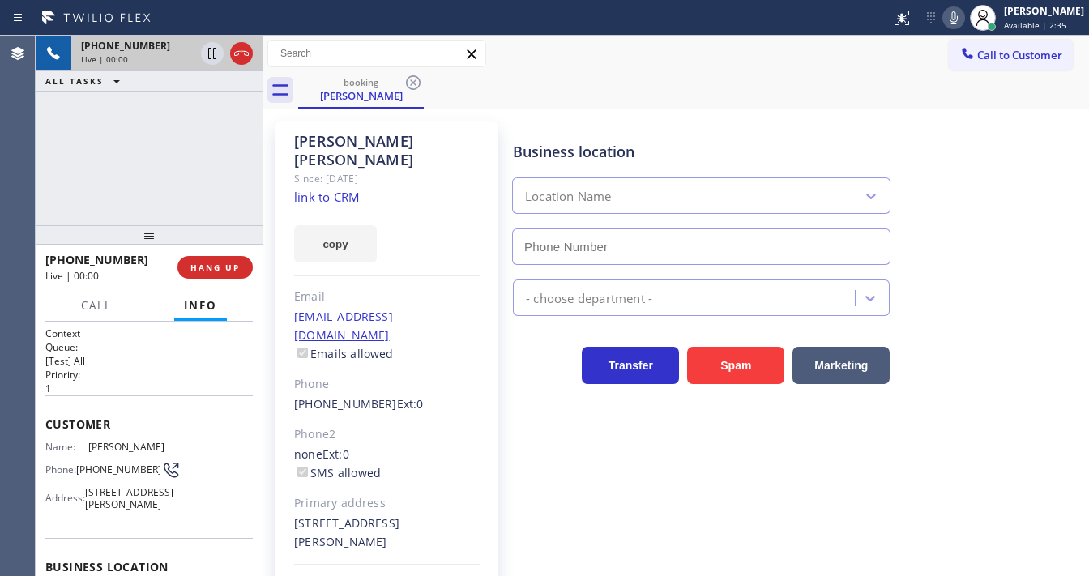
type input "[PHONE_NUMBER]"
click at [324, 189] on link "link to CRM" at bounding box center [327, 197] width 66 height 16
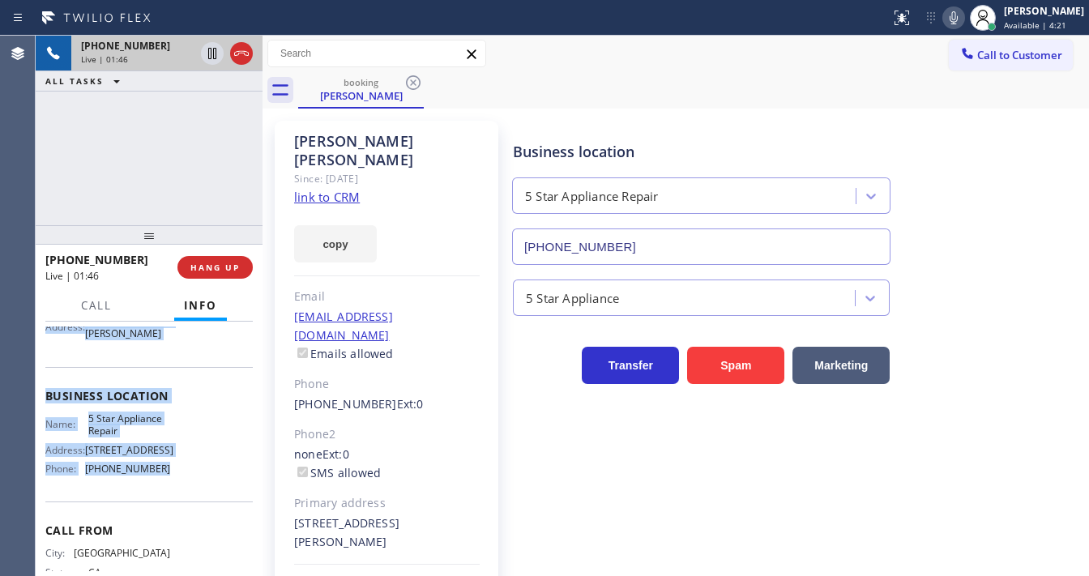
scroll to position [195, 0]
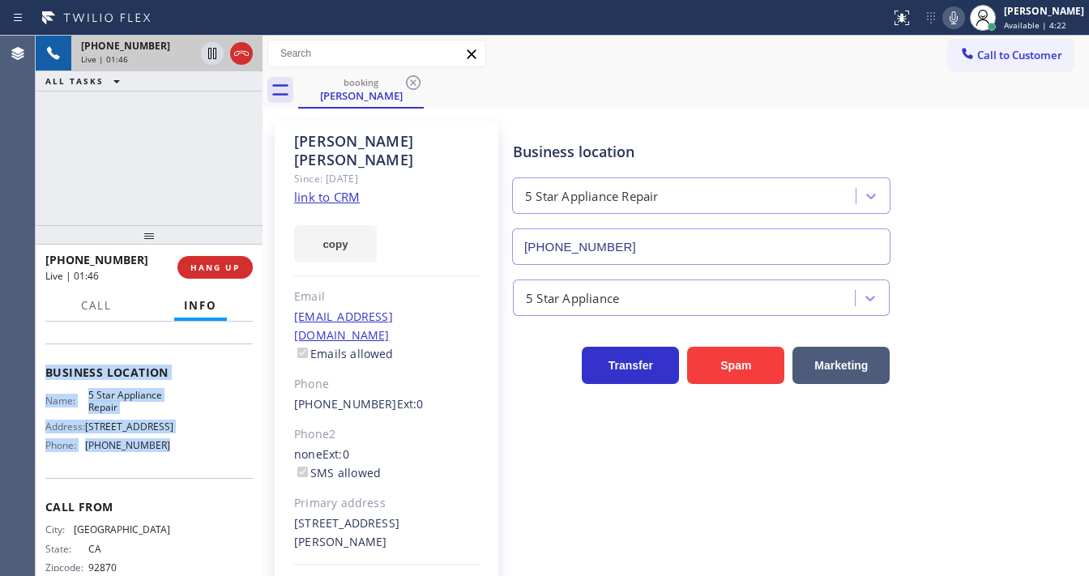
drag, startPoint x: 46, startPoint y: 413, endPoint x: 175, endPoint y: 473, distance: 142.2
click at [175, 473] on div "Context Queue: [Test] All Priority: 1 Customer Name: [PERSON_NAME] Phone: [PHON…" at bounding box center [149, 366] width 208 height 469
copy div "Customer Name: [PERSON_NAME] Phone: [PHONE_NUMBER] Address: [STREET_ADDRESS][PE…"
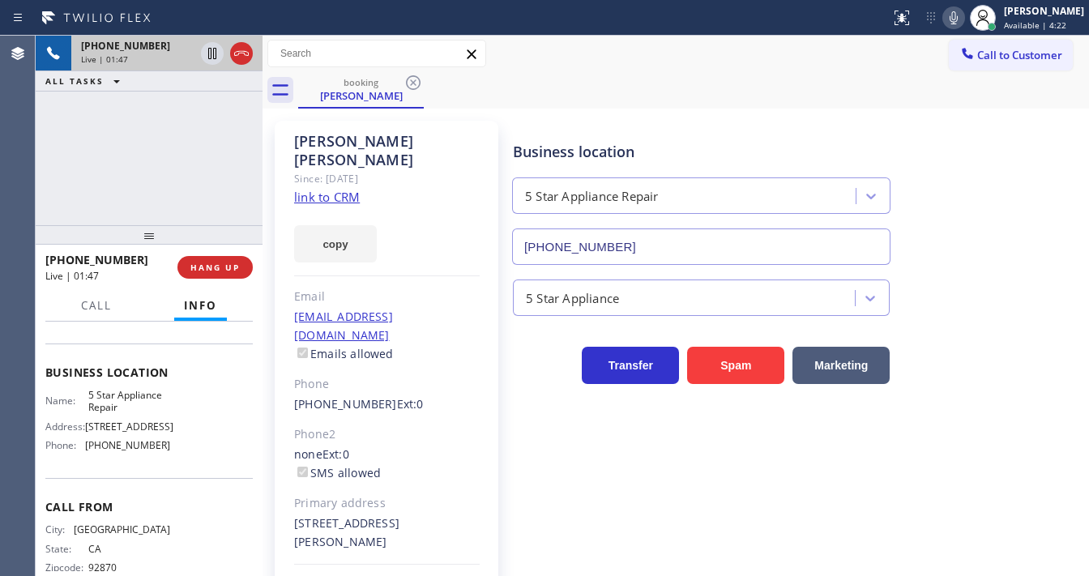
click at [143, 208] on div "[PHONE_NUMBER] Live | 01:47 ALL TASKS ALL TASKS ACTIVE TASKS TASKS IN WRAP UP" at bounding box center [149, 131] width 227 height 190
click at [121, 153] on div "[PHONE_NUMBER] Live | 01:48 ALL TASKS ALL TASKS ACTIVE TASKS TASKS IN WRAP UP" at bounding box center [149, 131] width 227 height 190
click at [71, 183] on div "[PHONE_NUMBER] Live | 02:54 ALL TASKS ALL TASKS ACTIVE TASKS TASKS IN WRAP UP" at bounding box center [149, 131] width 227 height 190
click at [152, 135] on div "[PHONE_NUMBER] Live | 03:18 ALL TASKS ALL TASKS ACTIVE TASKS TASKS IN WRAP UP" at bounding box center [149, 131] width 227 height 190
click at [230, 173] on div "[PHONE_NUMBER] Live | 07:48 ALL TASKS ALL TASKS ACTIVE TASKS TASKS IN WRAP UP" at bounding box center [149, 131] width 227 height 190
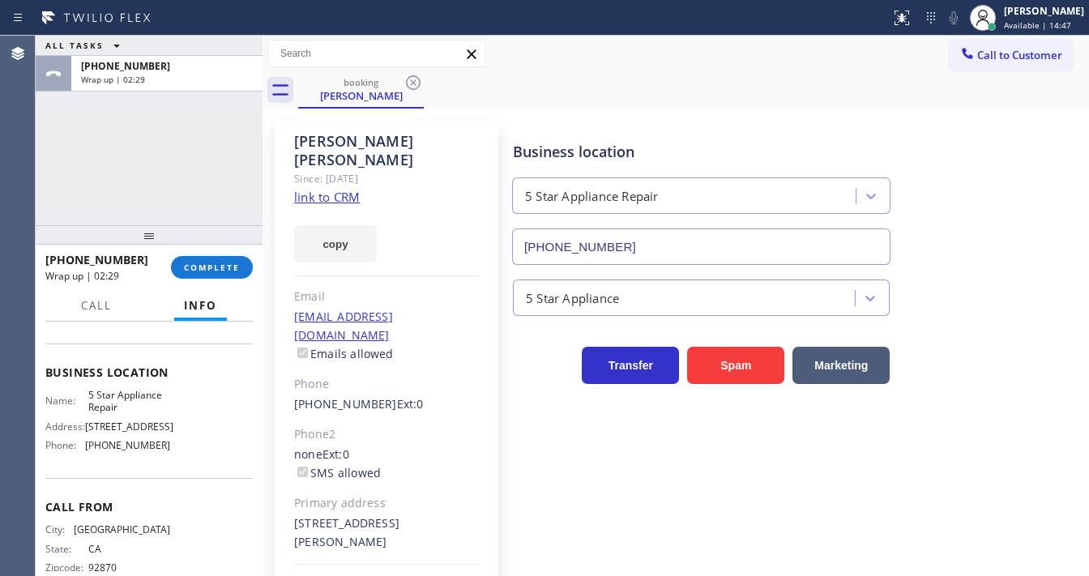
click at [214, 255] on div "[PHONE_NUMBER] Wrap up | 02:29 COMPLETE" at bounding box center [149, 267] width 208 height 42
click at [224, 263] on span "COMPLETE" at bounding box center [212, 267] width 56 height 11
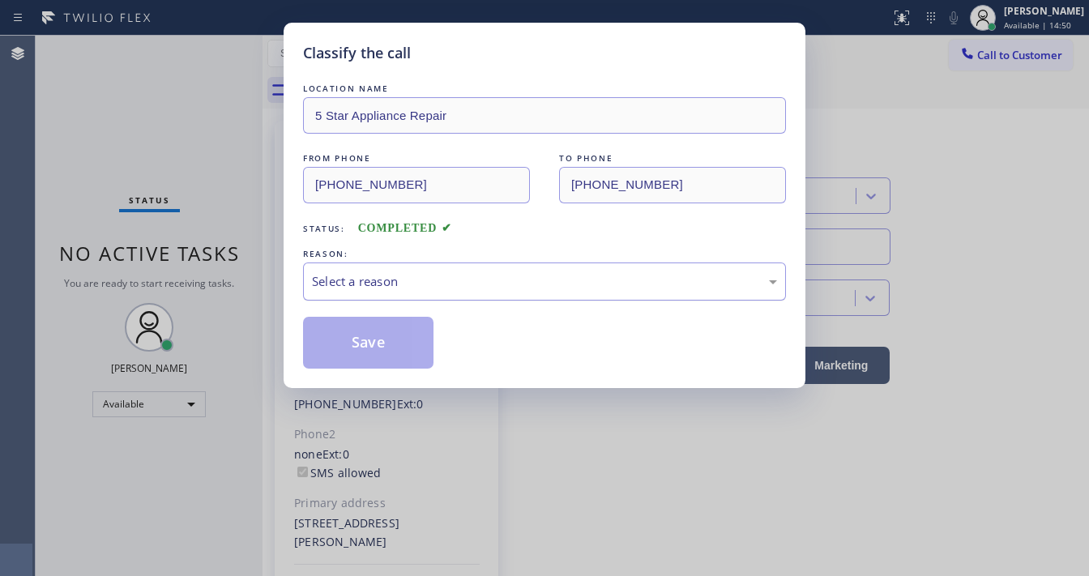
click at [370, 280] on div "Select a reason" at bounding box center [544, 281] width 465 height 19
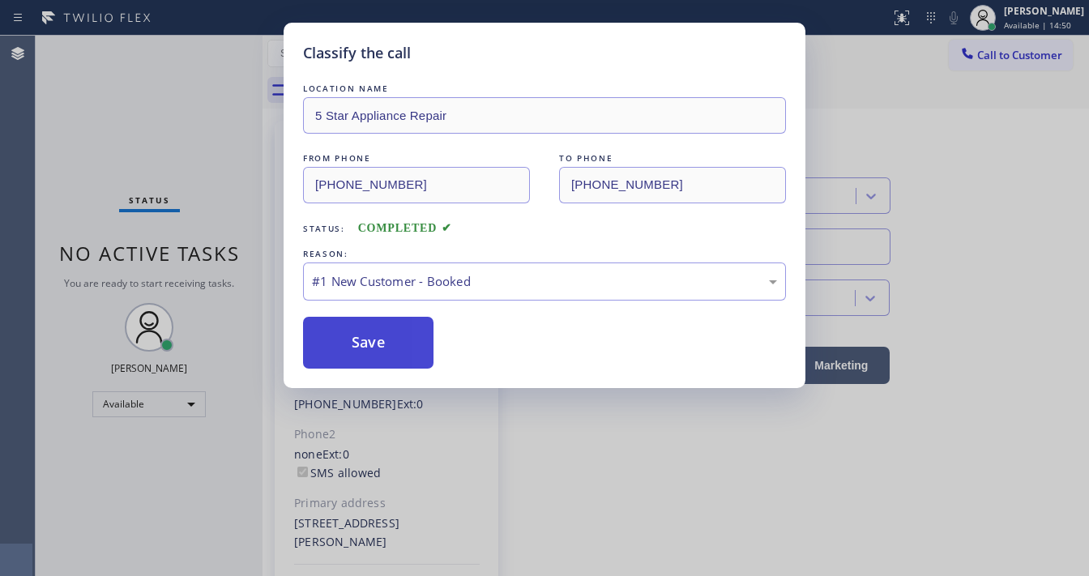
click at [368, 342] on button "Save" at bounding box center [368, 343] width 131 height 52
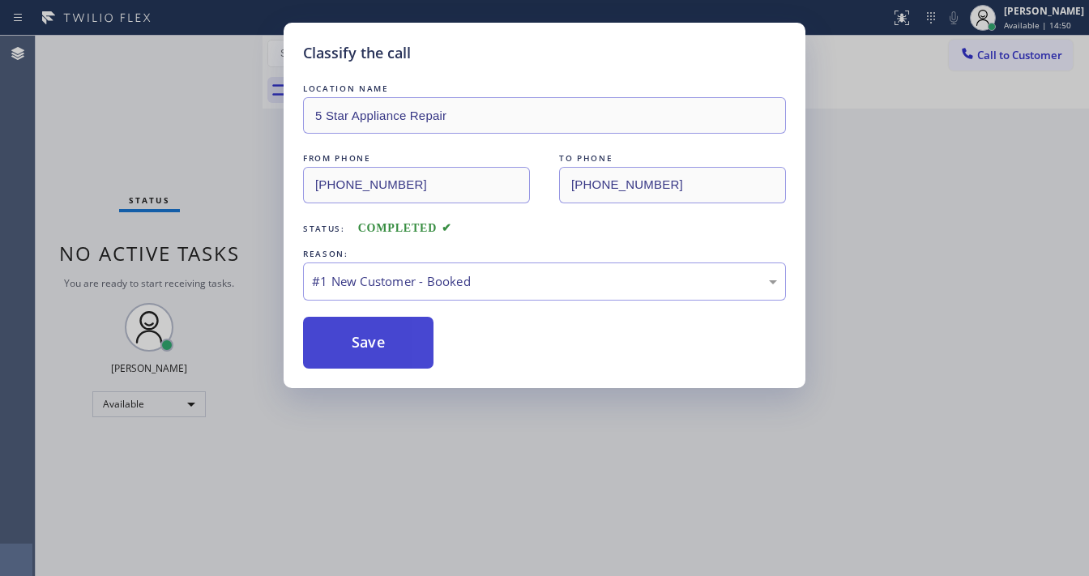
click at [368, 342] on button "Save" at bounding box center [368, 343] width 131 height 52
click at [939, 250] on div "Classify the call LOCATION NAME 5 Star Appliance Repair FROM PHONE [PHONE_NUMBE…" at bounding box center [544, 288] width 1089 height 576
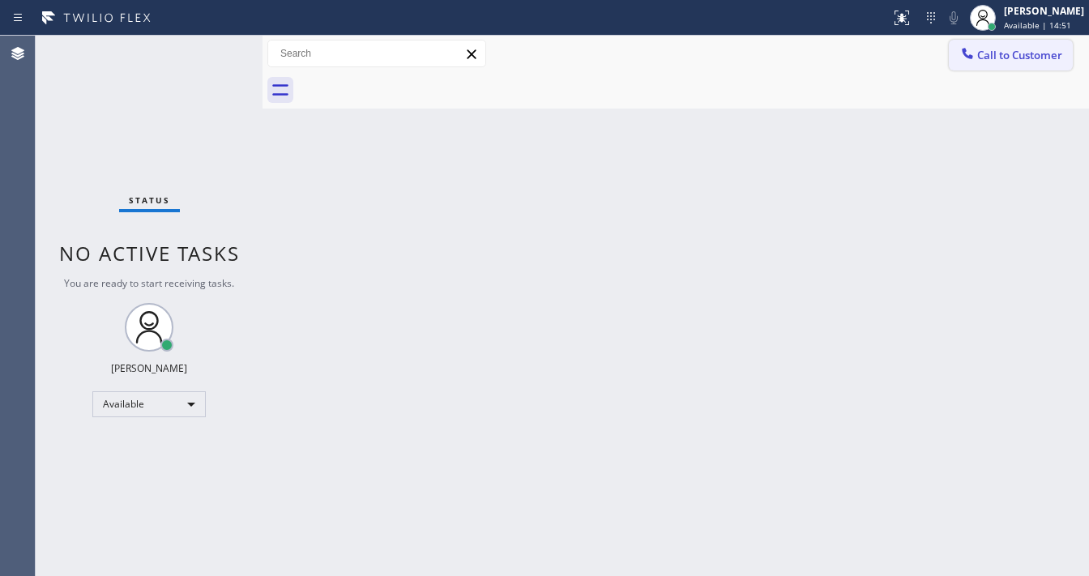
click at [1020, 56] on span "Call to Customer" at bounding box center [1020, 55] width 85 height 15
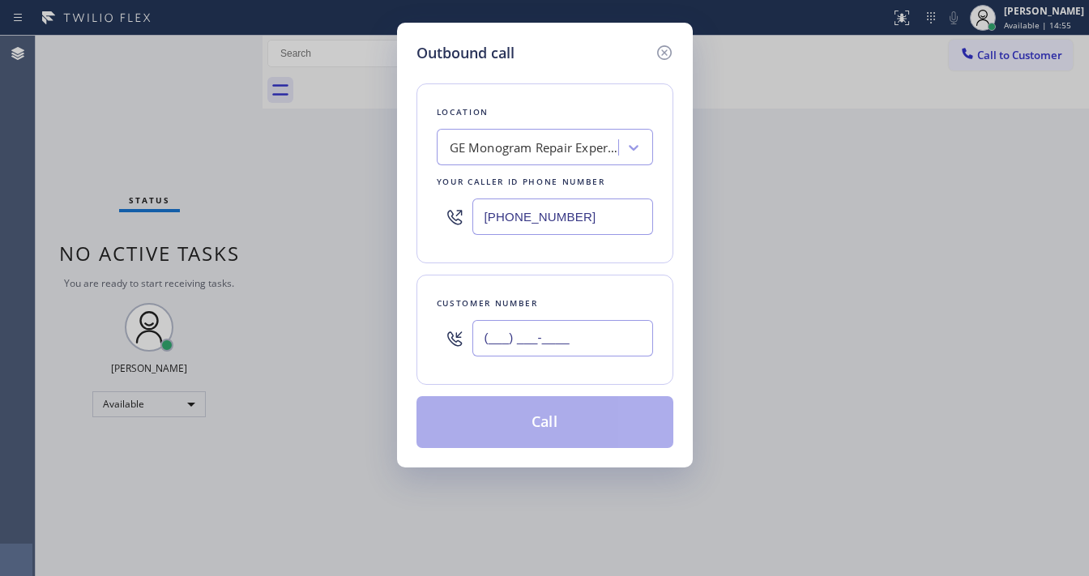
click at [545, 331] on input "(___) ___-____" at bounding box center [563, 338] width 181 height 36
paste input "714) 330-0184"
type input "[PHONE_NUMBER]"
click at [546, 287] on div "Customer number [PHONE_NUMBER]" at bounding box center [545, 330] width 257 height 110
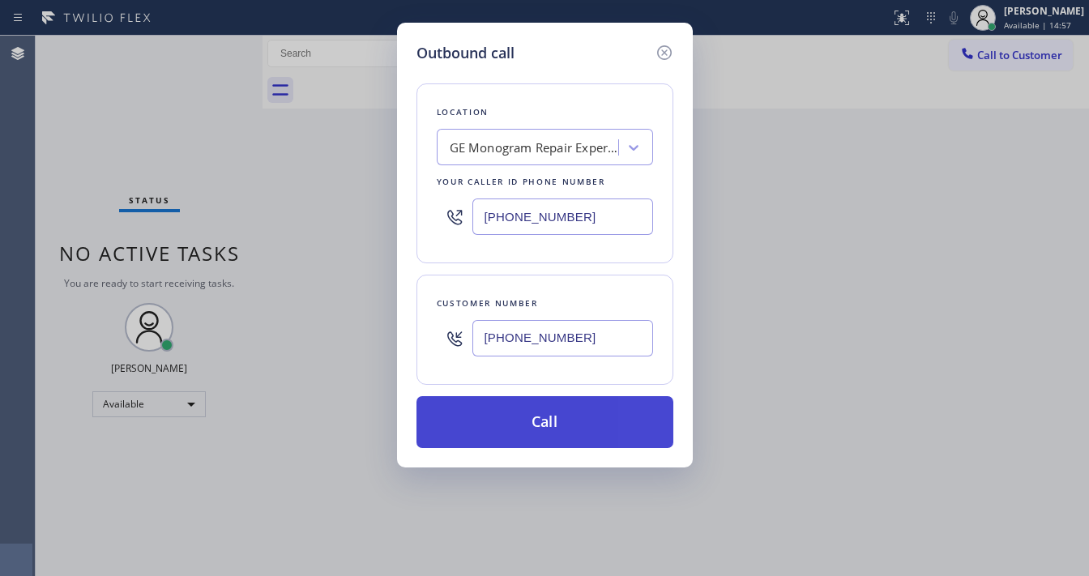
click at [576, 412] on button "Call" at bounding box center [545, 422] width 257 height 52
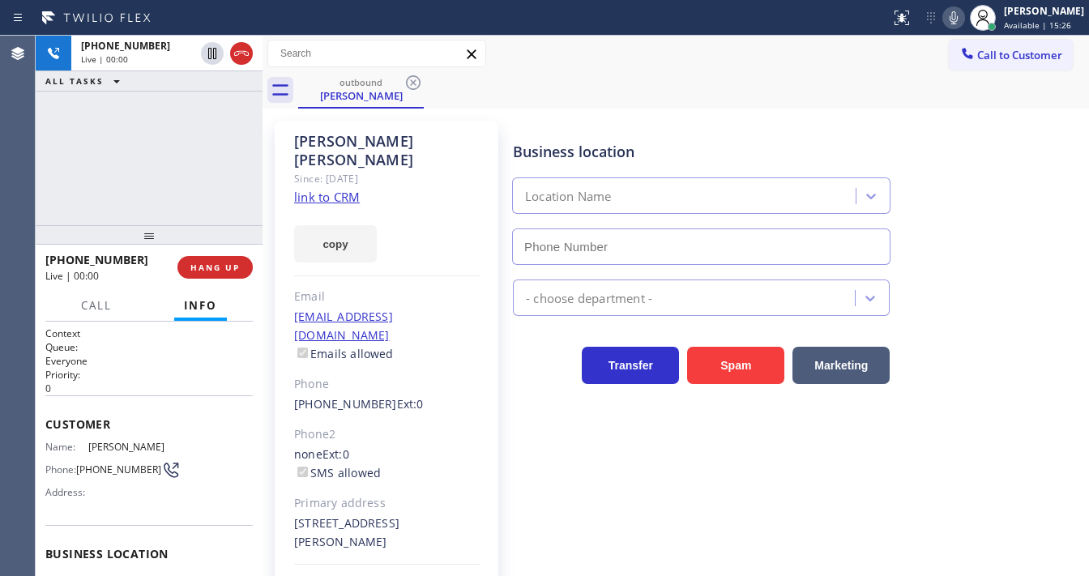
type input "[PHONE_NUMBER]"
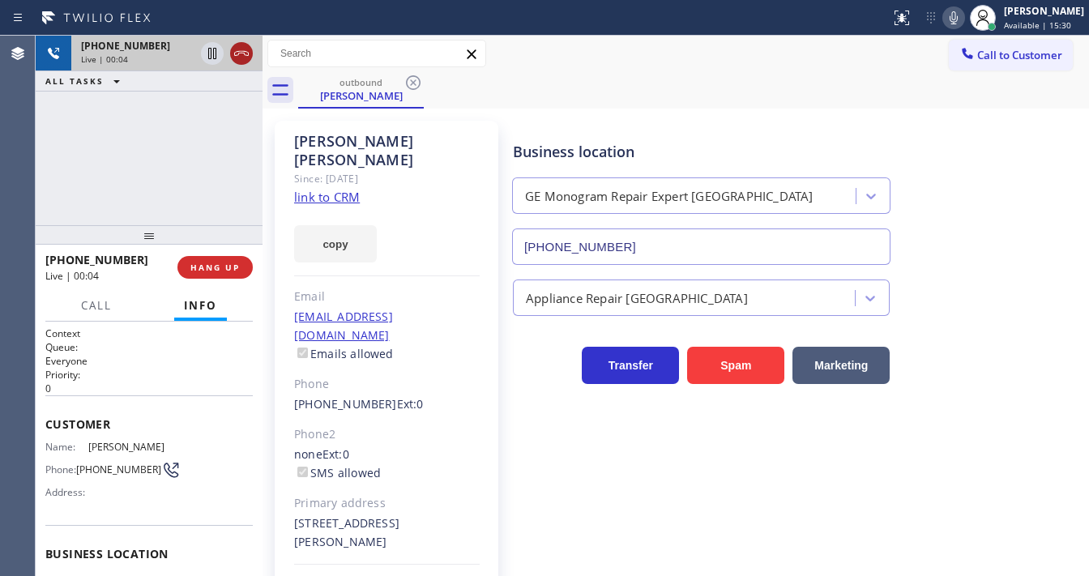
click at [237, 51] on icon at bounding box center [241, 53] width 15 height 5
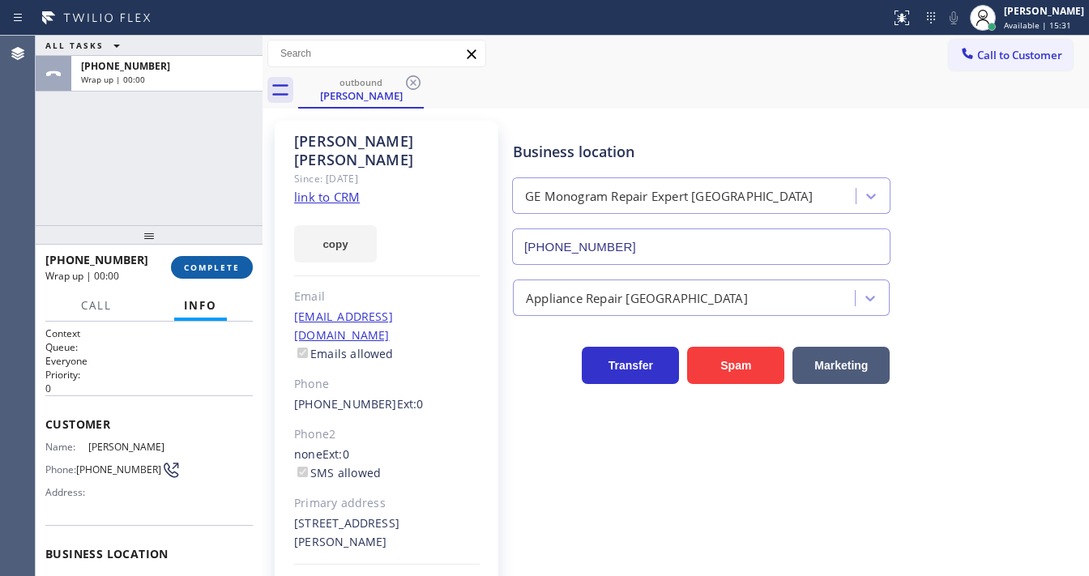
click at [226, 264] on span "COMPLETE" at bounding box center [212, 267] width 56 height 11
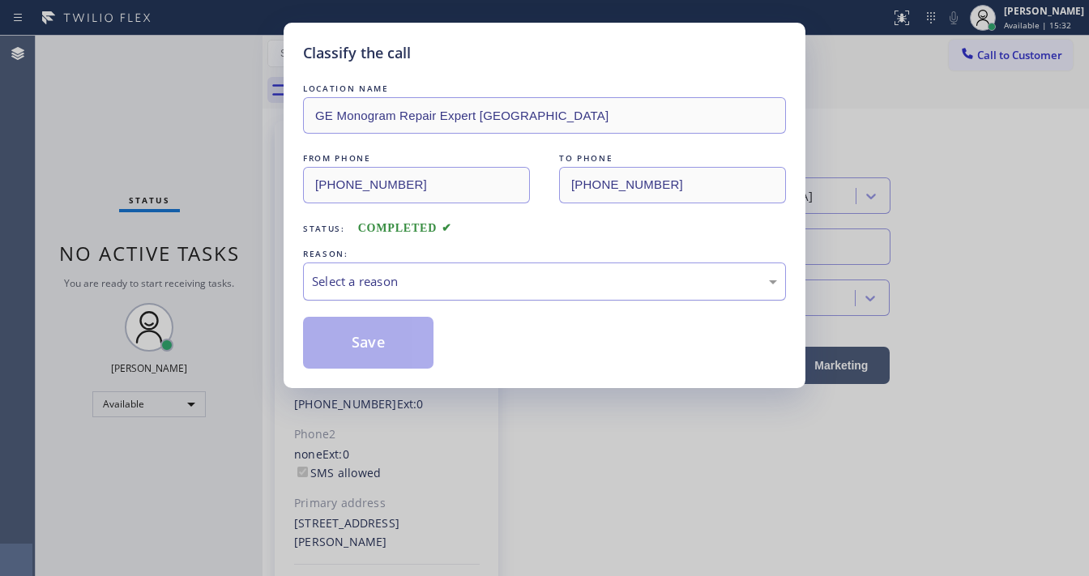
click at [376, 292] on div "Select a reason" at bounding box center [544, 282] width 483 height 38
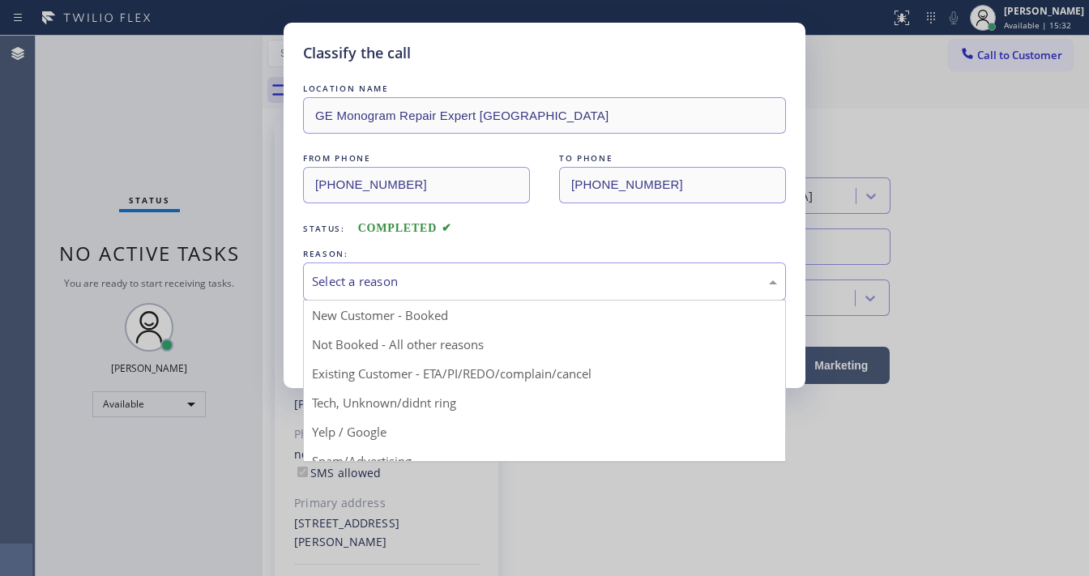
click at [368, 336] on button "Save" at bounding box center [368, 343] width 131 height 52
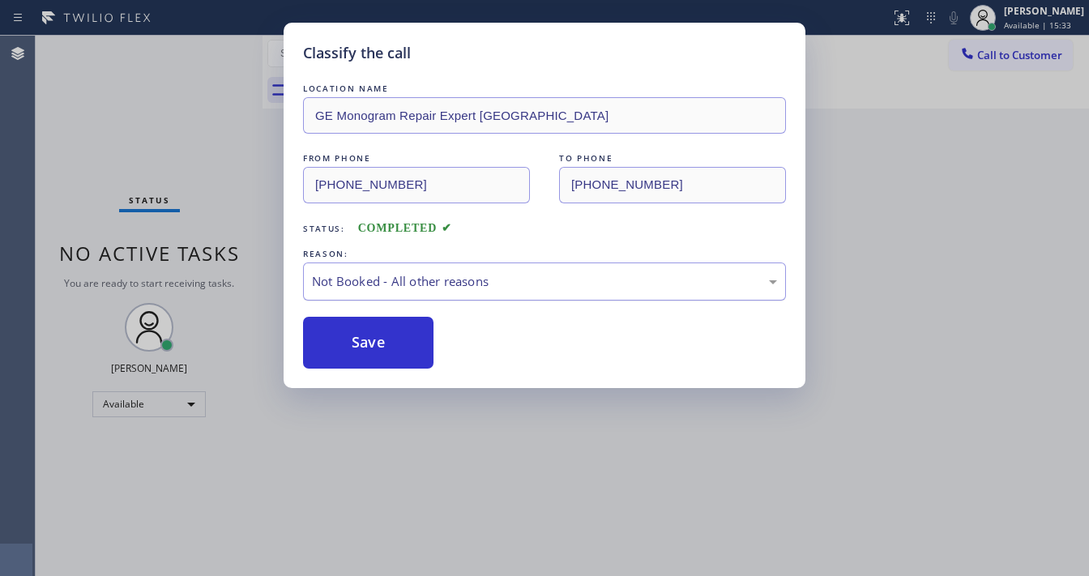
click at [368, 336] on button "Save" at bounding box center [368, 343] width 131 height 52
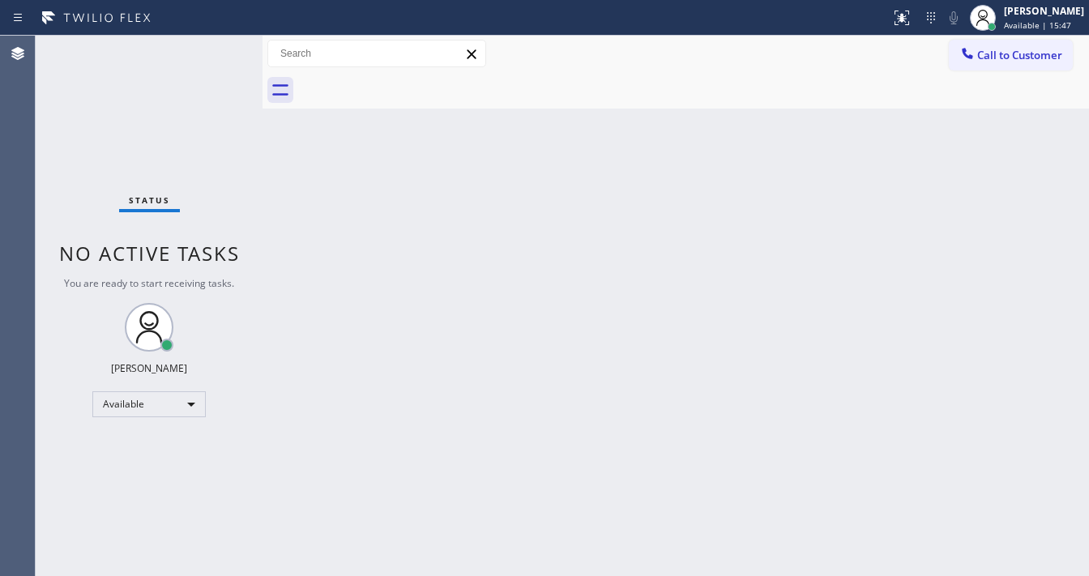
click at [171, 73] on div "Status No active tasks You are ready to start receiving tasks. [PERSON_NAME]" at bounding box center [149, 306] width 227 height 541
click at [1035, 376] on div "Back to Dashboard Change Sender ID Customers Technicians Select a contact Outbo…" at bounding box center [676, 306] width 827 height 541
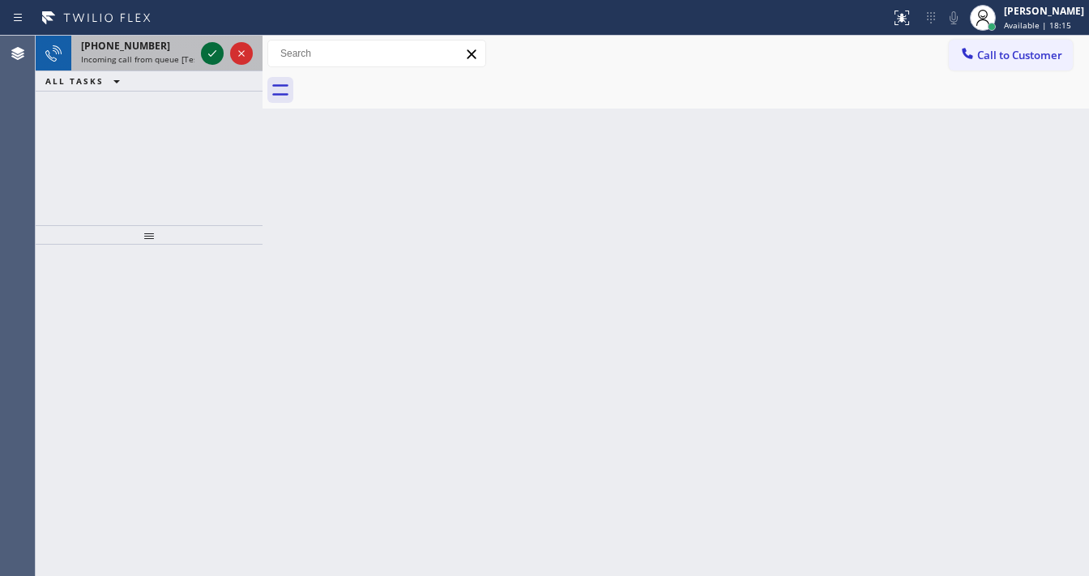
click at [218, 47] on icon at bounding box center [212, 53] width 19 height 19
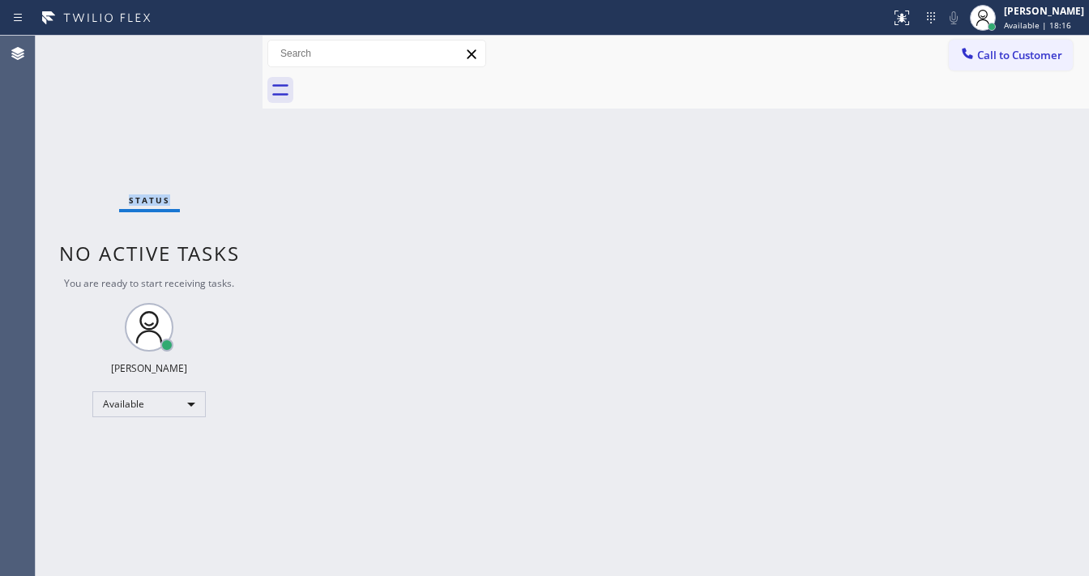
click at [218, 47] on div "Status No active tasks You are ready to start receiving tasks. [PERSON_NAME]" at bounding box center [149, 306] width 227 height 541
click at [218, 48] on div "Status No active tasks You are ready to start receiving tasks. [PERSON_NAME]" at bounding box center [149, 306] width 227 height 541
click at [909, 16] on icon at bounding box center [902, 18] width 15 height 15
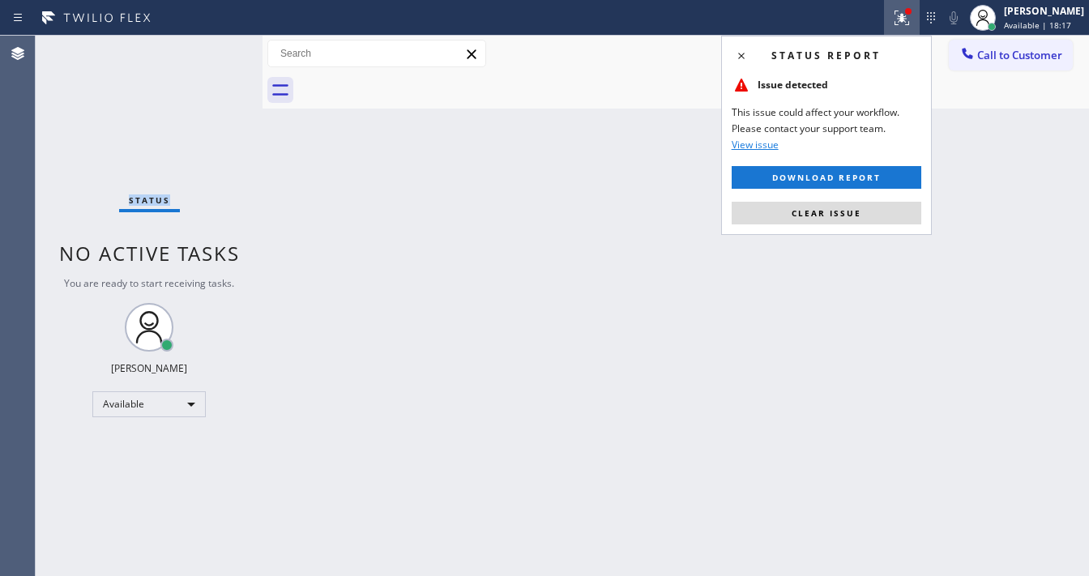
click at [849, 209] on button "Clear issue" at bounding box center [827, 213] width 190 height 23
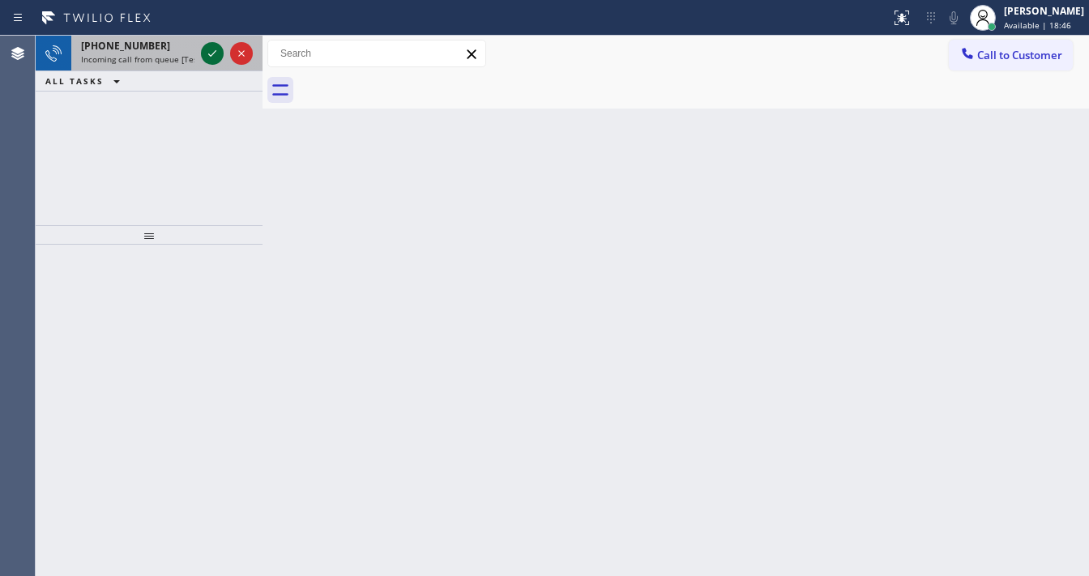
click at [208, 58] on icon at bounding box center [212, 53] width 19 height 19
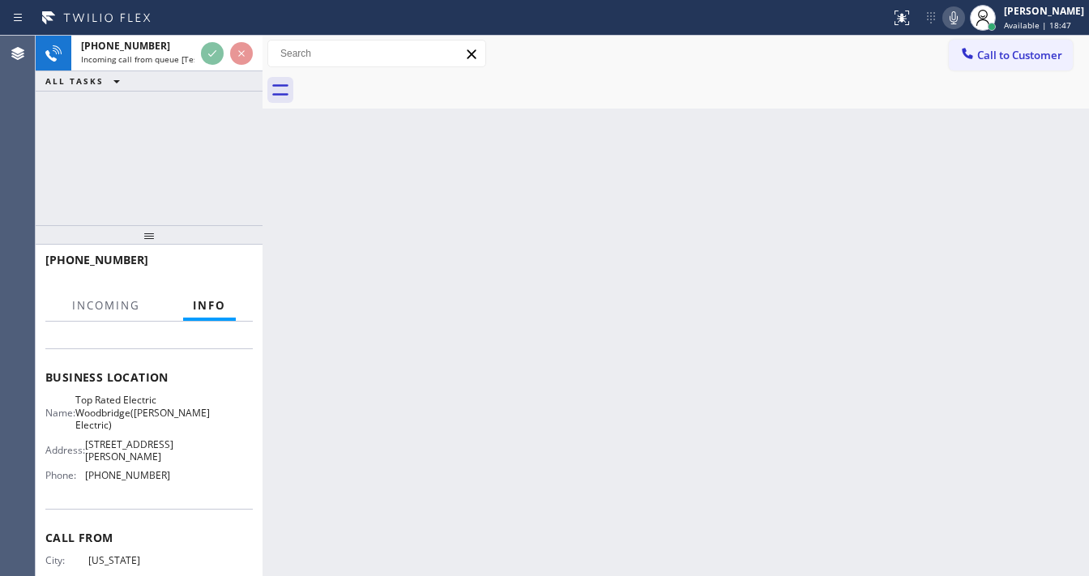
scroll to position [195, 0]
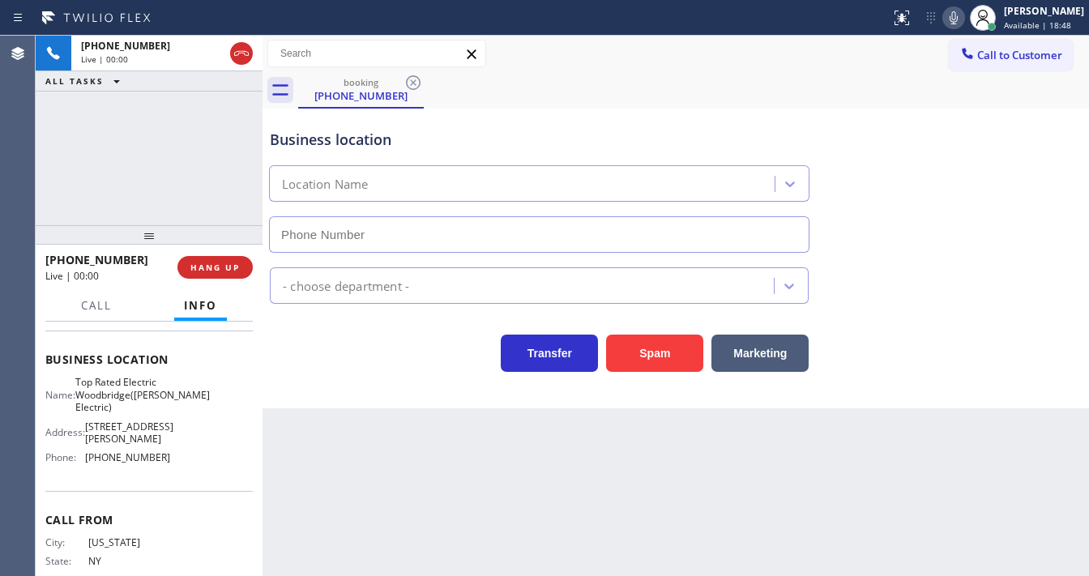
type input "[PHONE_NUMBER]"
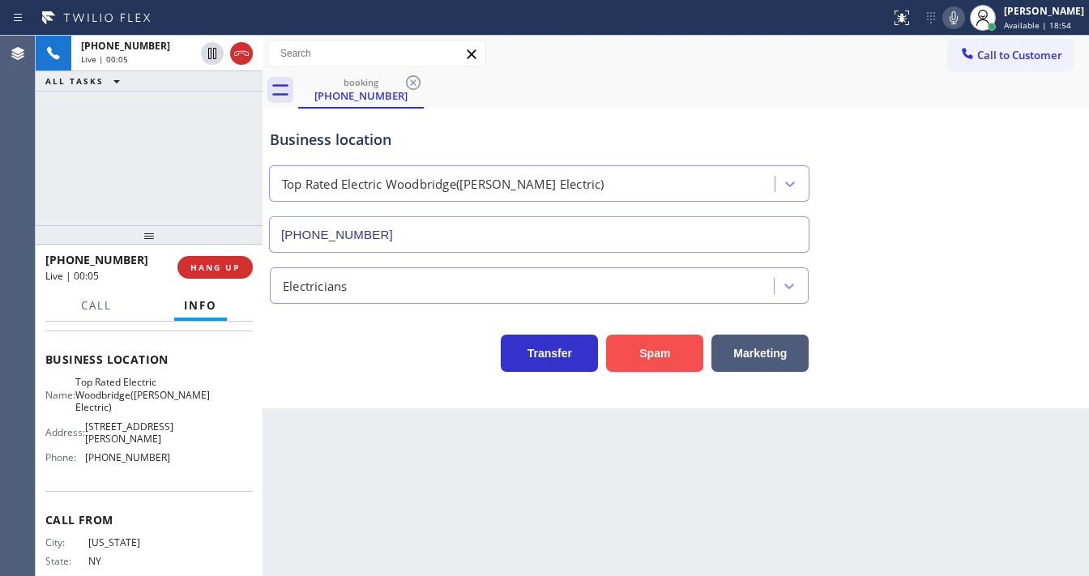
click at [643, 357] on button "Spam" at bounding box center [654, 353] width 97 height 37
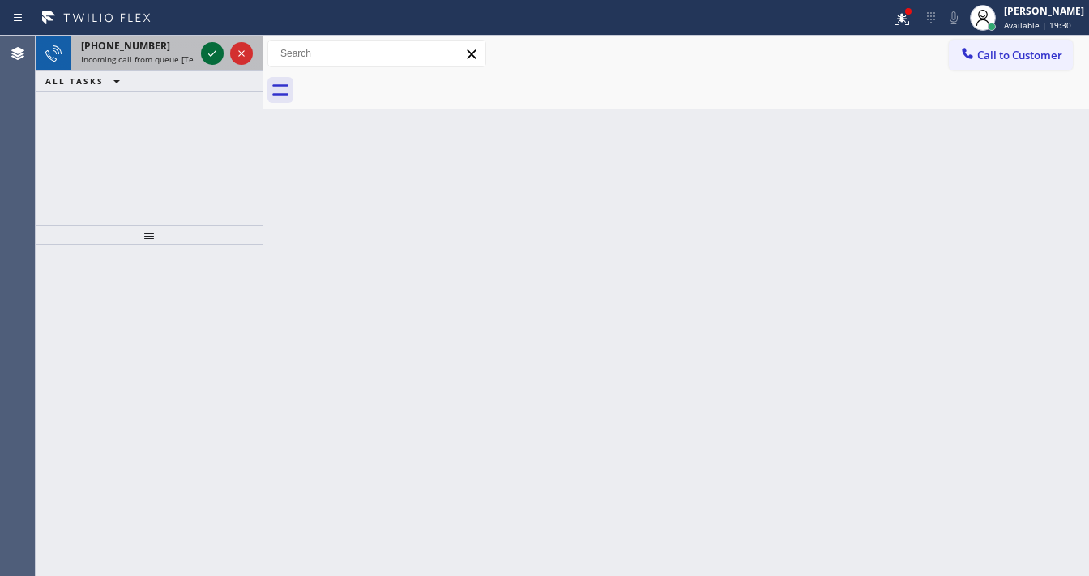
click at [203, 53] on div at bounding box center [227, 54] width 58 height 36
click at [204, 54] on icon at bounding box center [212, 53] width 19 height 19
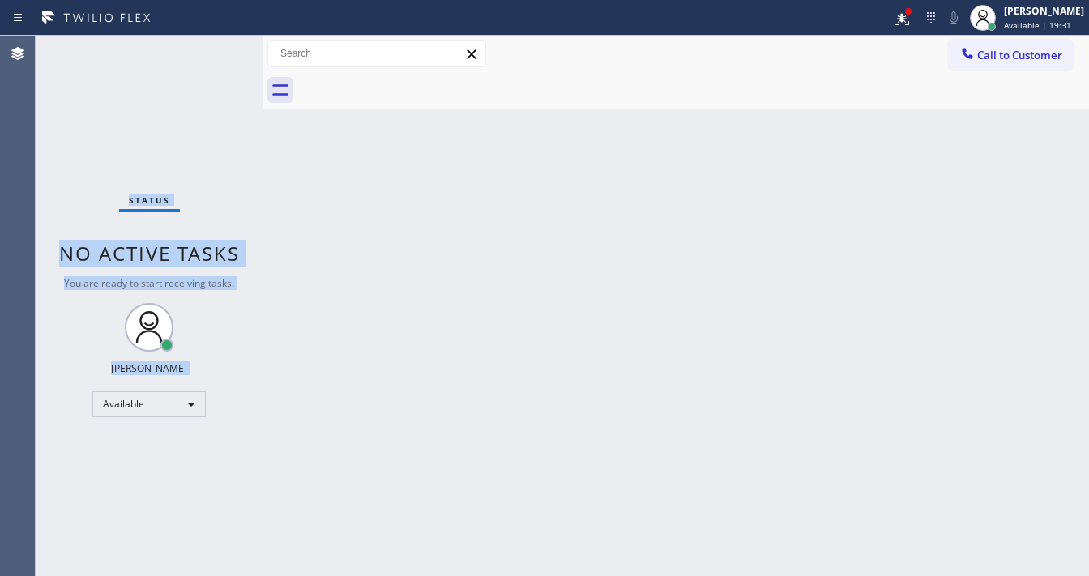
click at [206, 54] on div "Status No active tasks You are ready to start receiving tasks. [PERSON_NAME]" at bounding box center [149, 306] width 227 height 541
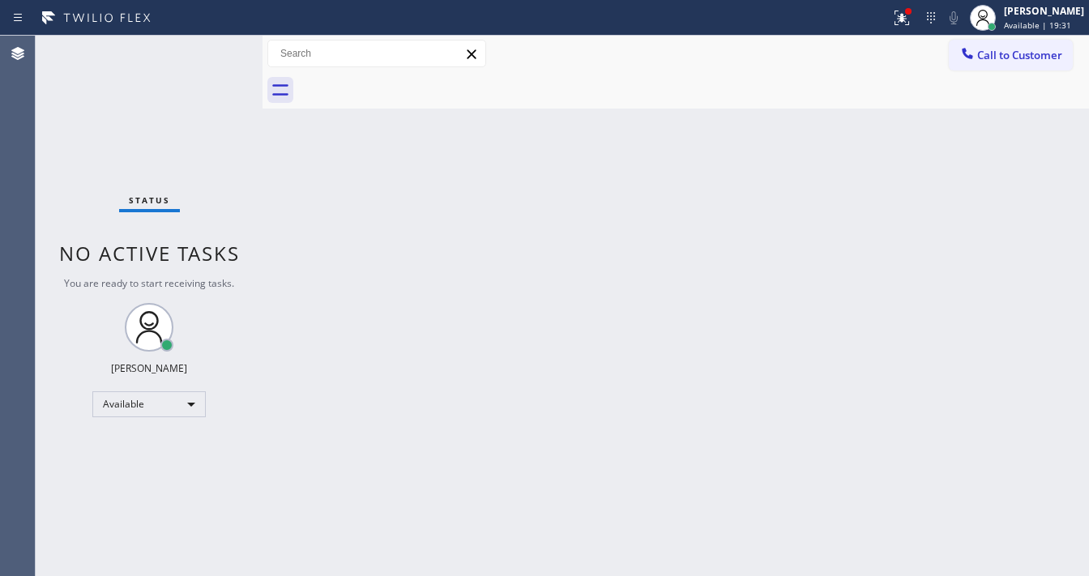
click at [206, 54] on div "Status No active tasks You are ready to start receiving tasks. [PERSON_NAME]" at bounding box center [149, 306] width 227 height 541
click at [912, 23] on icon at bounding box center [901, 17] width 19 height 19
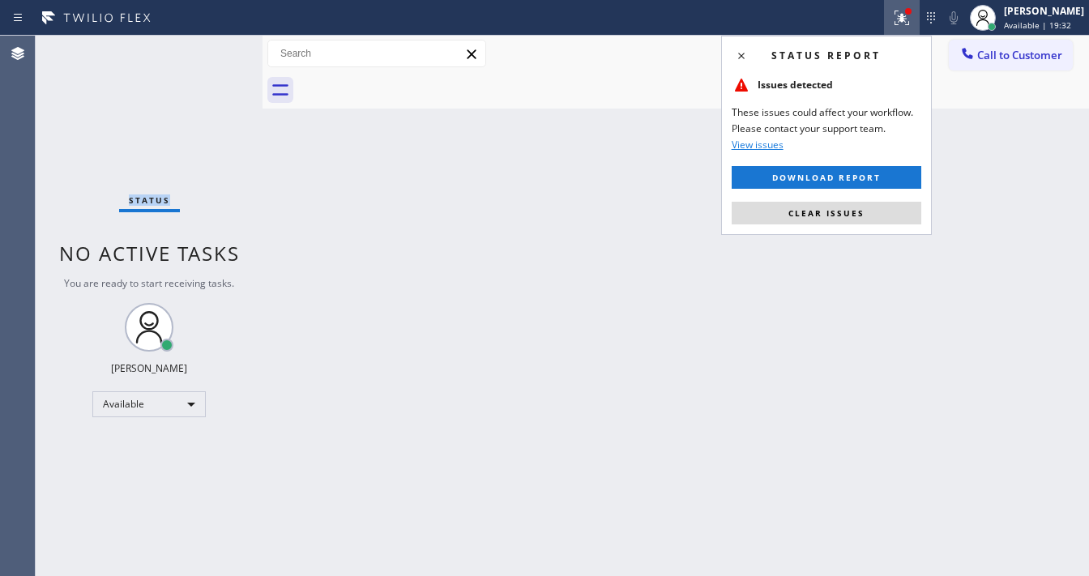
click at [846, 218] on button "Clear issues" at bounding box center [827, 213] width 190 height 23
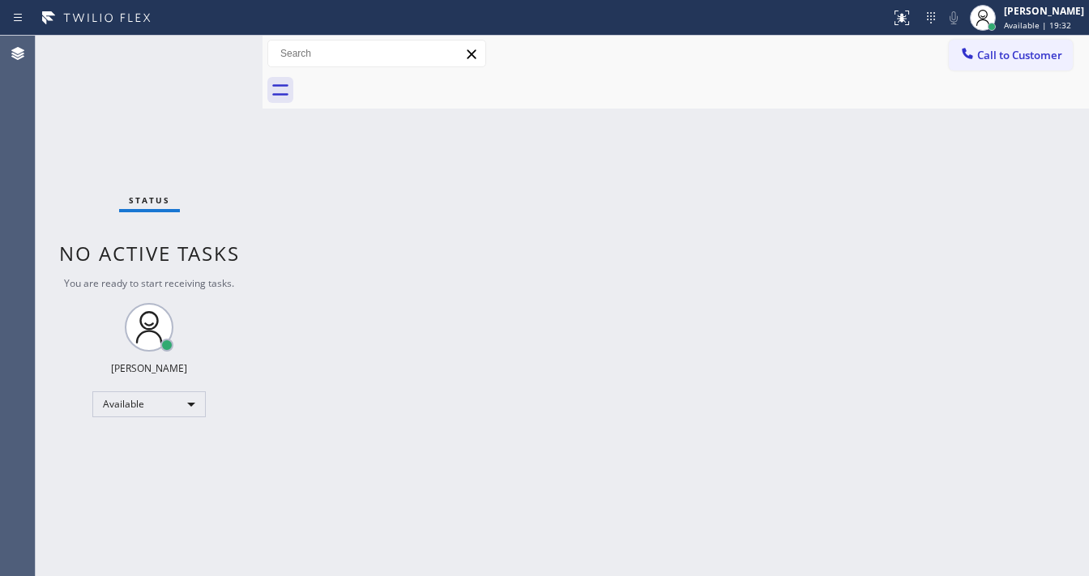
click at [443, 494] on div "Back to Dashboard Change Sender ID Customers Technicians Select a contact Outbo…" at bounding box center [676, 306] width 827 height 541
click at [203, 35] on div "Status report No issues detected If you experience an issue, please download th…" at bounding box center [544, 18] width 1089 height 36
click at [208, 49] on div "Status No active tasks You are ready to start receiving tasks. [PERSON_NAME]" at bounding box center [149, 306] width 227 height 541
click at [215, 49] on div "Status No active tasks You are ready to start receiving tasks. [PERSON_NAME]" at bounding box center [149, 306] width 227 height 541
click at [217, 49] on div "Status No active tasks You are ready to start receiving tasks. [PERSON_NAME]" at bounding box center [149, 306] width 227 height 541
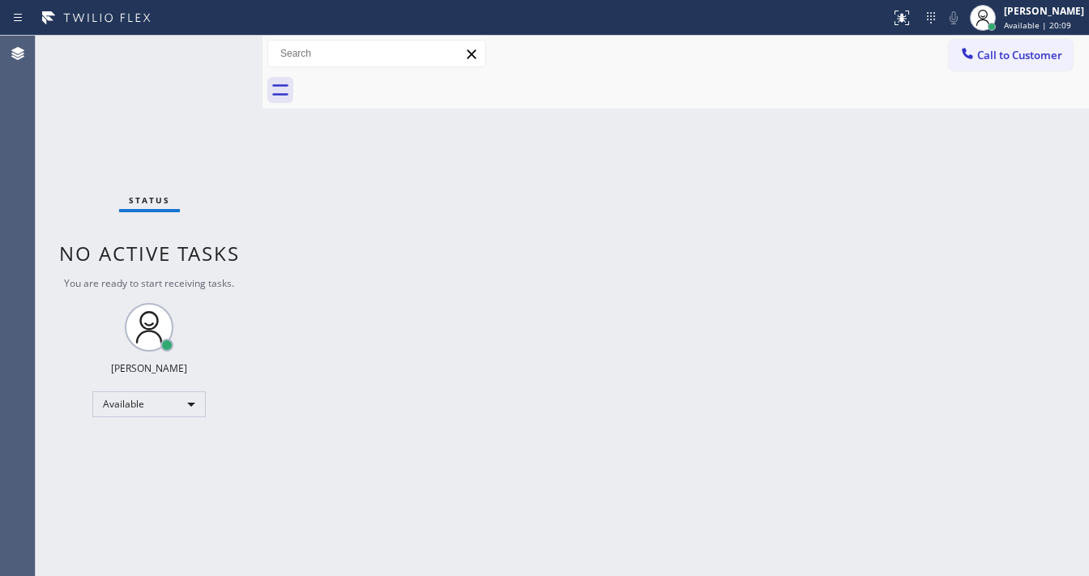
click at [217, 49] on div "Status No active tasks You are ready to start receiving tasks. [PERSON_NAME]" at bounding box center [149, 306] width 227 height 541
click at [216, 55] on div "Status No active tasks You are ready to start receiving tasks. [PERSON_NAME]" at bounding box center [149, 306] width 227 height 541
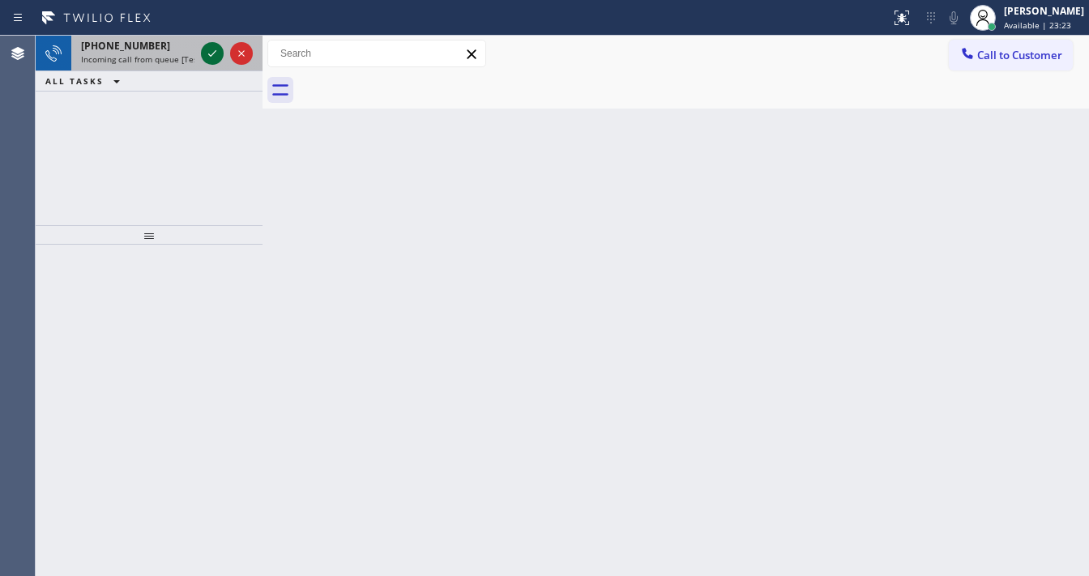
click at [214, 58] on icon at bounding box center [212, 53] width 19 height 19
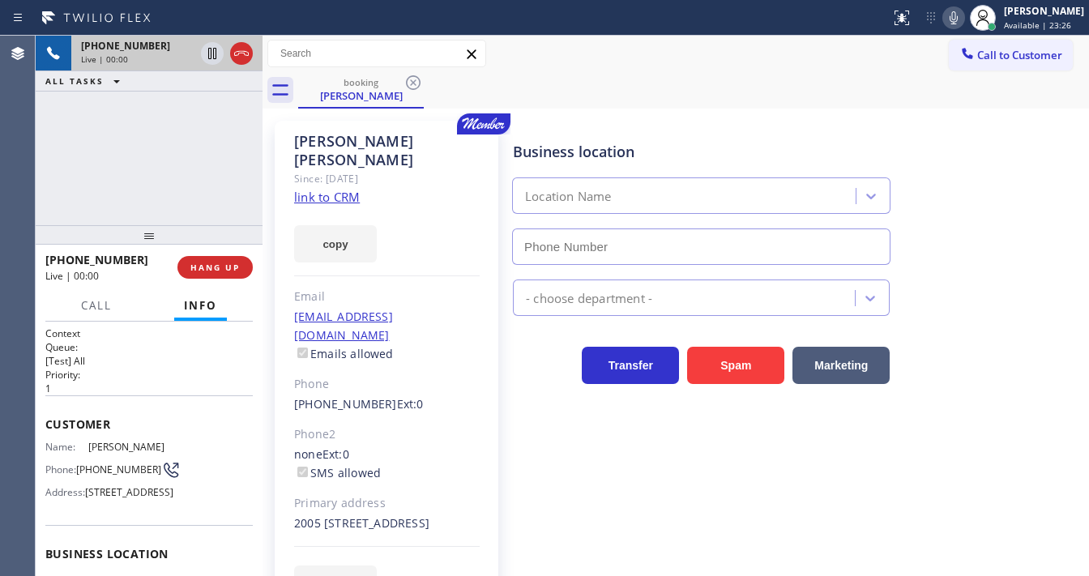
type input "[PHONE_NUMBER]"
click at [326, 189] on link "link to CRM" at bounding box center [327, 197] width 66 height 16
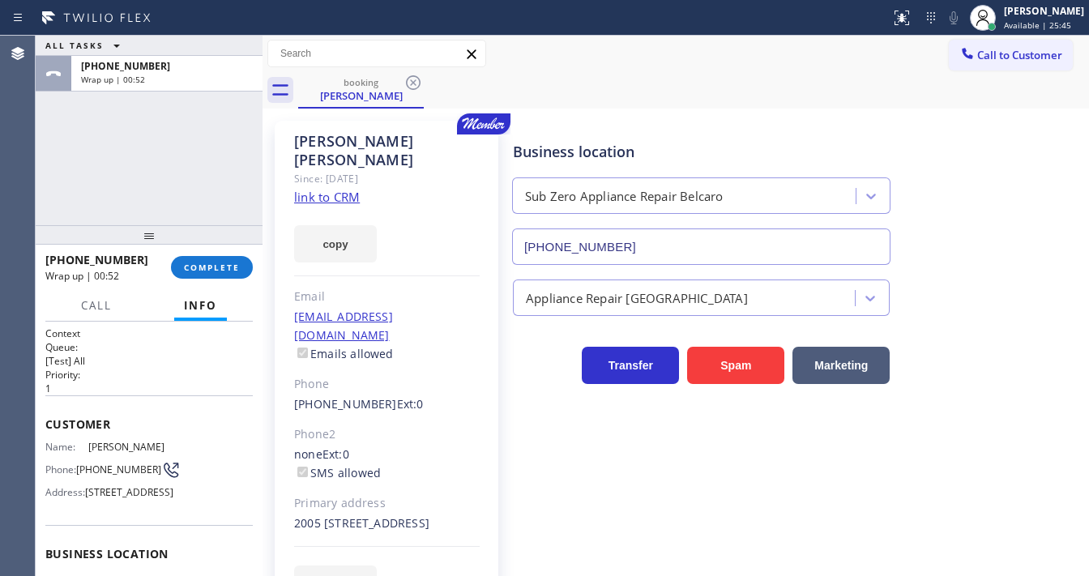
click at [217, 279] on div "[PHONE_NUMBER] Wrap up | 00:52 COMPLETE" at bounding box center [149, 267] width 208 height 42
click at [223, 266] on span "COMPLETE" at bounding box center [212, 267] width 56 height 11
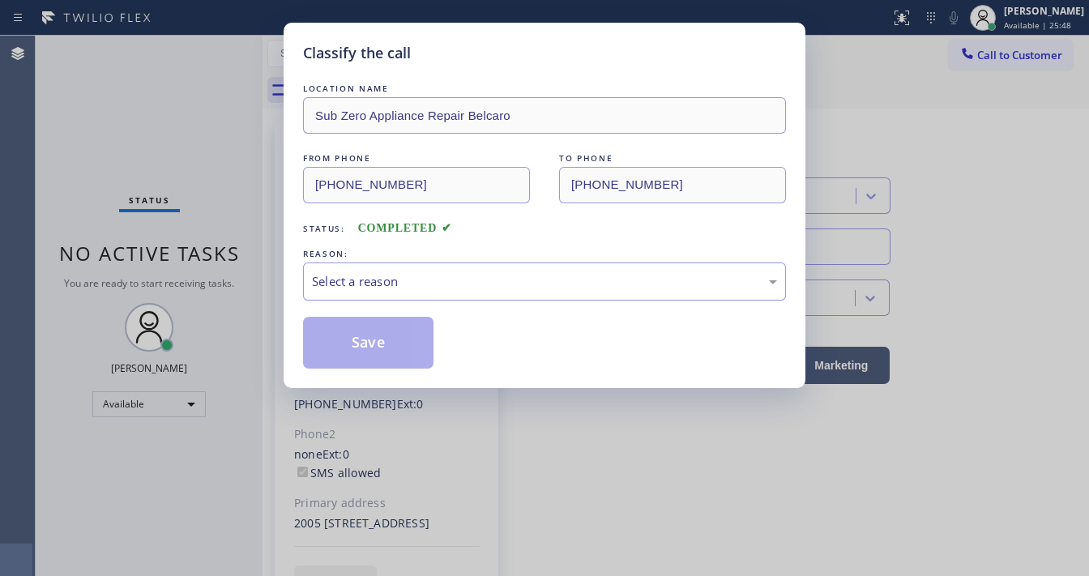
click at [409, 282] on div "Select a reason" at bounding box center [544, 281] width 465 height 19
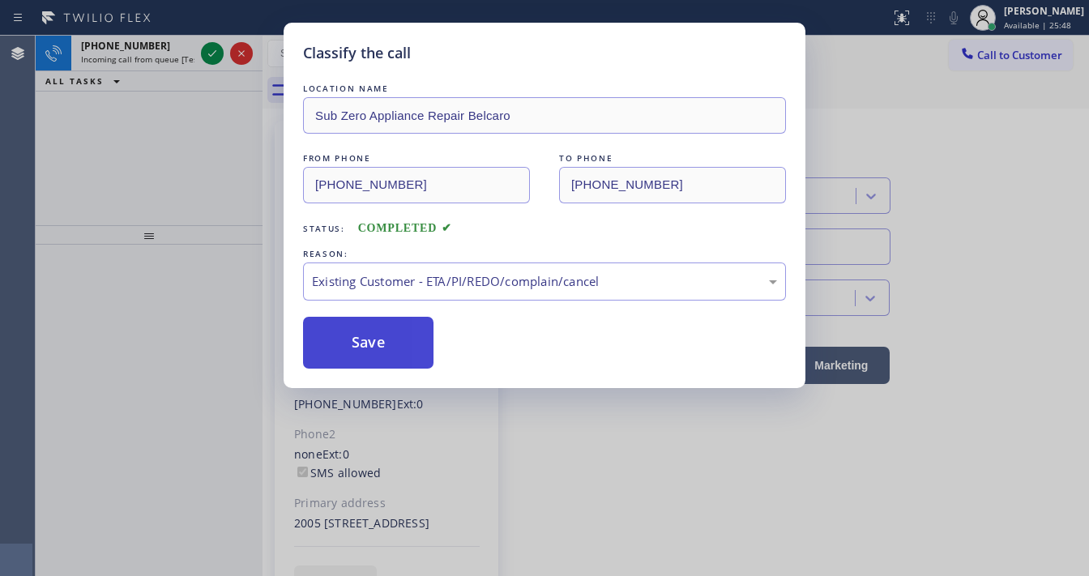
click at [373, 332] on button "Save" at bounding box center [368, 343] width 131 height 52
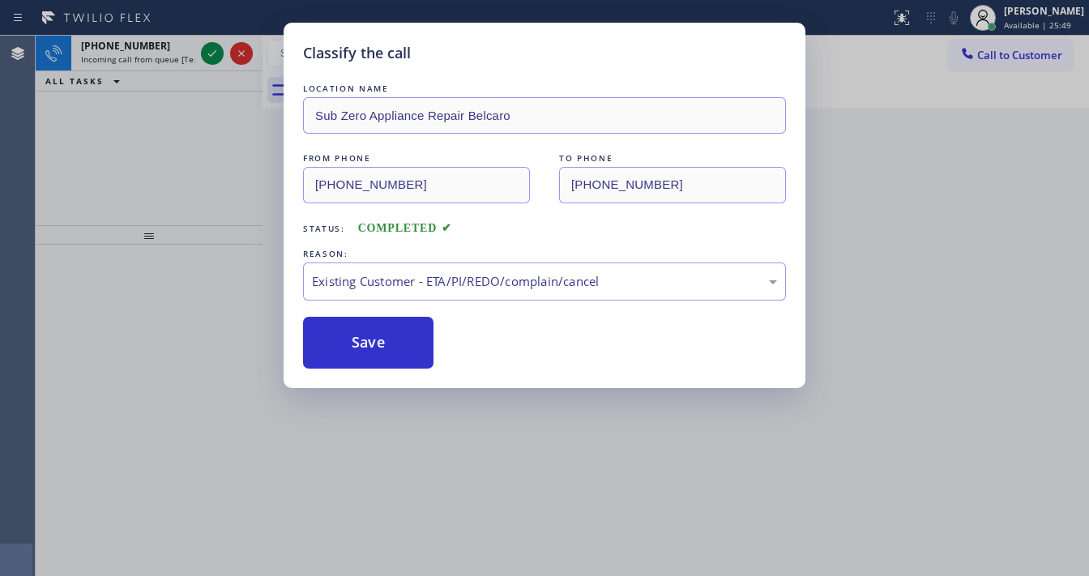
click at [211, 61] on div "Classify the call LOCATION NAME Sub Zero Appliance Repair Belcaro FROM PHONE [P…" at bounding box center [544, 288] width 1089 height 576
click at [211, 61] on div "Classify the call LOCATION NAME Most Honest Appliance Repair Placentia FROM PHO…" at bounding box center [563, 306] width 1054 height 541
click at [211, 61] on icon at bounding box center [212, 53] width 19 height 19
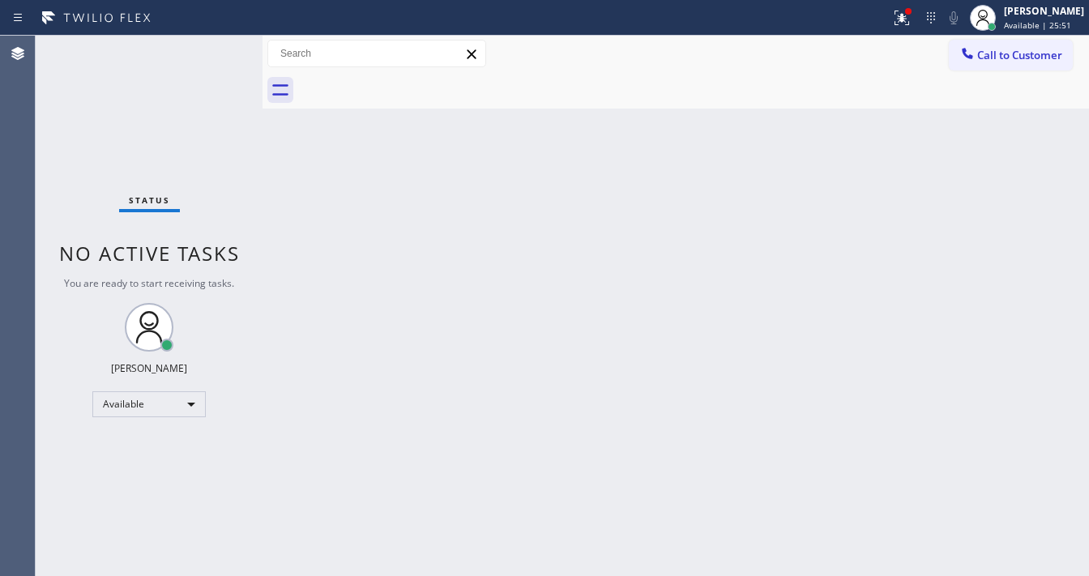
click at [211, 61] on div "Status No active tasks You are ready to start receiving tasks. [PERSON_NAME]" at bounding box center [149, 306] width 227 height 541
click at [912, 19] on icon at bounding box center [901, 17] width 19 height 19
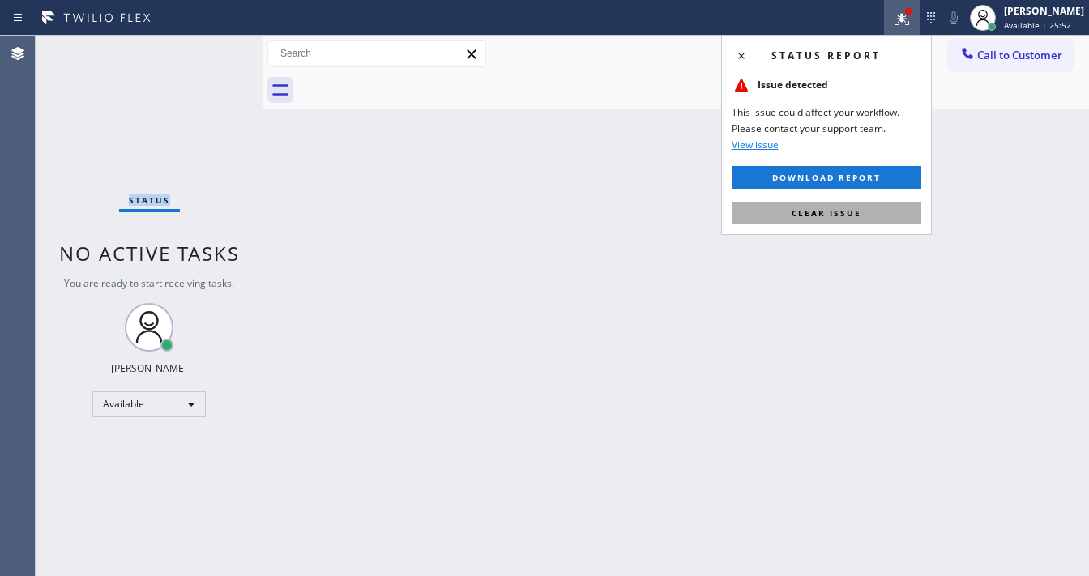
click at [841, 219] on button "Clear issue" at bounding box center [827, 213] width 190 height 23
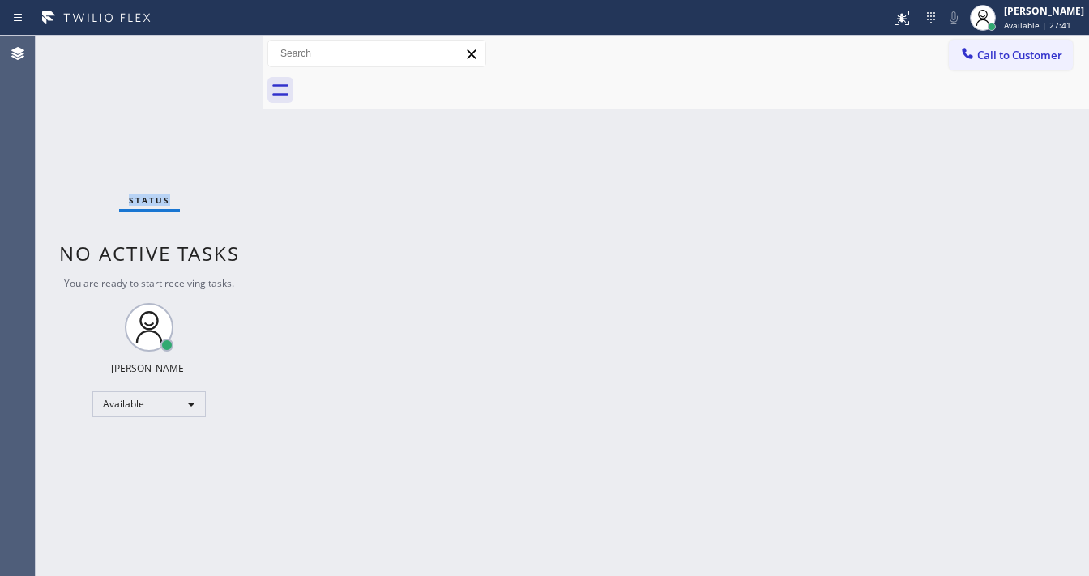
click at [225, 51] on div "Status No active tasks You are ready to start receiving tasks. [PERSON_NAME]" at bounding box center [149, 306] width 227 height 541
click at [212, 45] on div "Status No active tasks You are ready to start receiving tasks. [PERSON_NAME]" at bounding box center [149, 306] width 227 height 541
drag, startPoint x: 263, startPoint y: 49, endPoint x: 215, endPoint y: 49, distance: 48.6
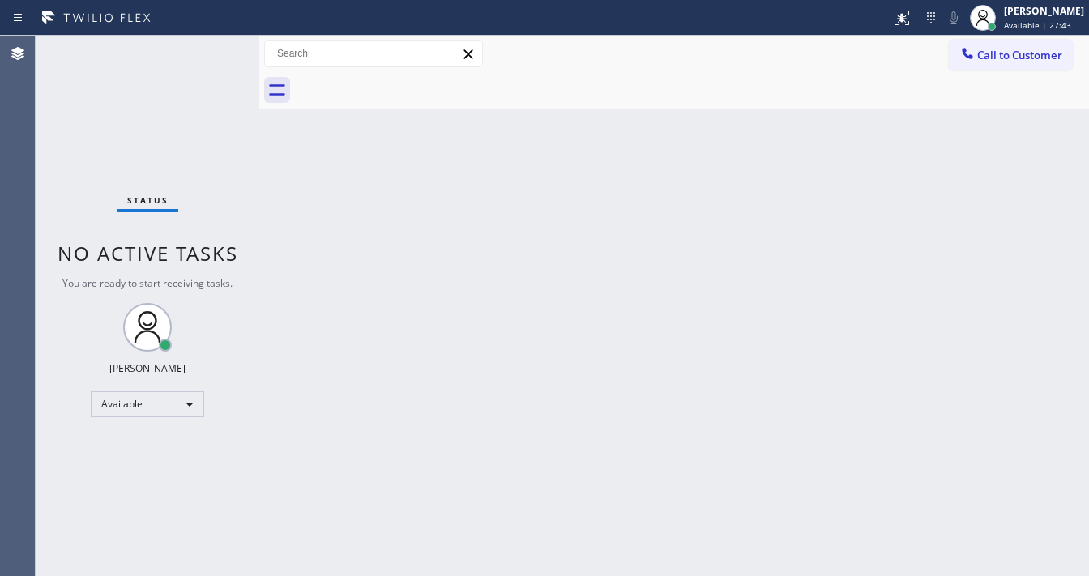
click at [215, 49] on div "Status No active tasks You are ready to start receiving tasks. [PERSON_NAME] Av…" at bounding box center [563, 306] width 1054 height 541
click at [216, 49] on div "Status No active tasks You are ready to start receiving tasks. [PERSON_NAME]" at bounding box center [148, 306] width 224 height 541
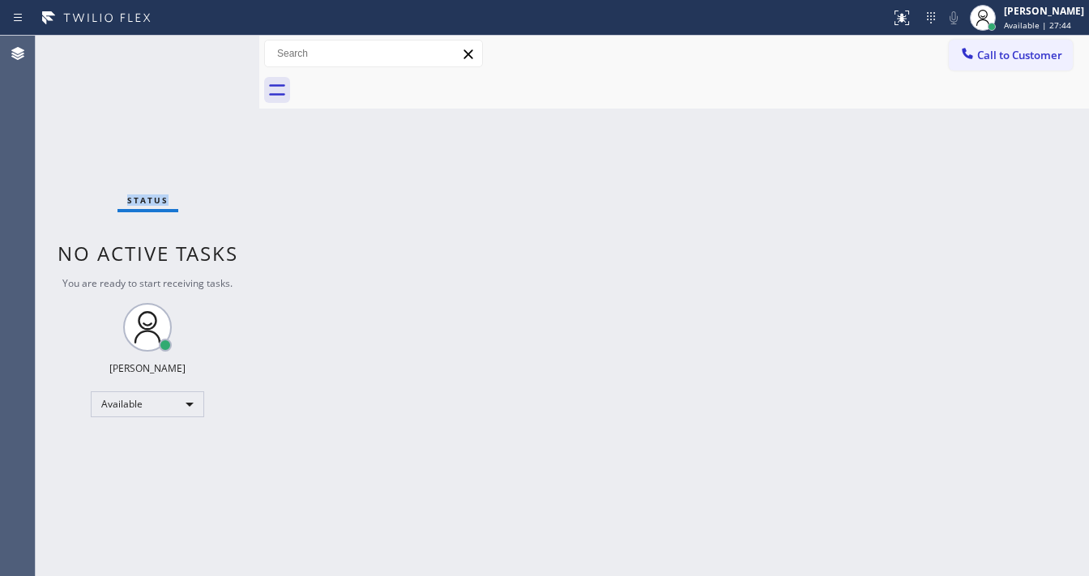
click at [216, 49] on div "Status No active tasks You are ready to start receiving tasks. [PERSON_NAME]" at bounding box center [148, 306] width 224 height 541
click at [217, 45] on div "Status No active tasks You are ready to start receiving tasks. [PERSON_NAME]" at bounding box center [148, 306] width 224 height 541
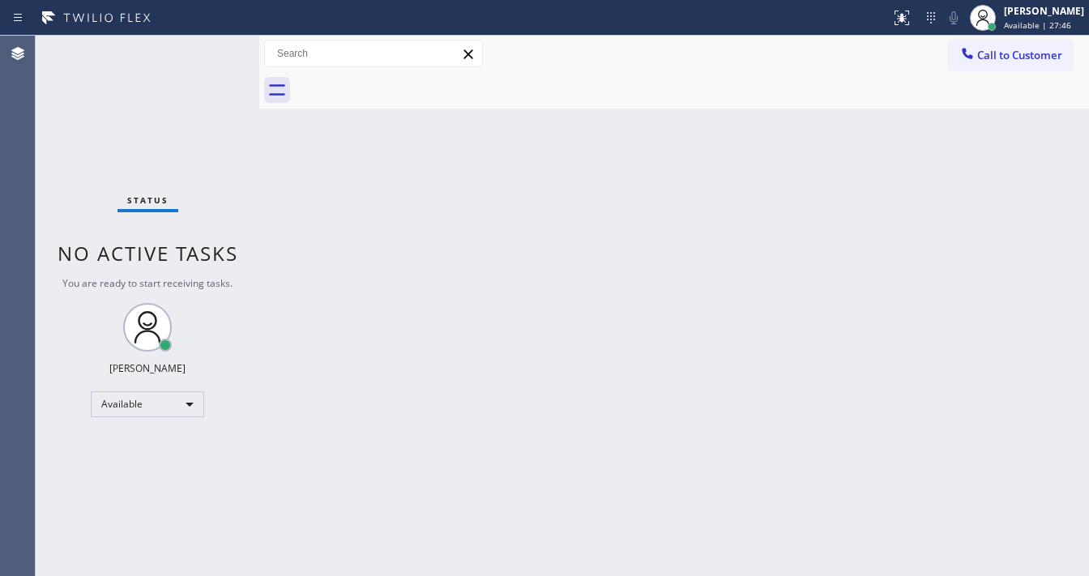
click at [217, 45] on div "Status No active tasks You are ready to start receiving tasks. [PERSON_NAME]" at bounding box center [148, 306] width 224 height 541
click at [201, 49] on div "Status No active tasks You are ready to start receiving tasks. [PERSON_NAME]" at bounding box center [148, 306] width 224 height 541
click at [202, 49] on div "Status No active tasks You are ready to start receiving tasks. [PERSON_NAME]" at bounding box center [148, 306] width 224 height 541
click at [203, 50] on div "Status No active tasks You are ready to start receiving tasks. [PERSON_NAME]" at bounding box center [148, 306] width 224 height 541
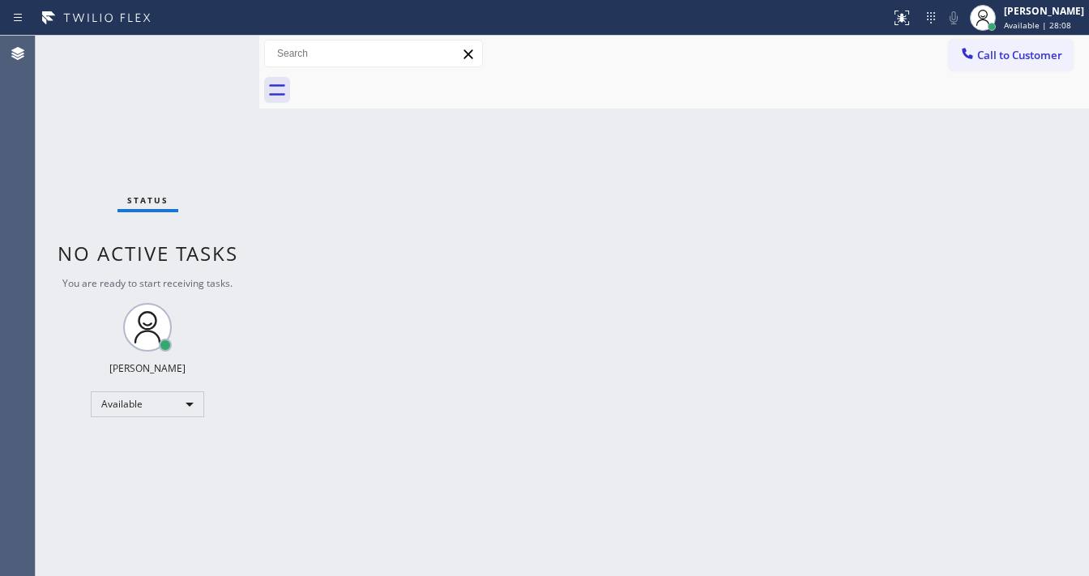
click at [207, 52] on div "Status No active tasks You are ready to start receiving tasks. [PERSON_NAME]" at bounding box center [148, 306] width 224 height 541
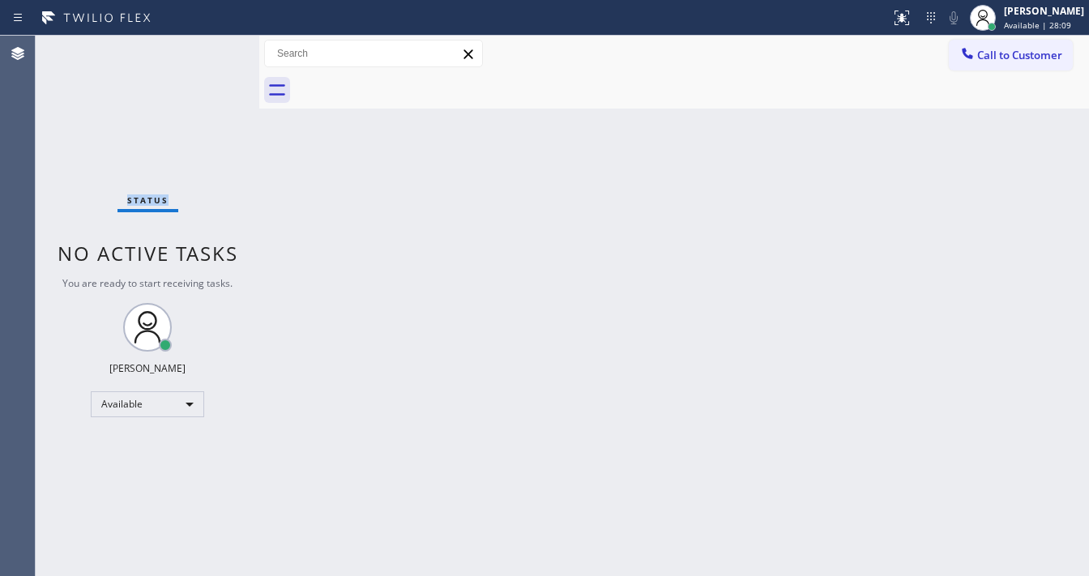
click at [207, 52] on div "Status No active tasks You are ready to start receiving tasks. [PERSON_NAME]" at bounding box center [148, 306] width 224 height 541
click at [208, 53] on div "Status No active tasks You are ready to start receiving tasks. [PERSON_NAME]" at bounding box center [148, 306] width 224 height 541
click at [212, 53] on div "Status No active tasks You are ready to start receiving tasks. [PERSON_NAME]" at bounding box center [148, 306] width 224 height 541
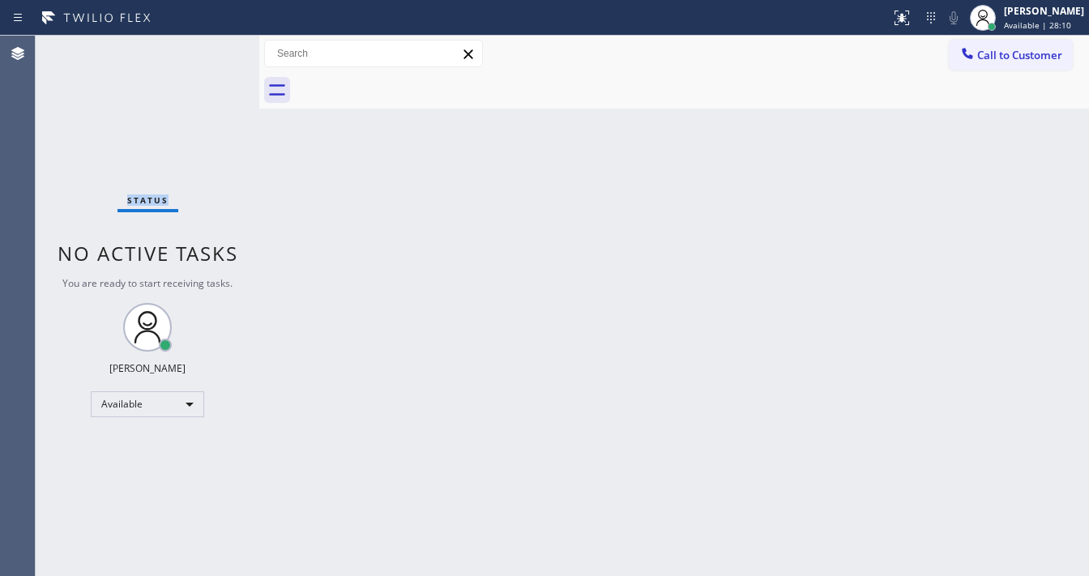
click at [212, 53] on div "Status No active tasks You are ready to start receiving tasks. [PERSON_NAME]" at bounding box center [148, 306] width 224 height 541
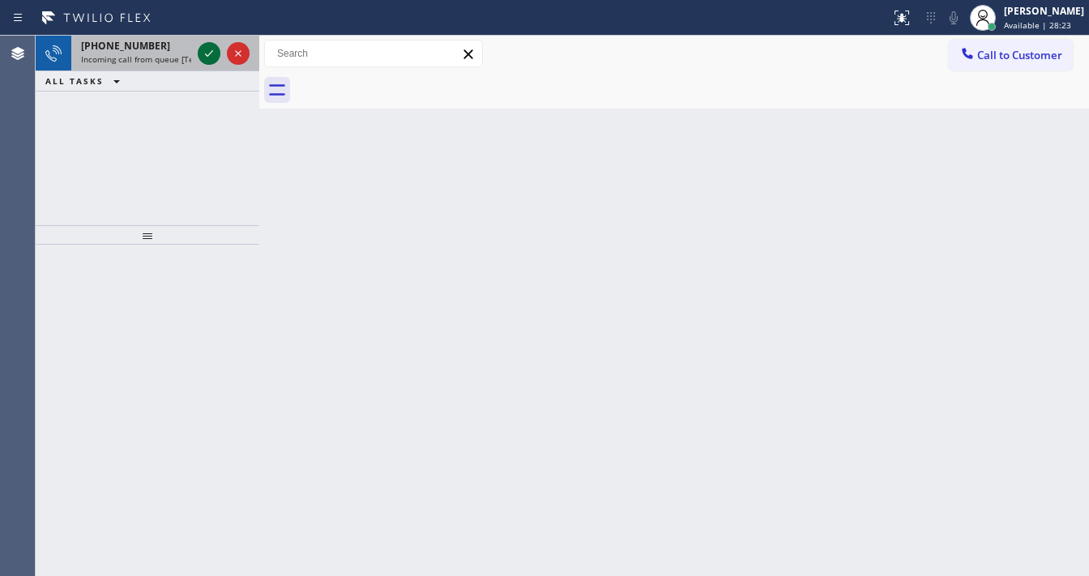
click at [212, 55] on icon at bounding box center [208, 53] width 19 height 19
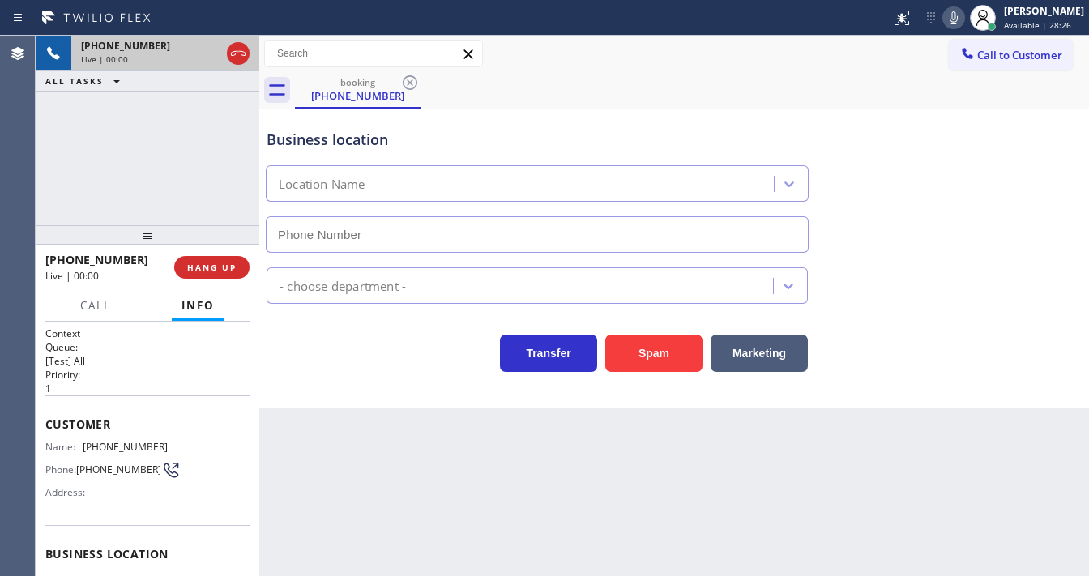
type input "[PHONE_NUMBER]"
click at [172, 188] on div "[PHONE_NUMBER] Live | 00:06 ALL TASKS ALL TASKS ACTIVE TASKS TASKS IN WRAP UP" at bounding box center [148, 131] width 224 height 190
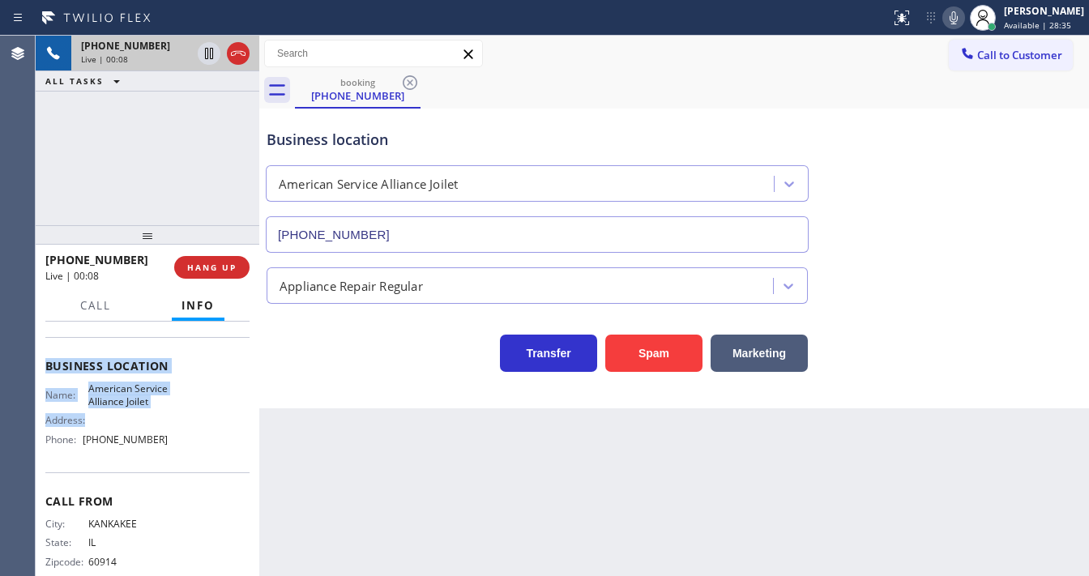
scroll to position [161, 0]
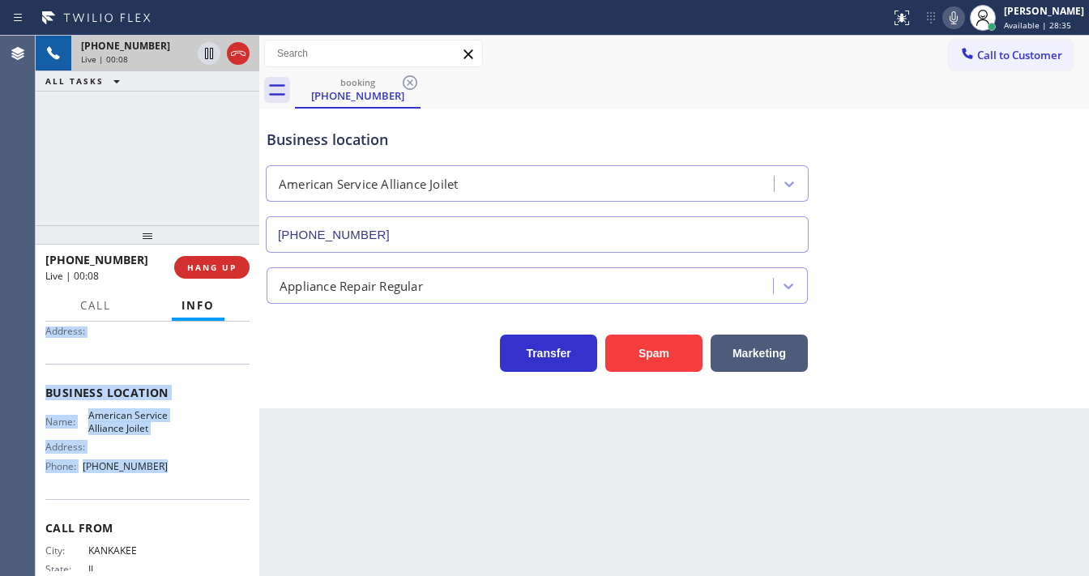
drag, startPoint x: 39, startPoint y: 418, endPoint x: 175, endPoint y: 485, distance: 151.5
click at [175, 485] on div "Context Queue: [Test] All Priority: 1 Customer Name: [PHONE_NUMBER] Phone: [PHO…" at bounding box center [148, 449] width 224 height 255
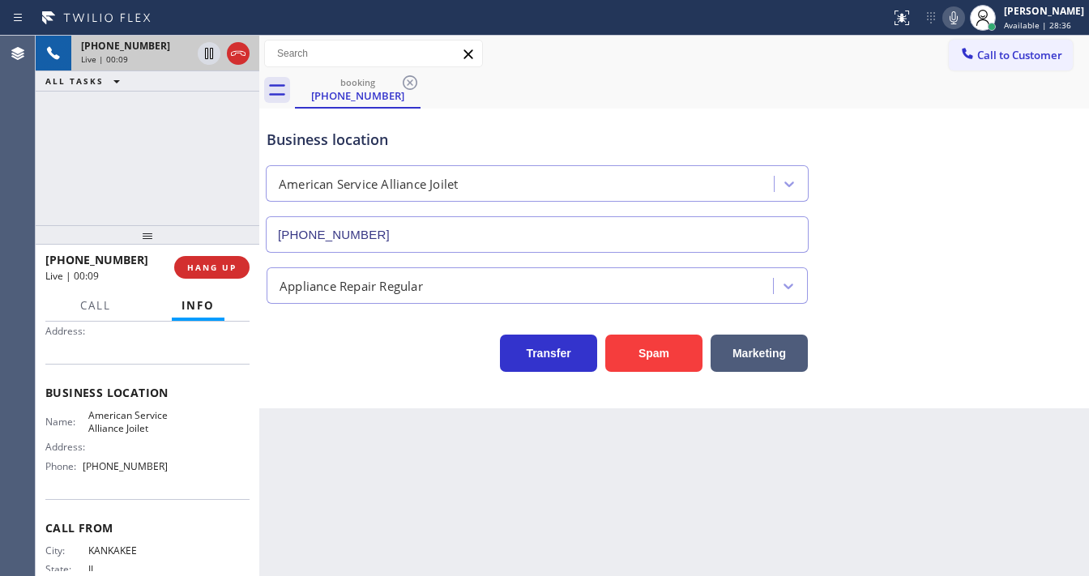
click at [184, 190] on div "[PHONE_NUMBER] Live | 00:09 ALL TASKS ALL TASKS ACTIVE TASKS TASKS IN WRAP UP" at bounding box center [148, 131] width 224 height 190
click at [95, 102] on div "[PHONE_NUMBER] Live | 00:57 ALL TASKS ALL TASKS ACTIVE TASKS TASKS IN WRAP UP" at bounding box center [148, 131] width 224 height 190
click at [160, 191] on div "[PHONE_NUMBER] Live | 01:05 ALL TASKS ALL TASKS ACTIVE TASKS TASKS IN WRAP UP" at bounding box center [148, 131] width 224 height 190
click at [960, 19] on icon at bounding box center [953, 17] width 19 height 19
click at [208, 53] on icon at bounding box center [209, 53] width 8 height 11
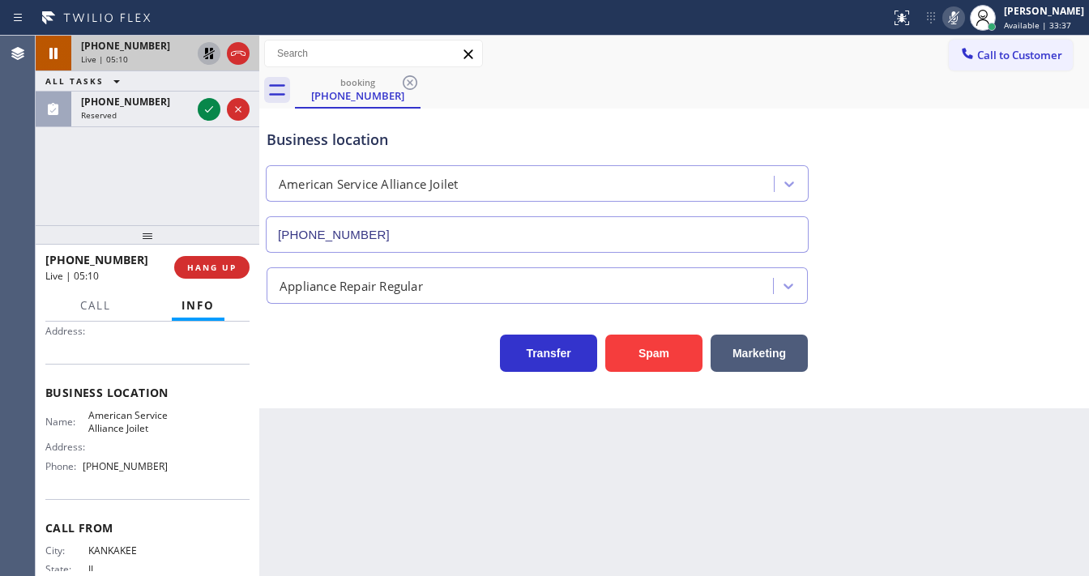
click at [206, 52] on icon at bounding box center [208, 53] width 11 height 11
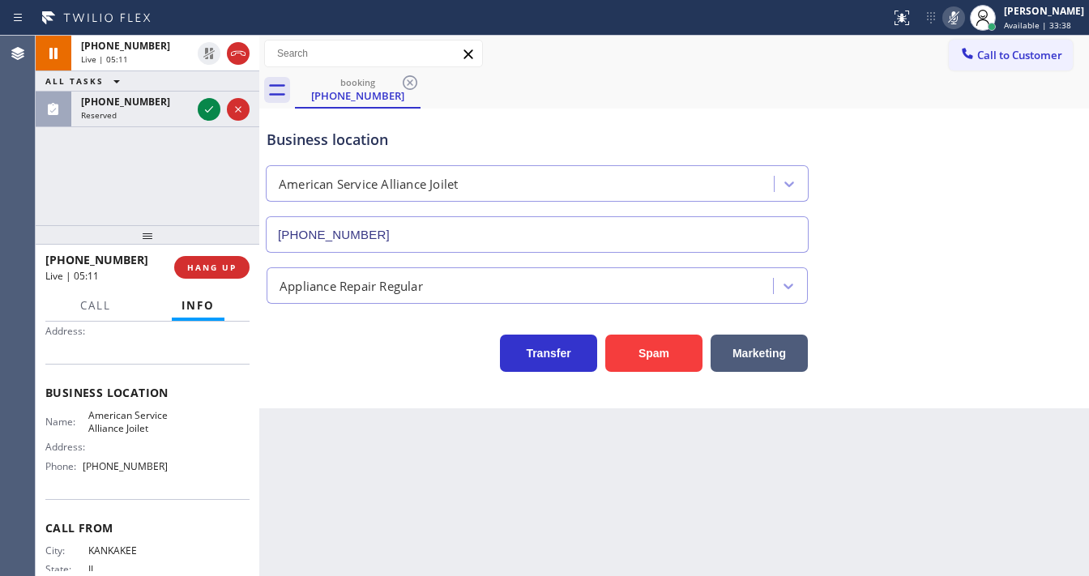
click at [964, 15] on icon at bounding box center [953, 17] width 19 height 19
click at [183, 168] on div "[PHONE_NUMBER] Live | 05:12 ALL TASKS ALL TASKS ACTIVE TASKS TASKS IN WRAP UP […" at bounding box center [148, 131] width 224 height 190
click at [183, 168] on div "[PHONE_NUMBER] Live | 05:13 ALL TASKS ALL TASKS ACTIVE TASKS TASKS IN WRAP UP […" at bounding box center [148, 131] width 224 height 190
click at [42, 201] on div "[PHONE_NUMBER] Live | 05:26 ALL TASKS ALL TASKS ACTIVE TASKS TASKS IN WRAP UP […" at bounding box center [148, 131] width 224 height 190
click at [961, 19] on icon at bounding box center [953, 17] width 19 height 19
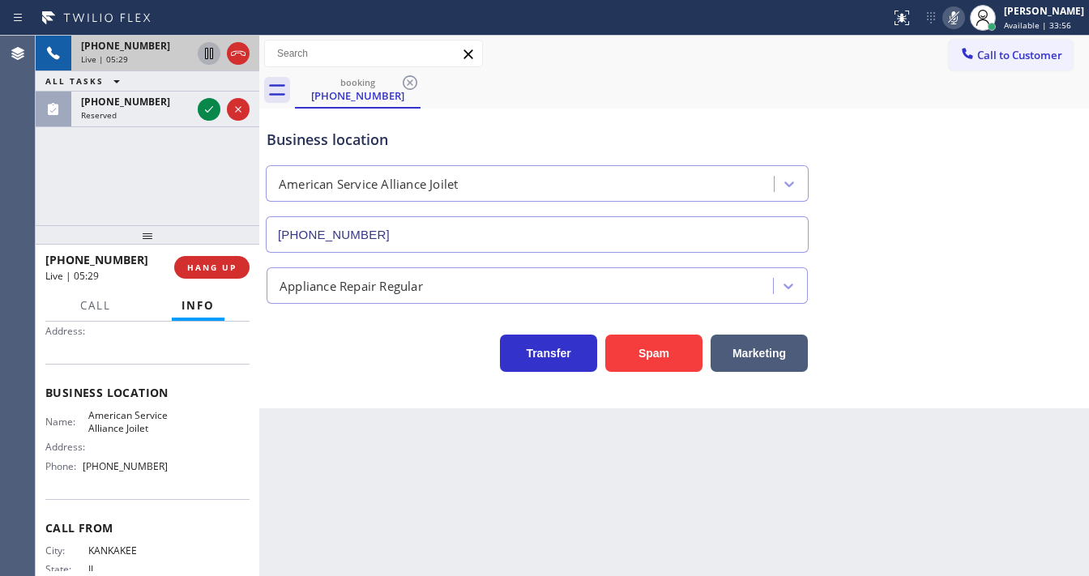
click at [209, 53] on icon at bounding box center [208, 53] width 19 height 19
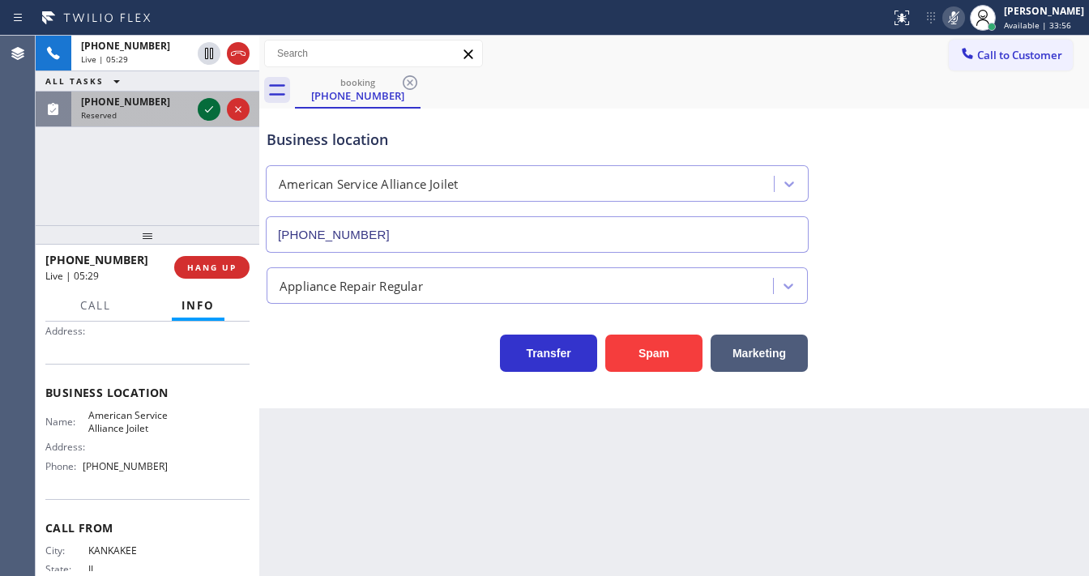
click at [204, 113] on icon at bounding box center [208, 109] width 19 height 19
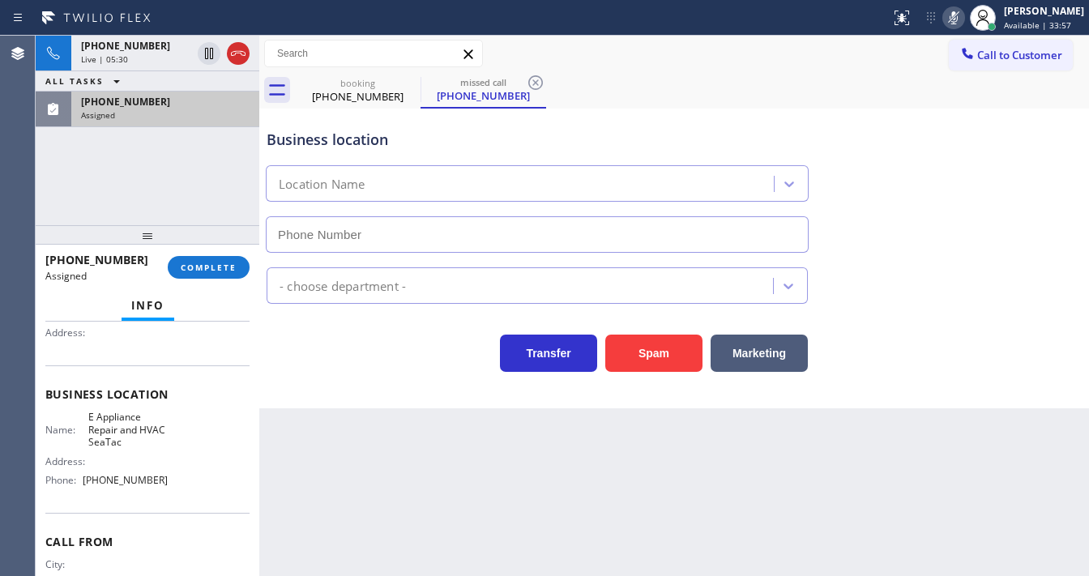
type input "[PHONE_NUMBER]"
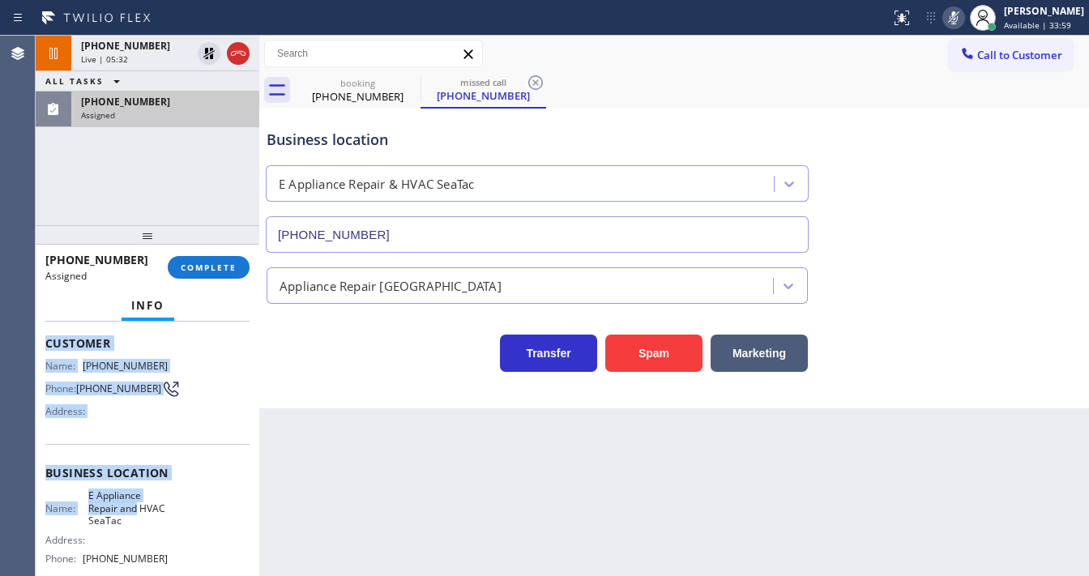
scroll to position [251, 0]
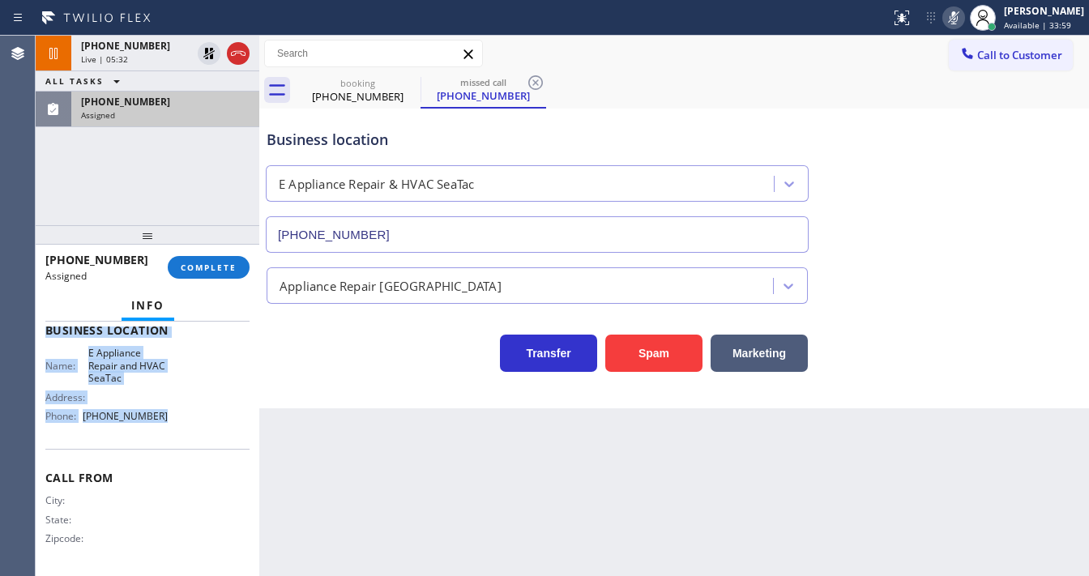
drag, startPoint x: 45, startPoint y: 390, endPoint x: 162, endPoint y: 438, distance: 126.1
click at [162, 438] on div "Context Queue: Appliance Repair High End Priority: 0 Task Age: [DEMOGRAPHIC_DAT…" at bounding box center [147, 323] width 204 height 497
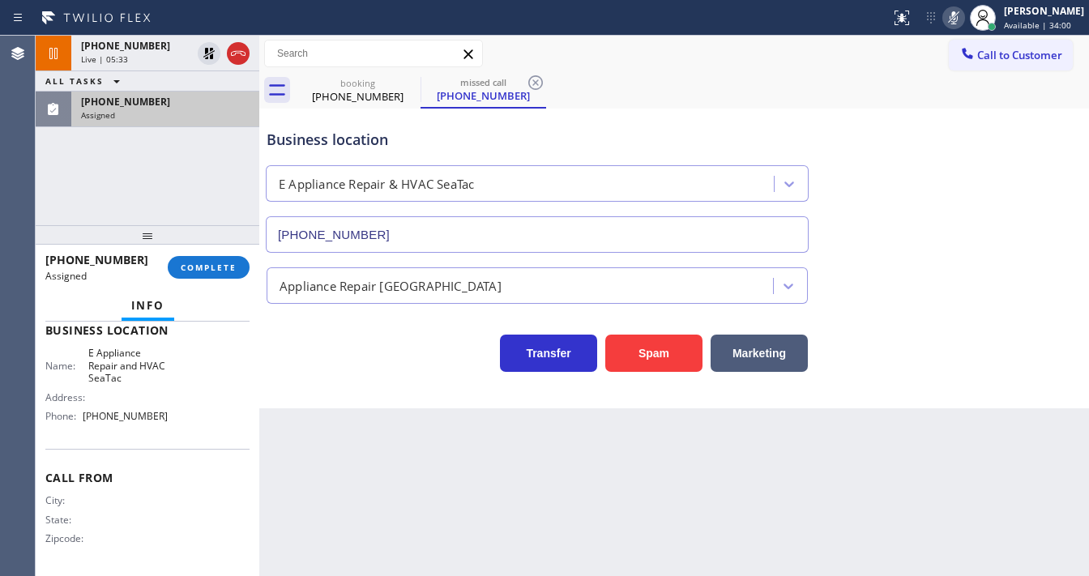
click at [192, 155] on div "[PHONE_NUMBER] Live | 05:33 ALL TASKS ALL TASKS ACTIVE TASKS TASKS IN WRAP UP […" at bounding box center [148, 131] width 224 height 190
click at [154, 174] on div "[PHONE_NUMBER] Live | 05:36 ALL TASKS ALL TASKS ACTIVE TASKS TASKS IN WRAP UP […" at bounding box center [148, 131] width 224 height 190
click at [195, 259] on button "COMPLETE" at bounding box center [209, 267] width 82 height 23
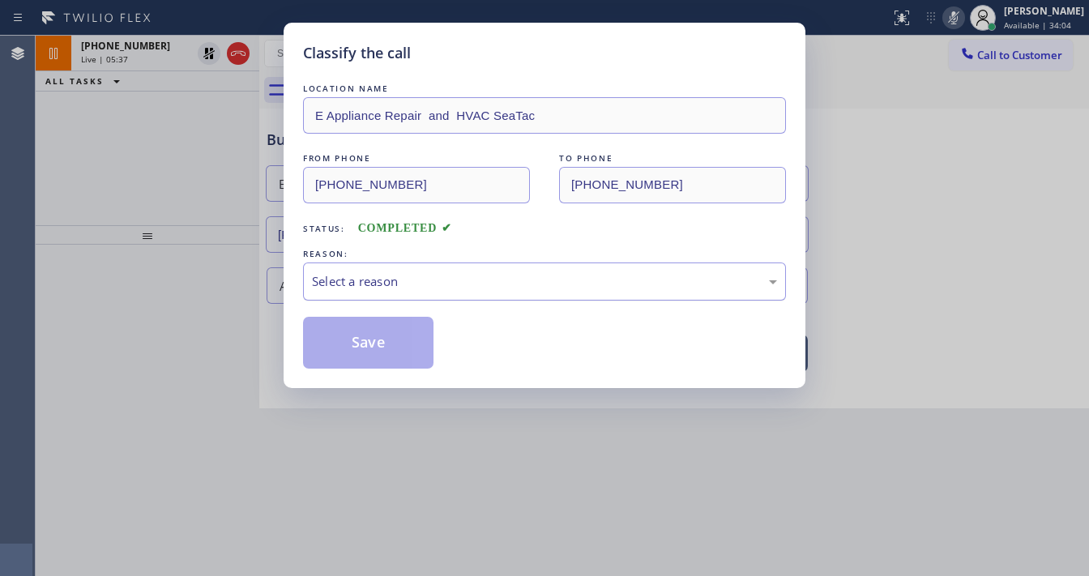
click at [377, 281] on div "Select a reason" at bounding box center [544, 281] width 465 height 19
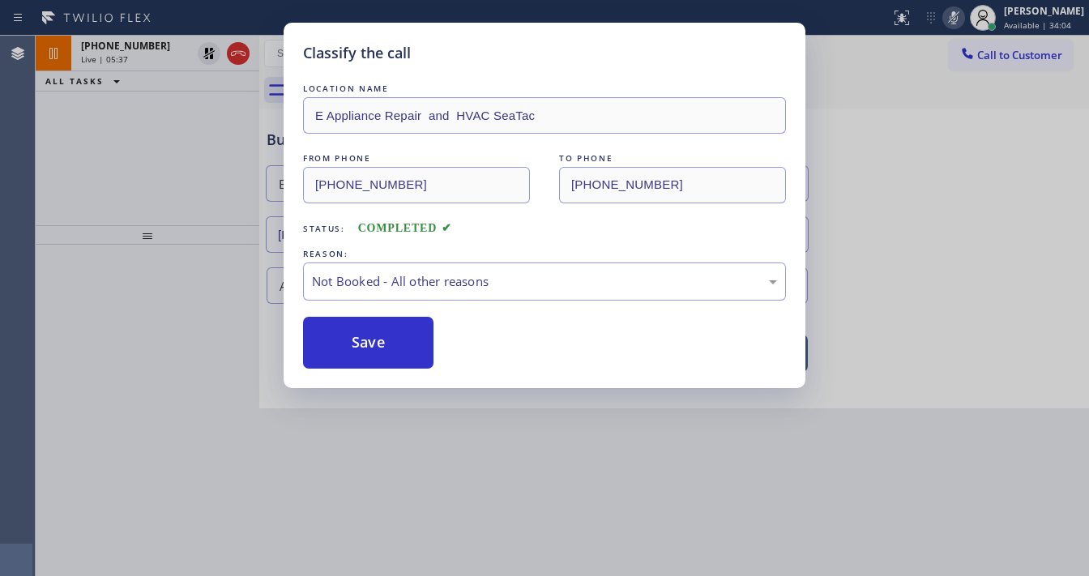
click at [367, 344] on button "Save" at bounding box center [368, 343] width 131 height 52
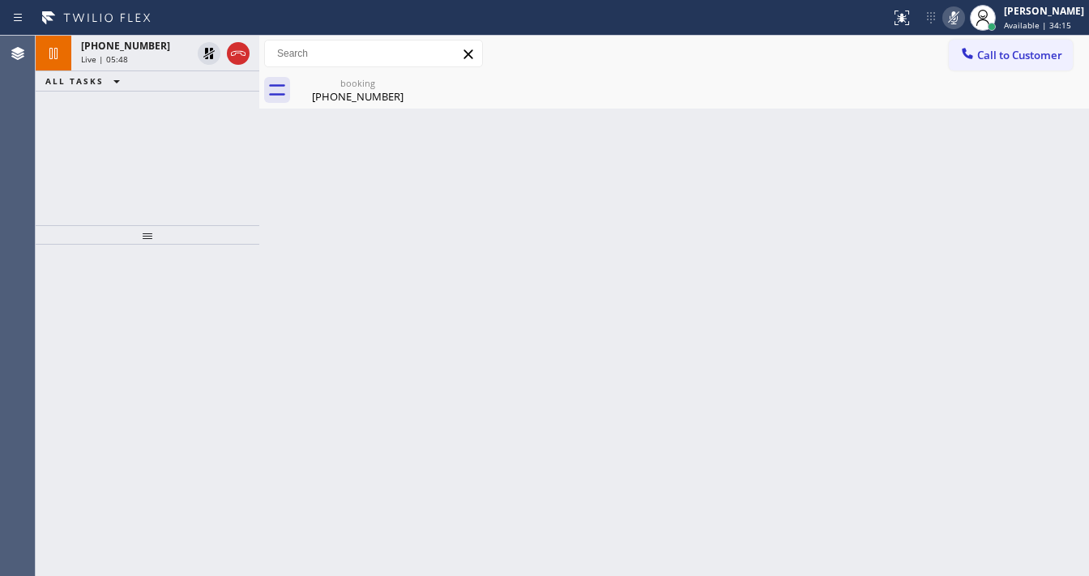
click at [142, 120] on div "[PHONE_NUMBER] Live | 05:48 ALL TASKS ALL TASKS ACTIVE TASKS TASKS IN WRAP UP" at bounding box center [148, 131] width 224 height 190
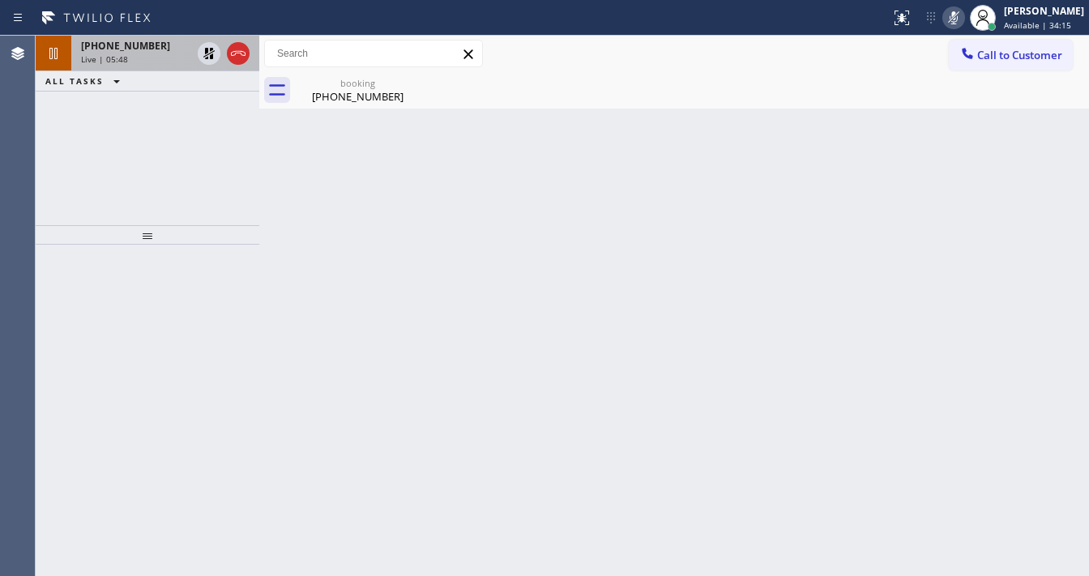
click at [153, 55] on div "Live | 05:48" at bounding box center [136, 58] width 110 height 11
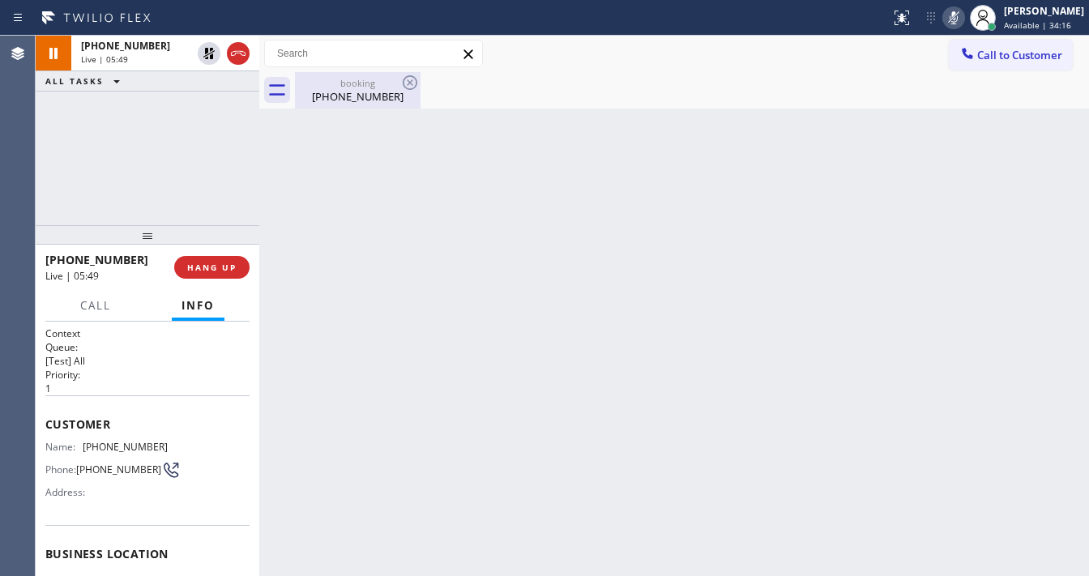
click at [343, 92] on div "[PHONE_NUMBER]" at bounding box center [358, 96] width 122 height 15
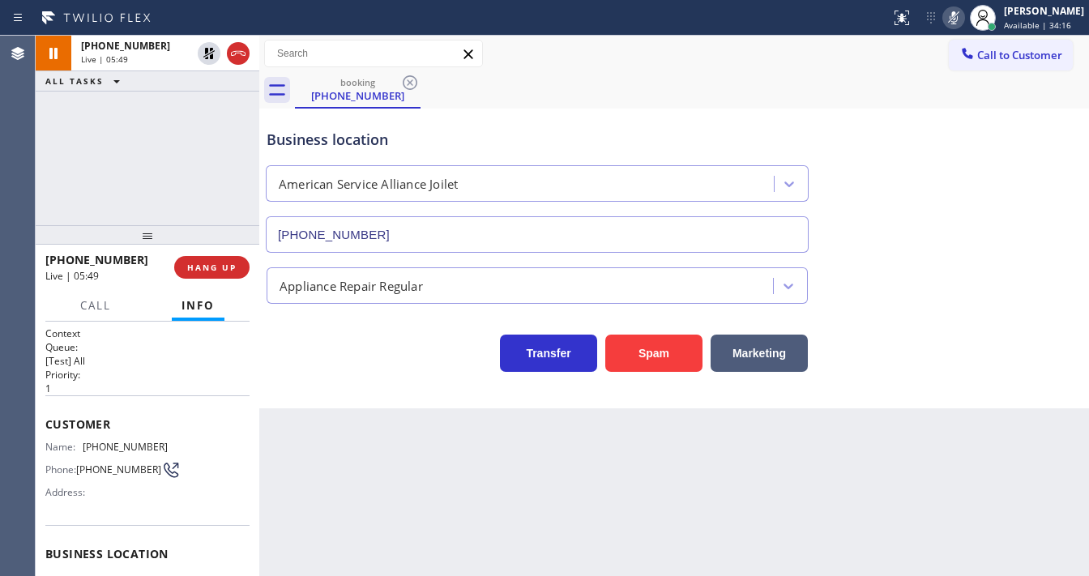
click at [197, 156] on div "[PHONE_NUMBER] Live | 05:49 ALL TASKS ALL TASKS ACTIVE TASKS TASKS IN WRAP UP" at bounding box center [148, 131] width 224 height 190
click at [958, 19] on icon at bounding box center [953, 17] width 19 height 19
click at [964, 15] on icon at bounding box center [953, 17] width 19 height 19
click at [964, 18] on icon at bounding box center [953, 17] width 19 height 19
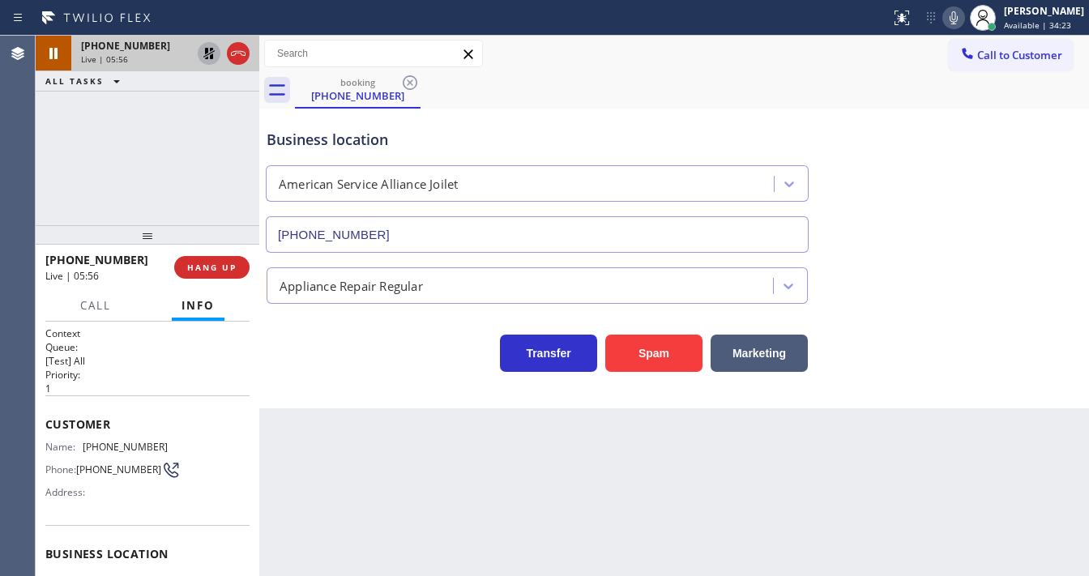
click at [210, 58] on icon at bounding box center [208, 53] width 11 height 11
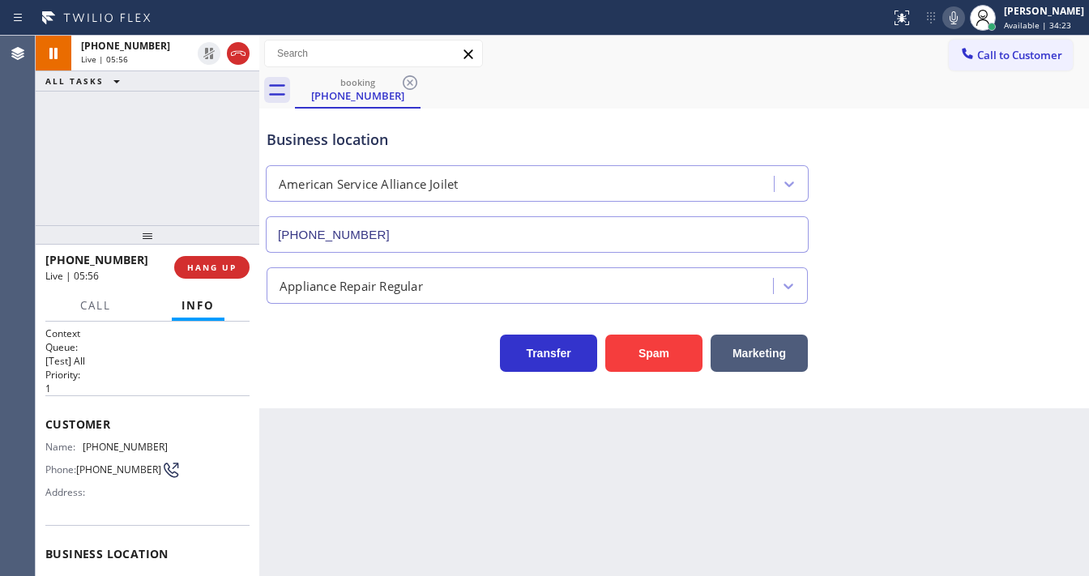
click at [195, 127] on div "[PHONE_NUMBER] Live | 05:56 ALL TASKS ALL TASKS ACTIVE TASKS TASKS IN WRAP UP" at bounding box center [148, 131] width 224 height 190
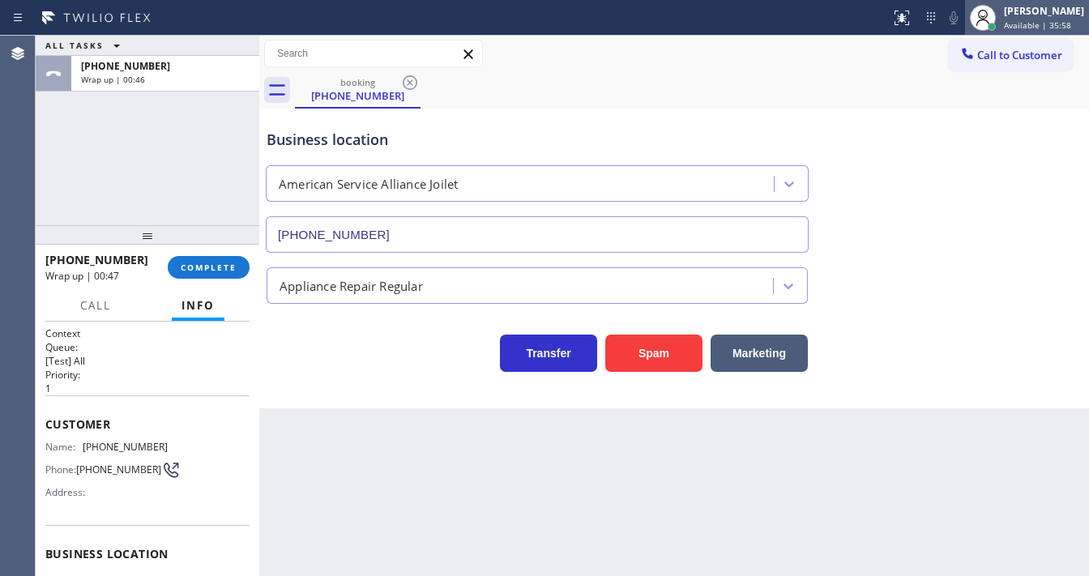
click at [1022, 25] on span "Available | 35:58" at bounding box center [1037, 24] width 67 height 11
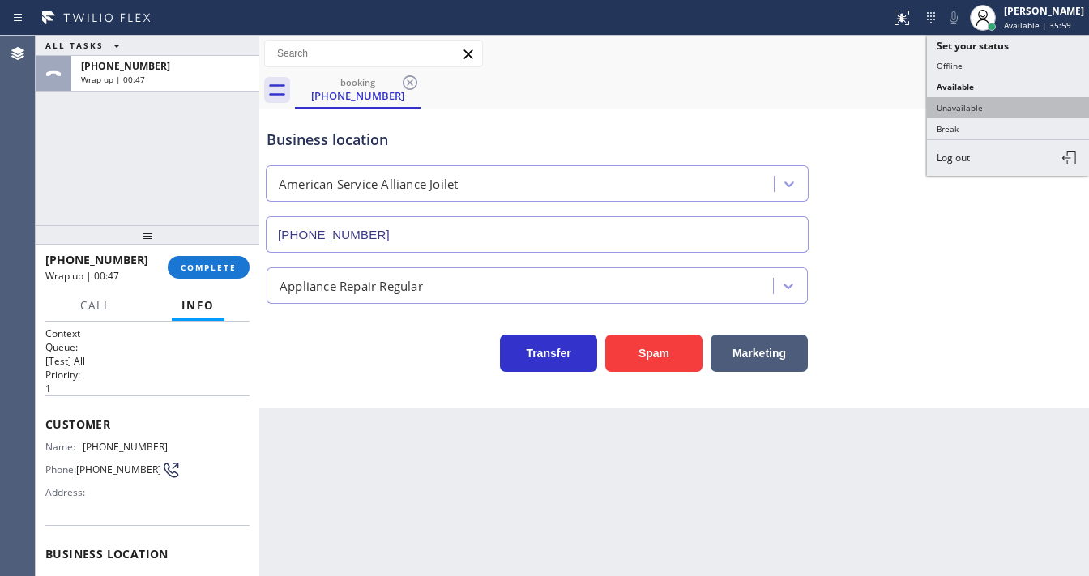
click at [978, 108] on button "Unavailable" at bounding box center [1008, 107] width 162 height 21
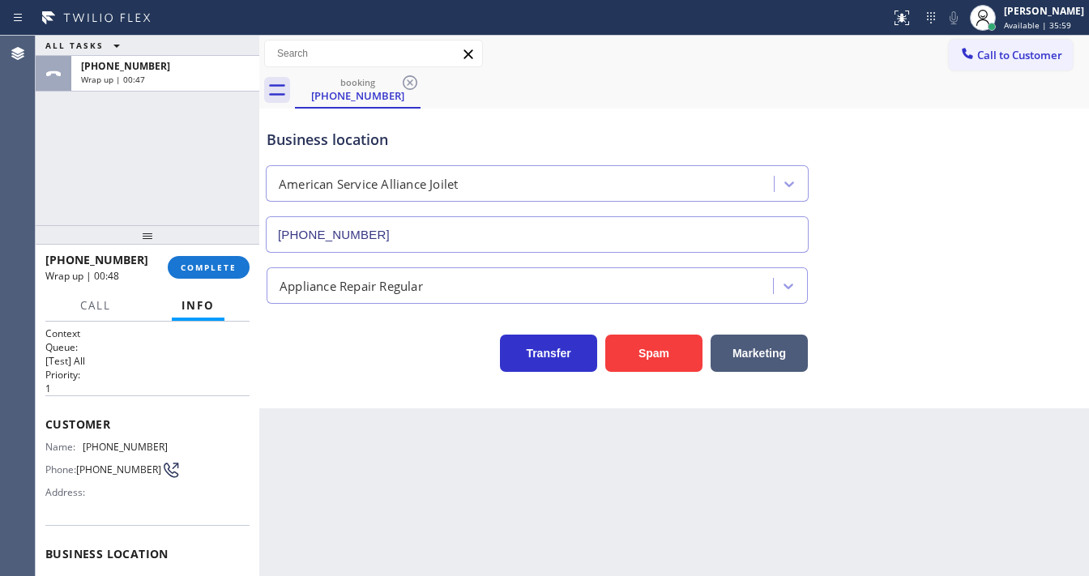
drag, startPoint x: 243, startPoint y: 139, endPoint x: 224, endPoint y: 198, distance: 61.5
click at [242, 143] on div "ALL TASKS ALL TASKS ACTIVE TASKS TASKS IN WRAP UP [PHONE_NUMBER] Wrap up | 00:47" at bounding box center [148, 131] width 224 height 190
click at [227, 243] on div at bounding box center [148, 234] width 224 height 19
click at [229, 261] on div "[PHONE_NUMBER] Wrap up | 00:48 COMPLETE" at bounding box center [147, 267] width 204 height 42
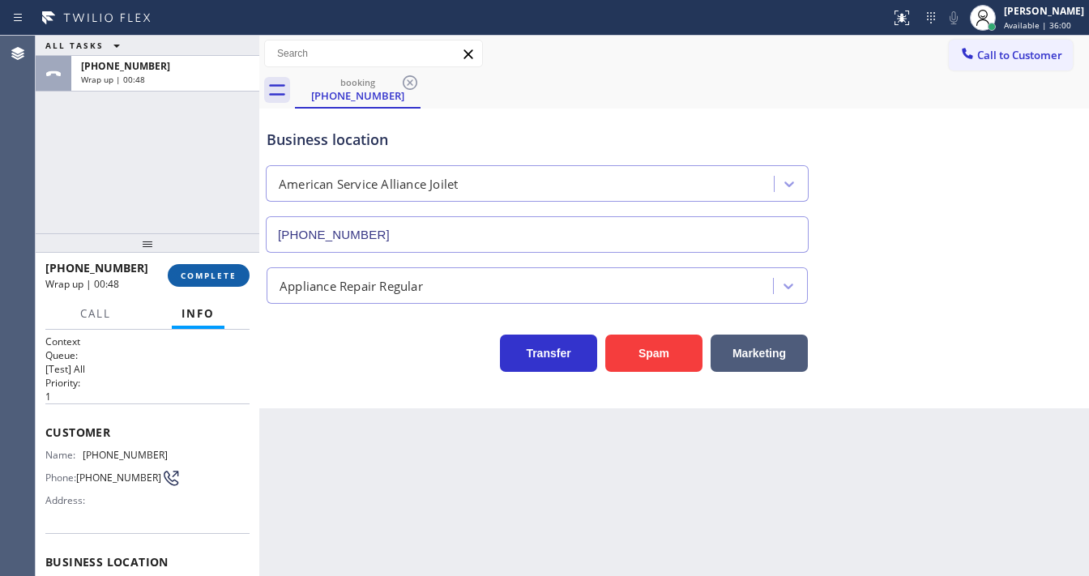
click at [230, 275] on span "COMPLETE" at bounding box center [209, 275] width 56 height 11
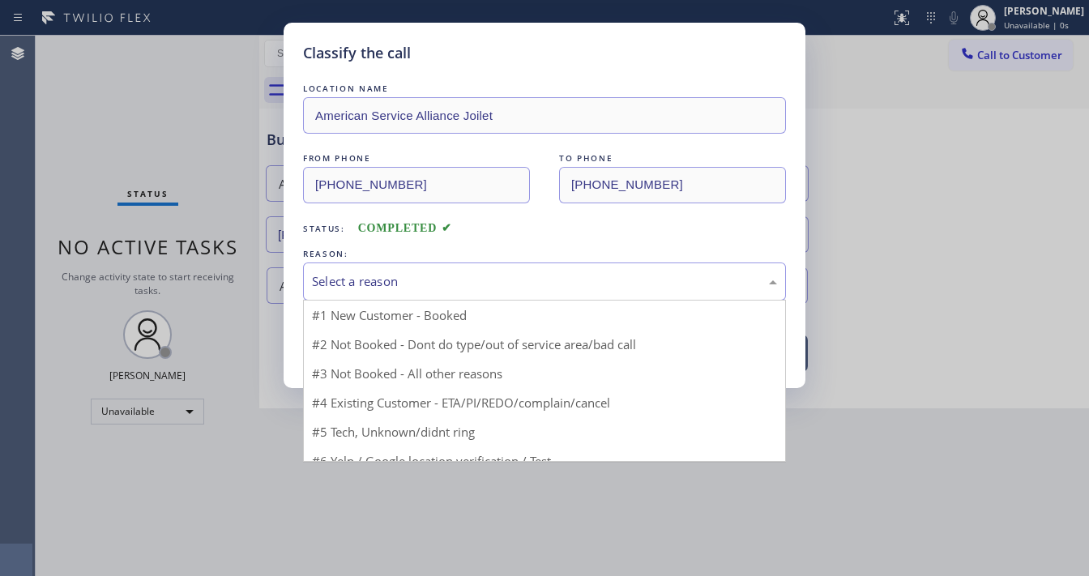
click at [405, 293] on div "Select a reason" at bounding box center [544, 282] width 483 height 38
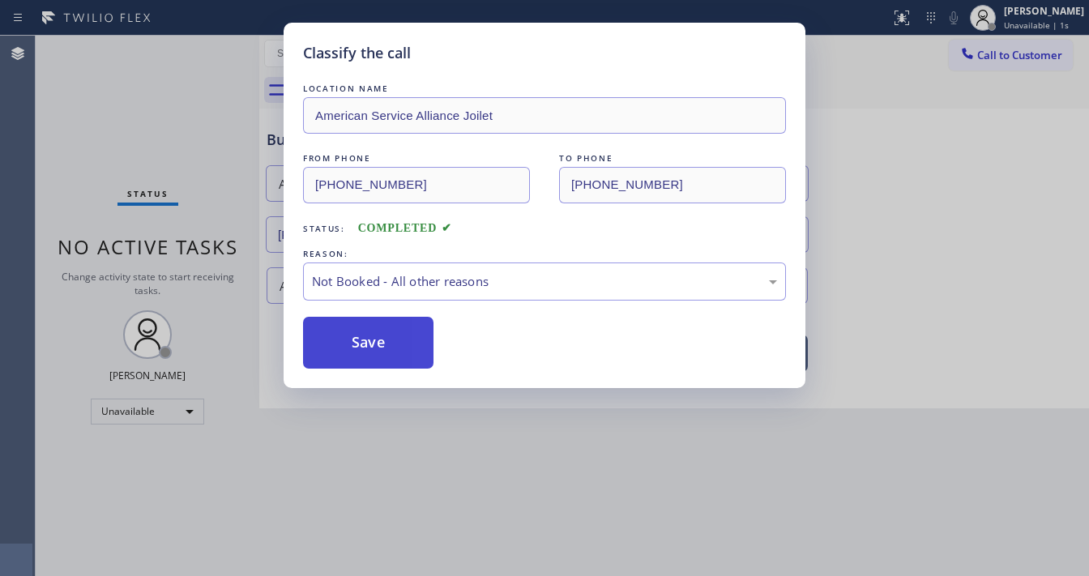
click at [379, 344] on button "Save" at bounding box center [368, 343] width 131 height 52
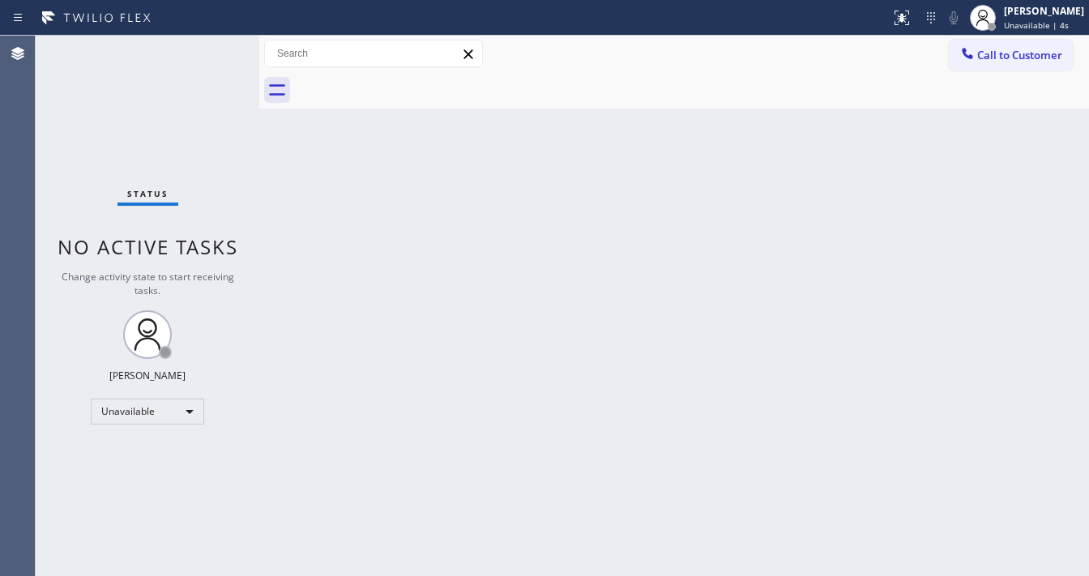
click at [199, 126] on div "Status No active tasks Change activity state to start receiving tasks. [PERSON_…" at bounding box center [148, 306] width 224 height 541
